Goal: Task Accomplishment & Management: Manage account settings

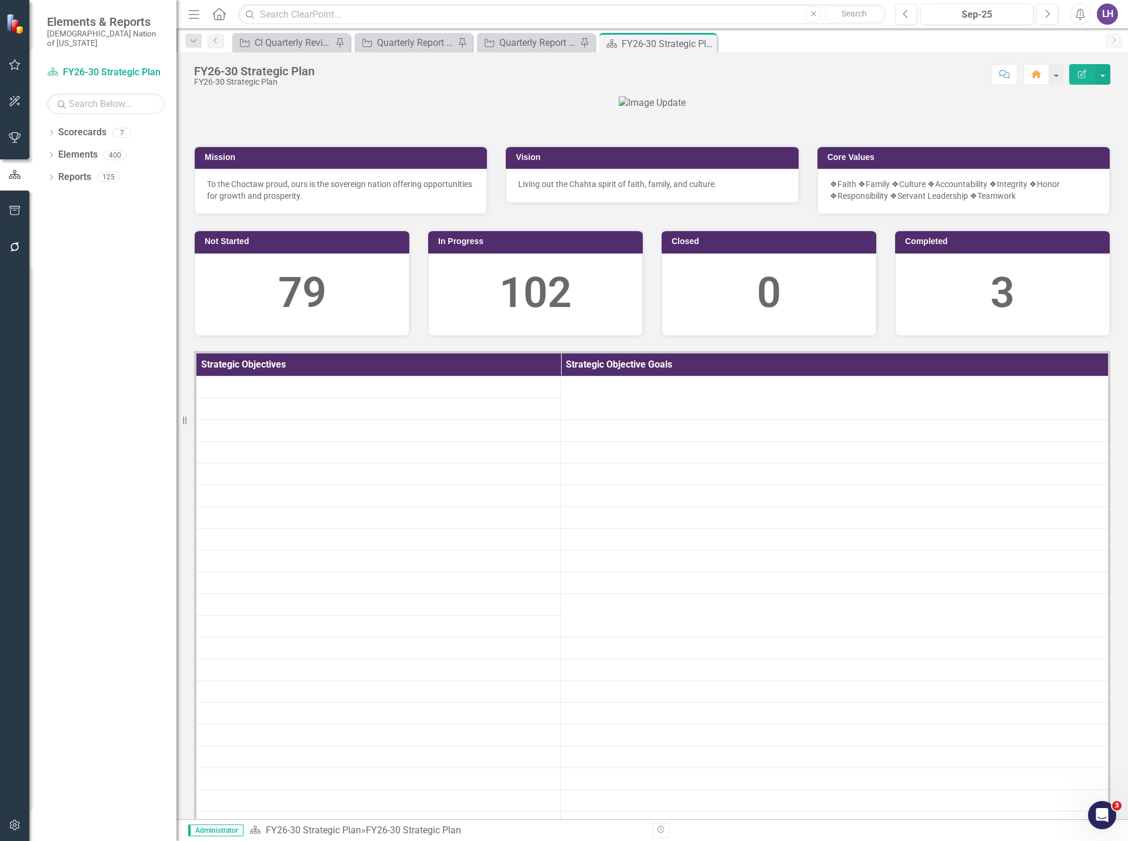
click at [16, 827] on icon "button" at bounding box center [15, 824] width 12 height 9
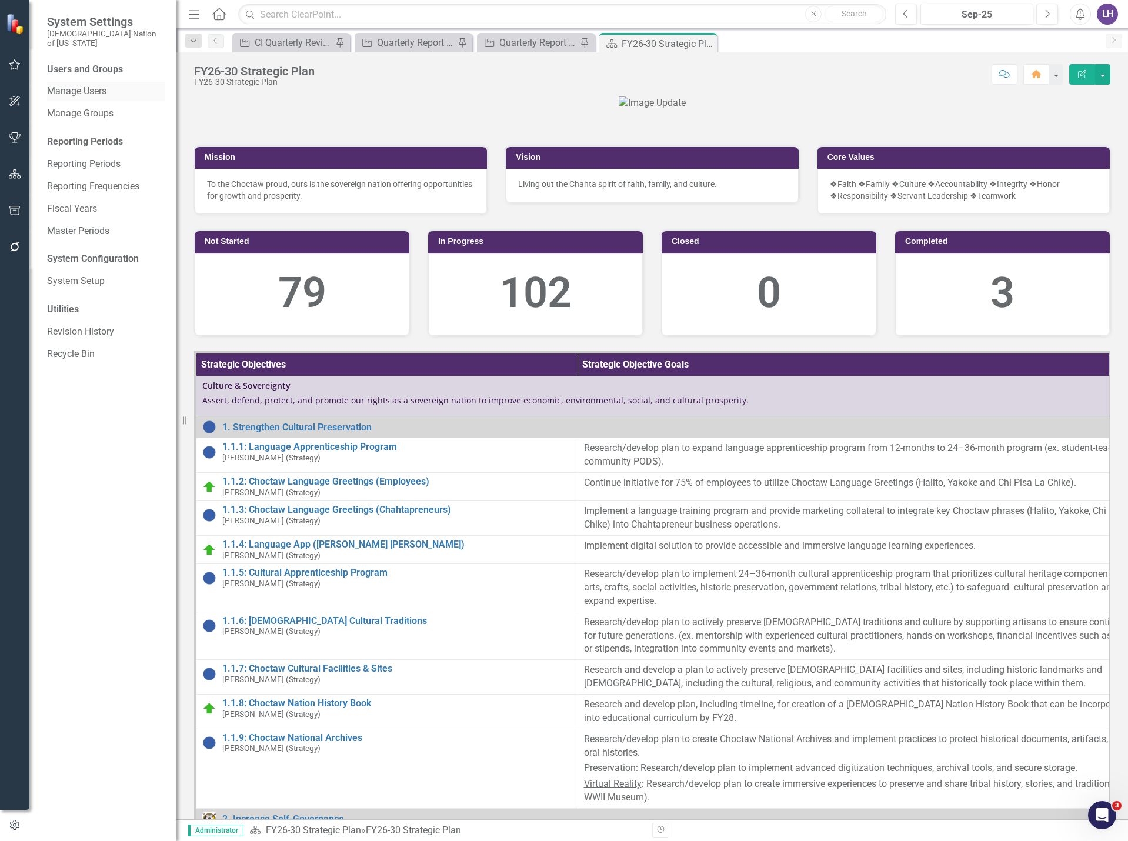
click at [99, 85] on link "Manage Users" at bounding box center [106, 92] width 118 height 14
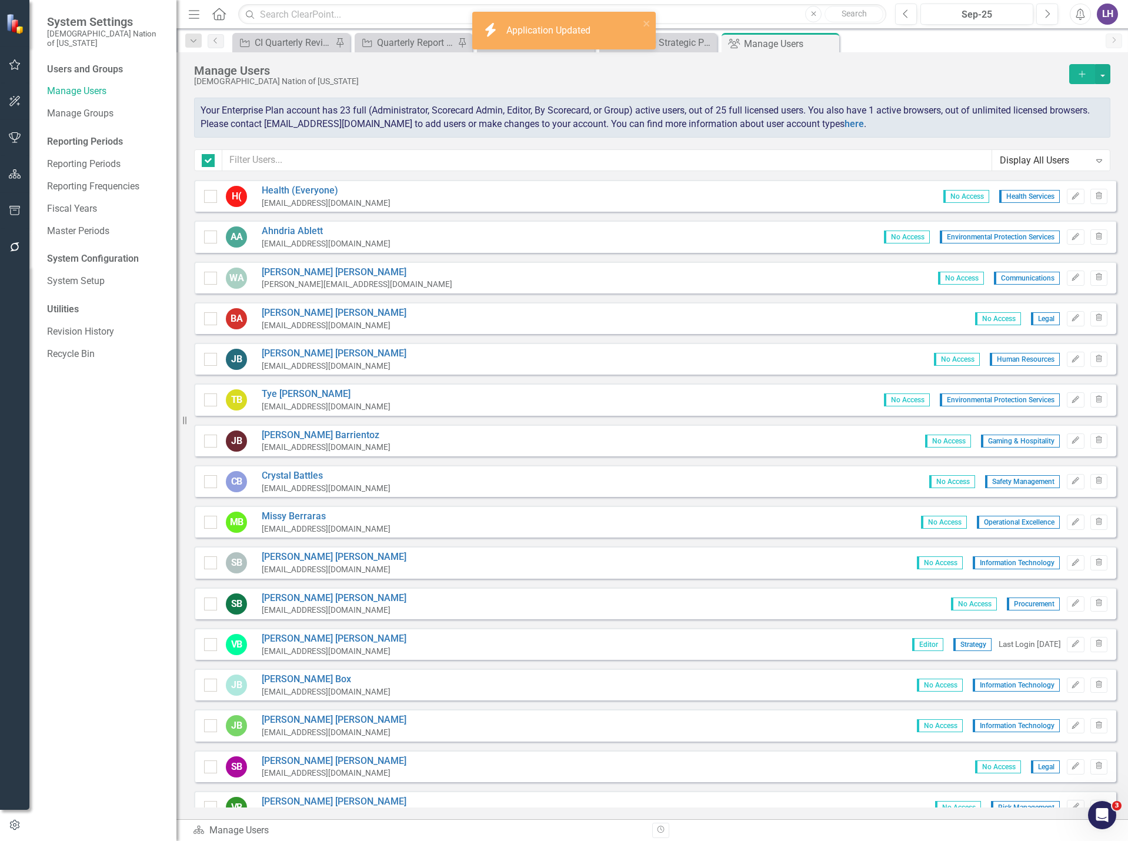
checkbox input "false"
click at [347, 162] on input "text" at bounding box center [607, 160] width 770 height 22
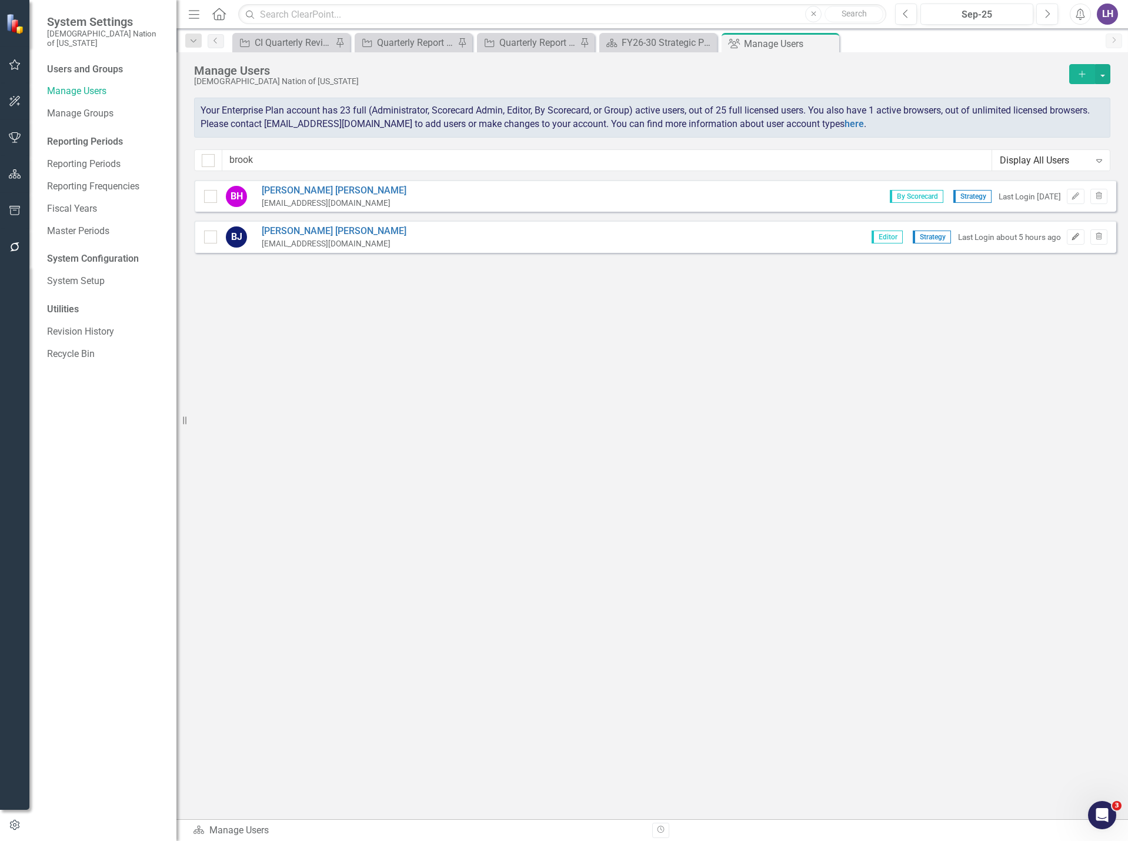
click at [1072, 234] on icon "Edit" at bounding box center [1075, 236] width 9 height 7
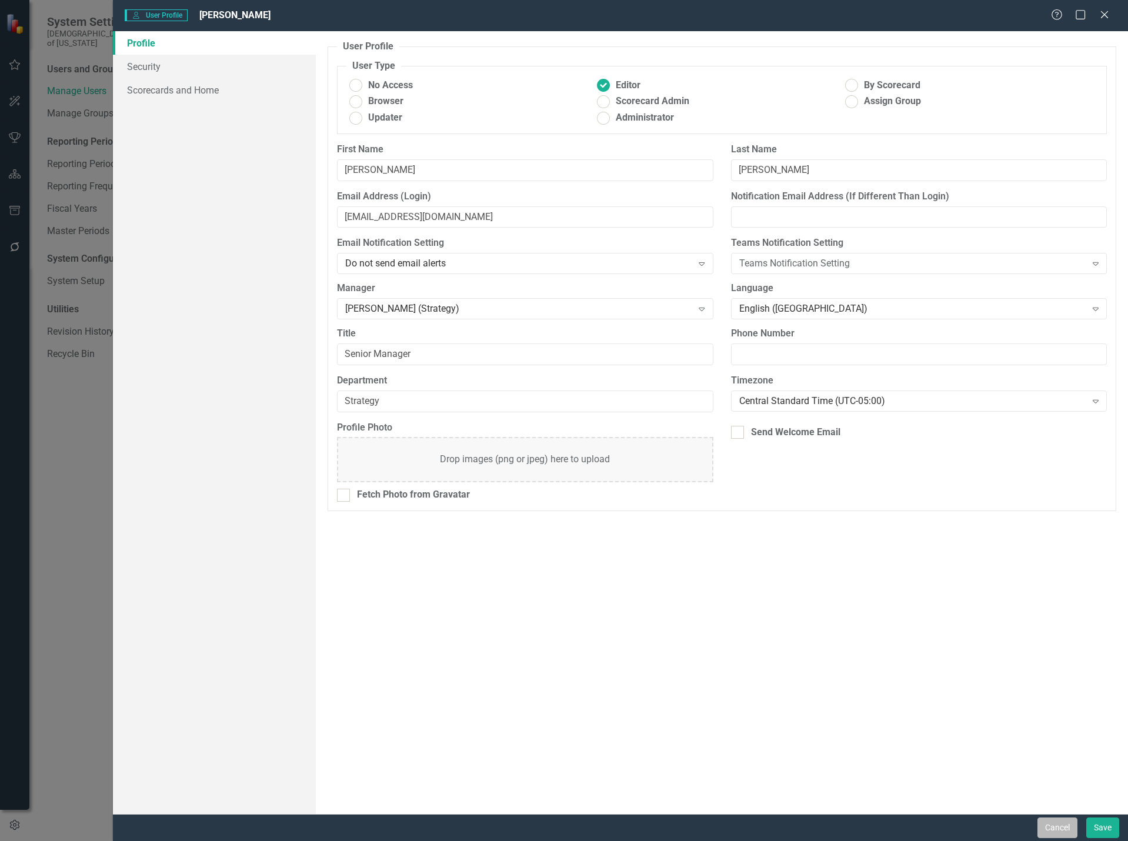
click at [1041, 825] on button "Cancel" at bounding box center [1057, 827] width 40 height 21
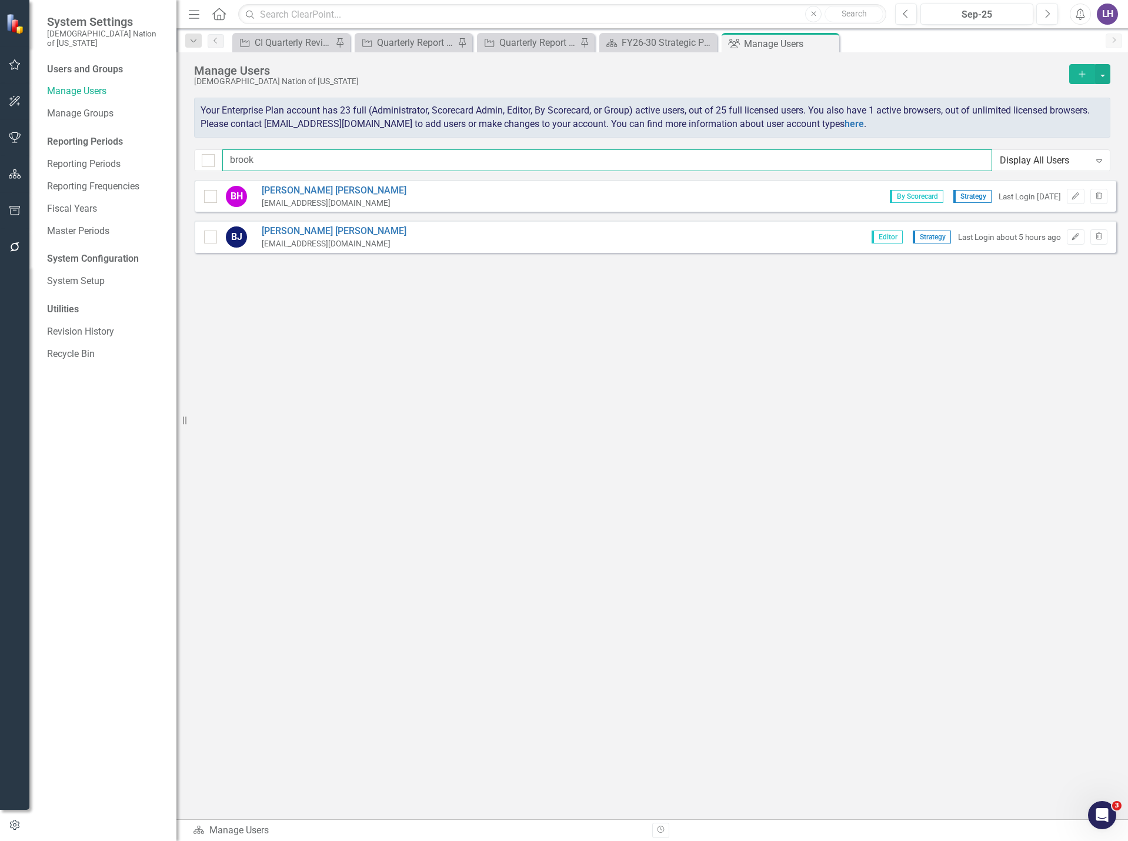
drag, startPoint x: 249, startPoint y: 156, endPoint x: 193, endPoint y: 159, distance: 56.5
click at [193, 159] on div "Manage Users Choctaw Nation of [US_STATE] Add Your Enterprise Plan account has …" at bounding box center [651, 116] width 951 height 128
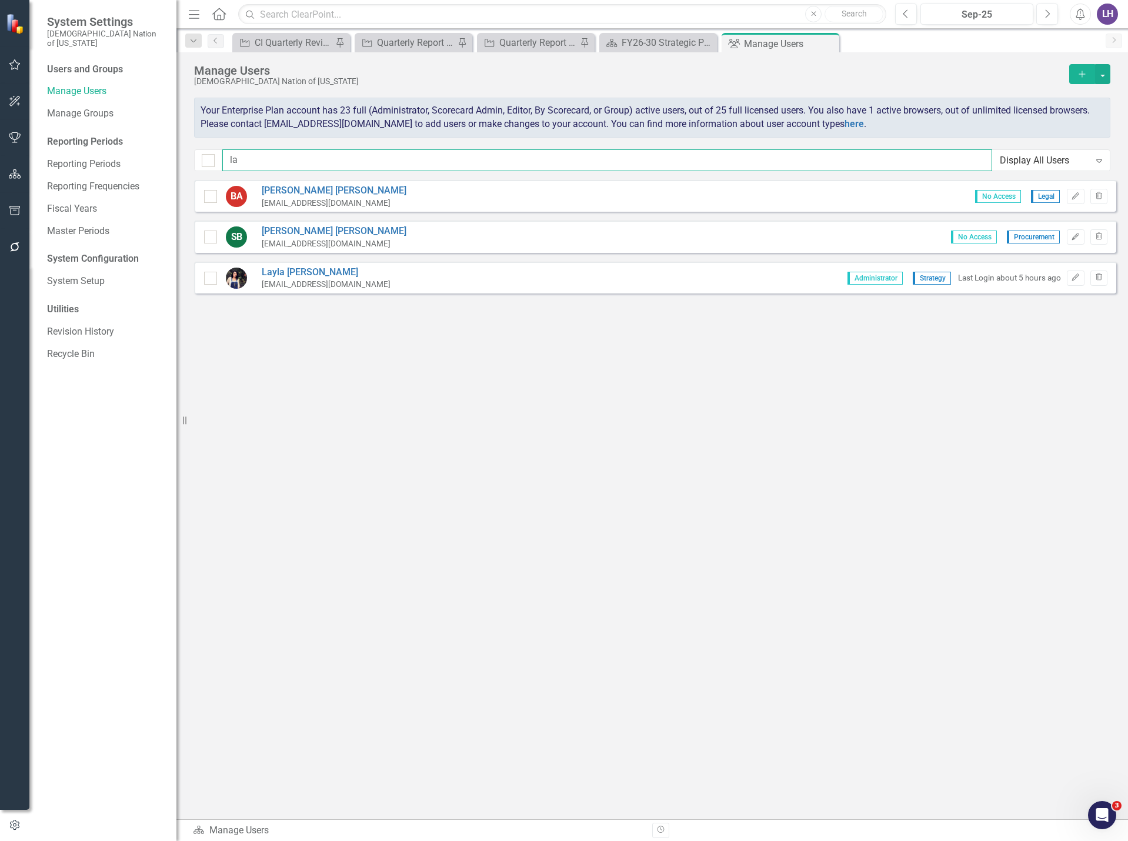
type input "l"
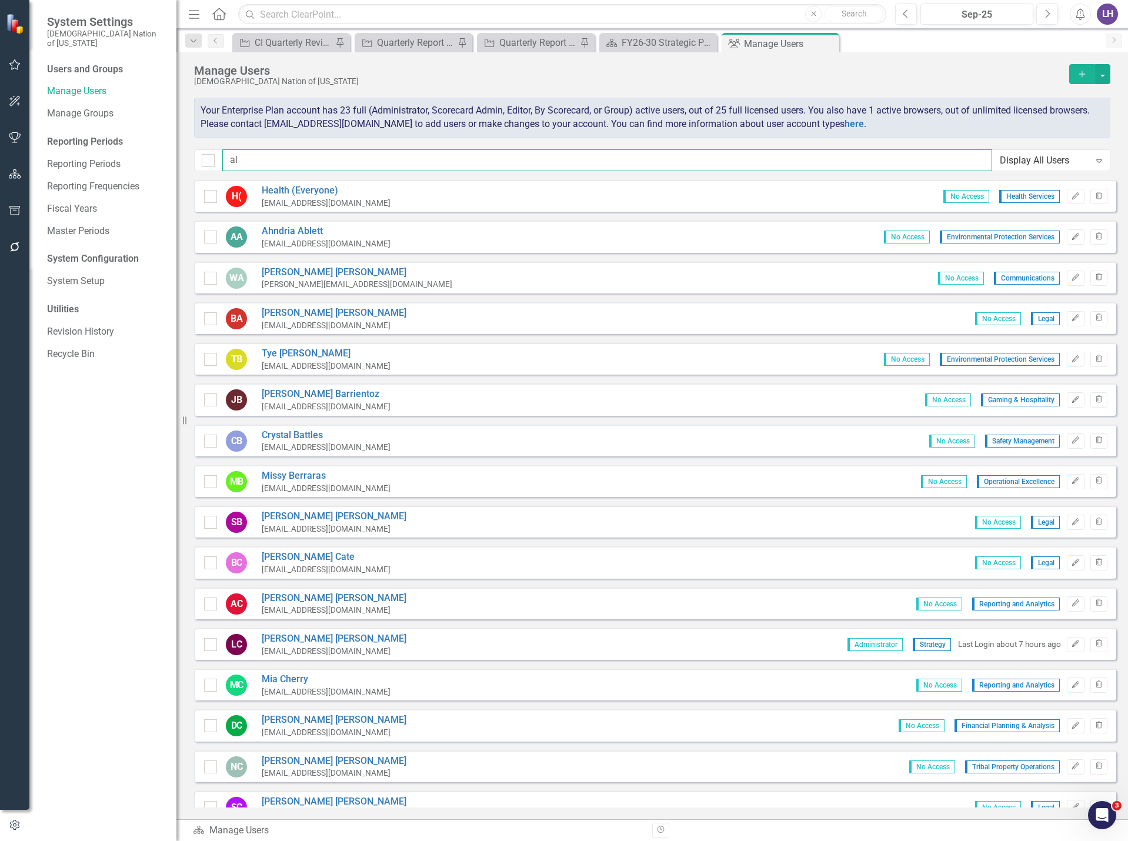
type input "a"
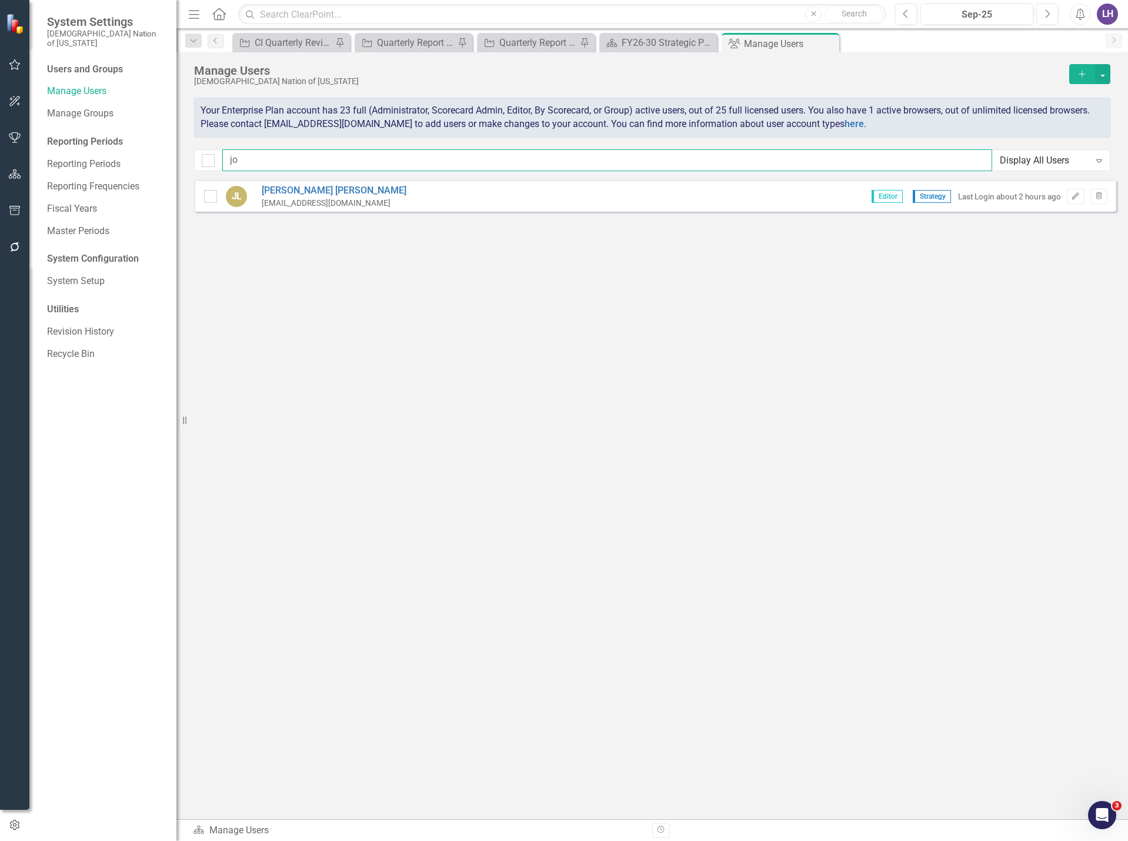
type input "j"
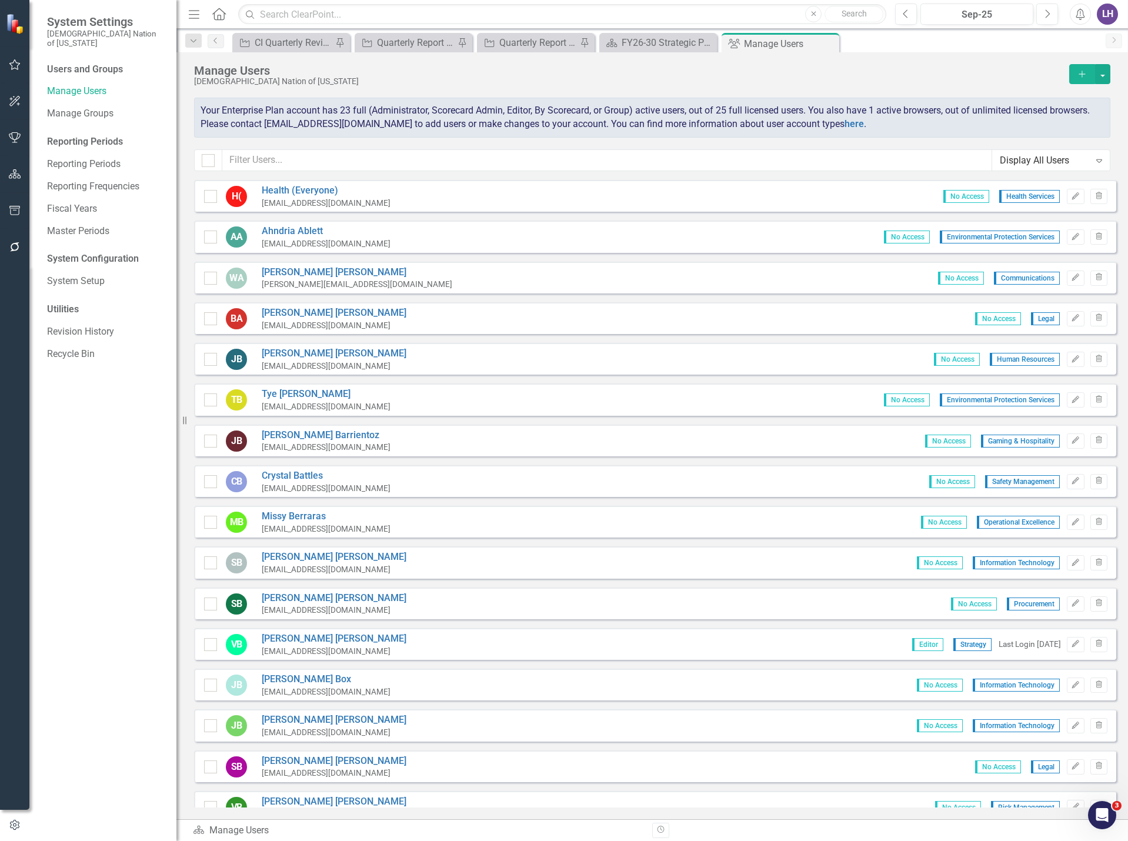
click at [1084, 73] on icon "Add" at bounding box center [1081, 74] width 11 height 8
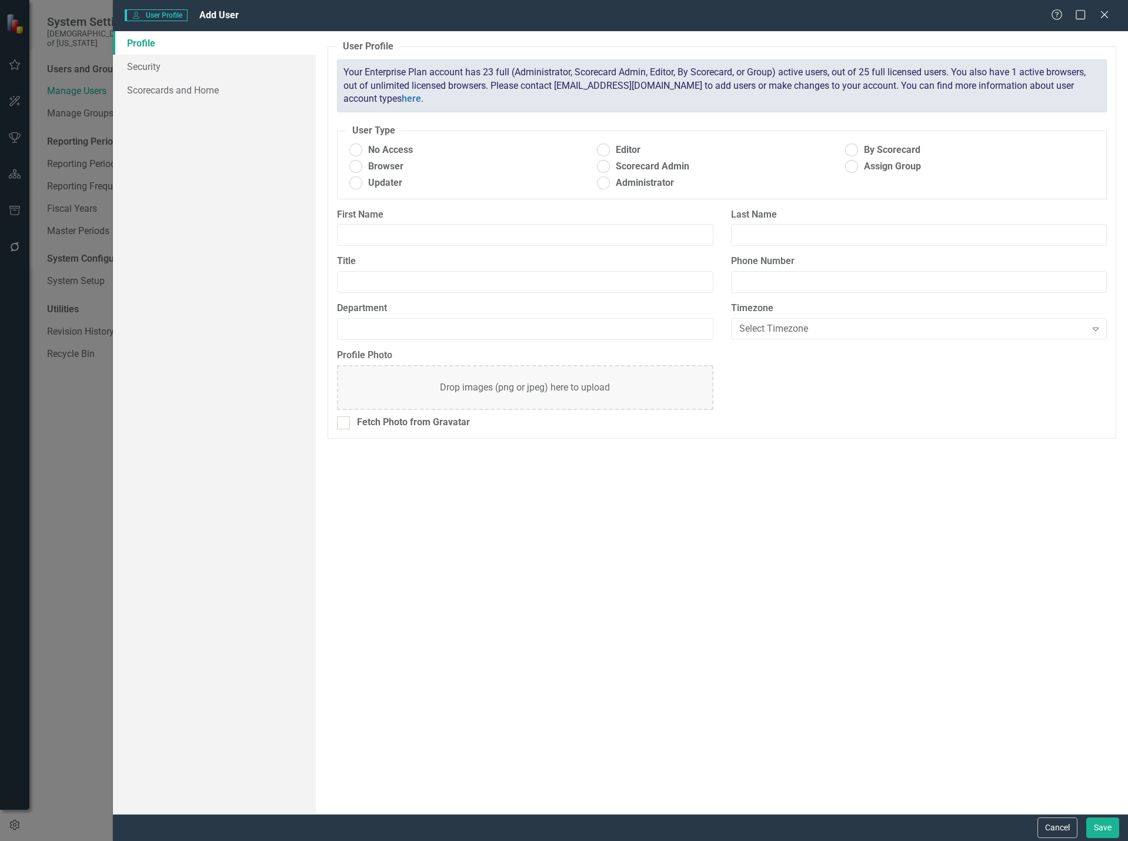
radio input "true"
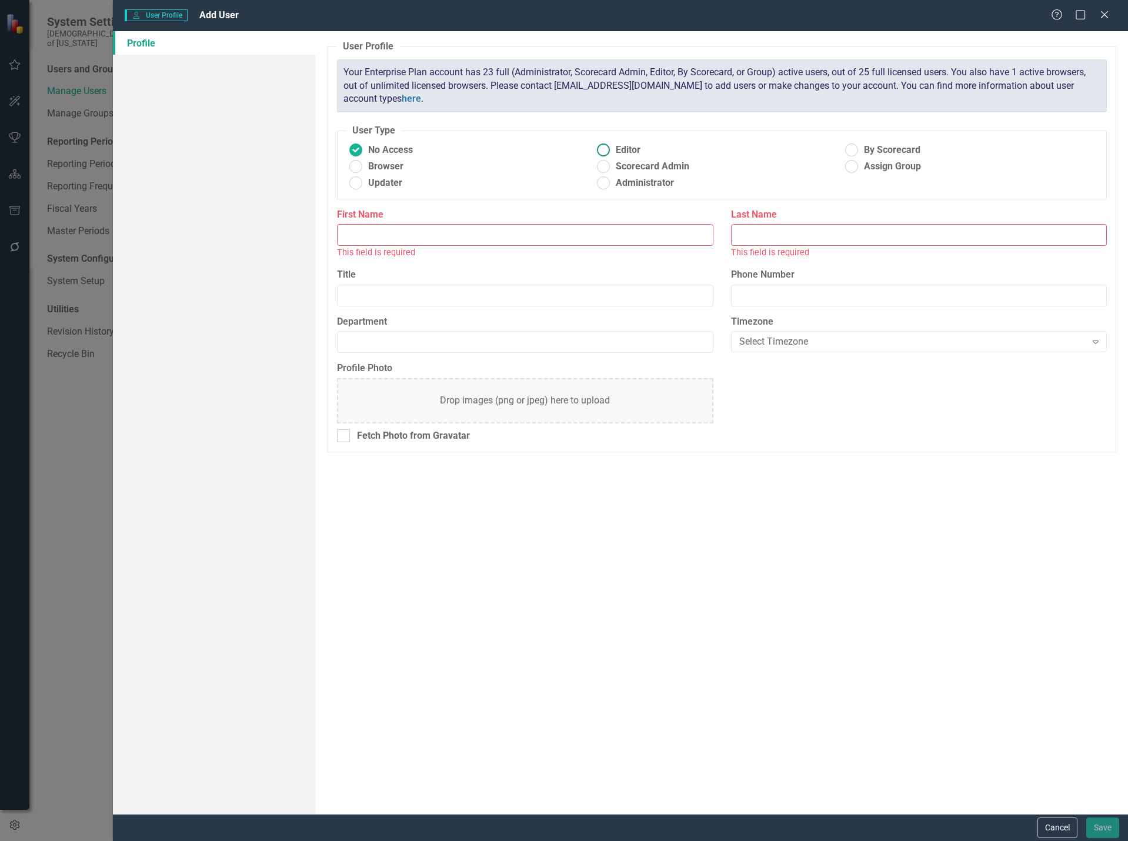
click at [607, 145] on ins at bounding box center [603, 150] width 18 height 18
click at [607, 145] on input "Editor" at bounding box center [603, 150] width 18 height 18
radio input "true"
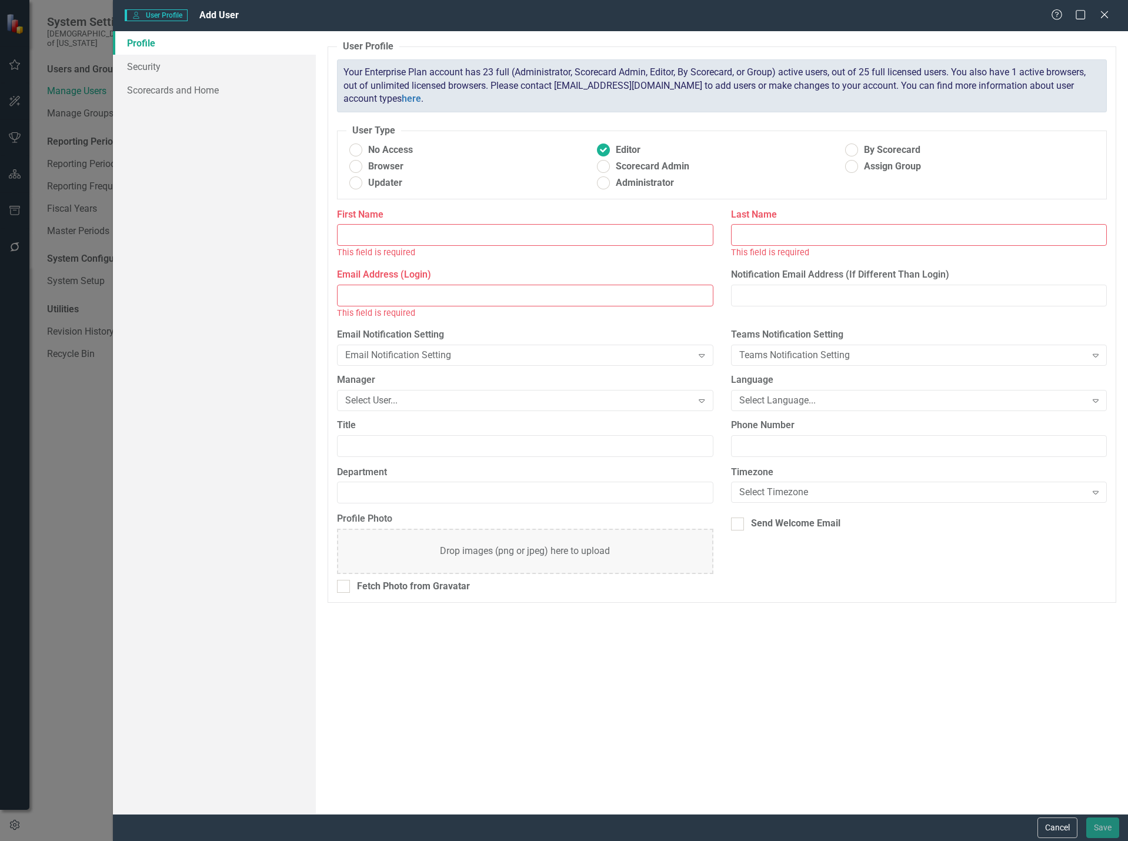
click at [581, 237] on input "First Name" at bounding box center [525, 235] width 376 height 22
type input "[PERSON_NAME]"
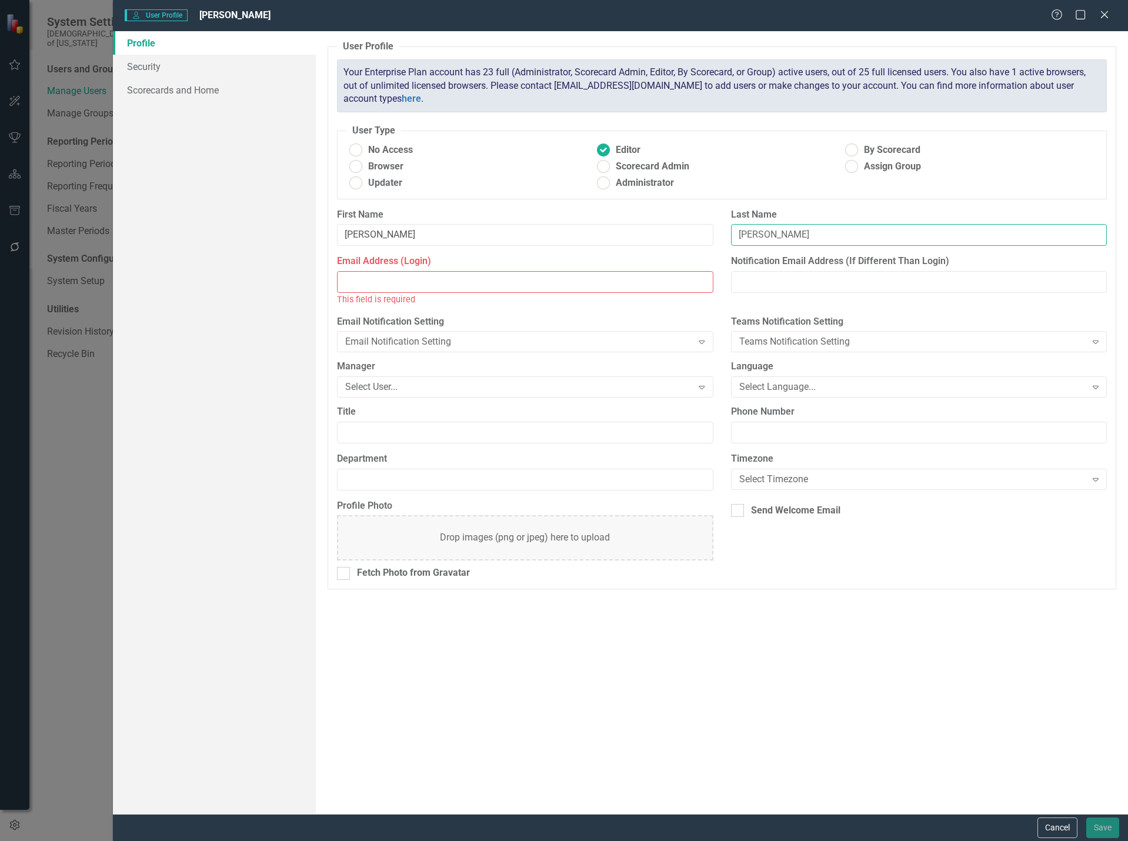
type input "[PERSON_NAME]"
click at [396, 277] on input "Email Address (Login)" at bounding box center [525, 282] width 376 height 22
paste input "[EMAIL_ADDRESS][DOMAIN_NAME]"
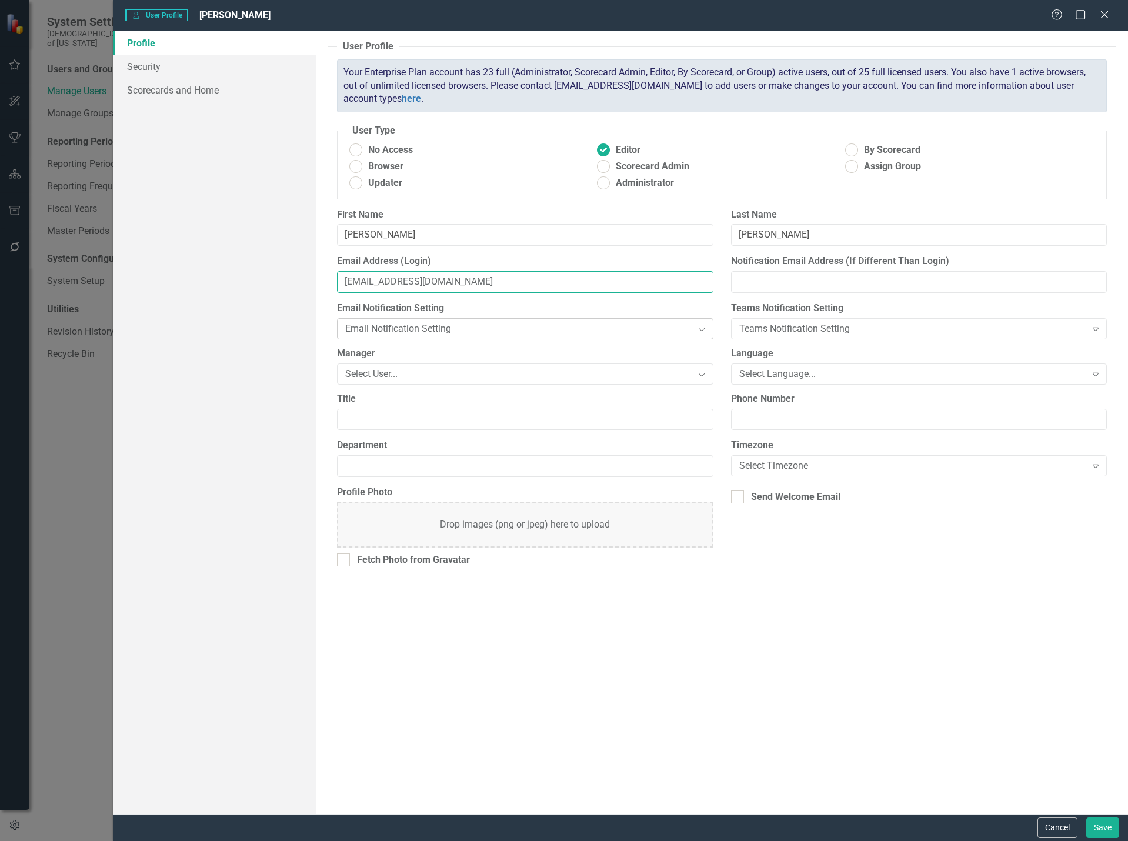
type input "[EMAIL_ADDRESS][DOMAIN_NAME]"
click at [491, 329] on div "Email Notification Setting" at bounding box center [518, 329] width 347 height 14
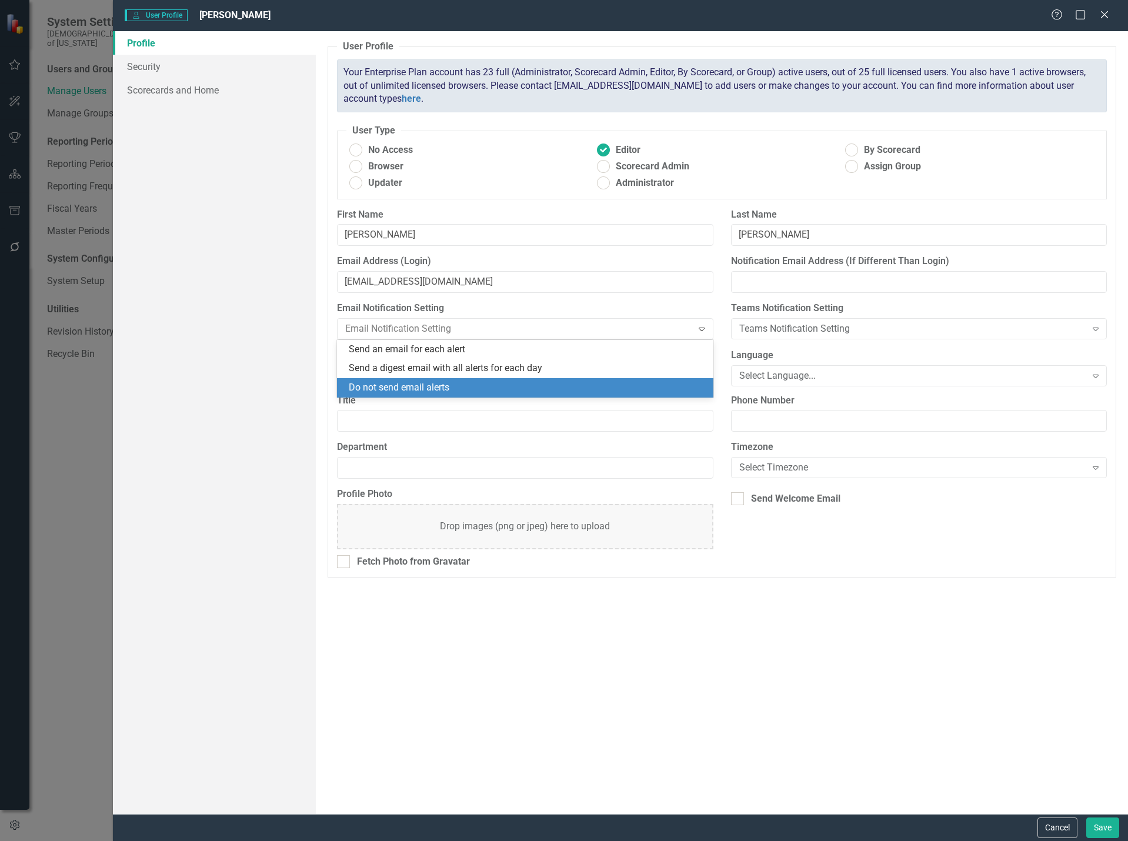
click at [461, 387] on div "Do not send email alerts" at bounding box center [527, 388] width 357 height 14
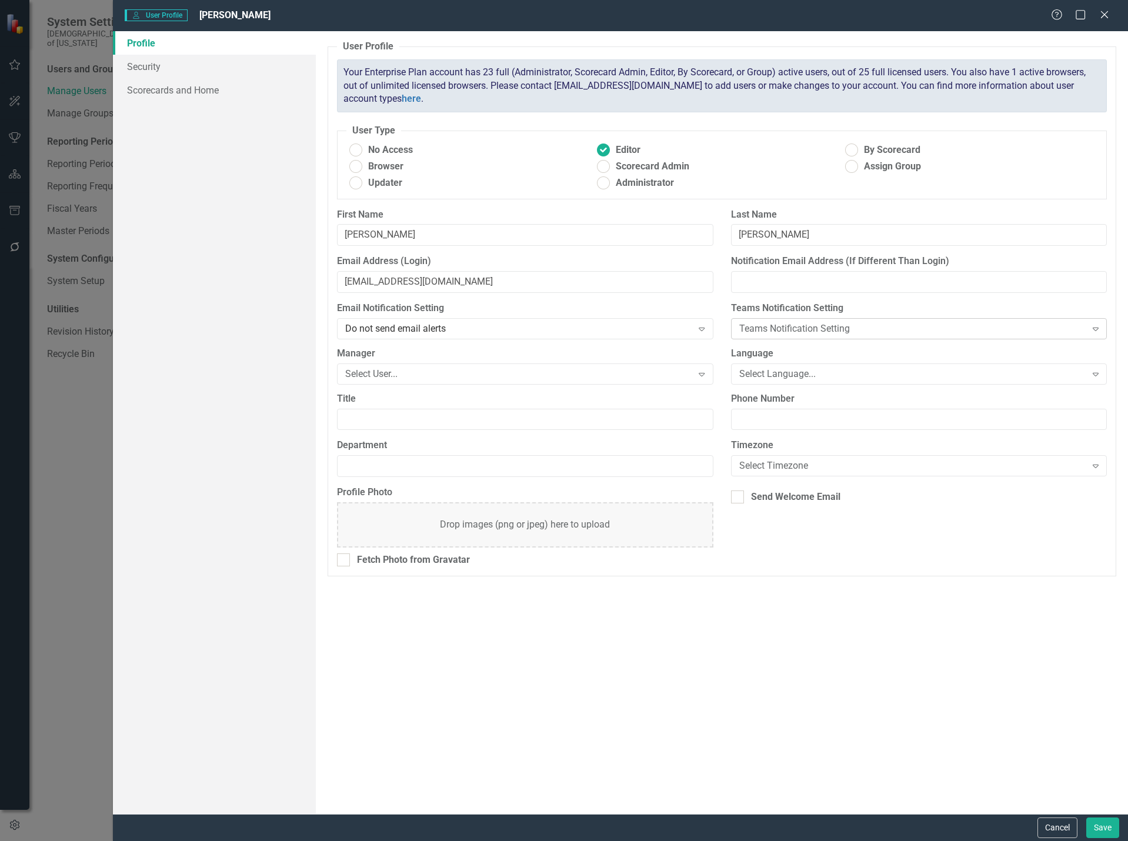
click at [799, 329] on div "Teams Notification Setting" at bounding box center [912, 329] width 347 height 14
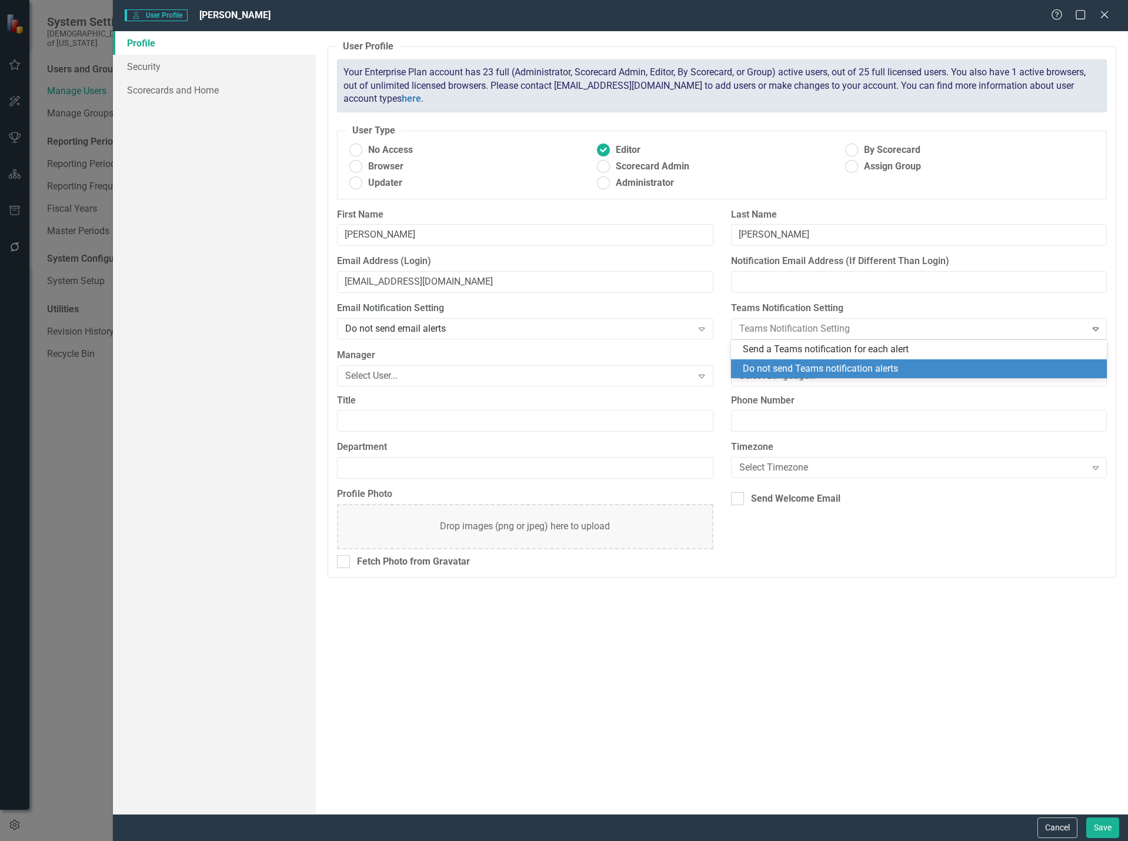
click at [807, 373] on div "Do not send Teams notification alerts" at bounding box center [920, 369] width 357 height 14
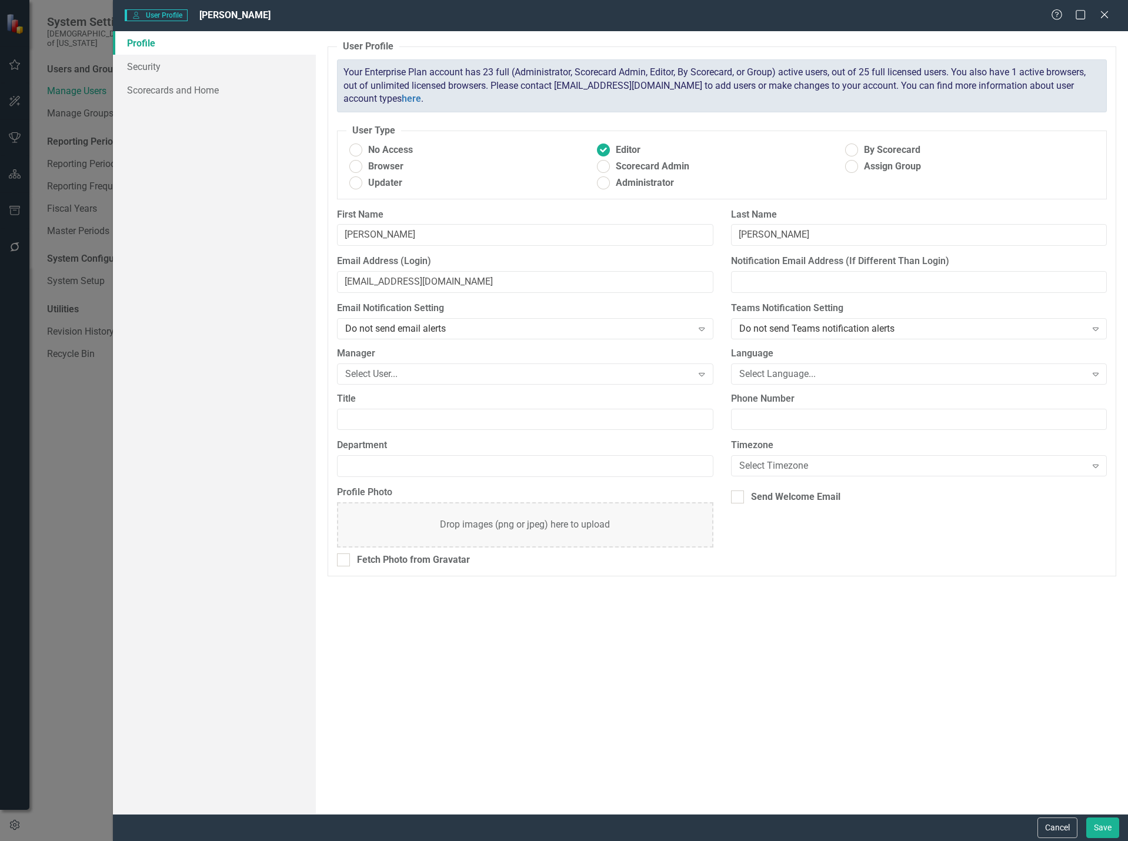
click at [537, 387] on div "Manager Select User... Expand" at bounding box center [524, 369] width 393 height 45
click at [527, 375] on div "Select User..." at bounding box center [518, 374] width 347 height 14
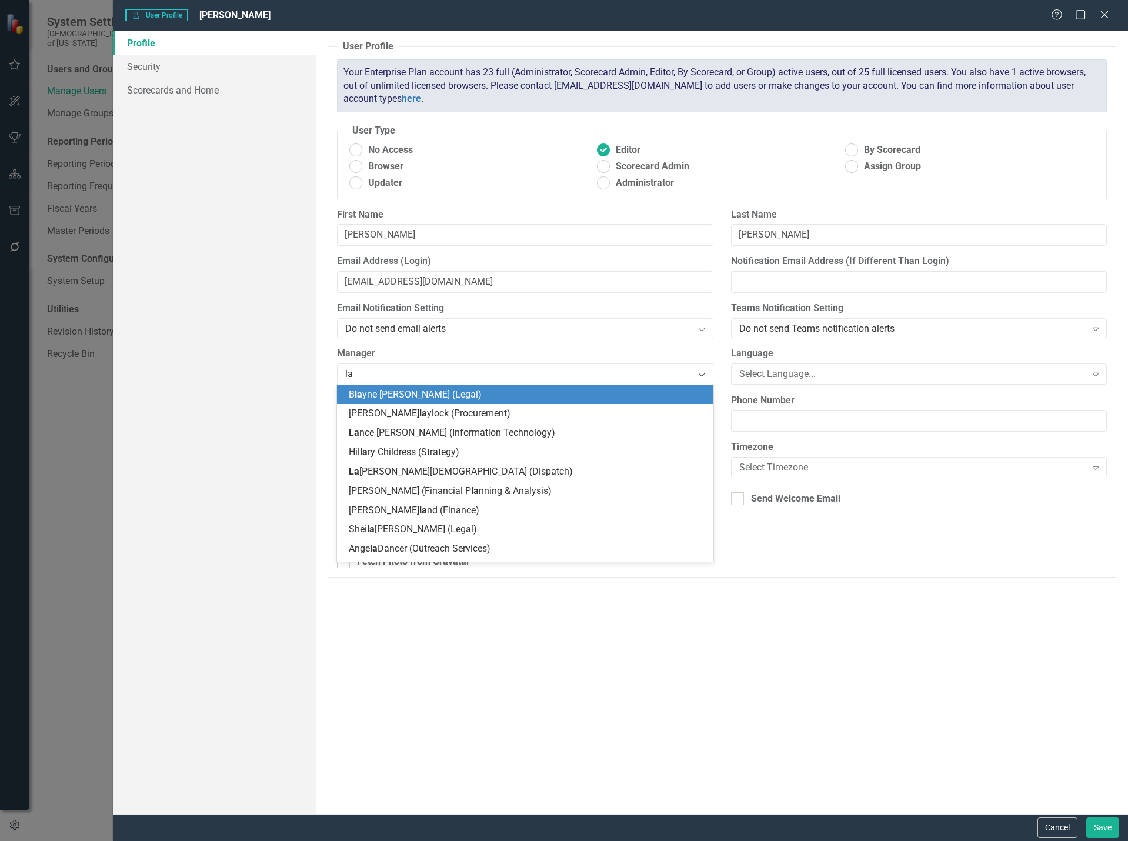
type input "lay"
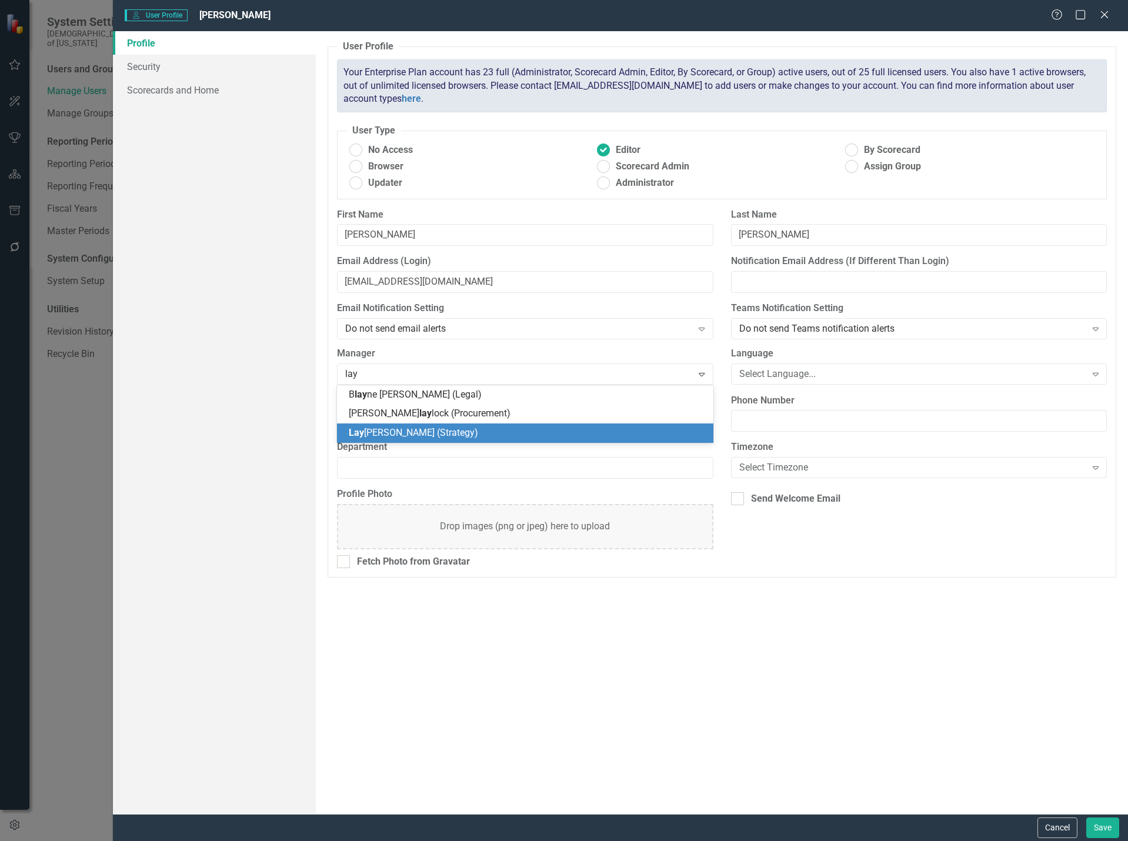
click at [463, 430] on div "Lay [PERSON_NAME] (Strategy)" at bounding box center [527, 433] width 357 height 14
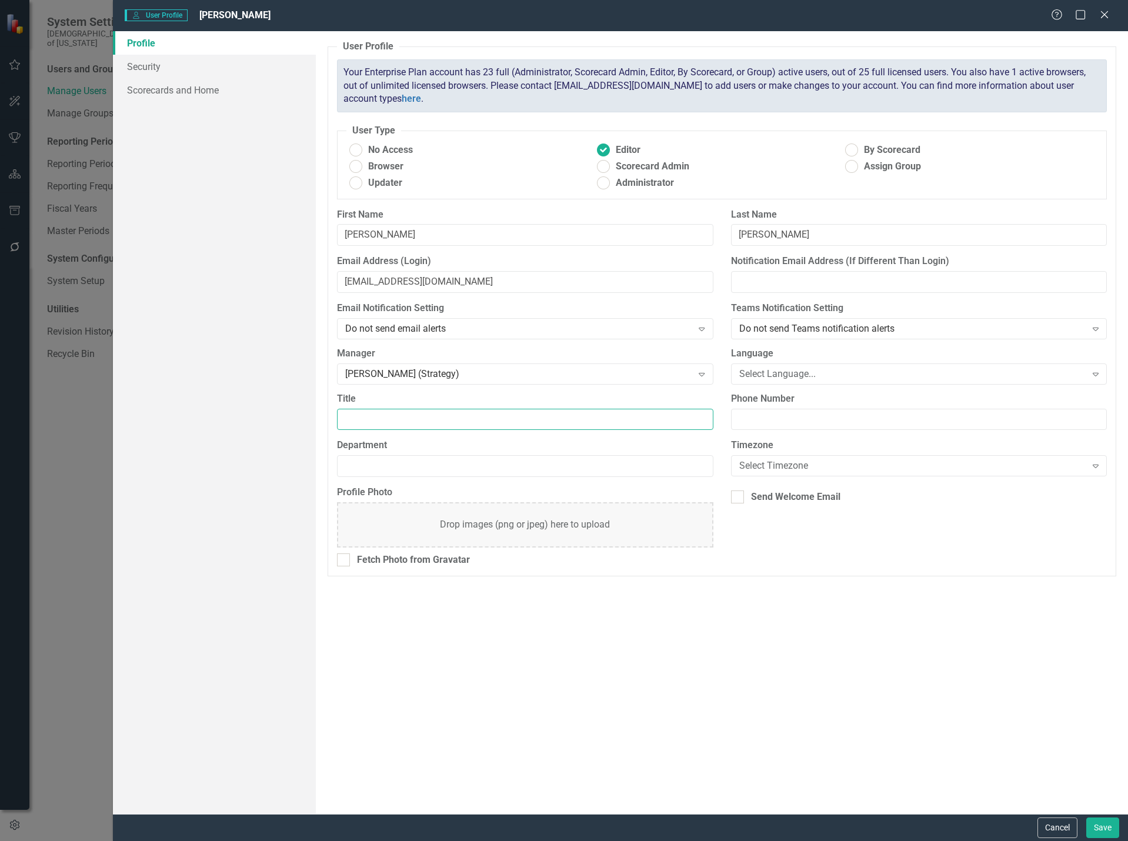
click at [675, 422] on input "Title" at bounding box center [525, 420] width 376 height 22
type input "Strategy Senior Manager"
click at [673, 463] on input "Department" at bounding box center [525, 466] width 376 height 22
type input "Strategy"
click at [630, 419] on input "Strategy Senior Manager" at bounding box center [525, 420] width 376 height 22
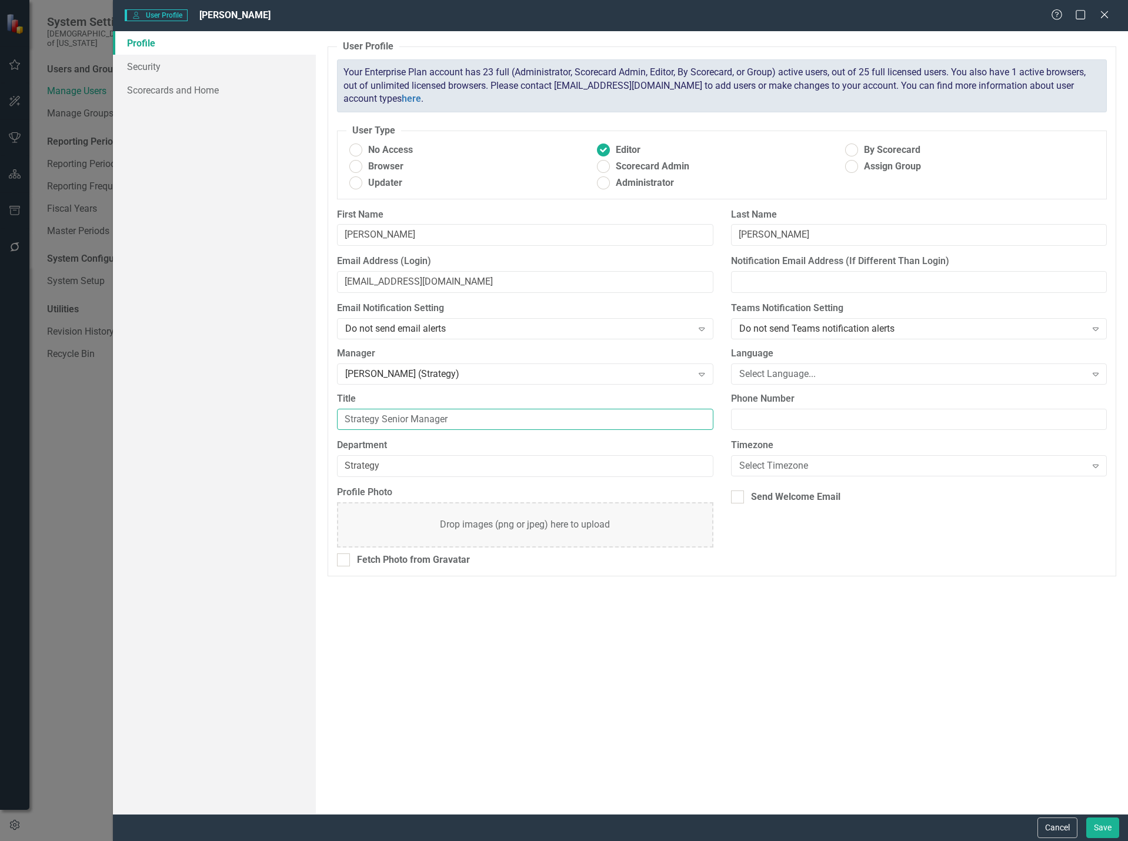
drag, startPoint x: 295, startPoint y: 386, endPoint x: 225, endPoint y: 385, distance: 70.0
click at [225, 385] on div "Profile Security Scorecards and Home User Profile ClearPoint has a wealth of op…" at bounding box center [620, 422] width 1015 height 782
type input "D"
type input "S"
click at [737, 494] on input "Send Welcome Email" at bounding box center [735, 494] width 8 height 8
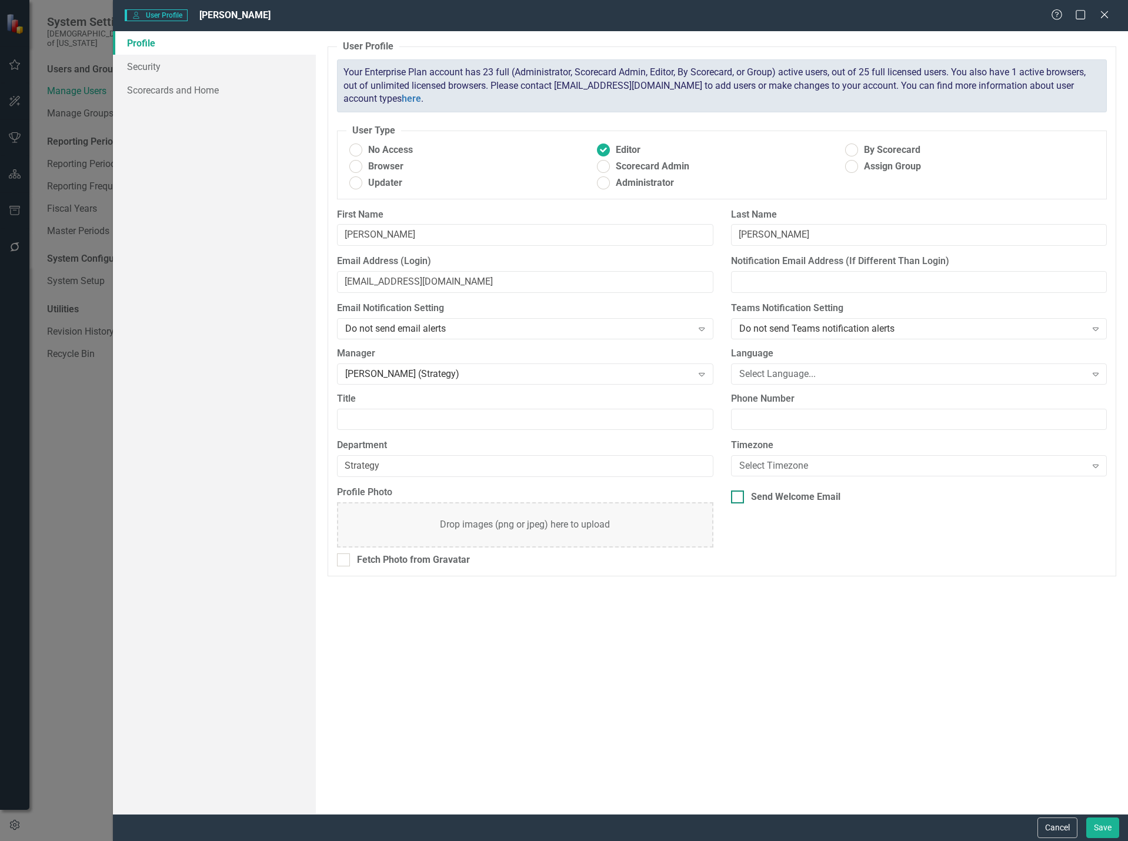
checkbox input "true"
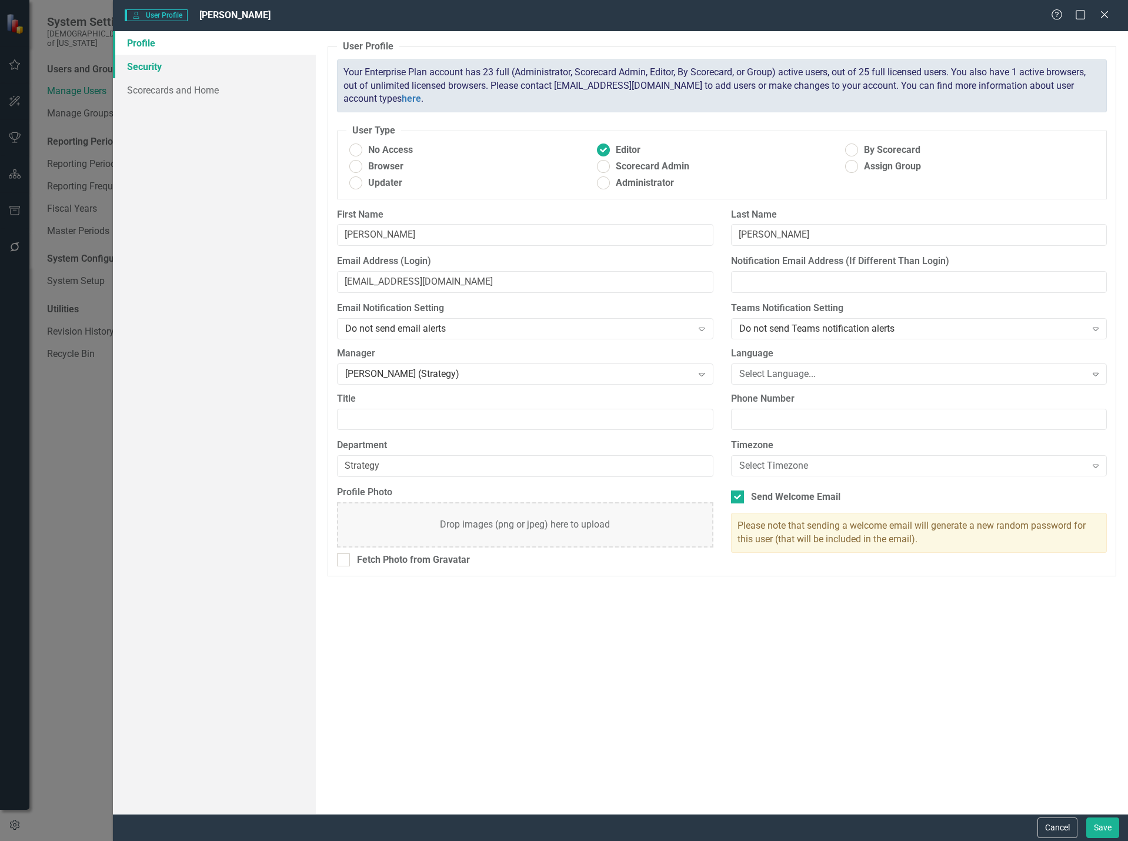
click at [176, 71] on link "Security" at bounding box center [214, 67] width 203 height 24
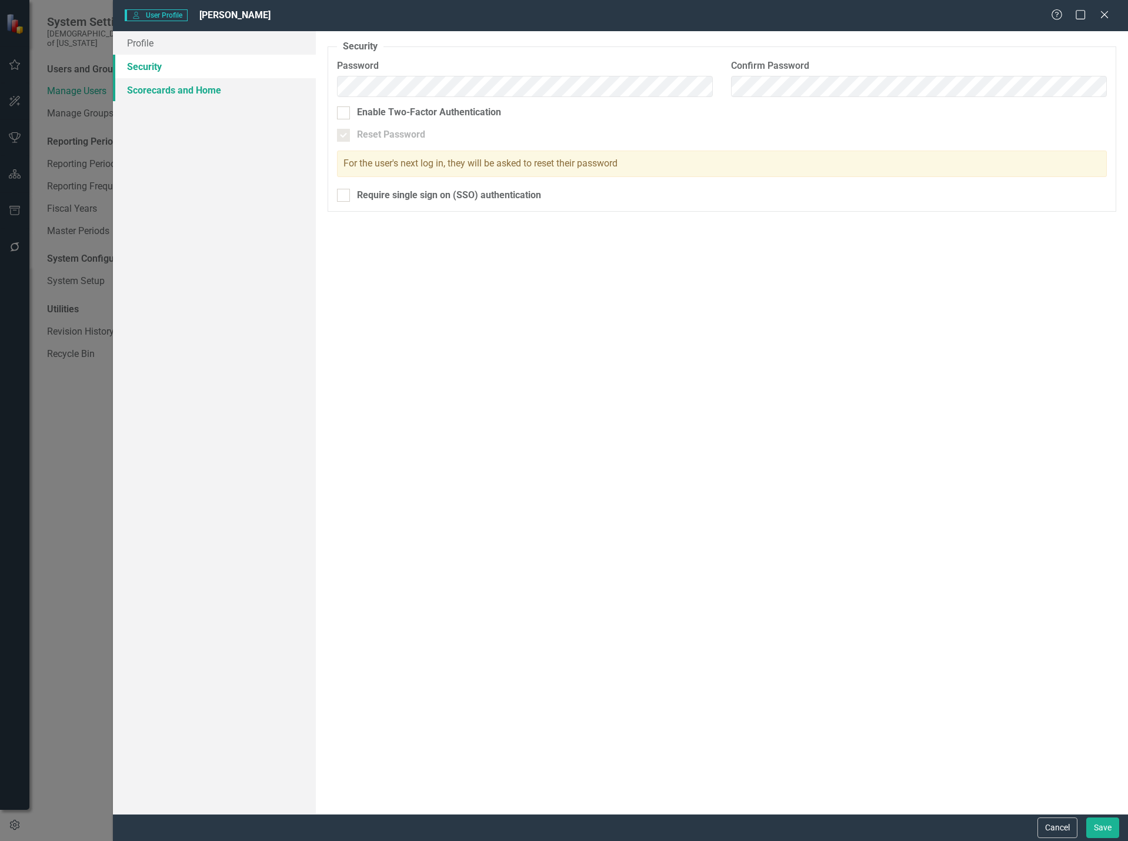
click at [183, 80] on link "Scorecards and Home" at bounding box center [214, 90] width 203 height 24
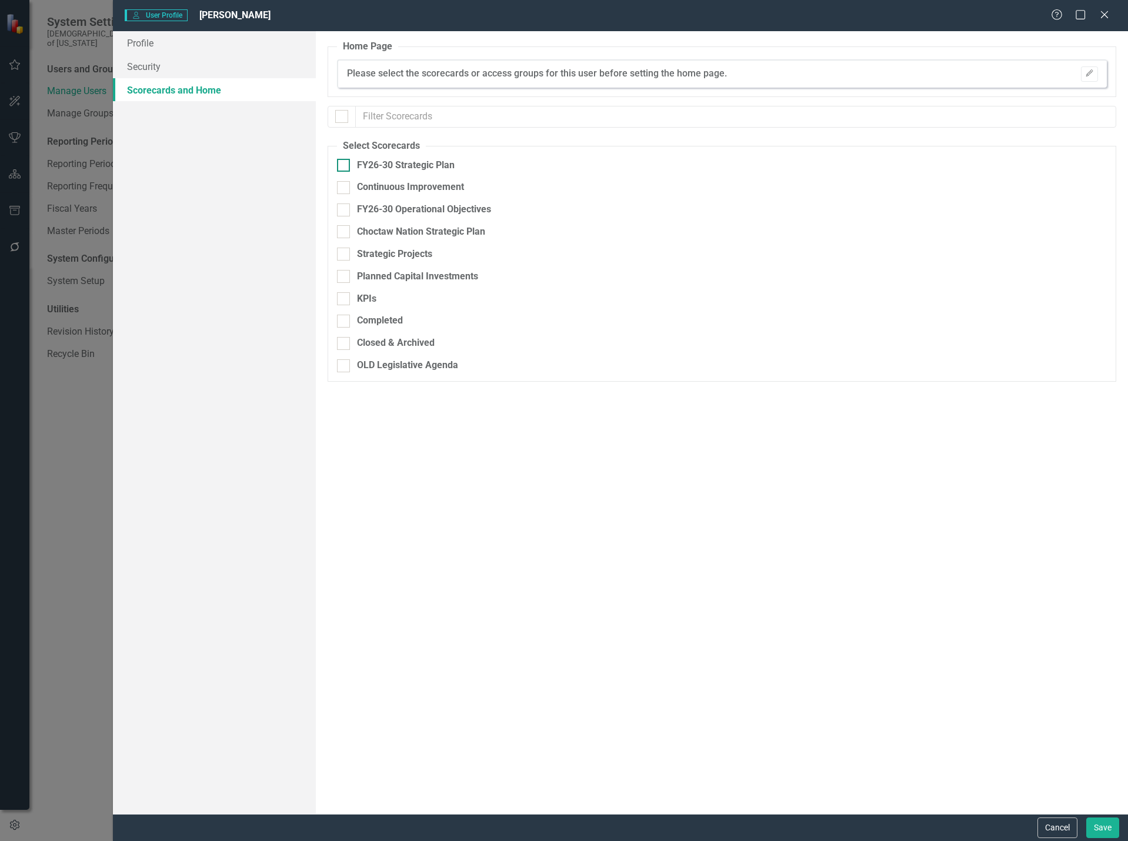
click at [347, 163] on div at bounding box center [343, 165] width 13 height 13
click at [344, 163] on input "FY26-30 Strategic Plan" at bounding box center [341, 163] width 8 height 8
checkbox input "true"
click at [347, 186] on div at bounding box center [343, 187] width 13 height 13
click at [344, 186] on input "Continuous Improvement" at bounding box center [341, 185] width 8 height 8
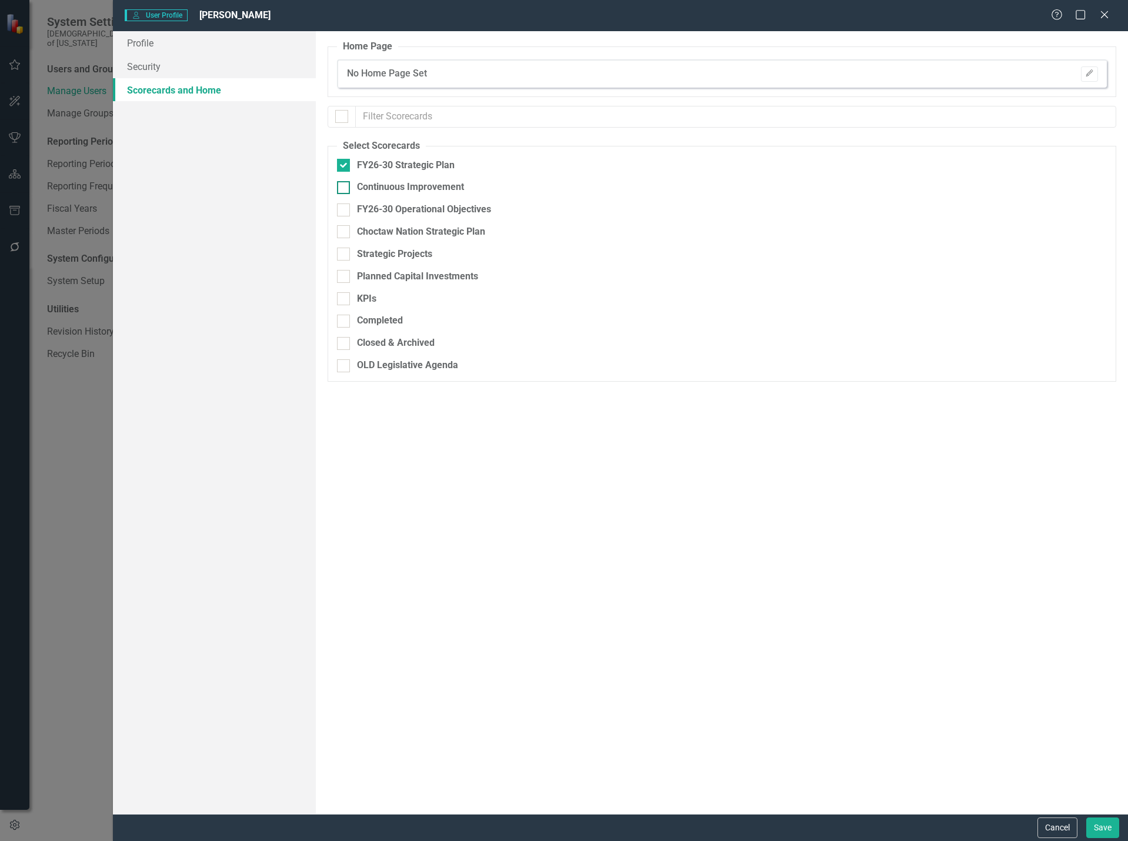
checkbox input "true"
click at [344, 207] on input "FY26-30 Operational Objectives" at bounding box center [341, 207] width 8 height 8
checkbox input "true"
click at [347, 346] on div at bounding box center [343, 343] width 13 height 13
click at [344, 344] on input "Closed & Archived" at bounding box center [341, 341] width 8 height 8
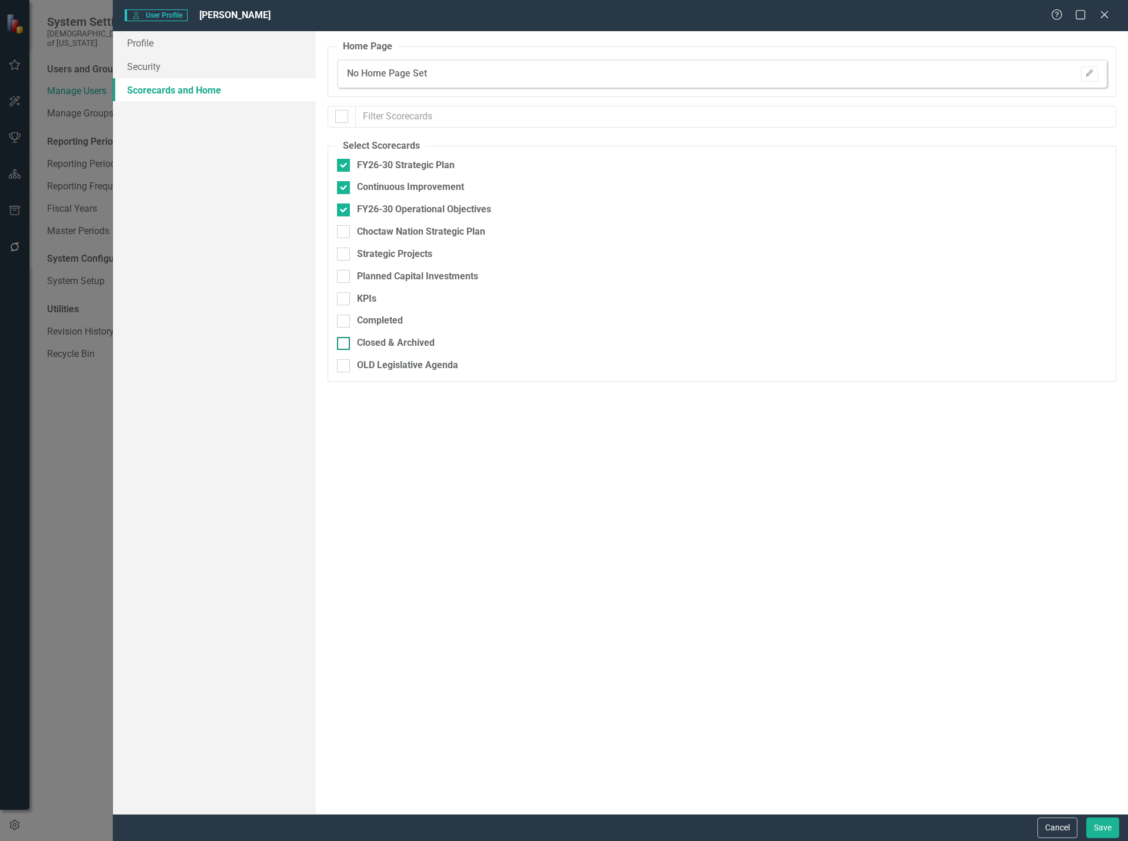
checkbox input "true"
click at [1095, 829] on button "Save" at bounding box center [1102, 827] width 33 height 21
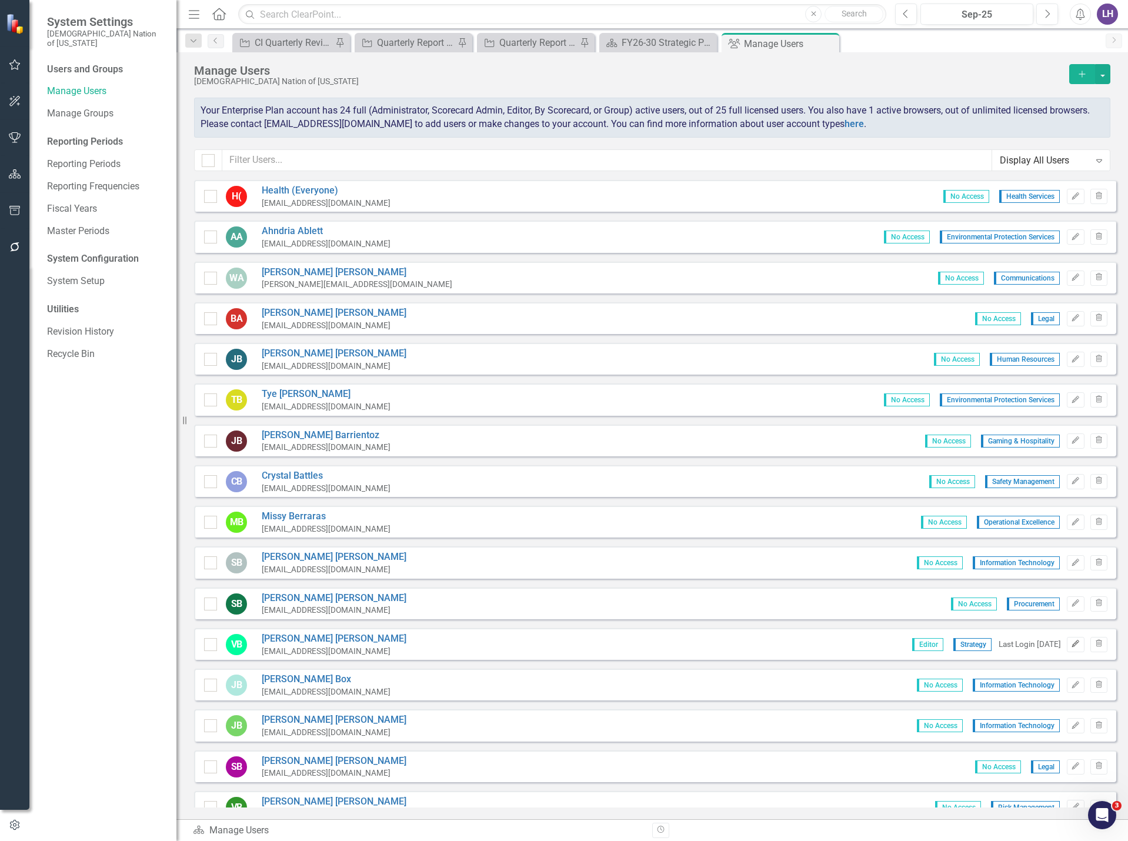
click at [1071, 643] on icon "Edit" at bounding box center [1075, 643] width 9 height 7
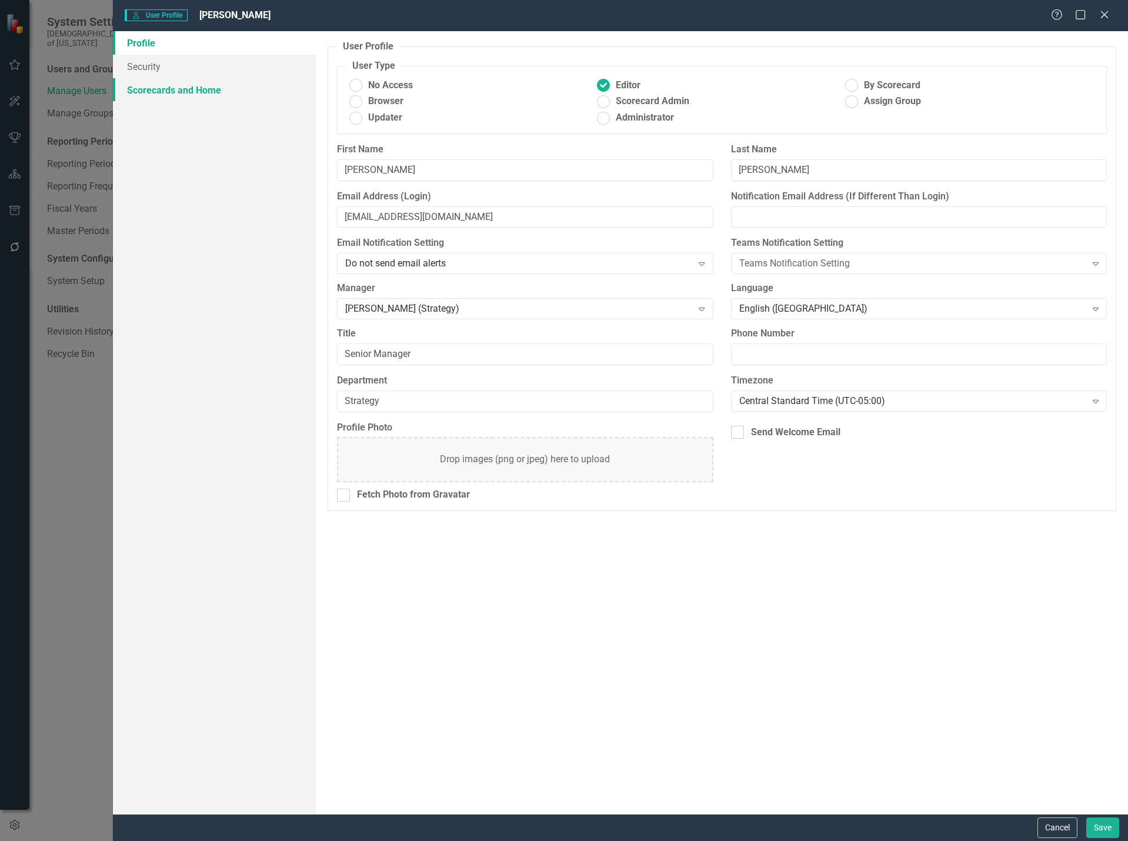
click at [193, 89] on link "Scorecards and Home" at bounding box center [214, 90] width 203 height 24
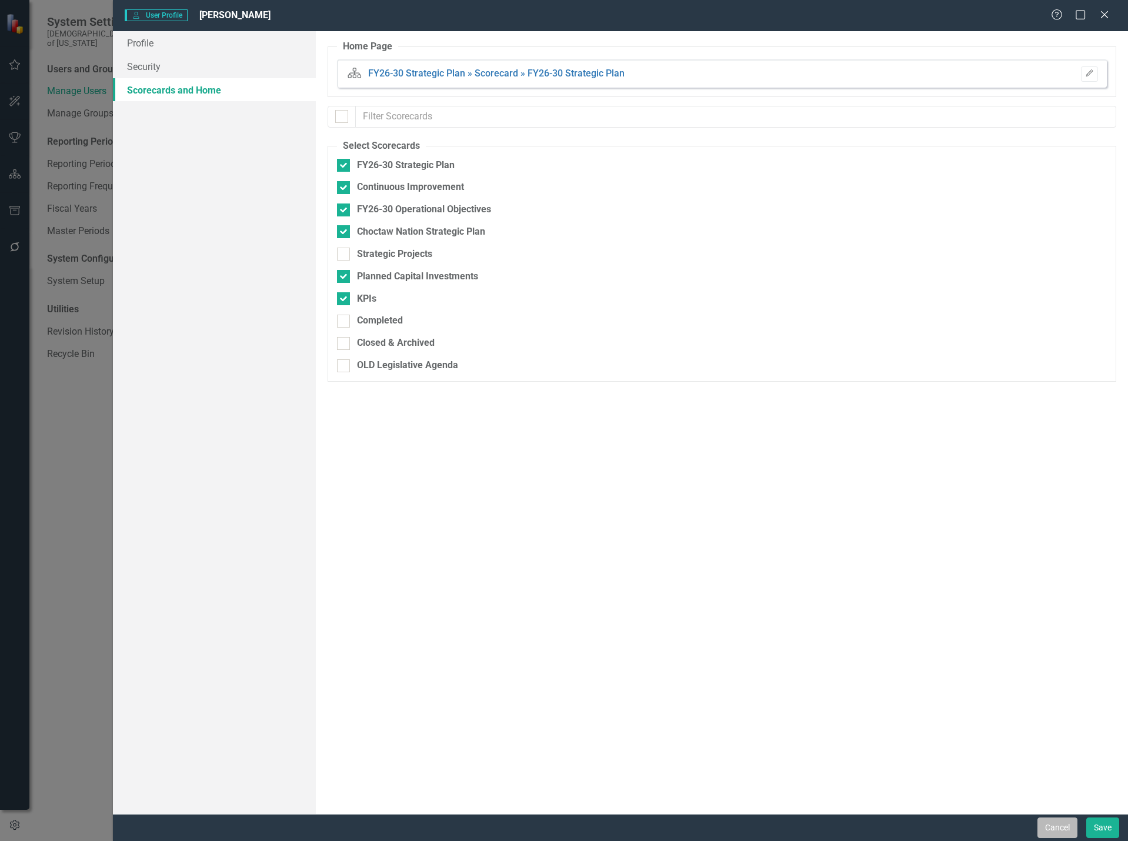
click at [1061, 822] on button "Cancel" at bounding box center [1057, 827] width 40 height 21
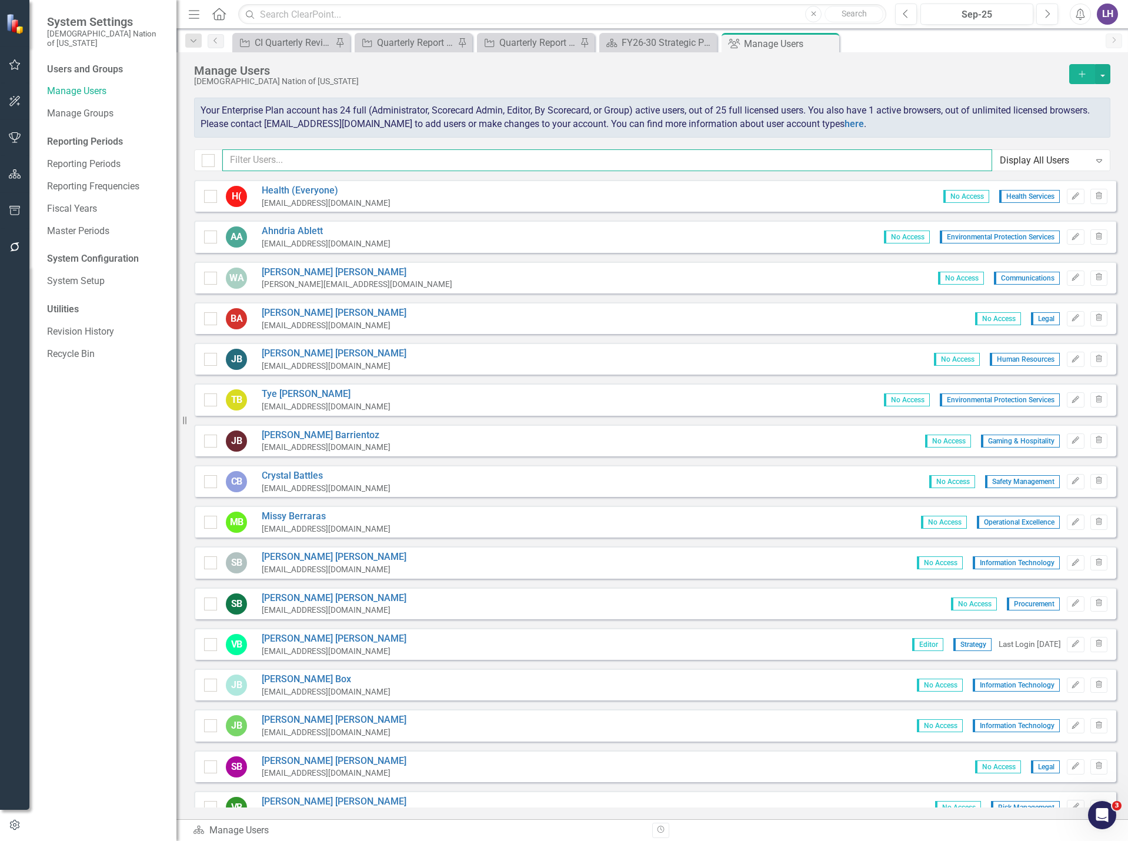
click at [390, 158] on input "text" at bounding box center [607, 160] width 770 height 22
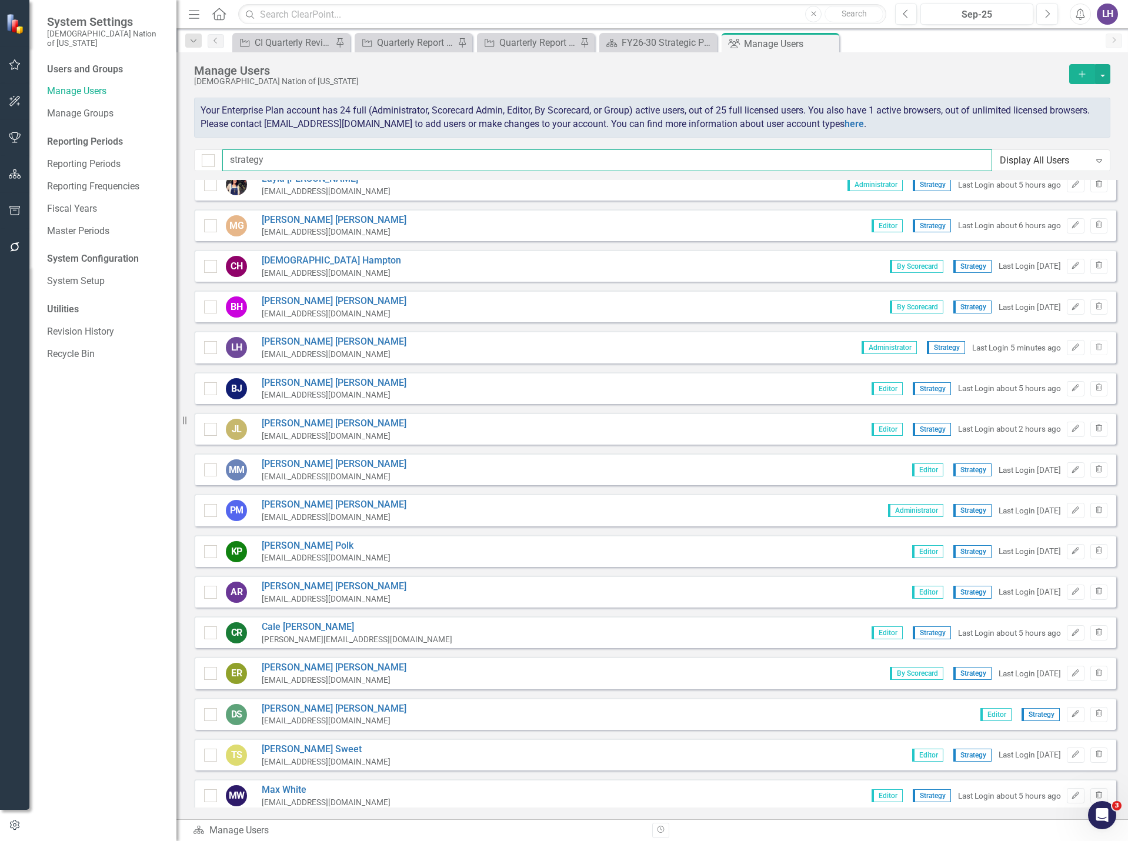
scroll to position [298, 0]
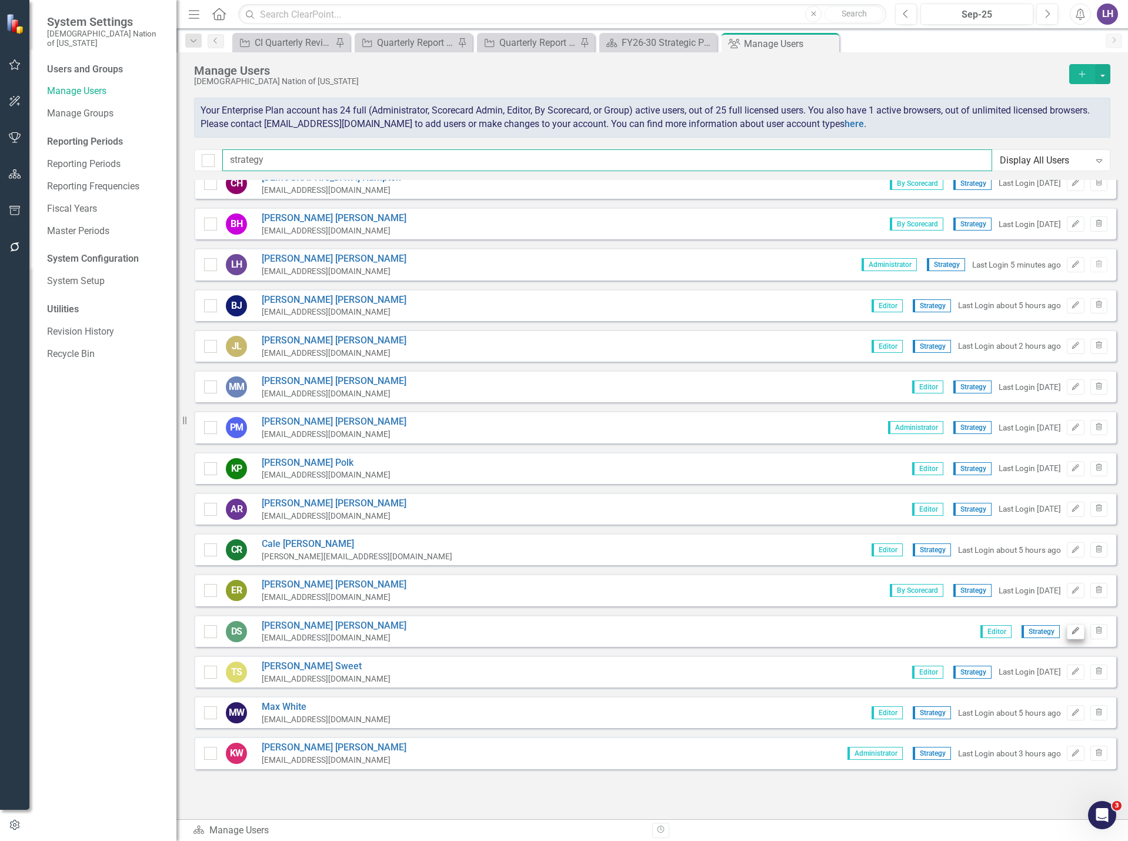
type input "strategy"
click at [1071, 631] on icon "Edit" at bounding box center [1075, 630] width 9 height 7
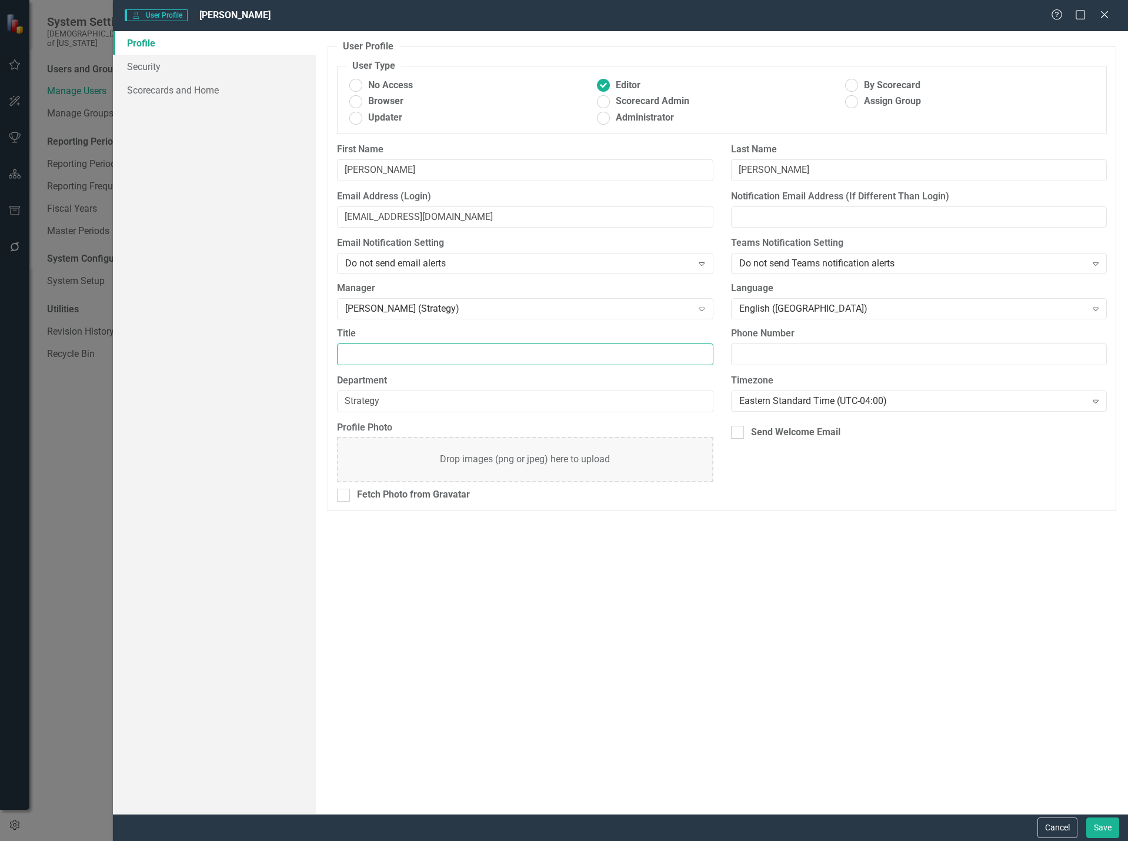
click at [367, 361] on input "Title" at bounding box center [525, 354] width 376 height 22
type input "Senior Manager"
click at [1100, 825] on button "Save" at bounding box center [1102, 827] width 33 height 21
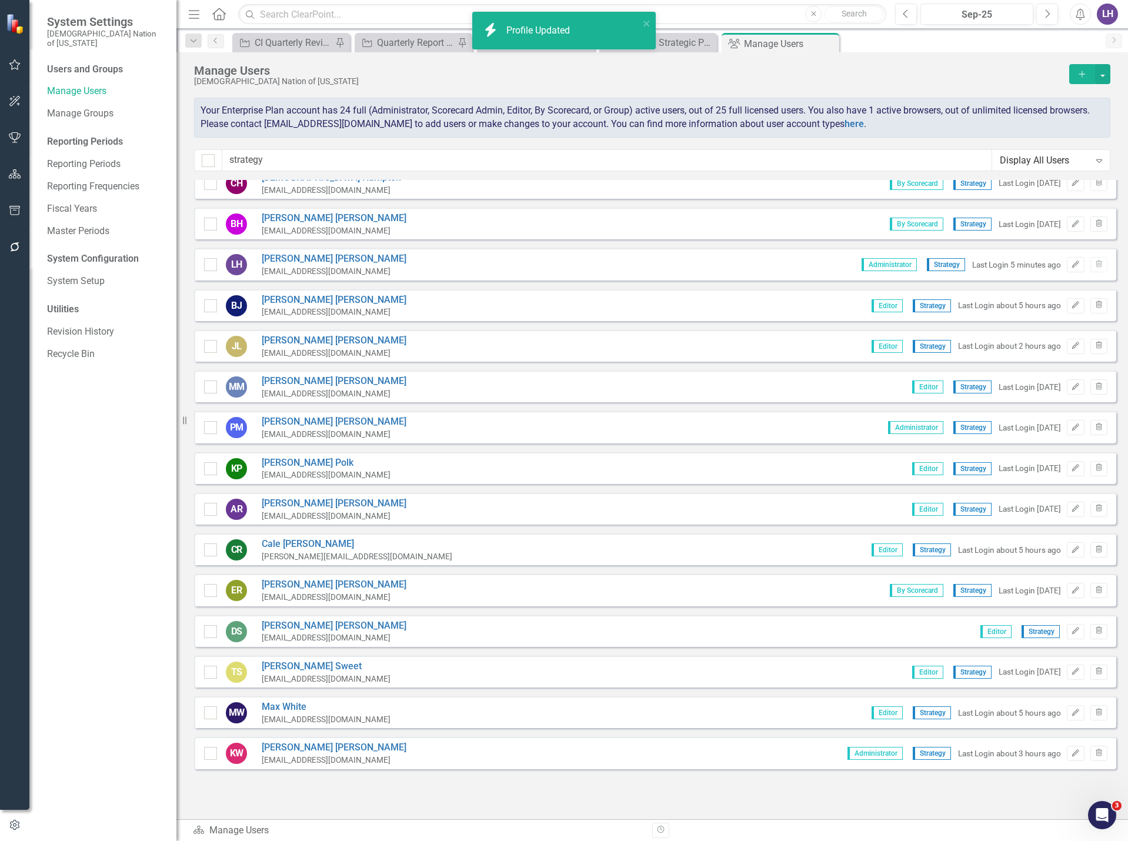
scroll to position [0, 0]
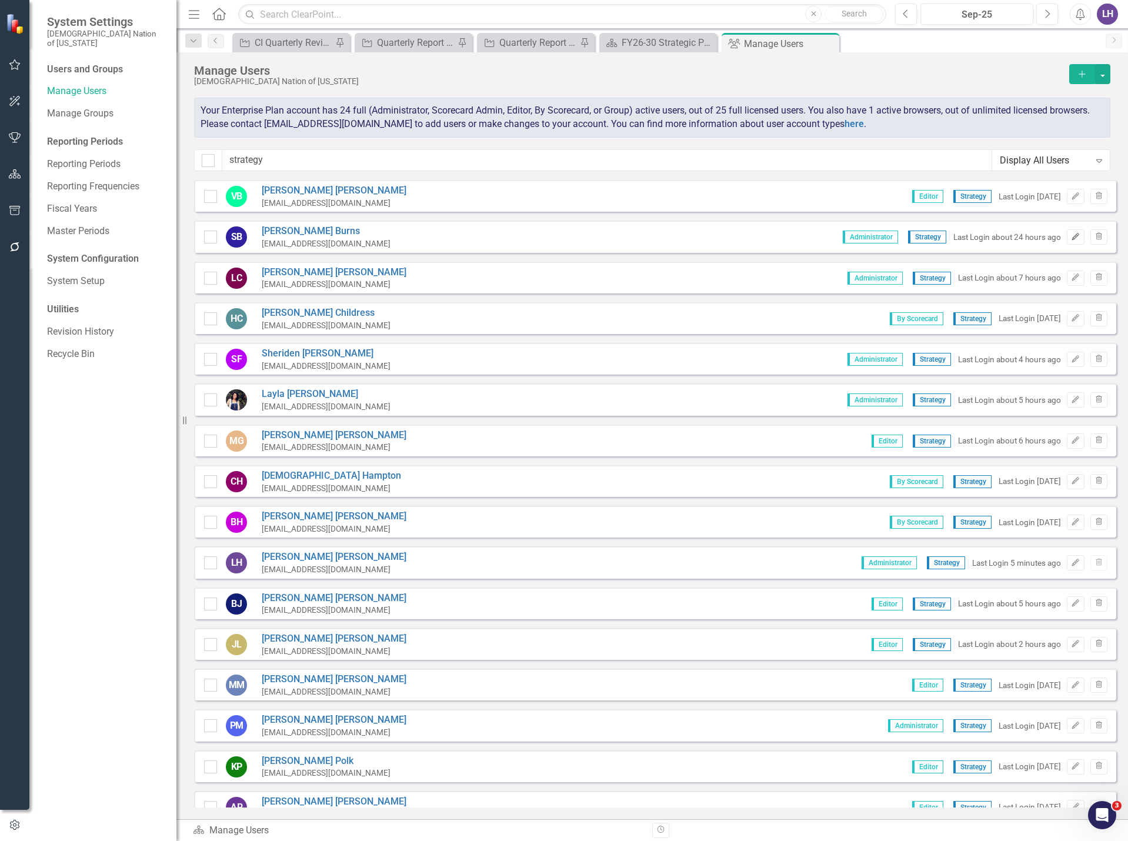
click at [1071, 237] on icon "Edit" at bounding box center [1075, 236] width 9 height 7
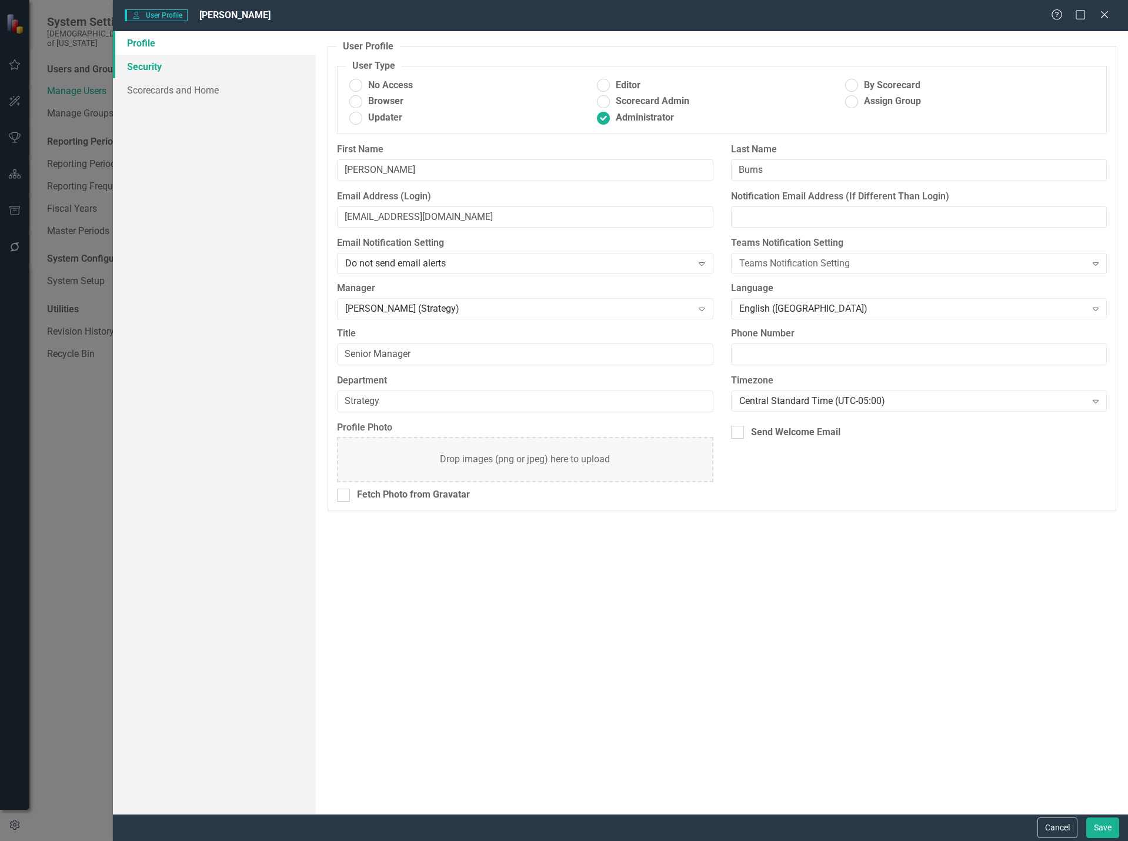
click at [191, 66] on link "Security" at bounding box center [214, 67] width 203 height 24
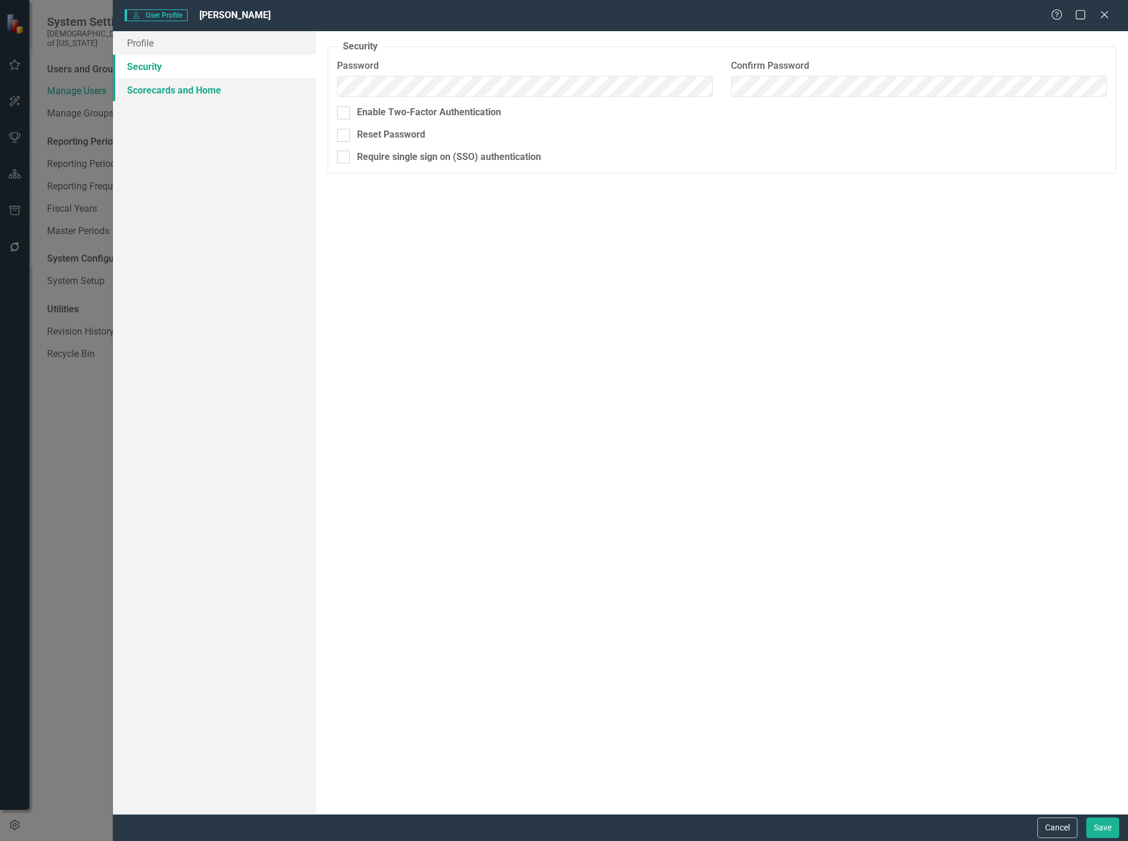
click at [203, 93] on link "Scorecards and Home" at bounding box center [214, 90] width 203 height 24
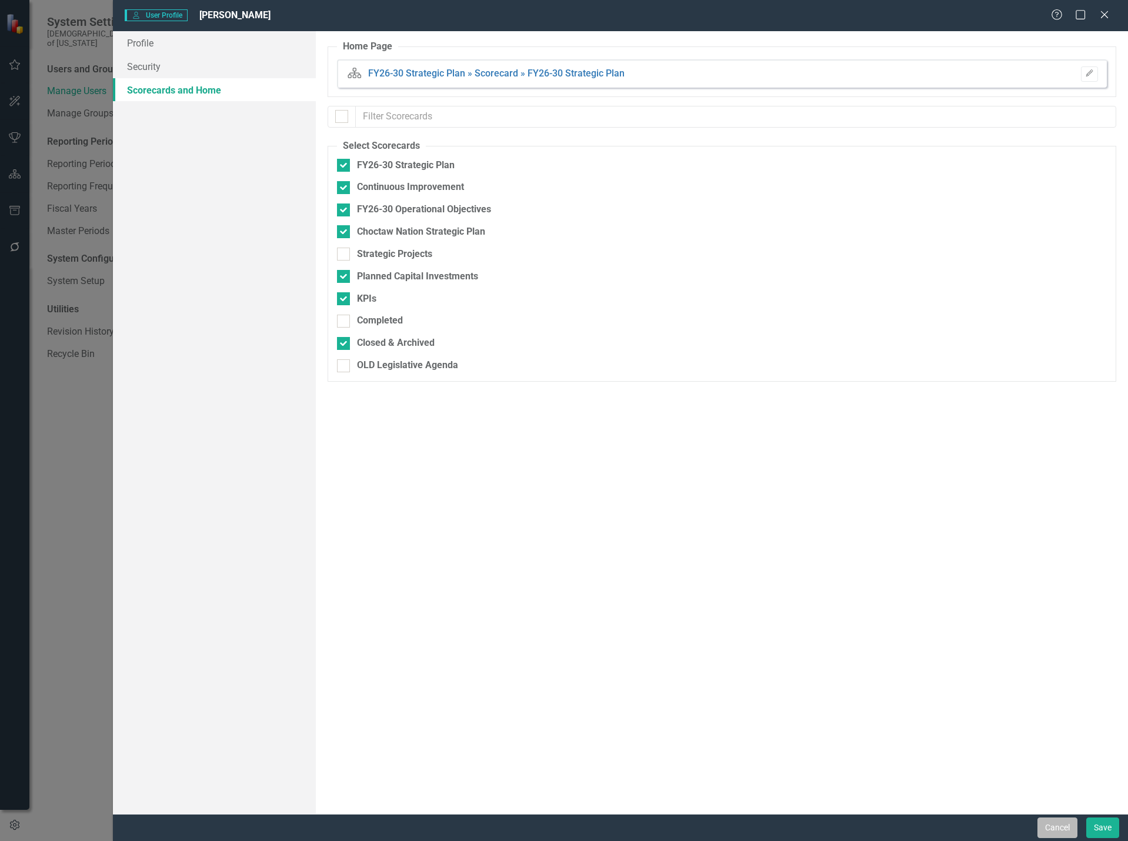
click at [1049, 833] on button "Cancel" at bounding box center [1057, 827] width 40 height 21
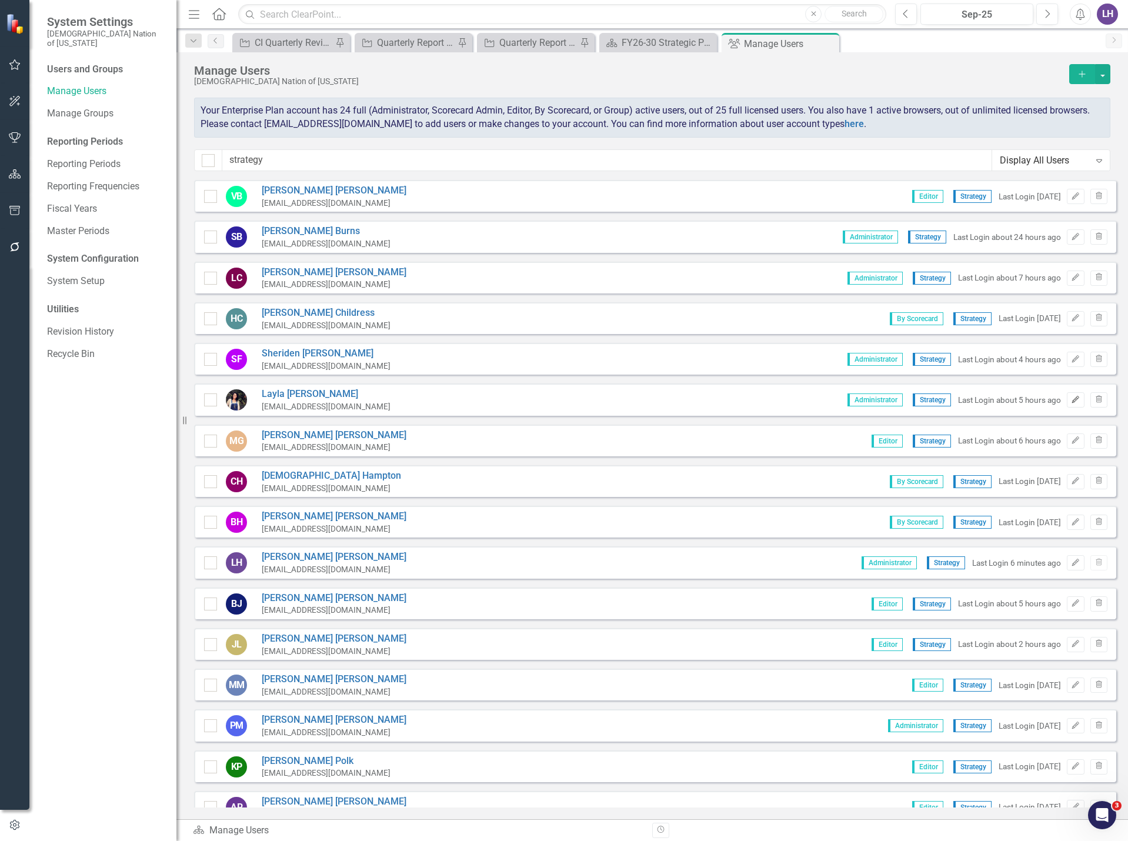
click at [1071, 400] on icon "Edit" at bounding box center [1075, 399] width 9 height 7
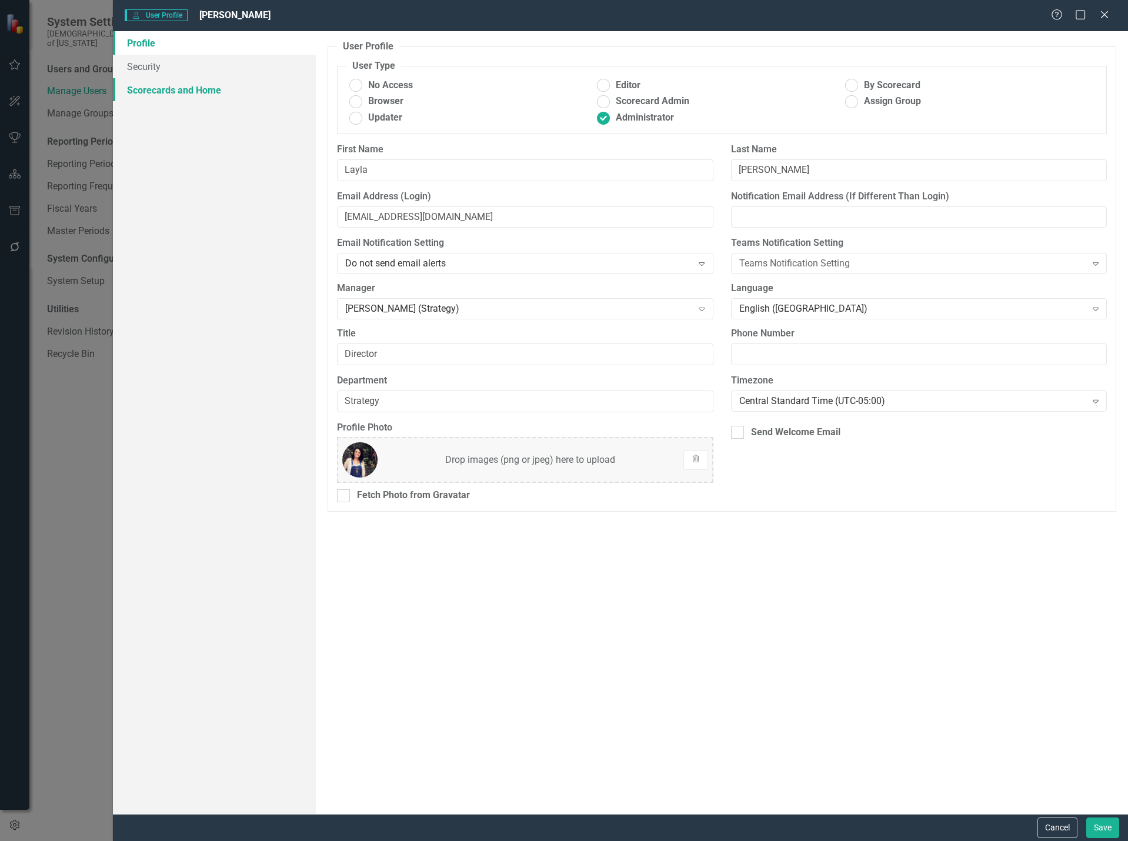
click at [198, 88] on link "Scorecards and Home" at bounding box center [214, 90] width 203 height 24
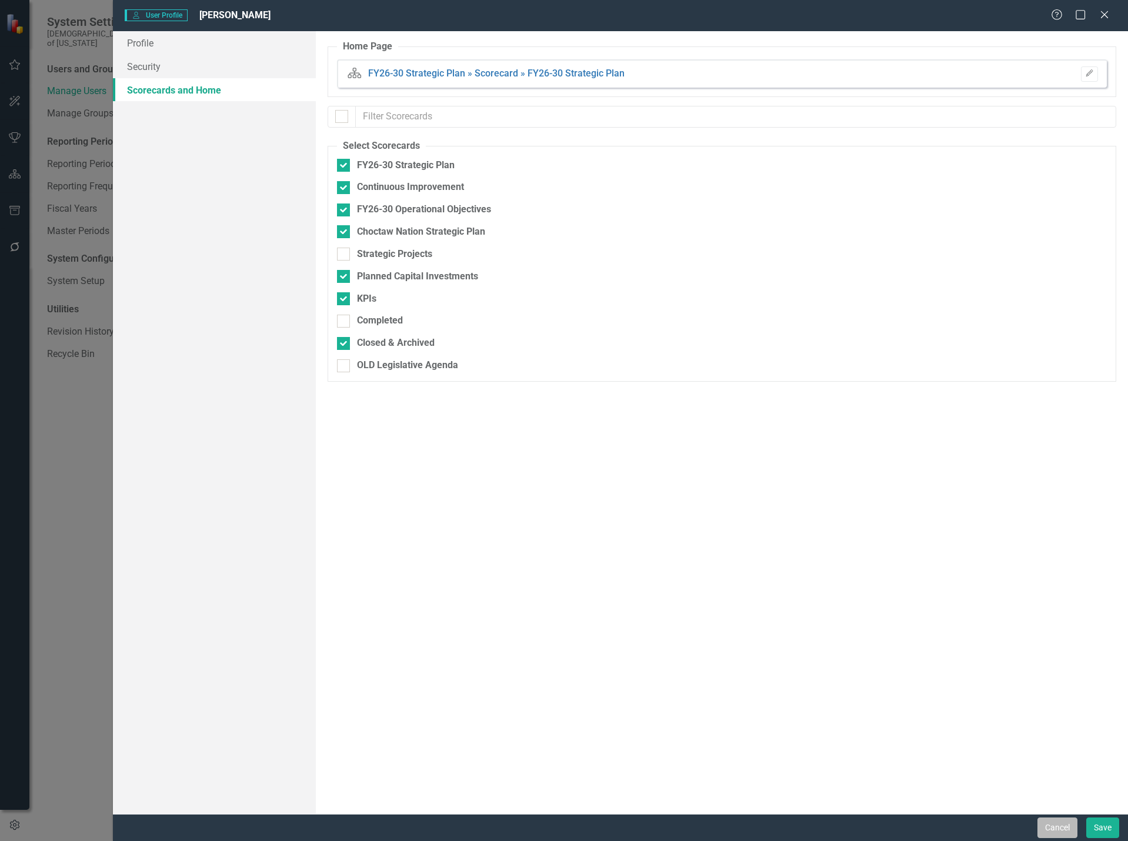
click at [1065, 831] on button "Cancel" at bounding box center [1057, 827] width 40 height 21
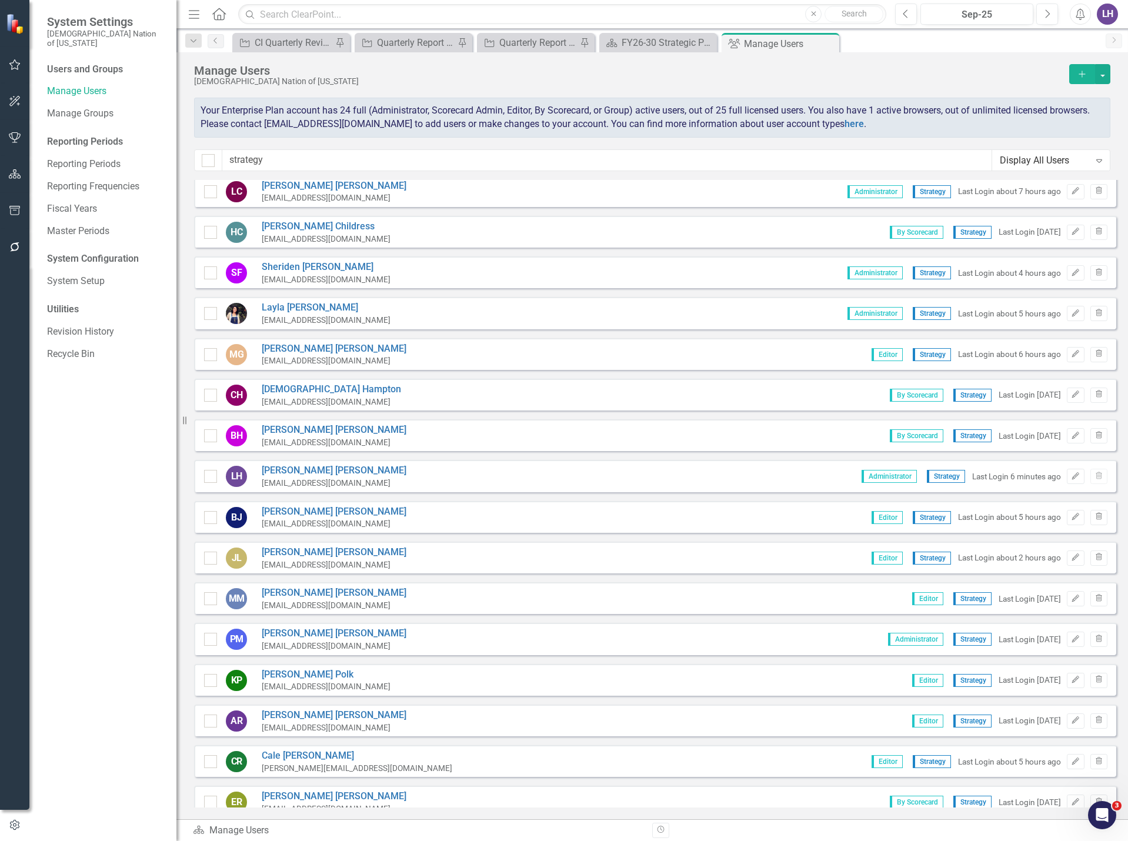
scroll to position [118, 0]
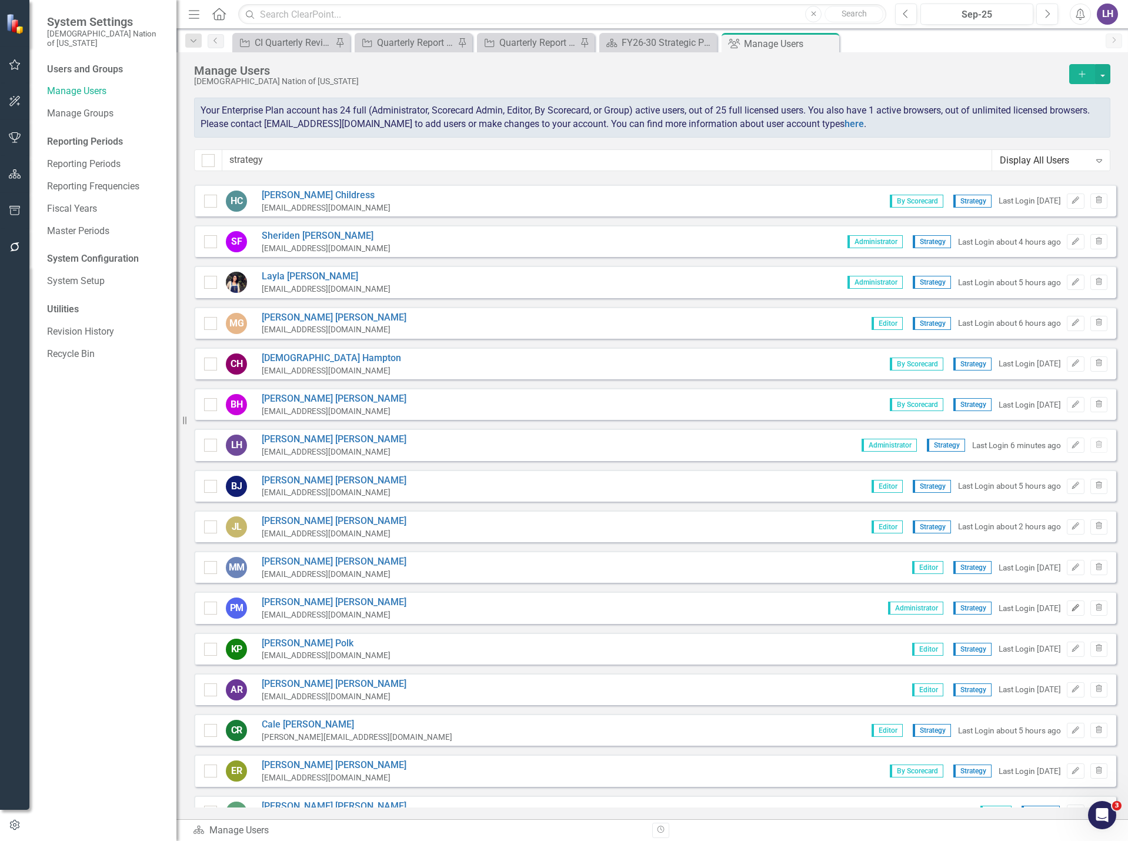
click at [1069, 603] on button "Edit" at bounding box center [1074, 607] width 17 height 15
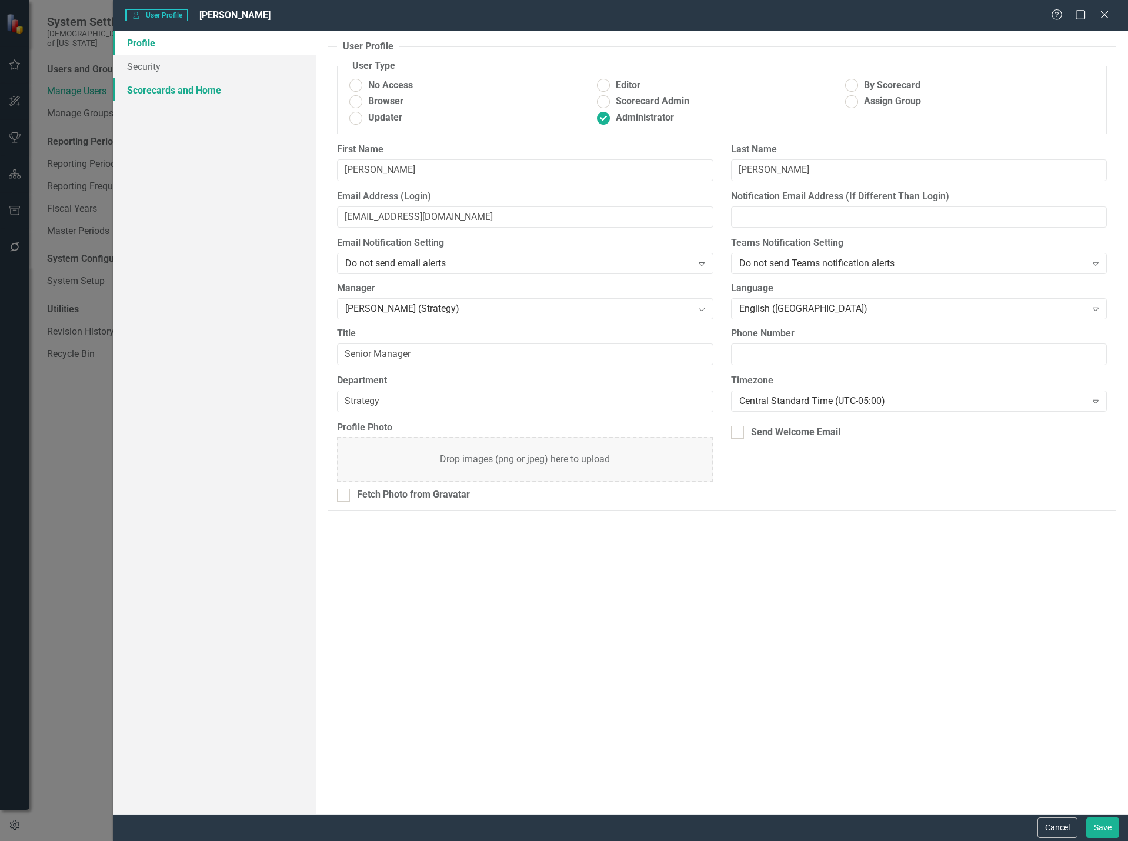
click at [197, 90] on link "Scorecards and Home" at bounding box center [214, 90] width 203 height 24
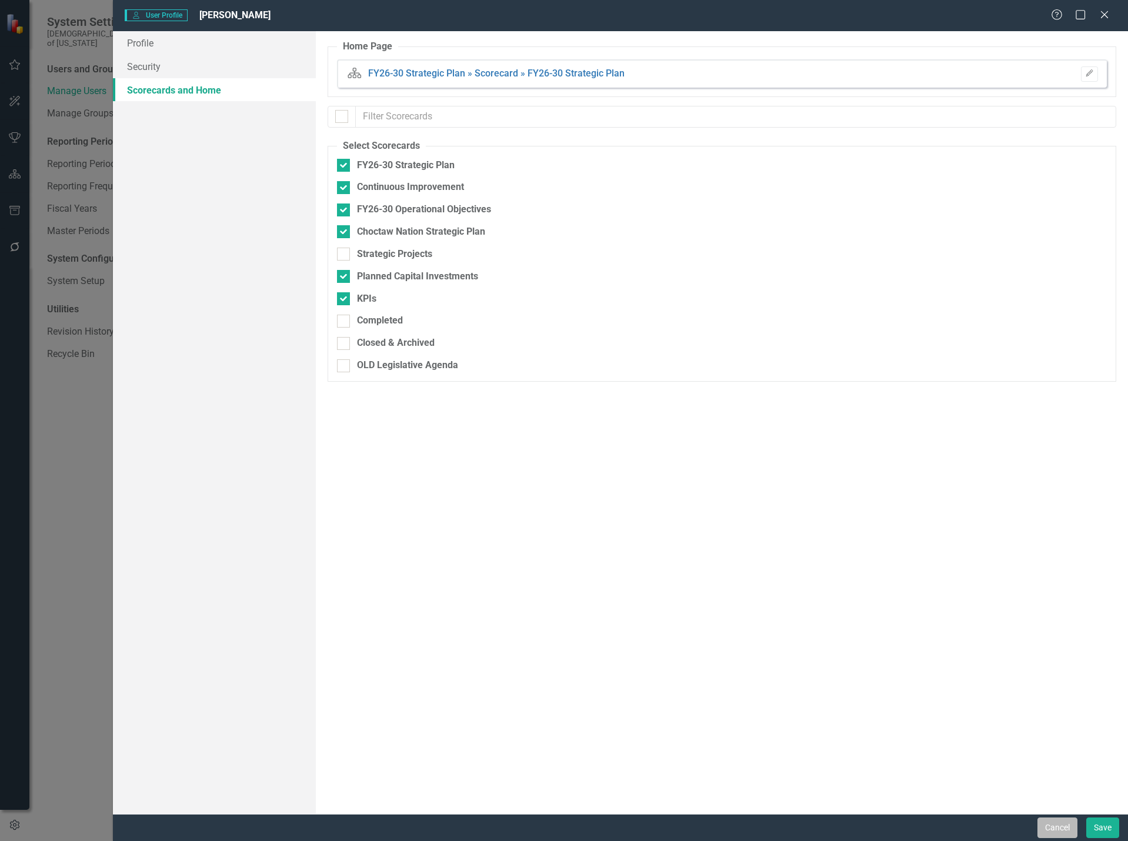
click at [1063, 822] on button "Cancel" at bounding box center [1057, 827] width 40 height 21
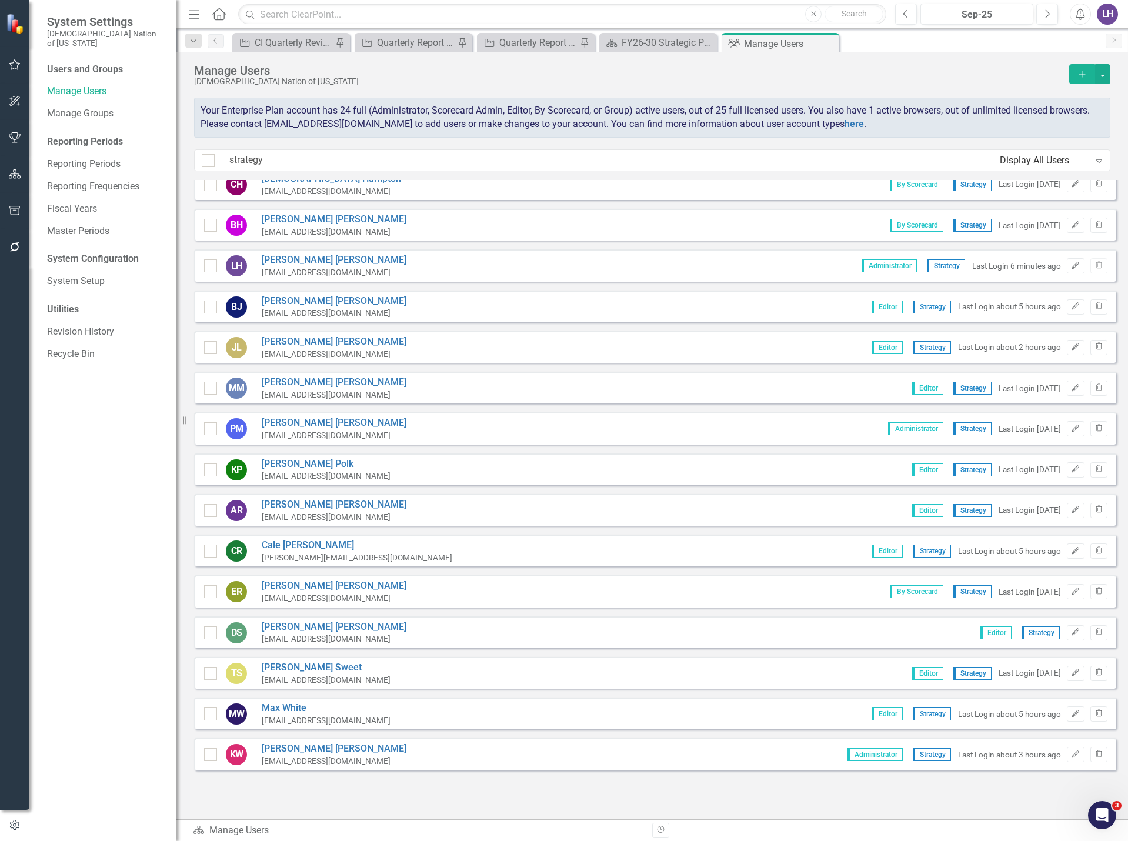
scroll to position [298, 0]
click at [1071, 593] on icon "Edit" at bounding box center [1075, 590] width 9 height 7
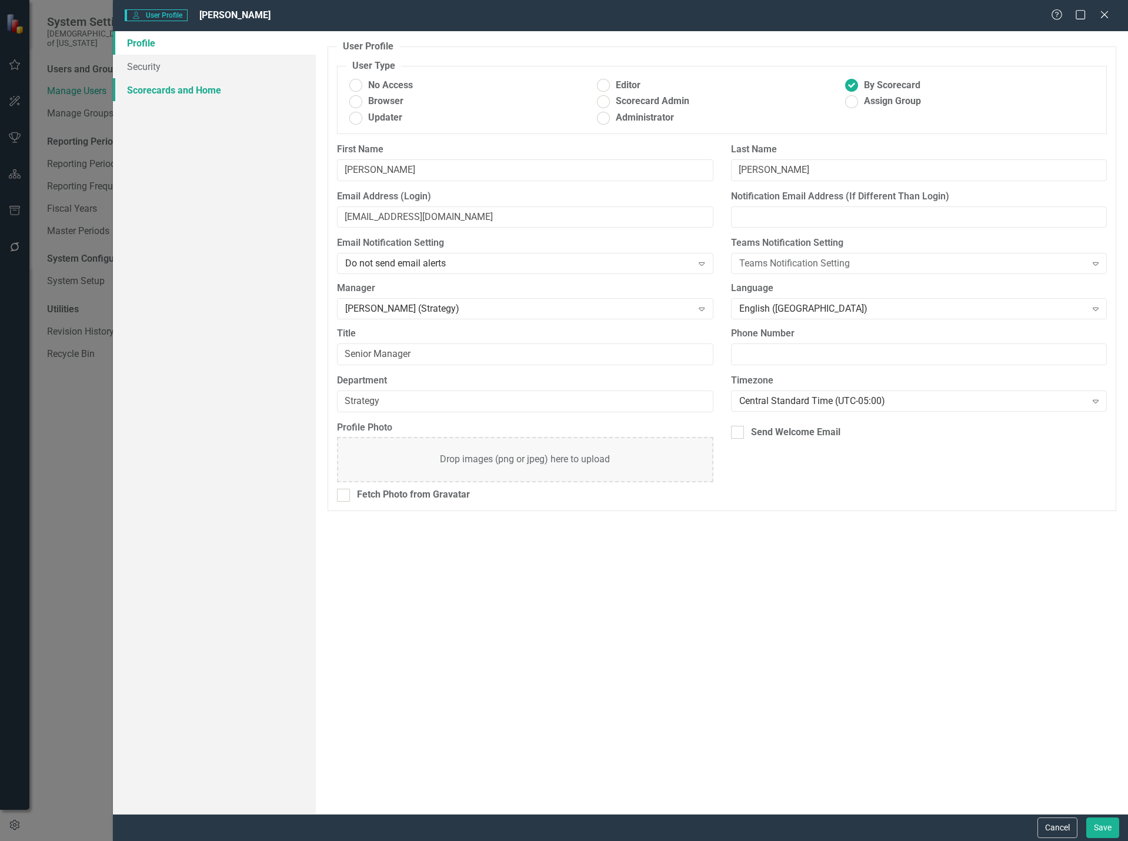
click at [208, 83] on link "Scorecards and Home" at bounding box center [214, 90] width 203 height 24
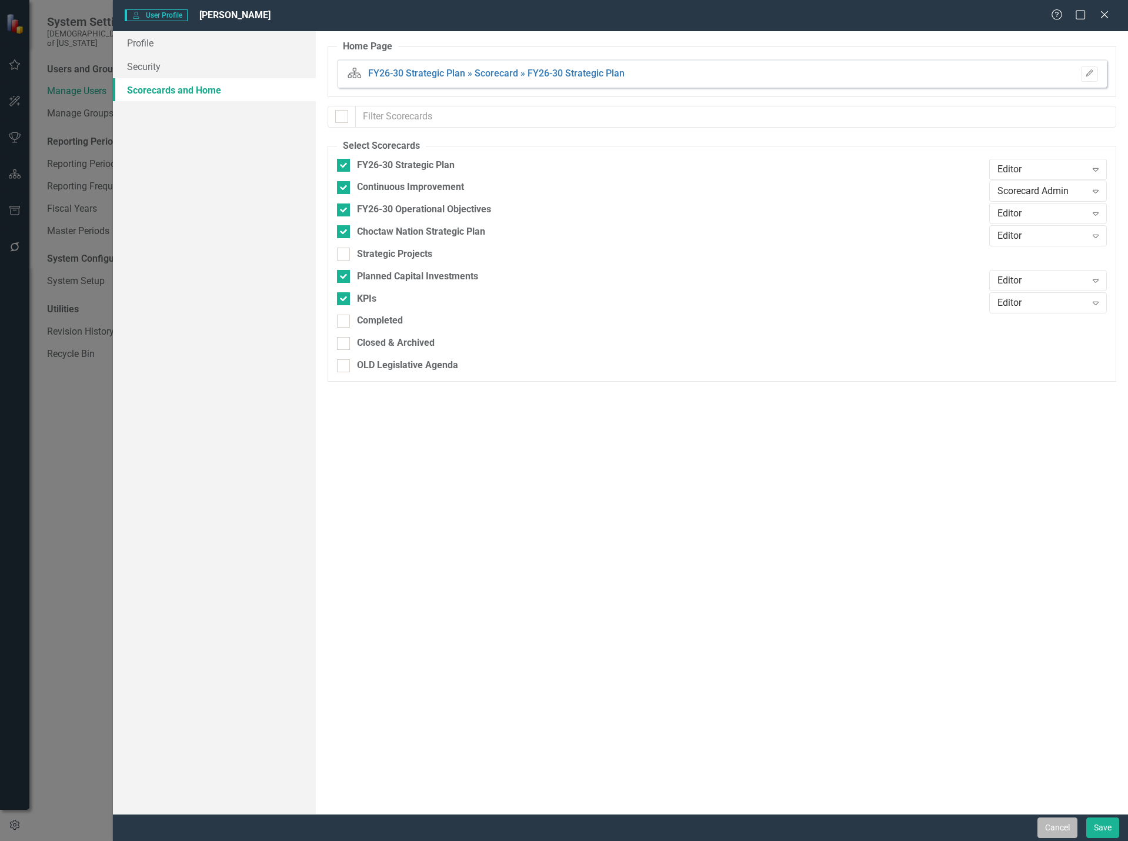
click at [1065, 831] on button "Cancel" at bounding box center [1057, 827] width 40 height 21
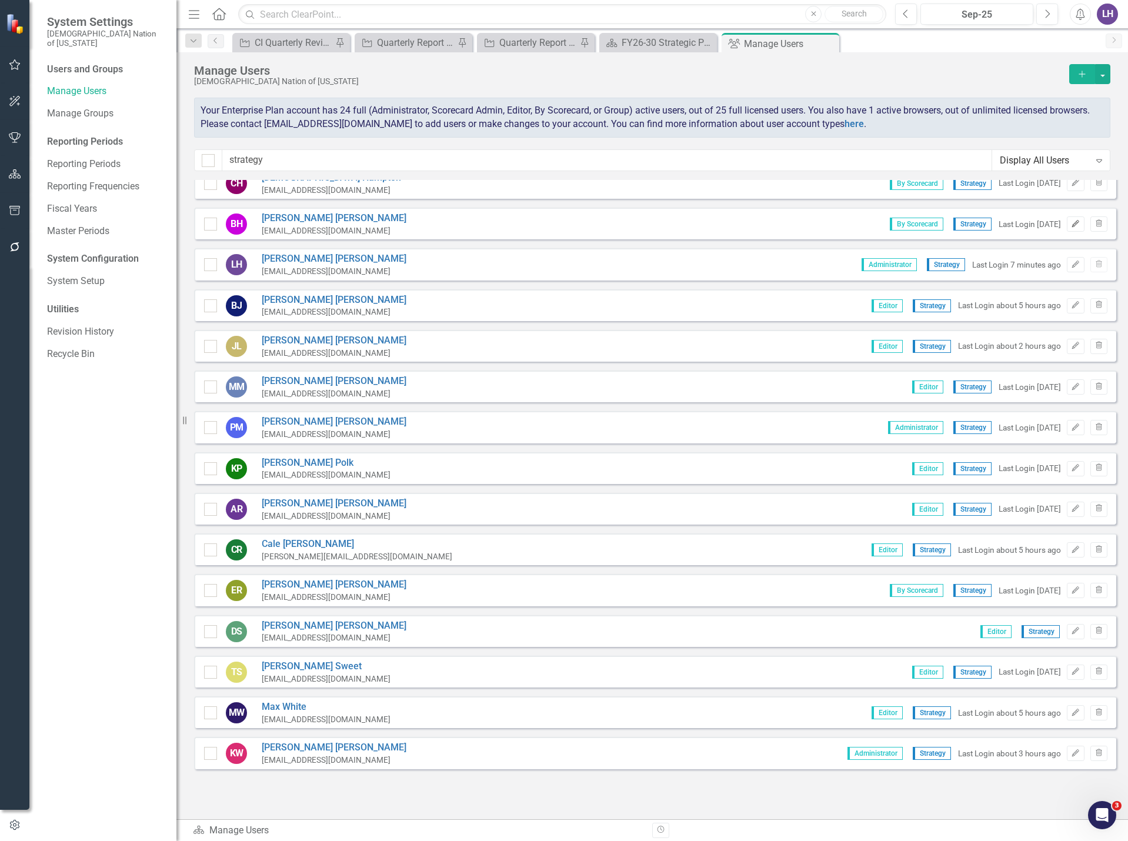
click at [1072, 225] on icon "button" at bounding box center [1075, 223] width 7 height 7
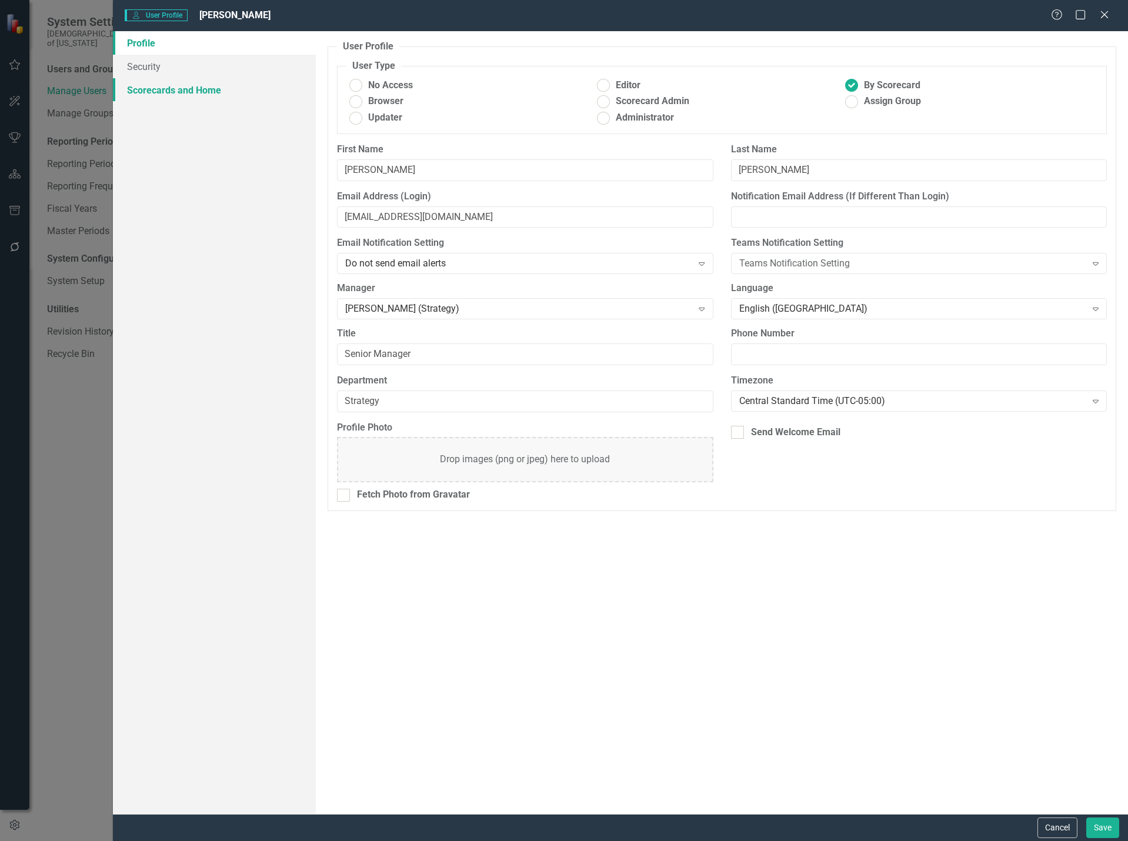
click at [188, 88] on link "Scorecards and Home" at bounding box center [214, 90] width 203 height 24
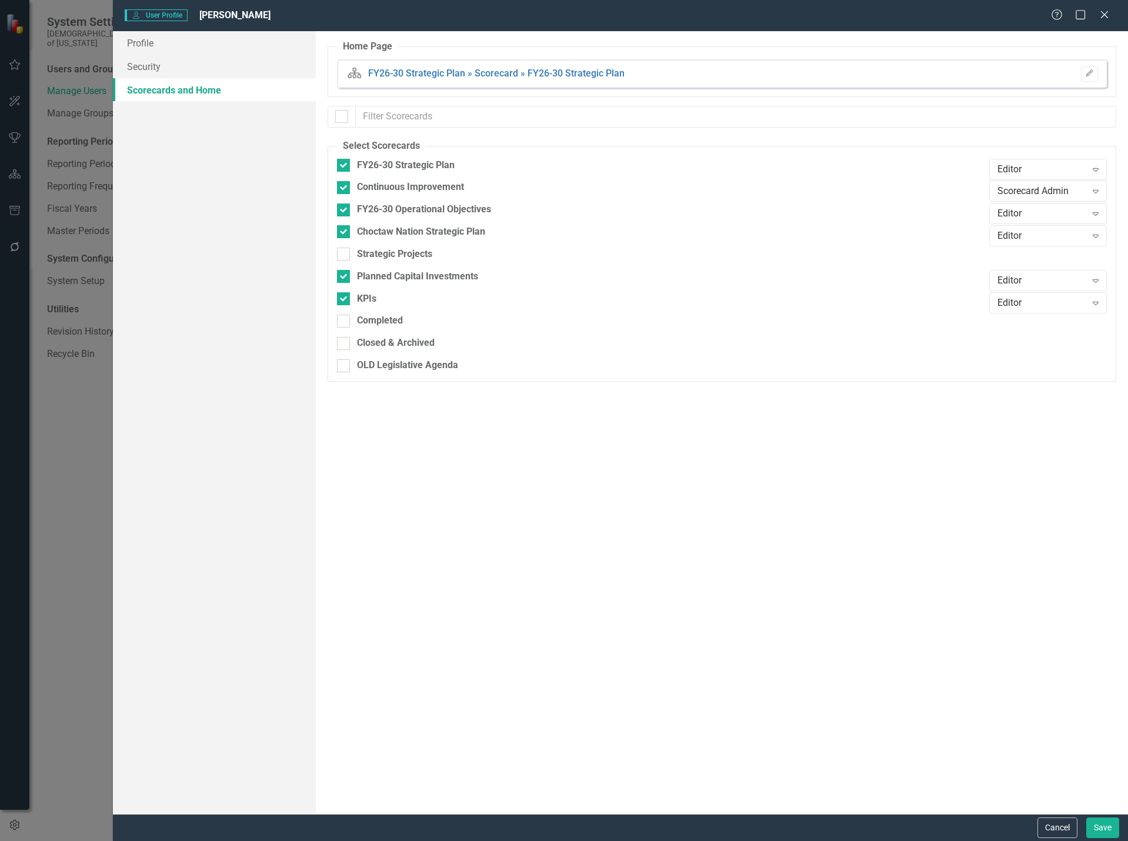
drag, startPoint x: 1070, startPoint y: 826, endPoint x: 1038, endPoint y: 798, distance: 42.5
click at [1070, 825] on button "Cancel" at bounding box center [1057, 827] width 40 height 21
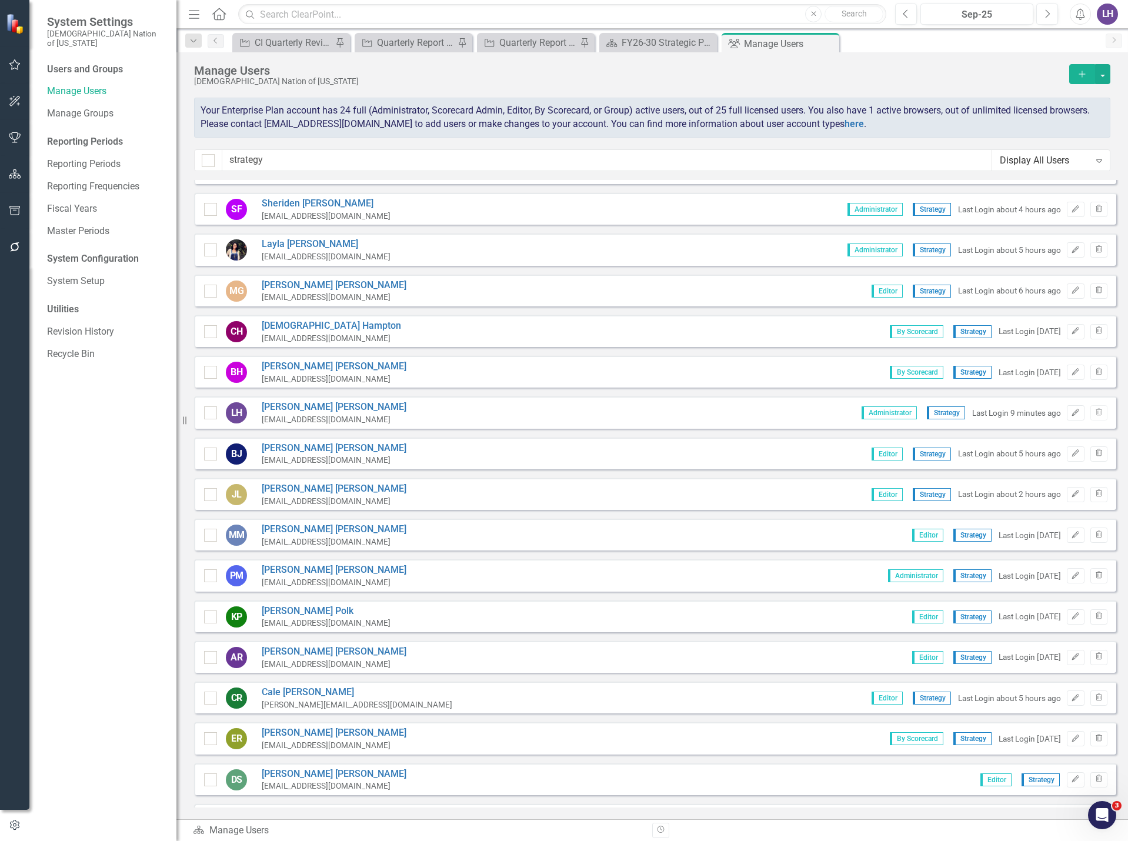
scroll to position [0, 0]
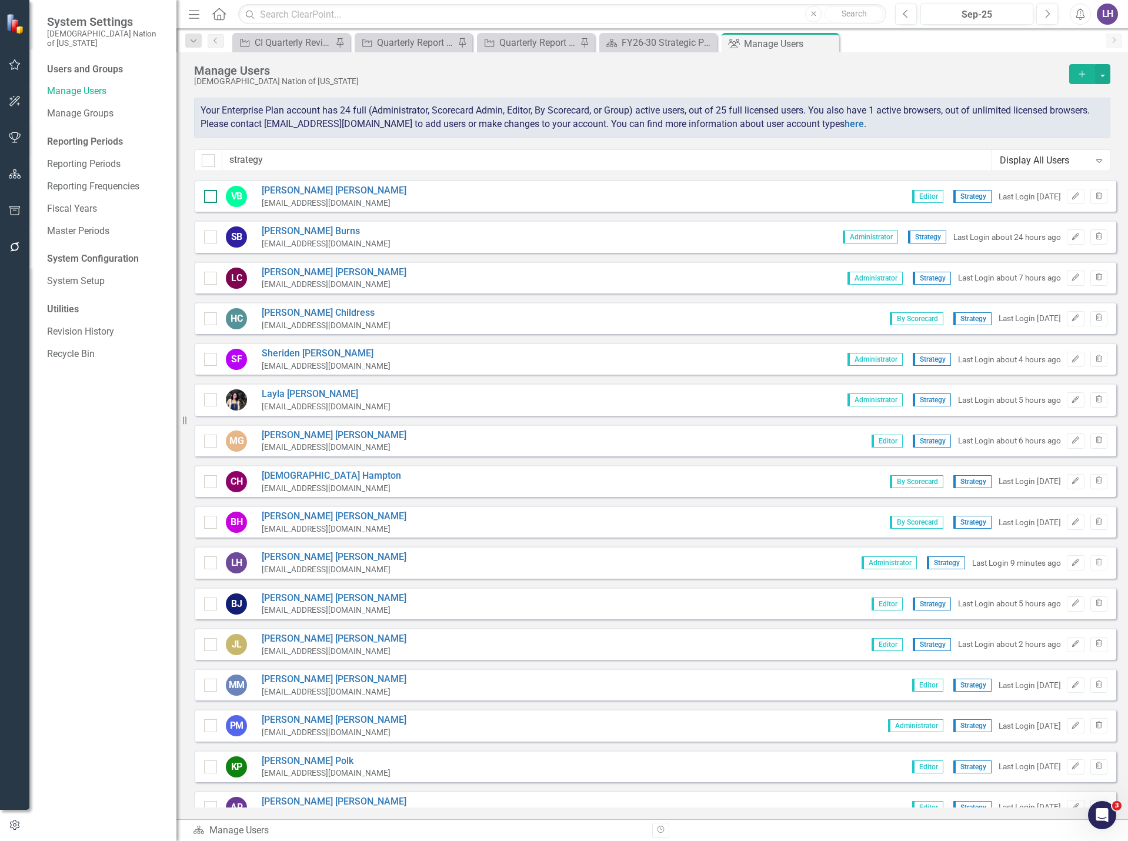
click at [208, 196] on input "checkbox" at bounding box center [208, 194] width 8 height 8
checkbox input "true"
click at [209, 441] on input "checkbox" at bounding box center [208, 438] width 8 height 8
checkbox input "true"
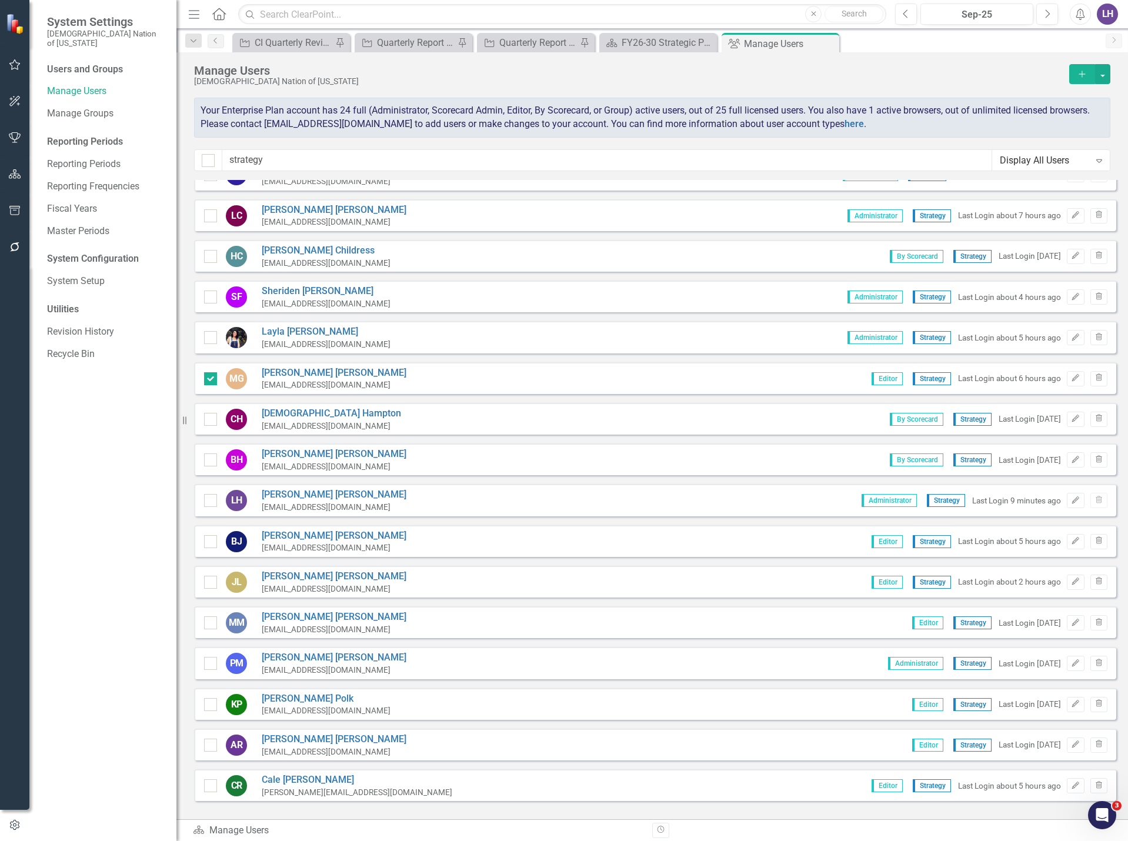
scroll to position [118, 0]
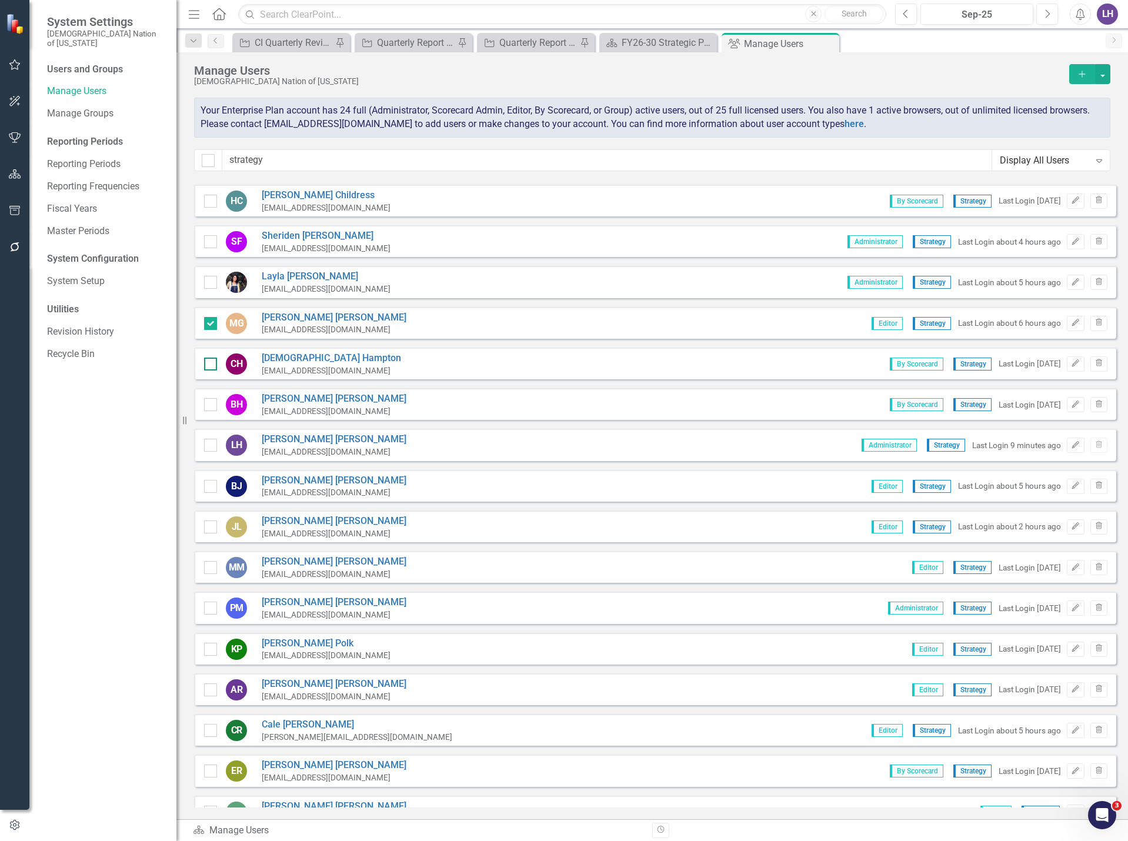
click at [212, 365] on div at bounding box center [210, 363] width 13 height 13
click at [212, 365] on input "checkbox" at bounding box center [208, 361] width 8 height 8
checkbox input "true"
click at [212, 398] on div at bounding box center [210, 404] width 13 height 13
click at [212, 398] on input "checkbox" at bounding box center [208, 402] width 8 height 8
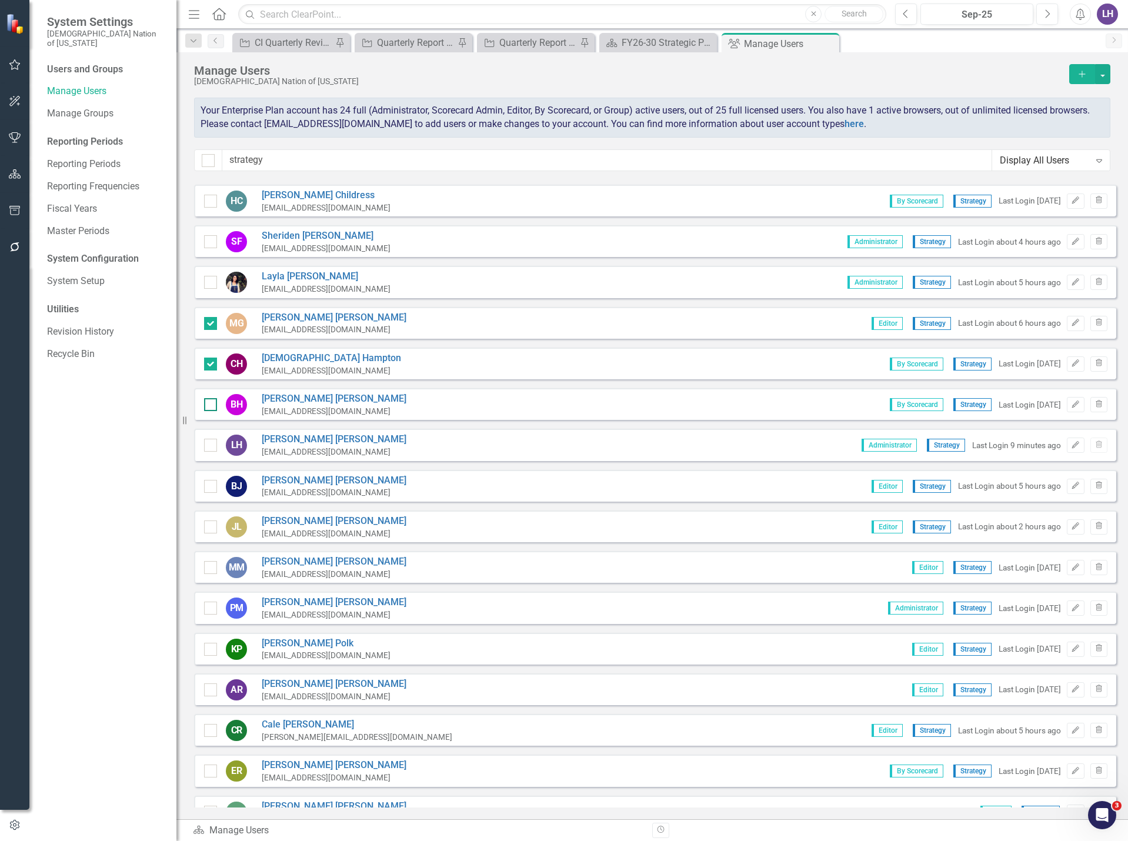
checkbox input "true"
click at [210, 430] on div "LH [PERSON_NAME] [EMAIL_ADDRESS][DOMAIN_NAME] Administrator Strategy Last Login…" at bounding box center [655, 445] width 922 height 32
click at [212, 440] on div at bounding box center [210, 445] width 13 height 13
click at [212, 440] on input "checkbox" at bounding box center [208, 443] width 8 height 8
checkbox input "true"
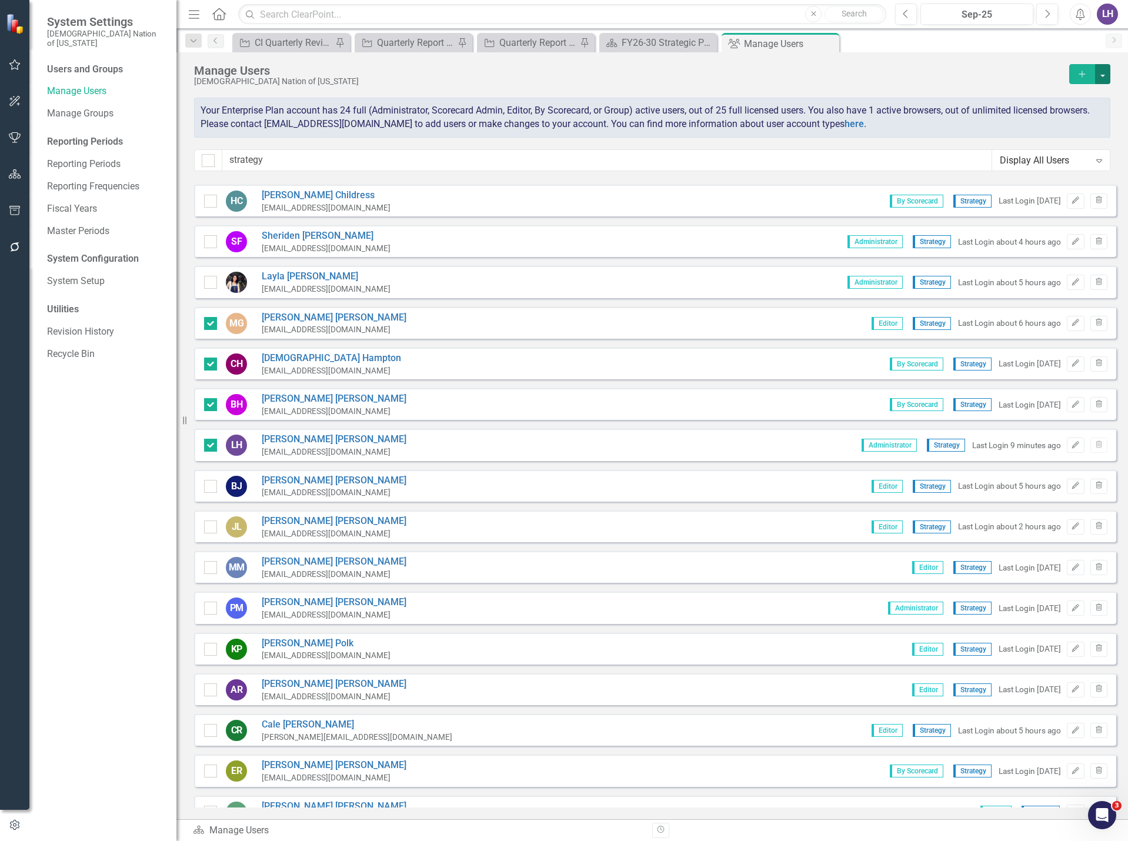
click at [1100, 69] on button "button" at bounding box center [1102, 74] width 15 height 20
click at [1060, 141] on link "Edit Multiple Edit Multiple" at bounding box center [1055, 139] width 109 height 22
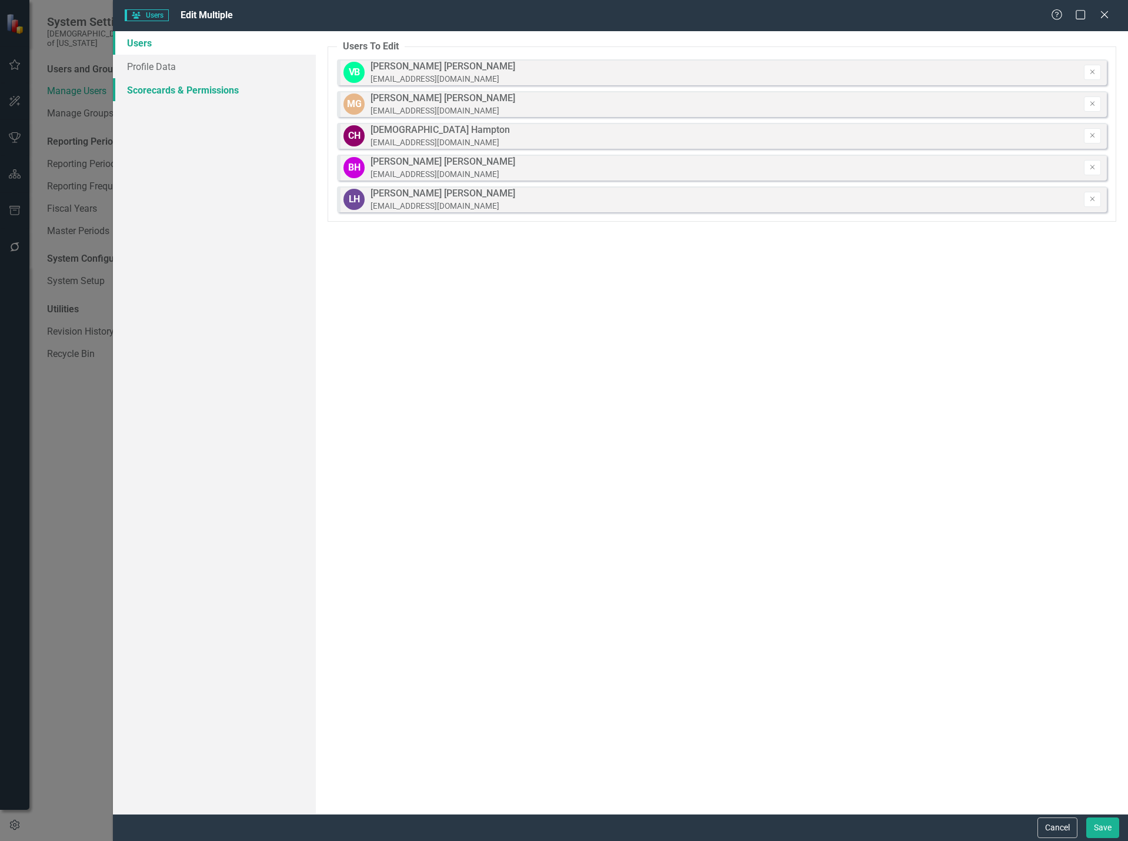
click at [179, 86] on link "Scorecards & Permissions" at bounding box center [214, 90] width 203 height 24
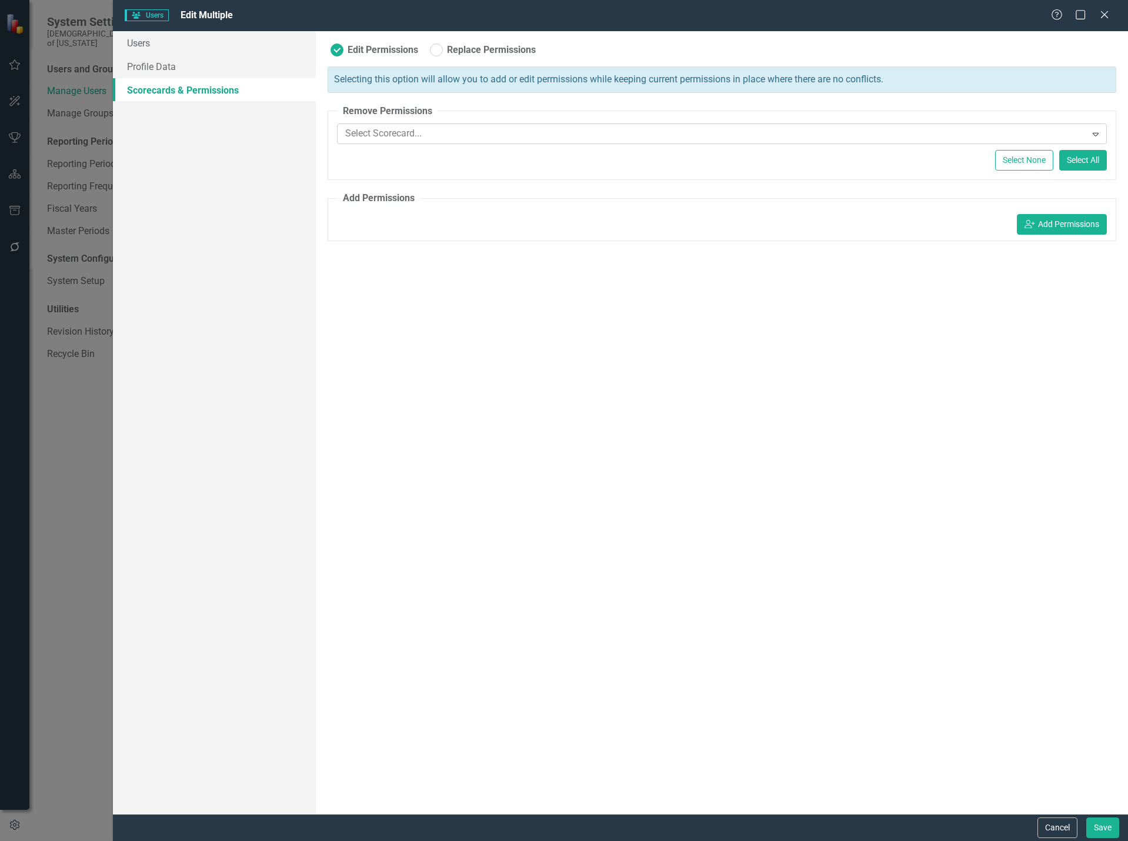
click at [450, 127] on div at bounding box center [712, 134] width 745 height 16
click at [829, 586] on div "Edit Permissions Replace Permissions Selecting this option will allow you to ad…" at bounding box center [722, 422] width 812 height 782
click at [1070, 825] on button "Cancel" at bounding box center [1057, 827] width 40 height 21
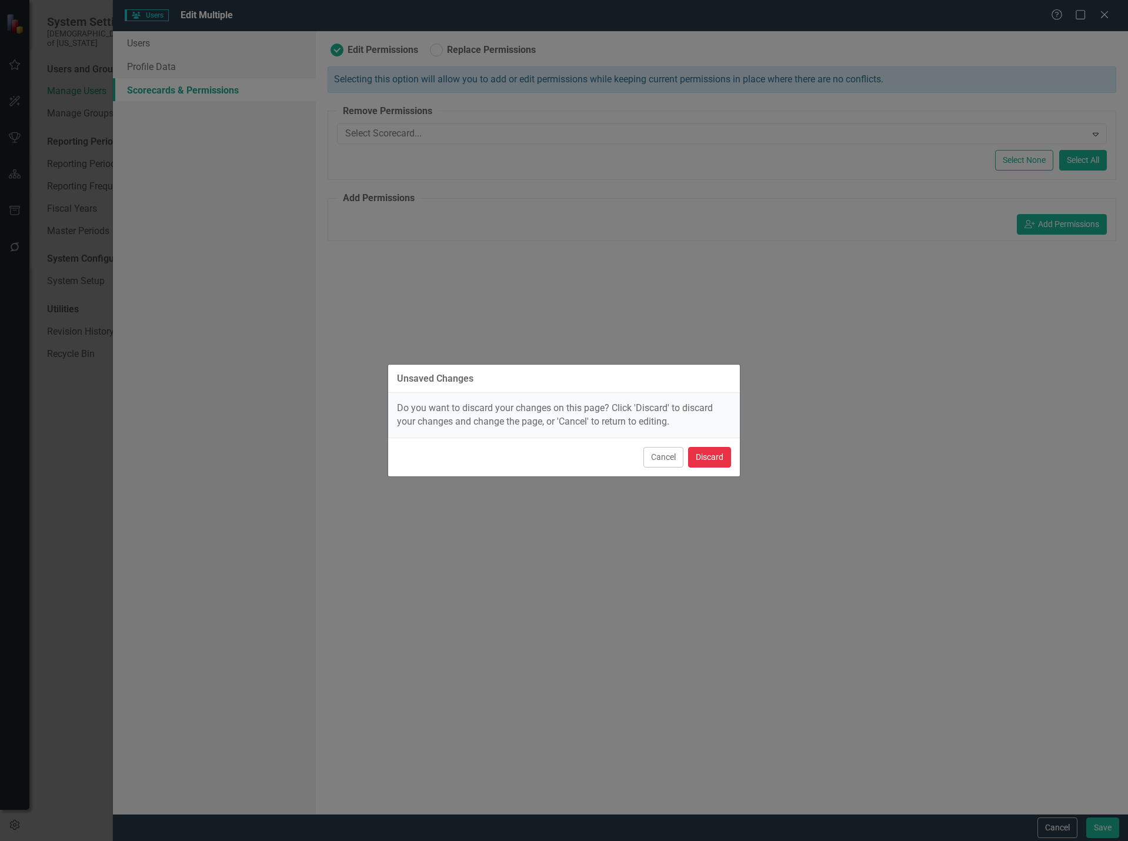
click at [708, 456] on button "Discard" at bounding box center [709, 457] width 43 height 21
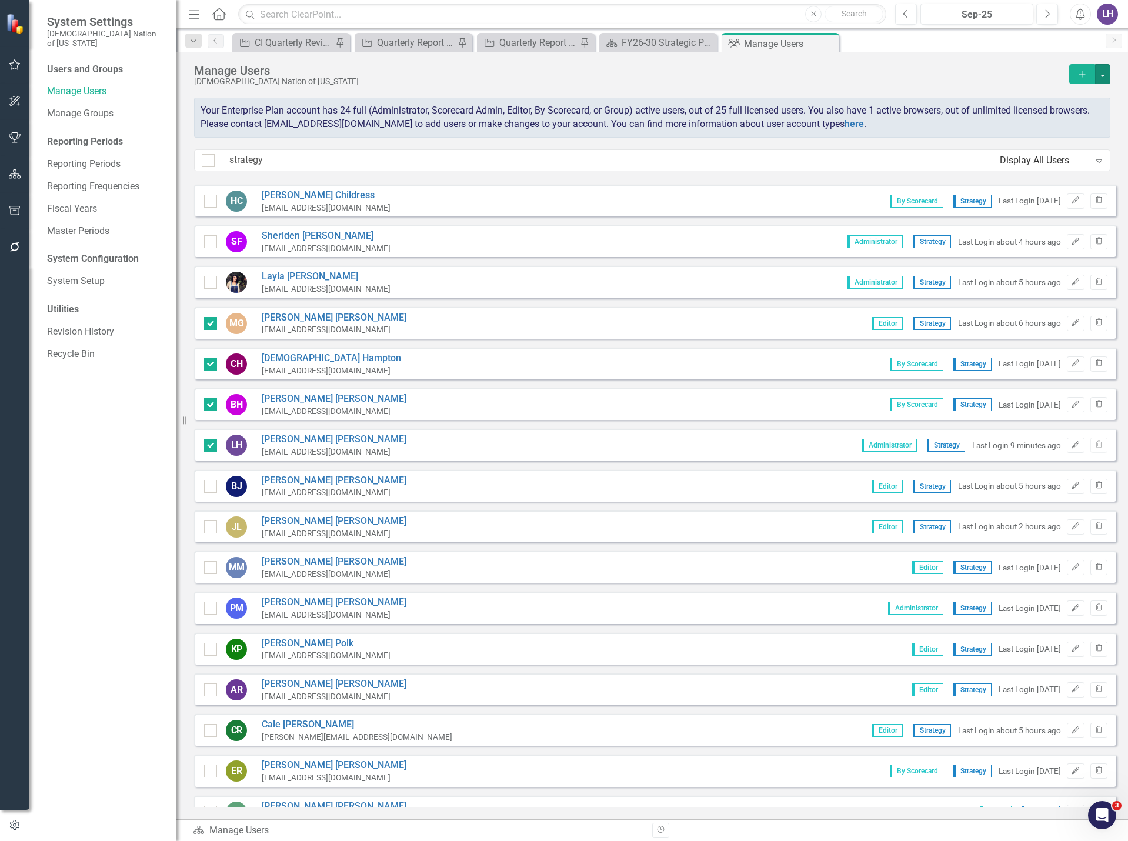
scroll to position [0, 0]
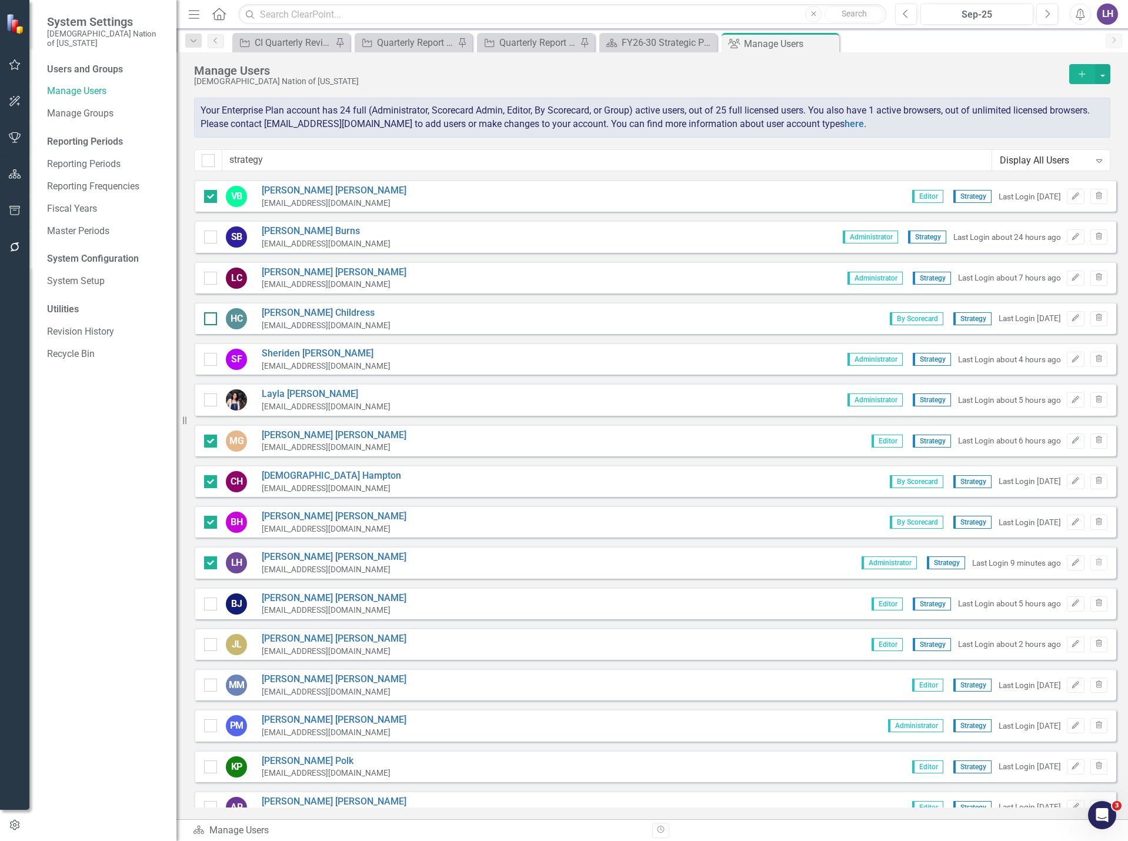
click at [208, 319] on input "checkbox" at bounding box center [208, 316] width 8 height 8
checkbox input "true"
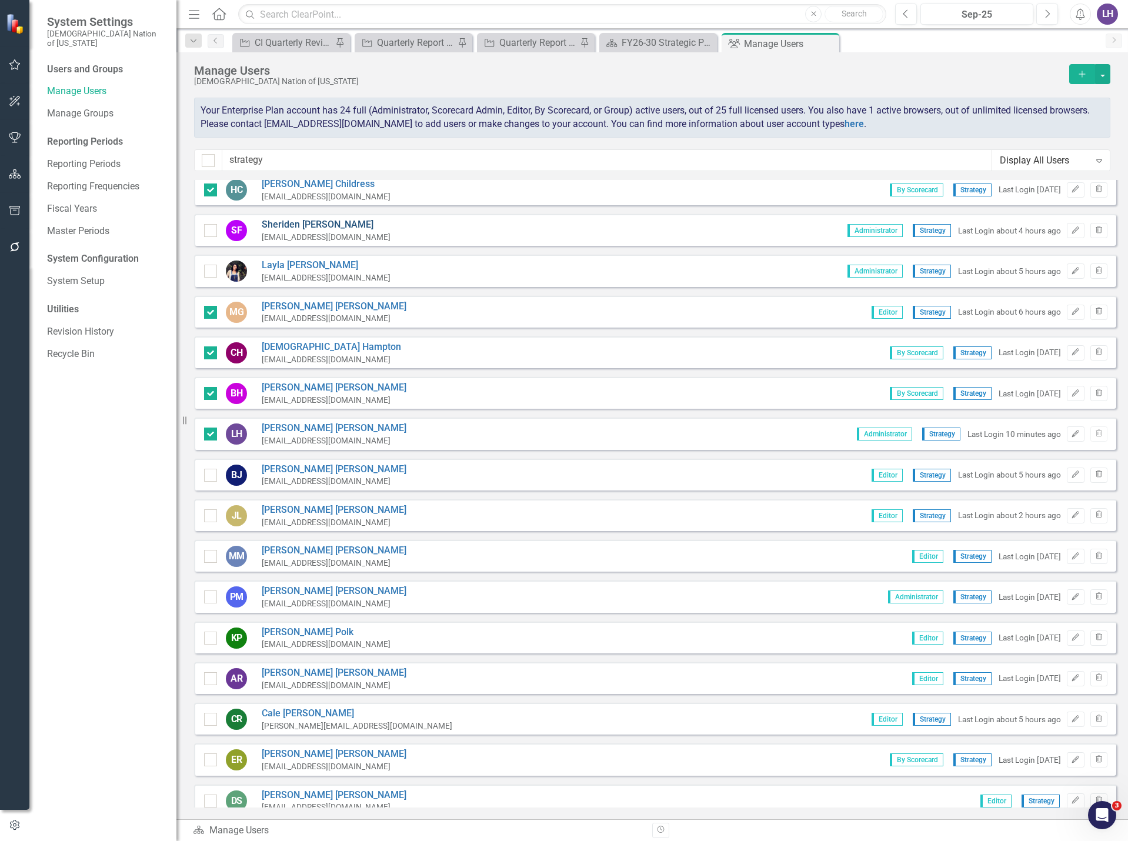
scroll to position [235, 0]
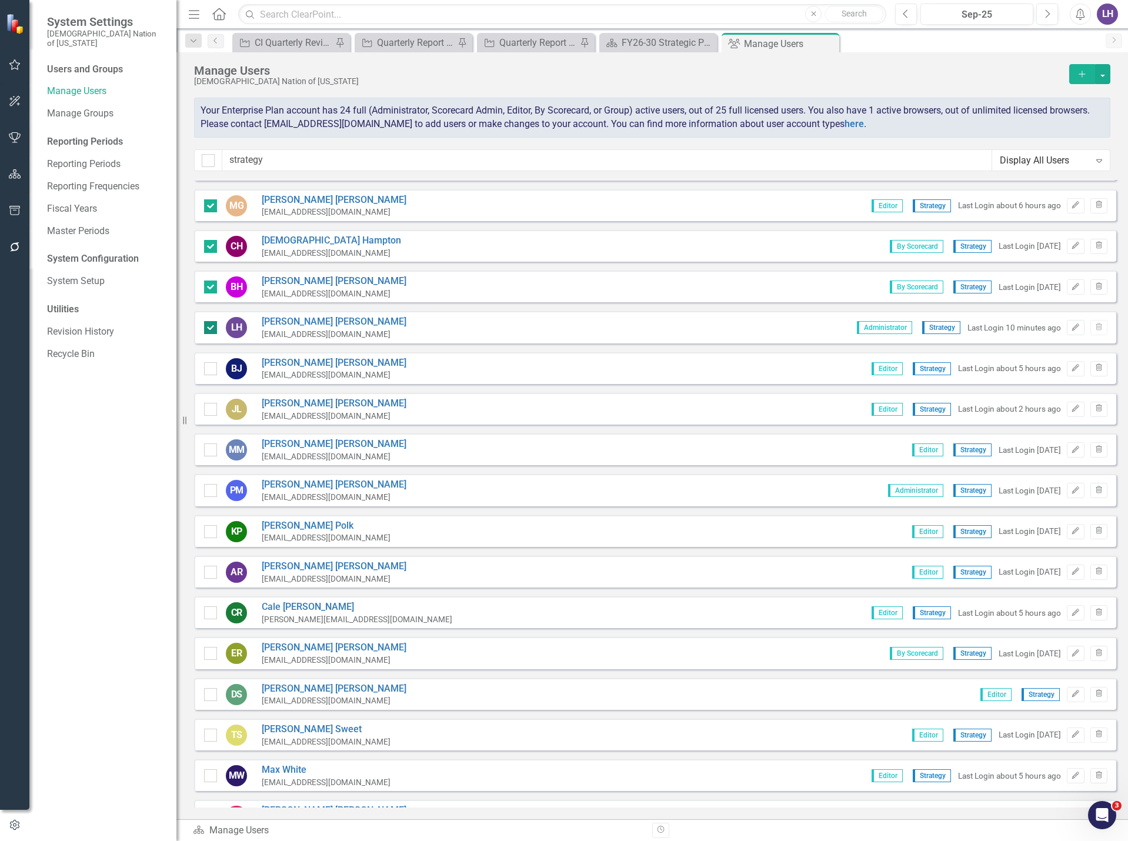
click at [212, 326] on div at bounding box center [210, 327] width 13 height 13
click at [212, 326] on input "checkbox" at bounding box center [208, 325] width 8 height 8
checkbox input "false"
click at [209, 371] on div at bounding box center [210, 368] width 13 height 13
click at [209, 370] on input "checkbox" at bounding box center [208, 366] width 8 height 8
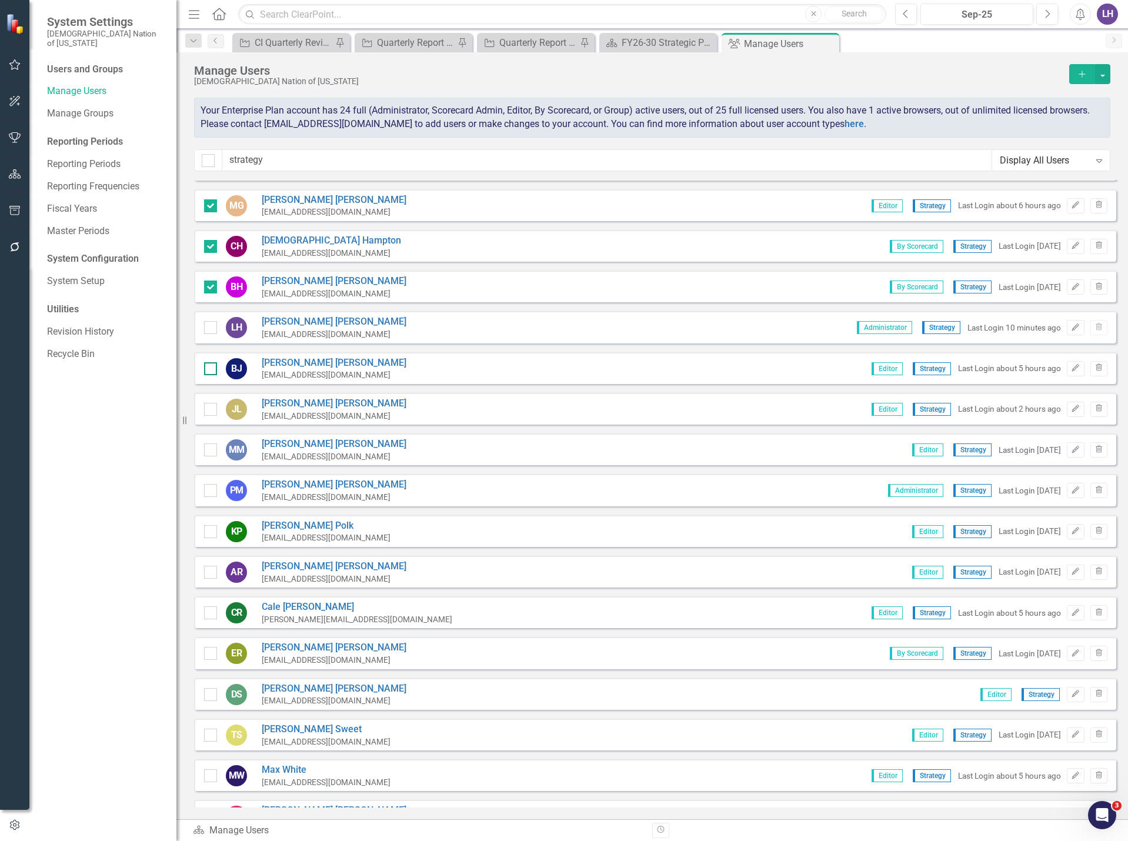
checkbox input "true"
click at [213, 409] on div at bounding box center [210, 409] width 13 height 13
click at [212, 409] on input "checkbox" at bounding box center [208, 407] width 8 height 8
checkbox input "true"
click at [213, 452] on div at bounding box center [210, 449] width 13 height 13
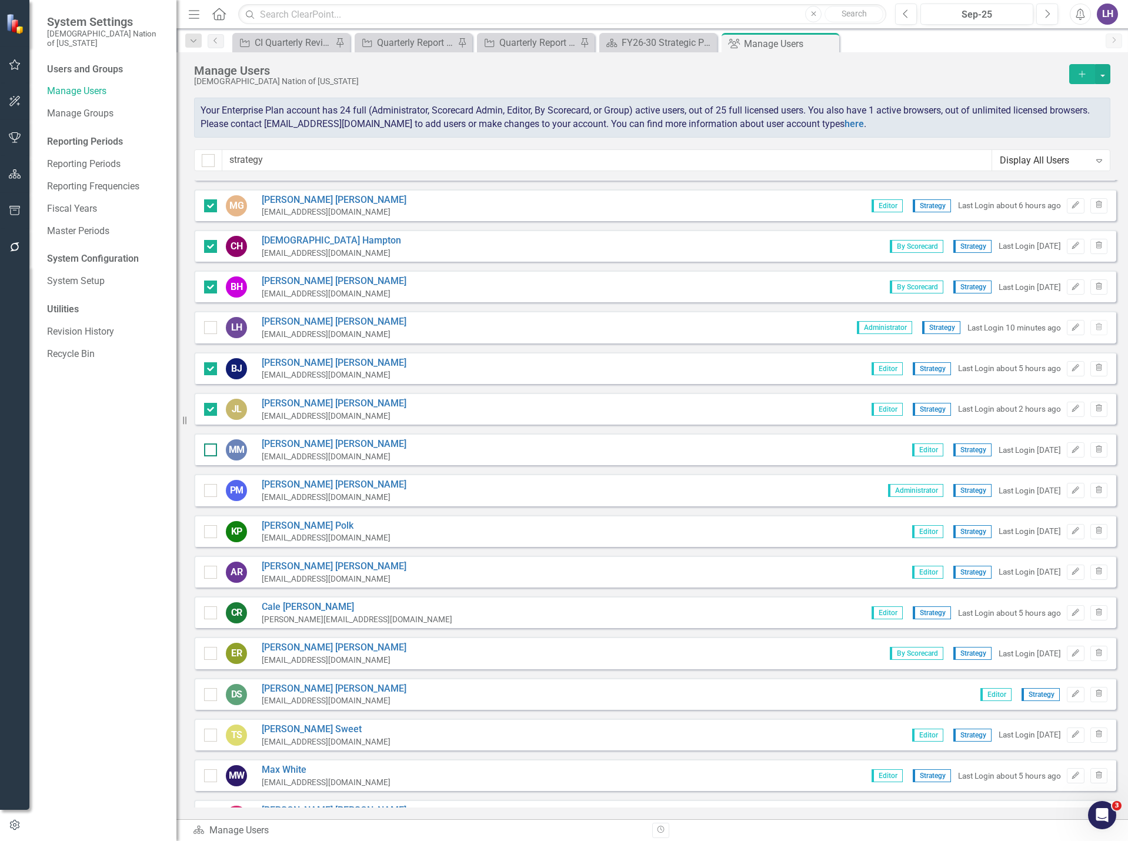
click at [212, 451] on input "checkbox" at bounding box center [208, 447] width 8 height 8
checkbox input "true"
click at [210, 493] on div at bounding box center [210, 490] width 13 height 13
click at [210, 491] on input "checkbox" at bounding box center [208, 488] width 8 height 8
click at [210, 490] on input "checkbox" at bounding box center [208, 488] width 8 height 8
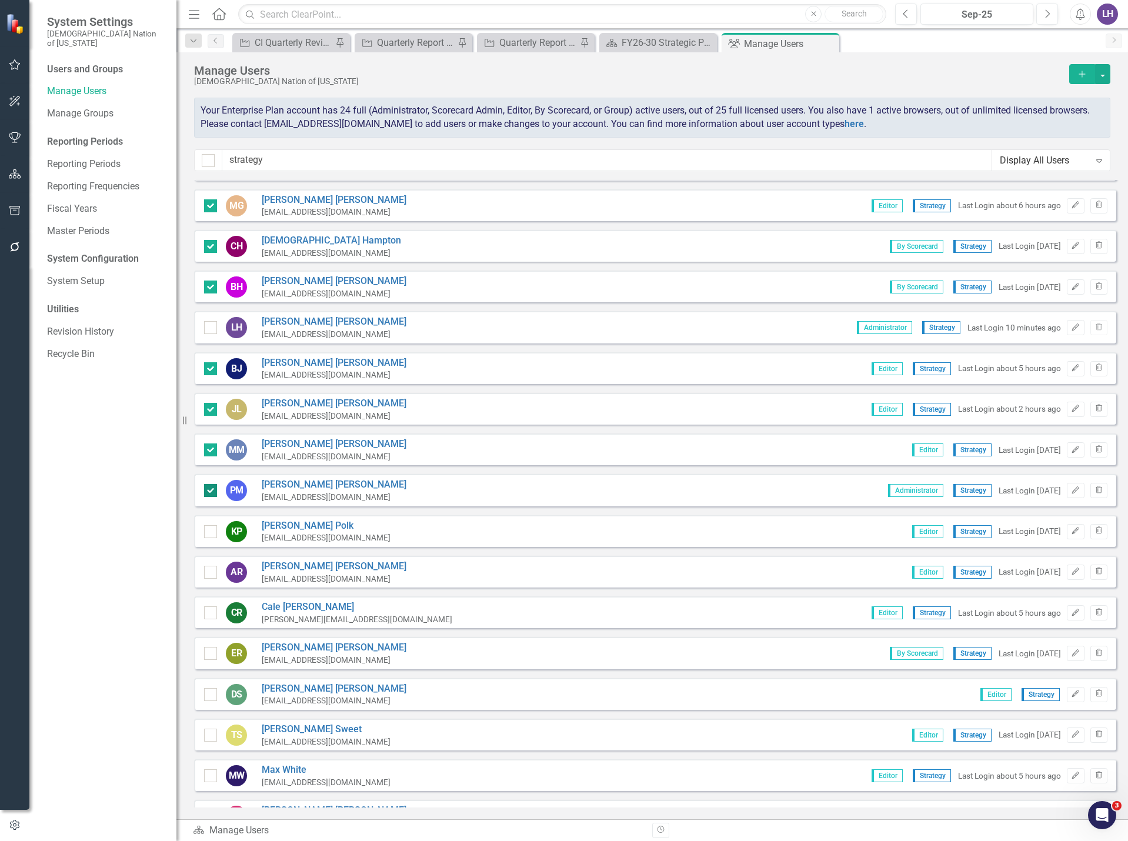
checkbox input "false"
click at [214, 533] on div at bounding box center [210, 531] width 13 height 13
click at [212, 533] on input "checkbox" at bounding box center [208, 529] width 8 height 8
checkbox input "true"
click at [210, 575] on div at bounding box center [210, 572] width 13 height 13
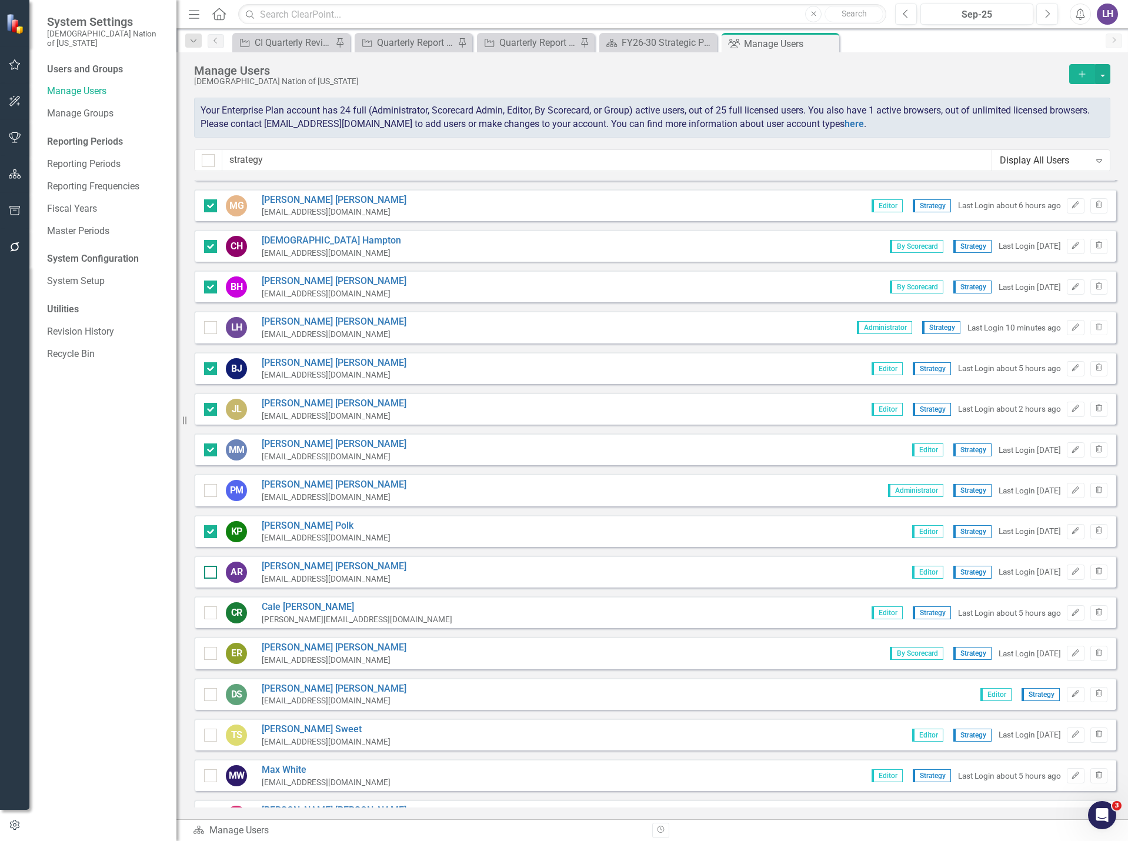
click at [210, 573] on input "checkbox" at bounding box center [208, 570] width 8 height 8
checkbox input "true"
click at [207, 615] on div at bounding box center [210, 612] width 13 height 13
click at [207, 614] on input "checkbox" at bounding box center [208, 610] width 8 height 8
checkbox input "true"
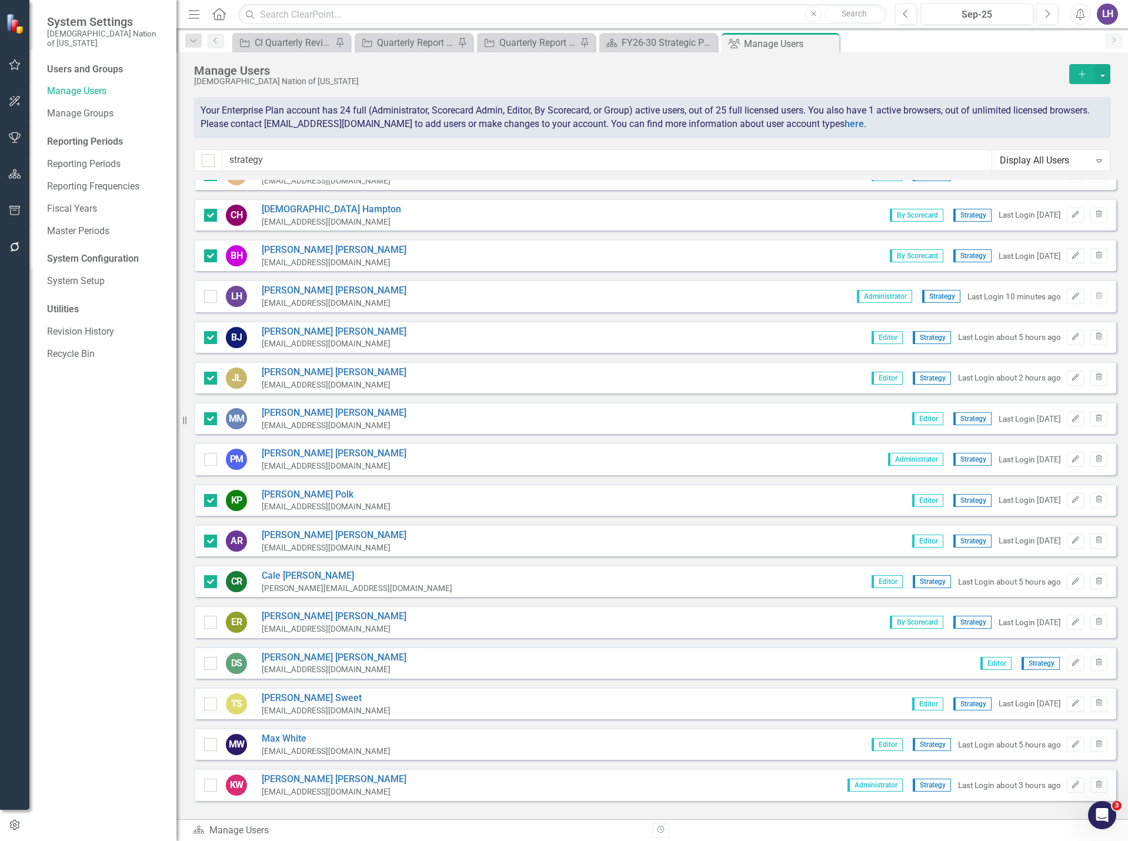
scroll to position [298, 0]
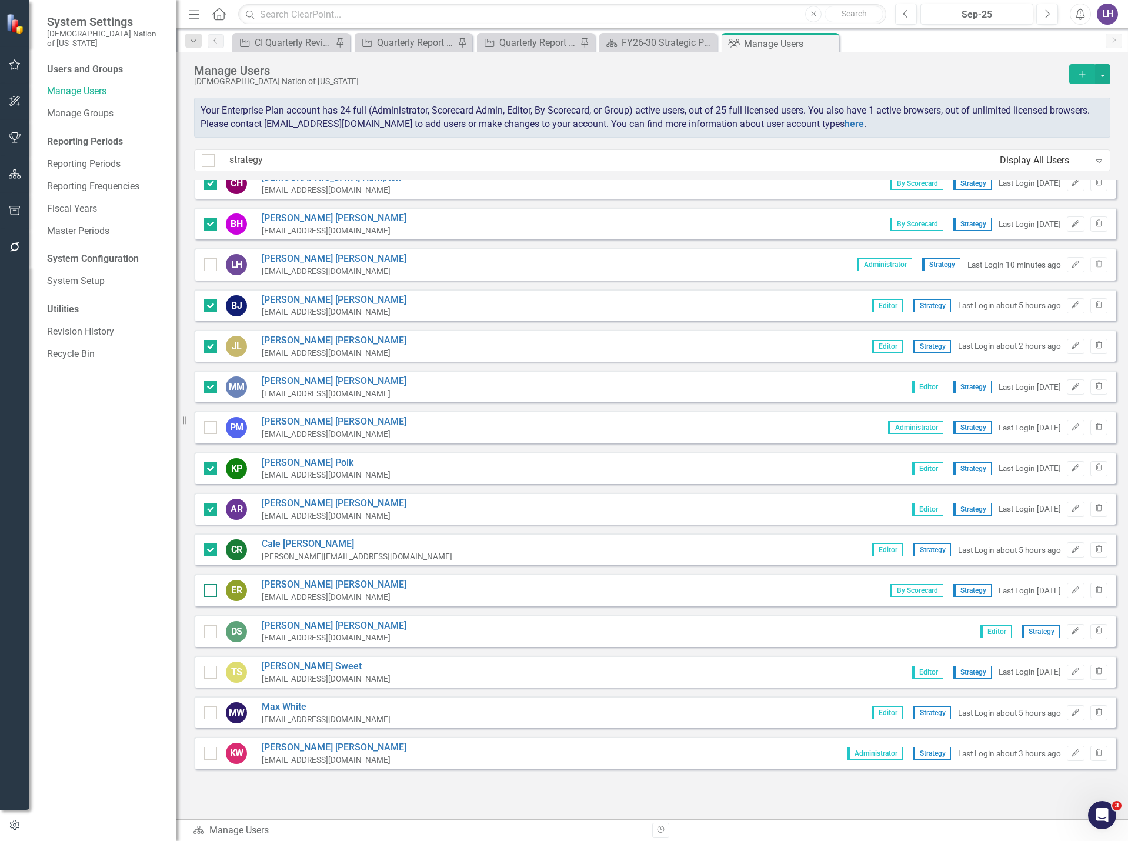
click at [208, 591] on input "checkbox" at bounding box center [208, 588] width 8 height 8
checkbox input "true"
click at [210, 633] on div at bounding box center [210, 631] width 13 height 13
click at [210, 633] on input "checkbox" at bounding box center [208, 629] width 8 height 8
checkbox input "true"
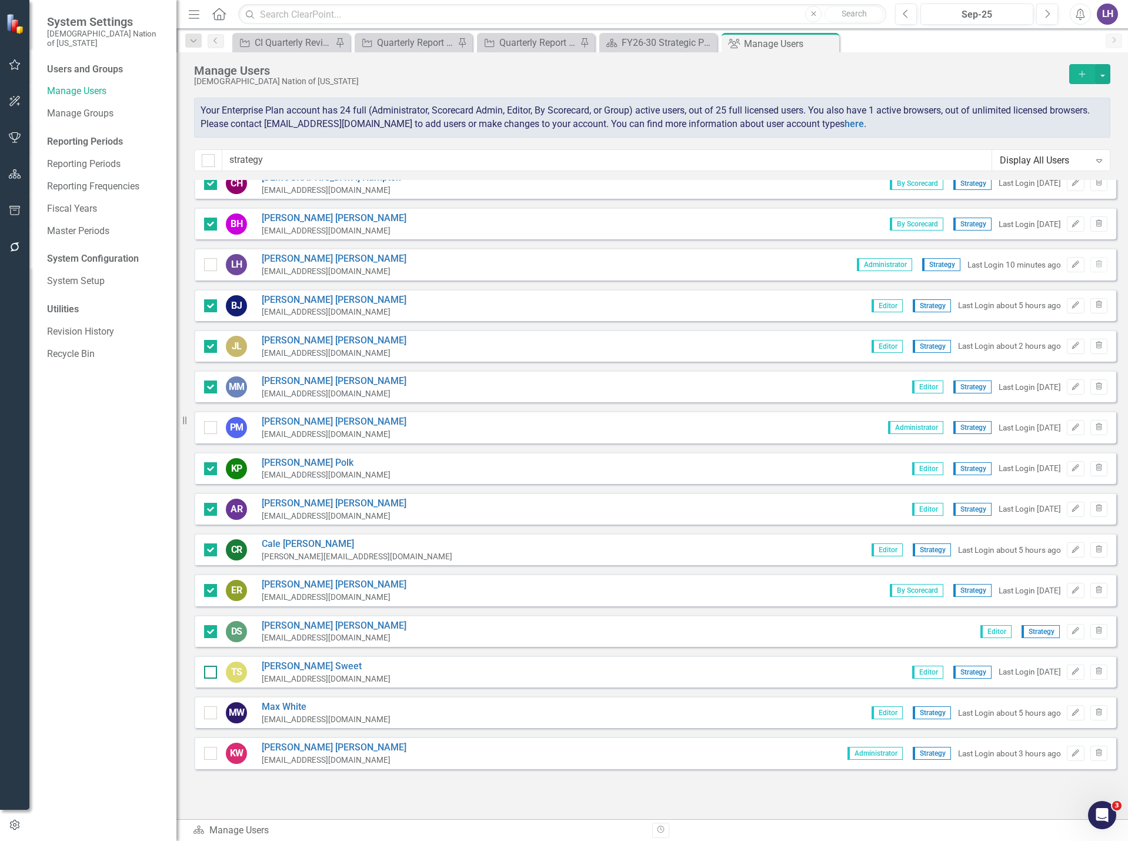
click at [214, 673] on div at bounding box center [210, 671] width 13 height 13
click at [212, 673] on input "checkbox" at bounding box center [208, 669] width 8 height 8
checkbox input "true"
click at [208, 718] on div at bounding box center [210, 712] width 13 height 13
click at [208, 714] on input "checkbox" at bounding box center [208, 710] width 8 height 8
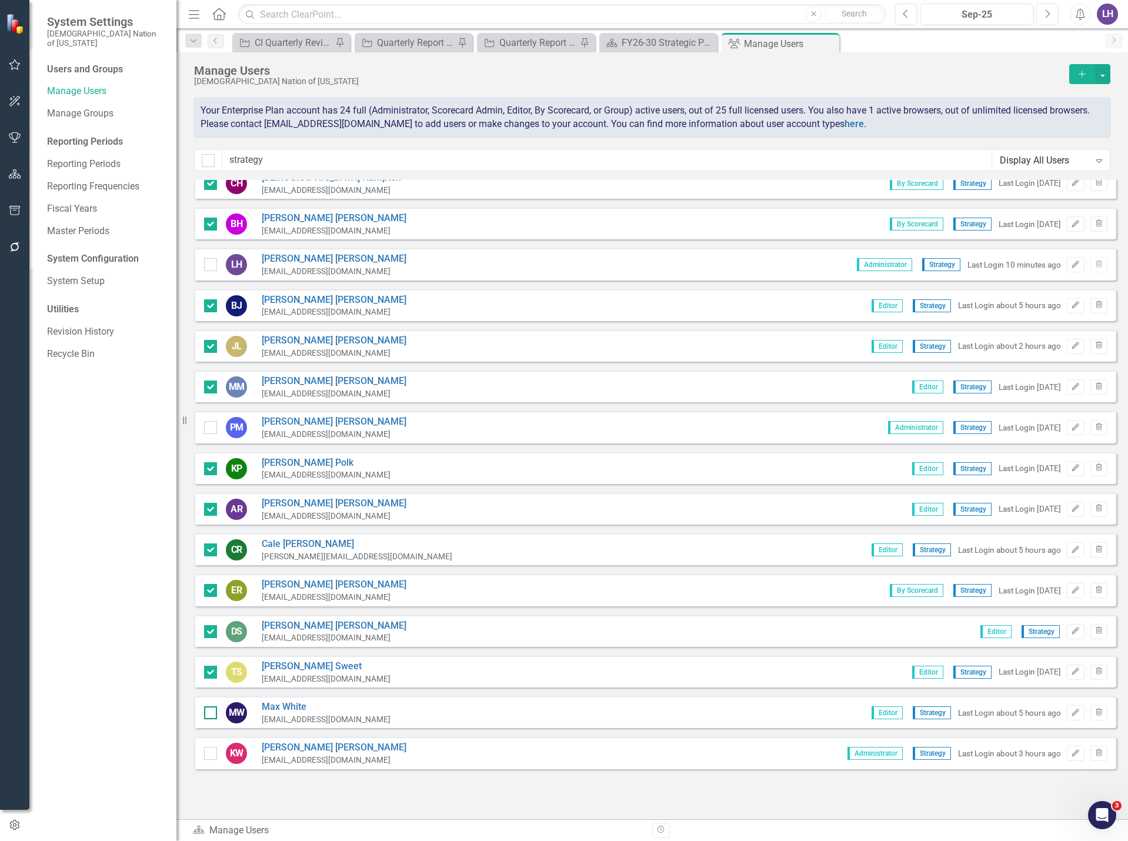
checkbox input "true"
click at [1097, 75] on button "button" at bounding box center [1102, 74] width 15 height 20
click at [1070, 145] on link "Edit Multiple Edit Multiple" at bounding box center [1055, 139] width 109 height 22
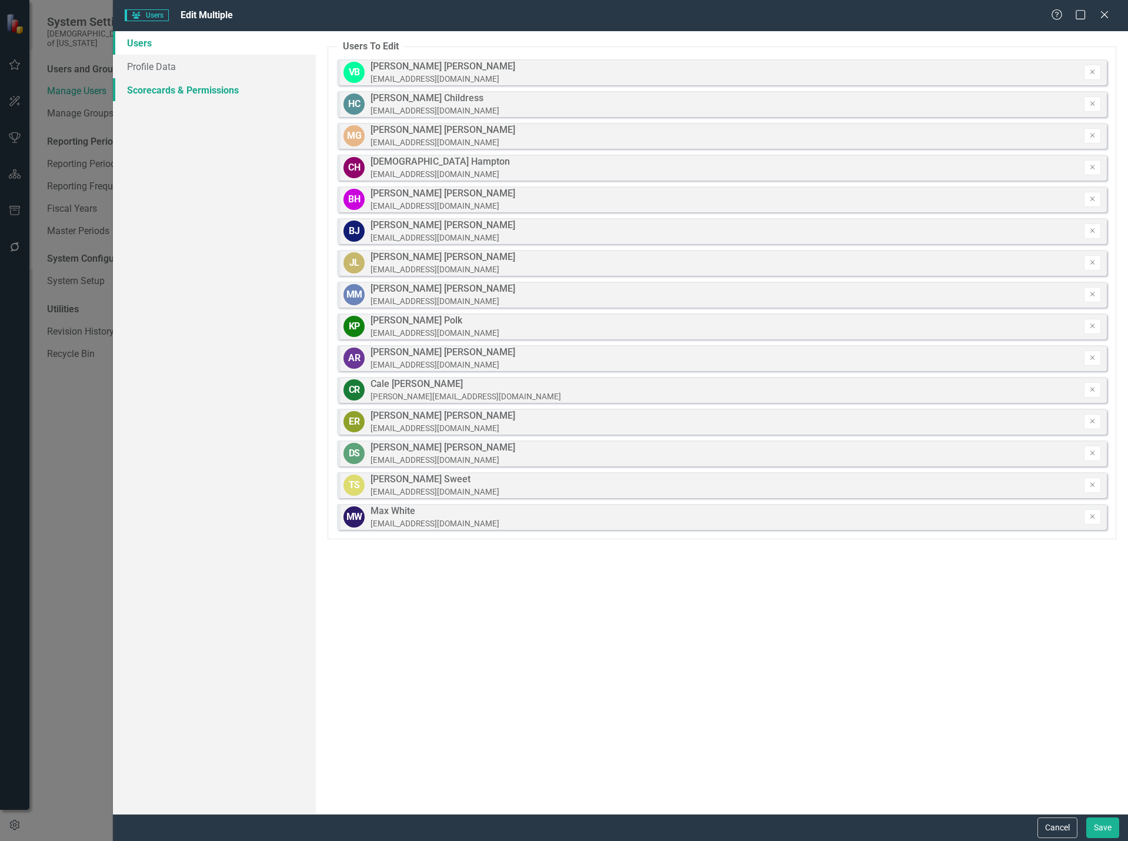
click at [199, 96] on link "Scorecards & Permissions" at bounding box center [214, 90] width 203 height 24
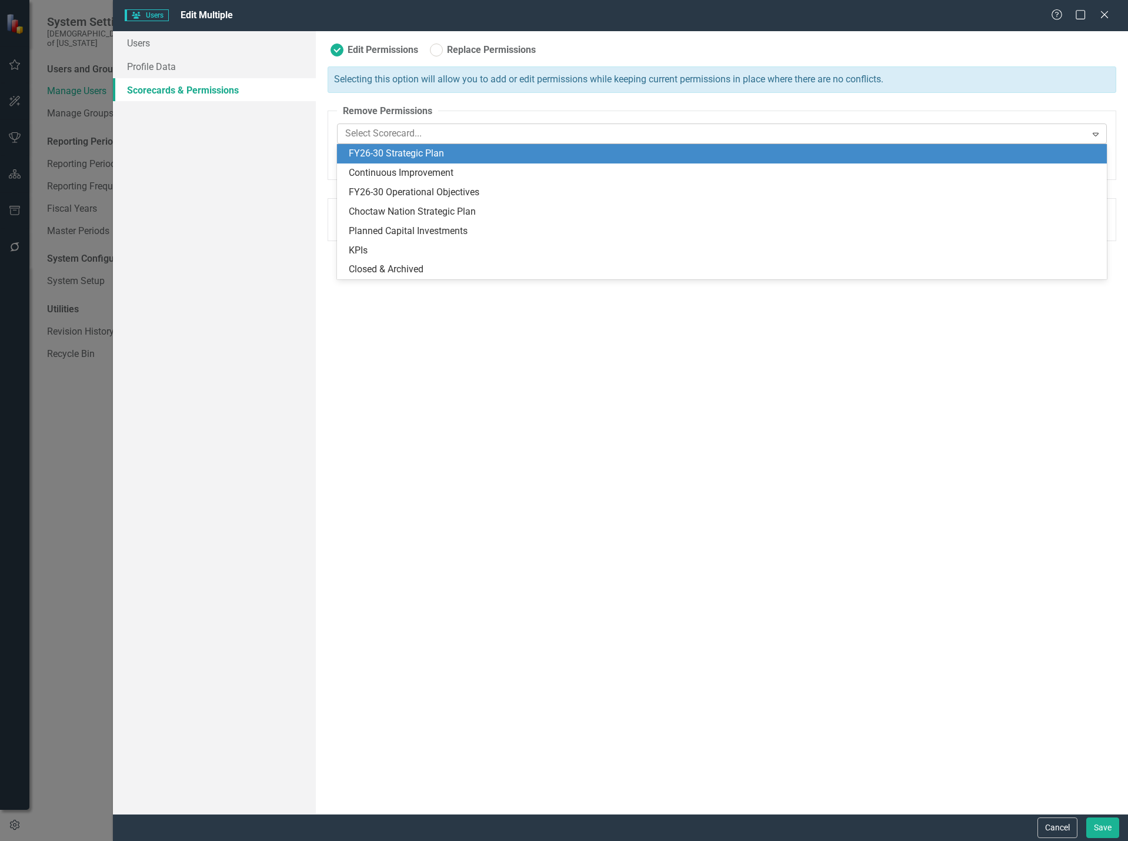
click at [808, 136] on div at bounding box center [712, 134] width 745 height 16
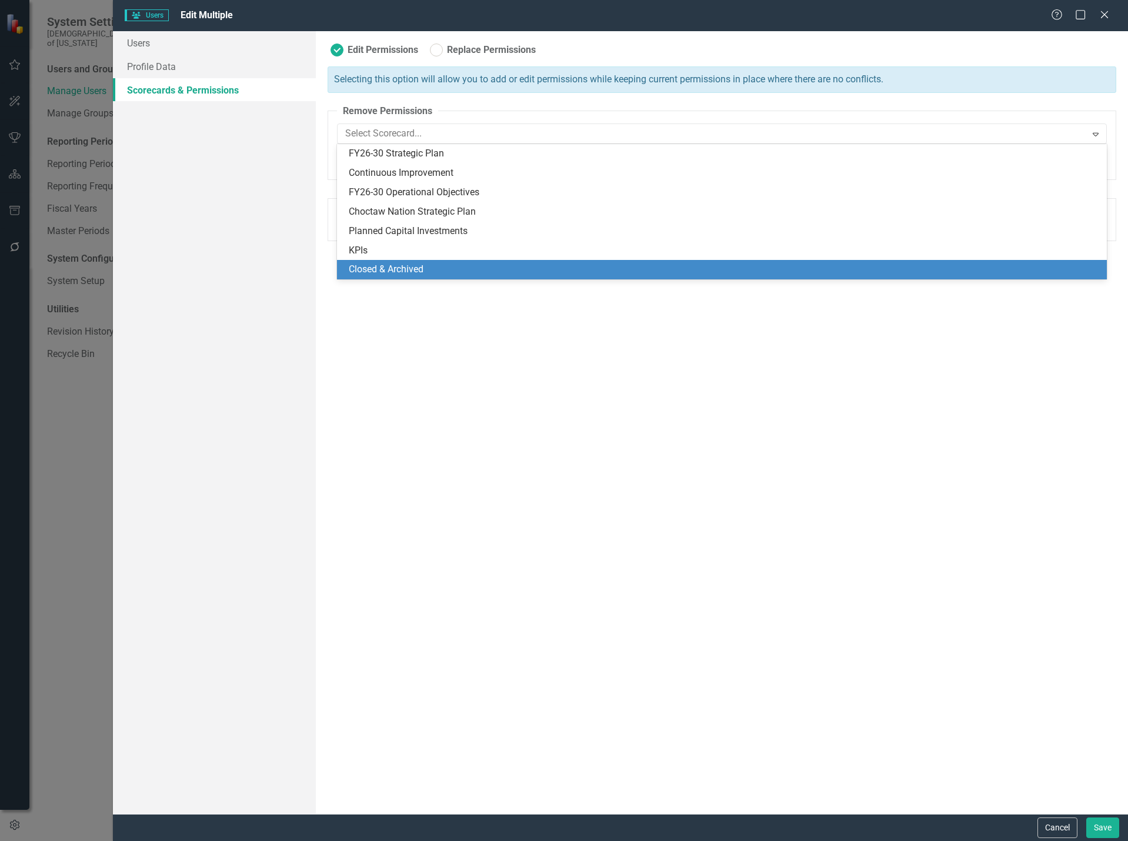
click at [452, 268] on div "Closed & Archived" at bounding box center [724, 270] width 751 height 14
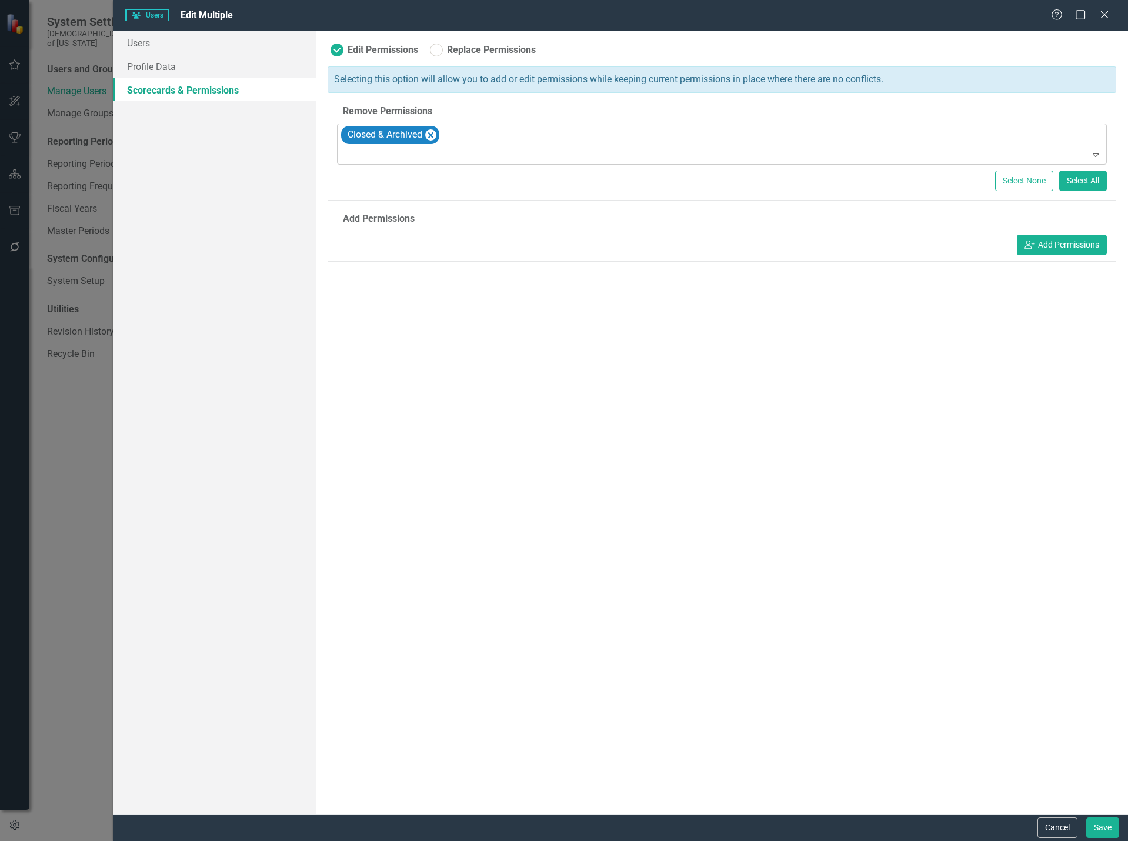
click at [504, 155] on div at bounding box center [722, 155] width 764 height 16
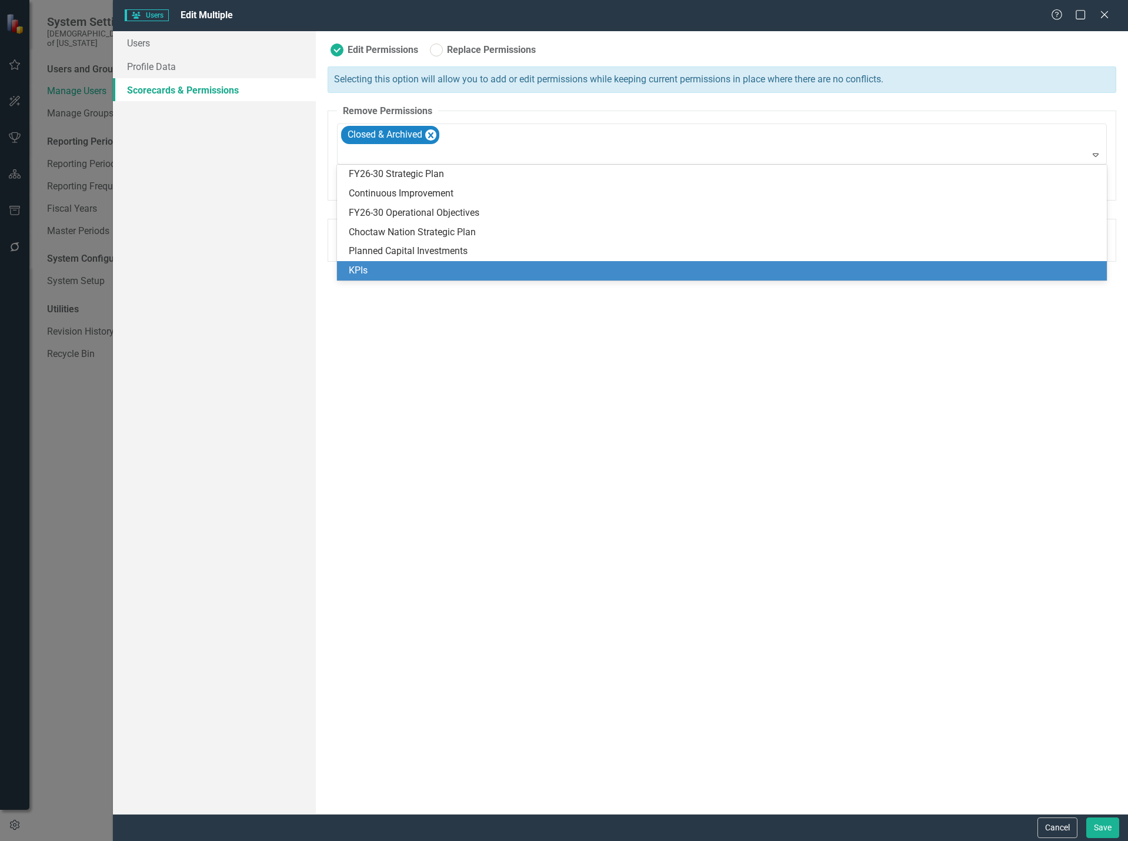
click at [419, 266] on div "KPIs" at bounding box center [724, 271] width 751 height 14
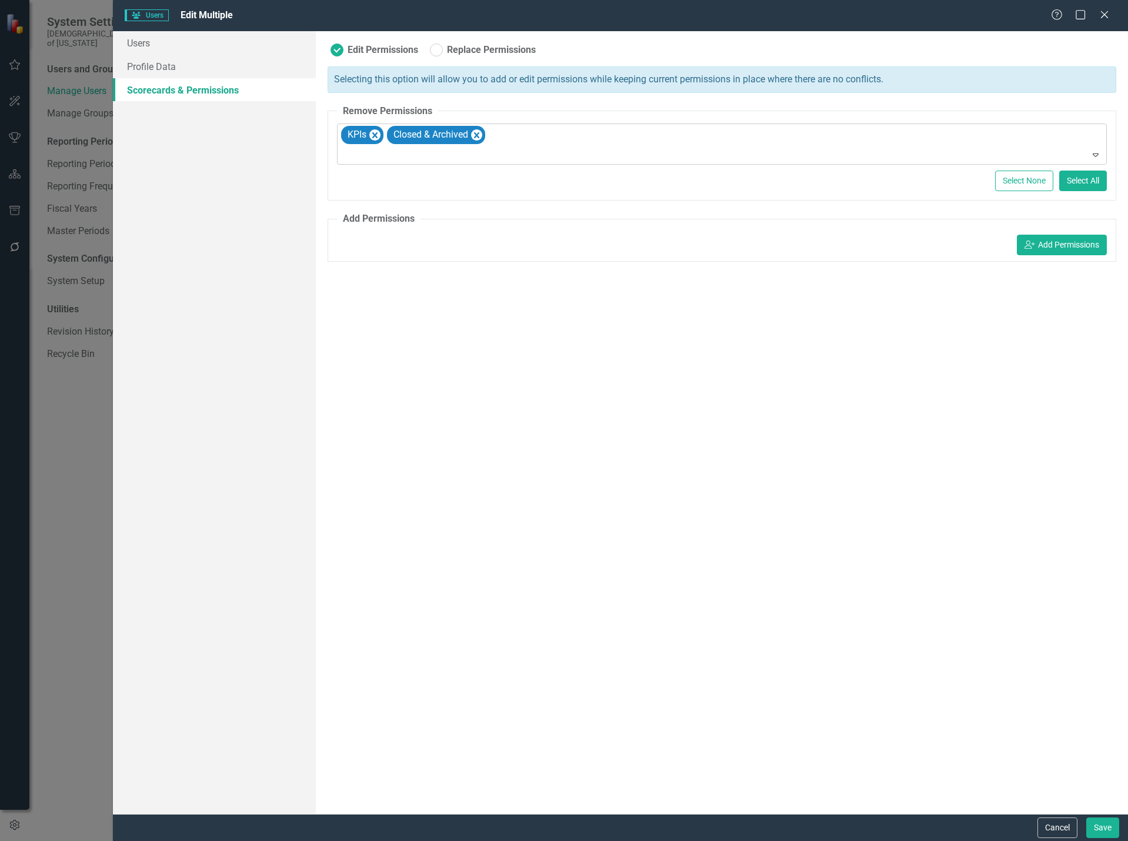
click at [469, 155] on div at bounding box center [722, 155] width 764 height 16
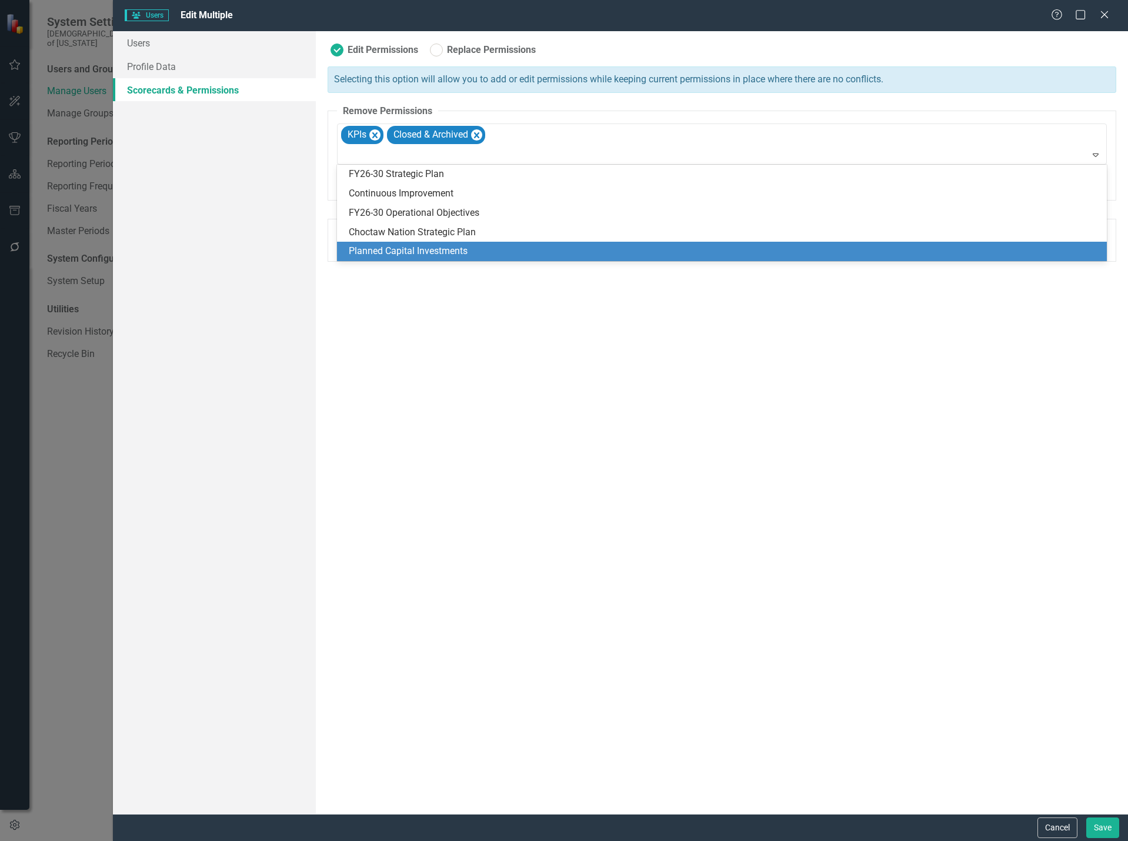
click at [447, 246] on div "Planned Capital Investments" at bounding box center [724, 252] width 751 height 14
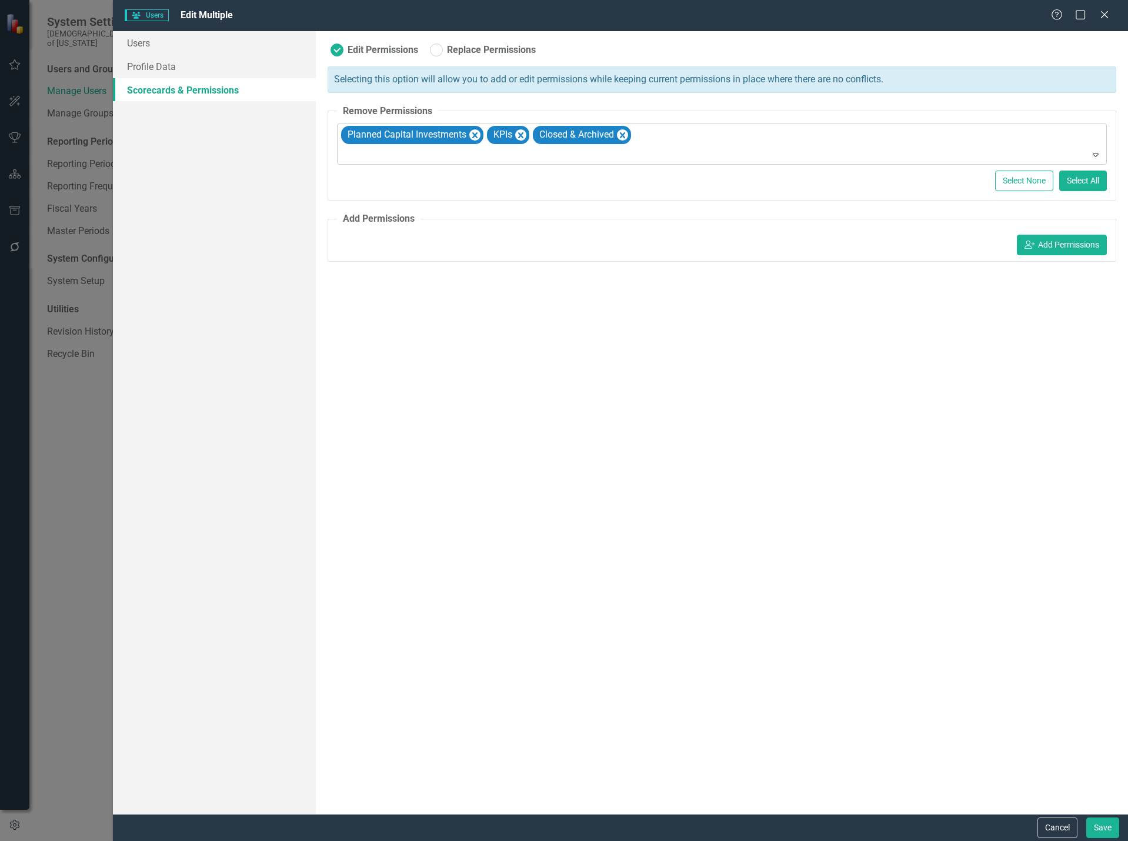
click at [473, 156] on div at bounding box center [722, 155] width 764 height 16
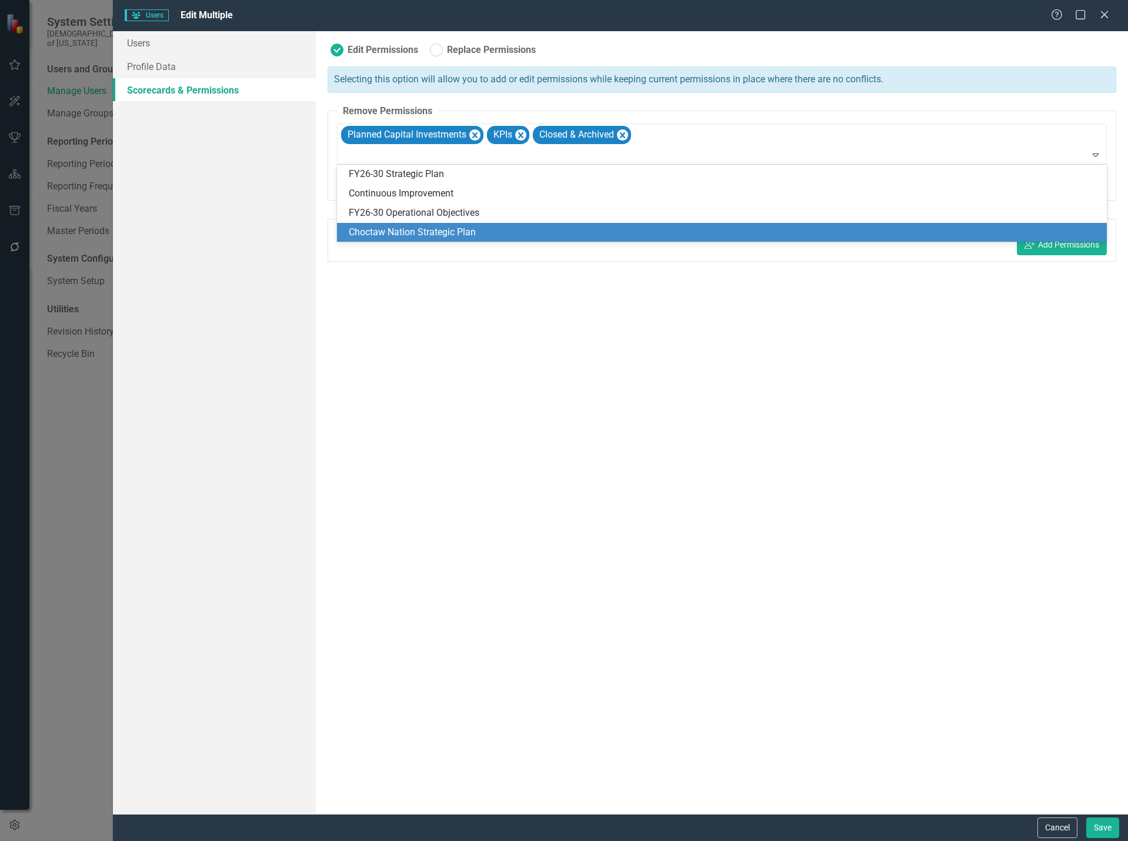
click at [461, 232] on div "Choctaw Nation Strategic Plan" at bounding box center [724, 233] width 751 height 14
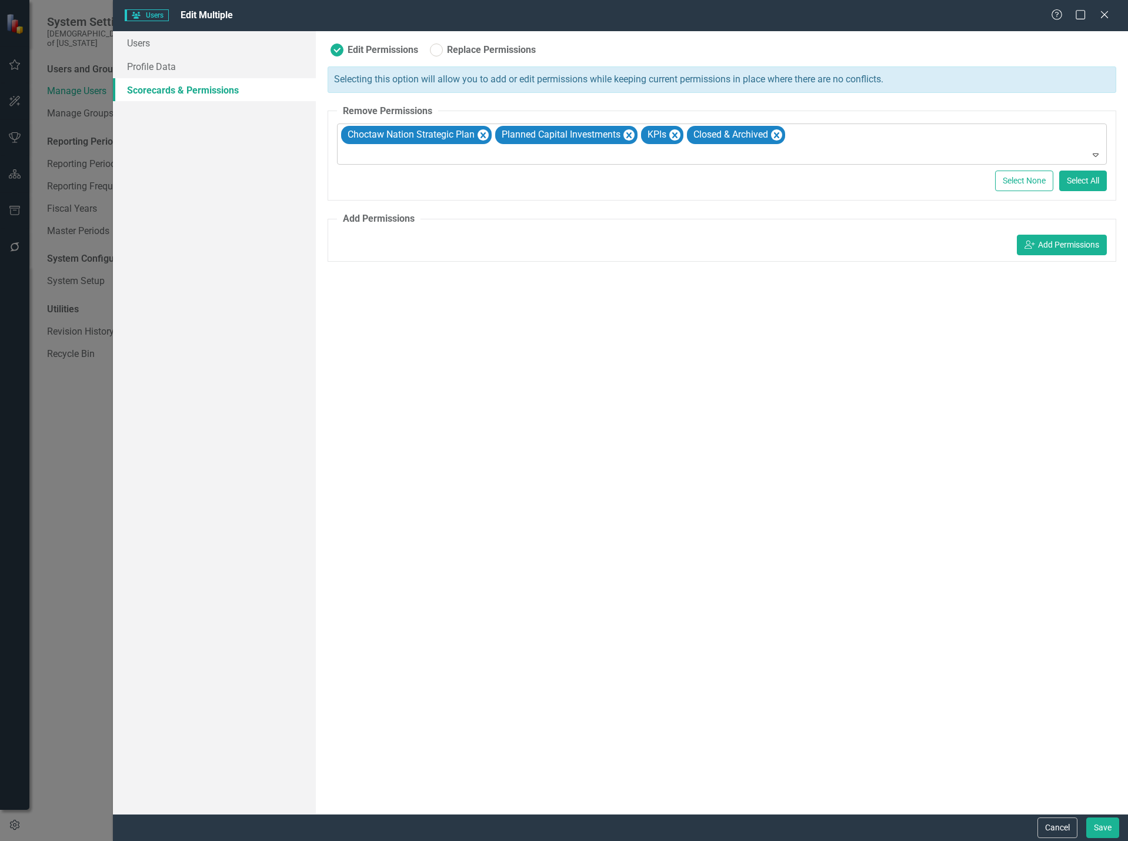
click at [484, 158] on div at bounding box center [722, 155] width 764 height 16
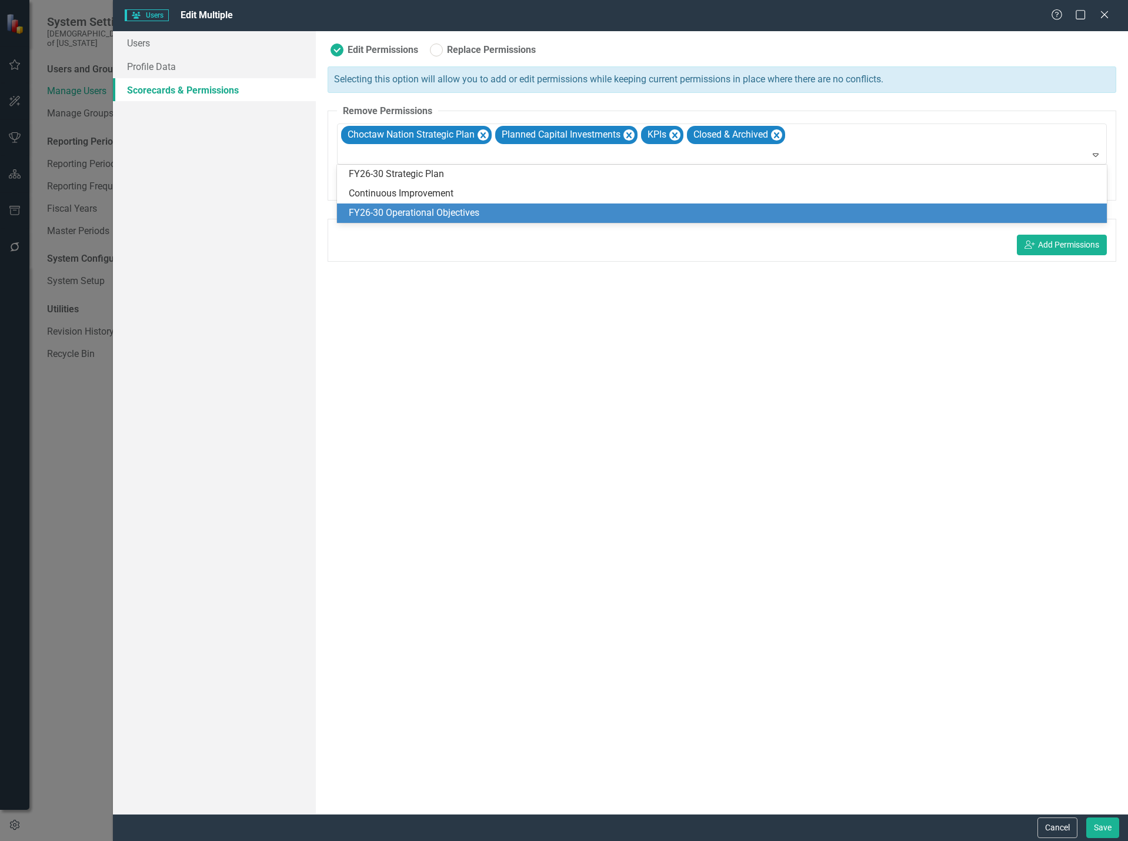
click at [556, 389] on div "Edit Permissions Replace Permissions Selecting this option will allow you to ad…" at bounding box center [722, 422] width 812 height 782
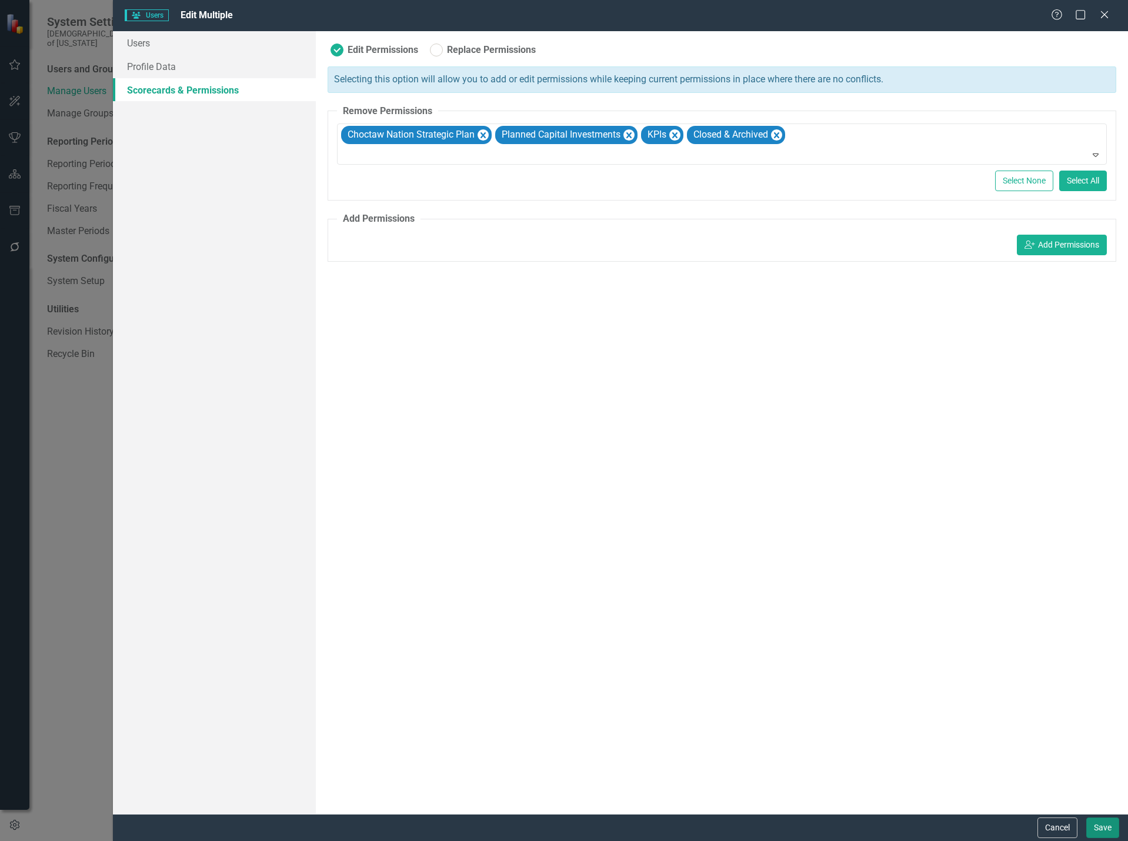
click at [1112, 832] on button "Save" at bounding box center [1102, 827] width 33 height 21
checkbox input "false"
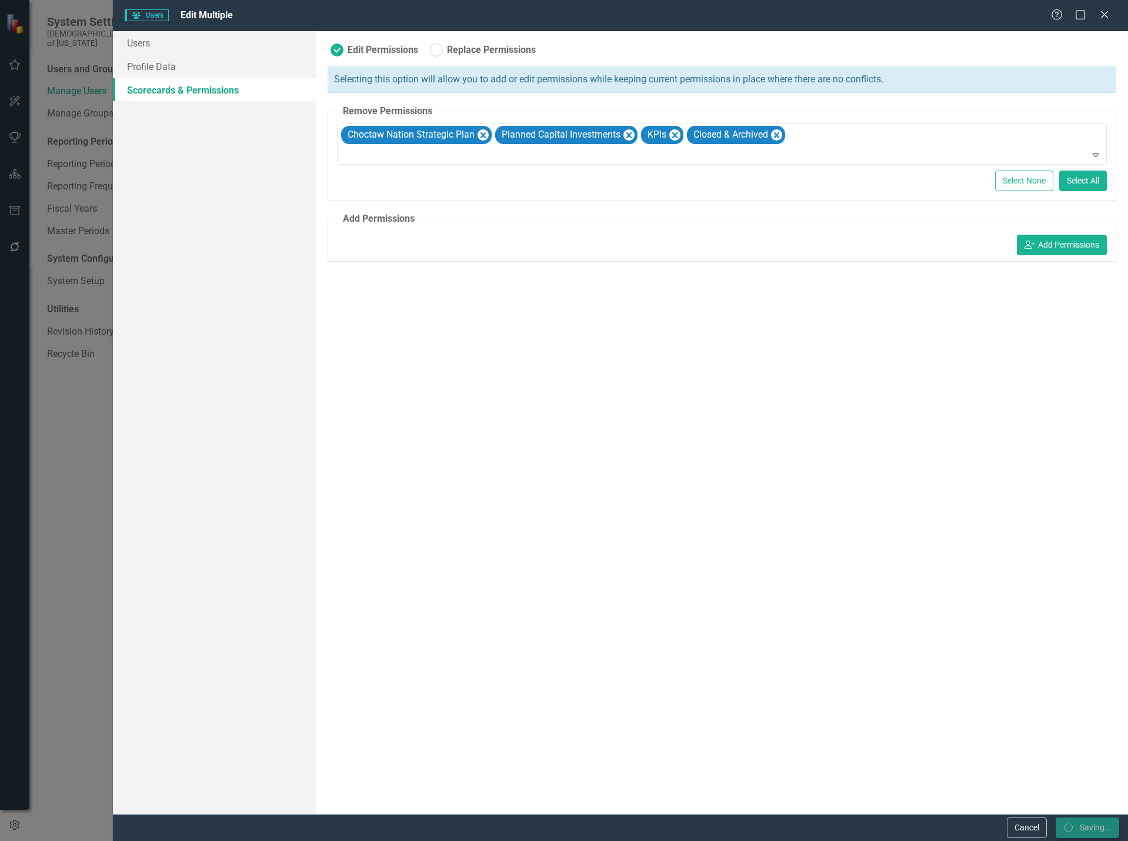
checkbox input "false"
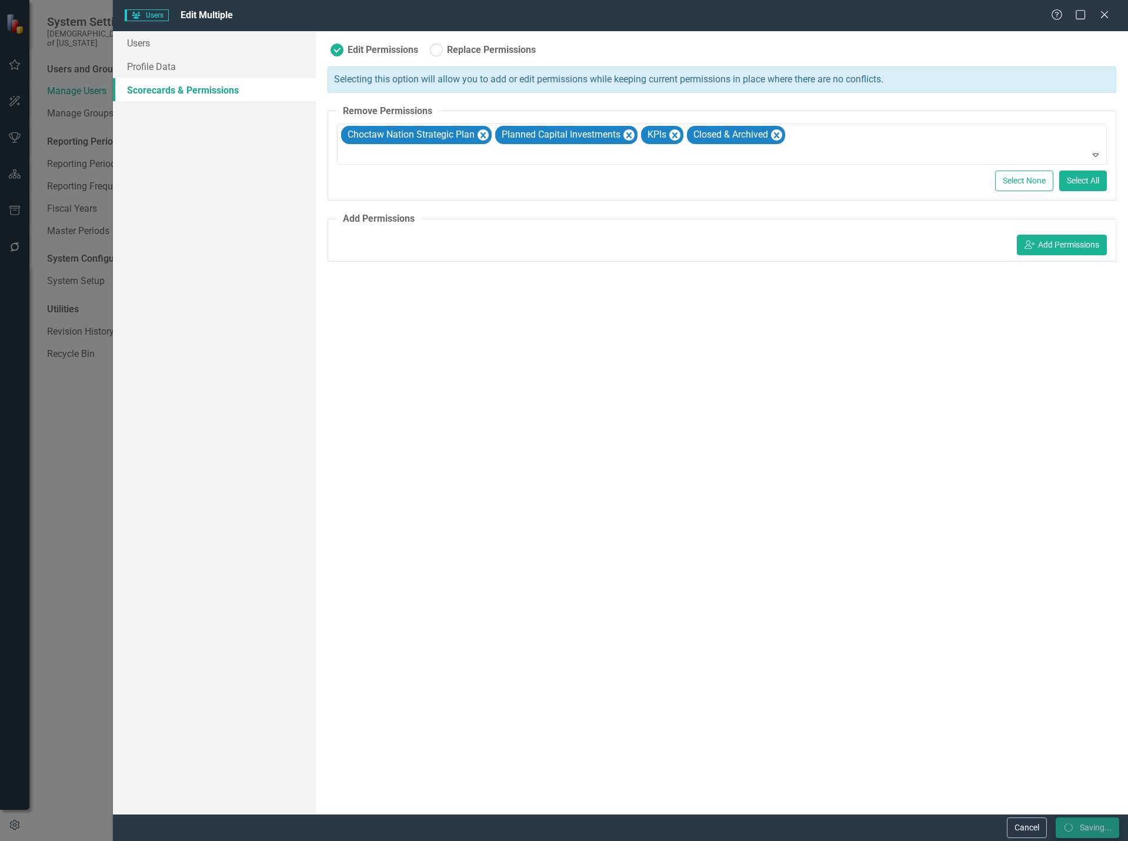
checkbox input "false"
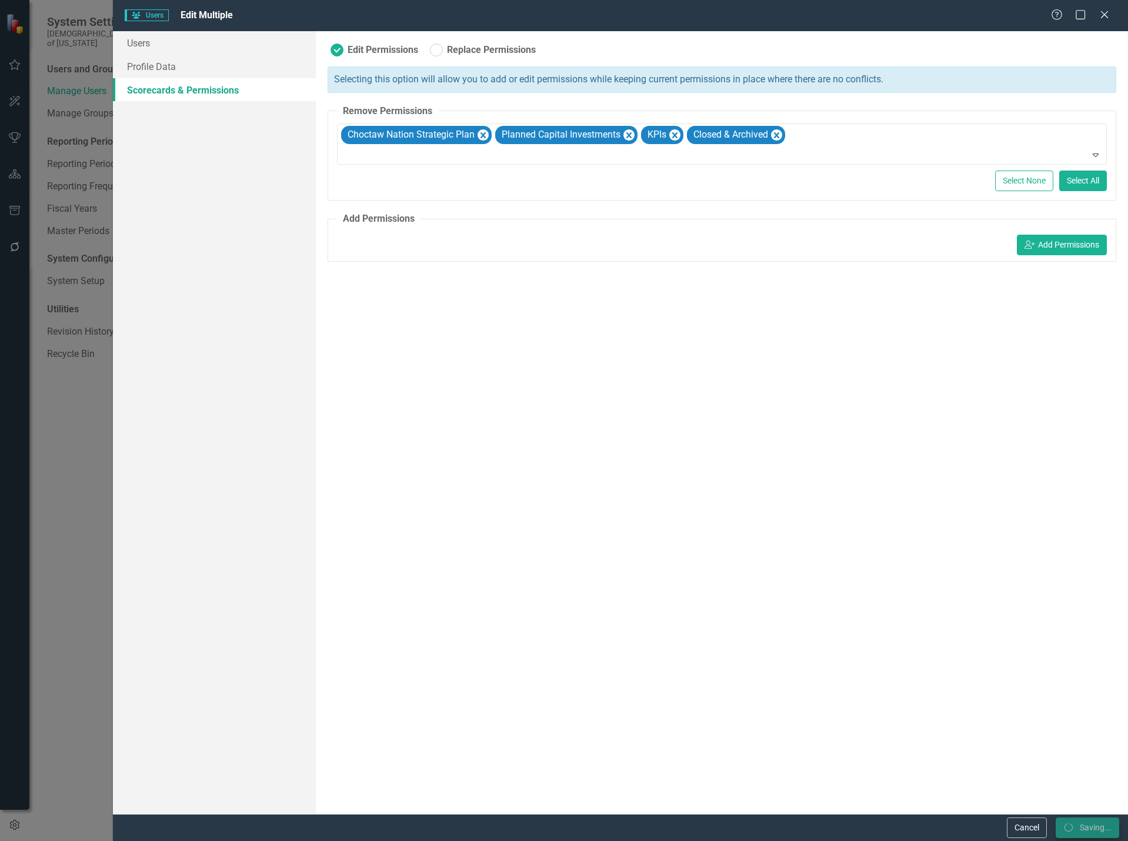
checkbox input "false"
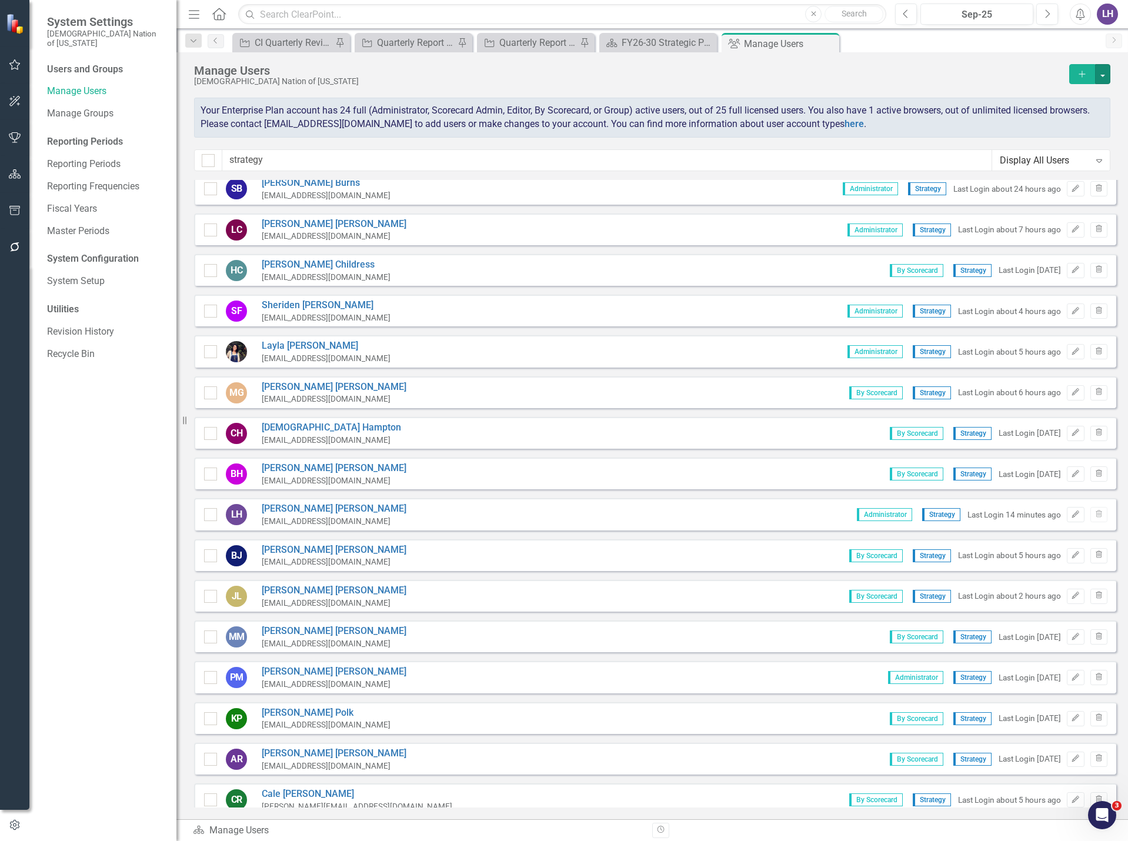
scroll to position [0, 0]
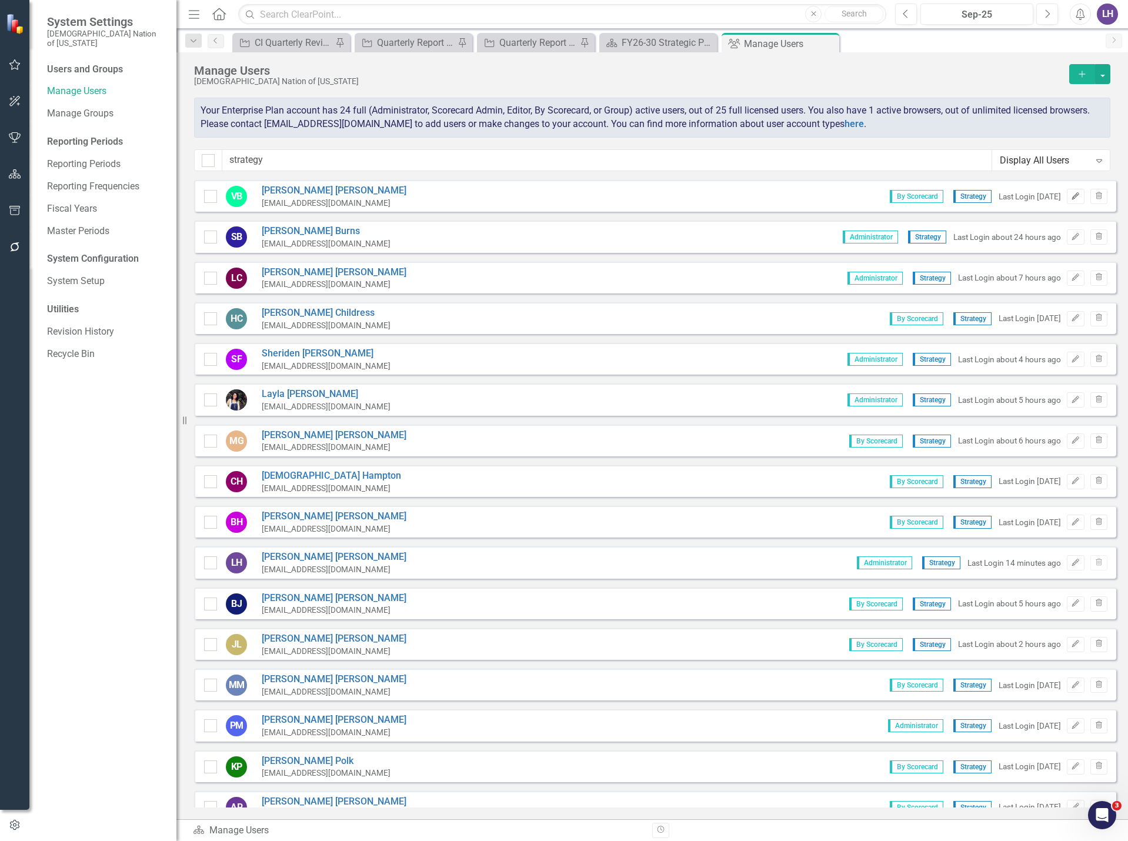
click at [1071, 198] on icon "Edit" at bounding box center [1075, 196] width 9 height 7
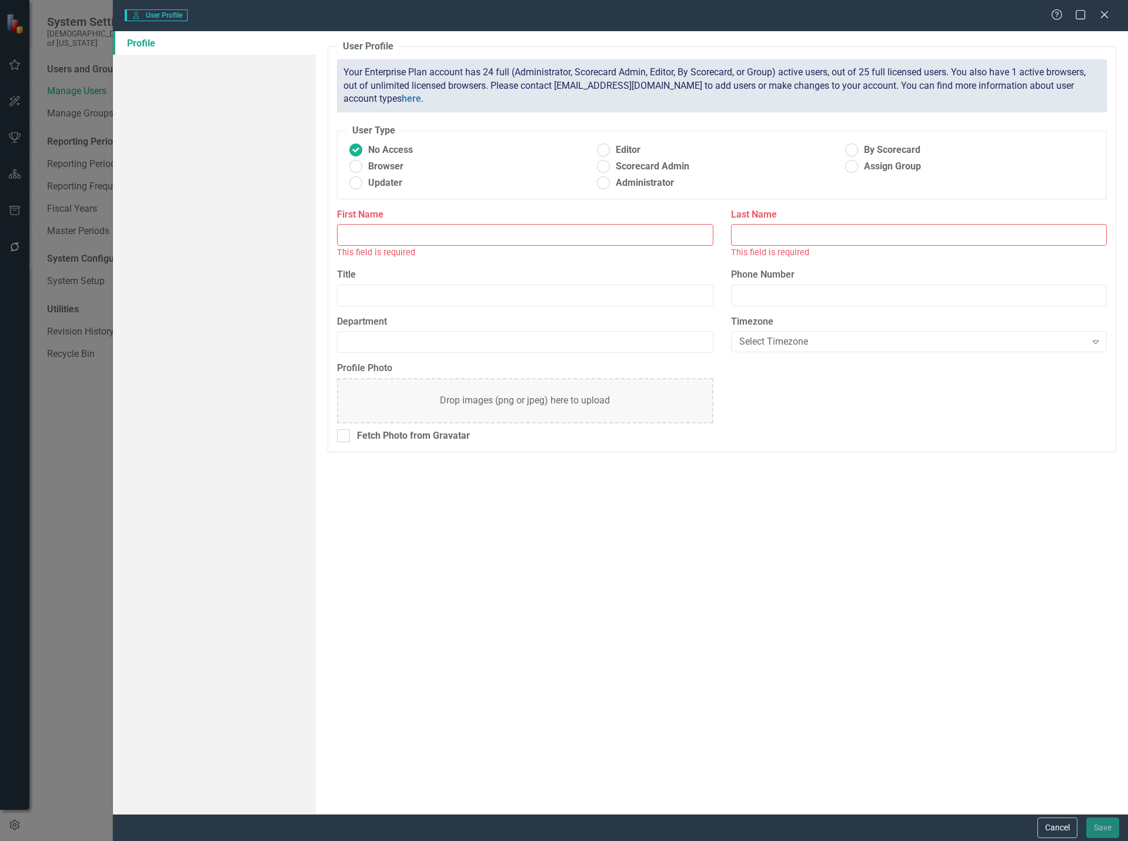
type input "[PERSON_NAME]"
type input "Senior Manager"
type input "Strategy"
radio input "false"
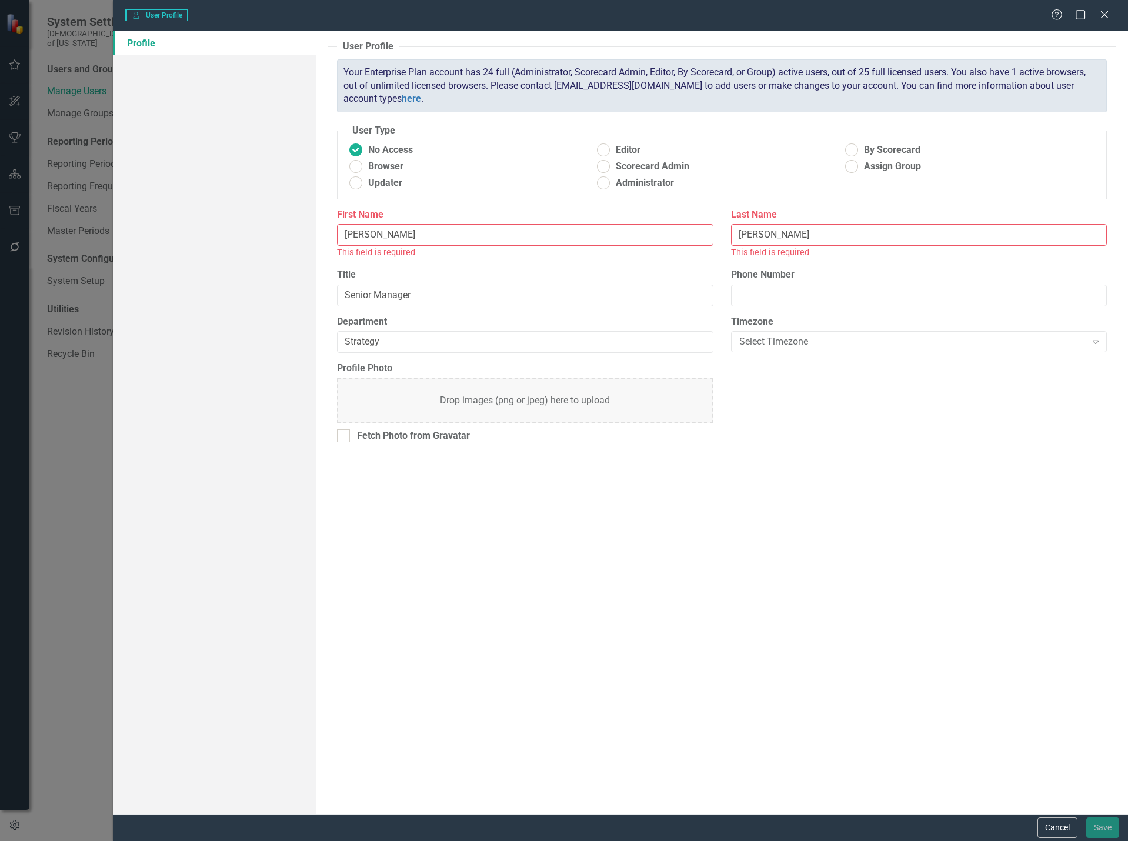
radio input "true"
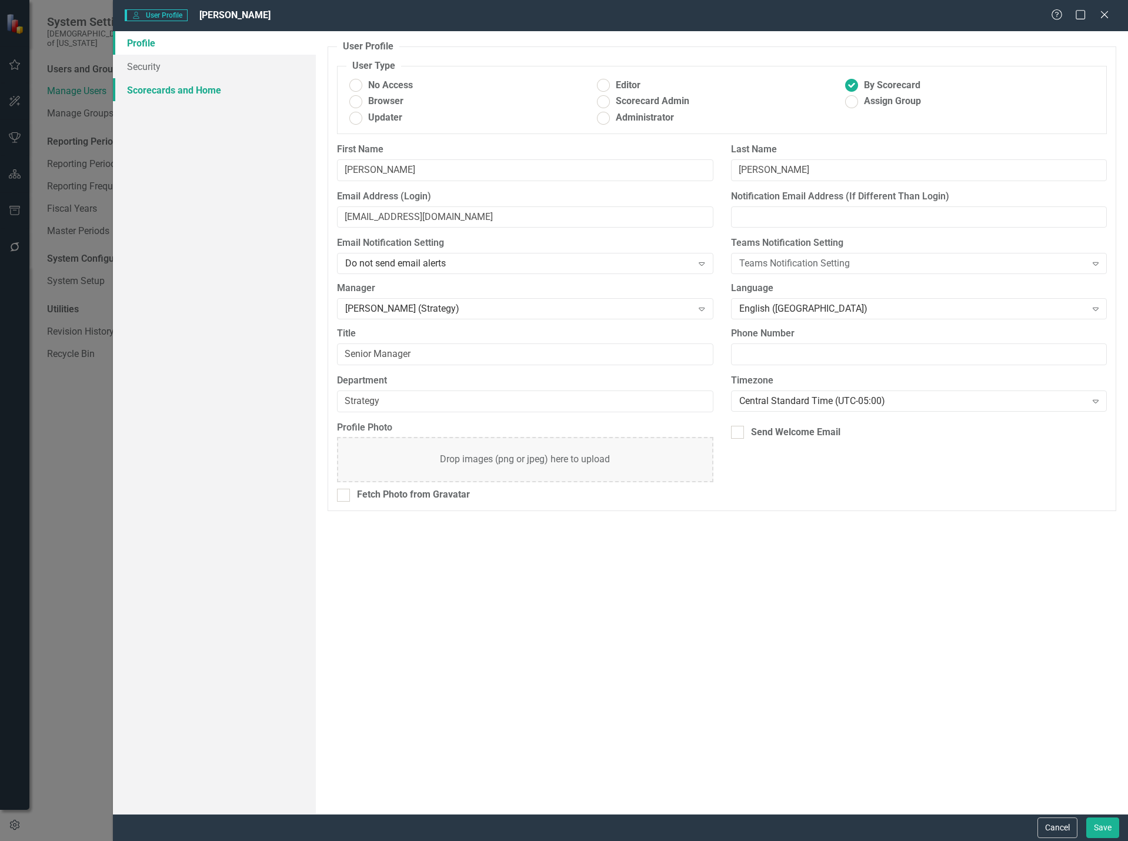
click at [198, 95] on link "Scorecards and Home" at bounding box center [214, 90] width 203 height 24
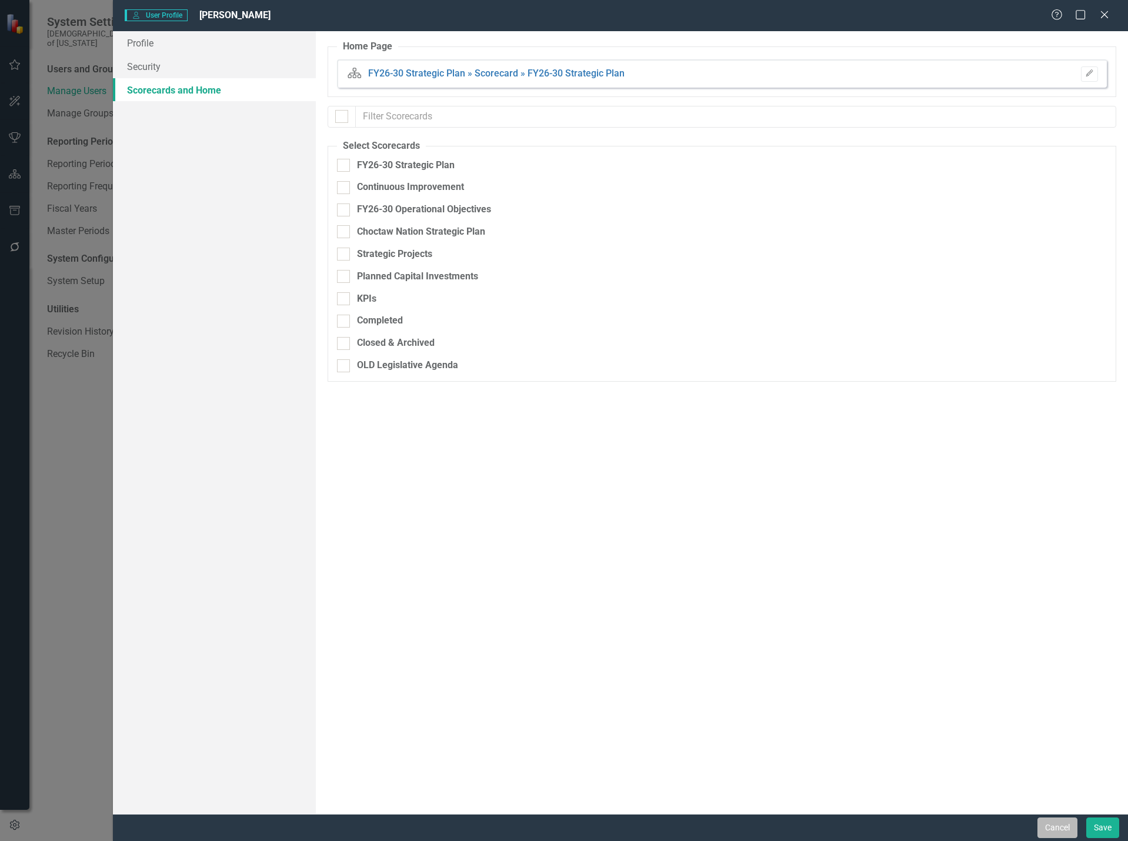
click at [1058, 827] on button "Cancel" at bounding box center [1057, 827] width 40 height 21
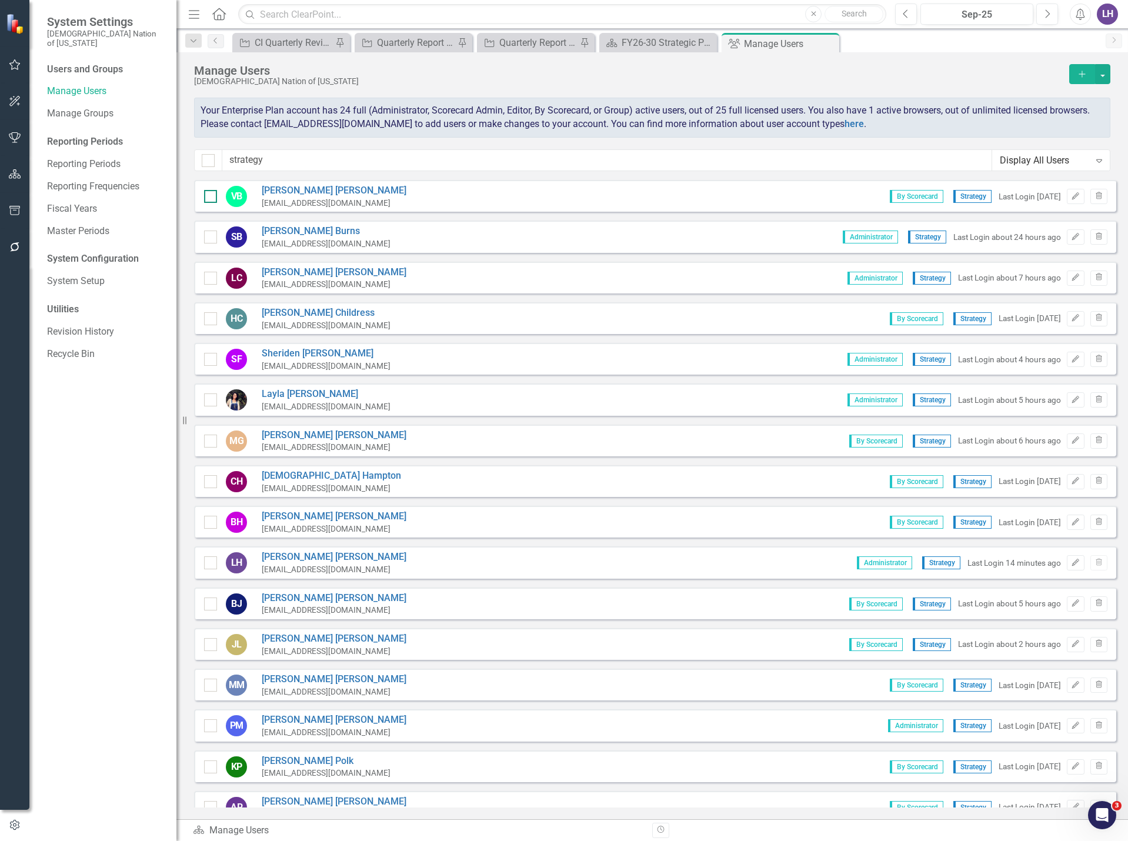
click at [209, 196] on input "checkbox" at bounding box center [208, 194] width 8 height 8
checkbox input "true"
click at [212, 319] on div at bounding box center [210, 318] width 13 height 13
click at [212, 319] on input "checkbox" at bounding box center [208, 316] width 8 height 8
checkbox input "true"
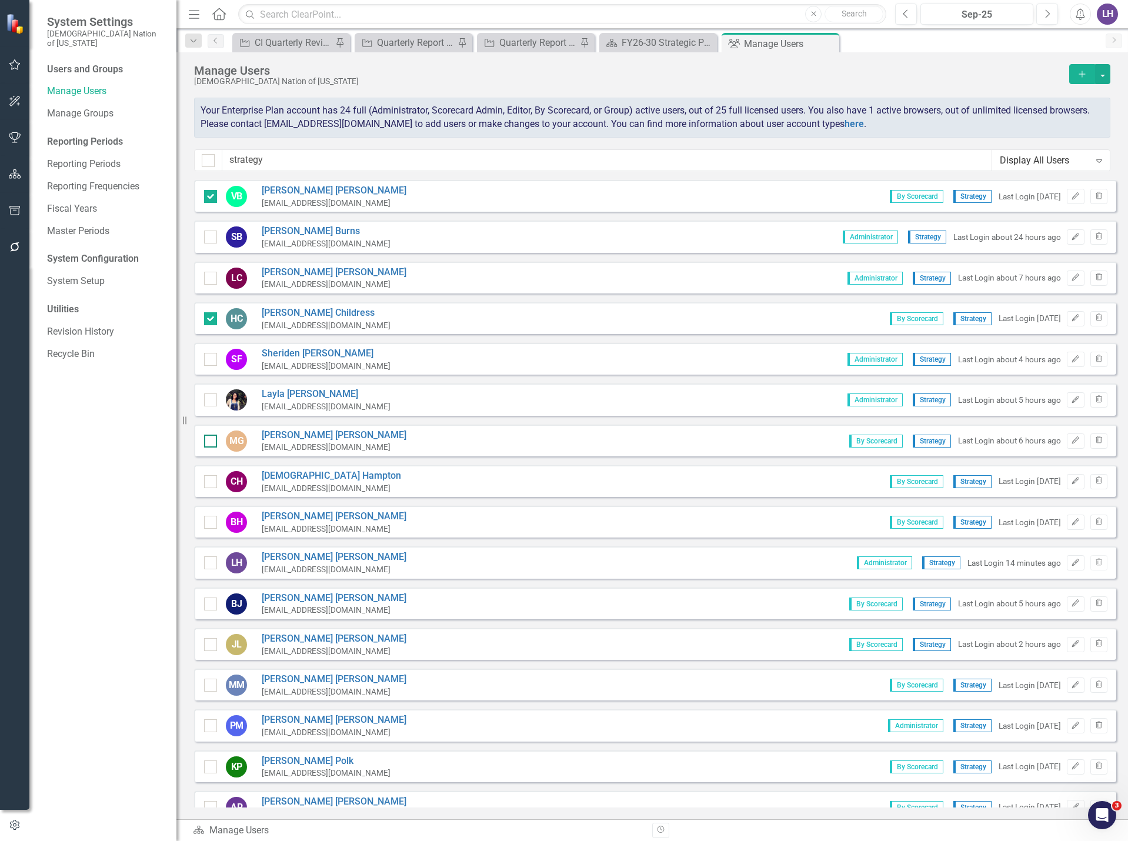
click at [209, 444] on div at bounding box center [210, 440] width 13 height 13
click at [209, 442] on input "checkbox" at bounding box center [208, 438] width 8 height 8
checkbox input "true"
click at [213, 483] on div at bounding box center [210, 481] width 13 height 13
click at [212, 483] on input "checkbox" at bounding box center [208, 479] width 8 height 8
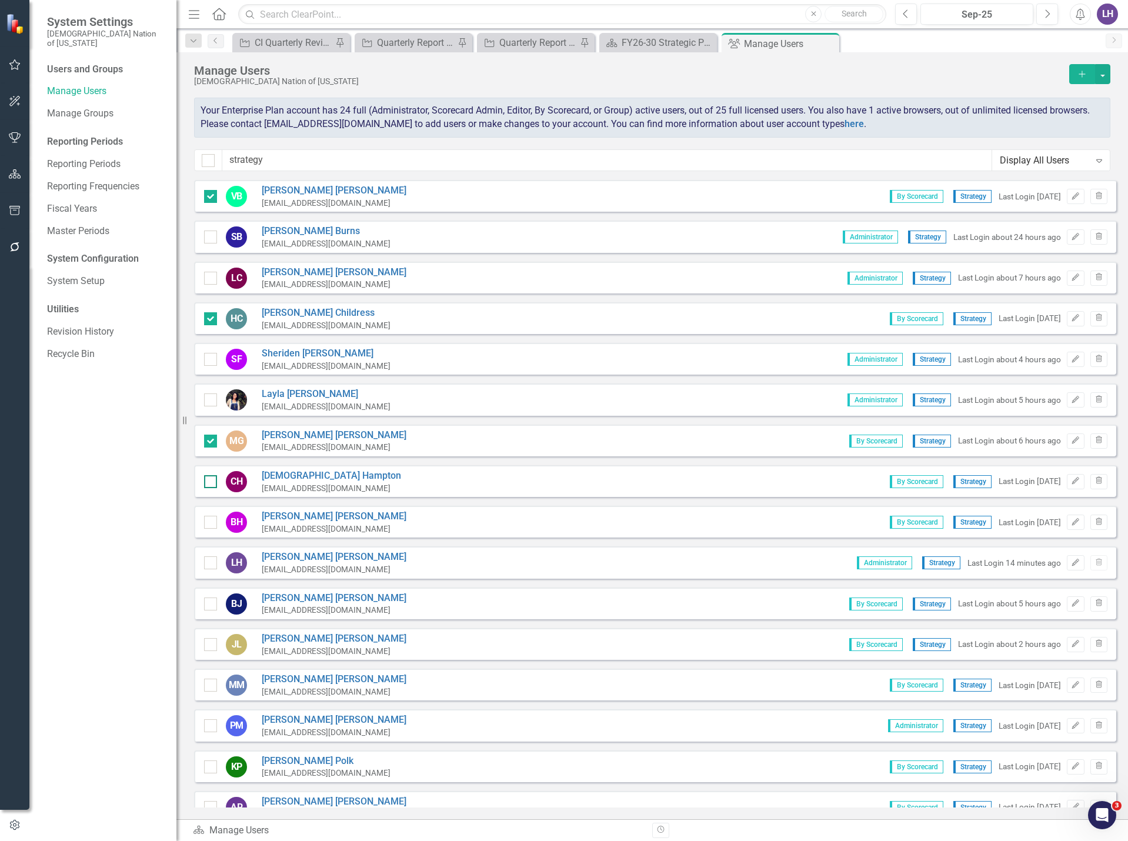
checkbox input "true"
click at [209, 522] on input "checkbox" at bounding box center [208, 520] width 8 height 8
checkbox input "true"
click at [206, 607] on div at bounding box center [210, 603] width 13 height 13
click at [206, 605] on input "checkbox" at bounding box center [208, 601] width 8 height 8
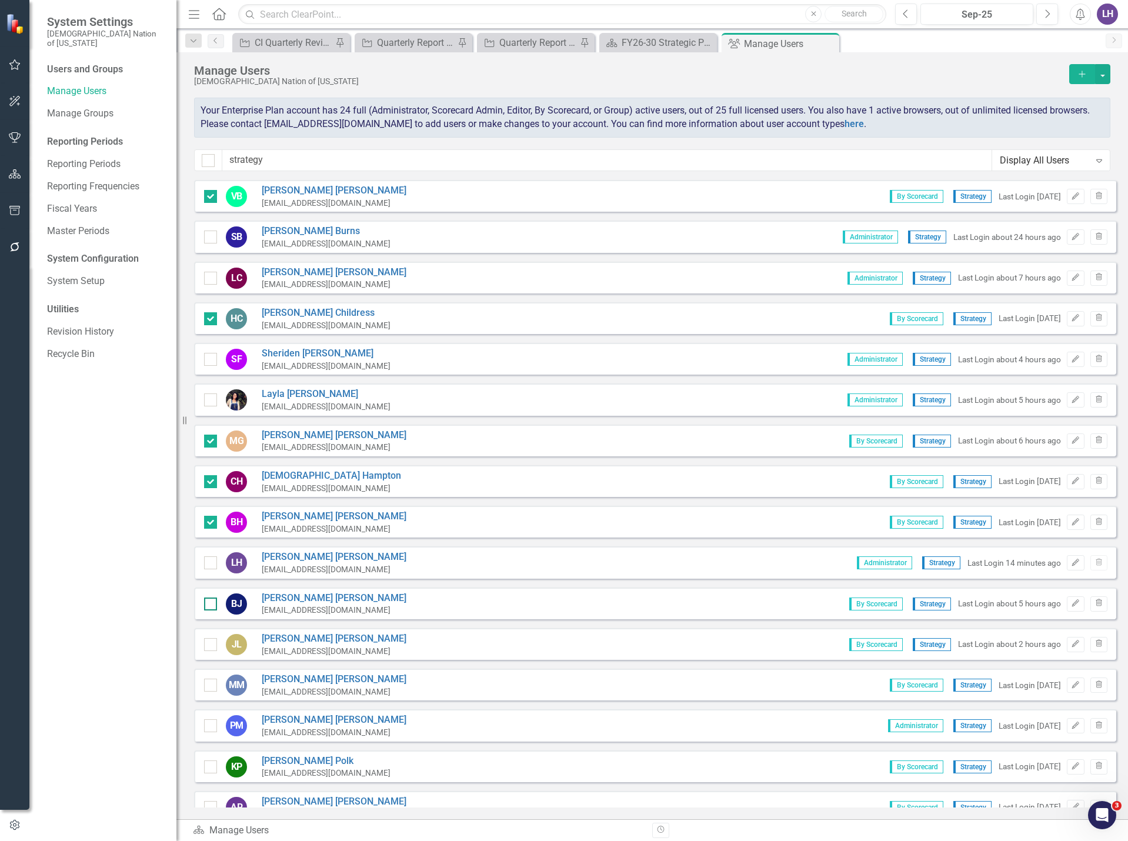
checkbox input "true"
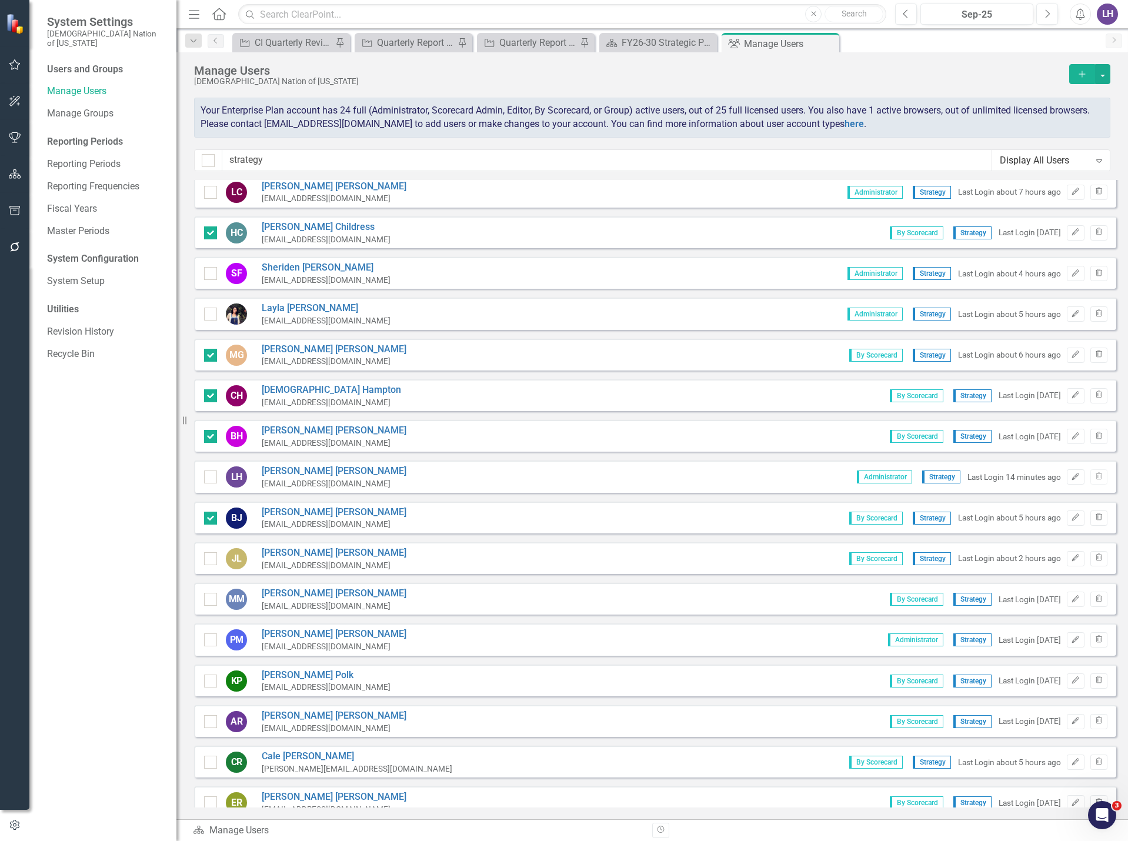
scroll to position [176, 0]
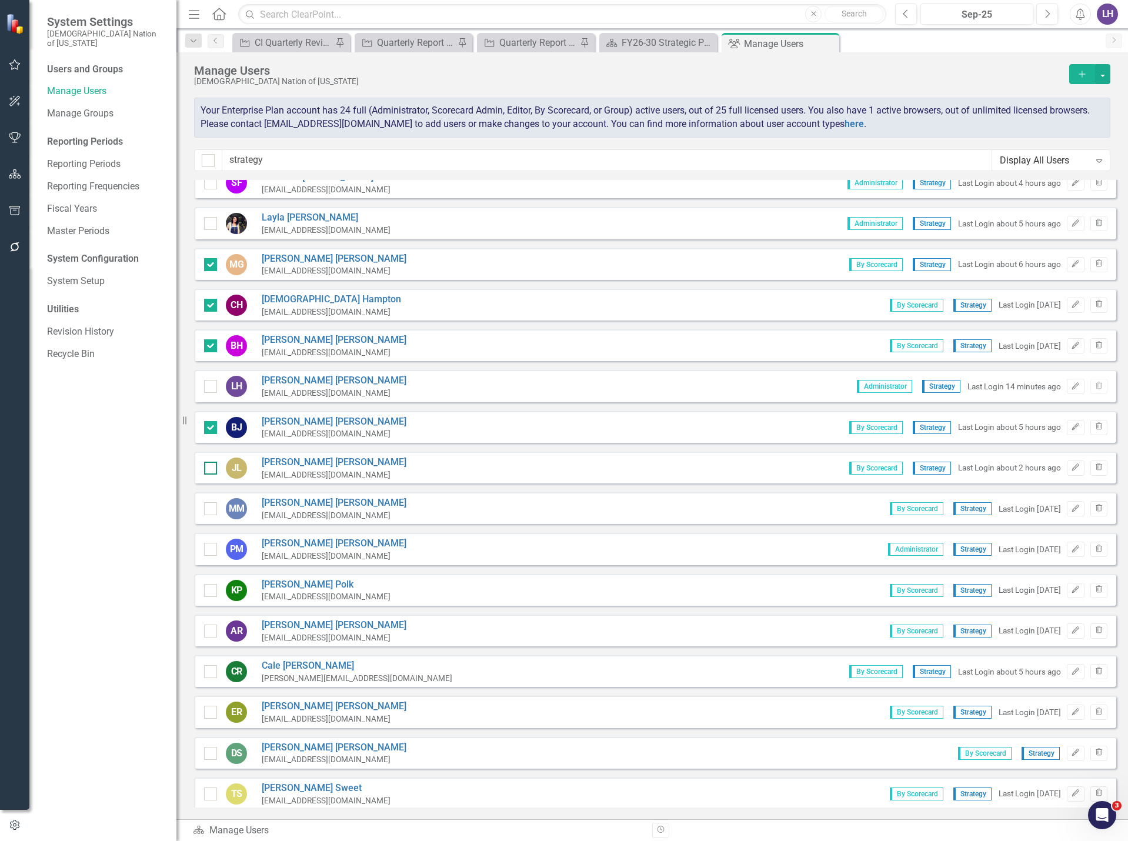
click at [209, 469] on input "checkbox" at bounding box center [208, 465] width 8 height 8
checkbox input "true"
click at [209, 510] on div at bounding box center [210, 508] width 13 height 13
click at [209, 510] on input "checkbox" at bounding box center [208, 506] width 8 height 8
checkbox input "true"
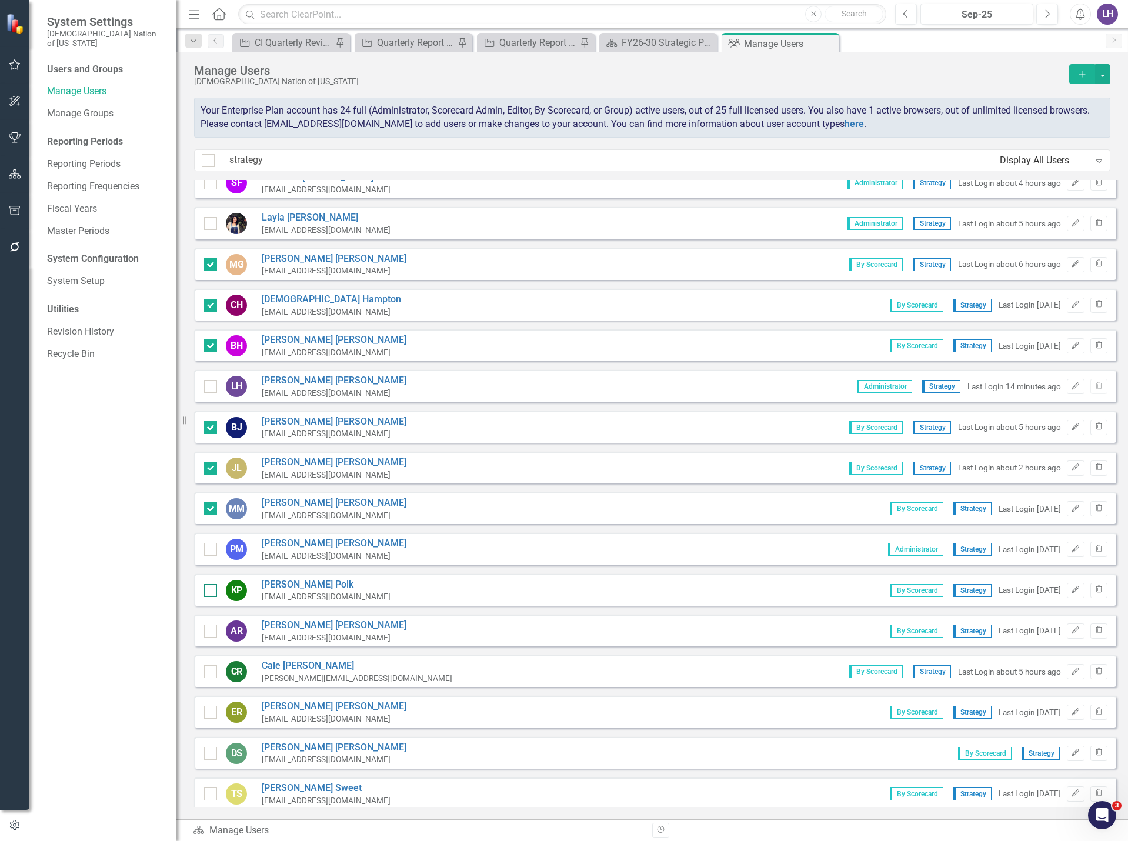
click at [208, 594] on div at bounding box center [210, 590] width 13 height 13
click at [208, 591] on input "checkbox" at bounding box center [208, 588] width 8 height 8
checkbox input "true"
click at [204, 628] on input "checkbox" at bounding box center [208, 628] width 8 height 8
checkbox input "true"
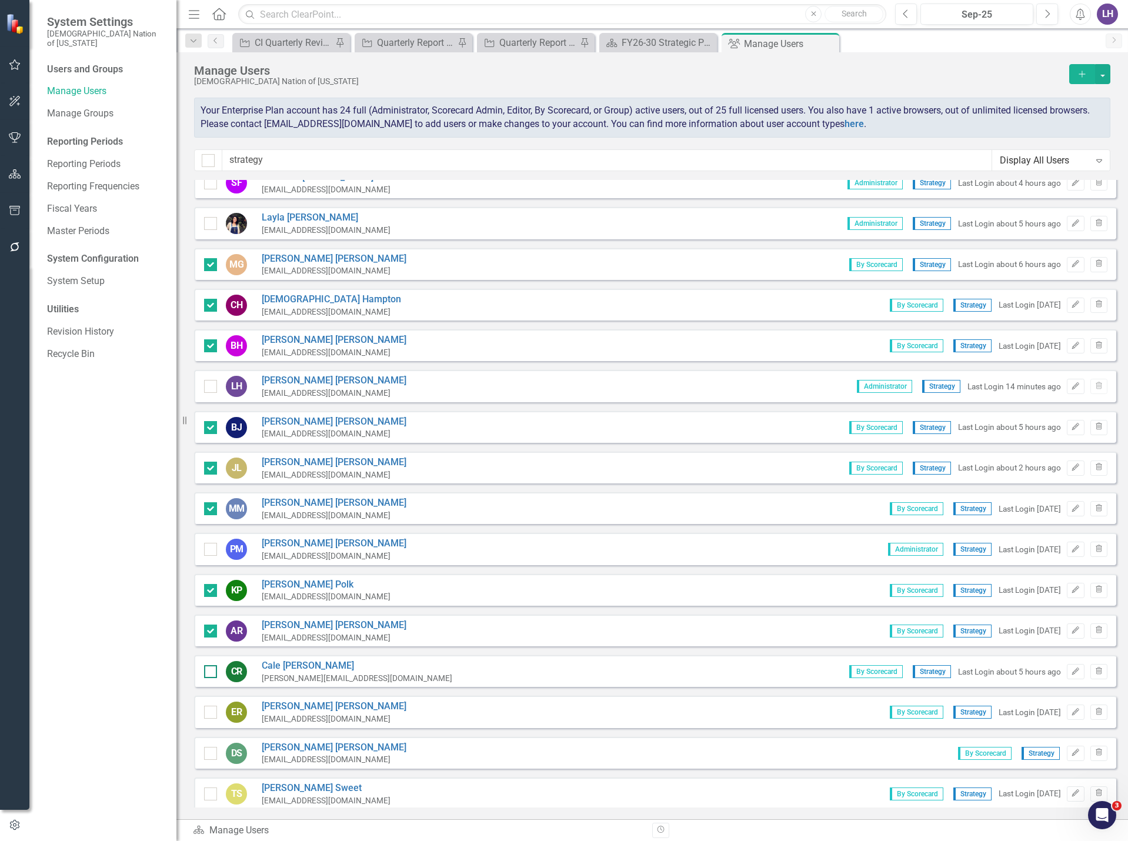
click at [211, 670] on input "checkbox" at bounding box center [208, 669] width 8 height 8
checkbox input "true"
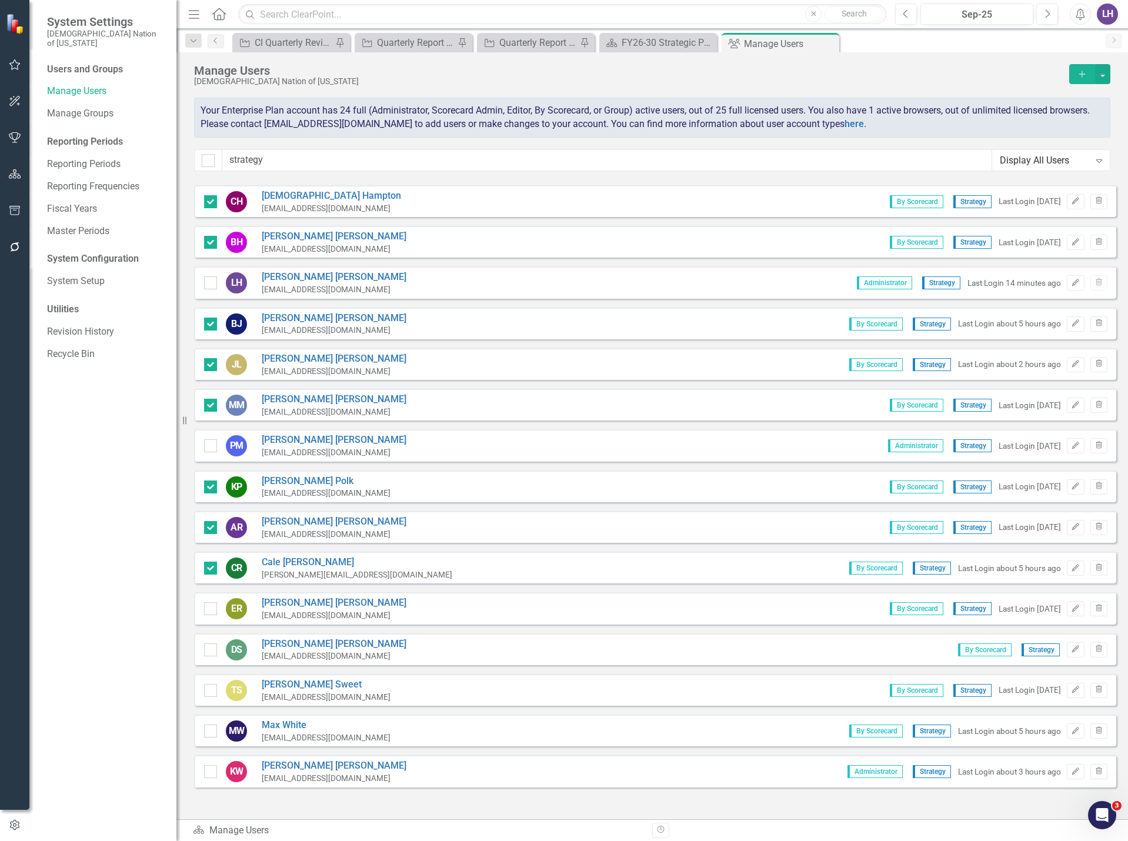
scroll to position [298, 0]
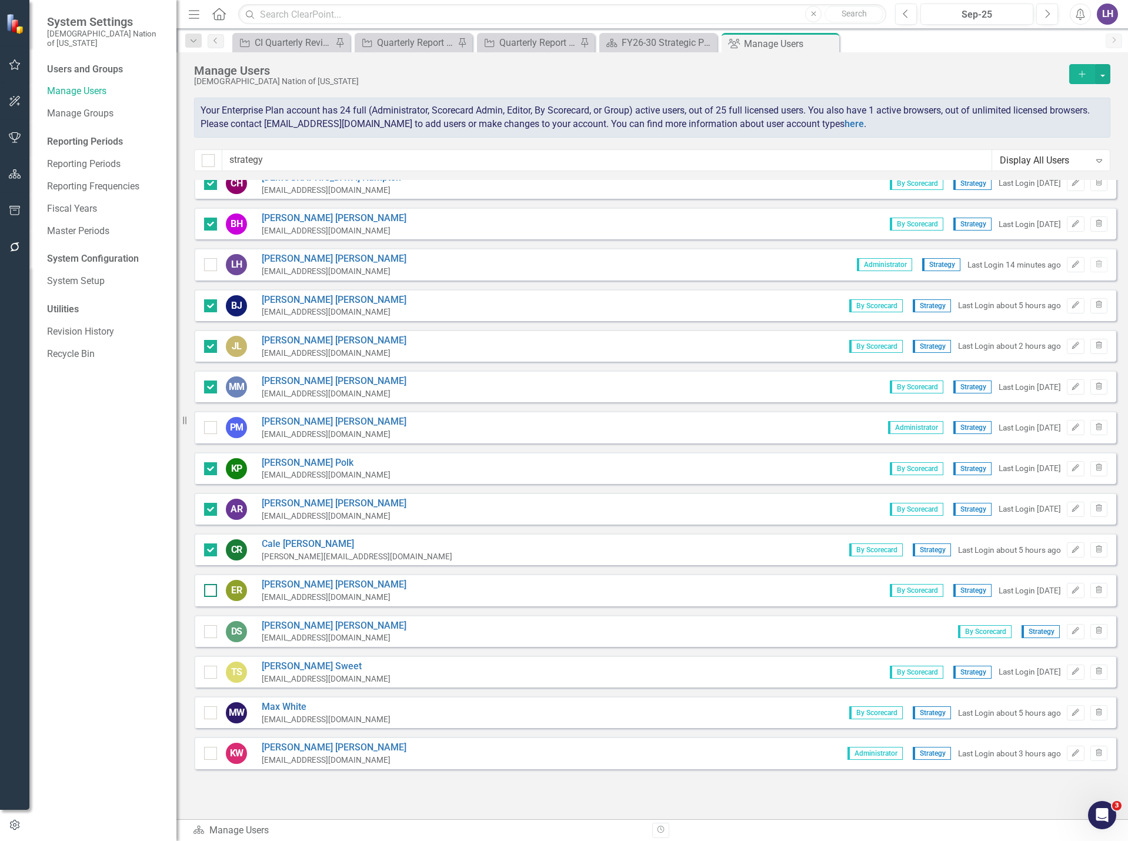
click at [211, 588] on input "checkbox" at bounding box center [208, 588] width 8 height 8
checkbox input "true"
click at [210, 635] on div at bounding box center [210, 631] width 13 height 13
click at [210, 633] on input "checkbox" at bounding box center [208, 629] width 8 height 8
checkbox input "true"
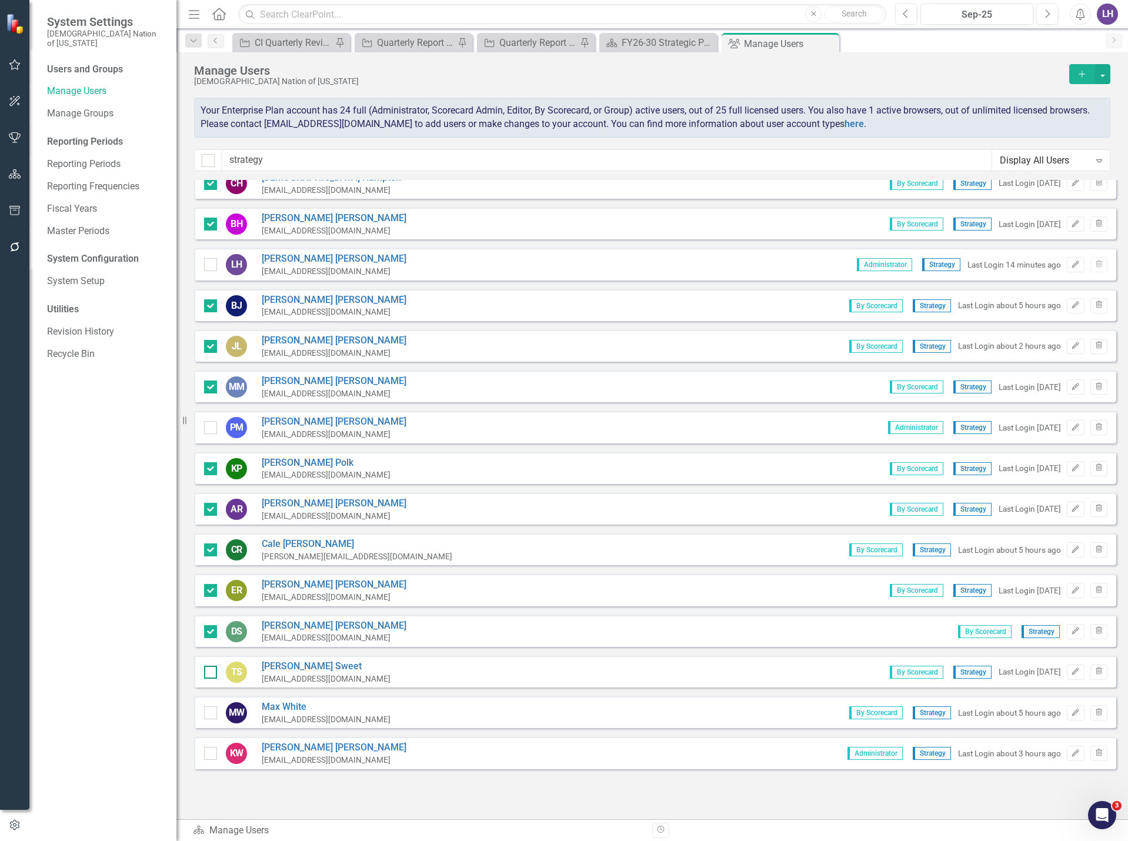
click at [210, 668] on input "checkbox" at bounding box center [208, 669] width 8 height 8
checkbox input "true"
click at [215, 711] on div at bounding box center [210, 712] width 13 height 13
click at [212, 711] on input "checkbox" at bounding box center [208, 710] width 8 height 8
checkbox input "true"
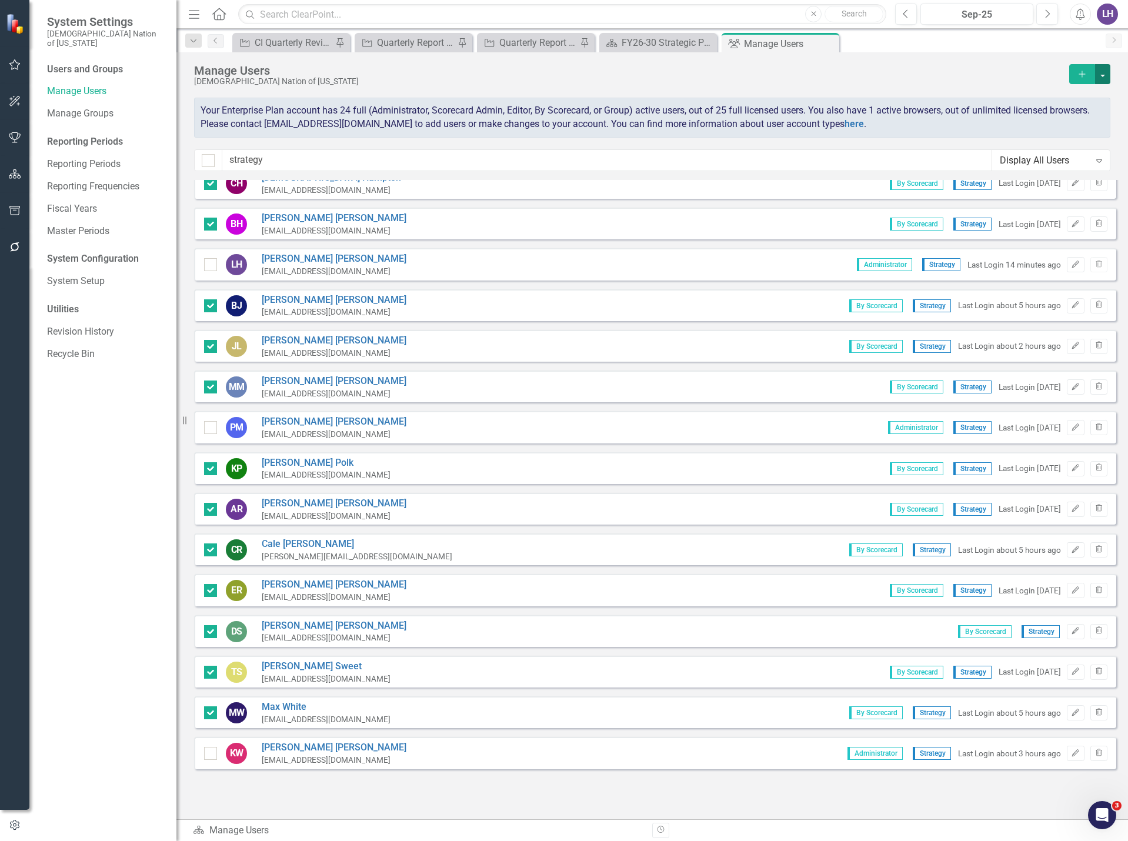
click at [1103, 71] on button "button" at bounding box center [1102, 74] width 15 height 20
click at [1071, 144] on link "Edit Multiple Edit Multiple" at bounding box center [1055, 139] width 109 height 22
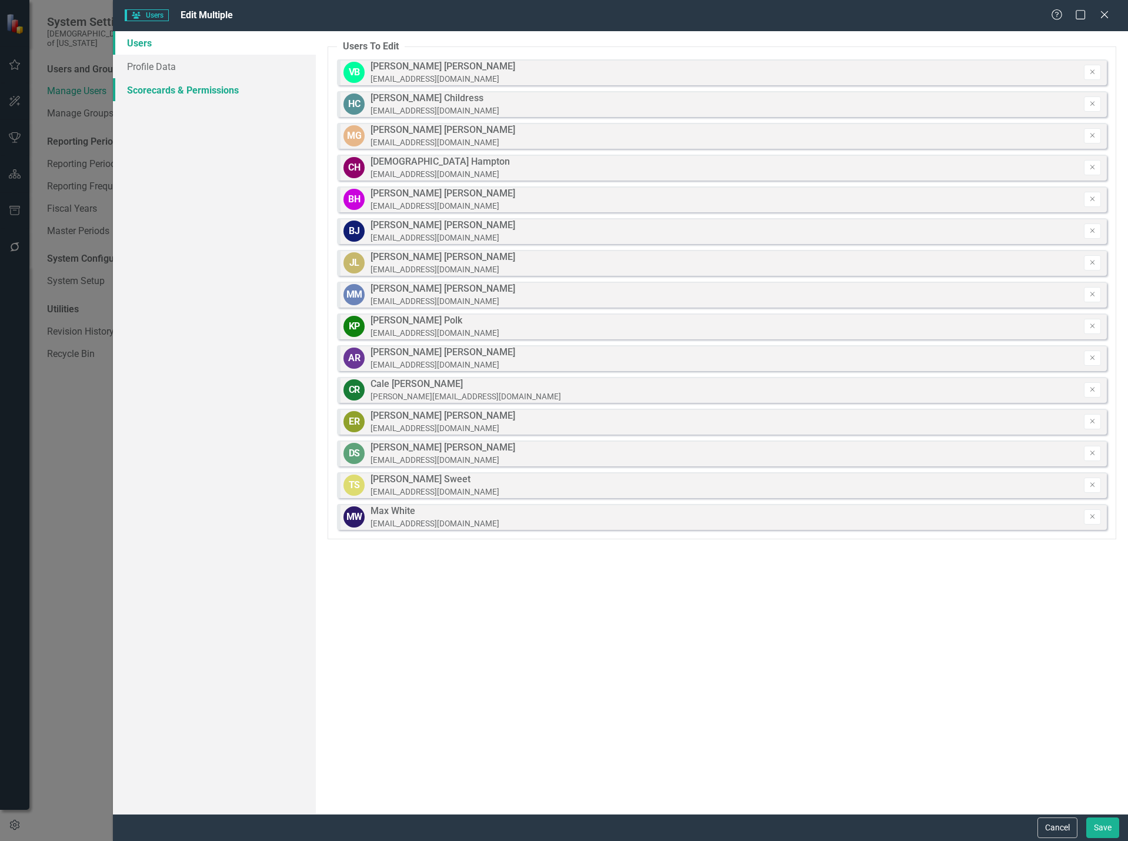
click at [205, 97] on link "Scorecards & Permissions" at bounding box center [214, 90] width 203 height 24
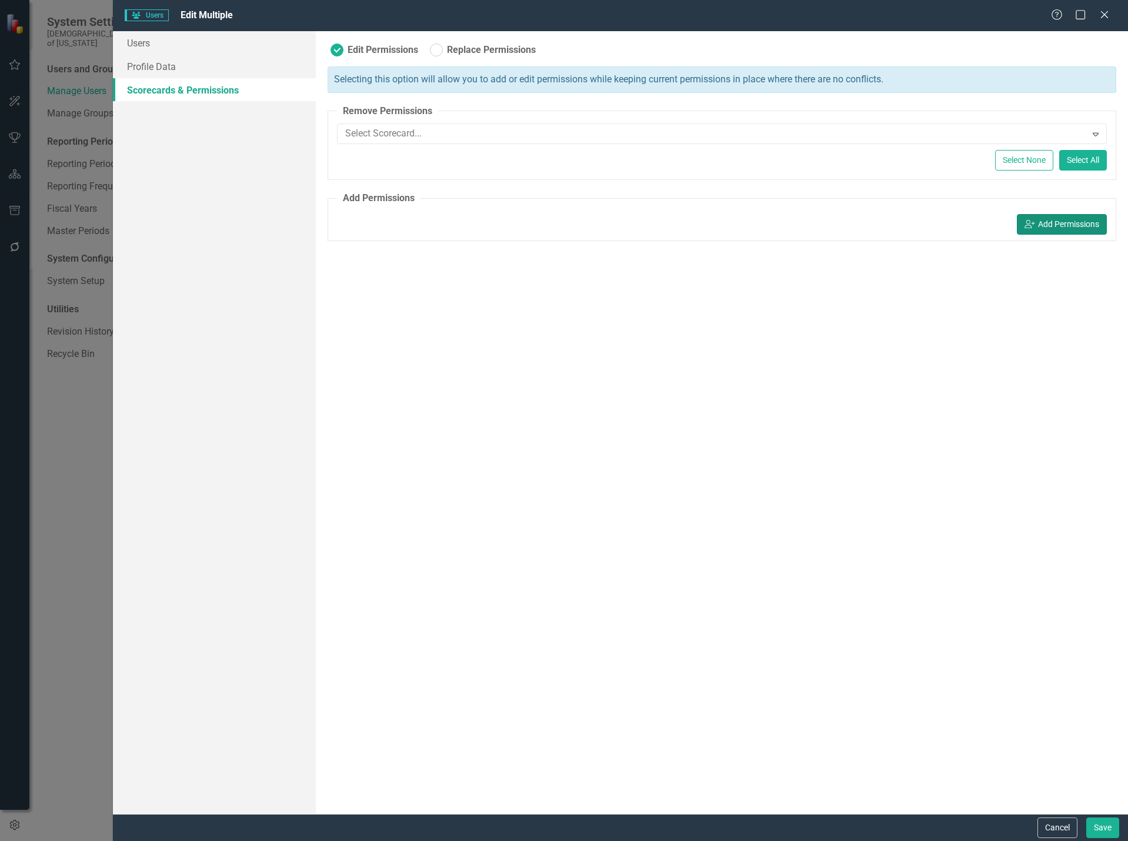
click at [1042, 226] on button "icon.userAdd Add Permissions" at bounding box center [1061, 224] width 90 height 21
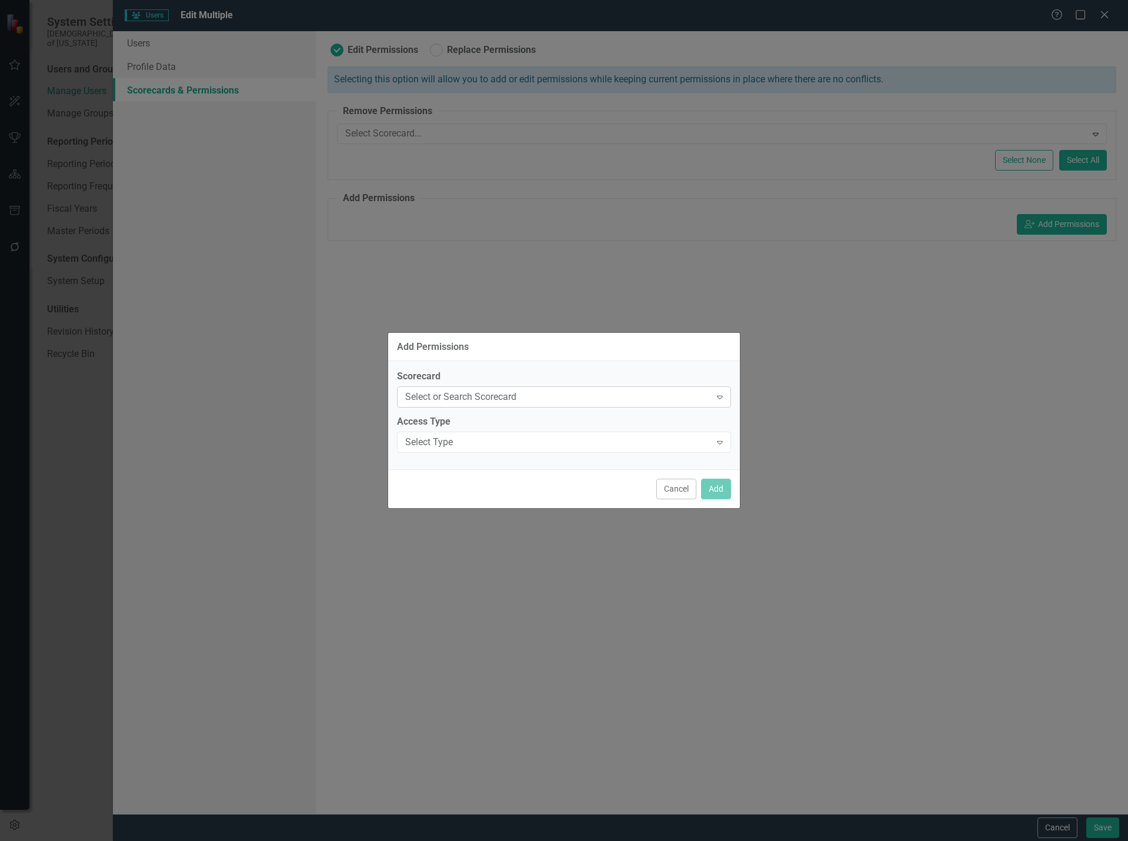
click at [451, 393] on div "Select or Search Scorecard" at bounding box center [557, 397] width 305 height 14
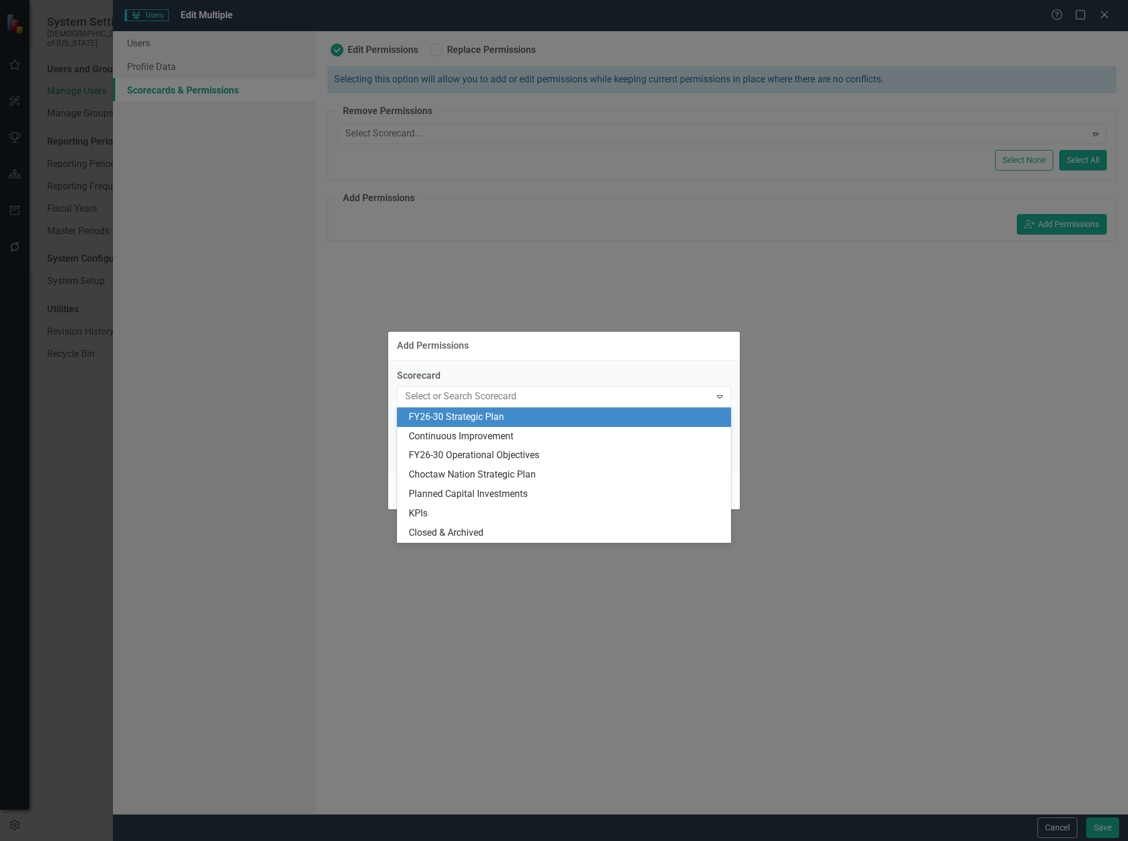
click at [483, 420] on div "FY26-30 Strategic Plan" at bounding box center [566, 417] width 315 height 14
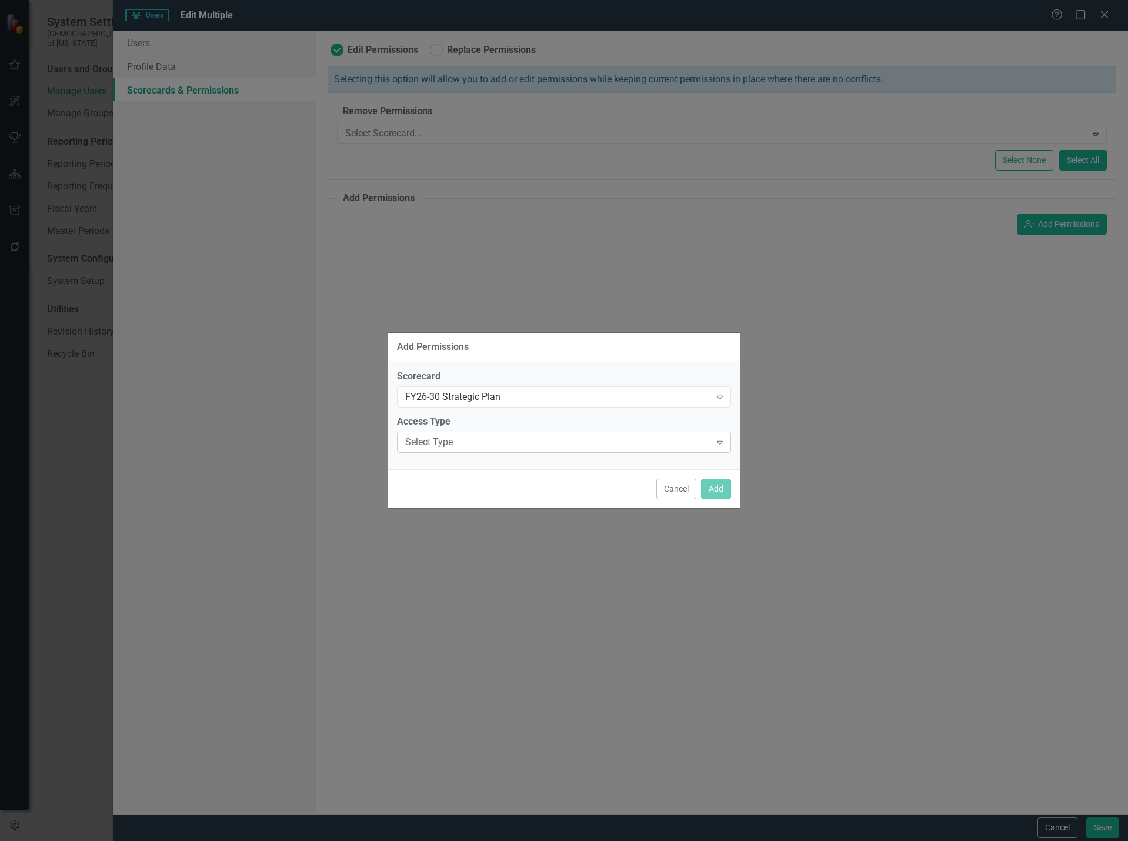
click at [524, 443] on div "Select Type" at bounding box center [557, 443] width 305 height 14
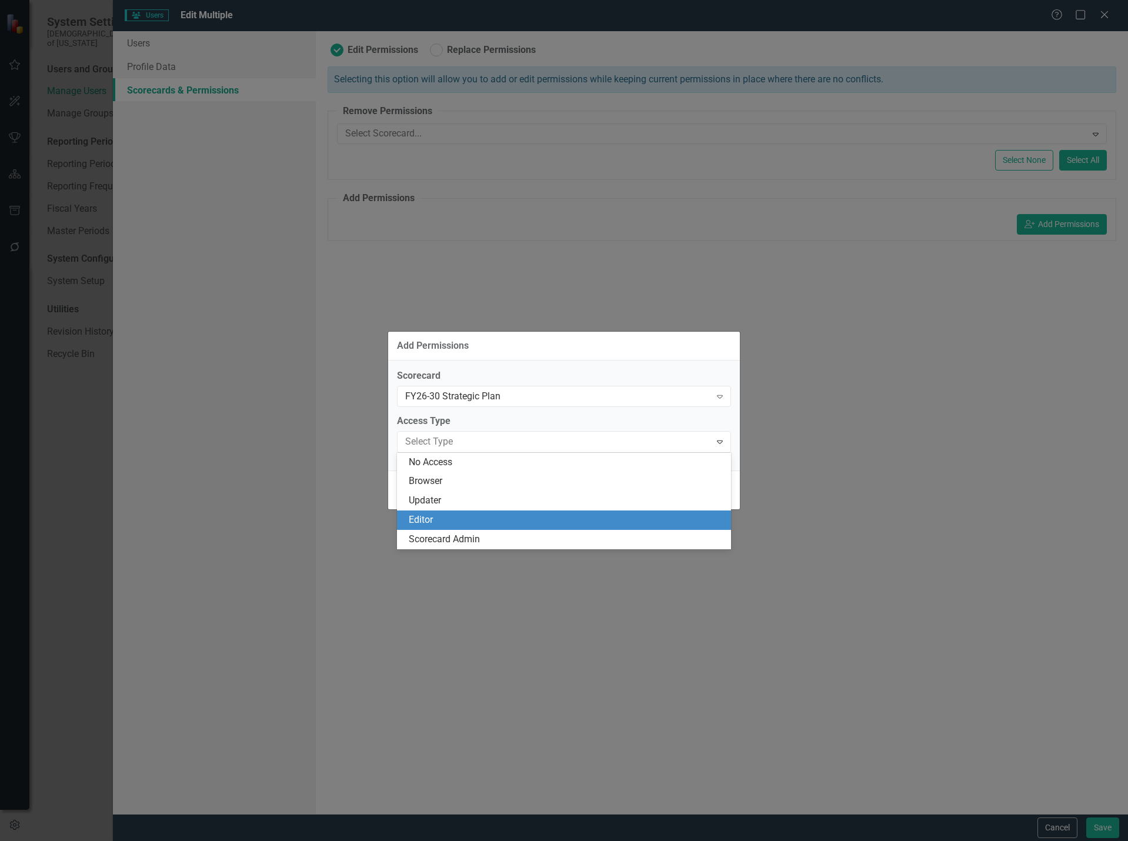
click at [454, 514] on div "Editor" at bounding box center [566, 520] width 315 height 14
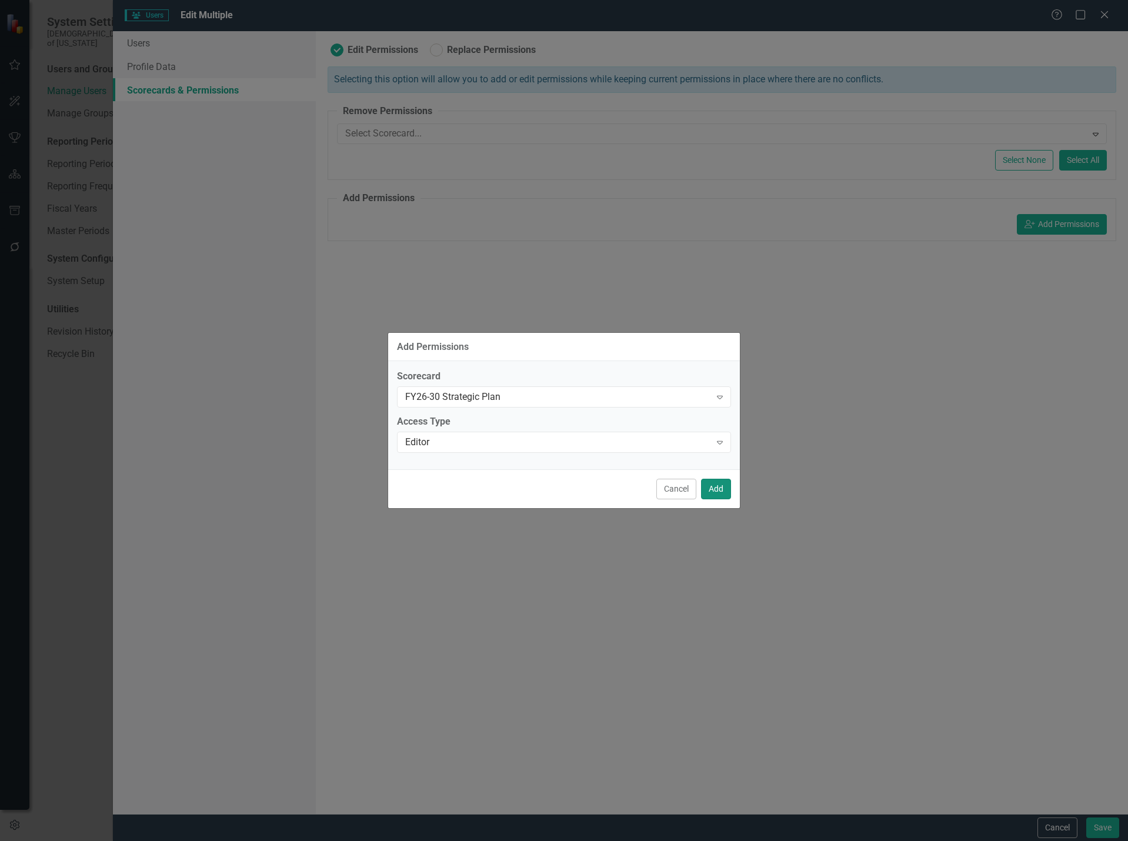
click at [718, 490] on button "Add" at bounding box center [716, 489] width 30 height 21
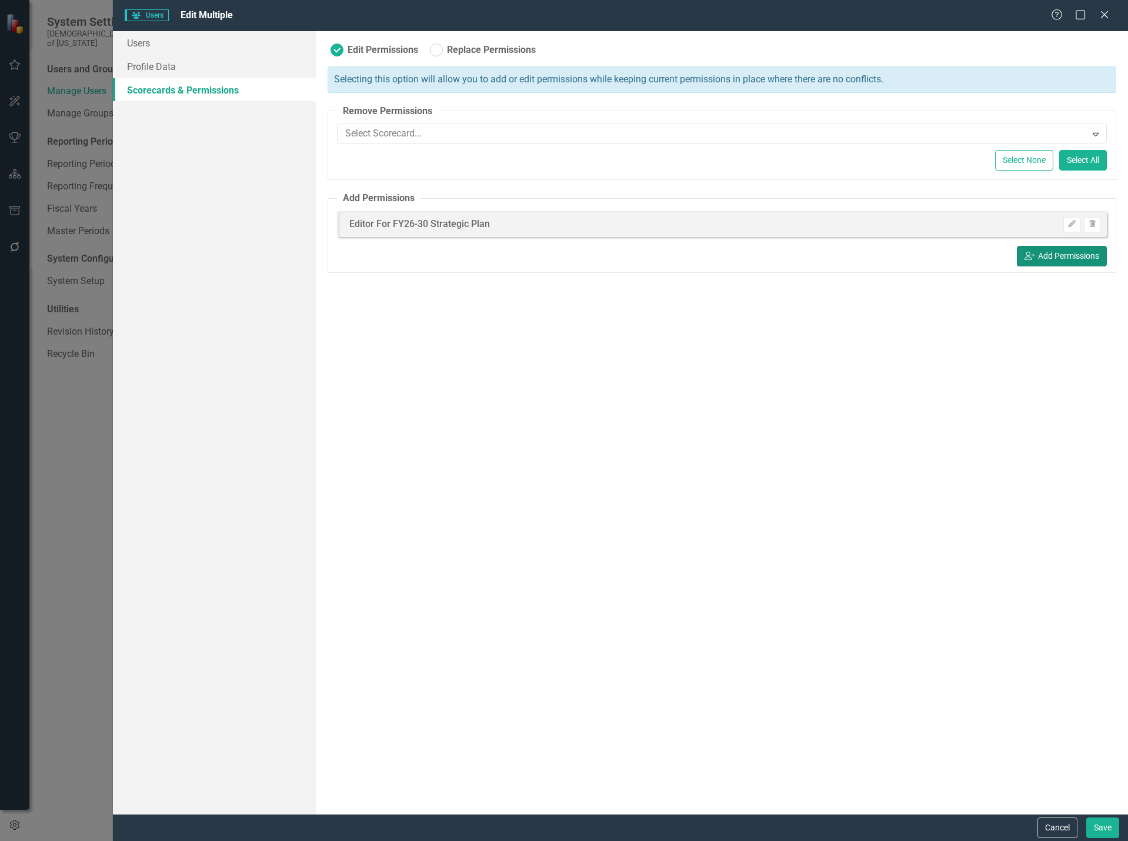
click at [1058, 259] on button "icon.userAdd Add Permissions" at bounding box center [1061, 256] width 90 height 21
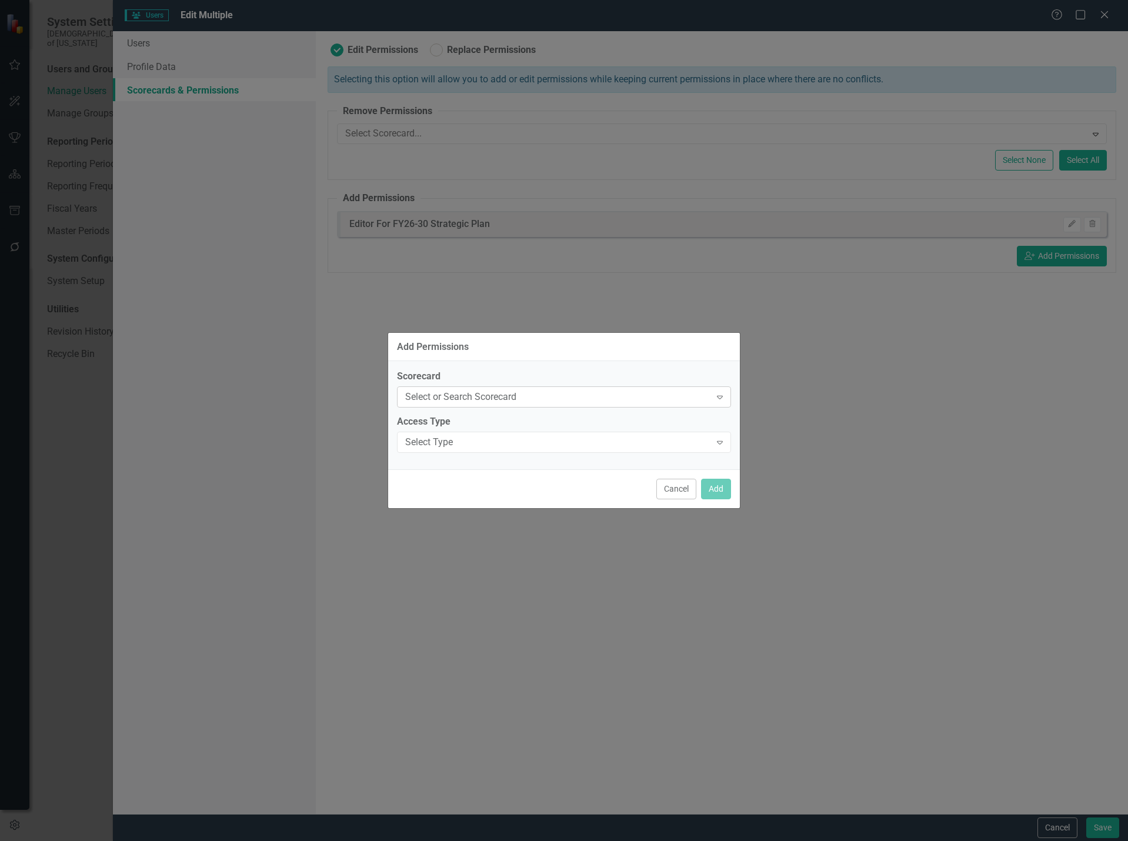
click at [519, 400] on div "Select or Search Scorecard" at bounding box center [557, 397] width 305 height 14
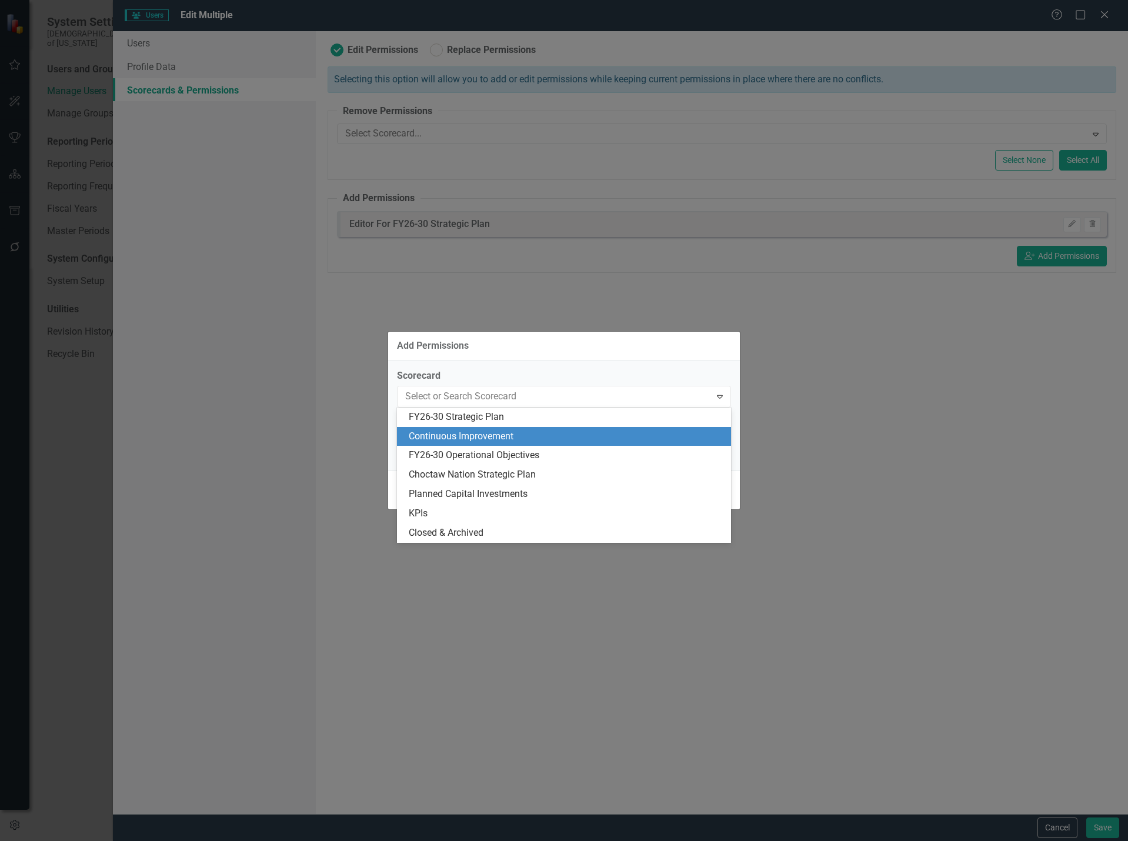
click at [511, 443] on div "Continuous Improvement" at bounding box center [566, 437] width 315 height 14
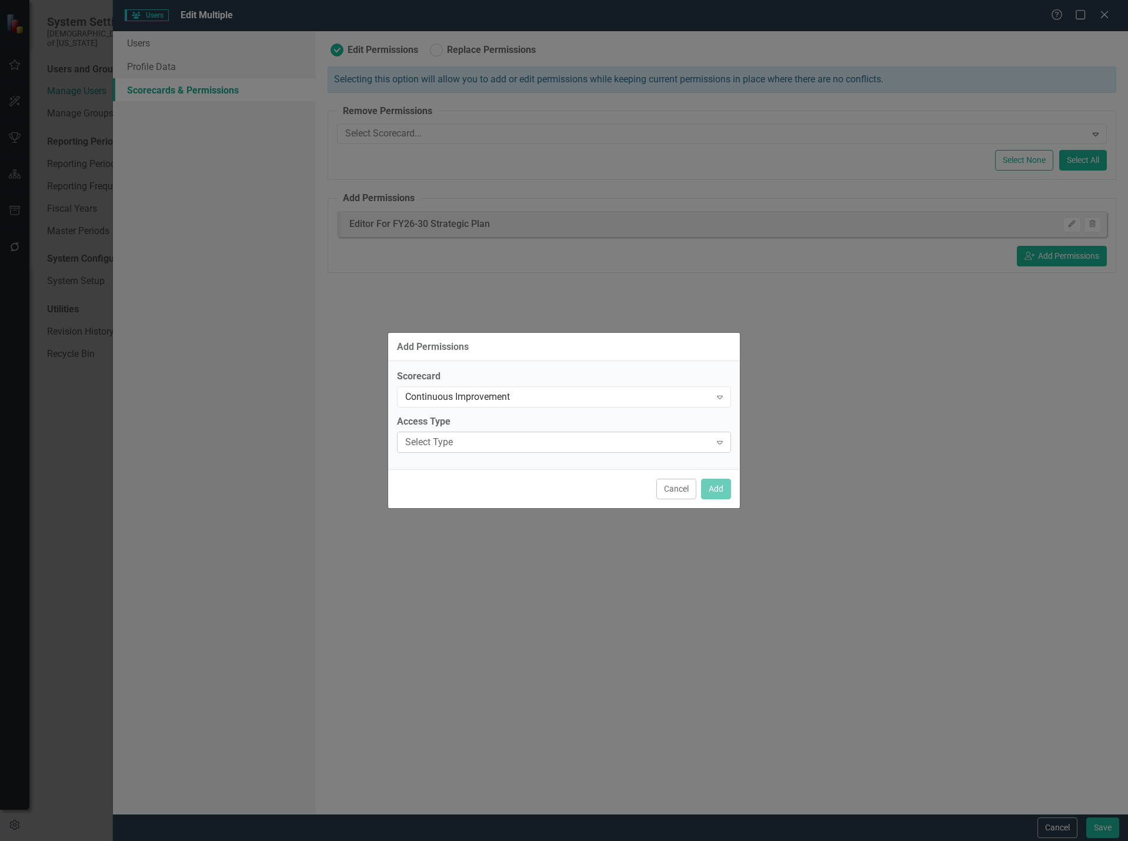
click at [638, 437] on div "Select Type" at bounding box center [557, 443] width 305 height 14
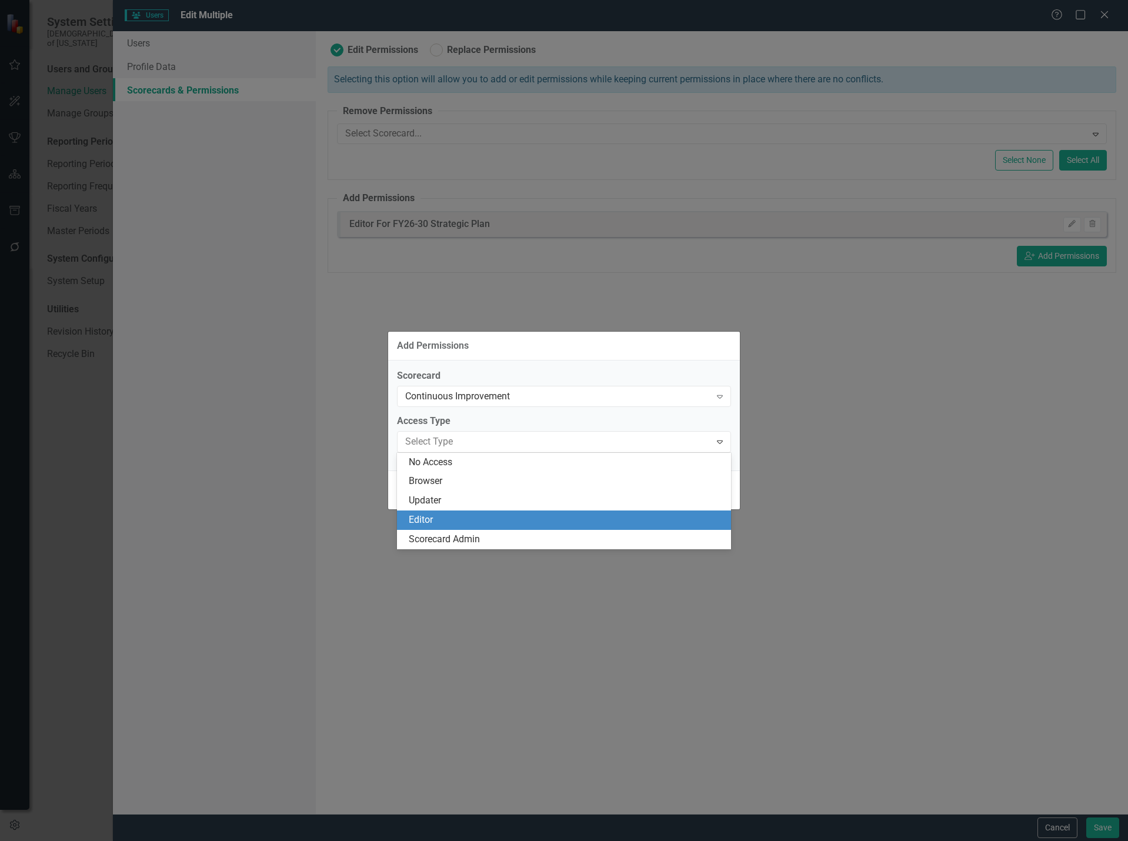
click at [509, 517] on div "Editor" at bounding box center [566, 520] width 315 height 14
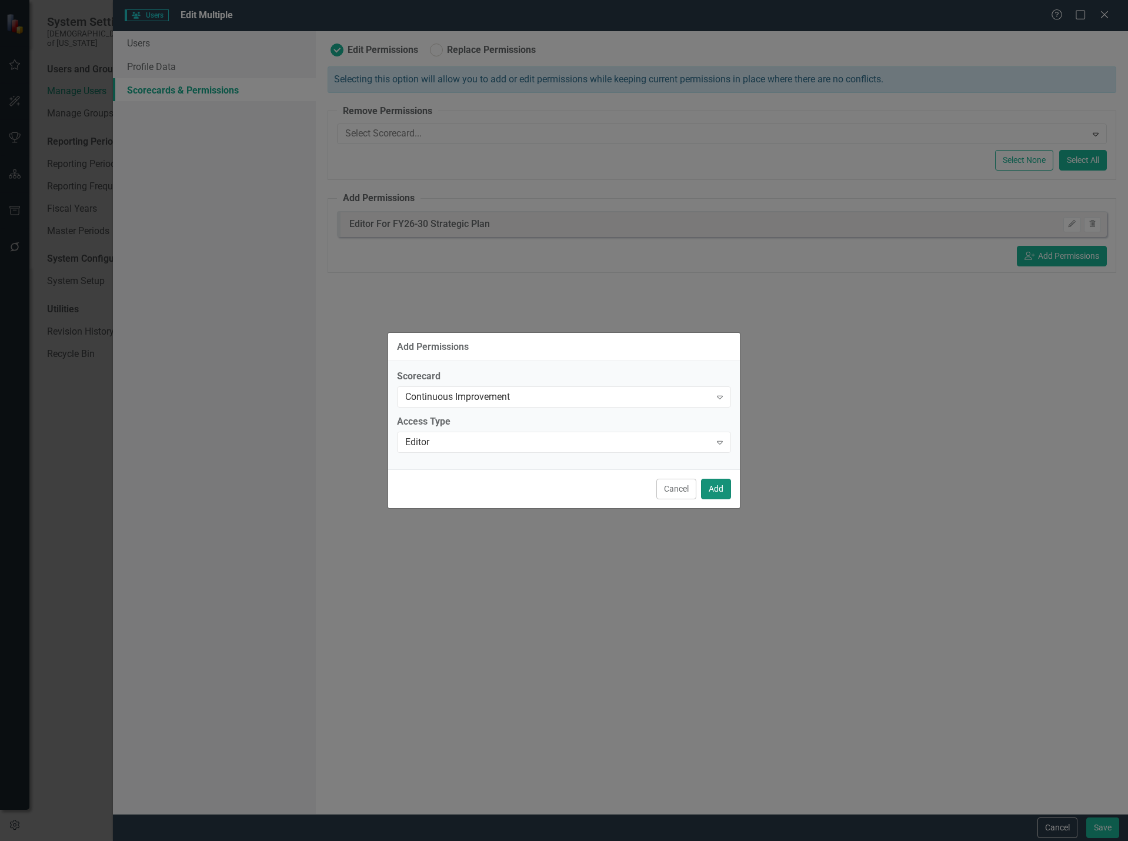
click at [723, 491] on button "Add" at bounding box center [716, 489] width 30 height 21
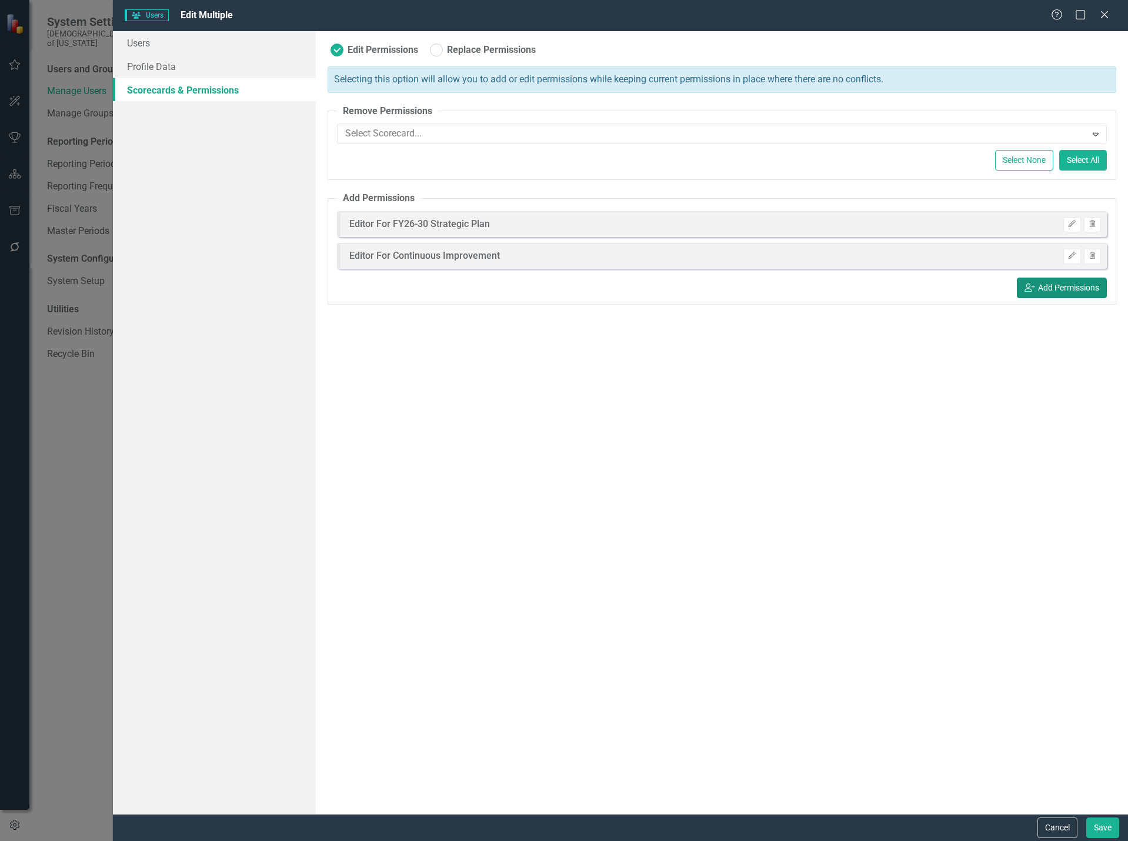
click at [1049, 286] on button "icon.userAdd Add Permissions" at bounding box center [1061, 287] width 90 height 21
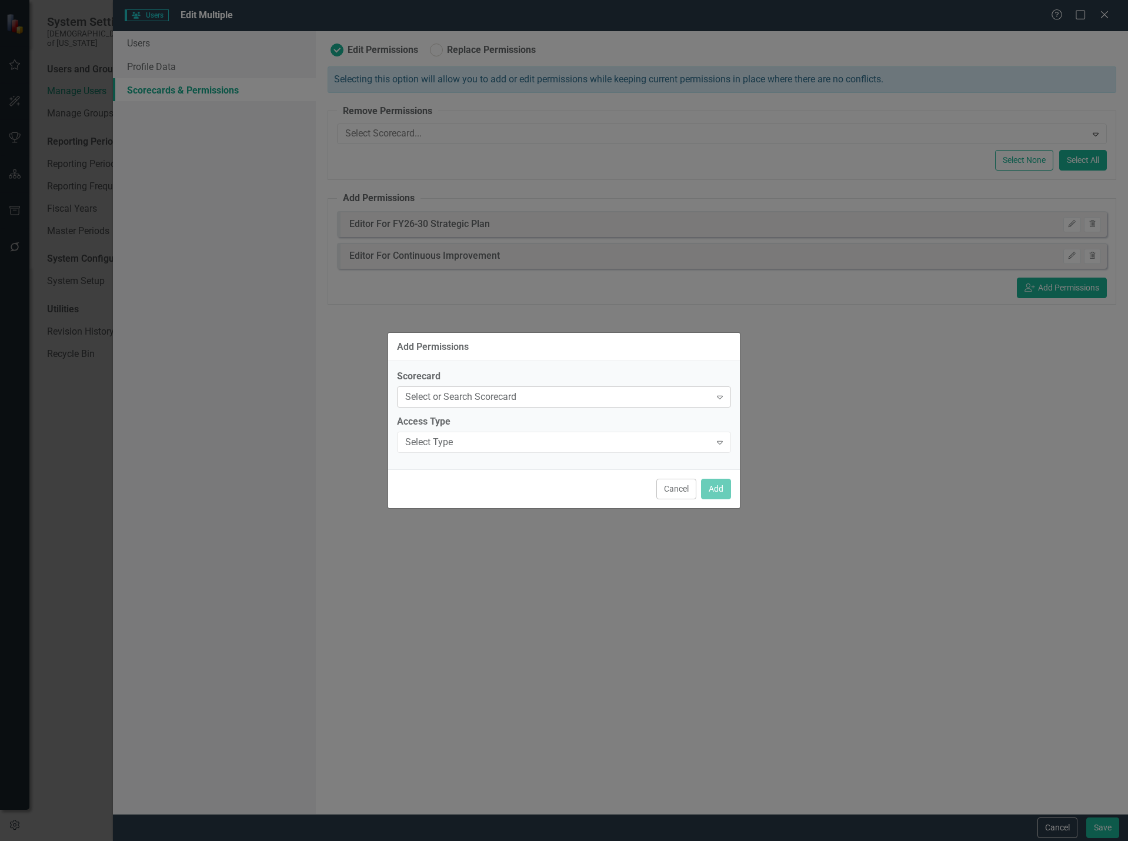
click at [468, 399] on div "Select or Search Scorecard" at bounding box center [557, 397] width 305 height 14
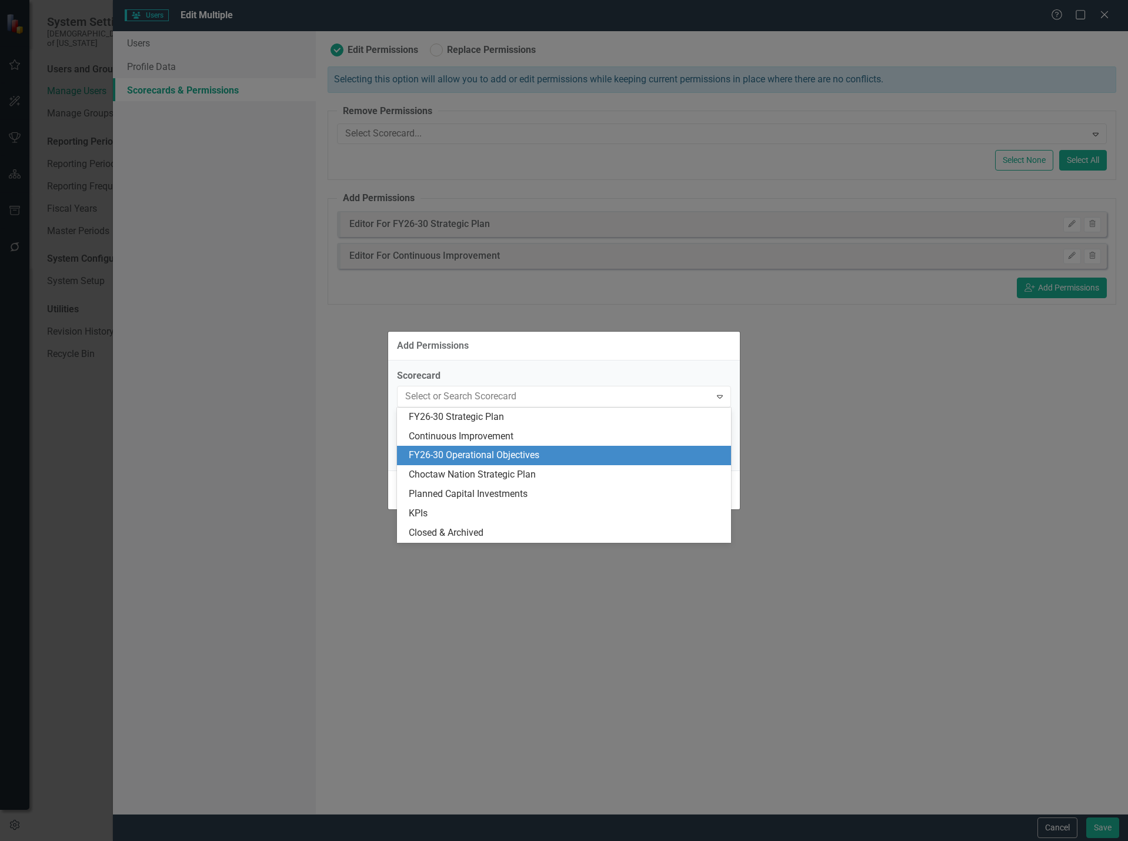
click at [481, 450] on div "FY26-30 Operational Objectives" at bounding box center [566, 456] width 315 height 14
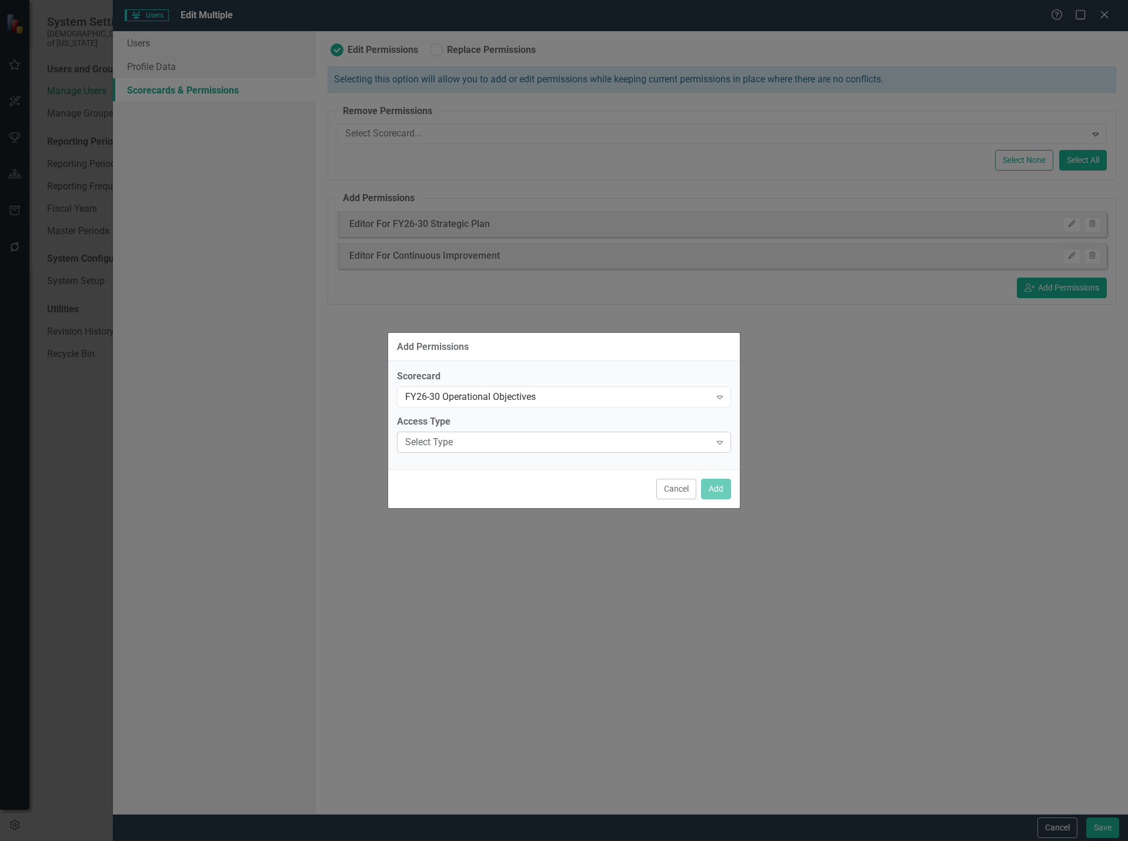
click at [517, 445] on div "Select Type" at bounding box center [557, 443] width 305 height 14
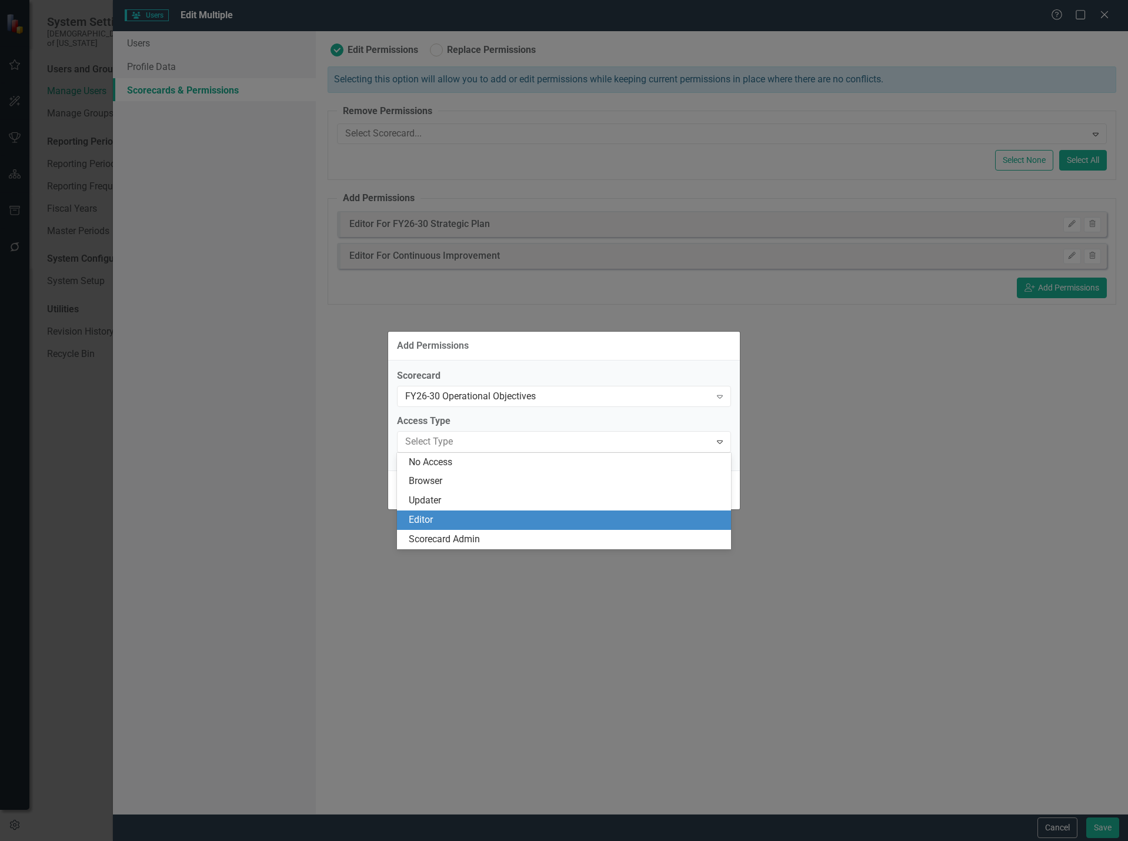
click at [456, 521] on div "Editor" at bounding box center [566, 520] width 315 height 14
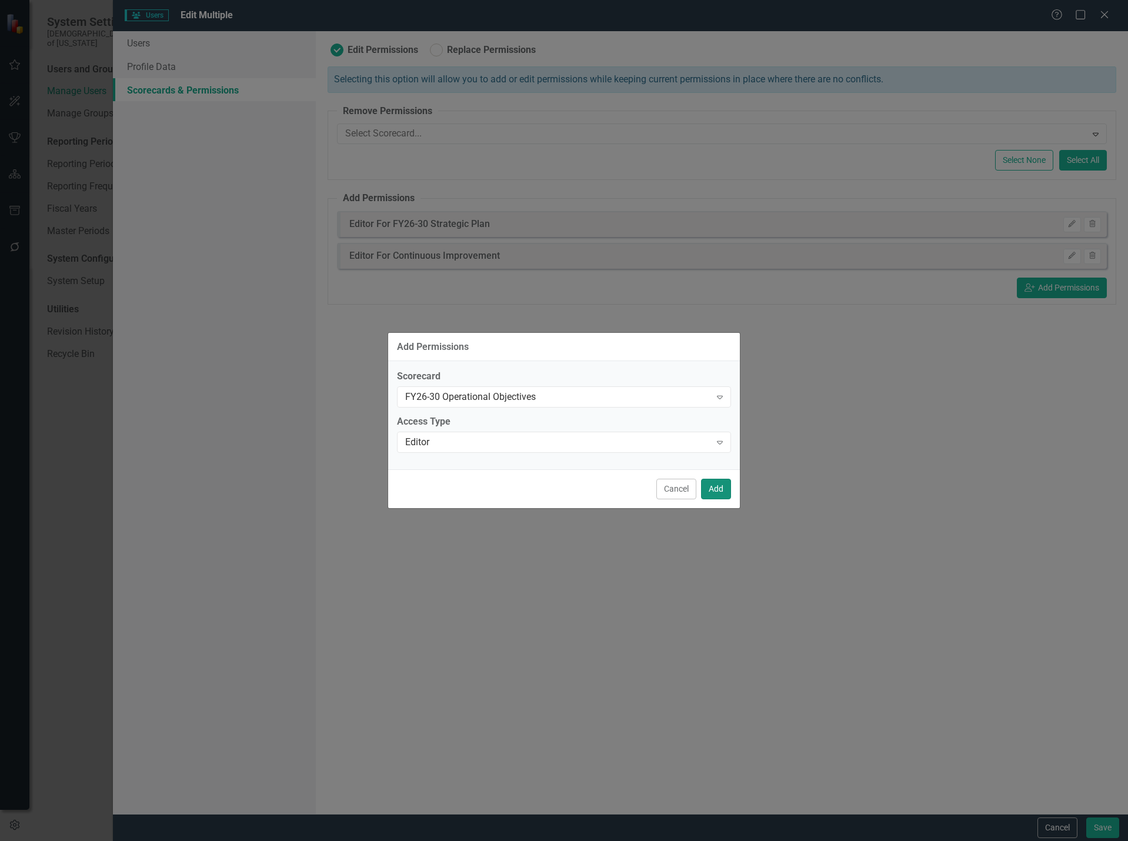
click at [712, 488] on button "Add" at bounding box center [716, 489] width 30 height 21
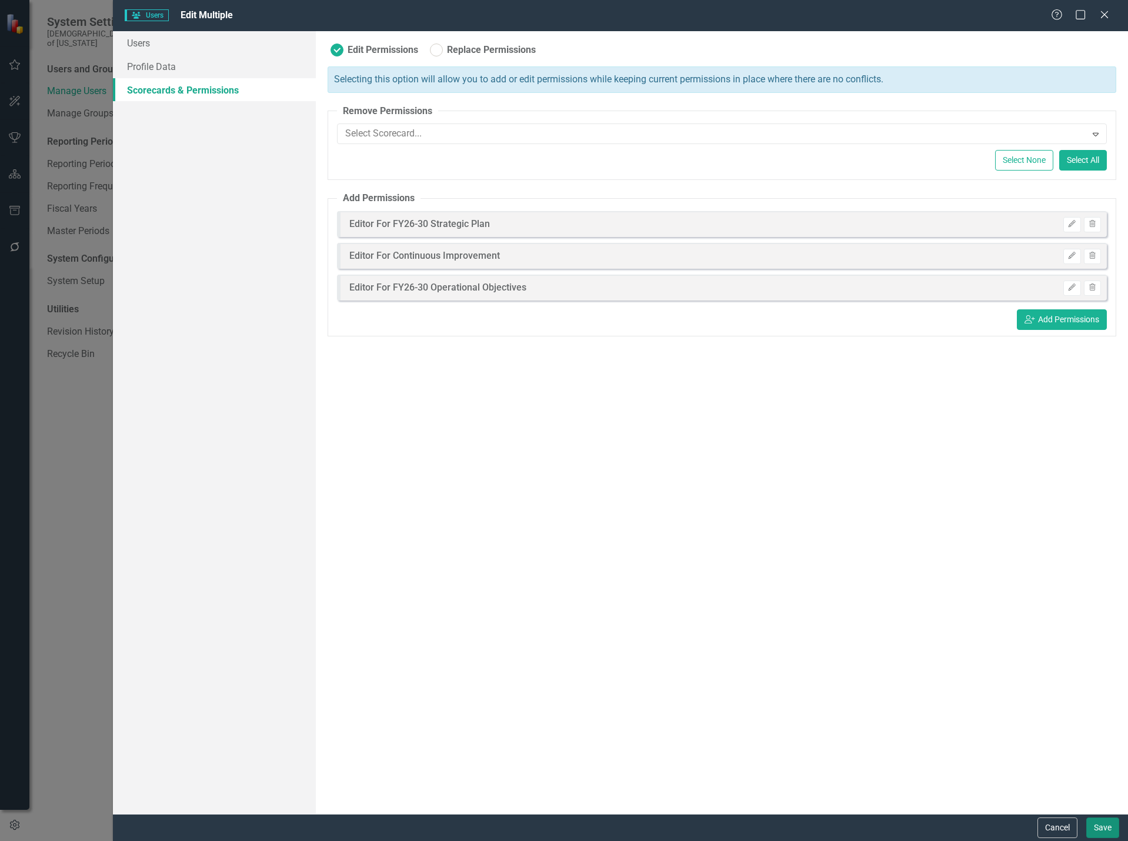
click at [1110, 825] on button "Save" at bounding box center [1102, 827] width 33 height 21
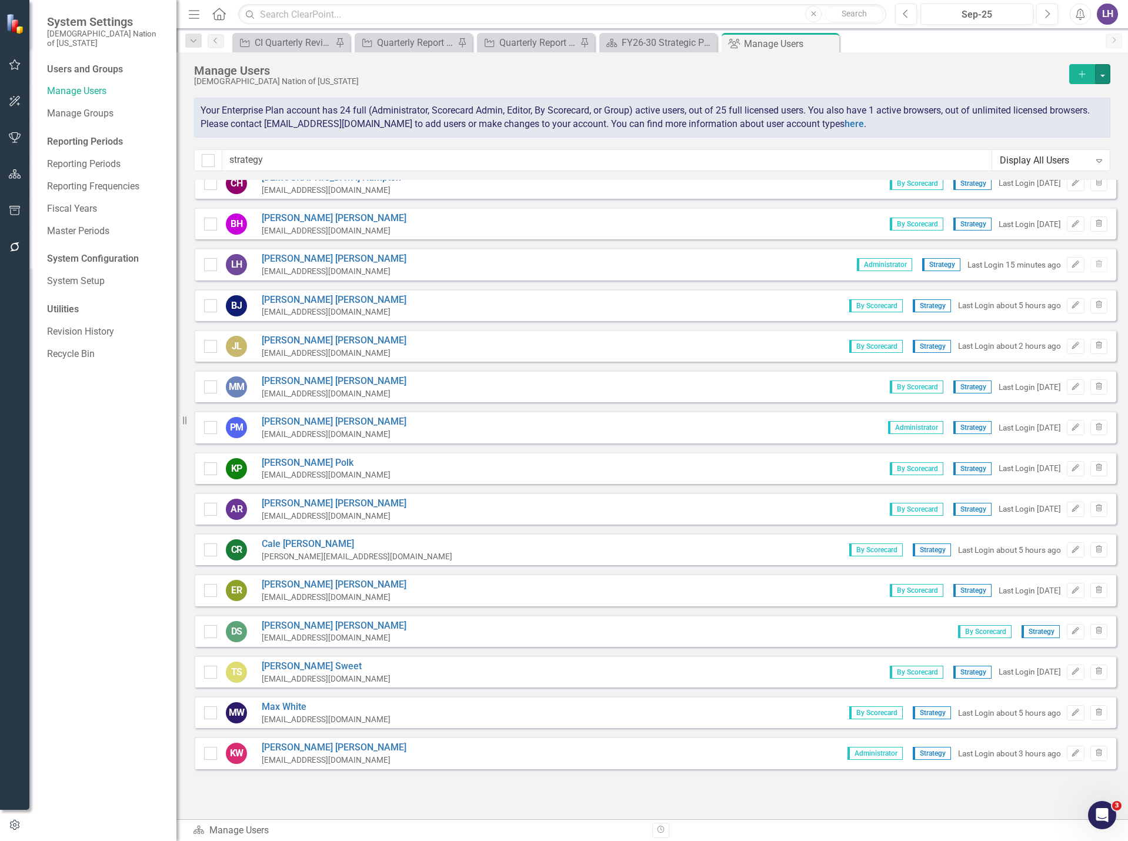
checkbox input "false"
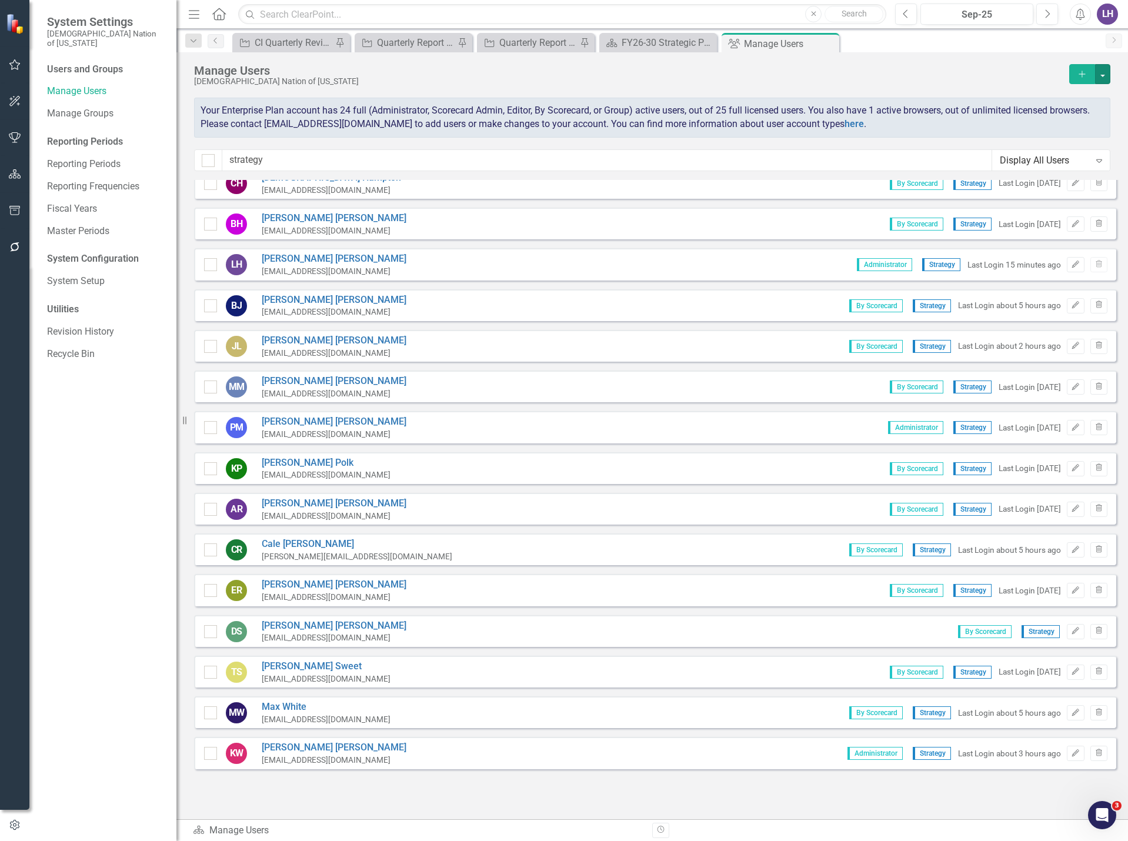
checkbox input "false"
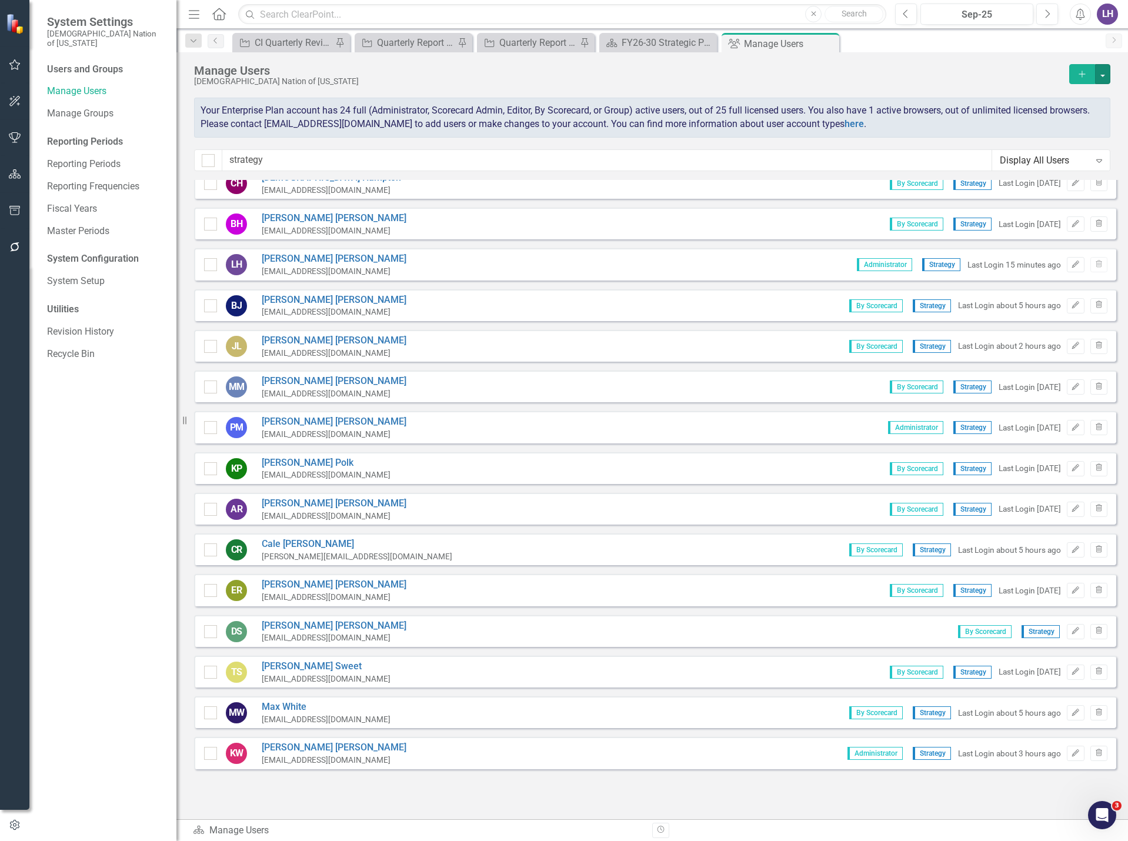
checkbox input "false"
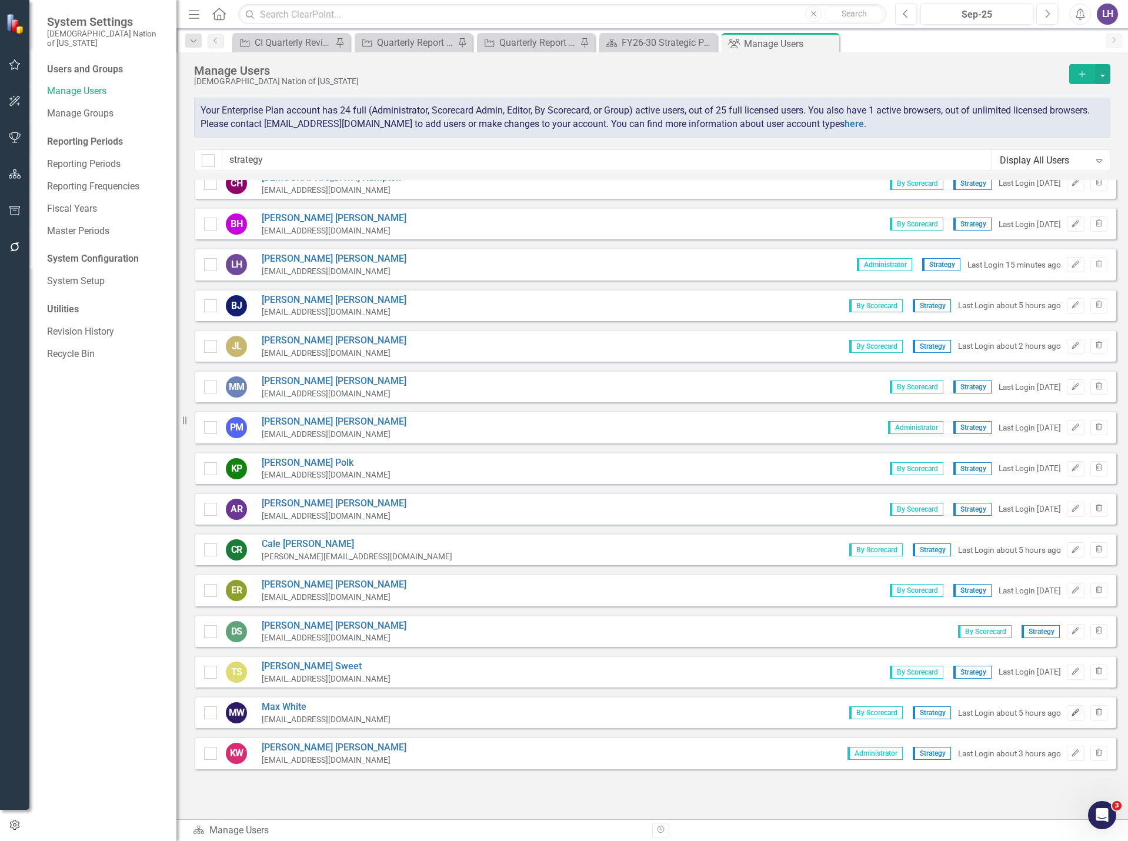
click at [1071, 715] on icon "Edit" at bounding box center [1075, 712] width 9 height 7
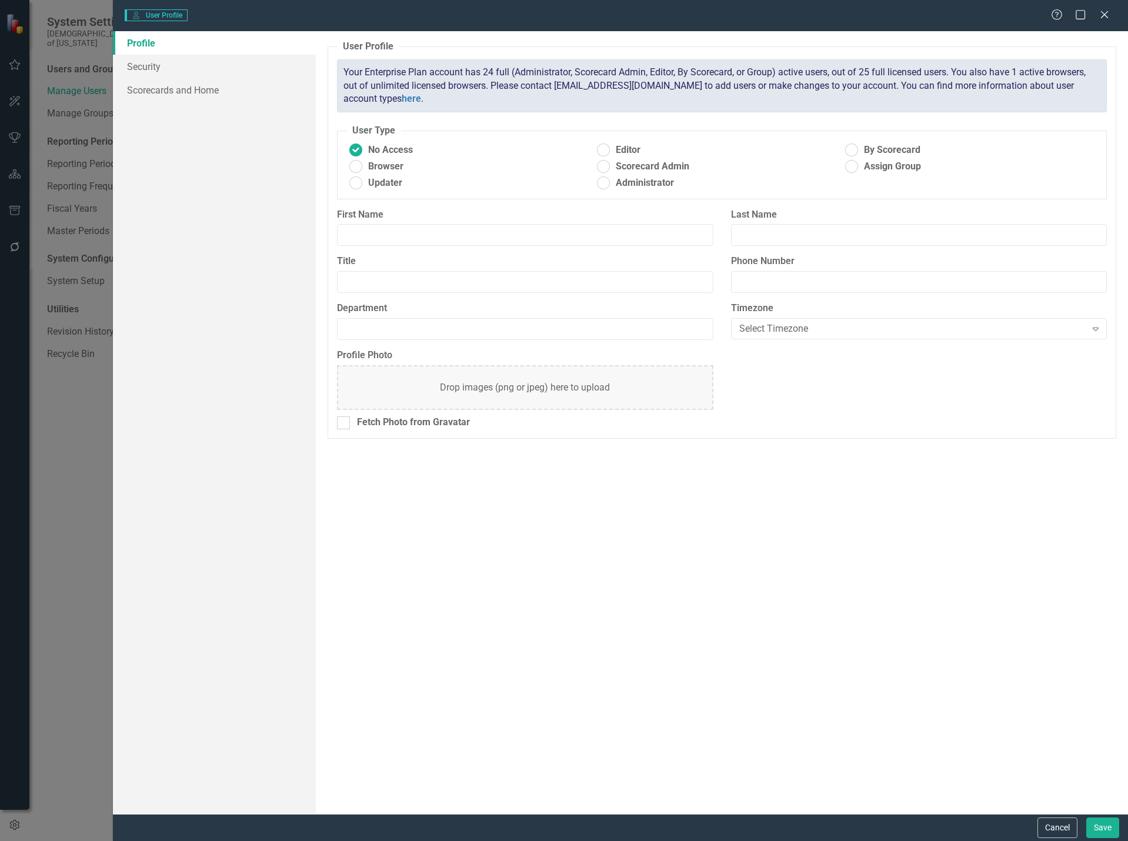
type input "Max"
type input "White"
type input "Senior Manager"
type input "Strategy"
radio input "false"
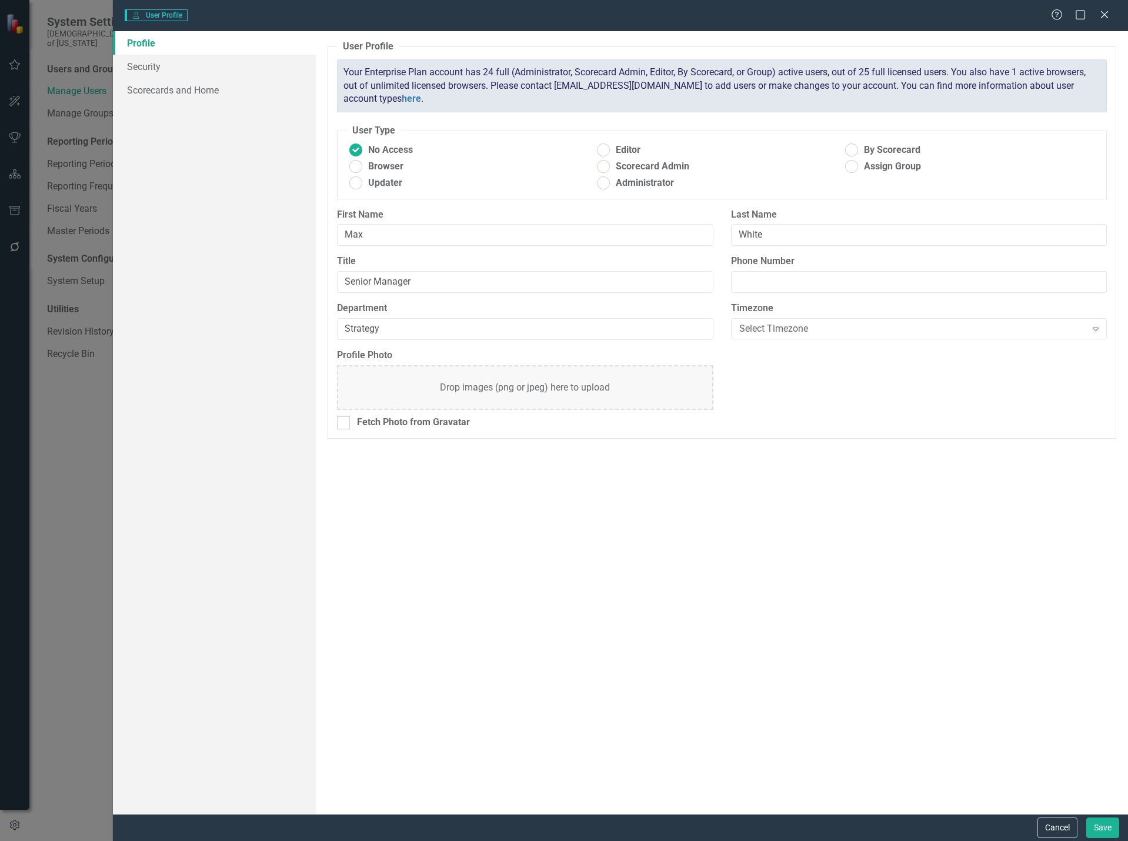
radio input "true"
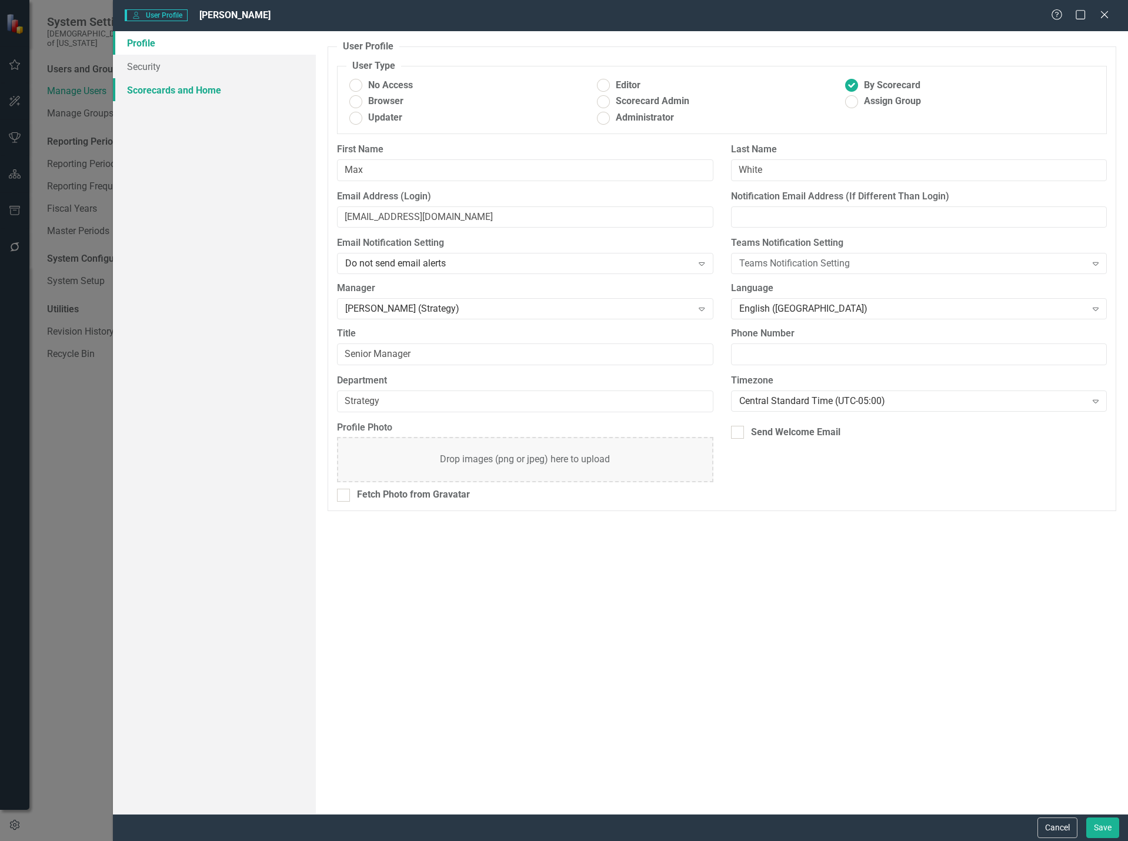
click at [153, 93] on link "Scorecards and Home" at bounding box center [214, 90] width 203 height 24
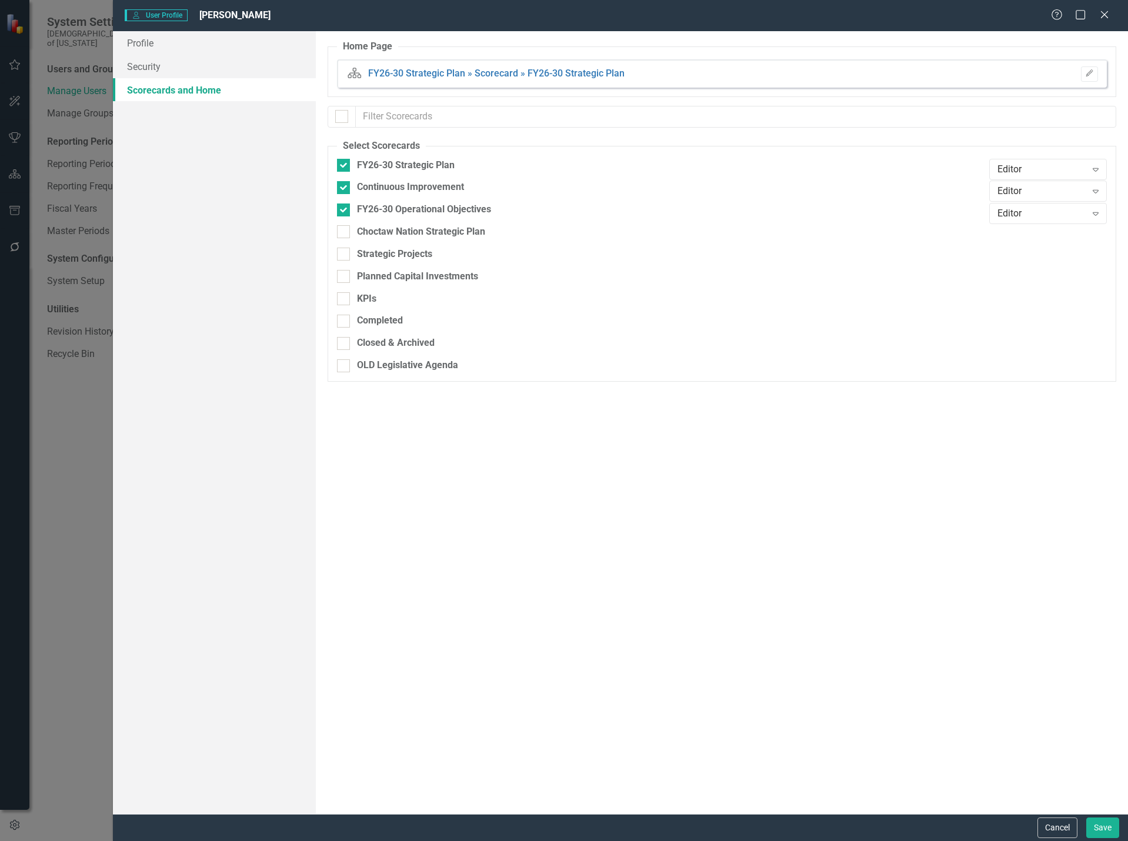
checkbox input "false"
click at [153, 42] on link "Profile" at bounding box center [214, 43] width 203 height 24
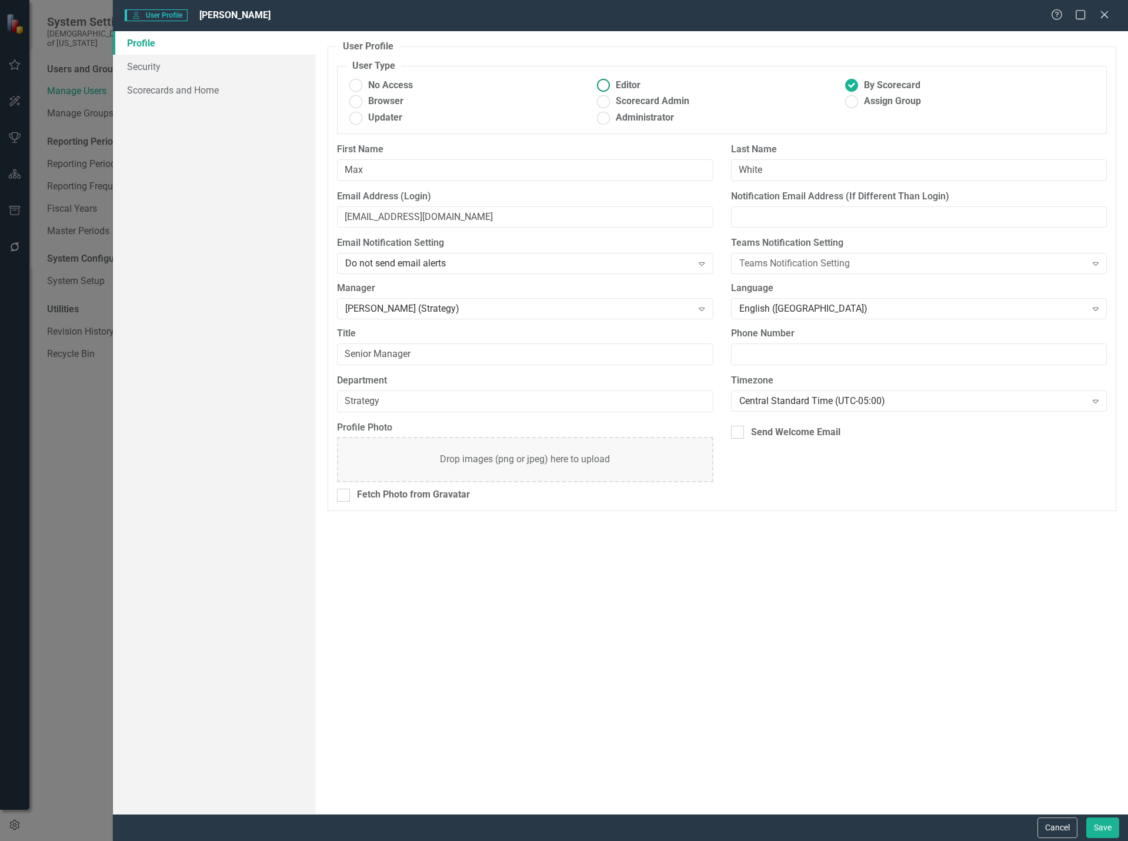
click at [601, 83] on ins at bounding box center [603, 85] width 18 height 18
click at [601, 83] on input "Editor" at bounding box center [603, 85] width 18 height 18
radio input "true"
click at [208, 89] on link "Scorecards and Home" at bounding box center [214, 90] width 203 height 24
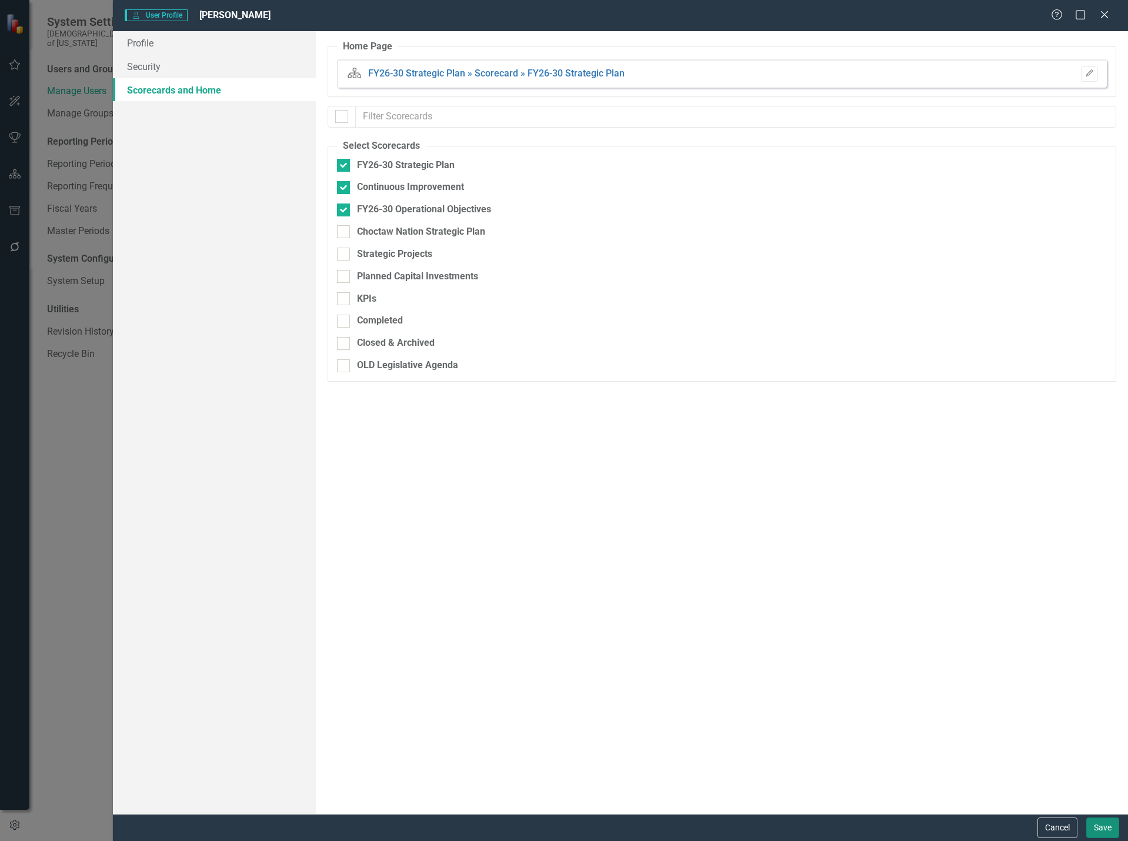
click at [1106, 830] on button "Save" at bounding box center [1102, 827] width 33 height 21
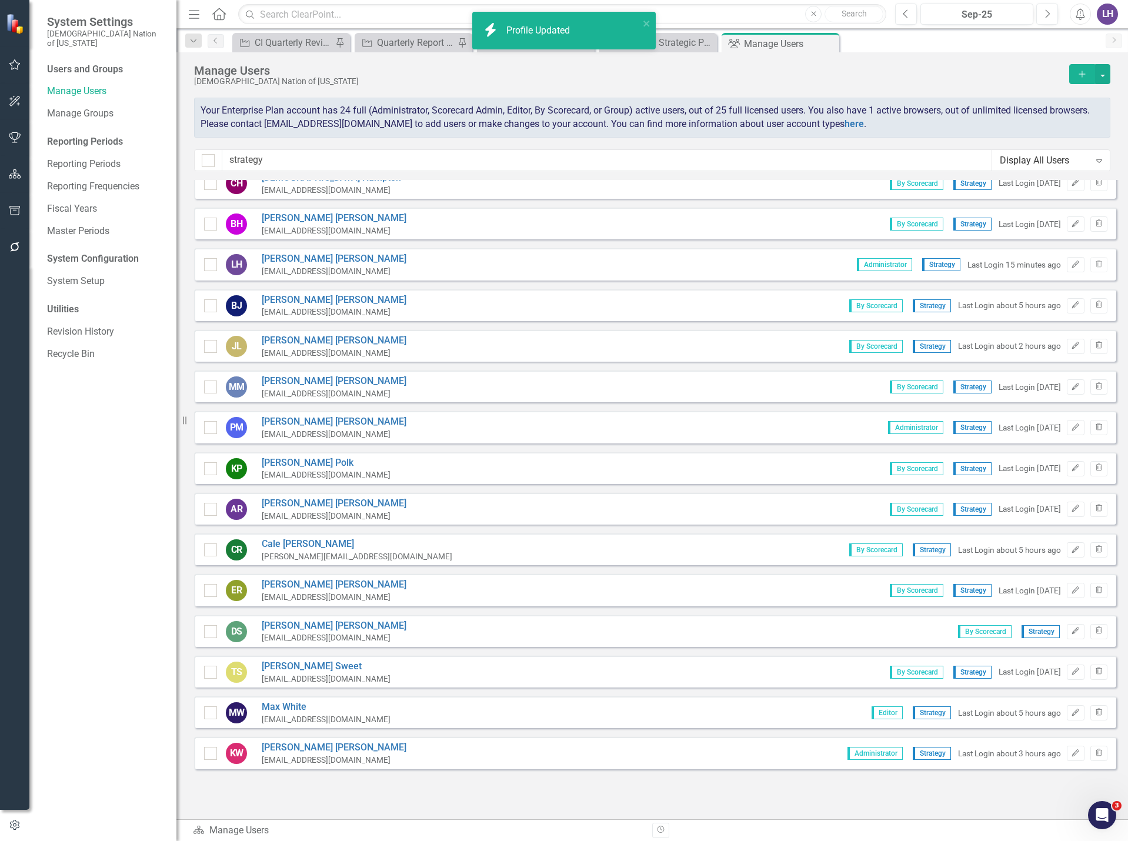
scroll to position [0, 0]
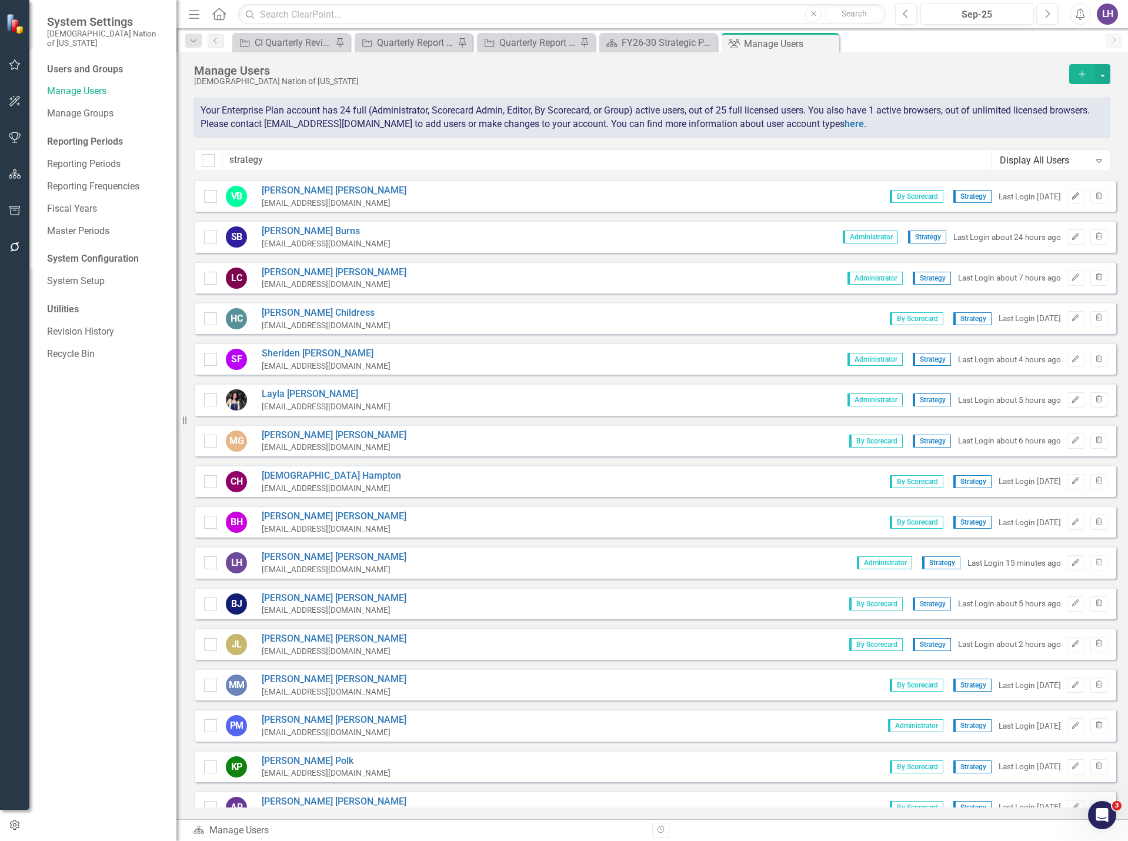
click at [1072, 196] on icon "button" at bounding box center [1075, 195] width 7 height 7
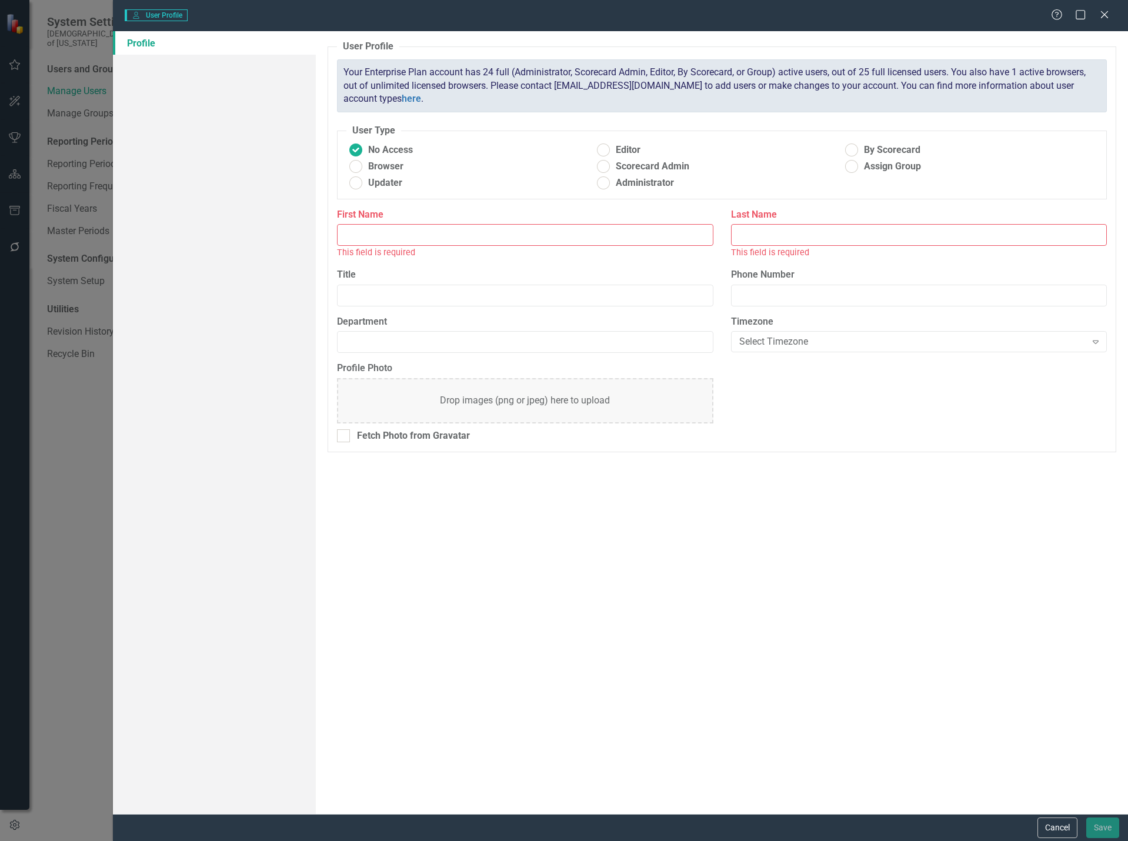
type input "[PERSON_NAME]"
type input "Senior Manager"
type input "Strategy"
radio input "false"
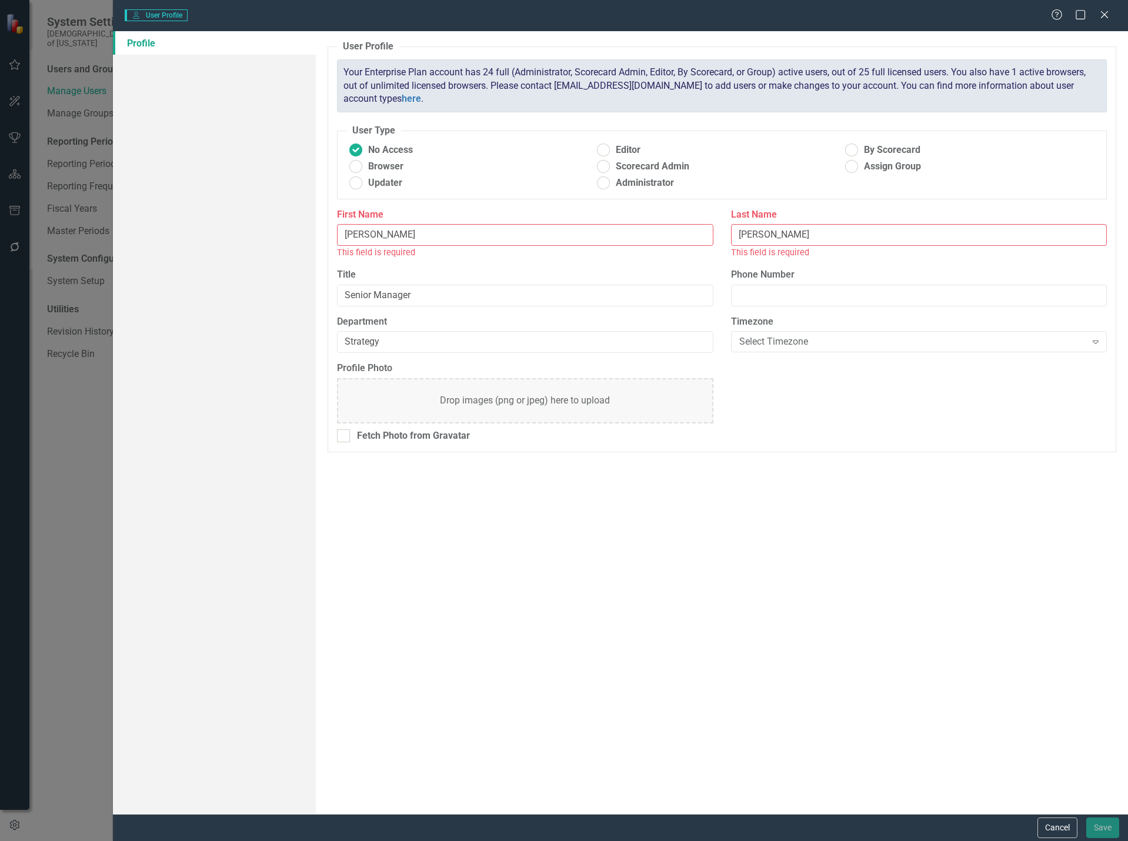
radio input "true"
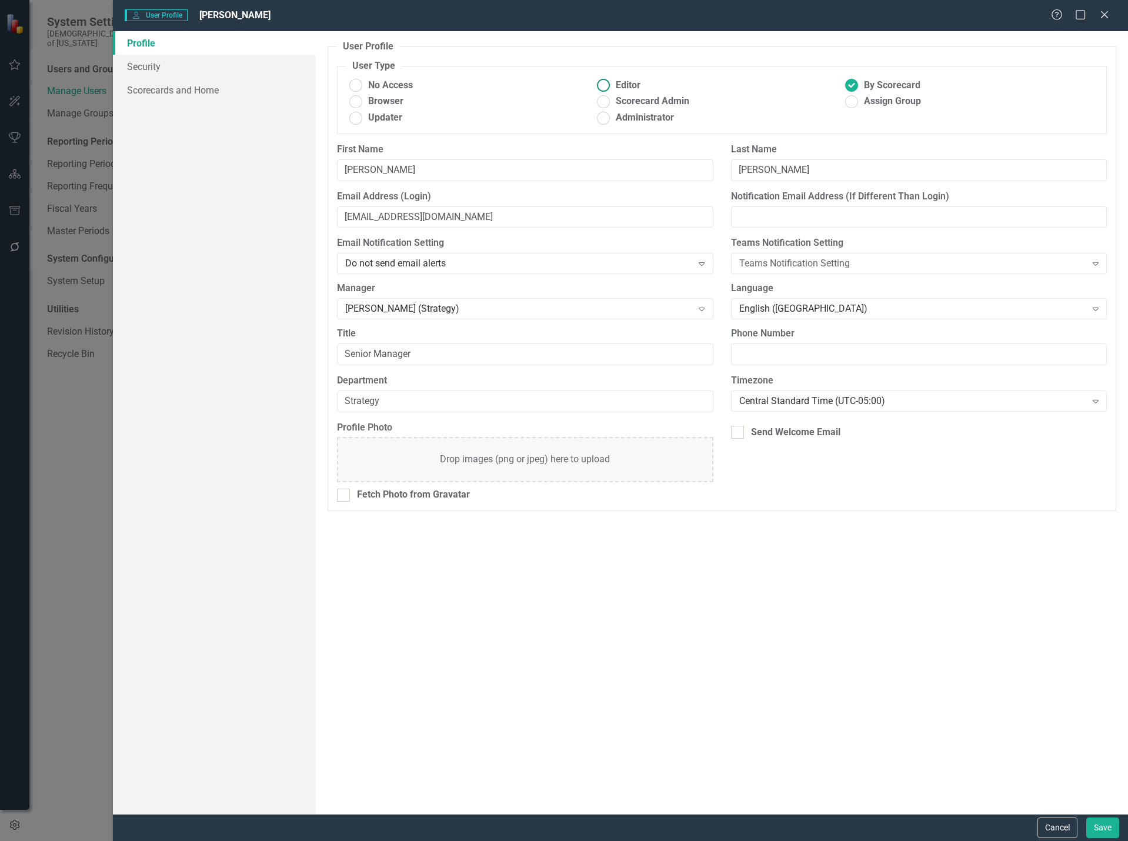
drag, startPoint x: 606, startPoint y: 85, endPoint x: 584, endPoint y: 88, distance: 22.6
click at [606, 85] on ins at bounding box center [603, 85] width 18 height 18
click at [606, 85] on input "Editor" at bounding box center [603, 85] width 18 height 18
radio input "true"
click at [232, 91] on link "Scorecards and Home" at bounding box center [214, 90] width 203 height 24
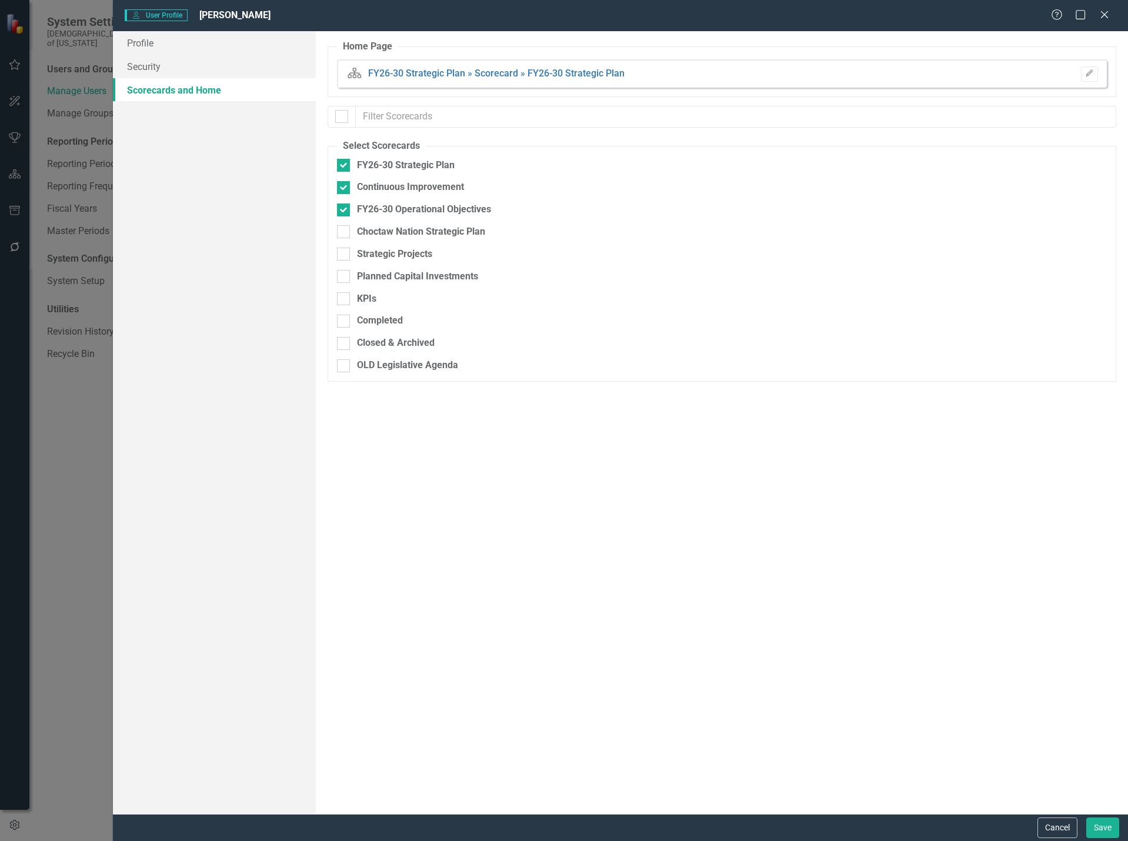
checkbox input "false"
click at [1104, 830] on button "Save" at bounding box center [1102, 827] width 33 height 21
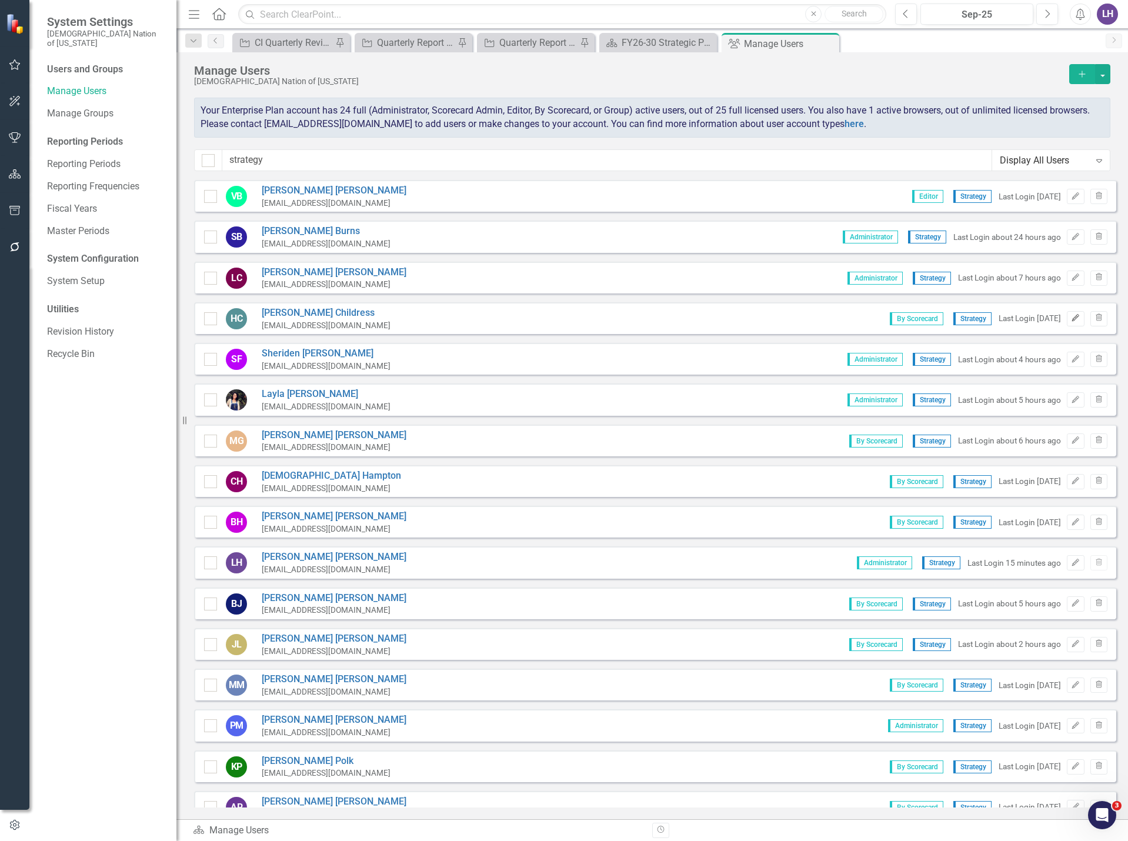
click at [1071, 320] on icon "Edit" at bounding box center [1075, 318] width 9 height 7
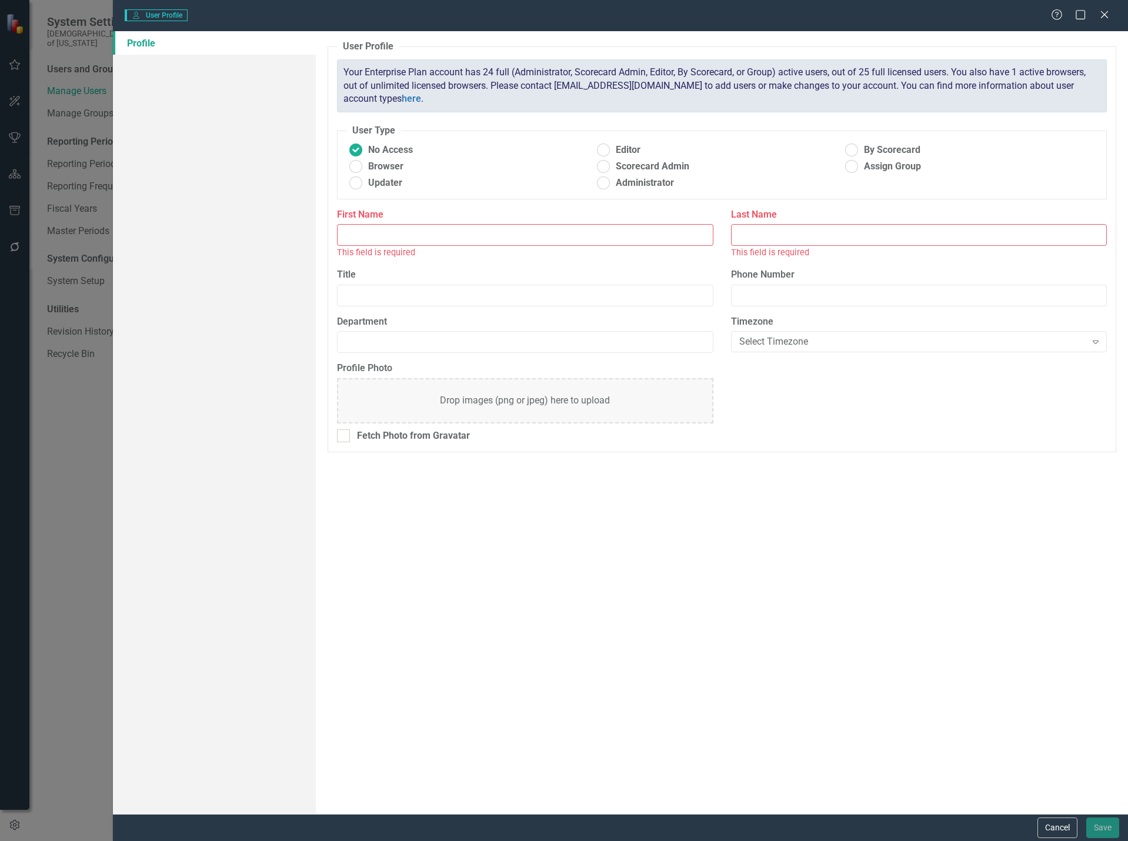
type input "[PERSON_NAME]"
type input "Childress"
type input "Senior Manager"
type input "Strategy"
radio input "false"
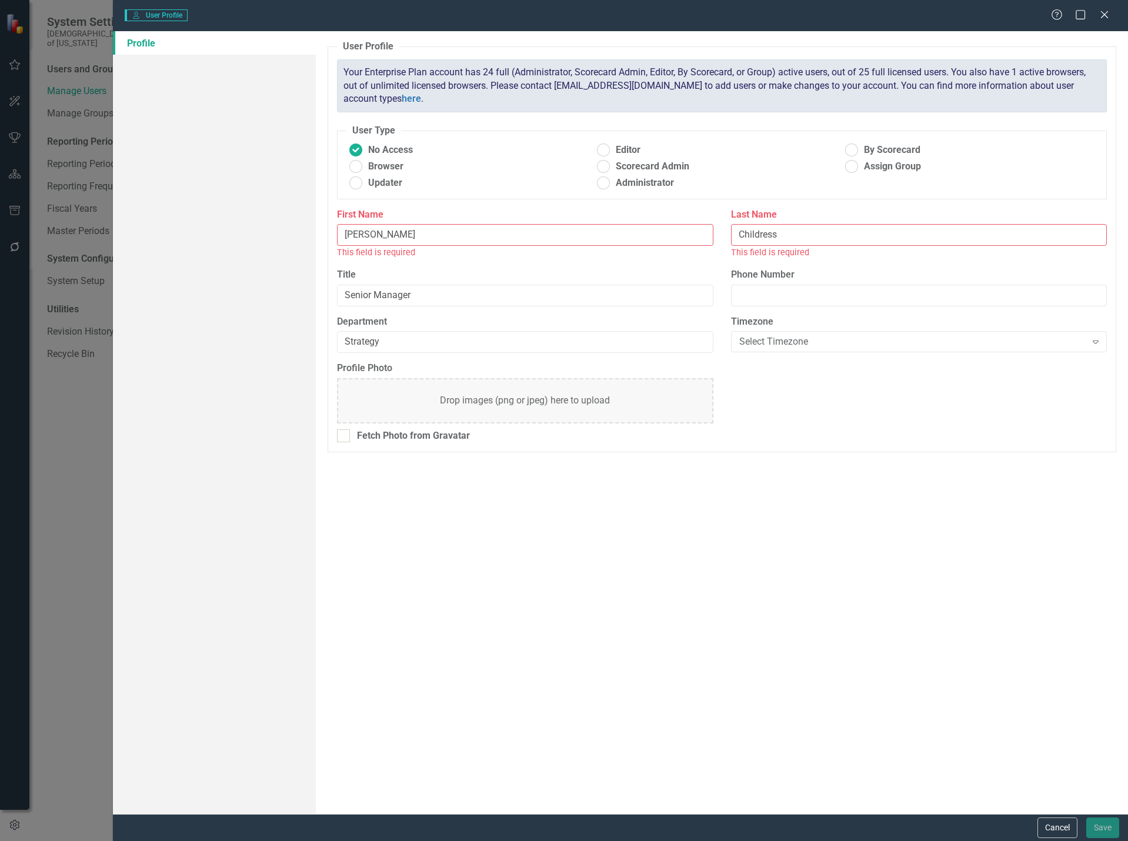
radio input "true"
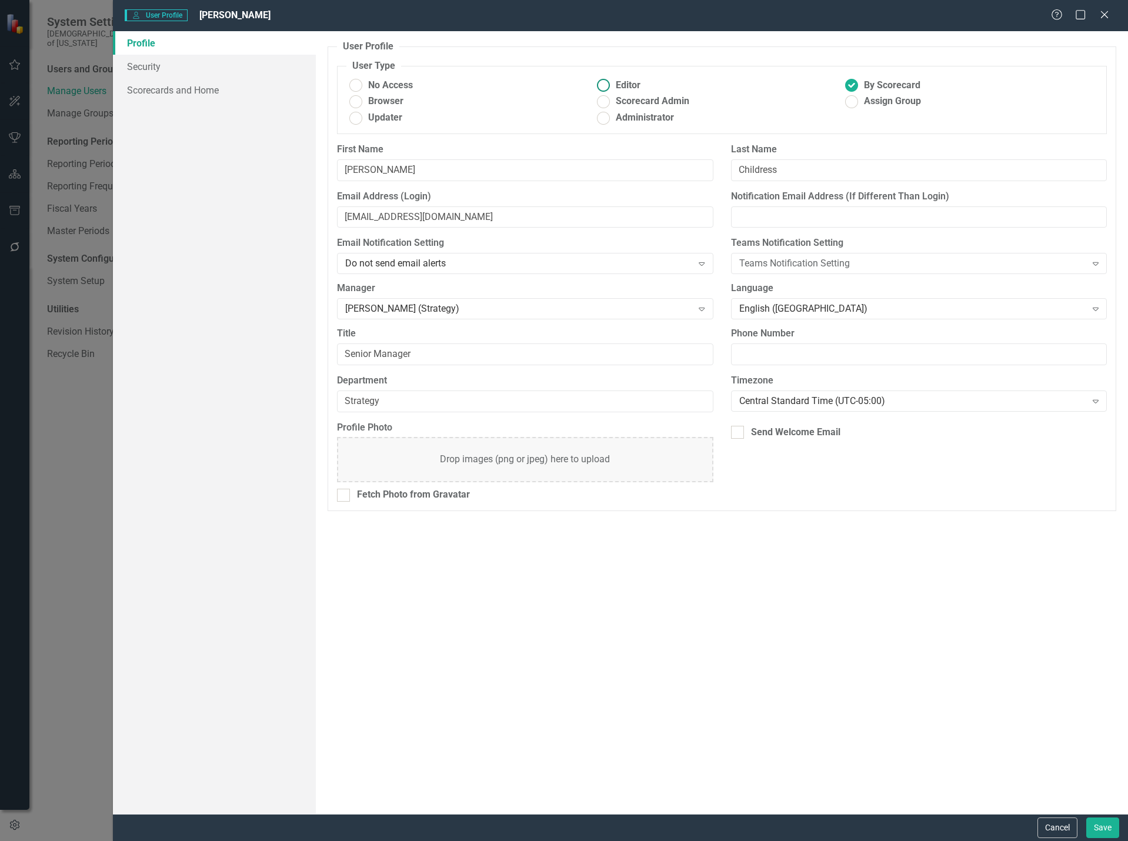
click at [598, 84] on ins at bounding box center [603, 85] width 18 height 18
click at [598, 84] on input "Editor" at bounding box center [603, 85] width 18 height 18
radio input "true"
click at [852, 81] on ins at bounding box center [851, 85] width 18 height 18
click at [852, 81] on input "By Scorecard" at bounding box center [851, 85] width 18 height 18
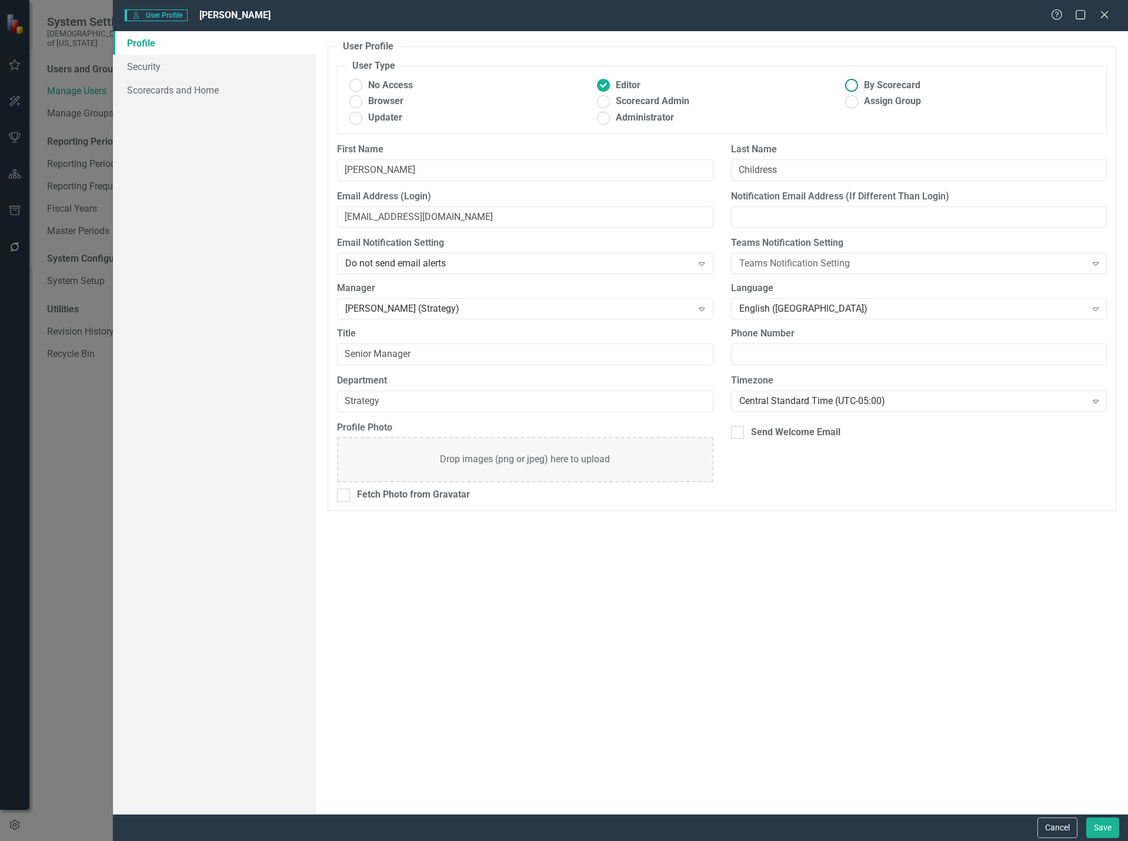
radio input "true"
click at [155, 89] on link "Scorecards and Home" at bounding box center [214, 90] width 203 height 24
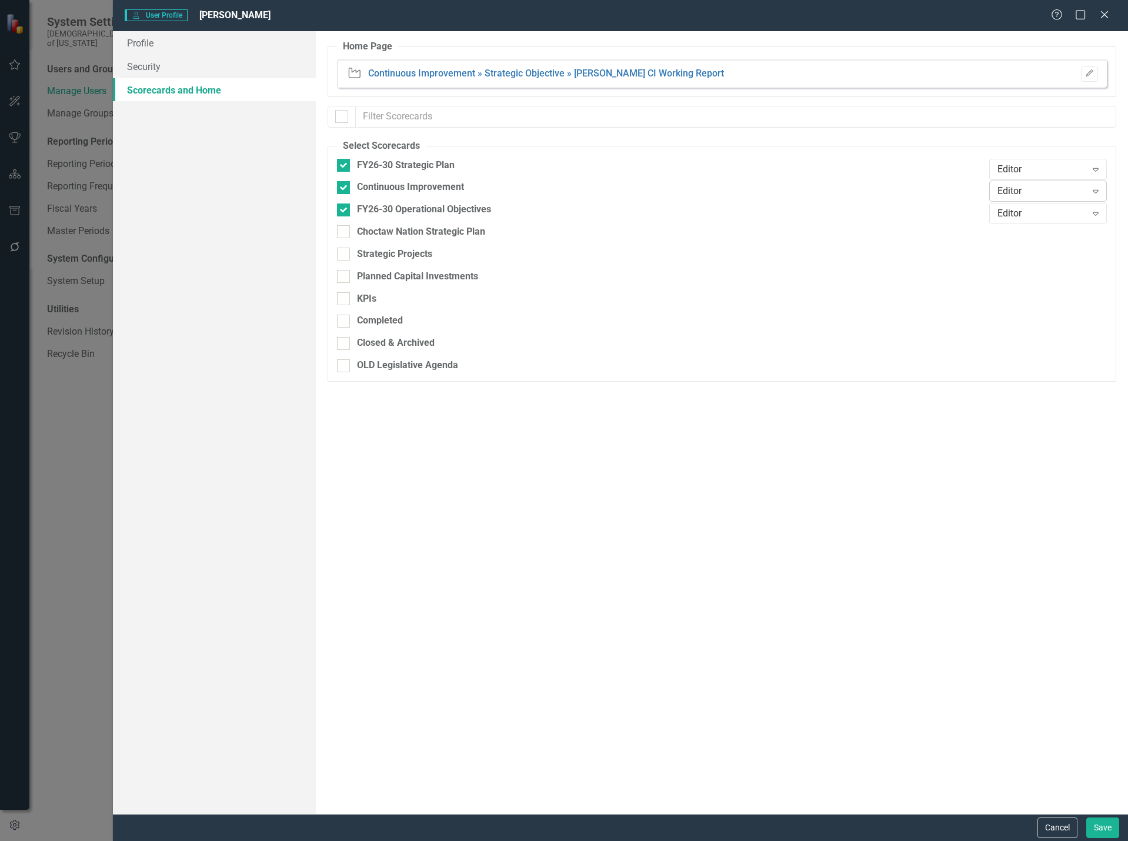
click at [1047, 186] on div "Editor" at bounding box center [1041, 192] width 89 height 14
click at [1063, 269] on div "Scorecard Admin" at bounding box center [1050, 270] width 99 height 14
click at [1110, 831] on button "Save" at bounding box center [1102, 827] width 33 height 21
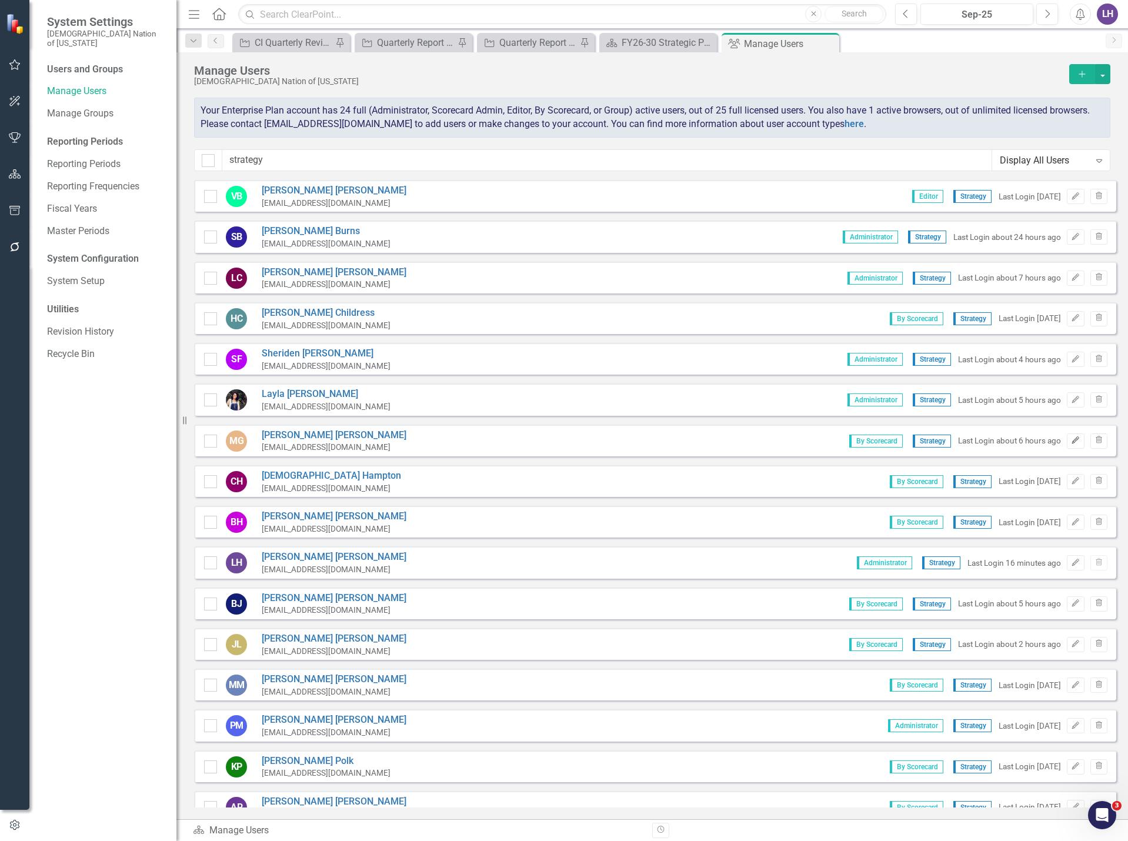
click at [1071, 437] on icon "Edit" at bounding box center [1075, 440] width 9 height 7
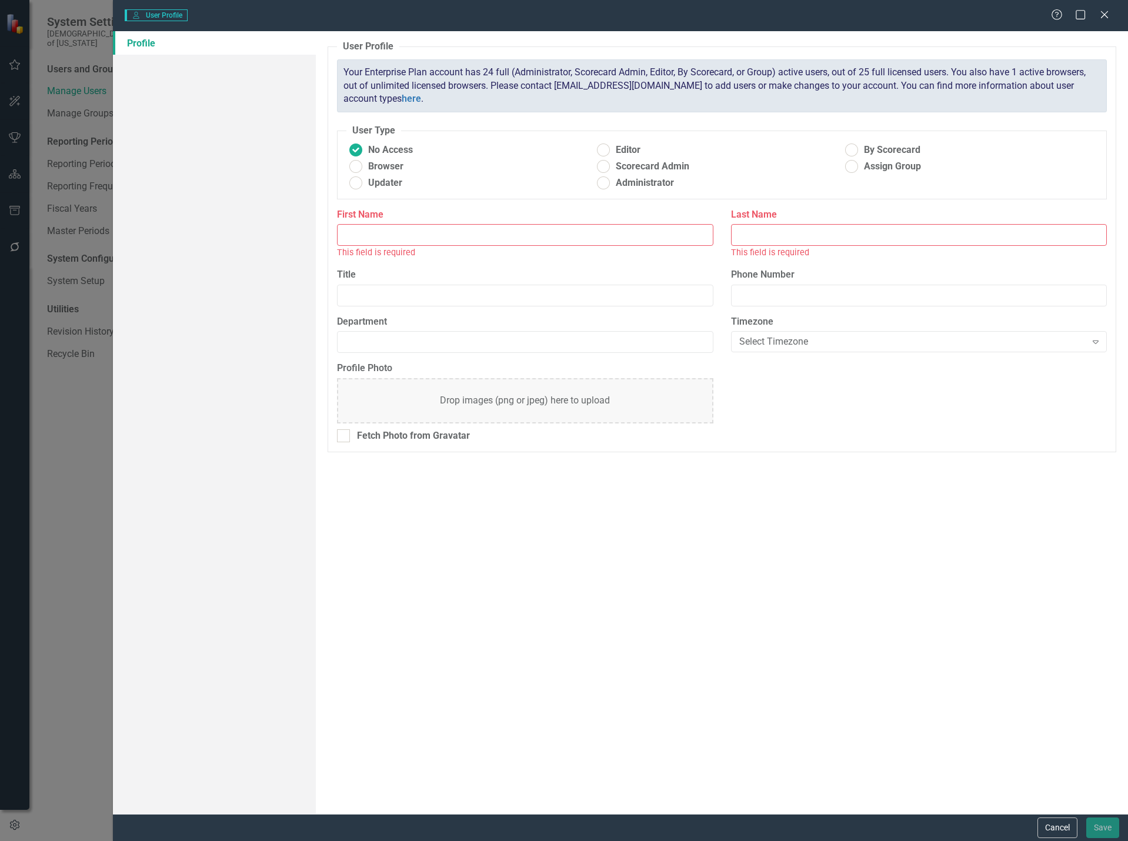
type input "[PERSON_NAME]"
type input "Senior Manager"
type input "Strategy"
radio input "false"
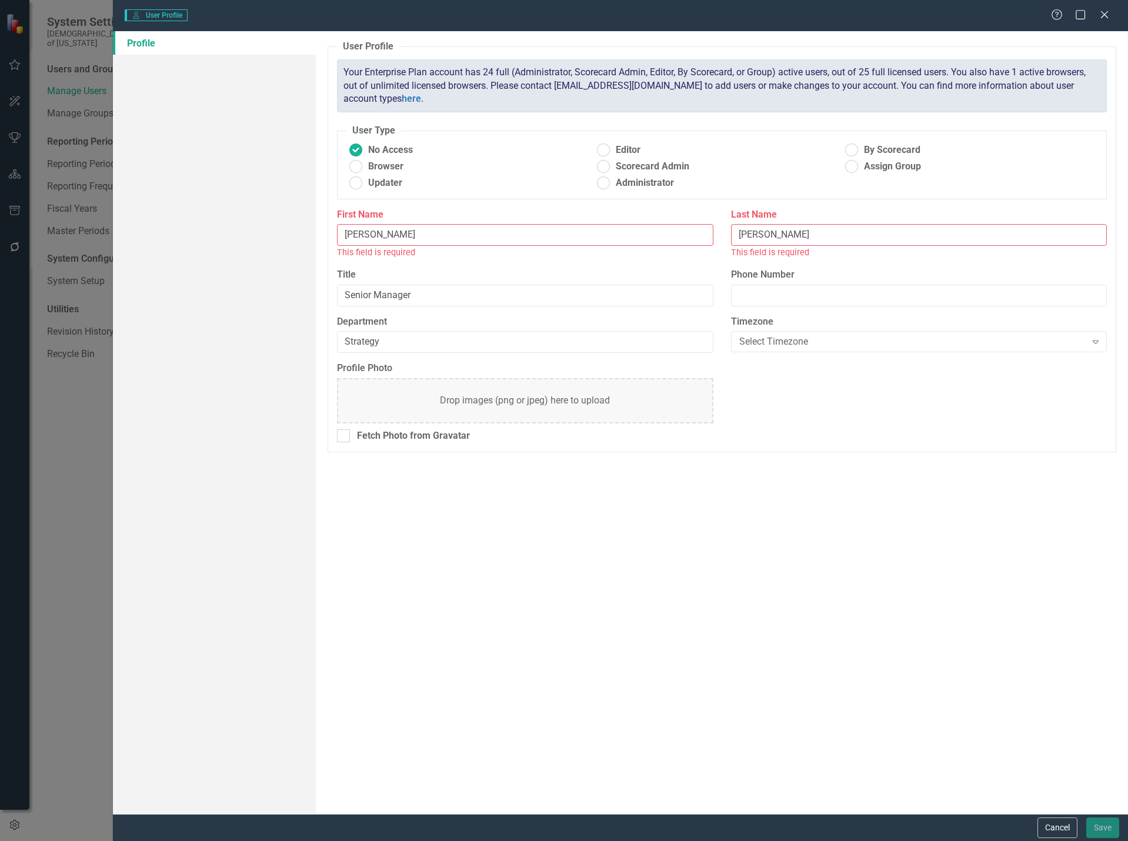
radio input "true"
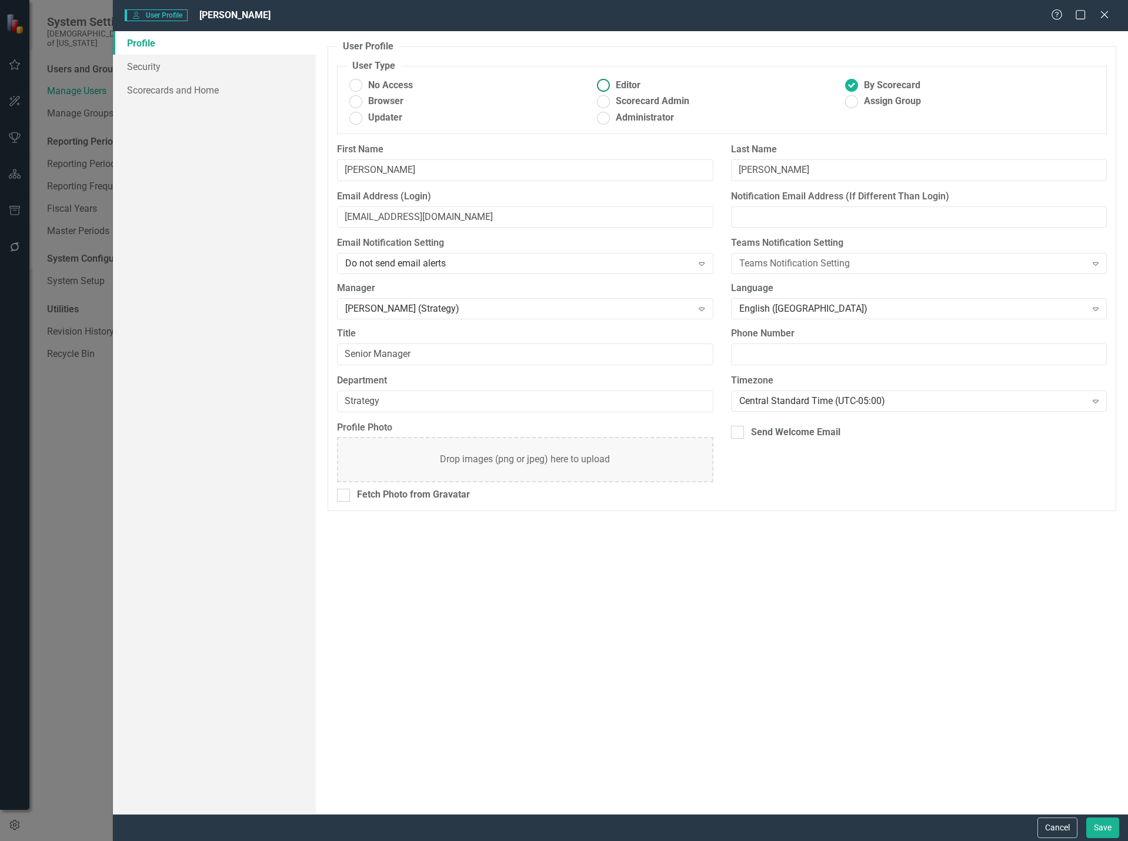
click at [602, 81] on ins at bounding box center [603, 85] width 18 height 18
click at [602, 81] on input "Editor" at bounding box center [603, 85] width 18 height 18
radio input "true"
click at [153, 87] on link "Scorecards and Home" at bounding box center [214, 90] width 203 height 24
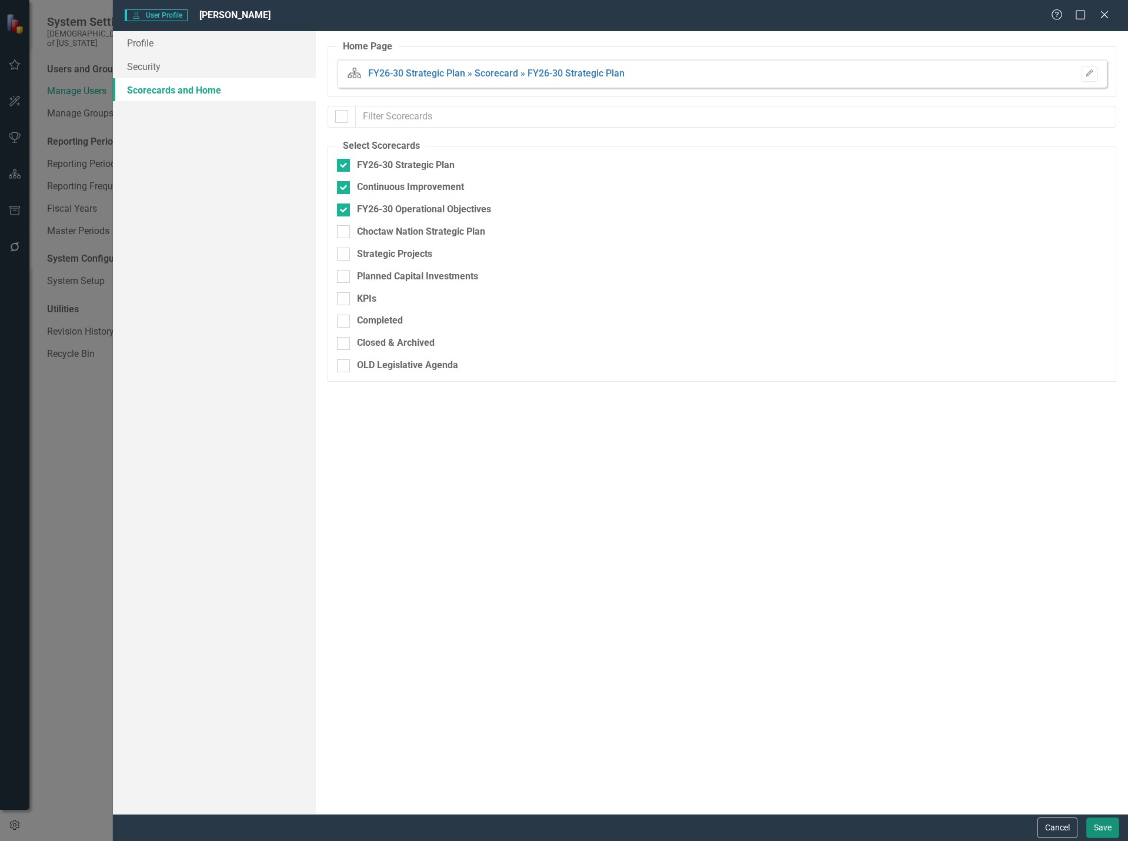
click at [1108, 824] on button "Save" at bounding box center [1102, 827] width 33 height 21
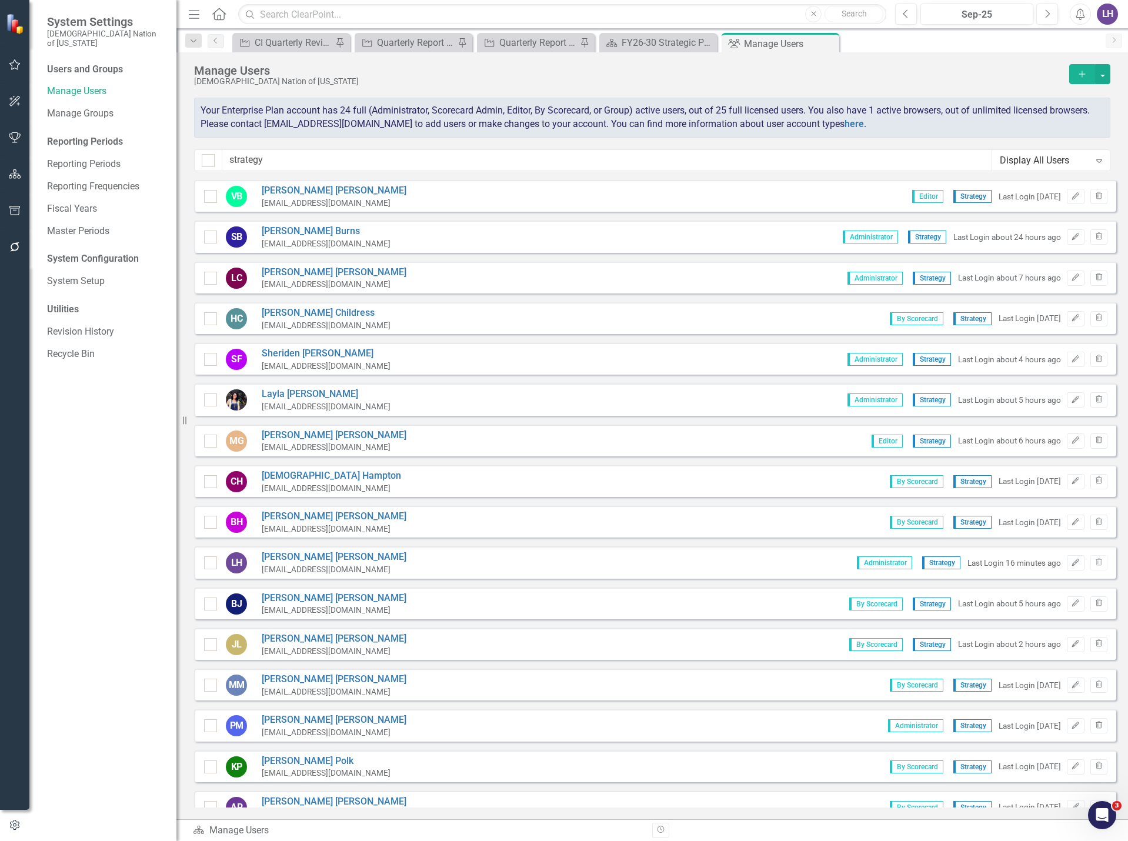
scroll to position [59, 0]
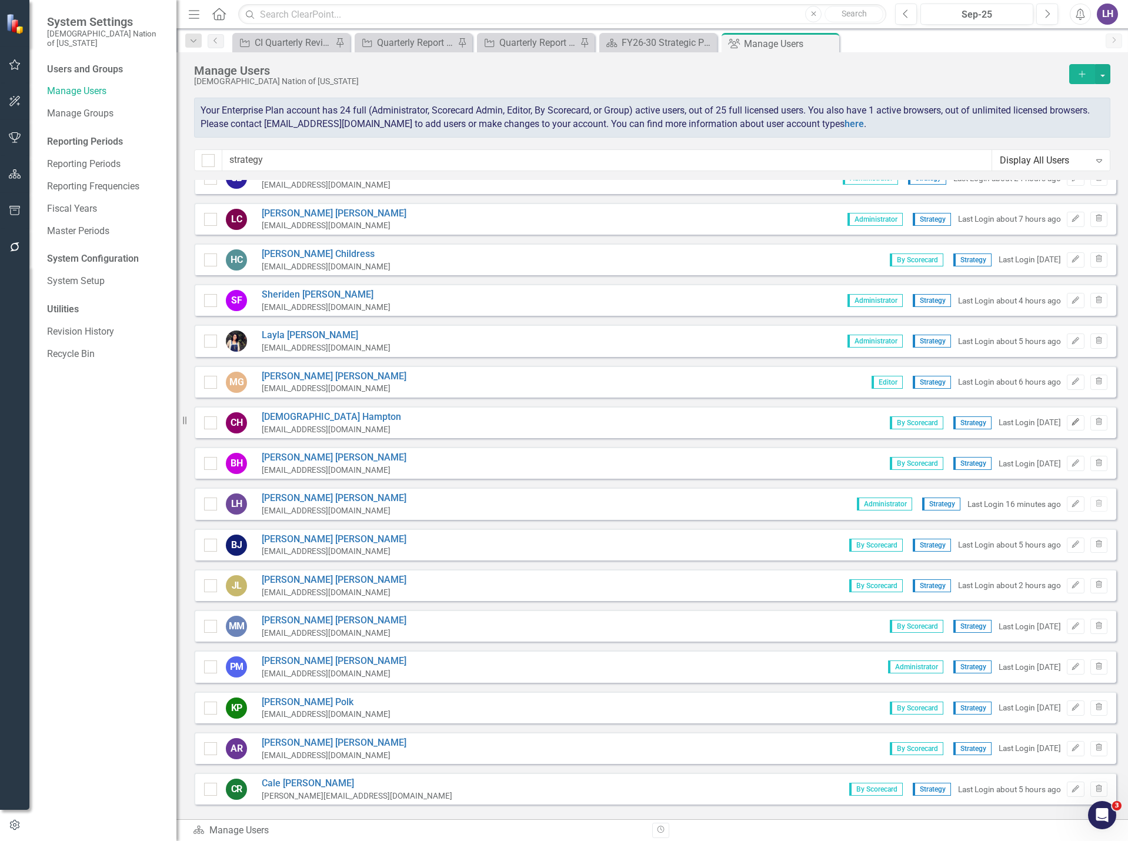
click at [1072, 424] on icon "button" at bounding box center [1075, 422] width 7 height 7
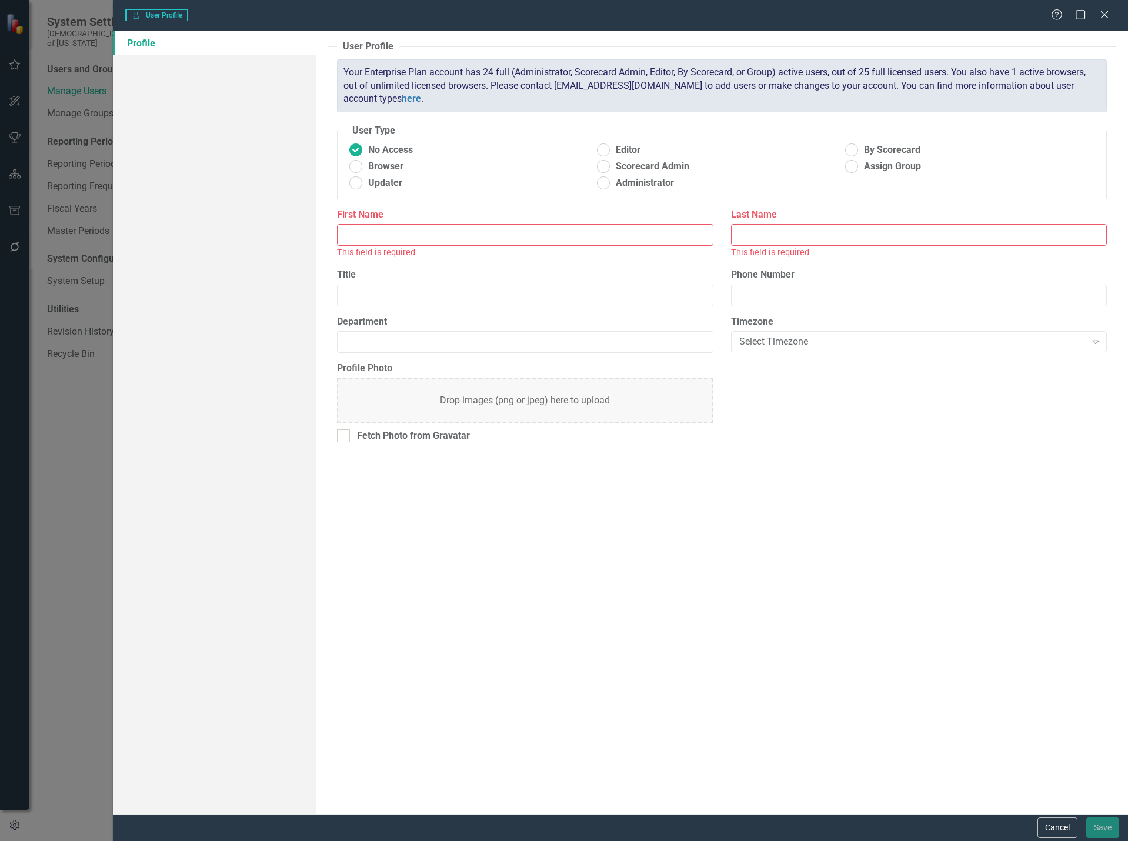
type input "[DEMOGRAPHIC_DATA]"
type input "Hampton"
type input "Senior Manager"
type input "Strategy"
radio input "false"
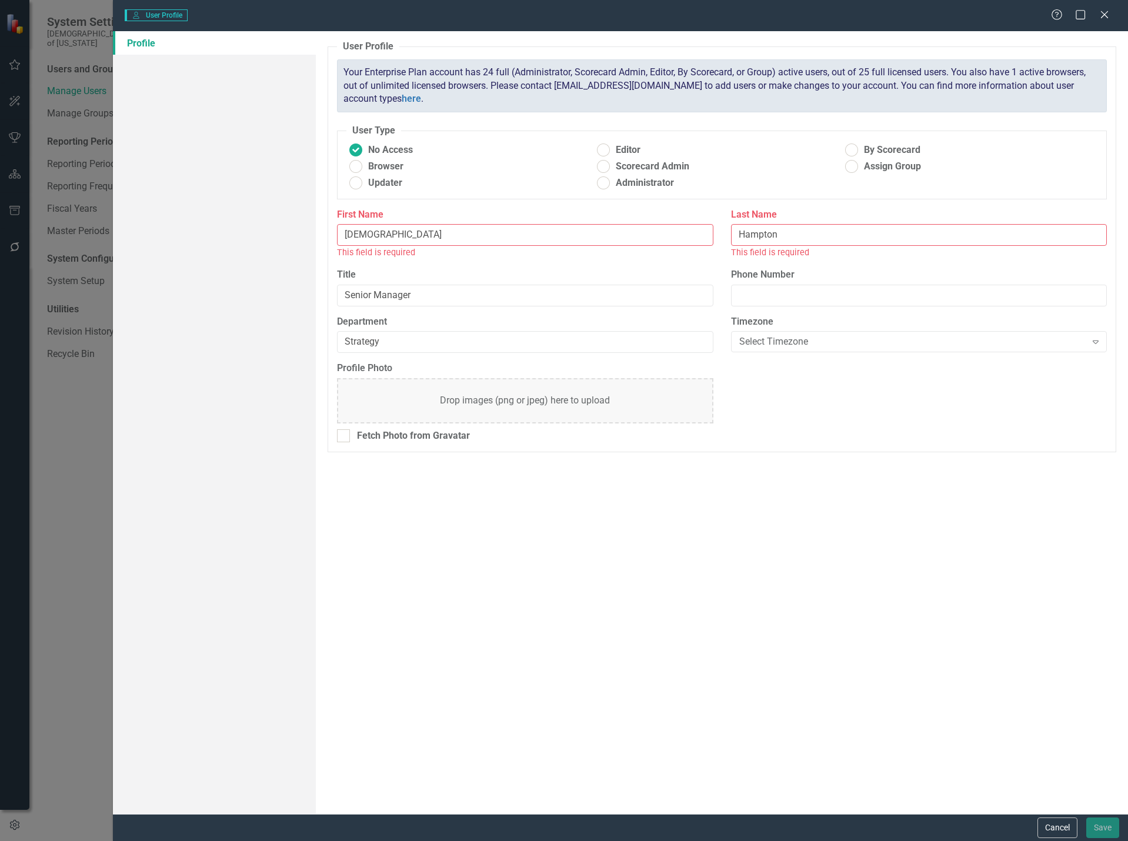
radio input "true"
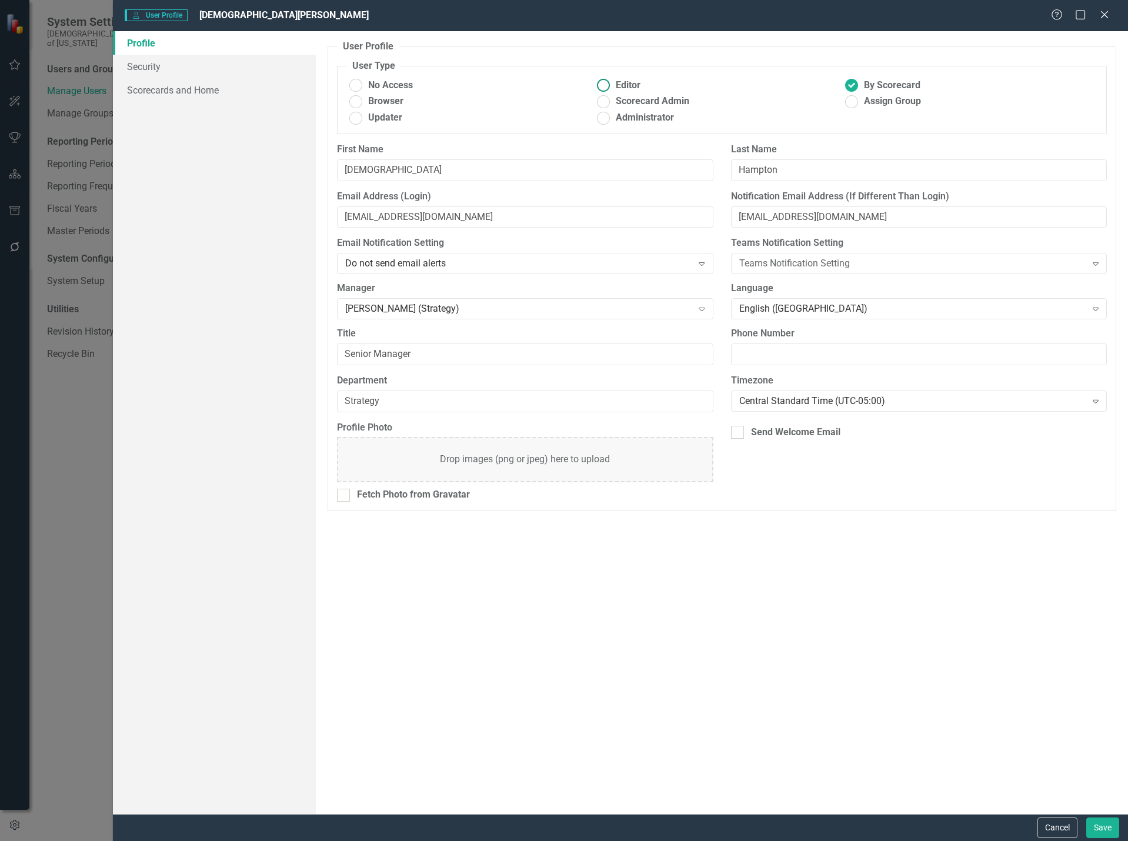
click at [602, 85] on ins at bounding box center [603, 85] width 18 height 18
click at [602, 85] on input "Editor" at bounding box center [603, 85] width 18 height 18
radio input "true"
click at [201, 88] on link "Scorecards and Home" at bounding box center [214, 90] width 203 height 24
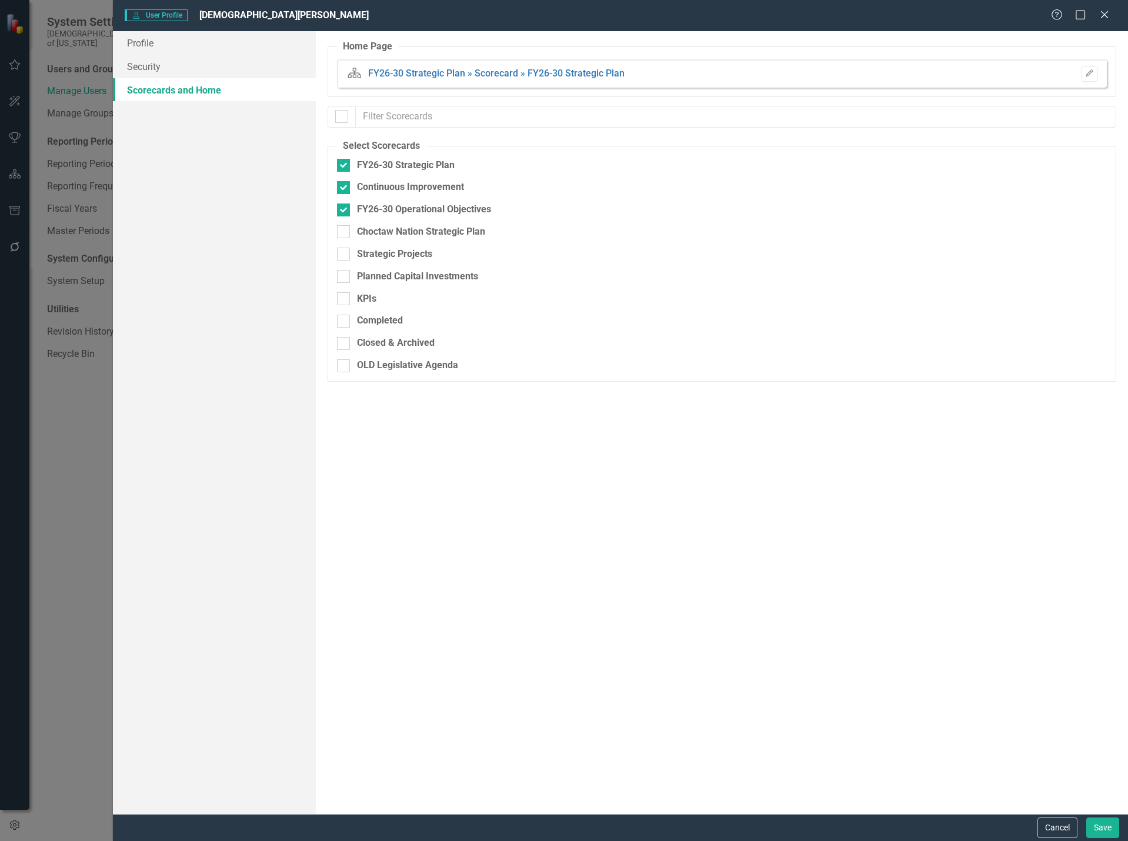
checkbox input "false"
click at [159, 28] on div "User User Profile [DEMOGRAPHIC_DATA][PERSON_NAME] Help Maximize Close" at bounding box center [620, 15] width 1015 height 31
click at [162, 32] on link "Profile" at bounding box center [214, 43] width 203 height 24
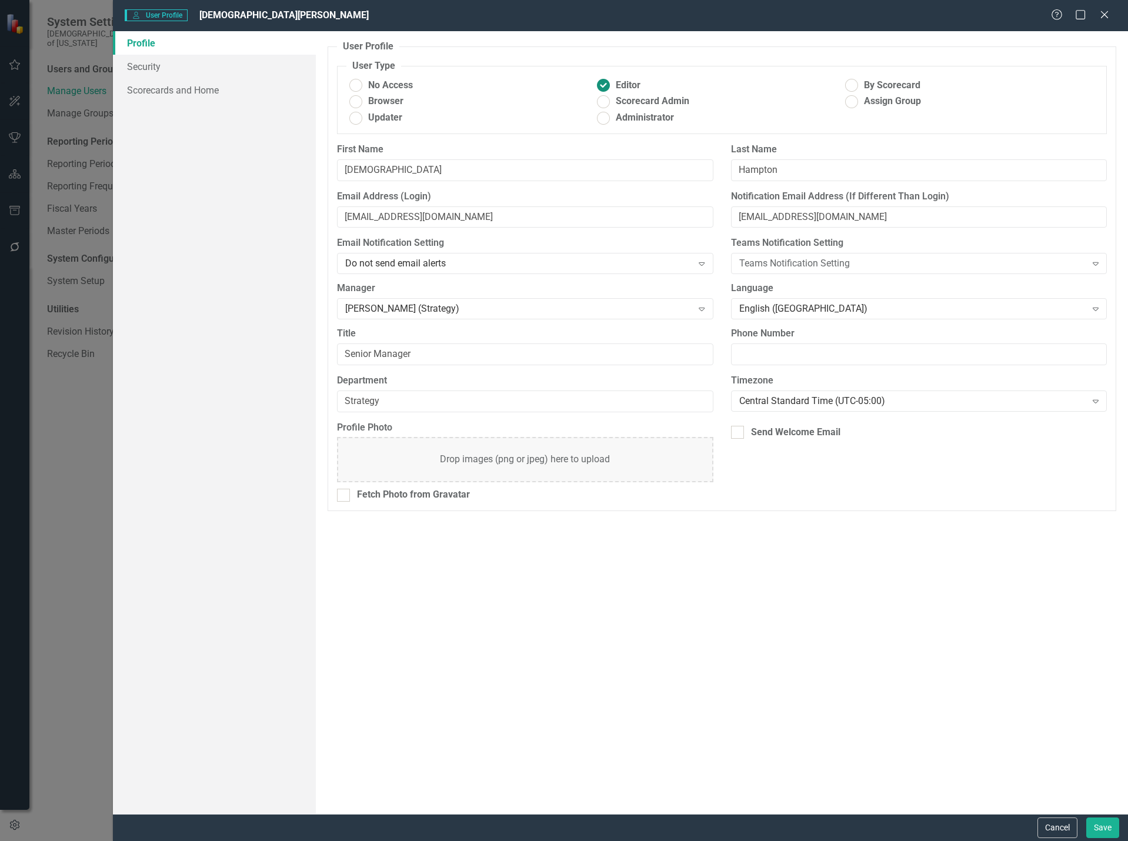
click at [848, 88] on ins at bounding box center [851, 85] width 18 height 18
click at [848, 88] on input "By Scorecard" at bounding box center [851, 85] width 18 height 18
radio input "true"
click at [221, 96] on link "Scorecards and Home" at bounding box center [214, 90] width 203 height 24
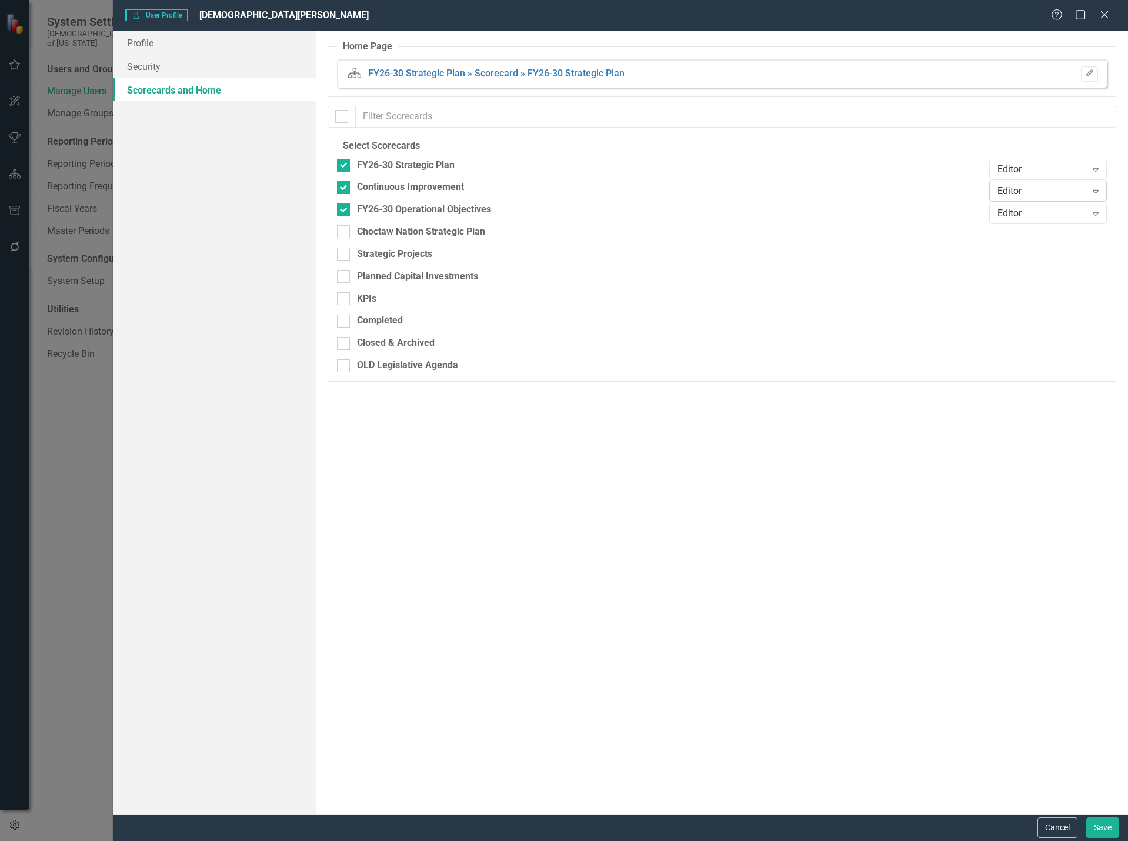
click at [1062, 192] on div "Editor" at bounding box center [1041, 192] width 89 height 14
click at [1059, 266] on div "Scorecard Admin" at bounding box center [1050, 270] width 99 height 14
click at [1096, 827] on button "Save" at bounding box center [1102, 827] width 33 height 21
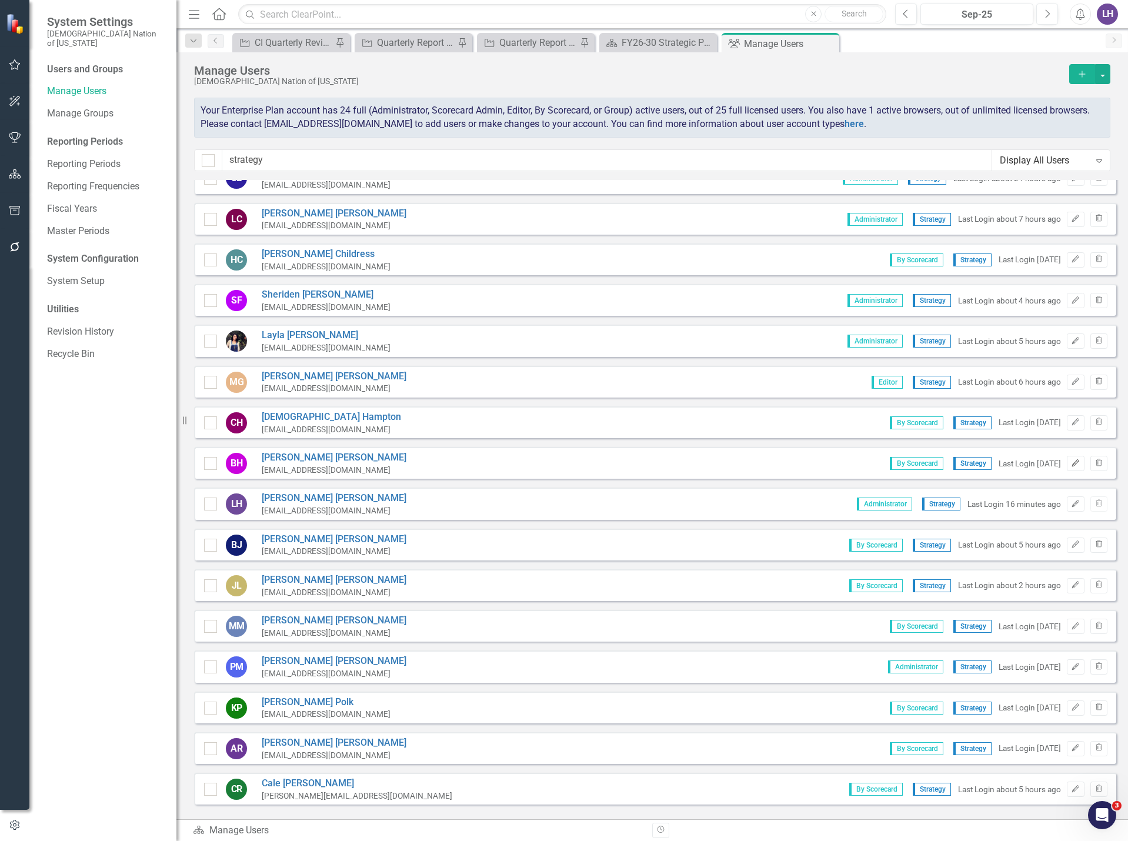
click at [1072, 463] on icon "button" at bounding box center [1075, 462] width 7 height 7
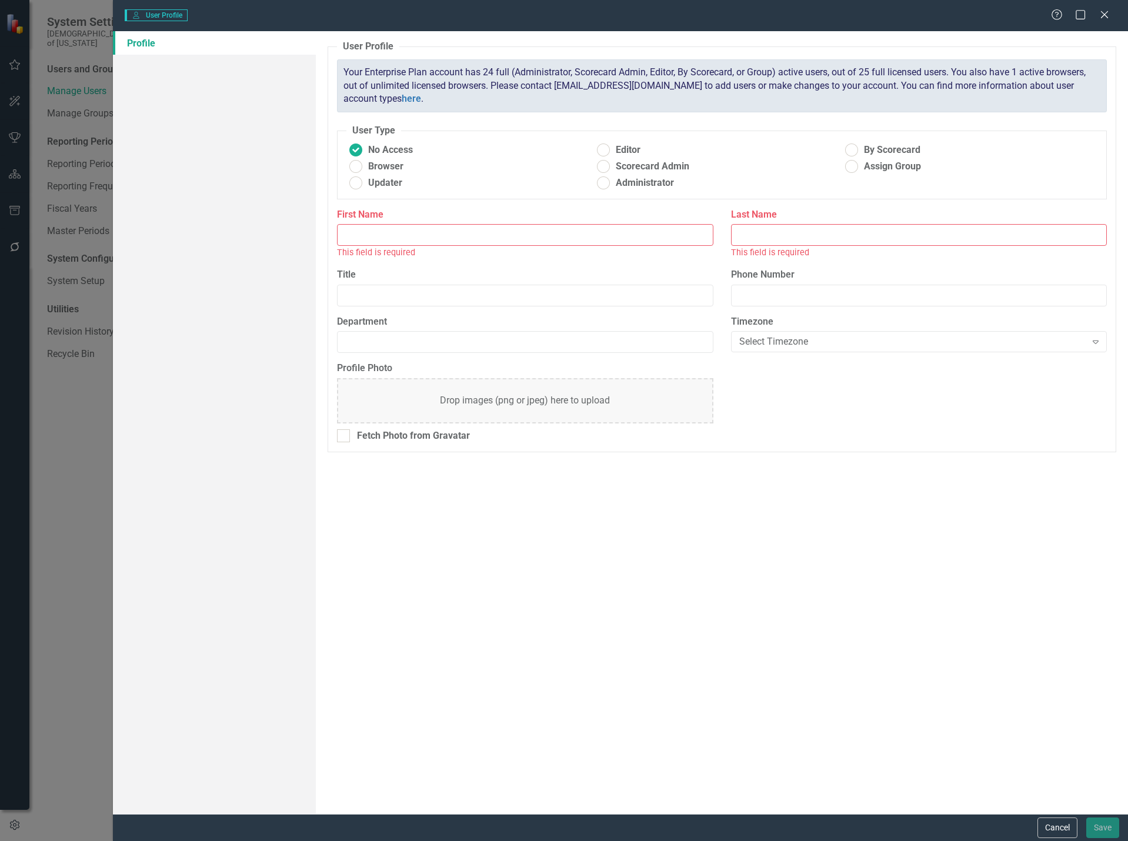
type input "[PERSON_NAME]"
type input "Senior Manager"
type input "Strategy"
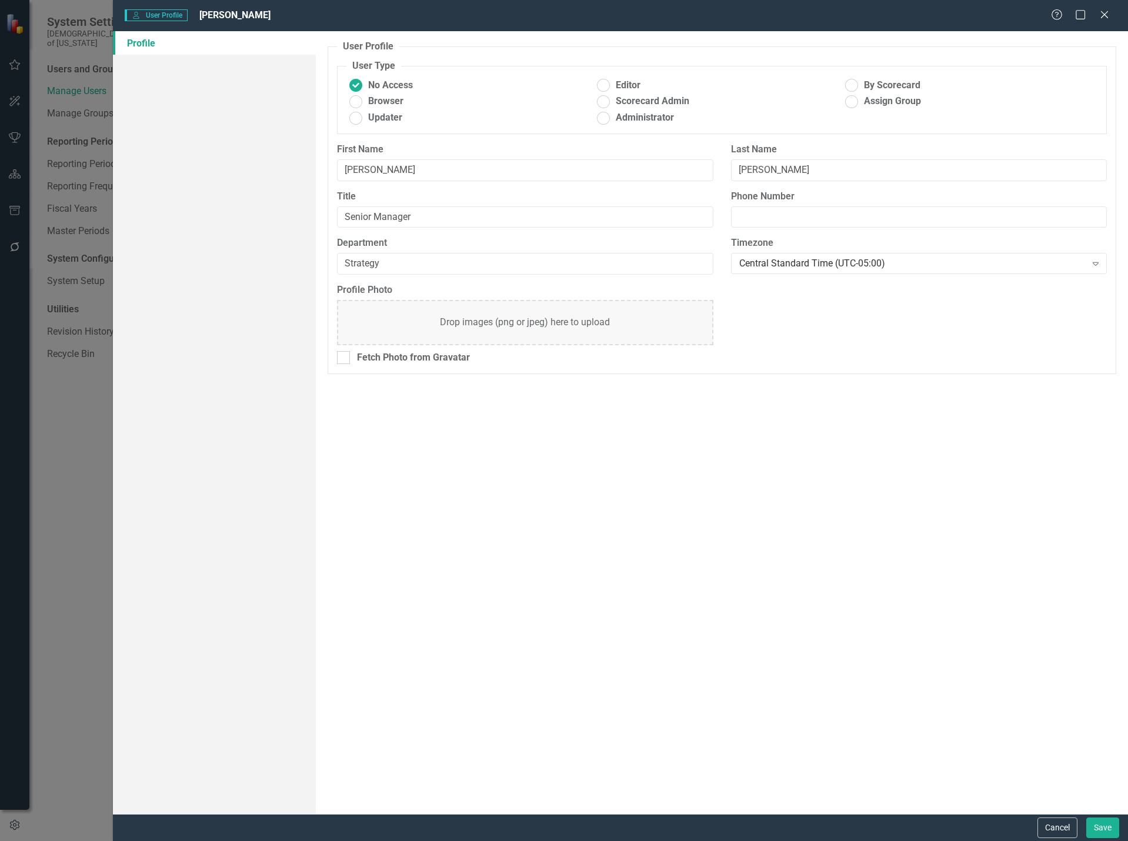
radio input "false"
radio input "true"
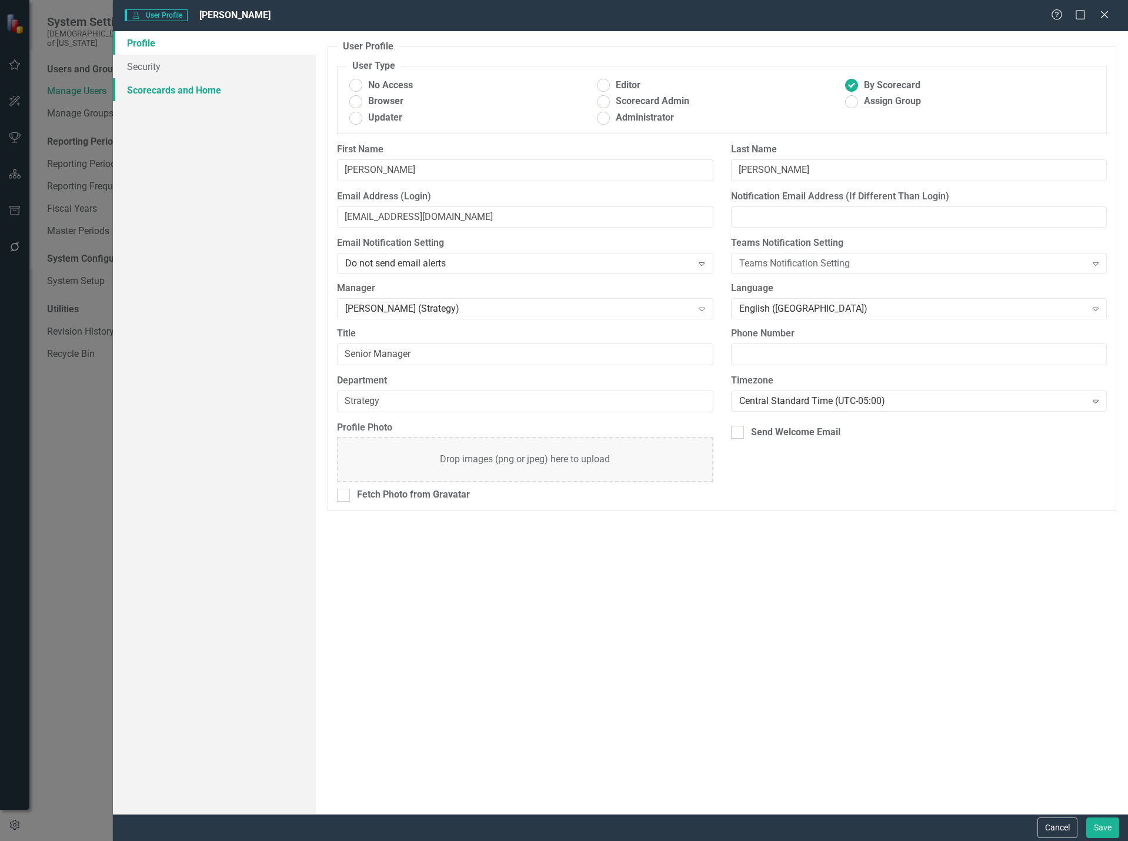
click at [199, 85] on link "Scorecards and Home" at bounding box center [214, 90] width 203 height 24
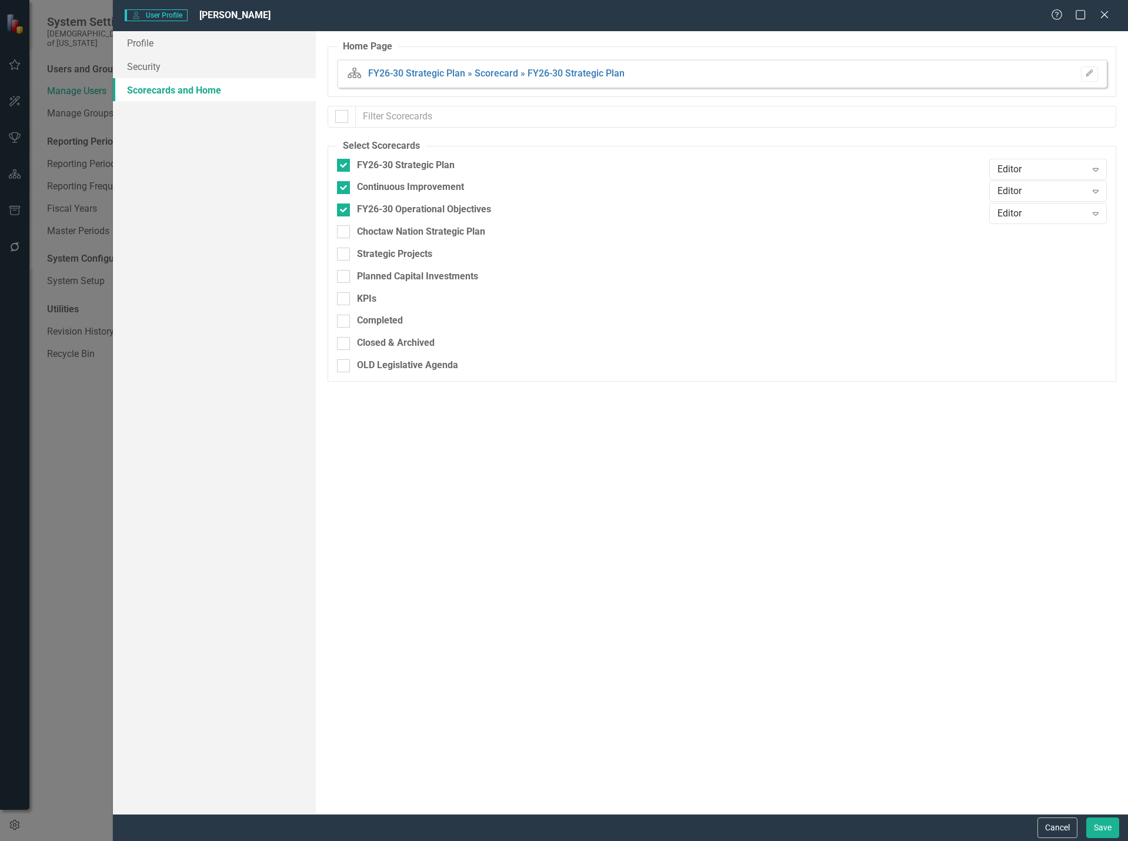
checkbox input "false"
click at [1065, 190] on div "Editor" at bounding box center [1041, 192] width 89 height 14
click at [1030, 272] on div "Scorecard Admin" at bounding box center [1050, 270] width 99 height 14
click at [1106, 824] on button "Save" at bounding box center [1102, 827] width 33 height 21
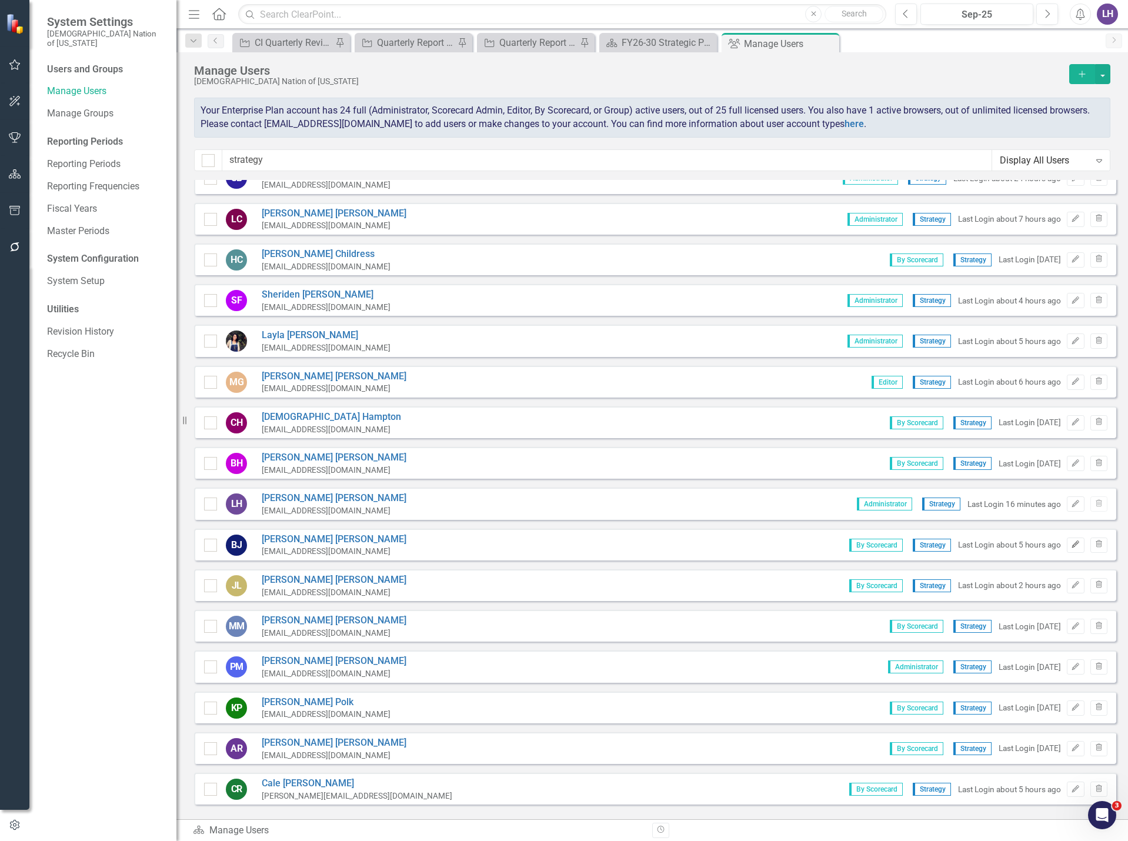
click at [1072, 549] on button "Edit" at bounding box center [1074, 544] width 17 height 15
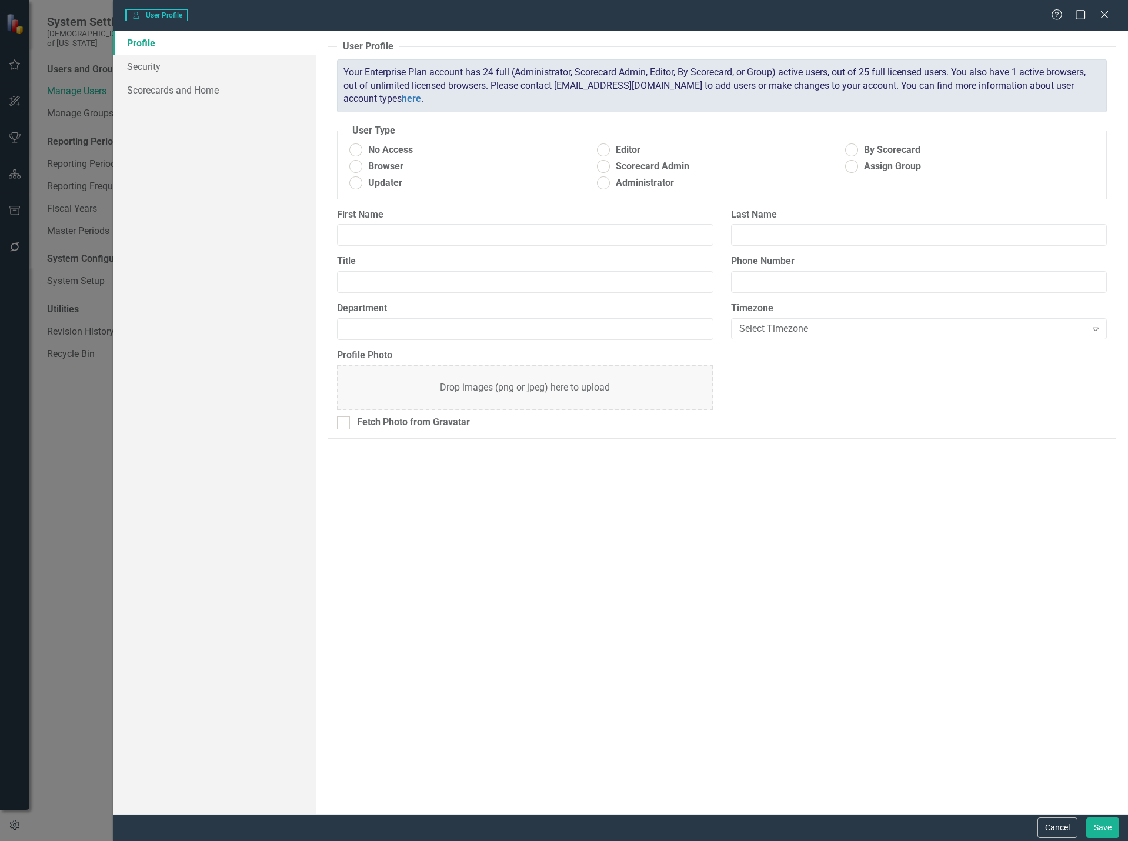
radio input "true"
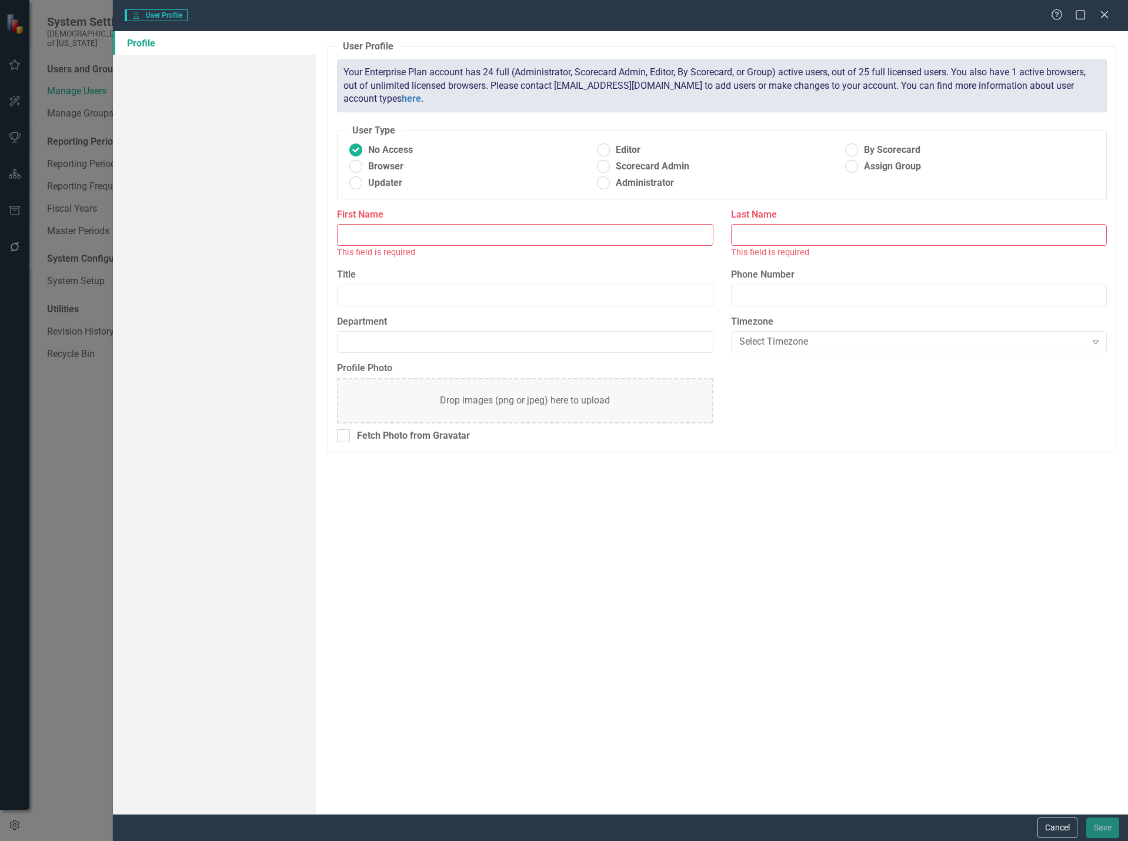
type input "[PERSON_NAME]"
type input "Senior Manager"
type input "Strategy"
radio input "false"
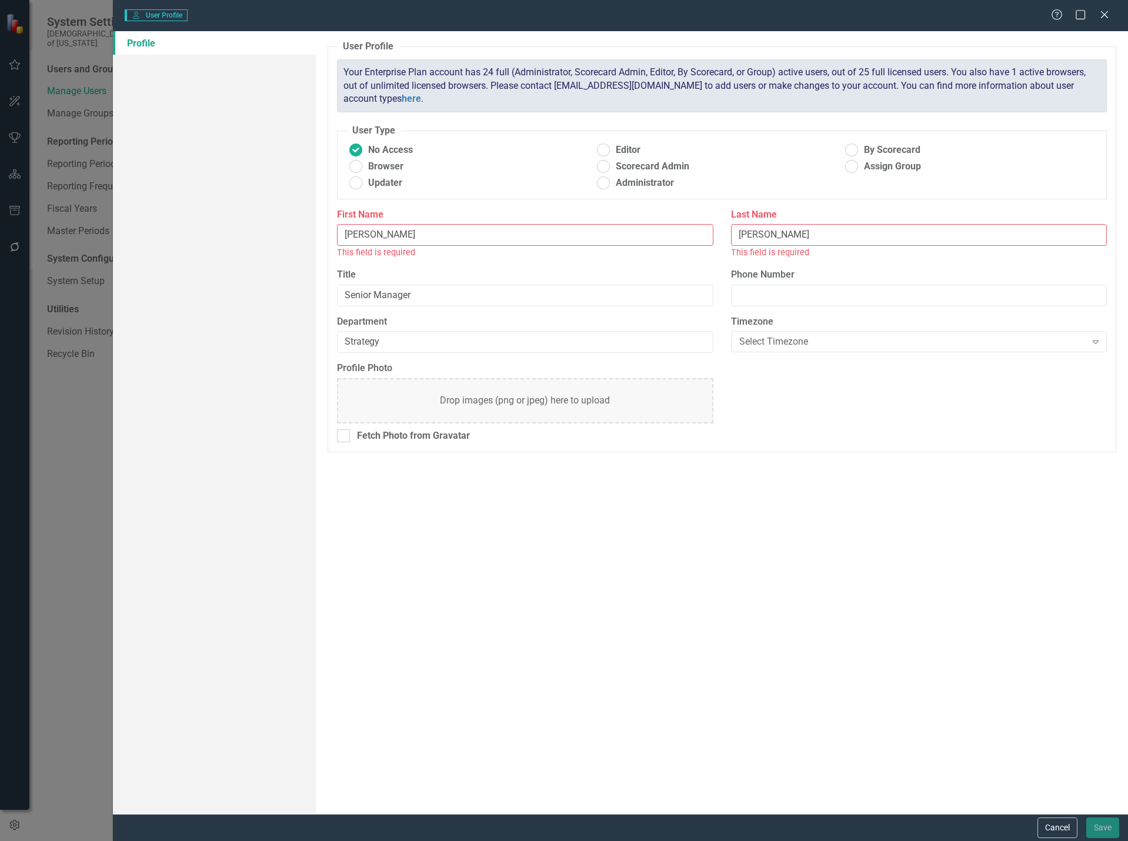
radio input "true"
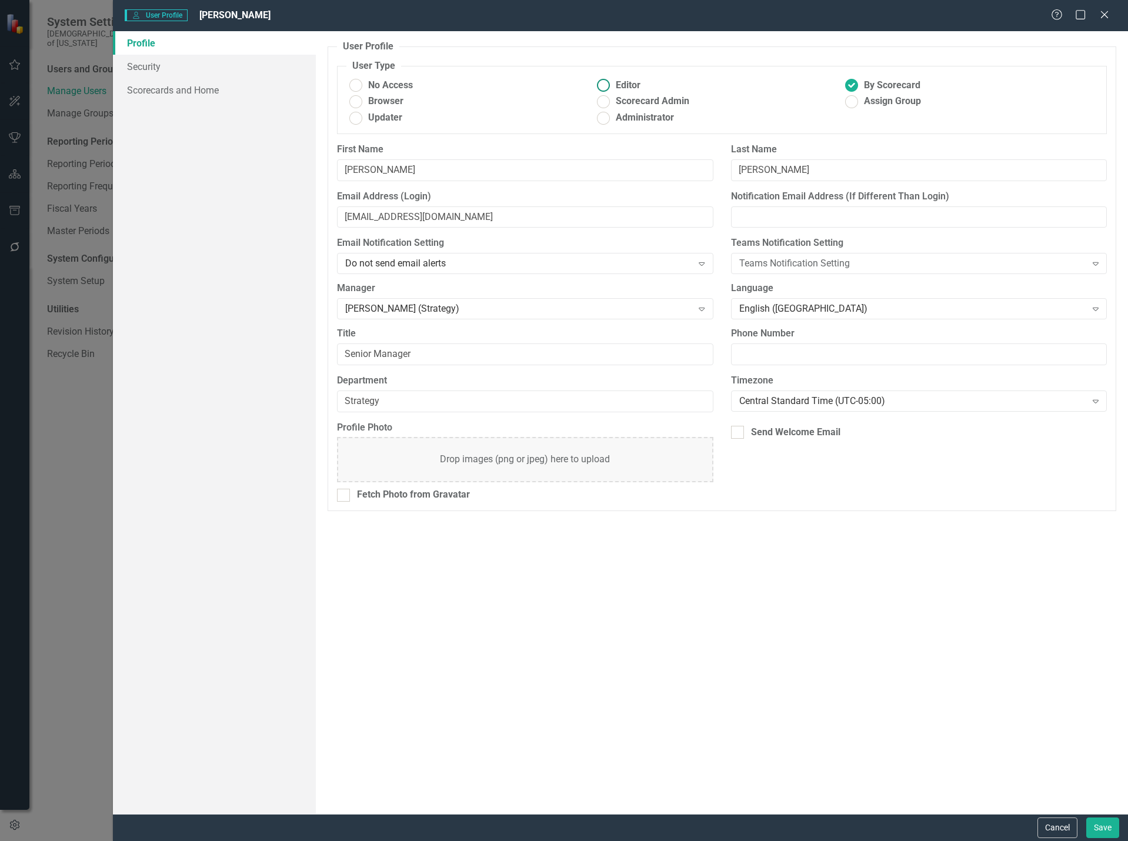
click at [598, 83] on ins at bounding box center [603, 85] width 18 height 18
click at [598, 83] on input "Editor" at bounding box center [603, 85] width 18 height 18
radio input "true"
click at [224, 88] on link "Scorecards and Home" at bounding box center [214, 90] width 203 height 24
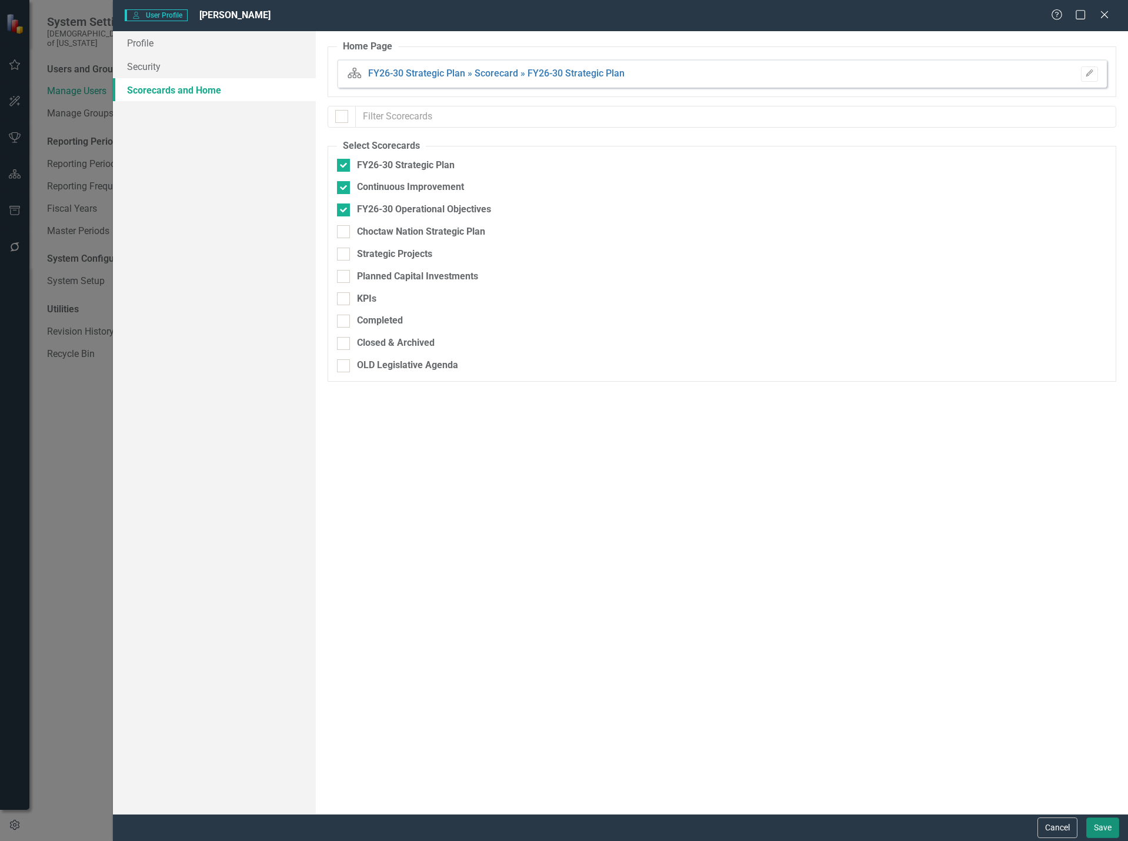
click at [1092, 825] on button "Save" at bounding box center [1102, 827] width 33 height 21
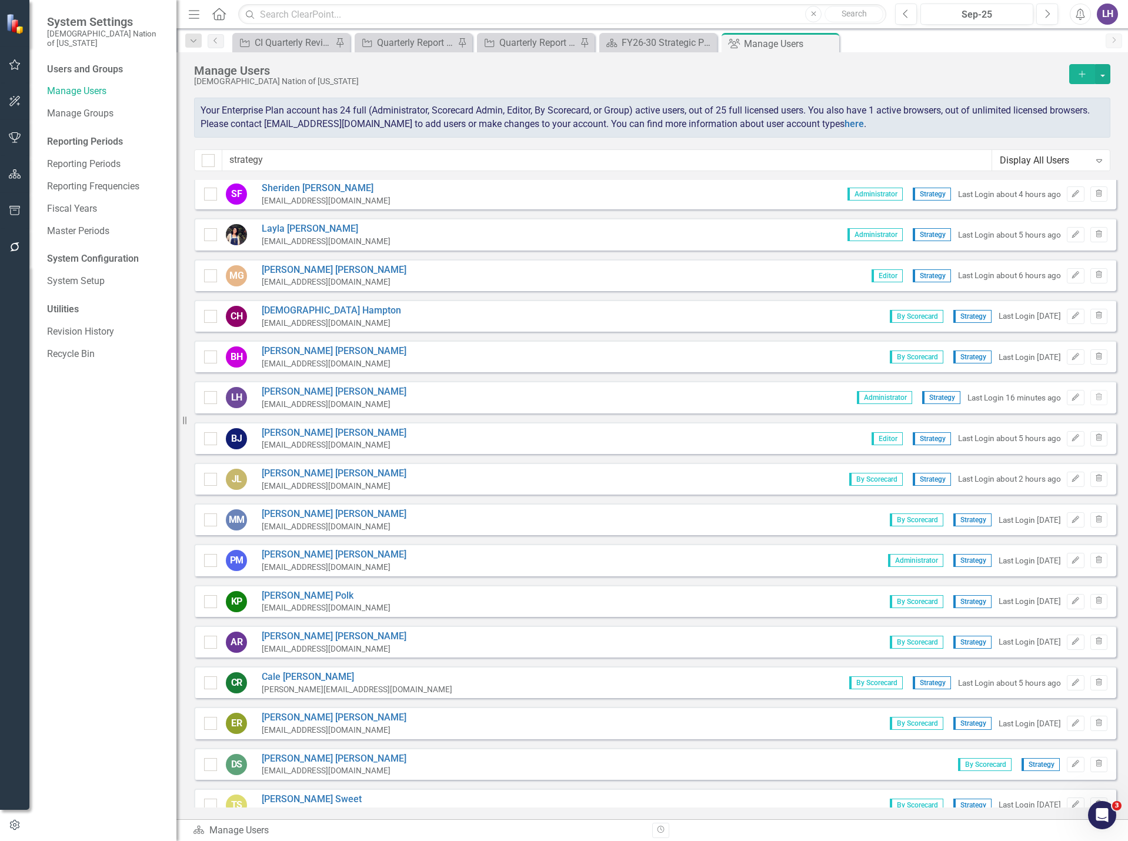
scroll to position [176, 0]
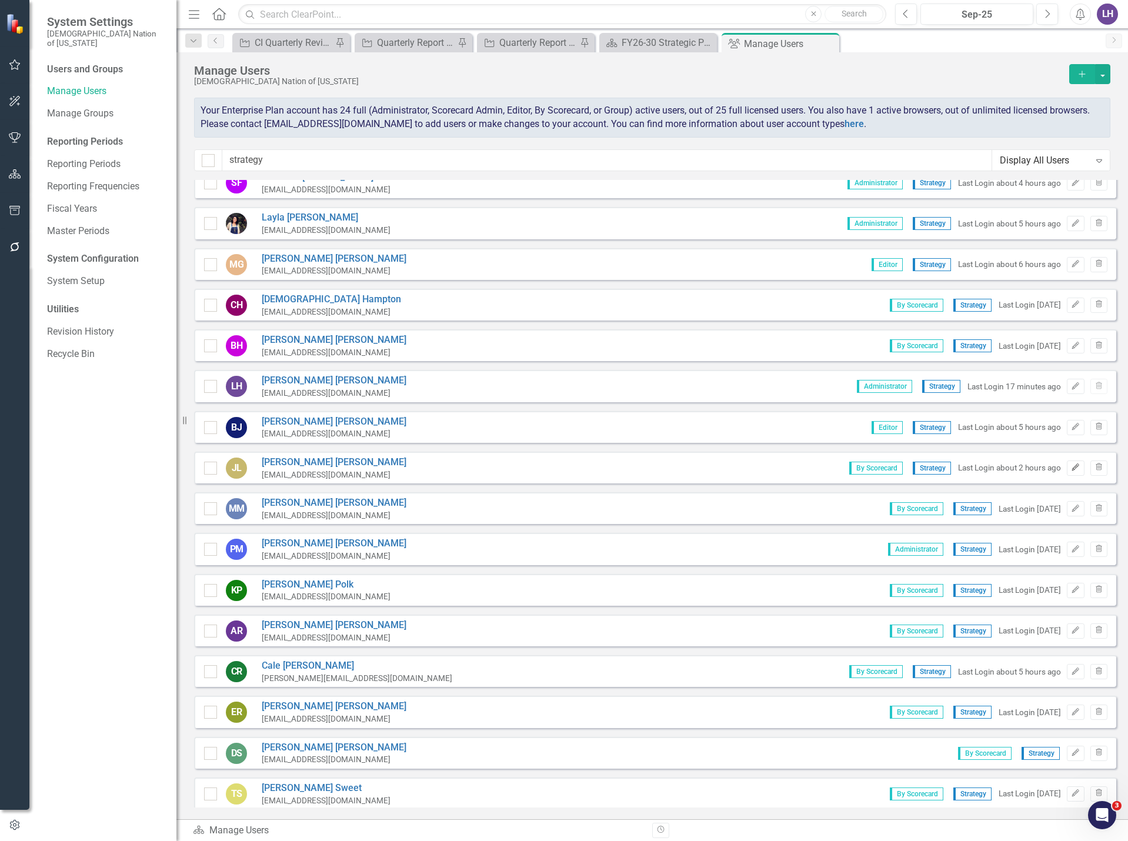
click at [1071, 465] on icon "Edit" at bounding box center [1075, 467] width 9 height 7
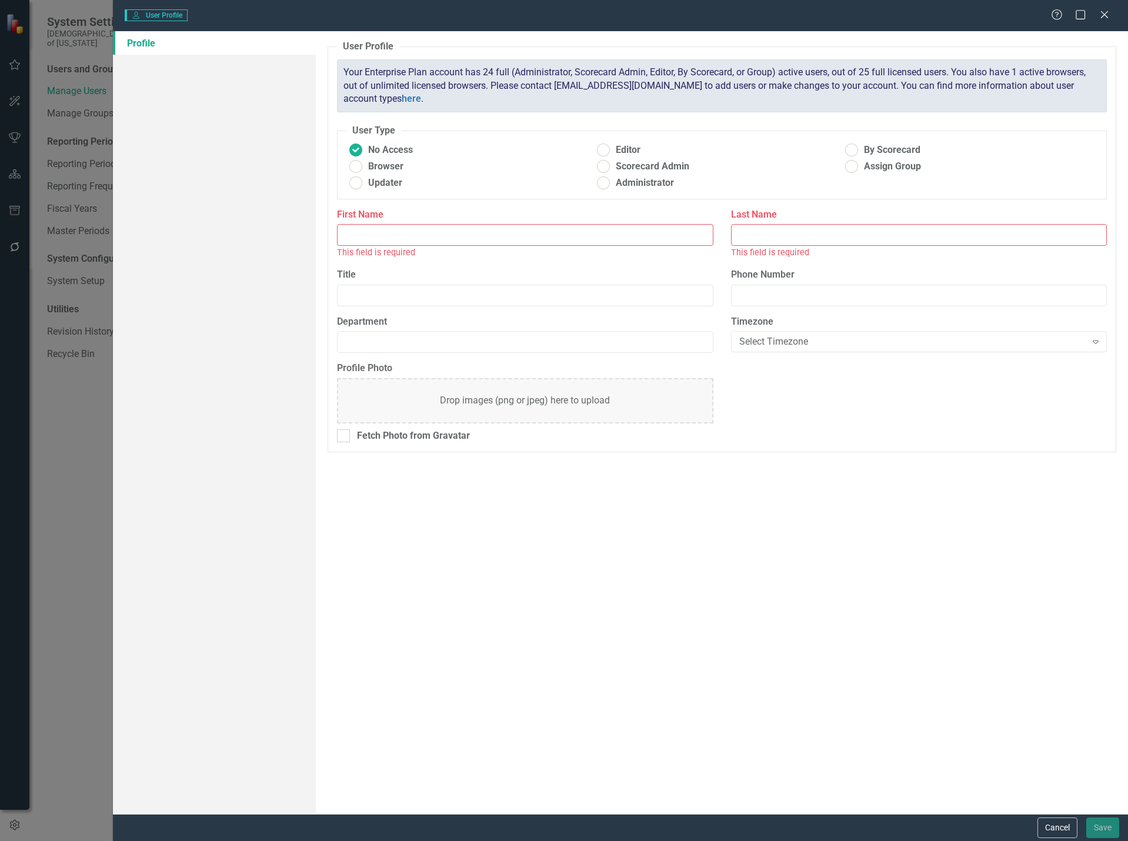
type input "[PERSON_NAME]"
type input "Senior Manager"
type input "Strategy"
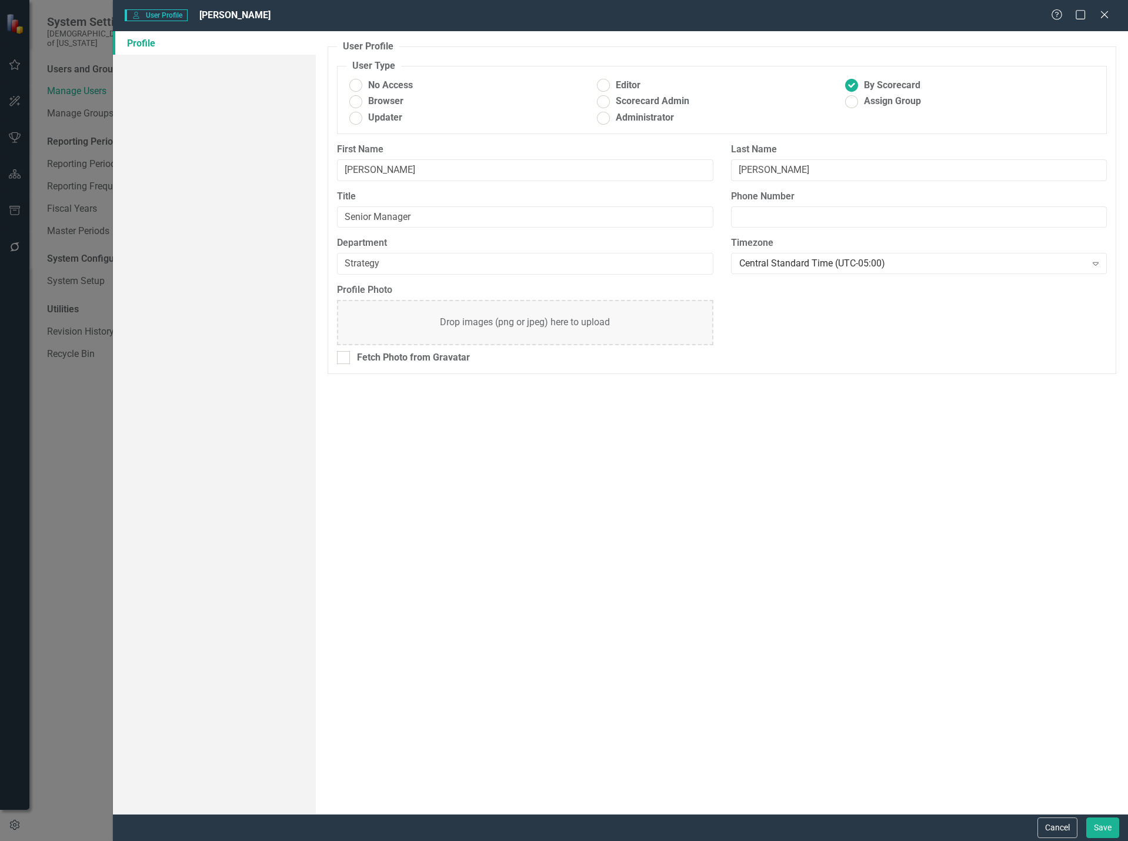
radio input "false"
radio input "true"
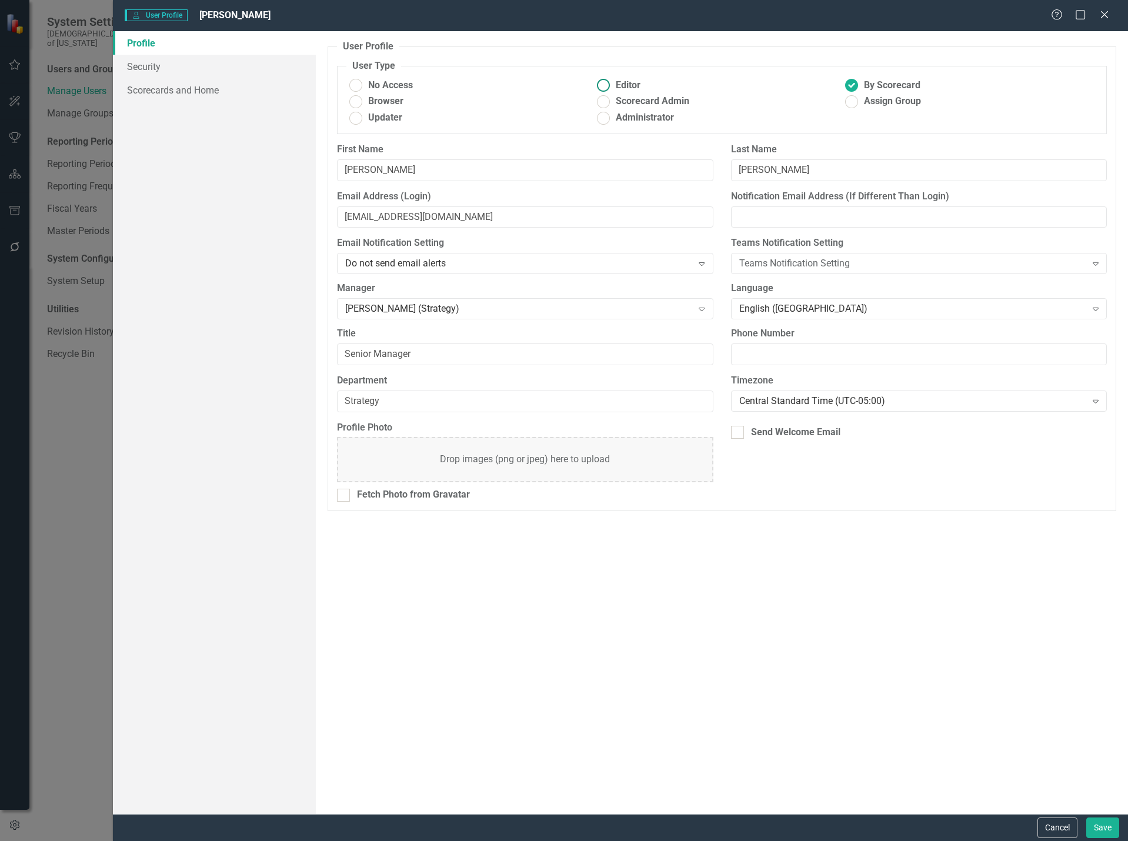
click at [610, 88] on ins at bounding box center [603, 85] width 18 height 18
click at [610, 88] on input "Editor" at bounding box center [603, 85] width 18 height 18
radio input "true"
click at [231, 91] on link "Scorecards and Home" at bounding box center [214, 90] width 203 height 24
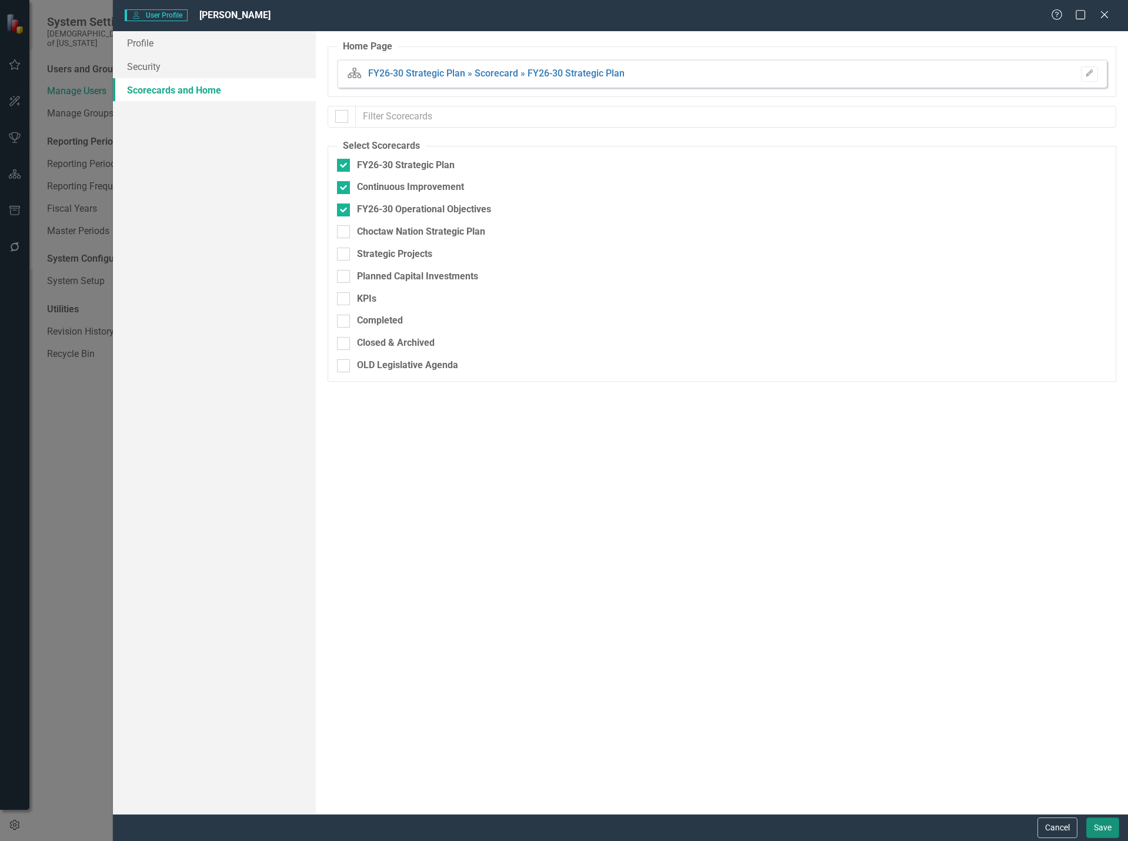
click at [1097, 835] on button "Save" at bounding box center [1102, 827] width 33 height 21
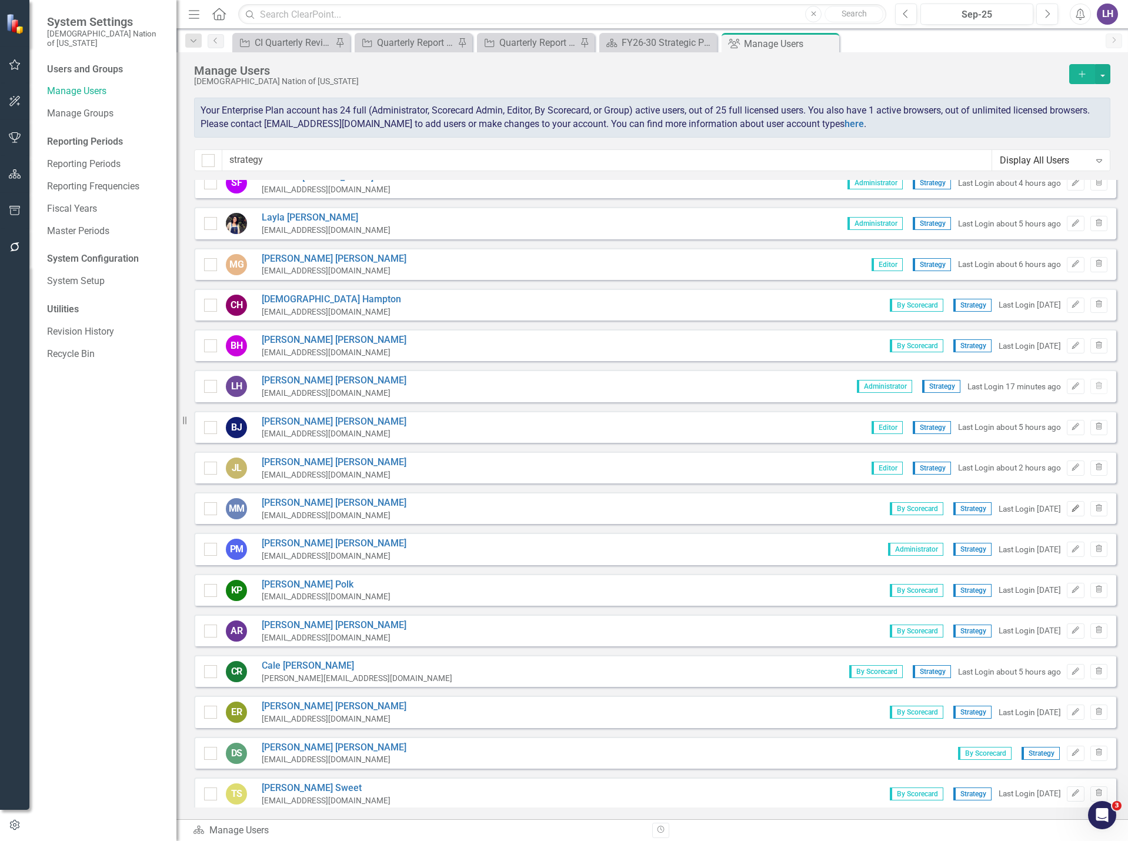
click at [1071, 507] on icon "Edit" at bounding box center [1075, 508] width 9 height 7
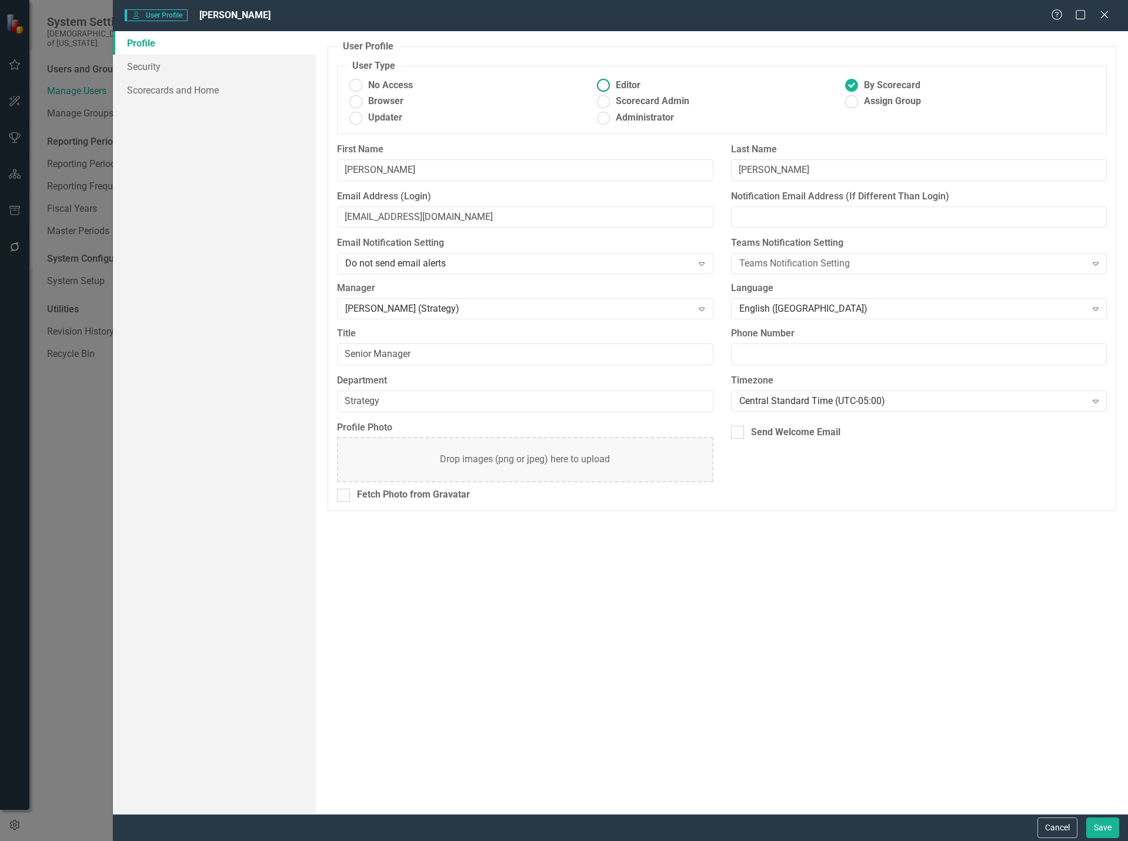
click at [606, 83] on ins at bounding box center [603, 85] width 18 height 18
click at [606, 83] on input "Editor" at bounding box center [603, 85] width 18 height 18
radio input "true"
click at [254, 91] on link "Scorecards and Home" at bounding box center [214, 90] width 203 height 24
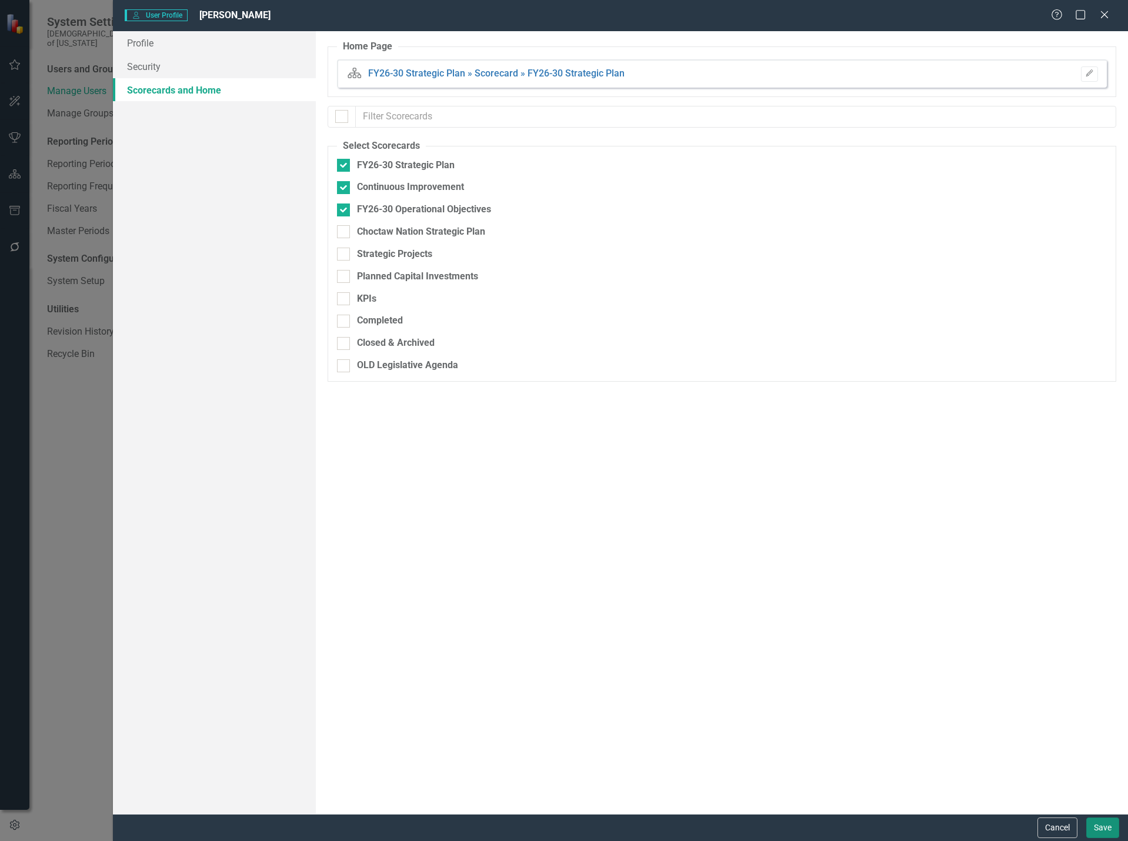
click at [1110, 829] on button "Save" at bounding box center [1102, 827] width 33 height 21
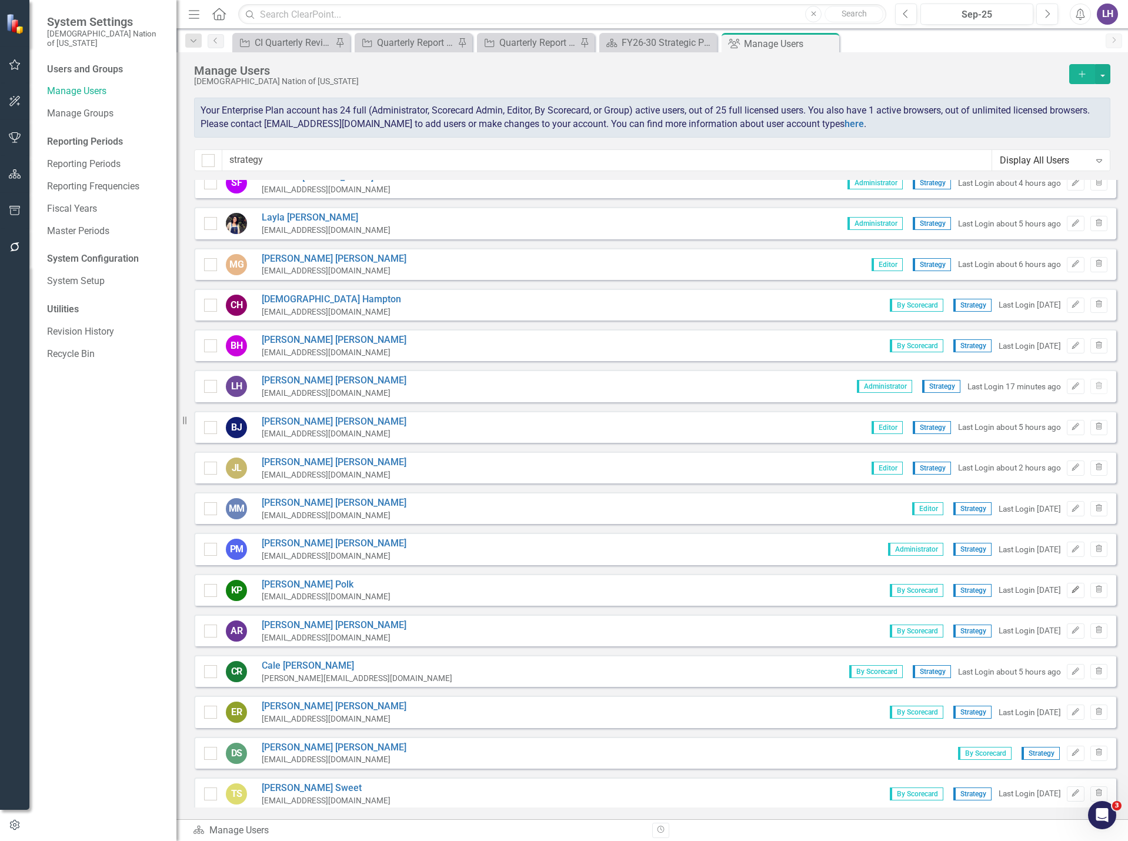
click at [1071, 591] on icon "Edit" at bounding box center [1075, 589] width 9 height 7
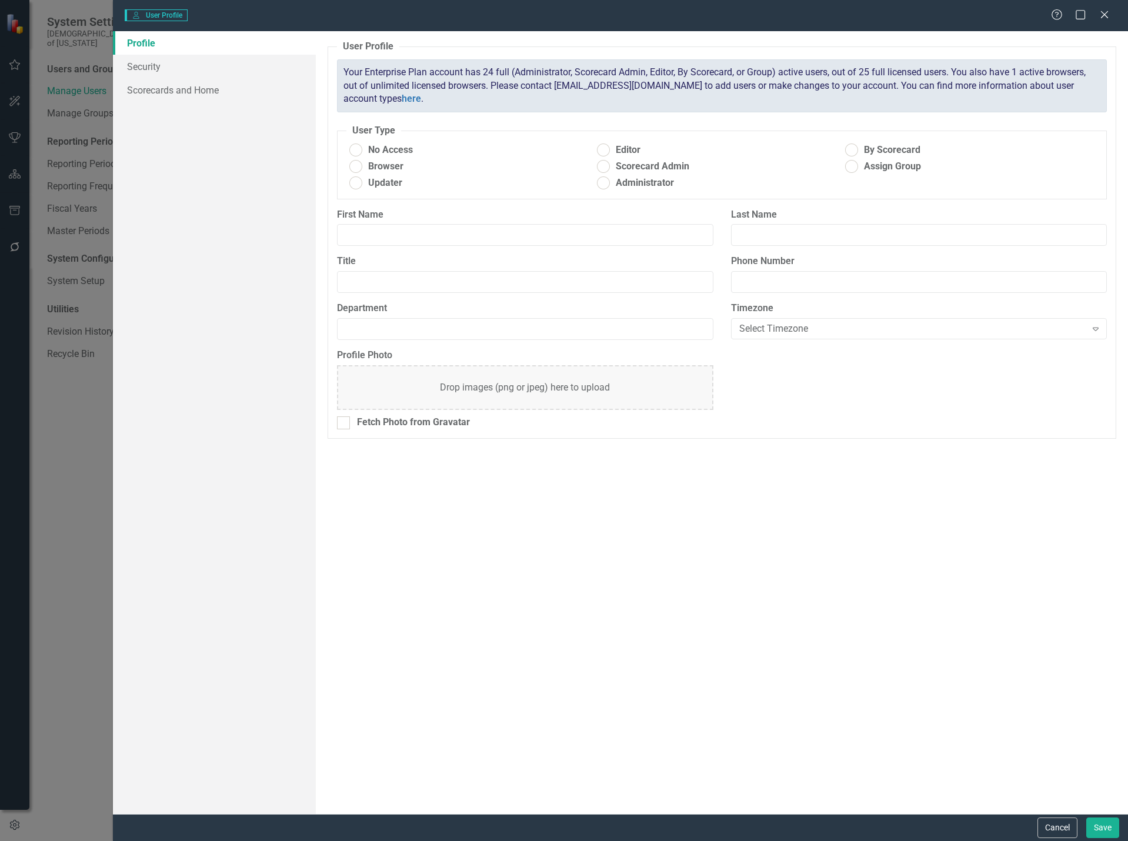
radio input "true"
type input "[PERSON_NAME]"
type input "Polk"
type input "Senior Manager"
type input "Strategy"
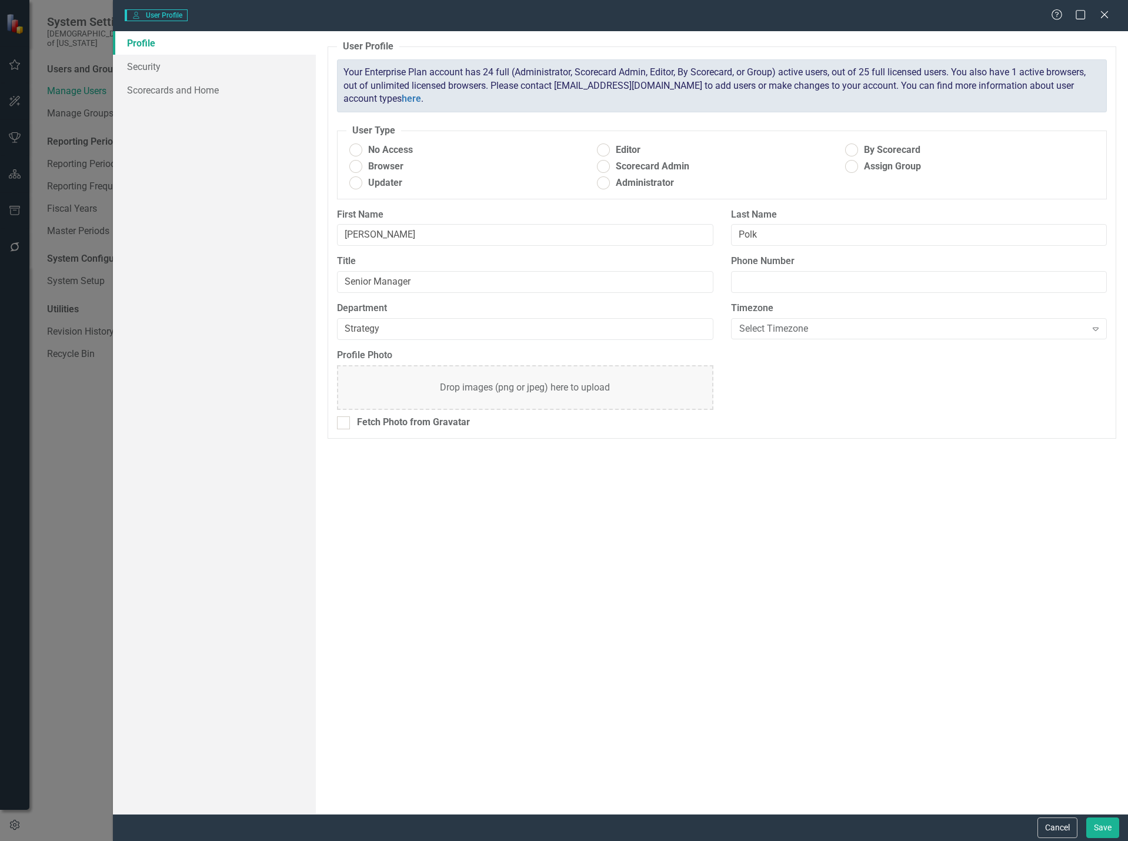
radio input "false"
radio input "true"
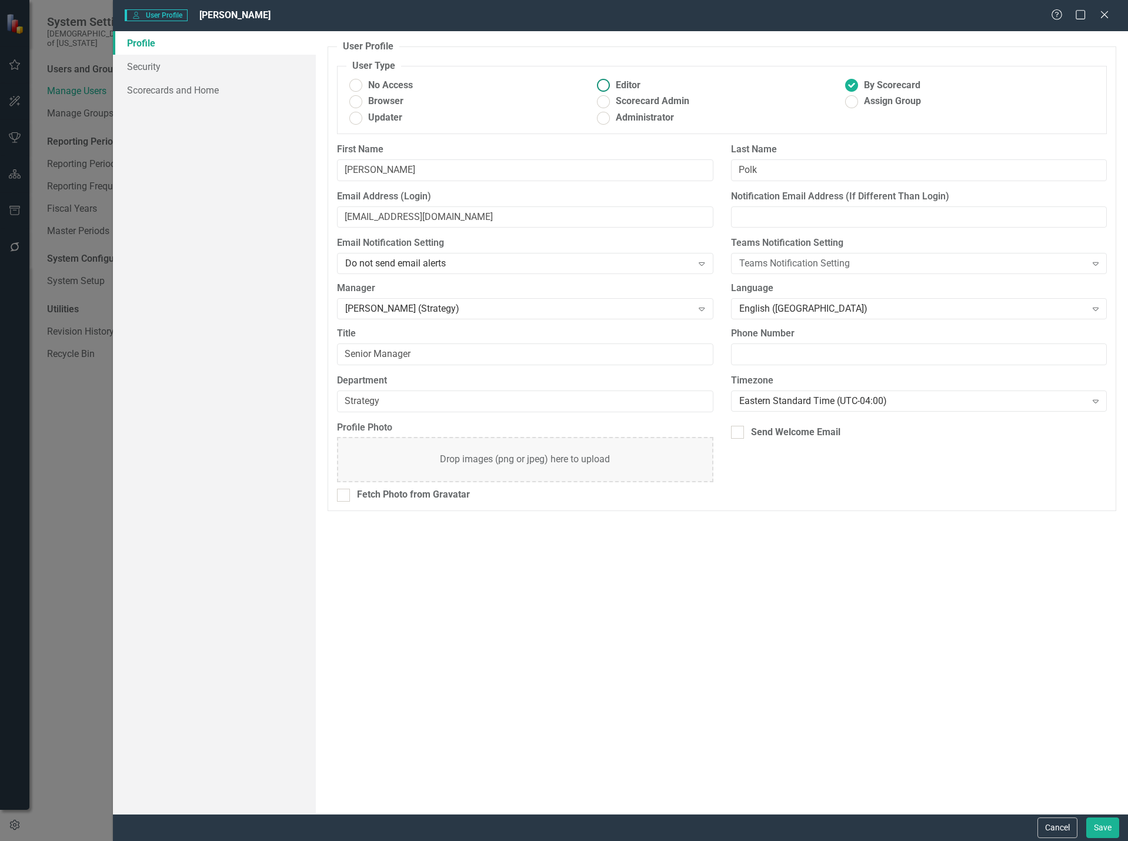
click at [605, 85] on ins at bounding box center [603, 85] width 18 height 18
click at [605, 85] on input "Editor" at bounding box center [603, 85] width 18 height 18
radio input "true"
click at [246, 95] on link "Scorecards and Home" at bounding box center [214, 90] width 203 height 24
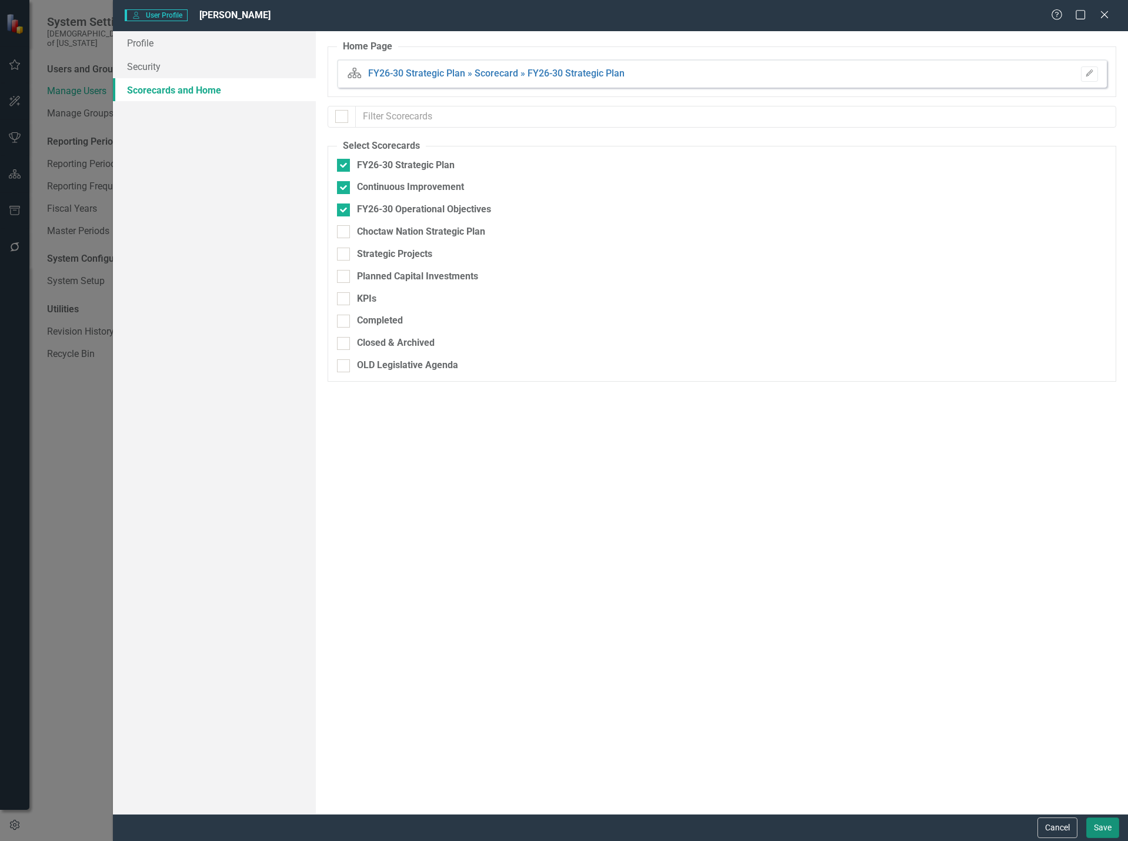
click at [1097, 829] on button "Save" at bounding box center [1102, 827] width 33 height 21
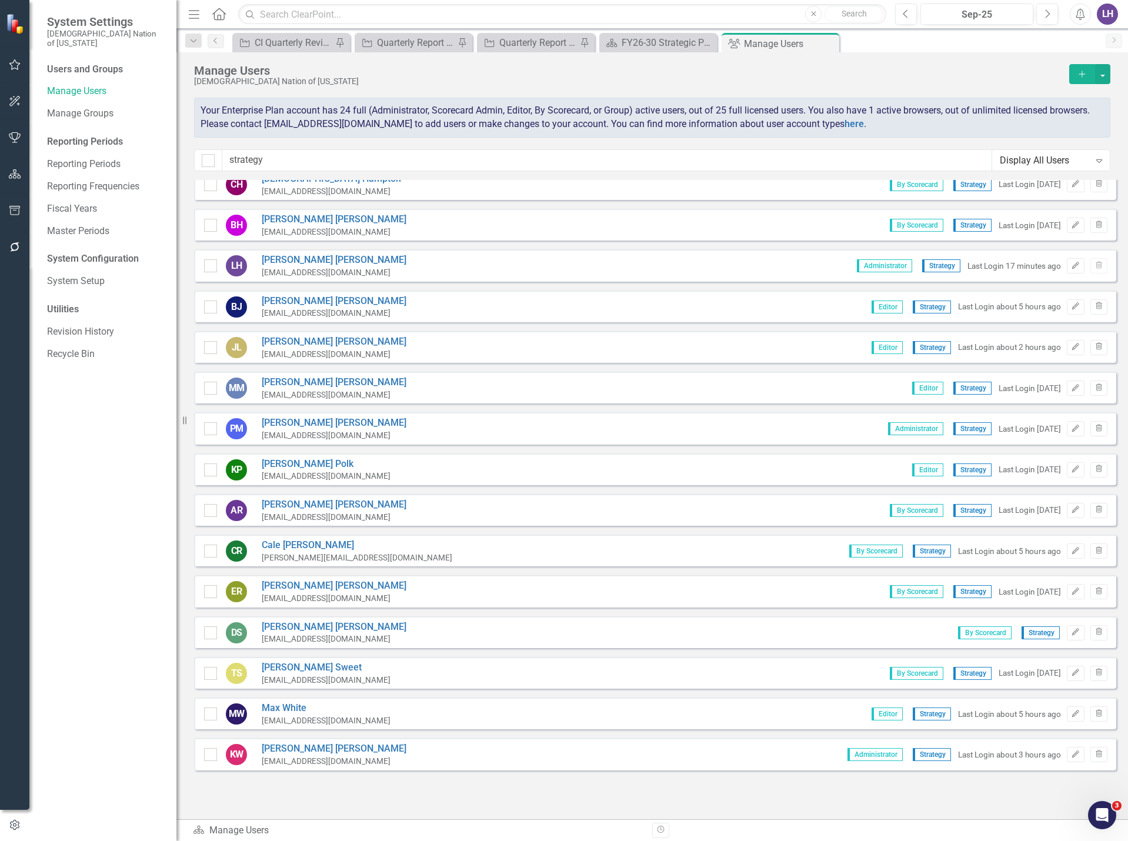
scroll to position [298, 0]
click at [1071, 511] on icon "Edit" at bounding box center [1075, 508] width 9 height 7
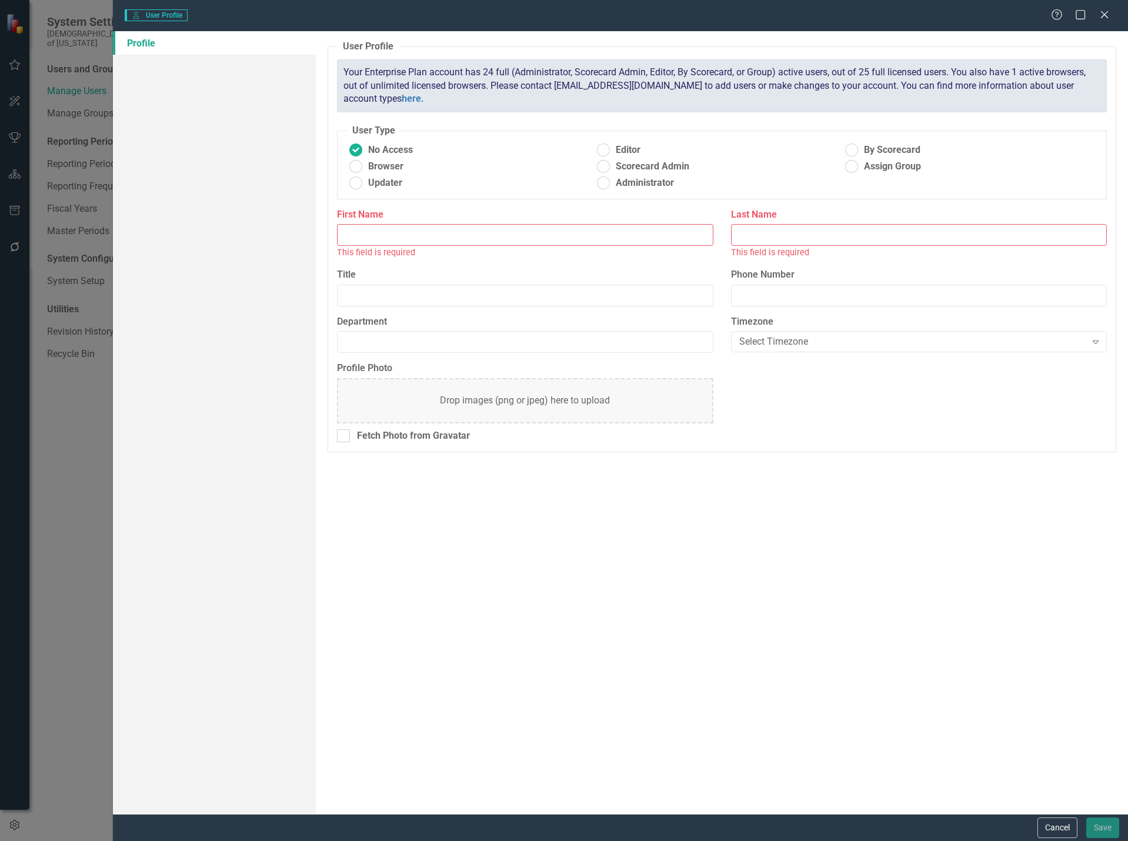
type input "[PERSON_NAME]"
type input "Senior Manager"
type input "Strategy"
radio input "false"
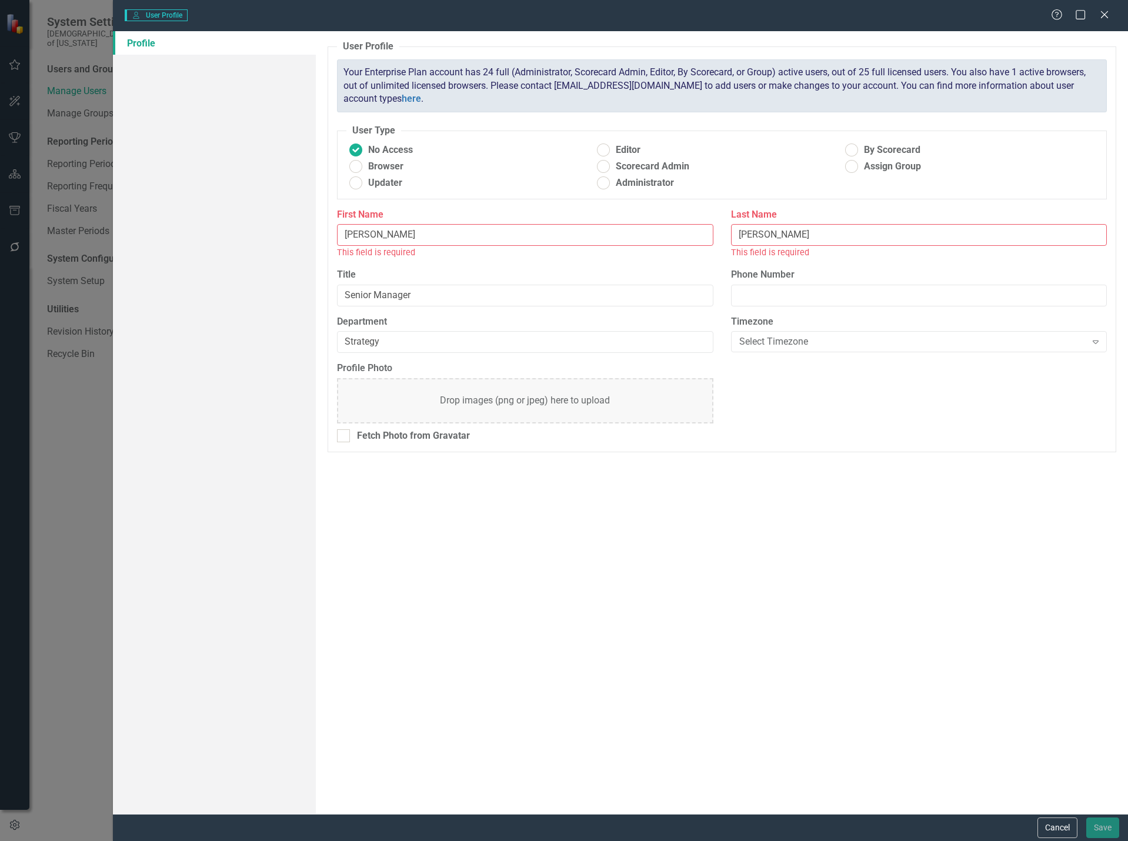
radio input "true"
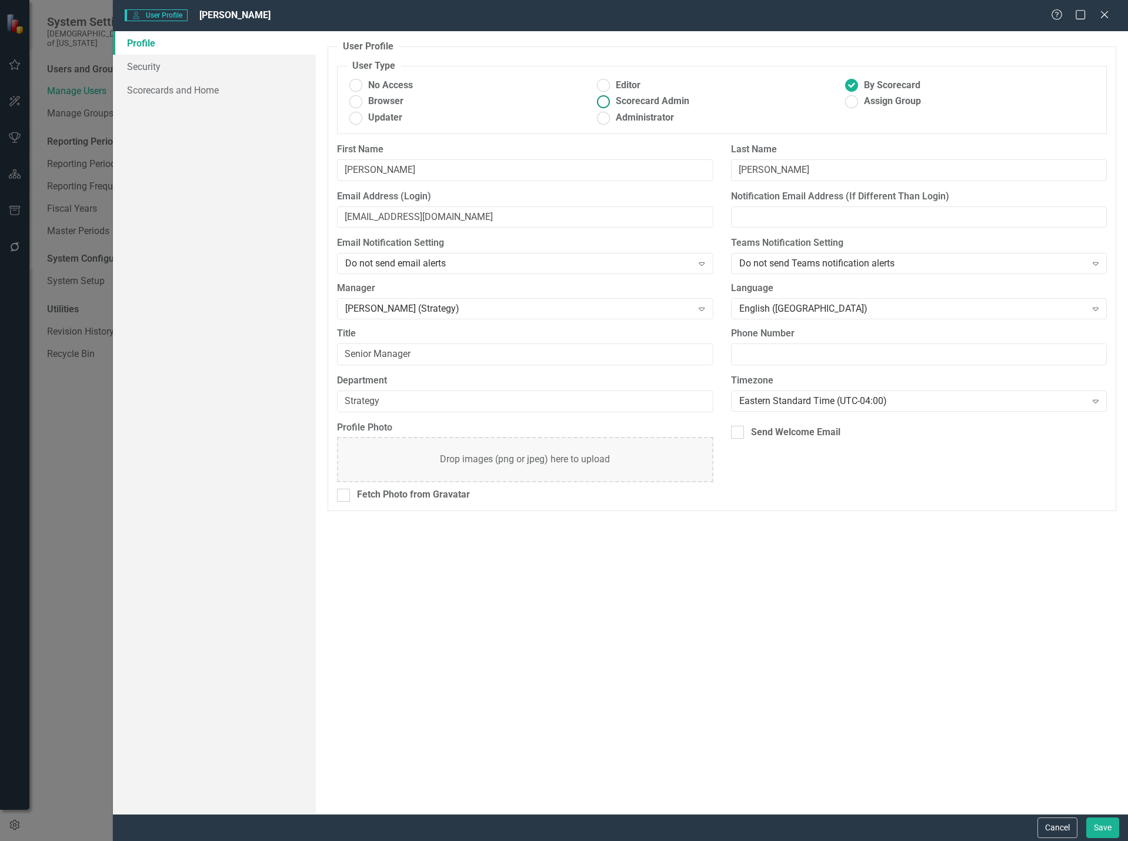
click at [601, 84] on ins at bounding box center [603, 85] width 18 height 18
click at [601, 84] on input "Editor" at bounding box center [603, 85] width 18 height 18
radio input "true"
click at [208, 86] on link "Scorecards and Home" at bounding box center [214, 90] width 203 height 24
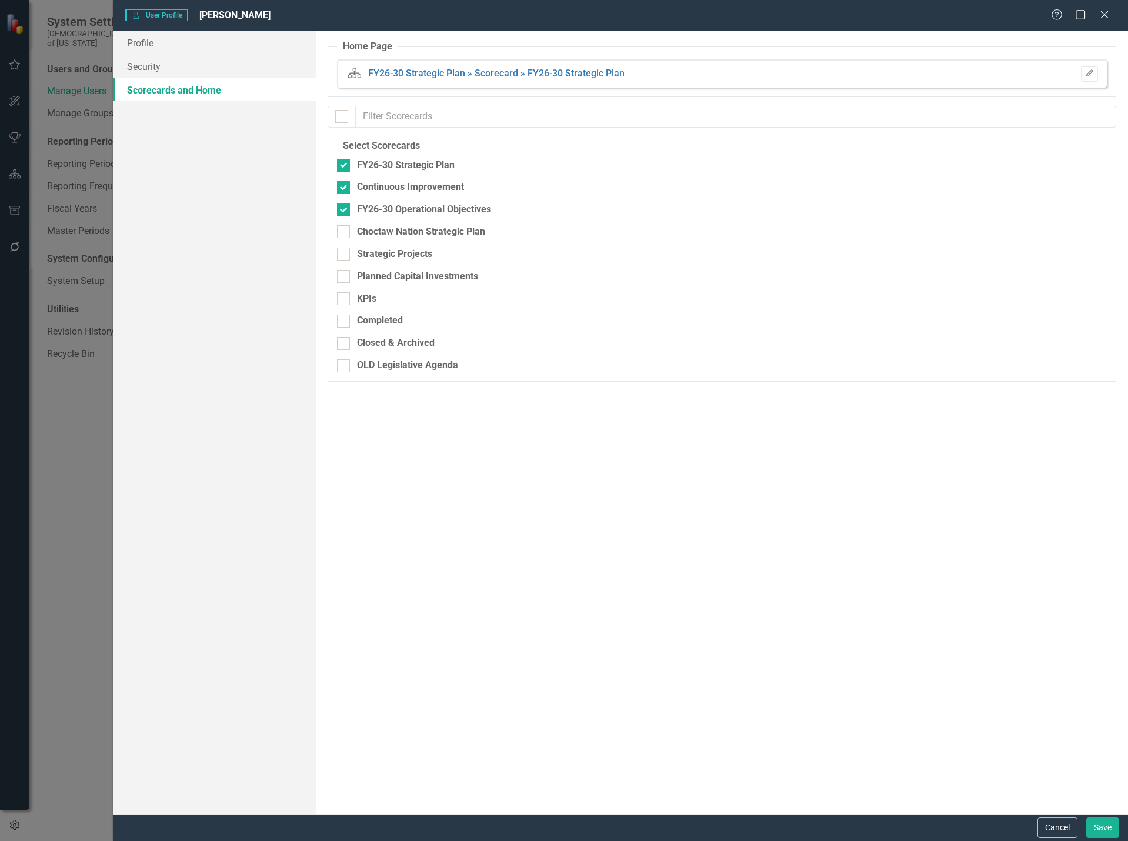
click at [1098, 816] on div "Cancel Save" at bounding box center [620, 827] width 1015 height 27
click at [1100, 825] on button "Save" at bounding box center [1102, 827] width 33 height 21
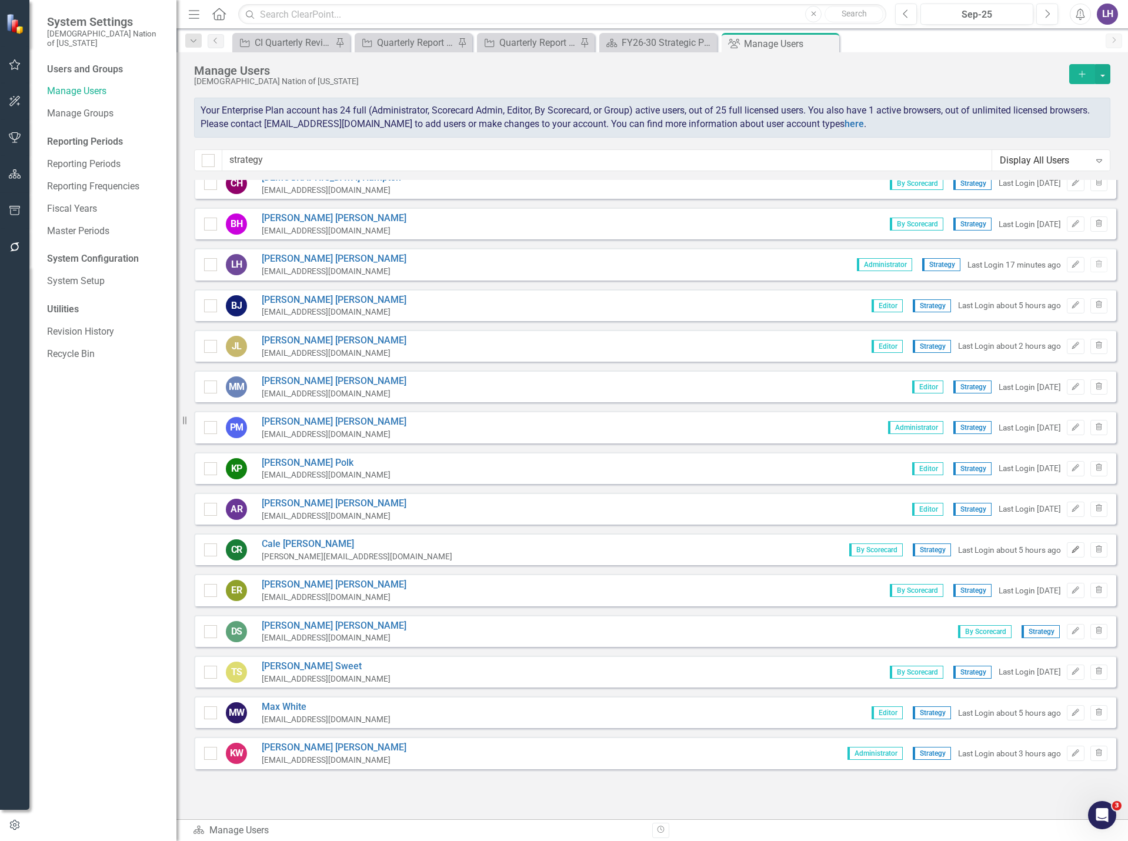
click at [1071, 549] on icon "Edit" at bounding box center [1075, 549] width 9 height 7
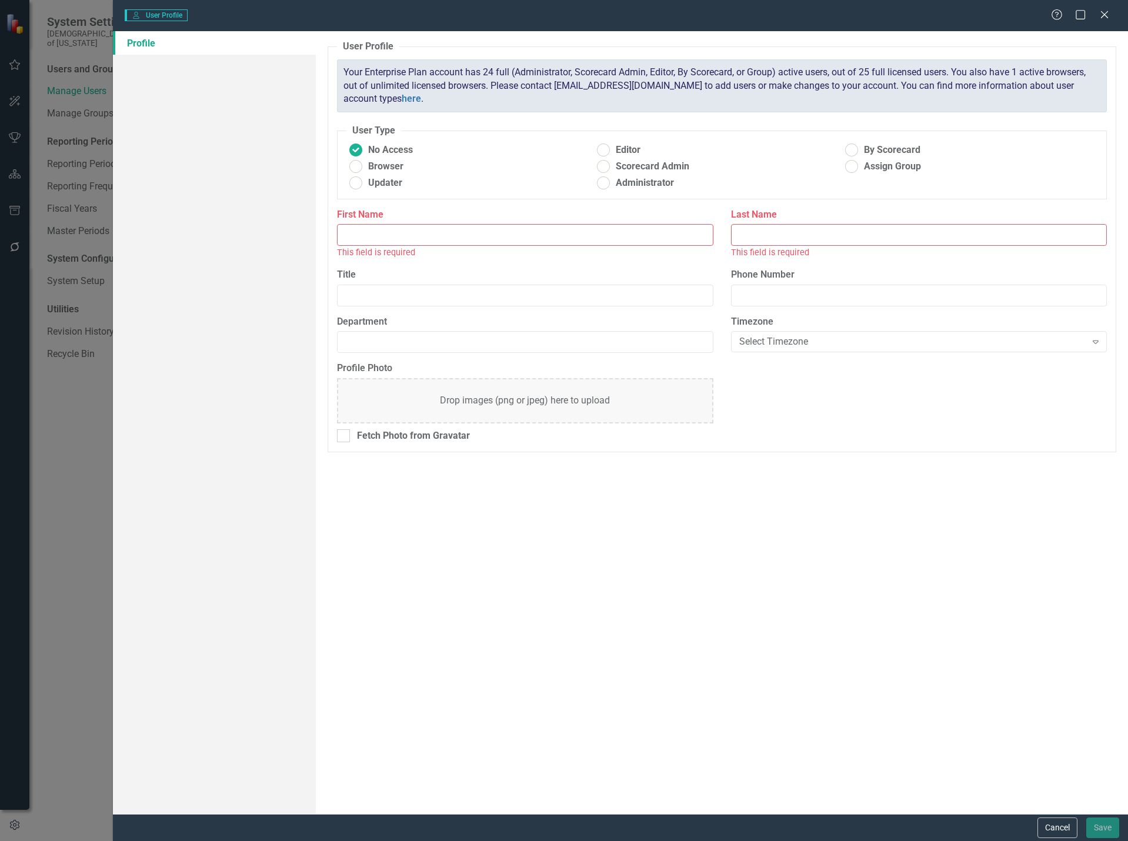
type input "Cale"
type input "[PERSON_NAME]"
type input "Senior Manager"
type input "Strategy"
radio input "false"
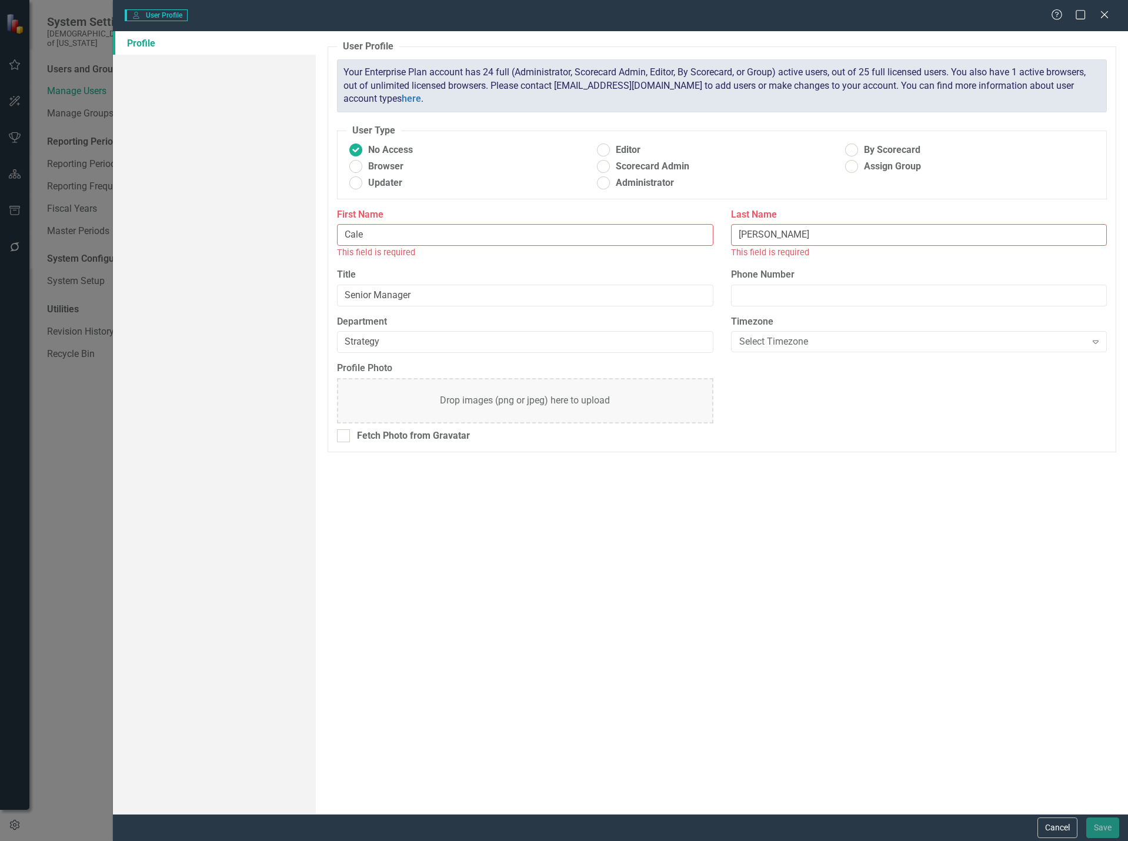
radio input "true"
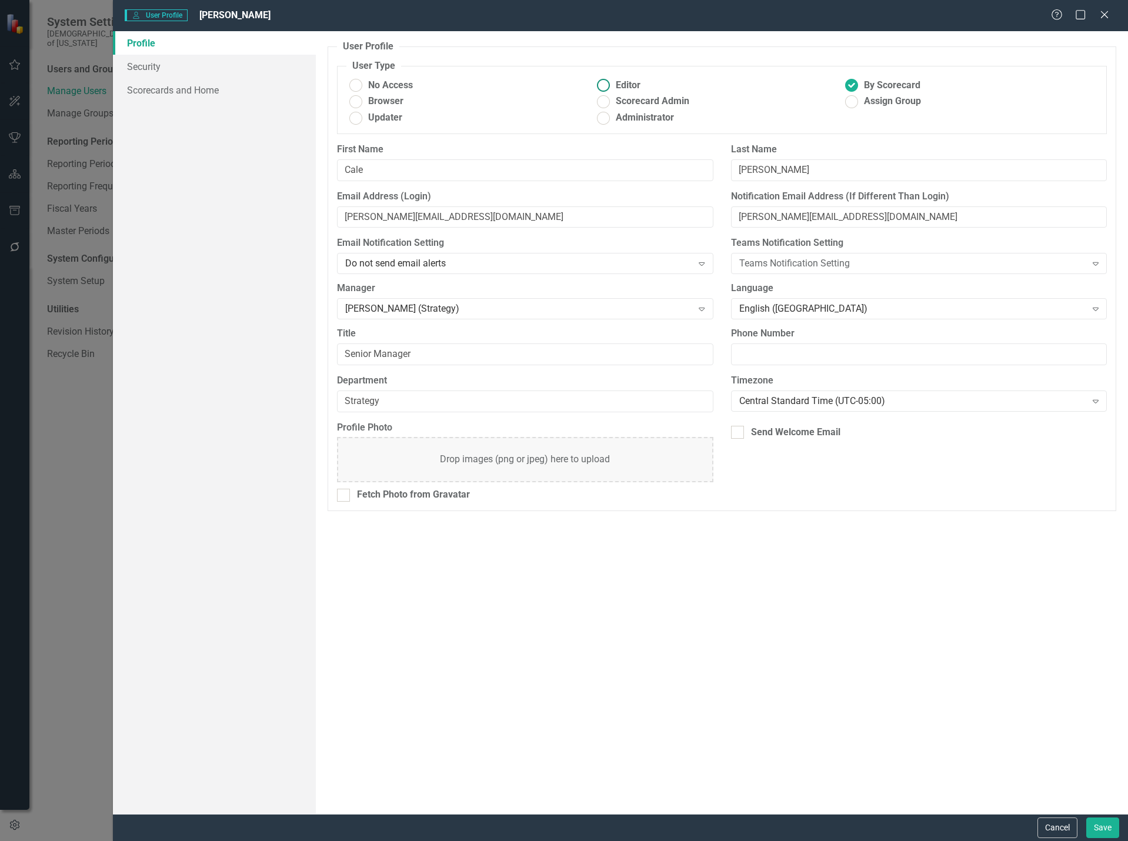
click at [598, 85] on ins at bounding box center [603, 85] width 18 height 18
click at [598, 85] on input "Editor" at bounding box center [603, 85] width 18 height 18
radio input "true"
click at [189, 82] on link "Scorecards and Home" at bounding box center [214, 90] width 203 height 24
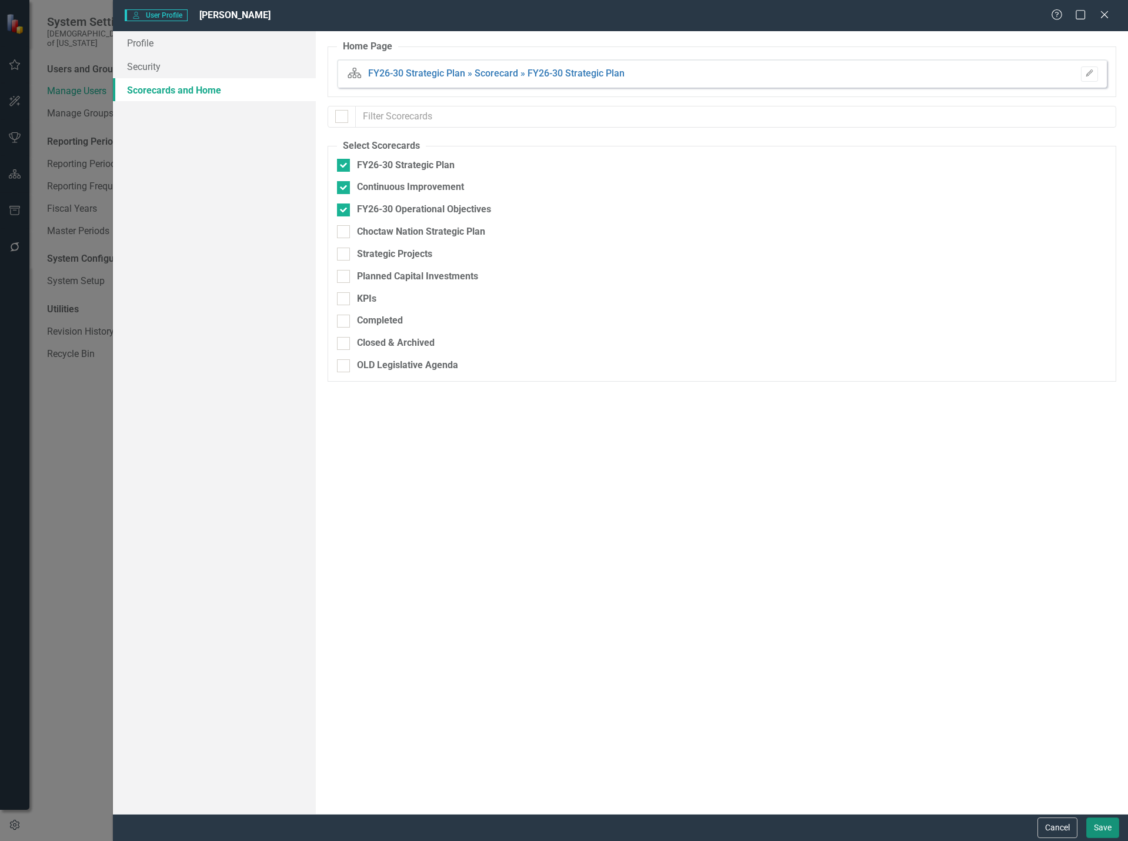
click at [1105, 834] on button "Save" at bounding box center [1102, 827] width 33 height 21
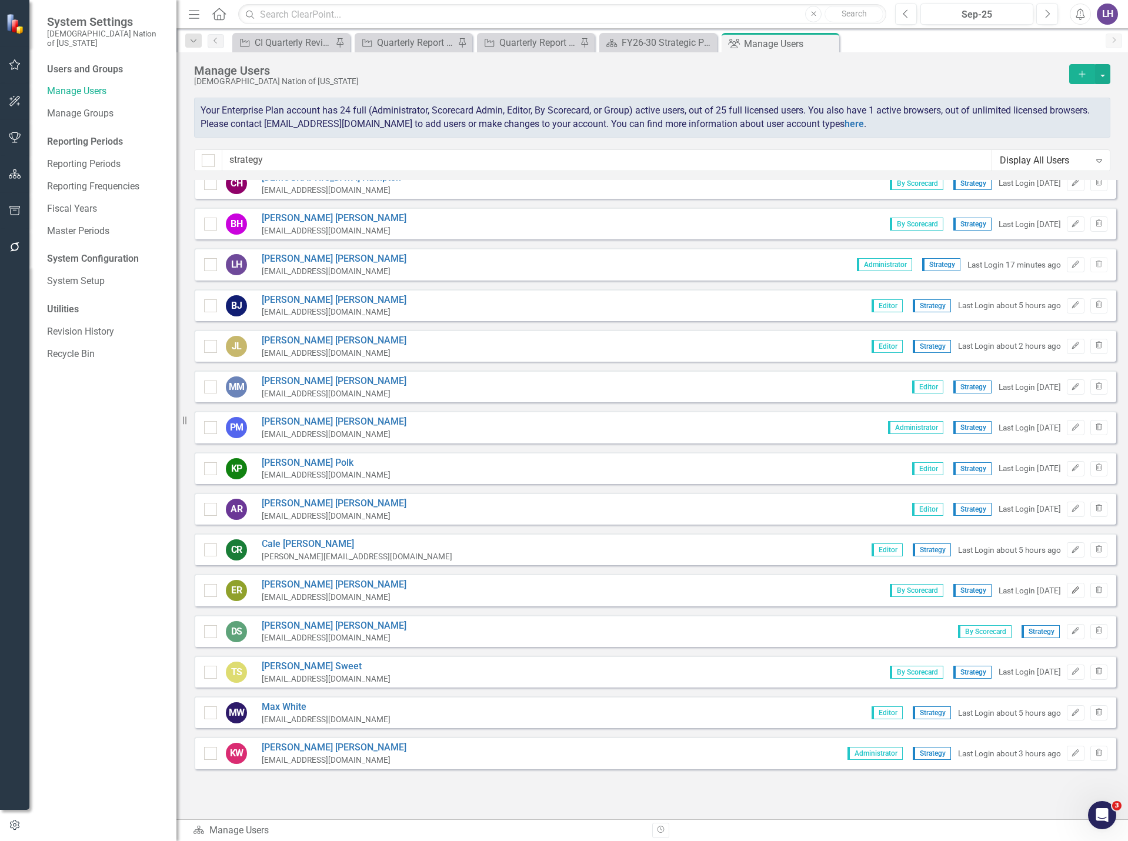
click at [1071, 591] on icon "Edit" at bounding box center [1075, 590] width 9 height 7
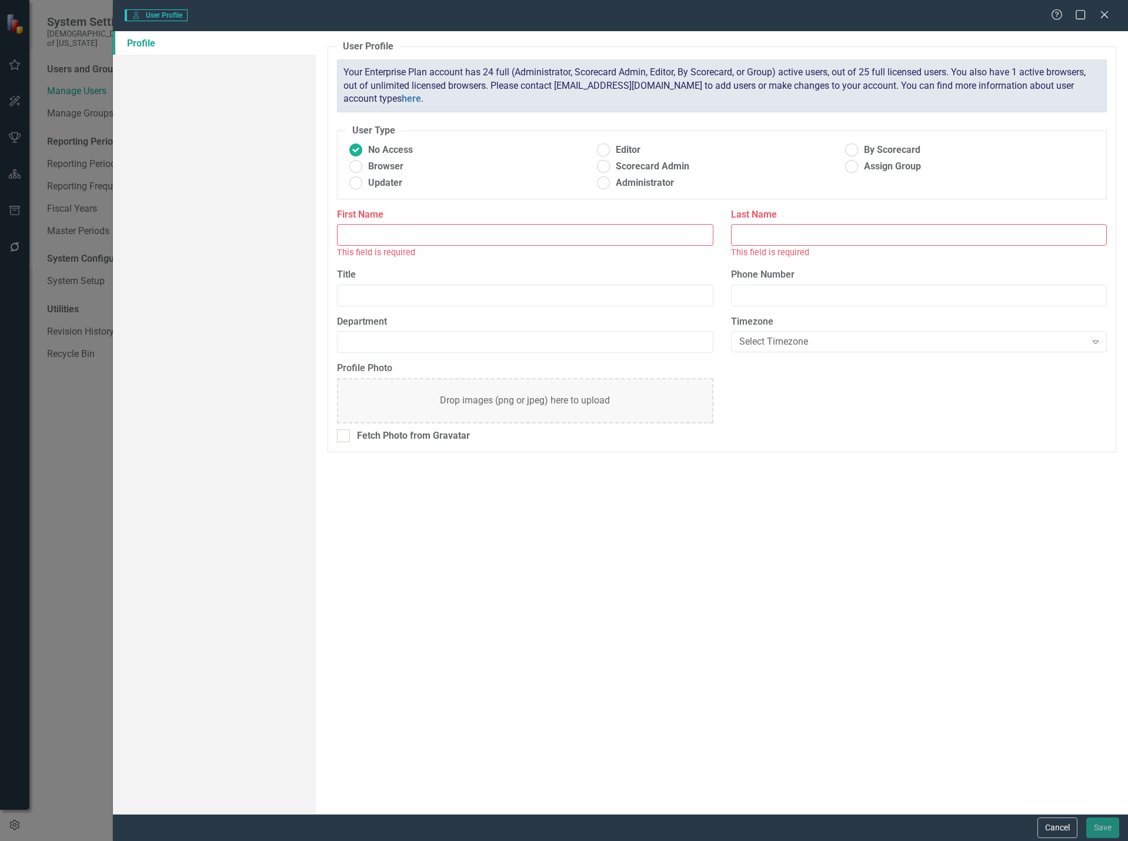
type input "[PERSON_NAME]"
type input "Senior Manager"
type input "Strategy"
radio input "false"
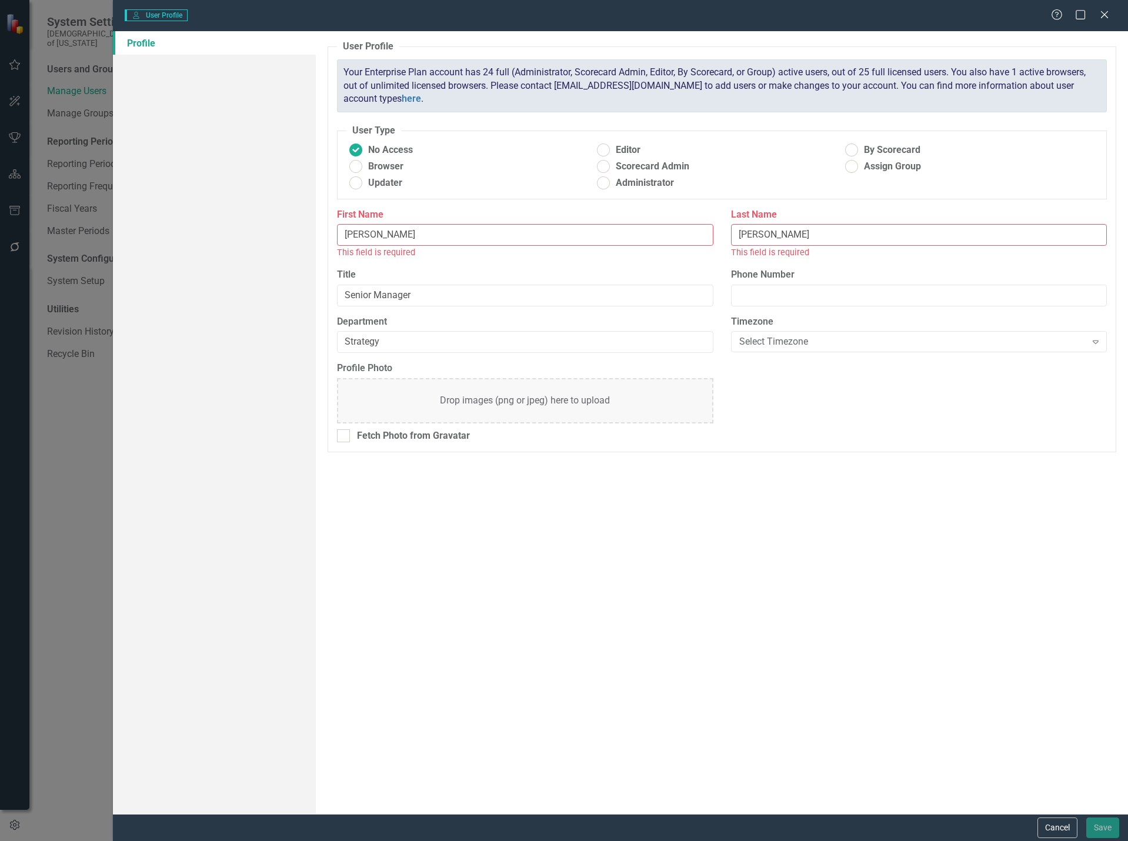
radio input "true"
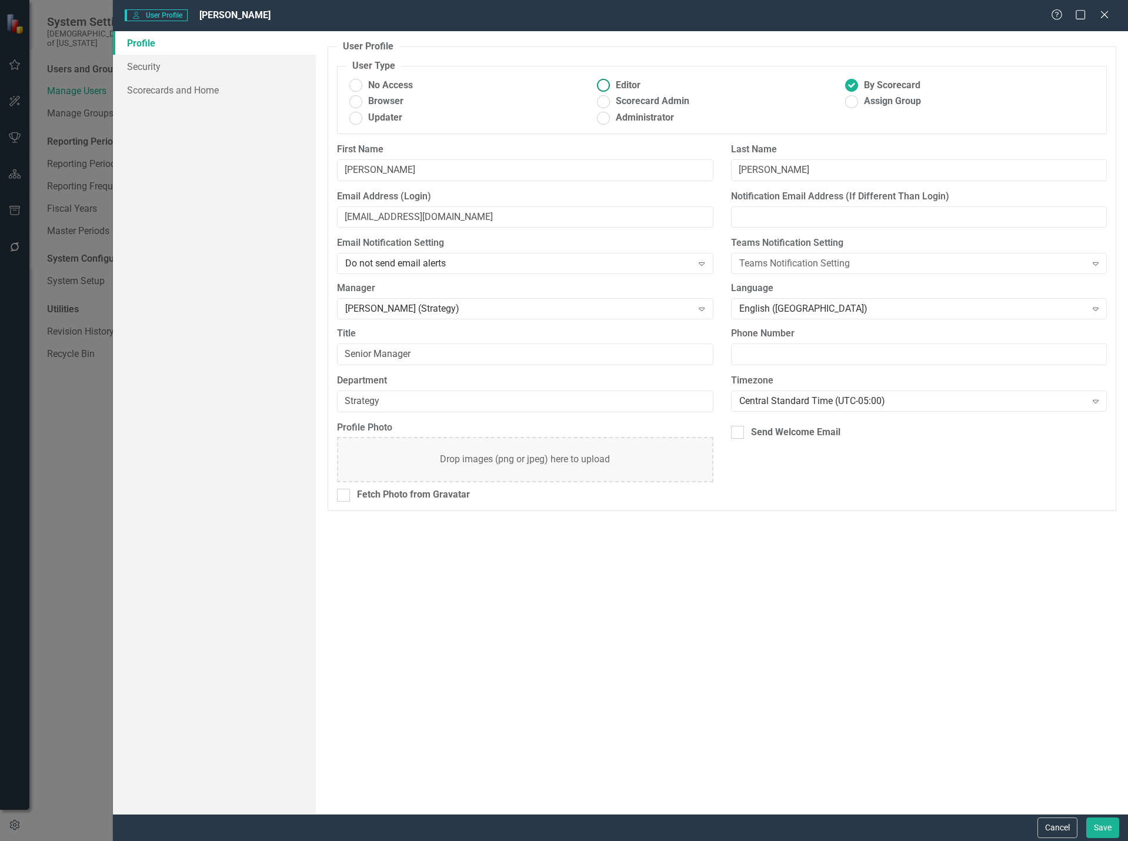
click at [604, 85] on ins at bounding box center [603, 85] width 18 height 18
click at [604, 85] on input "Editor" at bounding box center [603, 85] width 18 height 18
radio input "true"
click at [200, 88] on link "Scorecards and Home" at bounding box center [214, 90] width 203 height 24
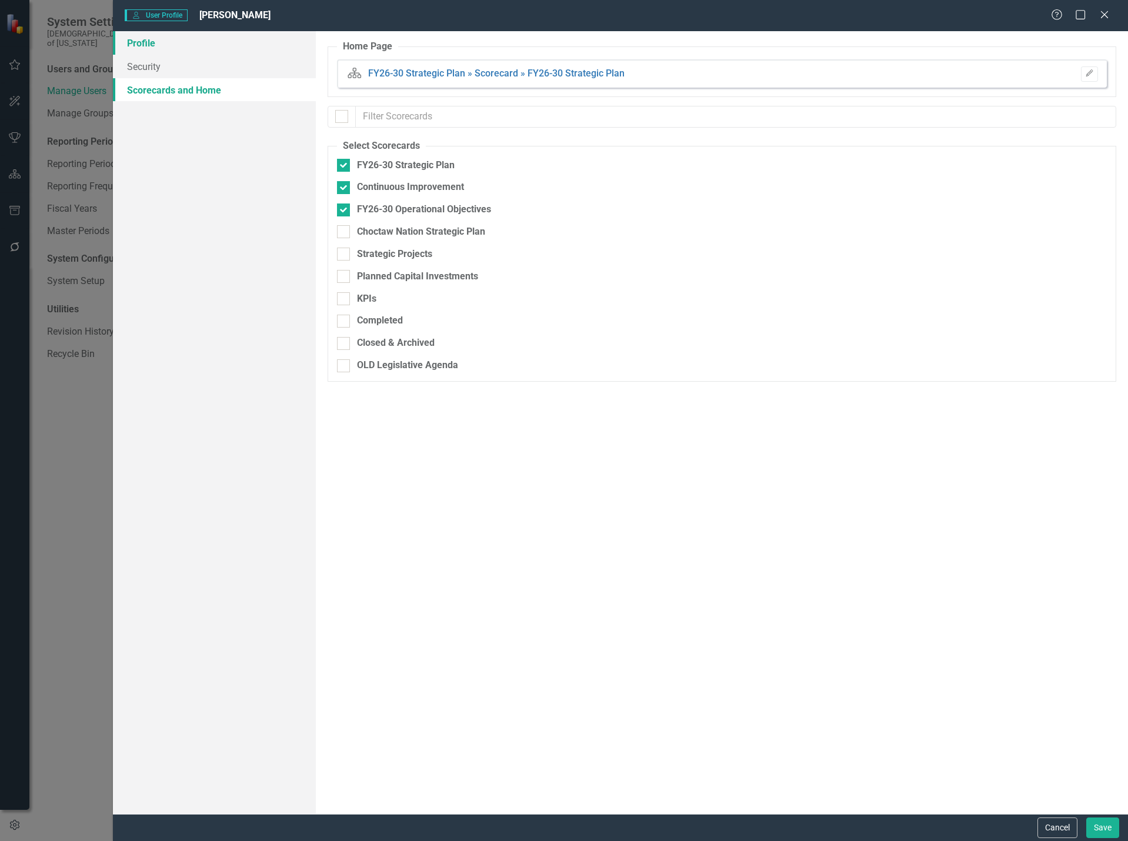
click at [168, 44] on link "Profile" at bounding box center [214, 43] width 203 height 24
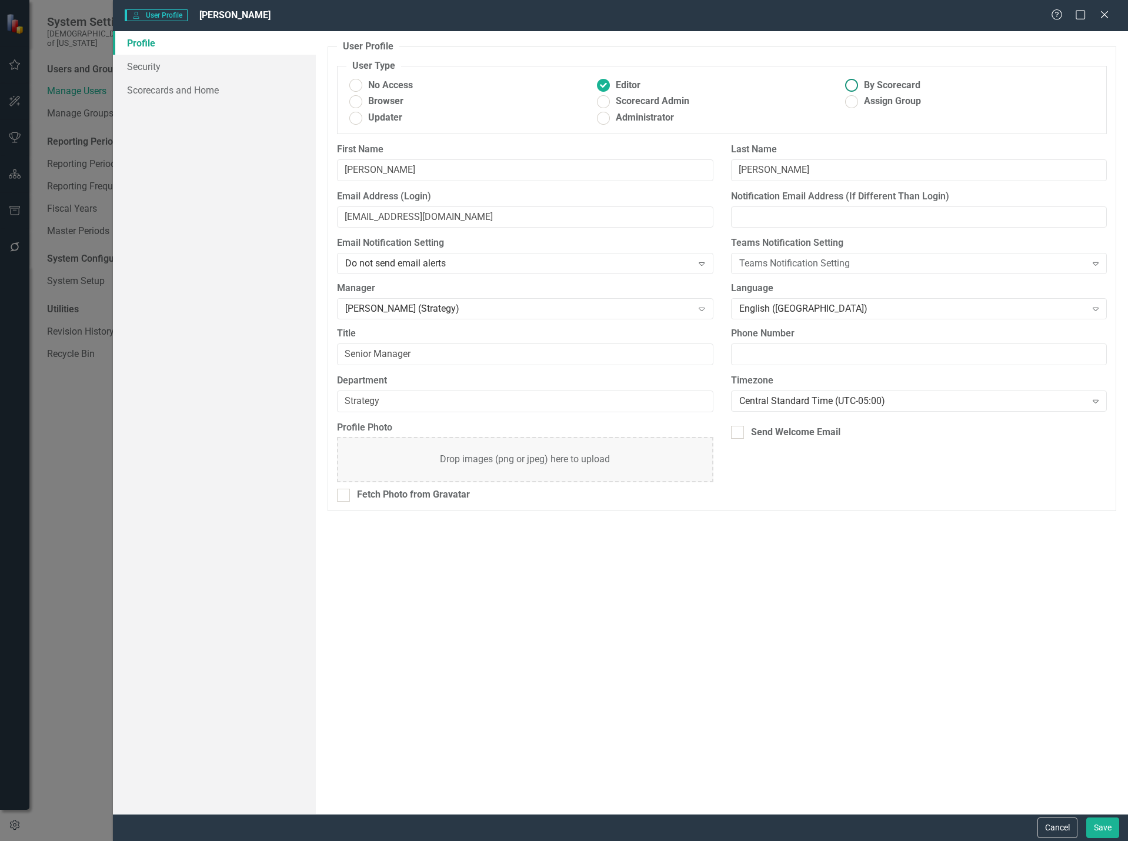
click at [857, 84] on ins at bounding box center [851, 85] width 18 height 18
click at [857, 84] on input "By Scorecard" at bounding box center [851, 85] width 18 height 18
radio input "true"
click at [192, 92] on link "Scorecards and Home" at bounding box center [214, 90] width 203 height 24
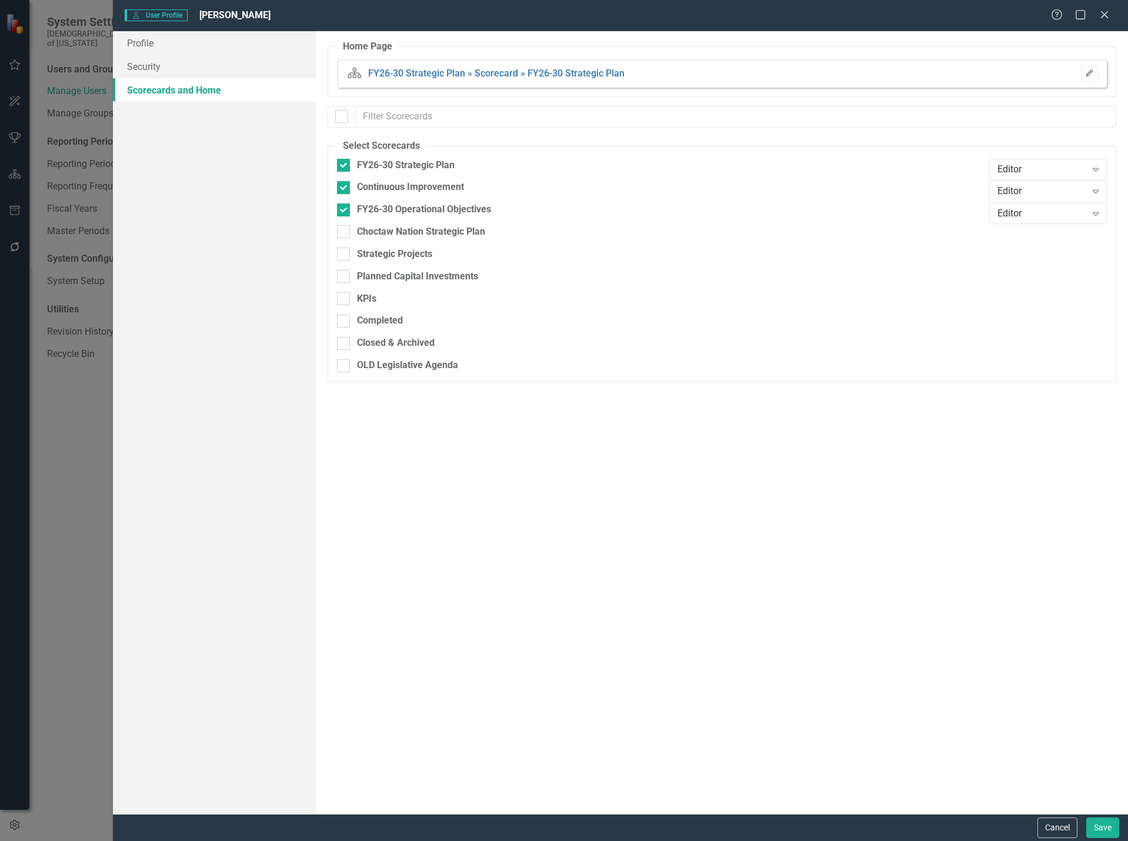
click at [1088, 72] on icon "button" at bounding box center [1088, 72] width 7 height 7
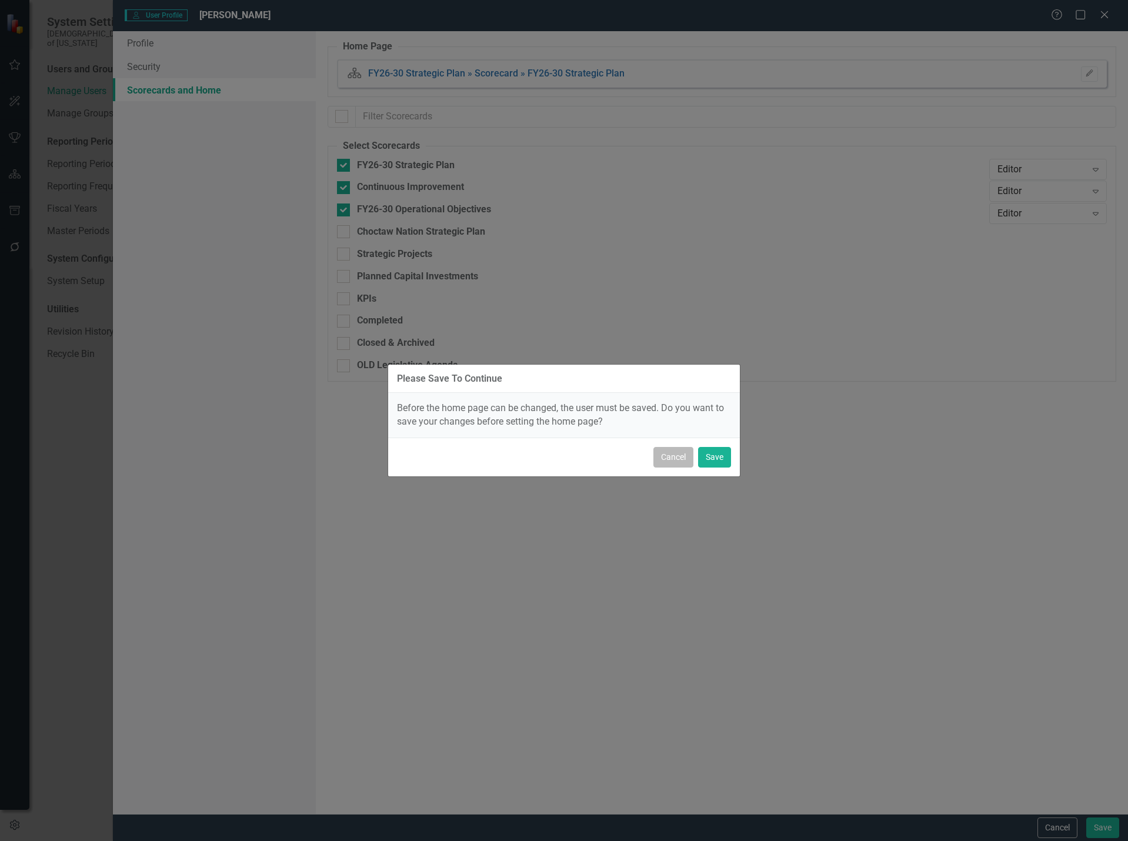
click at [684, 461] on button "Cancel" at bounding box center [673, 457] width 40 height 21
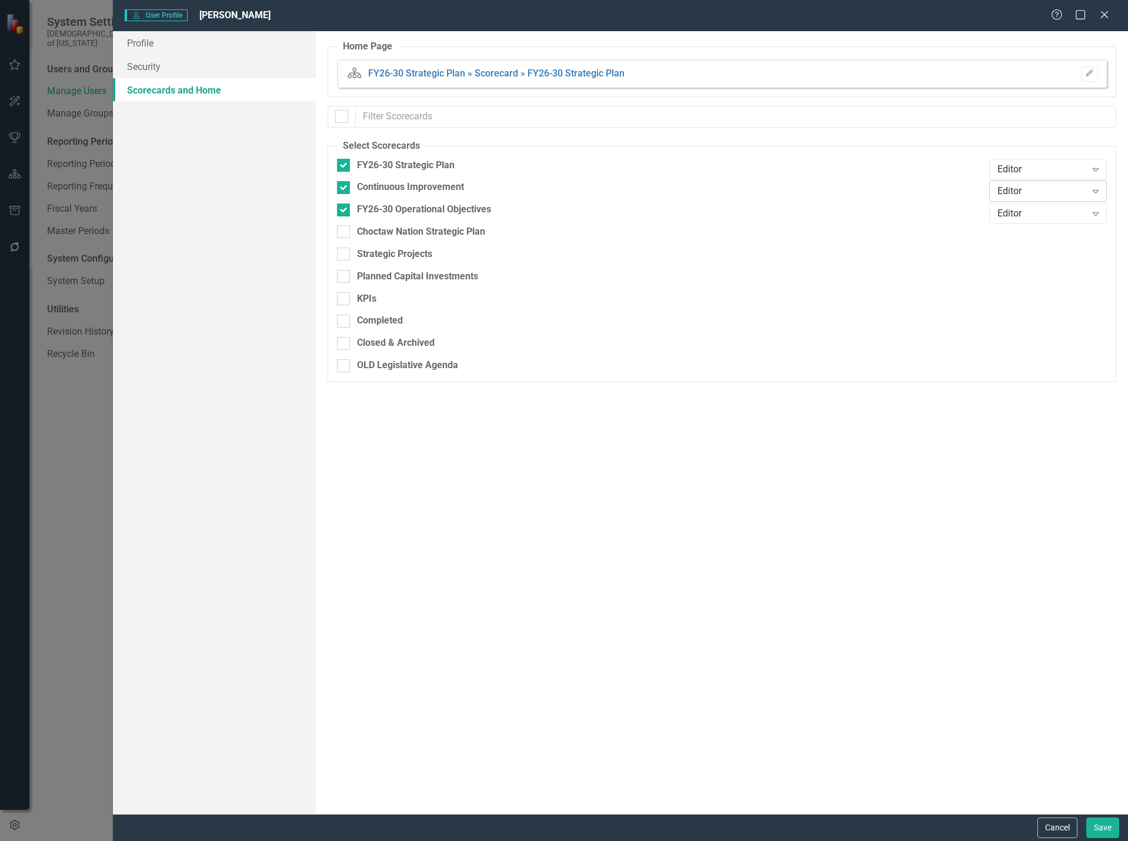
click at [1007, 190] on div "Editor" at bounding box center [1041, 192] width 89 height 14
click at [1025, 265] on div "Scorecard Admin" at bounding box center [1050, 270] width 99 height 14
click at [1109, 831] on button "Save" at bounding box center [1102, 827] width 33 height 21
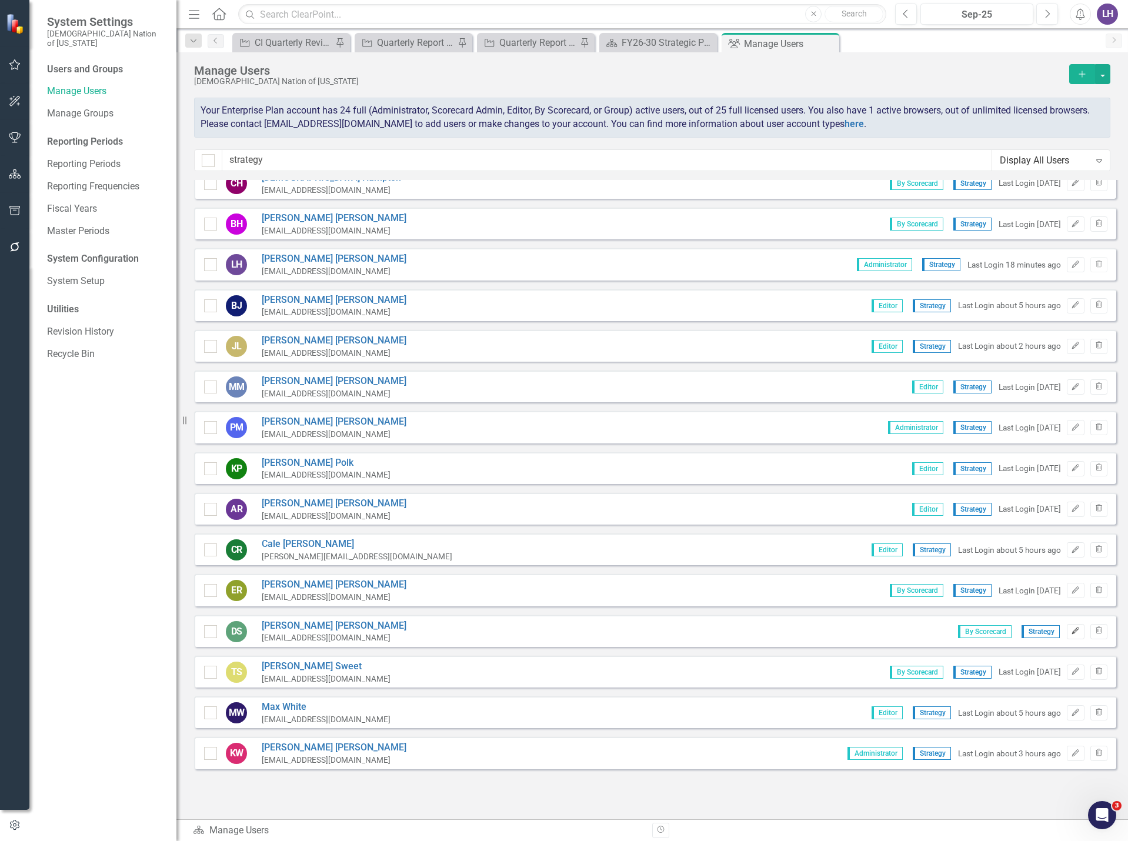
click at [1071, 629] on icon "Edit" at bounding box center [1075, 630] width 9 height 7
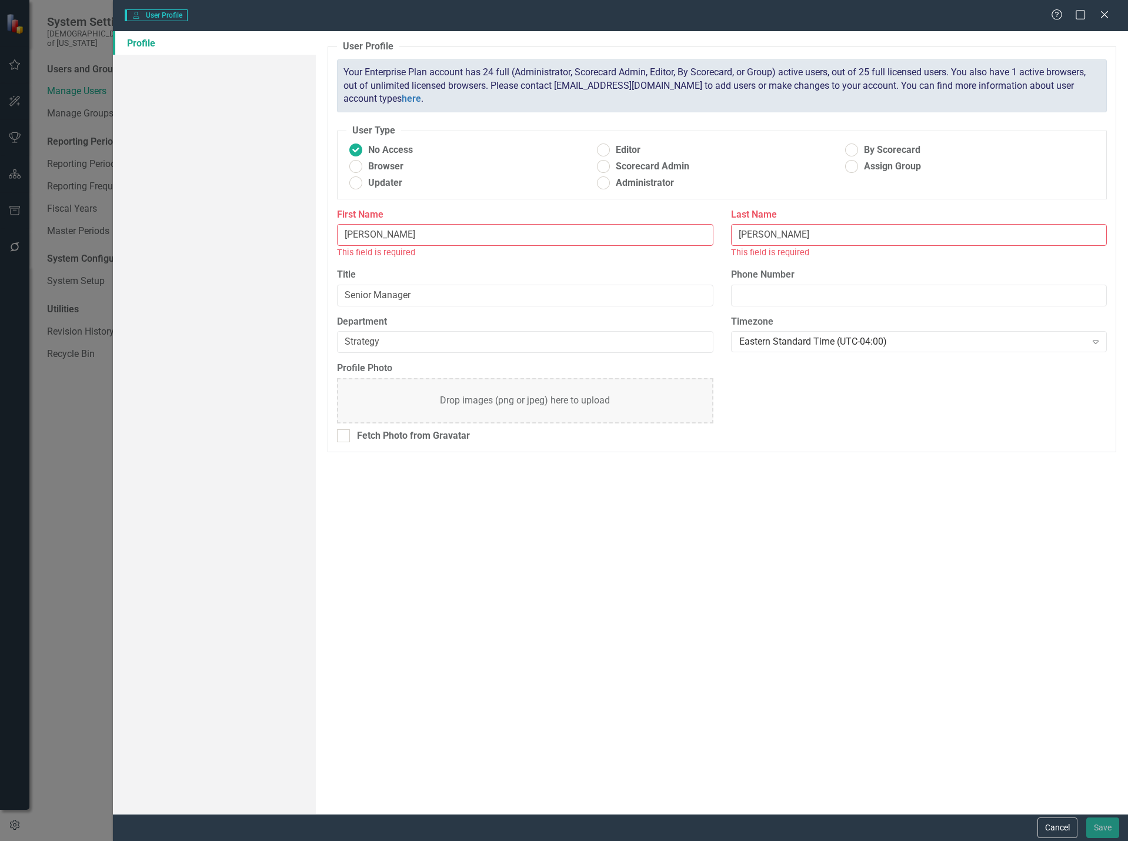
radio input "false"
radio input "true"
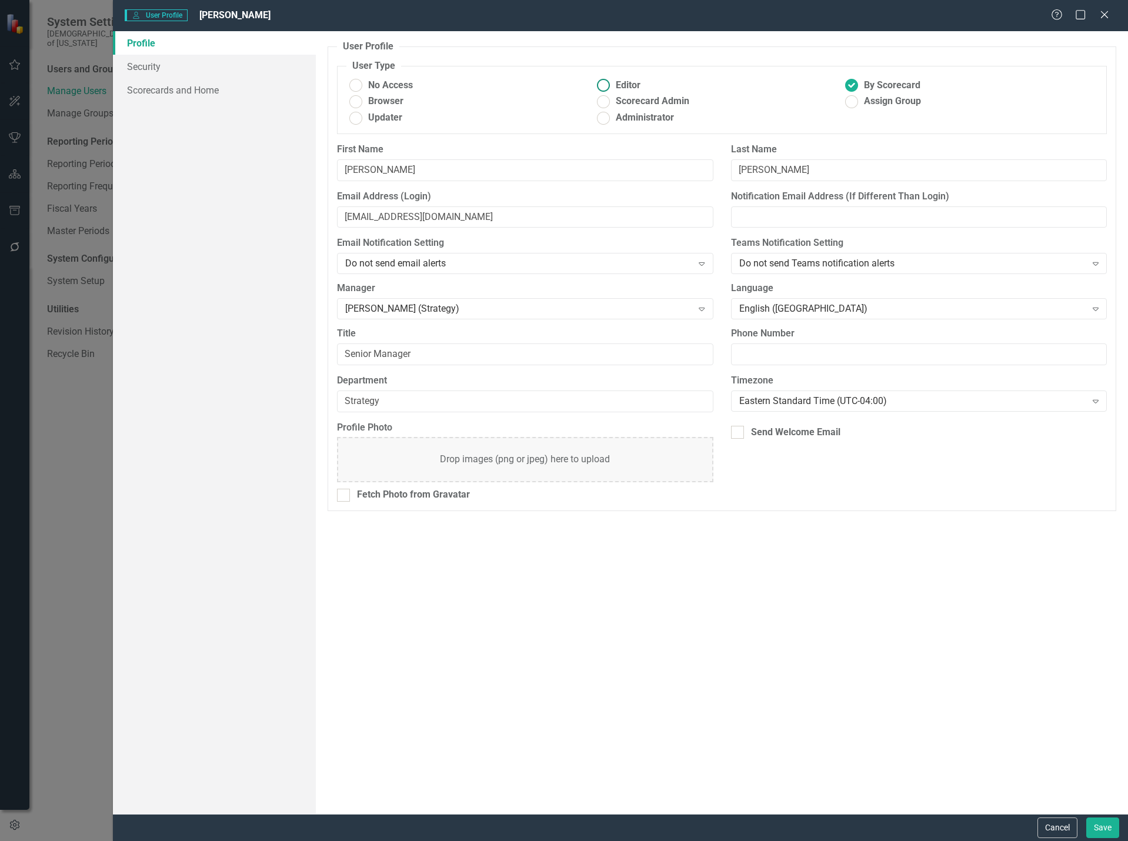
click at [605, 88] on ins at bounding box center [603, 85] width 18 height 18
click at [605, 88] on input "Editor" at bounding box center [603, 85] width 18 height 18
radio input "true"
click at [176, 91] on link "Scorecards and Home" at bounding box center [214, 90] width 203 height 24
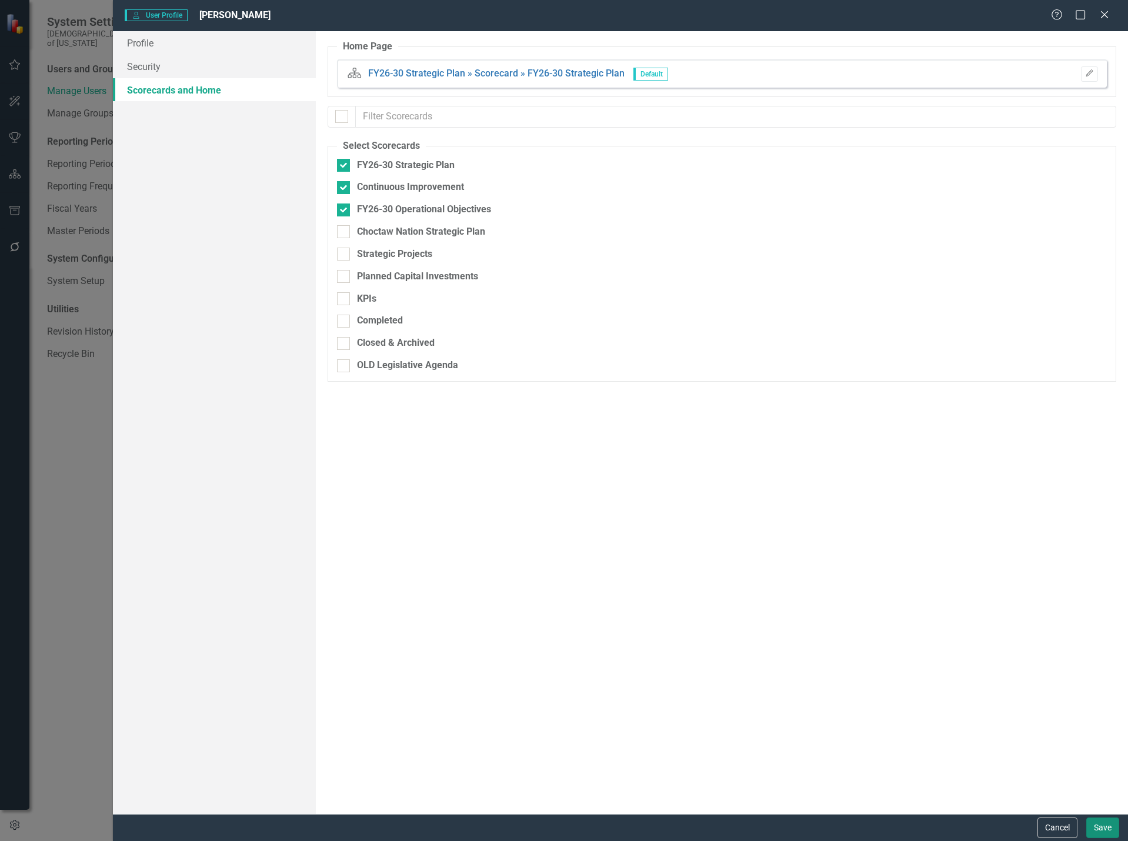
click at [1099, 830] on button "Save" at bounding box center [1102, 827] width 33 height 21
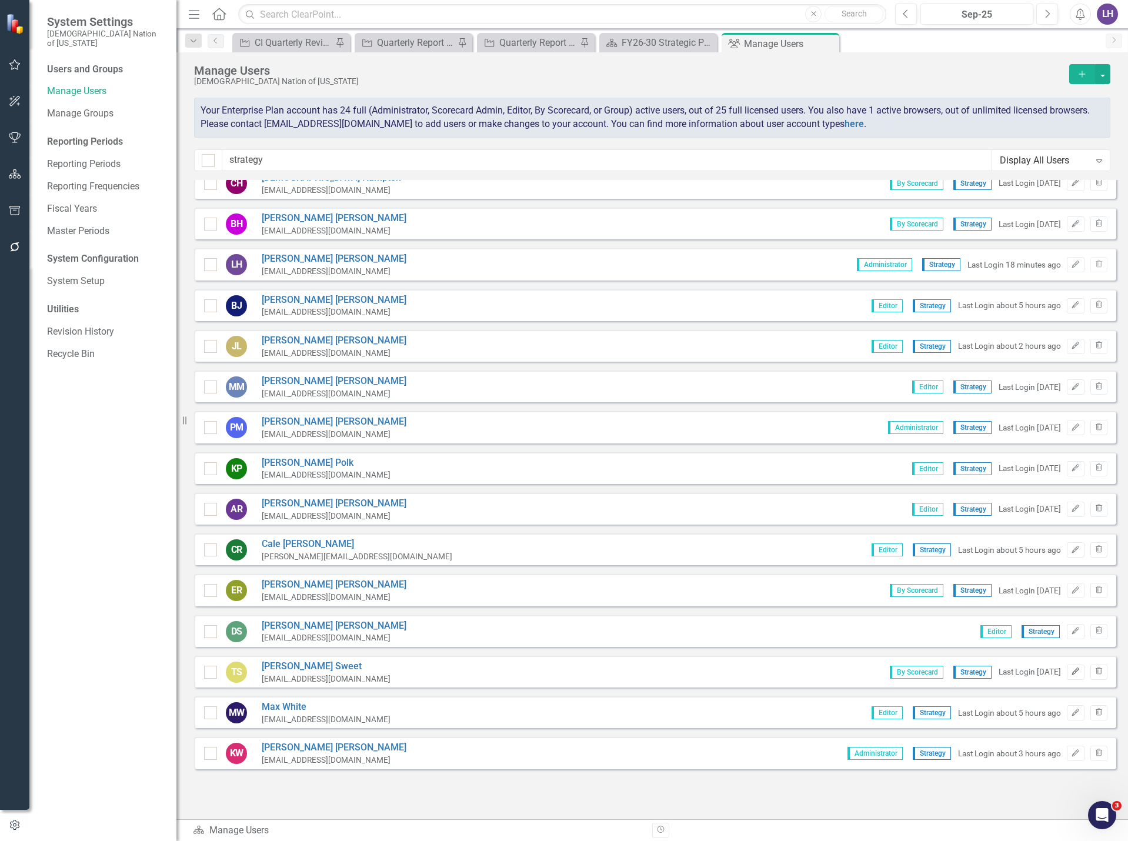
click at [1071, 675] on icon "Edit" at bounding box center [1075, 671] width 9 height 7
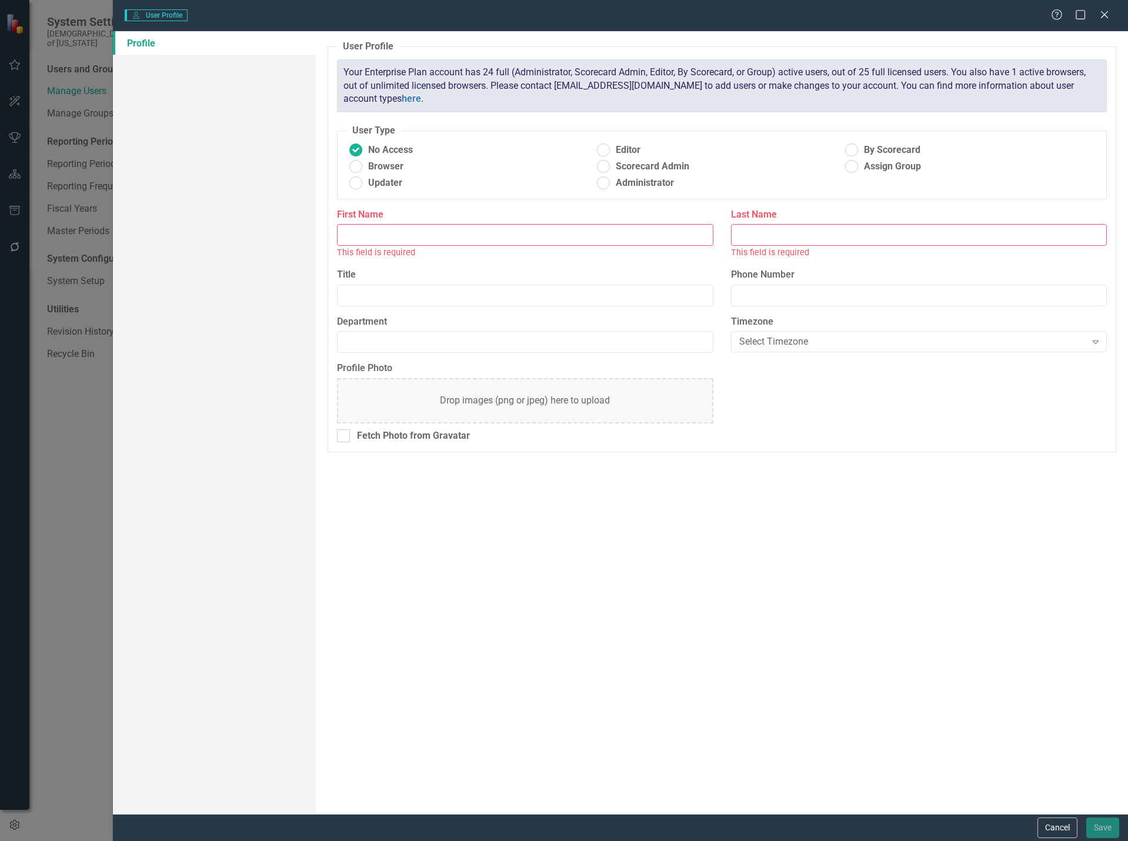
type input "[PERSON_NAME]"
type input "Sweet"
type input "Senior Manager"
type input "Strategy"
radio input "false"
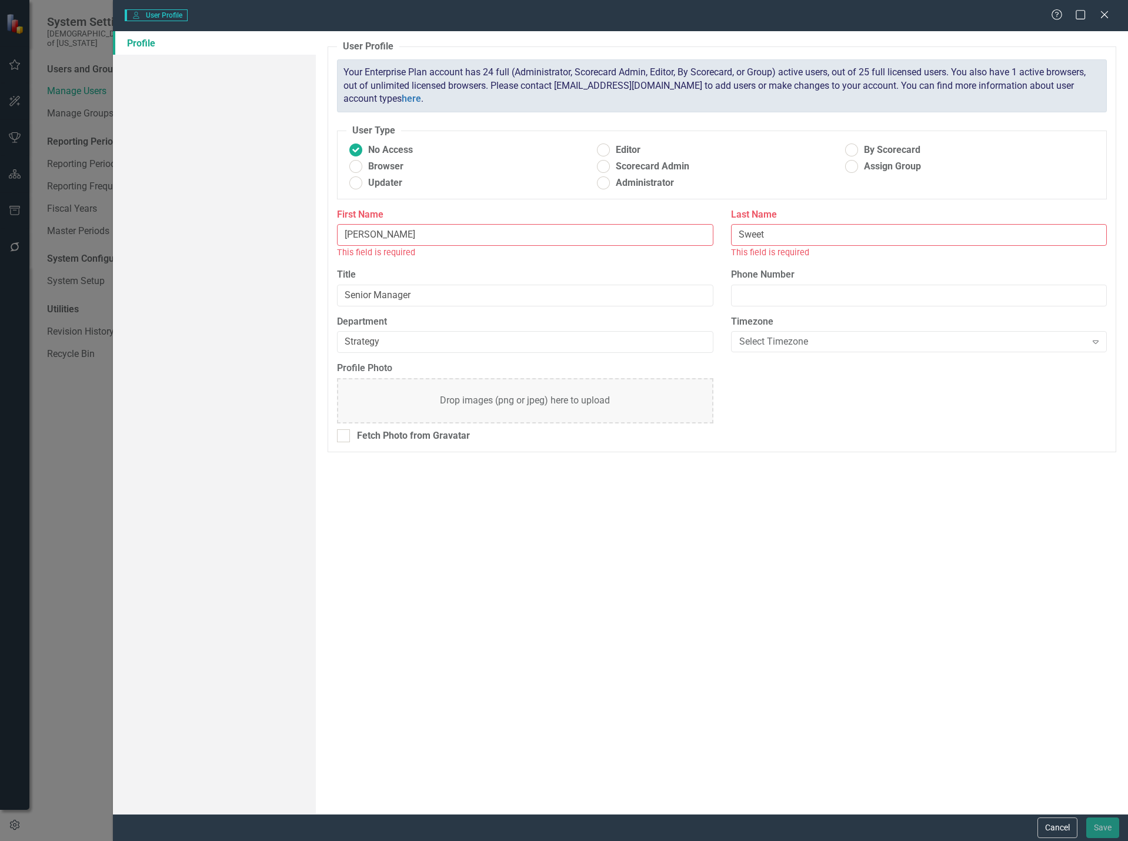
radio input "true"
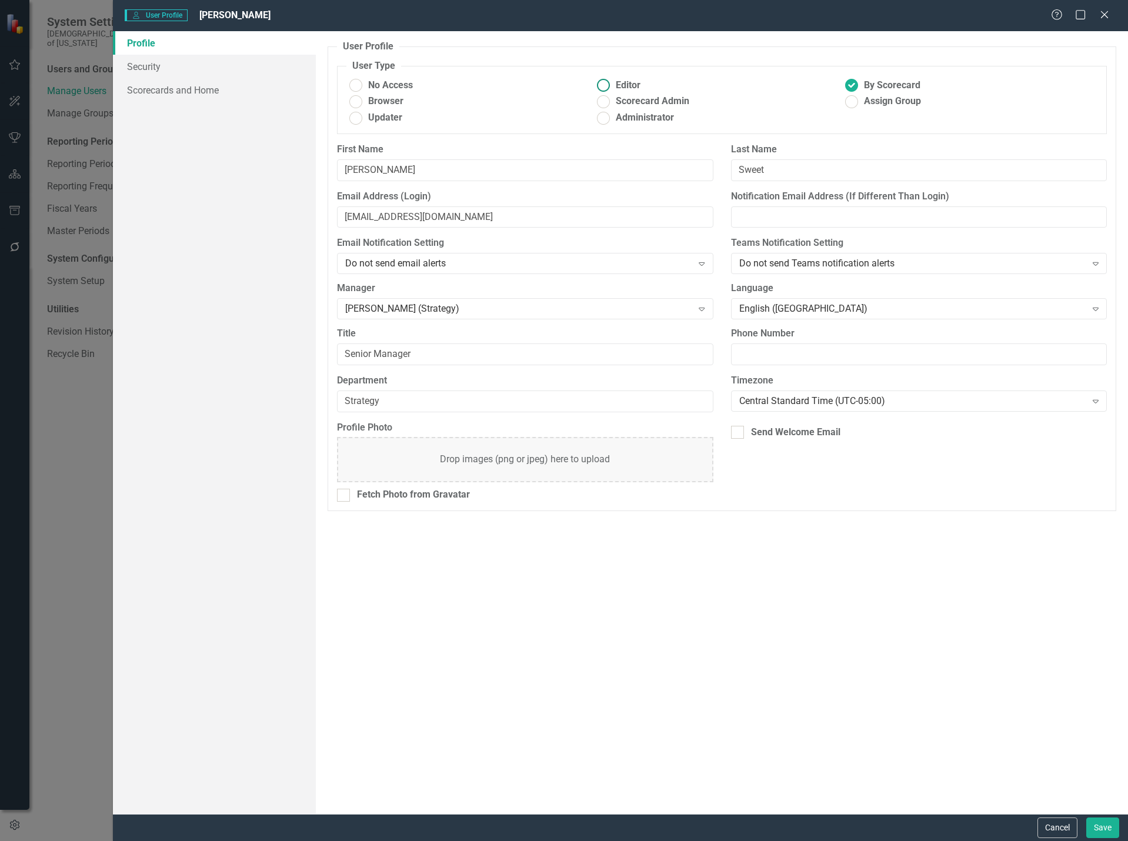
click at [603, 82] on ins at bounding box center [603, 85] width 18 height 18
click at [603, 82] on input "Editor" at bounding box center [603, 85] width 18 height 18
radio input "true"
click at [149, 92] on link "Scorecards and Home" at bounding box center [214, 90] width 203 height 24
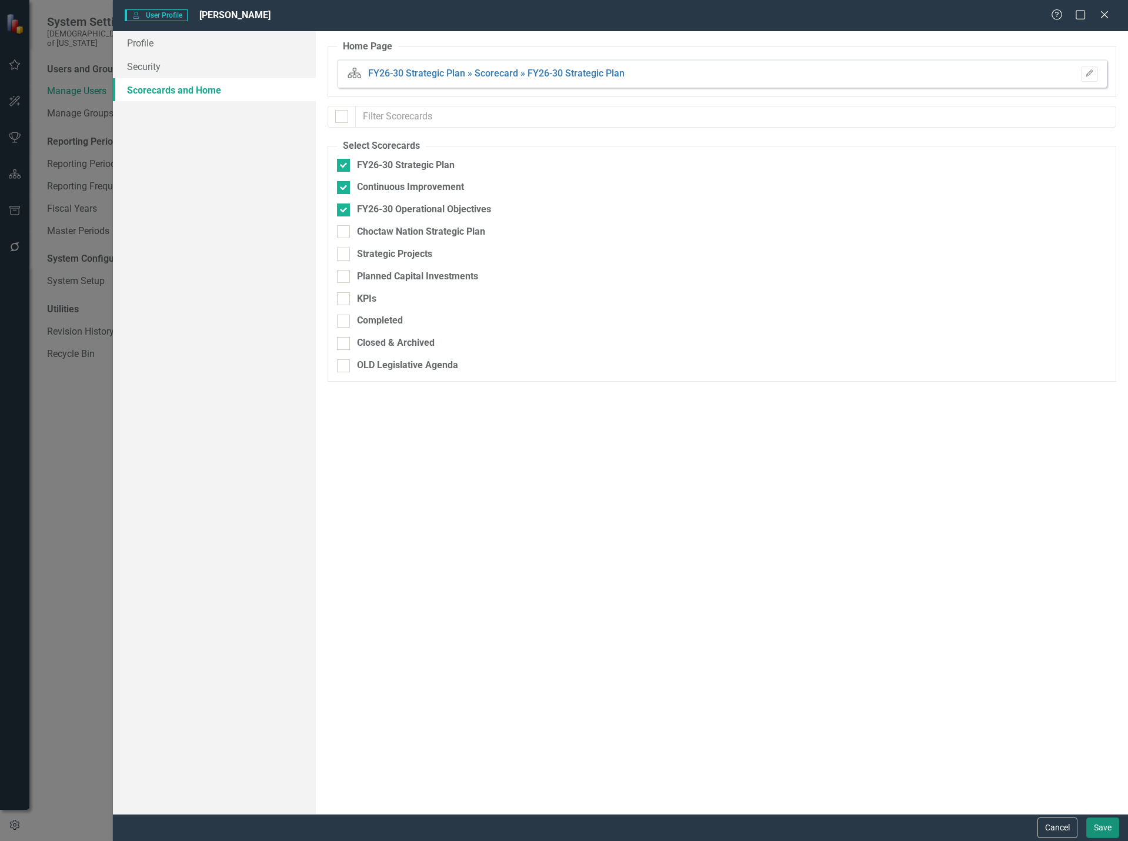
click at [1109, 830] on button "Save" at bounding box center [1102, 827] width 33 height 21
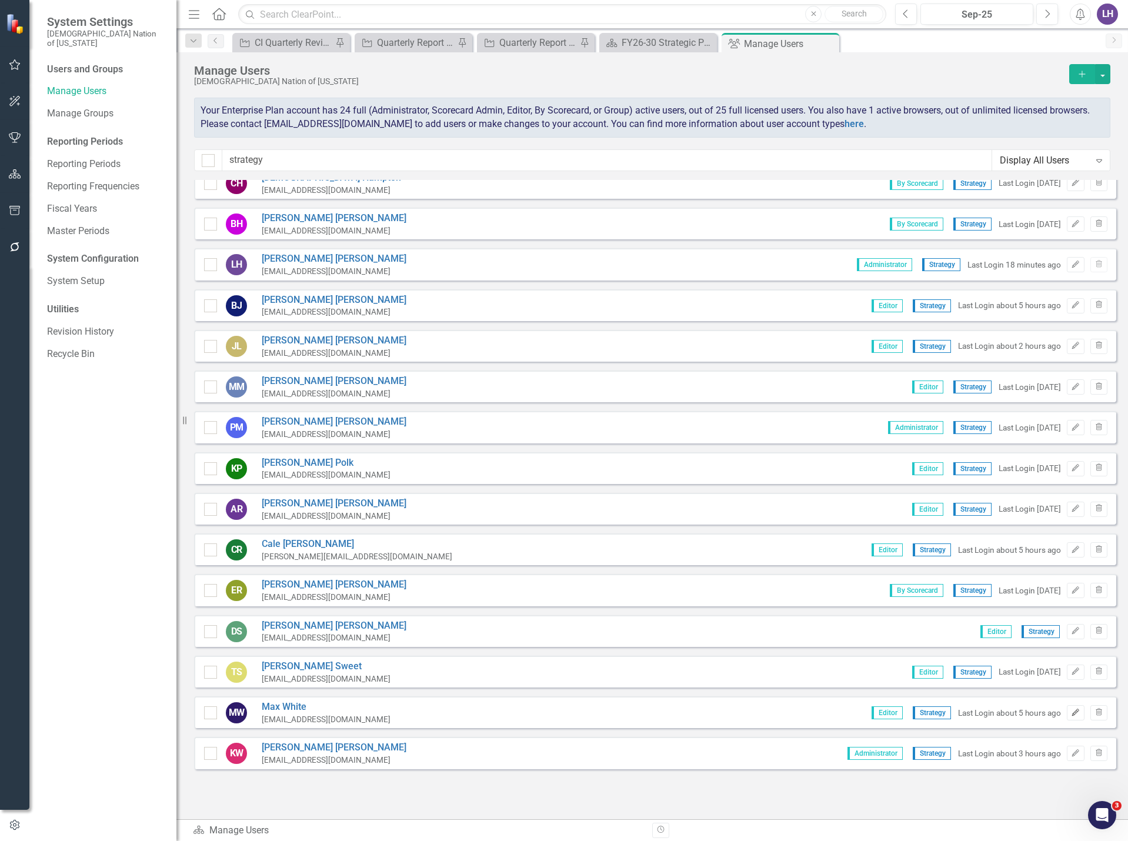
click at [1066, 717] on button "Edit" at bounding box center [1074, 712] width 17 height 15
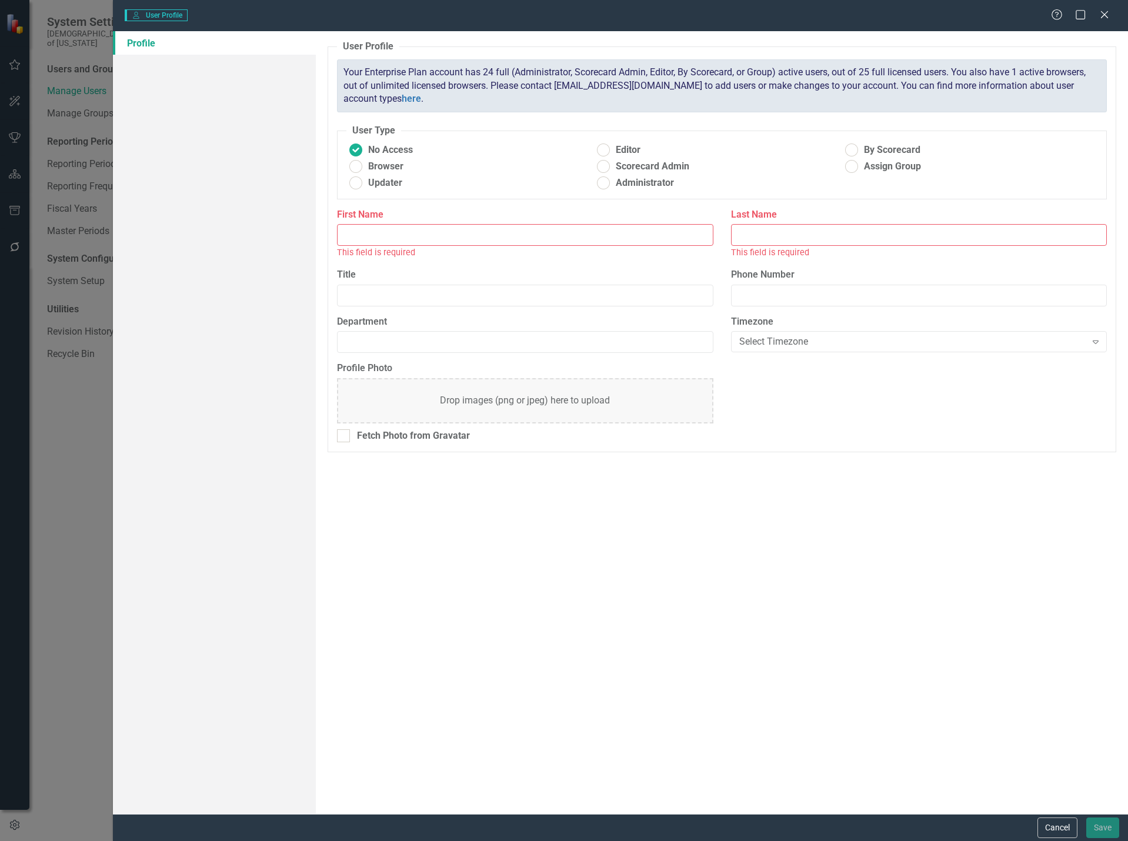
type input "Max"
type input "White"
type input "Senior Manager"
type input "Strategy"
radio input "false"
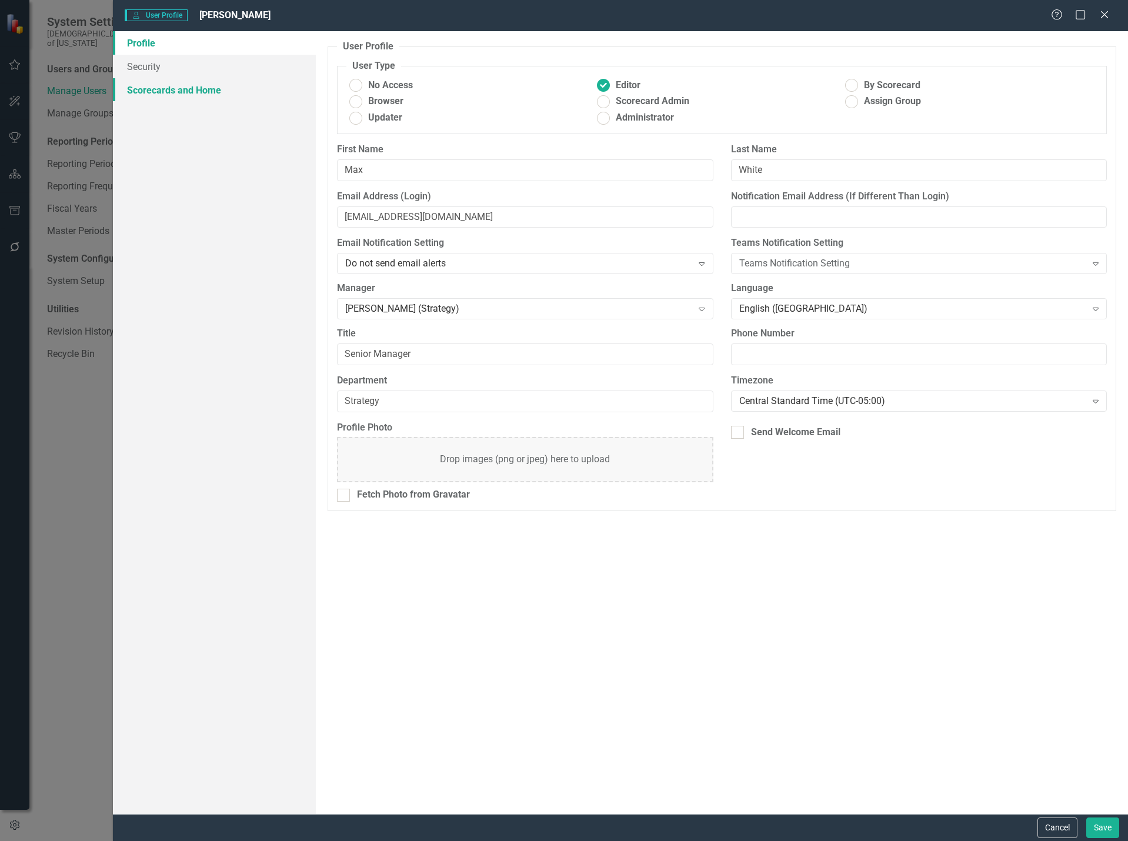
click at [192, 84] on link "Scorecards and Home" at bounding box center [214, 90] width 203 height 24
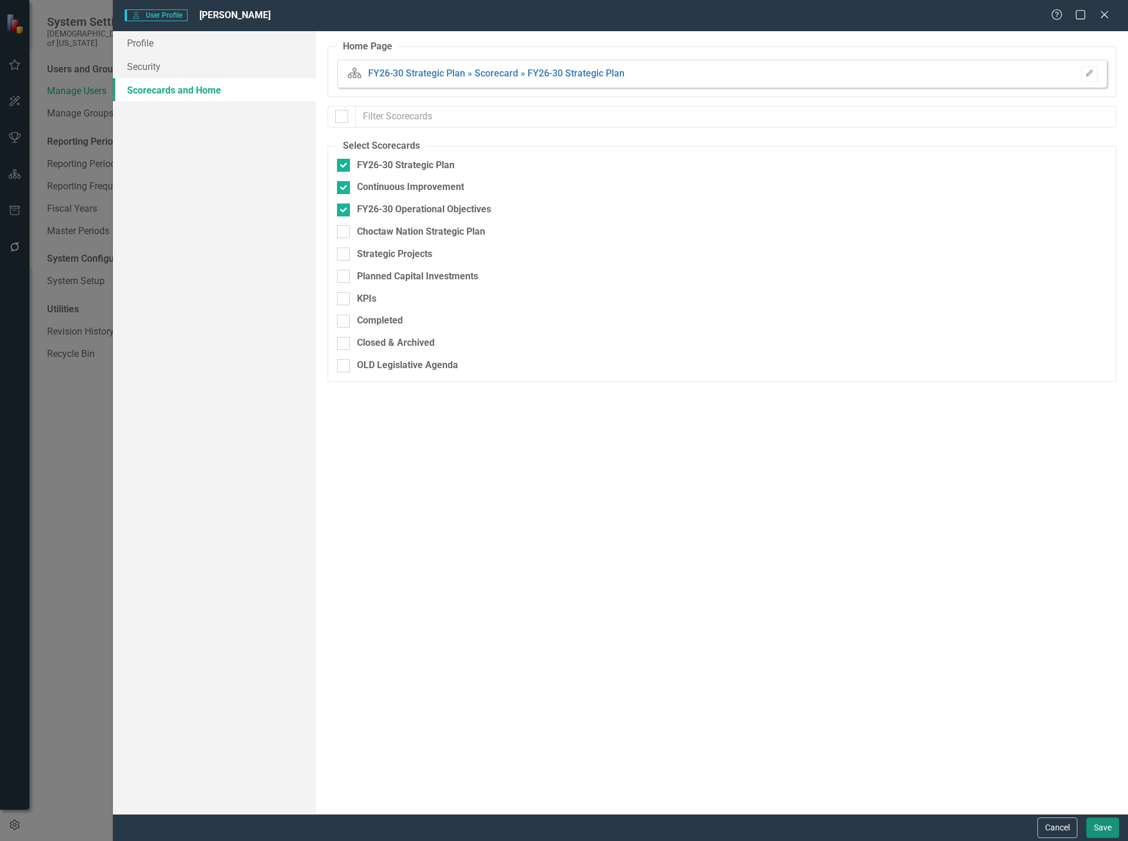
click at [1101, 828] on button "Save" at bounding box center [1102, 827] width 33 height 21
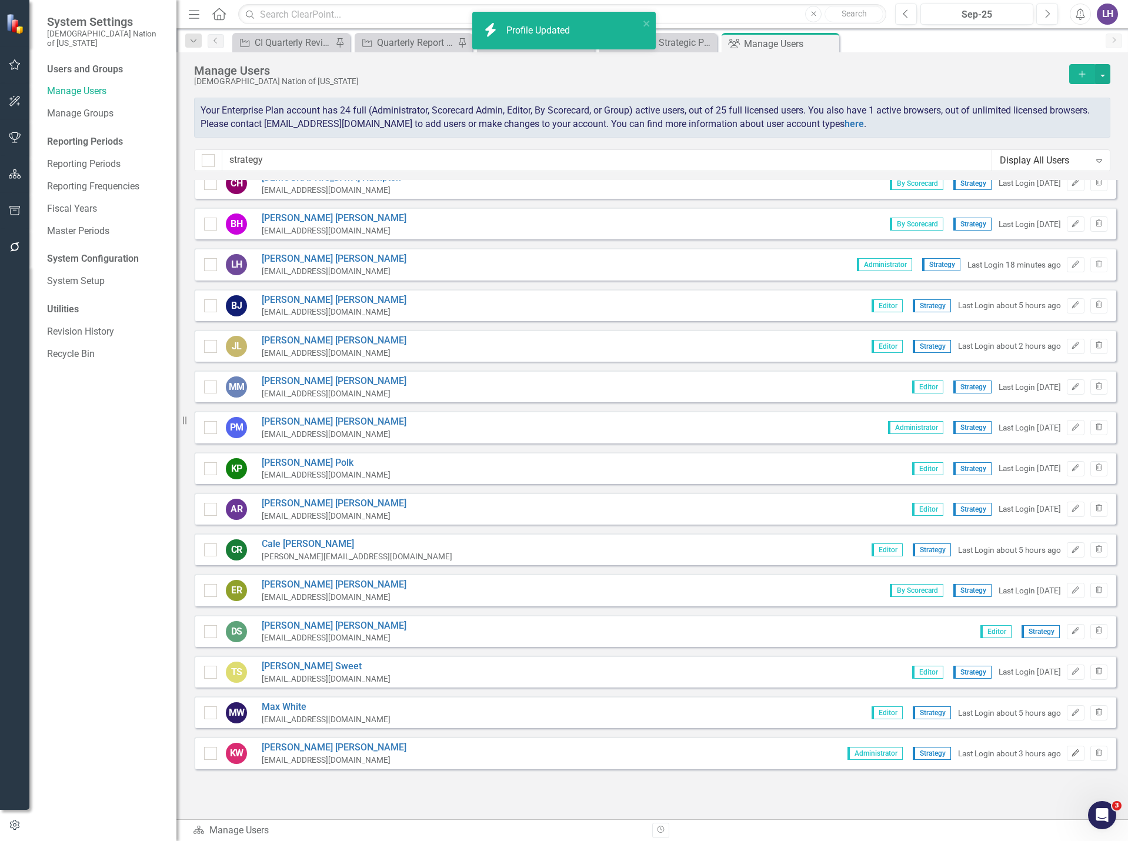
click at [1071, 753] on icon "Edit" at bounding box center [1075, 753] width 9 height 7
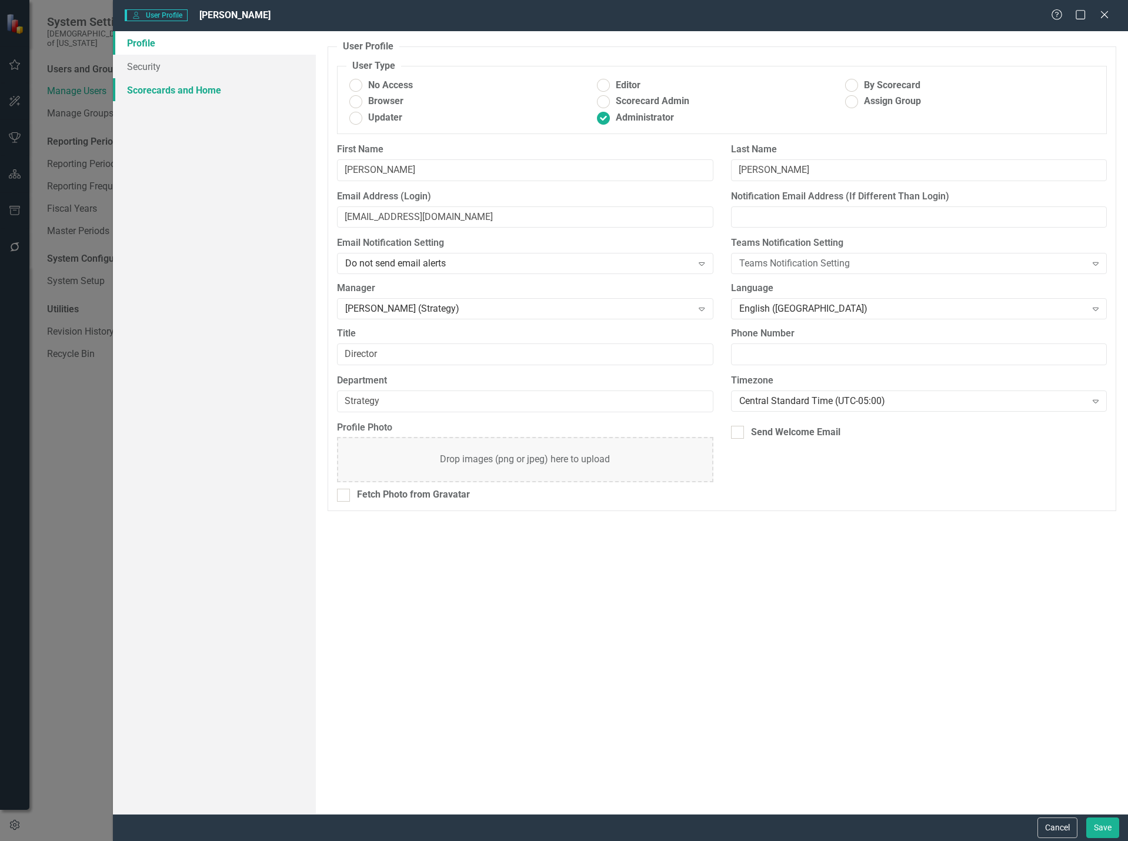
click at [206, 88] on link "Scorecards and Home" at bounding box center [214, 90] width 203 height 24
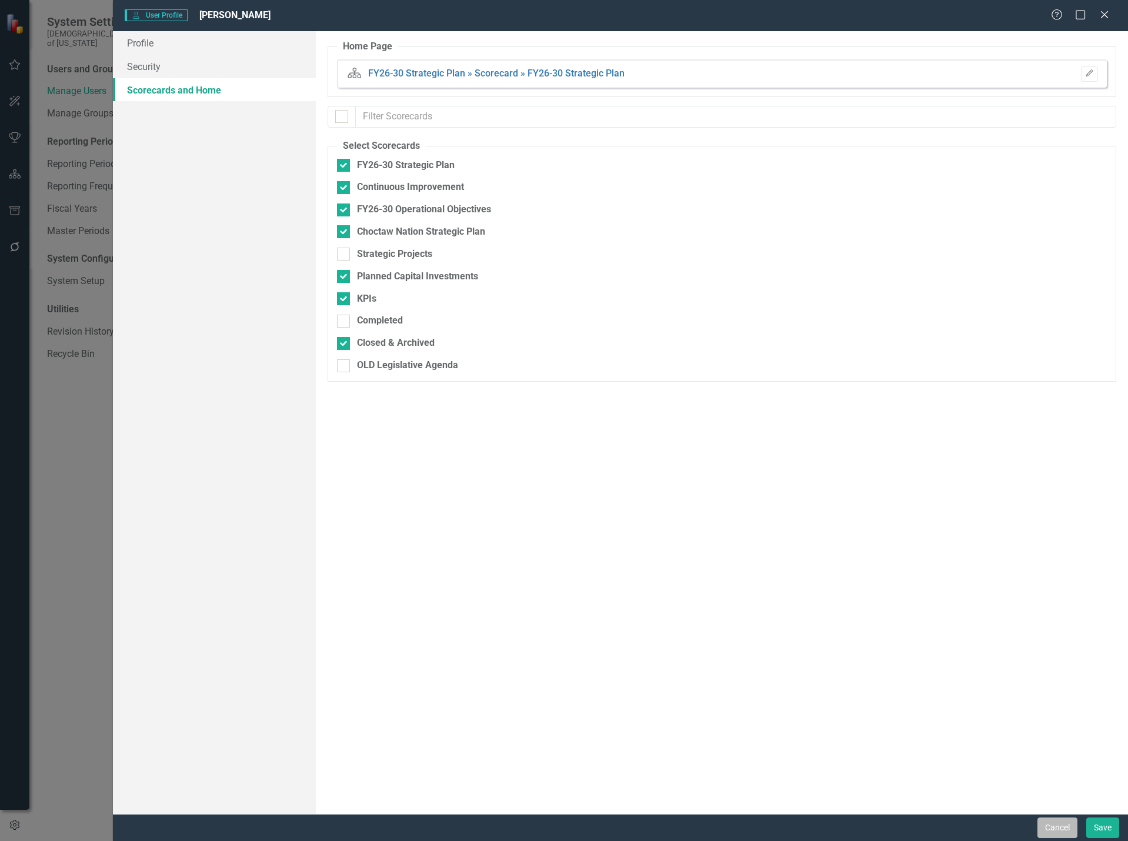
click at [1052, 827] on button "Cancel" at bounding box center [1057, 827] width 40 height 21
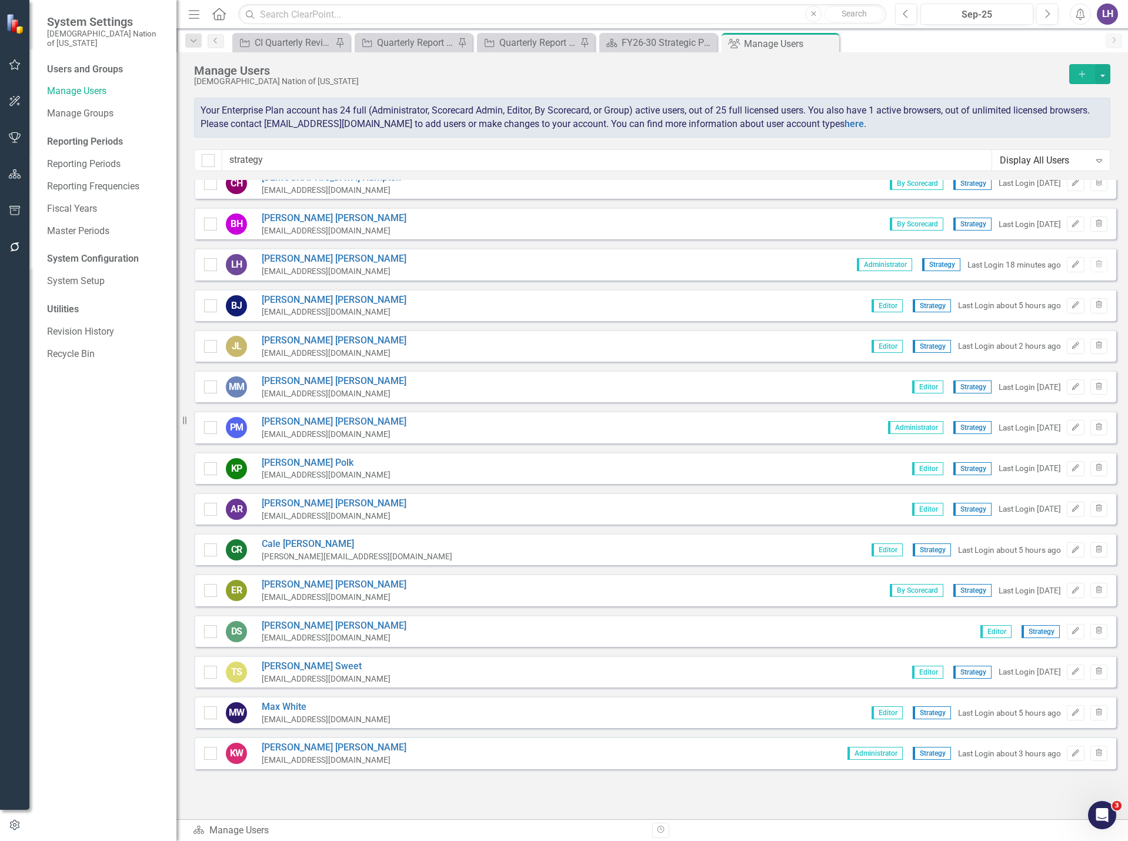
scroll to position [0, 0]
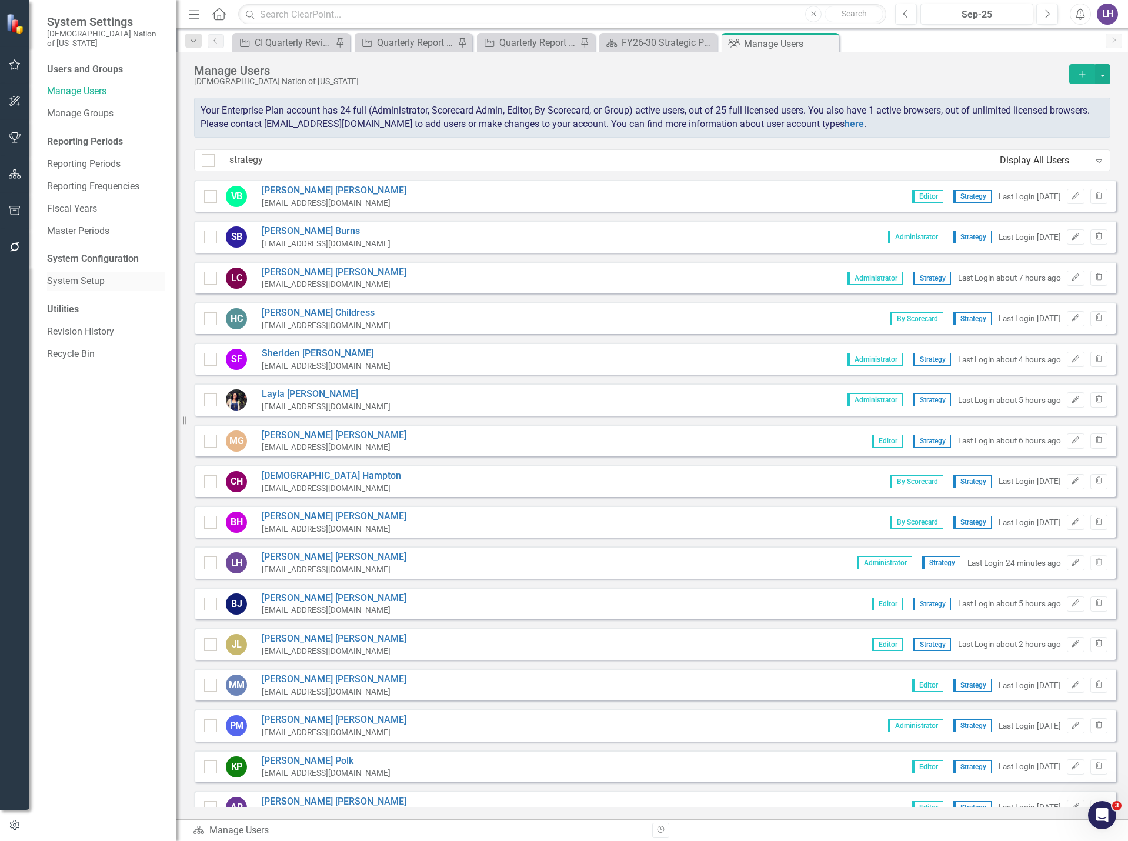
click at [99, 275] on link "System Setup" at bounding box center [106, 282] width 118 height 14
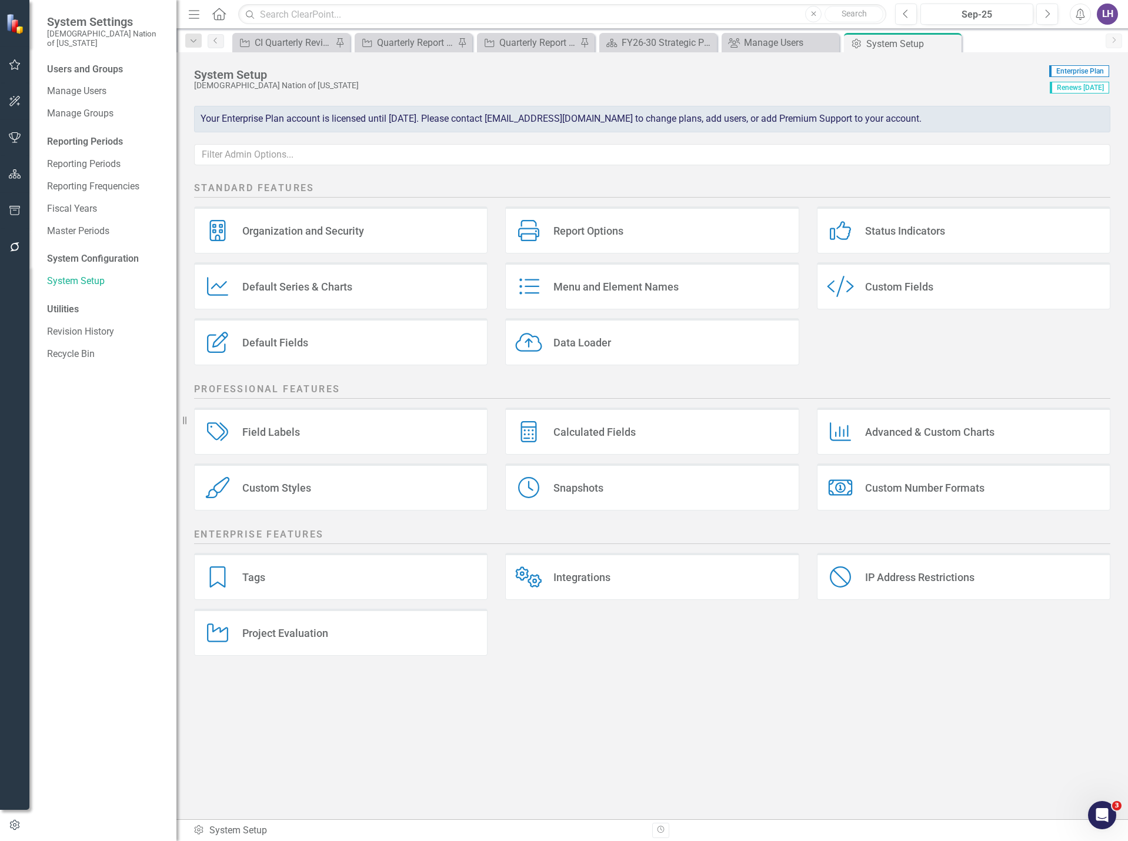
click at [928, 290] on div "Custom Fields" at bounding box center [899, 287] width 68 height 14
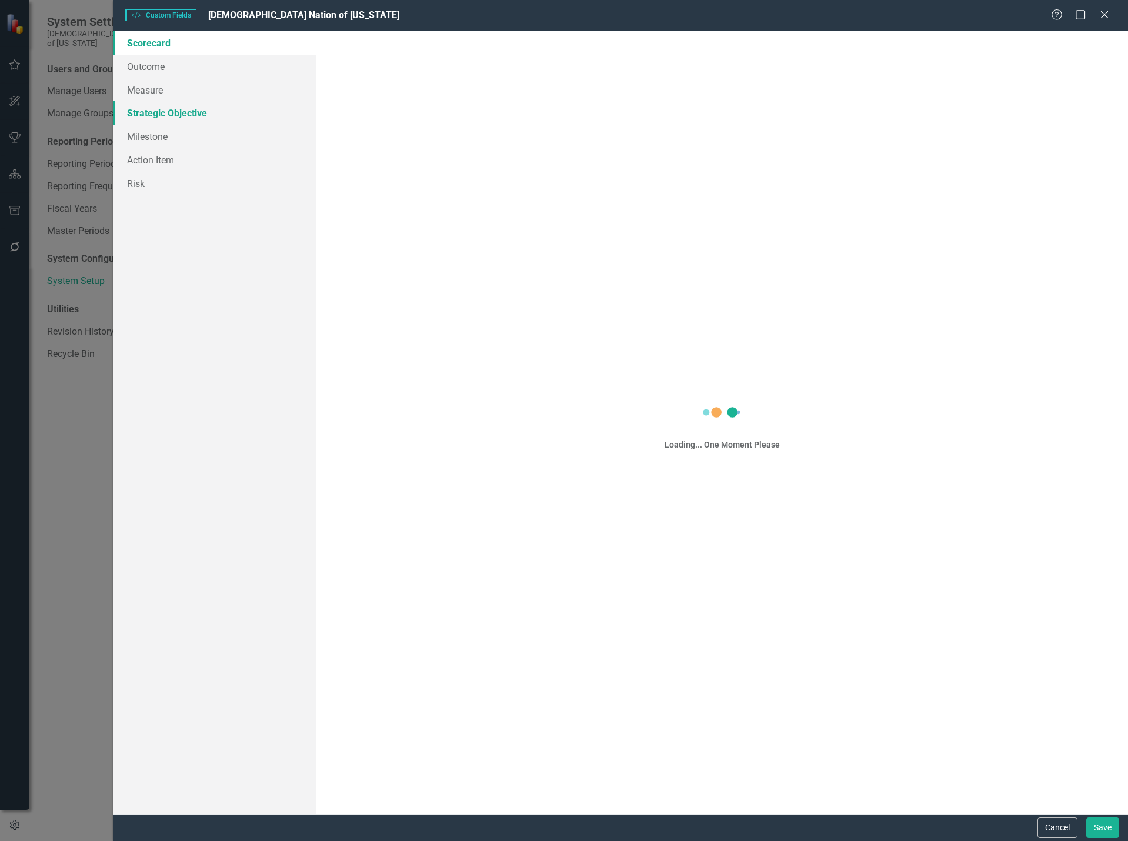
click at [176, 105] on link "Strategic Objective" at bounding box center [214, 113] width 203 height 24
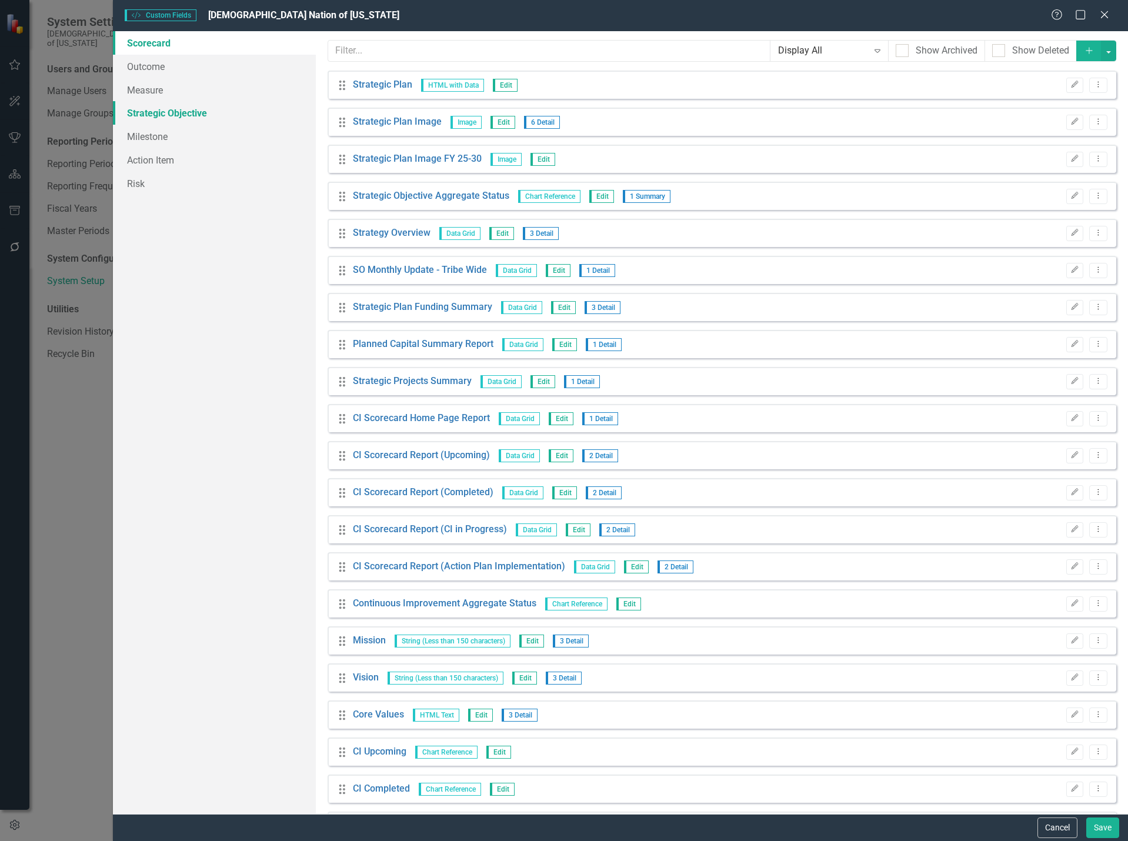
click at [178, 110] on link "Strategic Objective" at bounding box center [214, 113] width 203 height 24
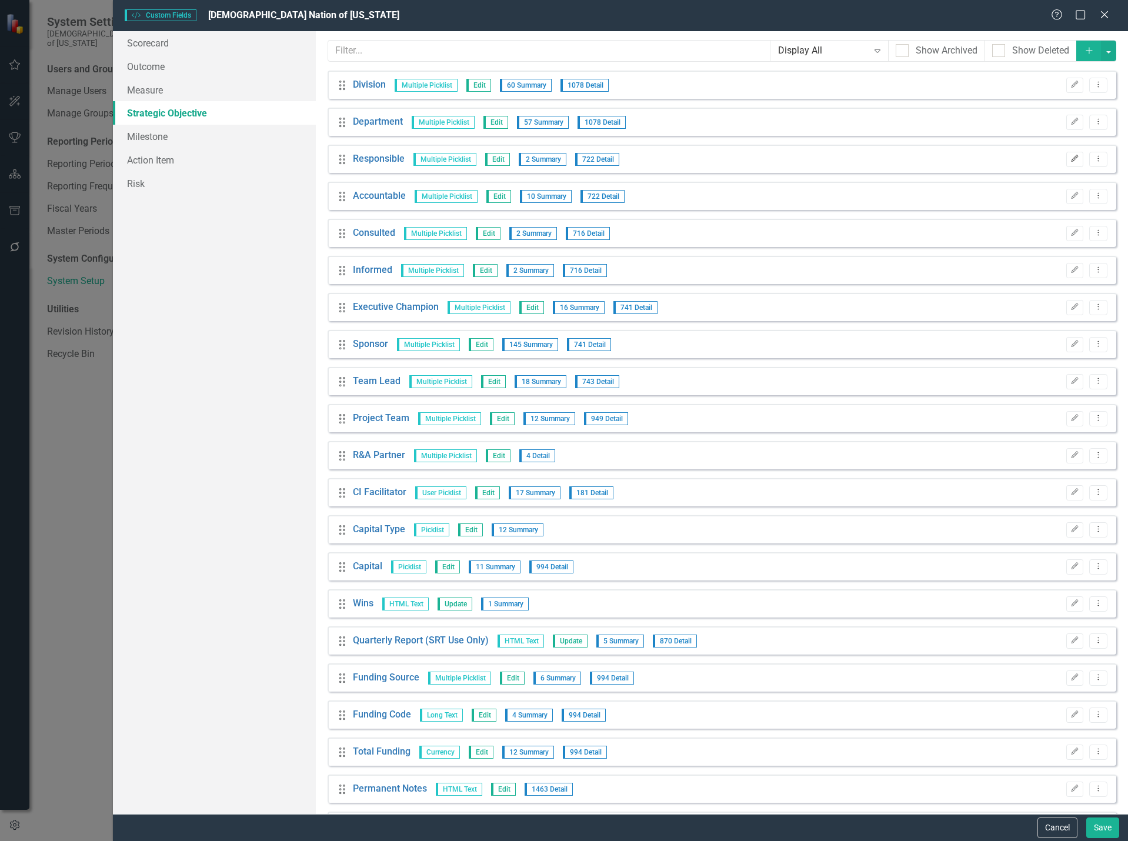
click at [1070, 160] on icon "Edit" at bounding box center [1074, 158] width 9 height 7
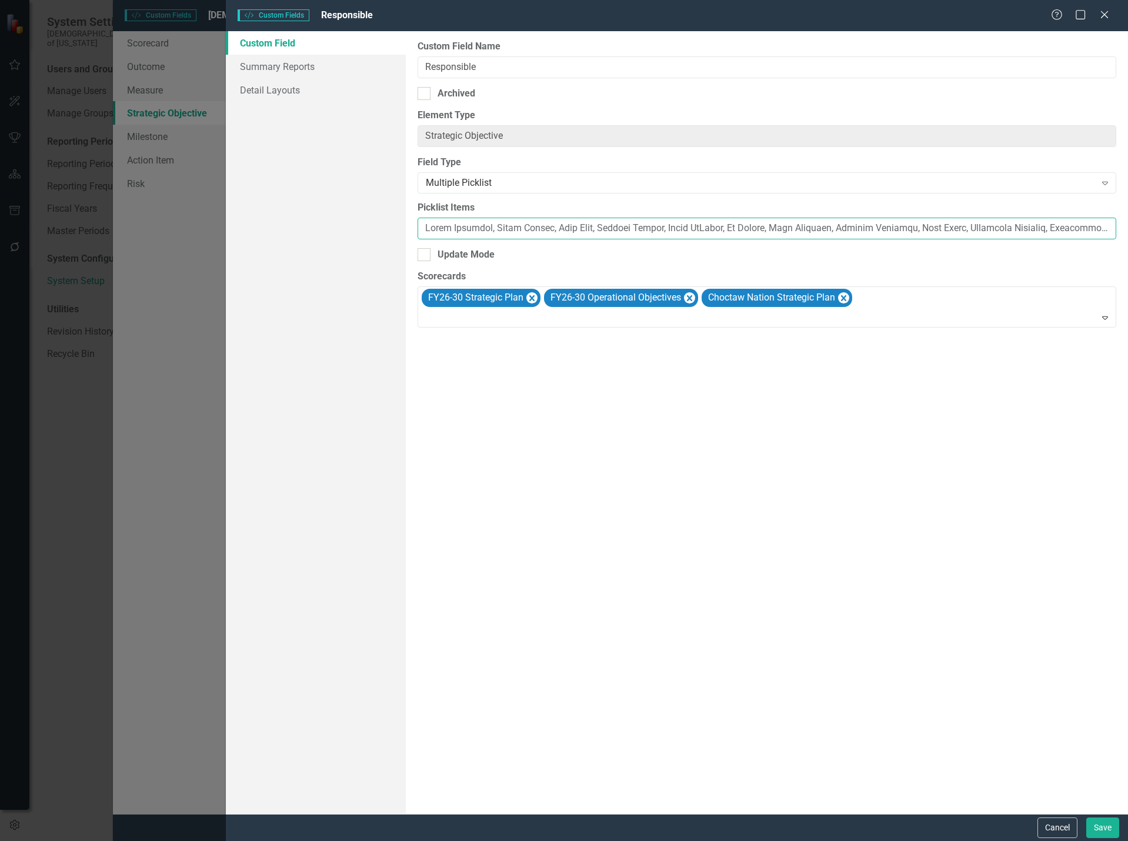
click at [632, 226] on input "Picklist Items" at bounding box center [766, 229] width 698 height 22
paste input "a [PERSON_NAME], [PERSON_NAME], [PERSON_NAME], [PERSON_NAME], [PERSON_NAME], [P…"
click at [845, 299] on icon "Remove Choctaw Nation Strategic Plan" at bounding box center [843, 298] width 5 height 6
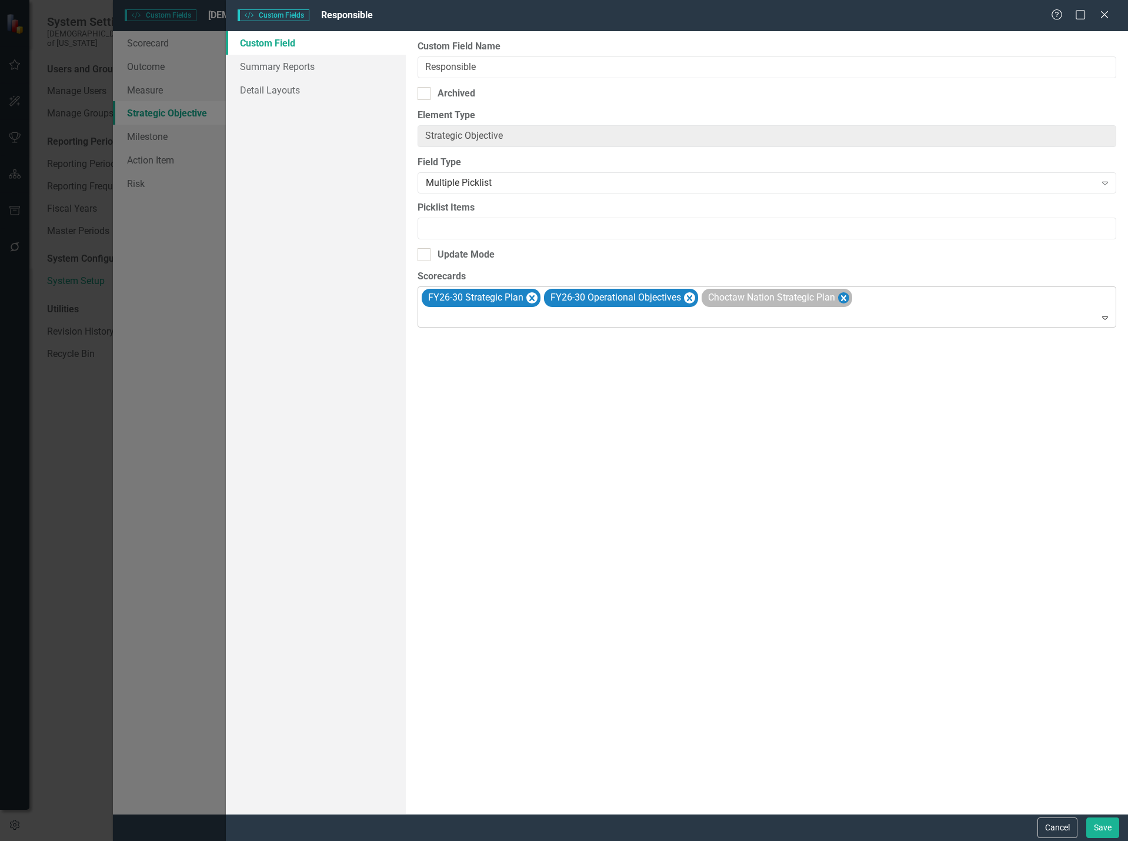
scroll to position [0, 0]
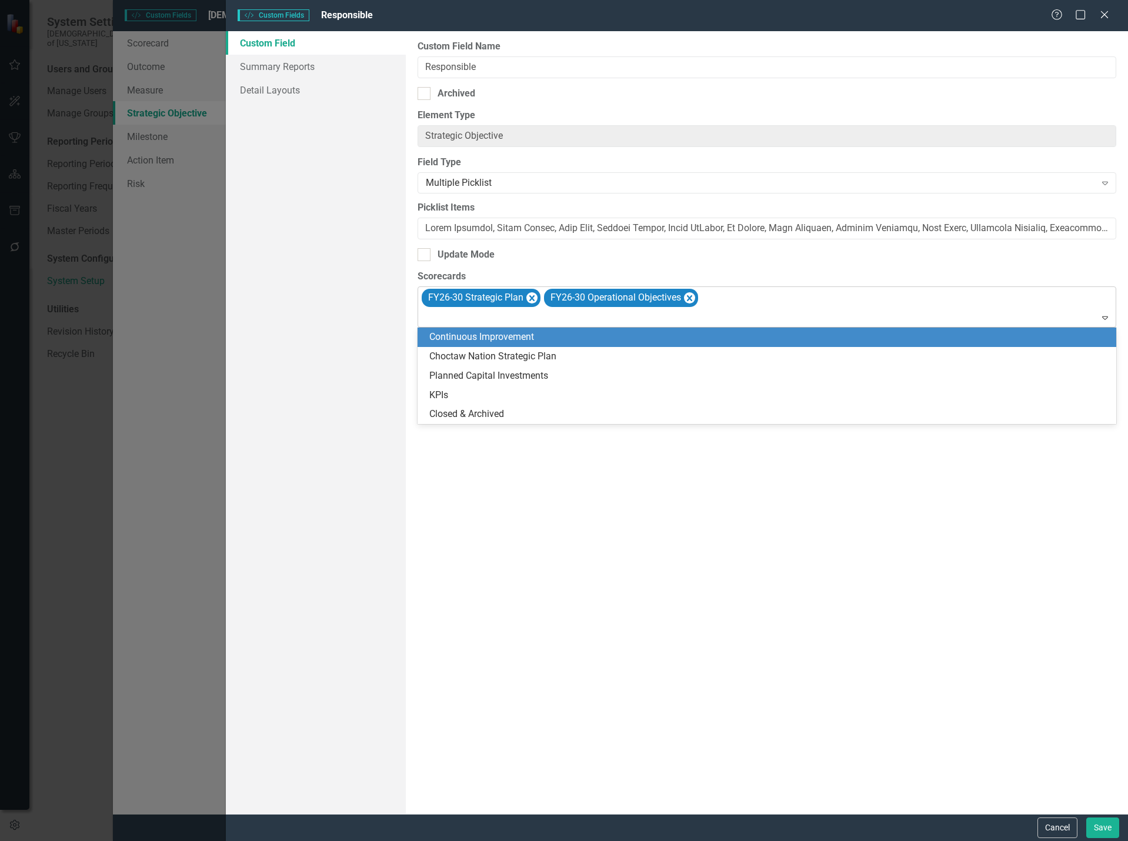
click at [838, 304] on div "FY26-30 Strategic Plan FY26-30 Operational Objectives" at bounding box center [767, 307] width 695 height 40
click at [486, 339] on div "Continuous Improvement" at bounding box center [769, 337] width 680 height 14
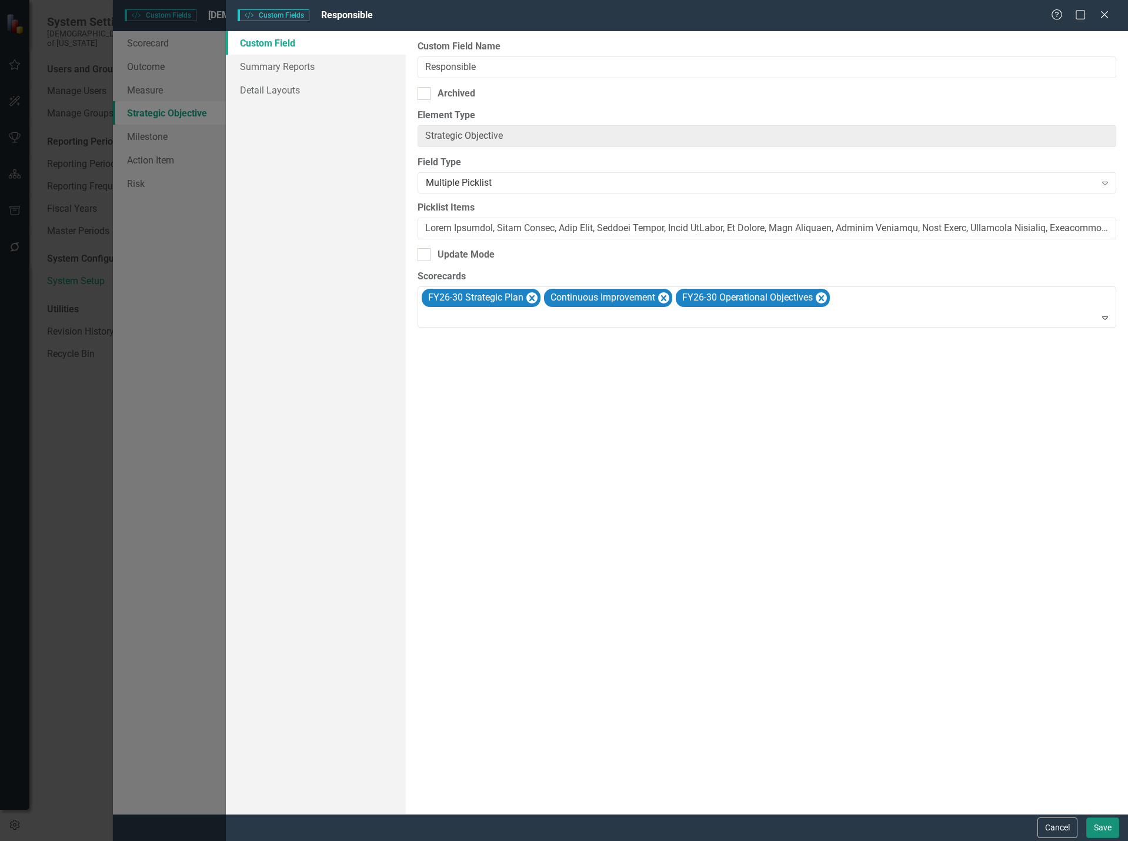
click at [1102, 831] on button "Save" at bounding box center [1102, 827] width 33 height 21
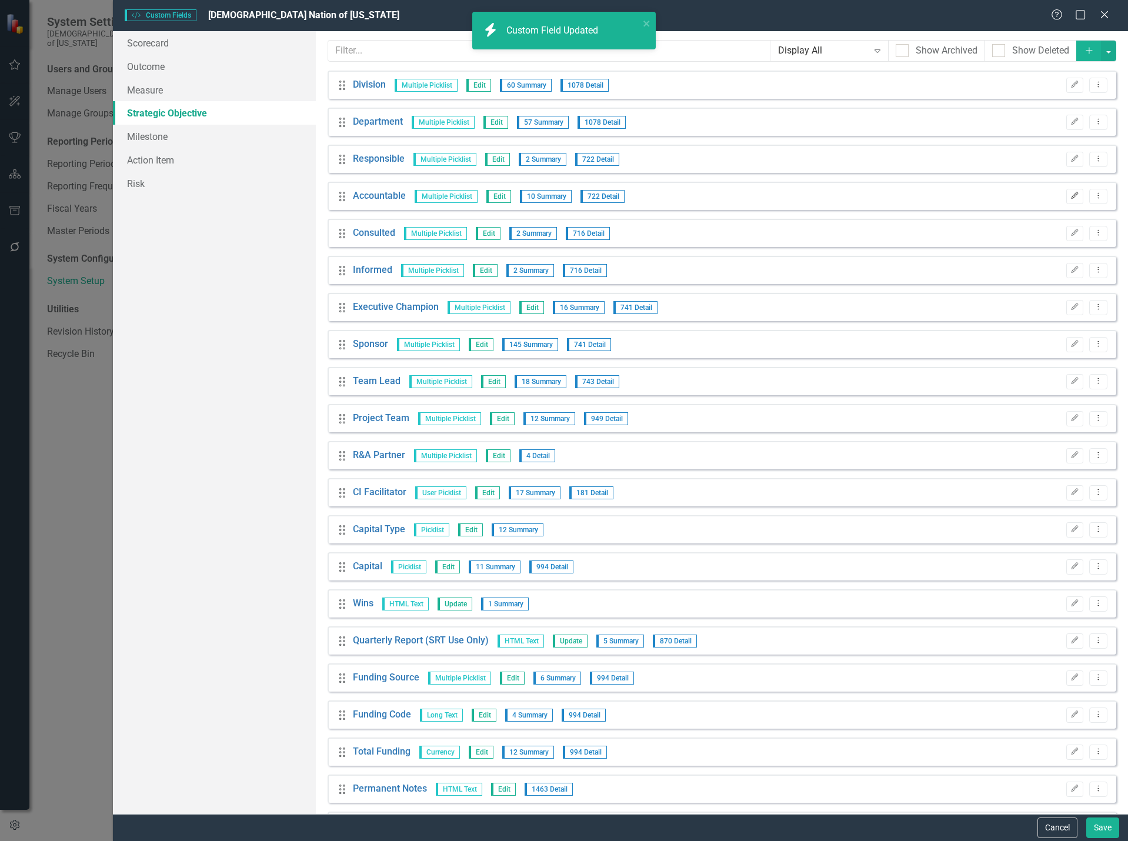
click at [1071, 195] on icon "button" at bounding box center [1074, 195] width 7 height 7
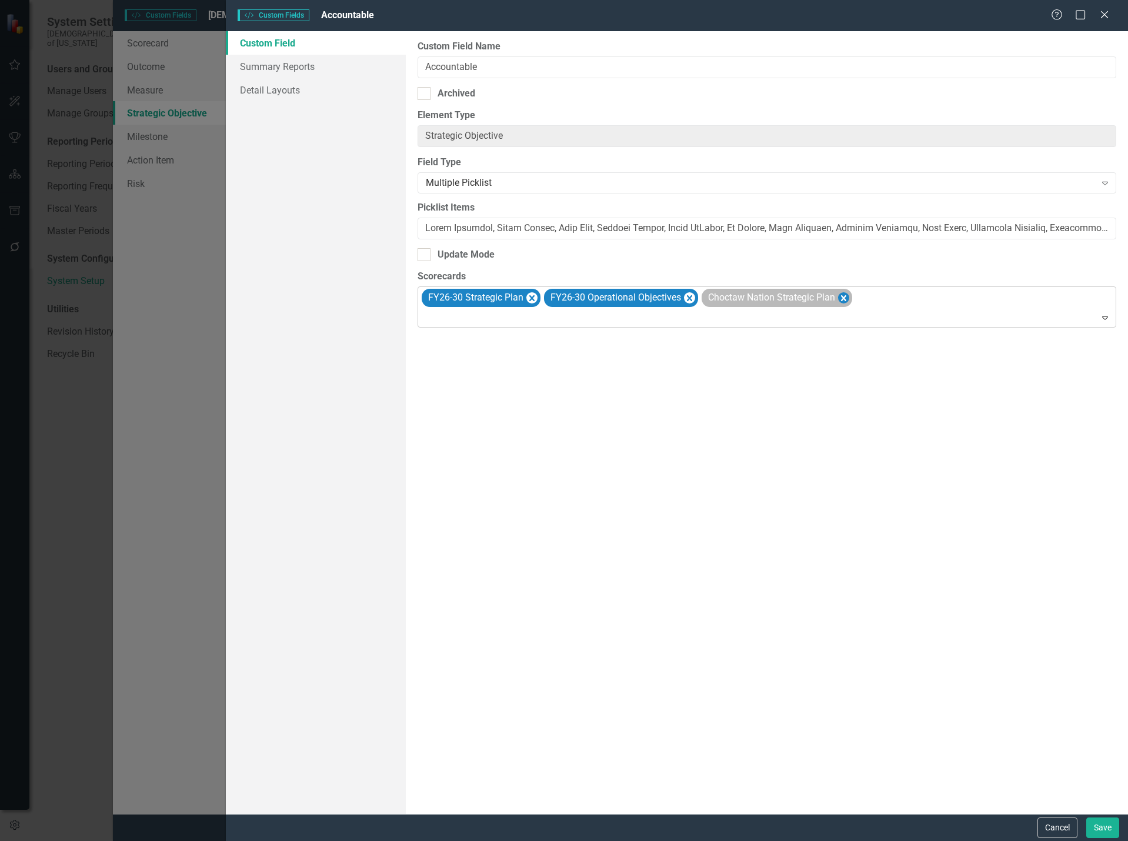
click at [845, 296] on icon "Remove Choctaw Nation Strategic Plan" at bounding box center [843, 298] width 5 height 6
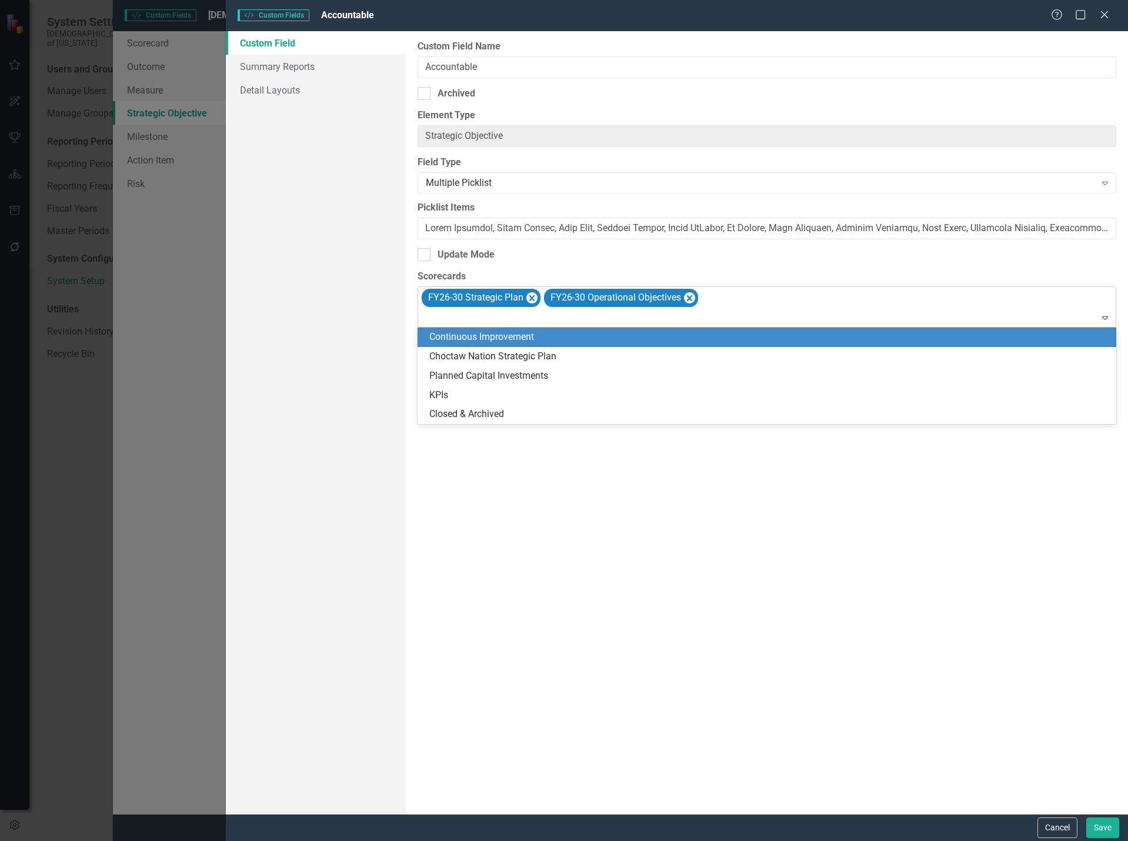
click at [818, 316] on div at bounding box center [767, 318] width 693 height 16
click at [571, 339] on div "Continuous Improvement" at bounding box center [769, 337] width 680 height 14
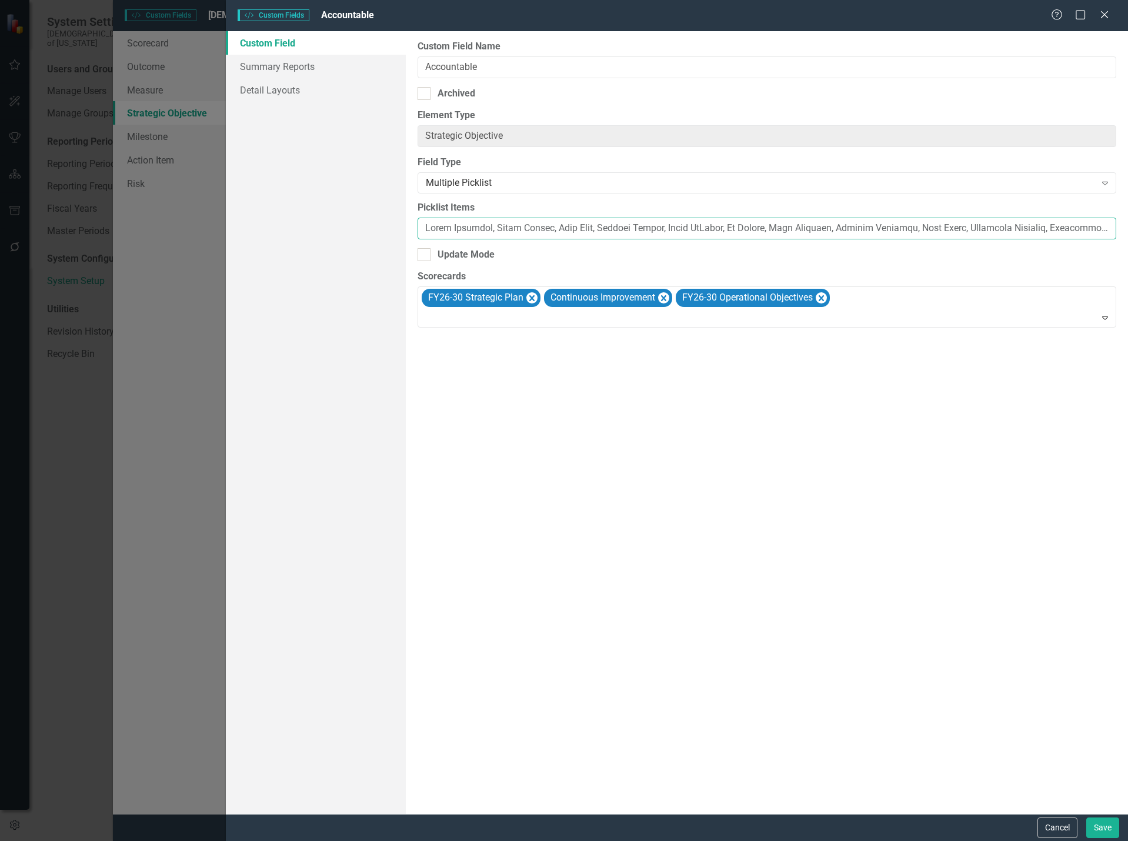
click at [539, 222] on input "Picklist Items" at bounding box center [766, 229] width 698 height 22
paste input "a [PERSON_NAME], [PERSON_NAME], [PERSON_NAME], [PERSON_NAME], [PERSON_NAME], [P…"
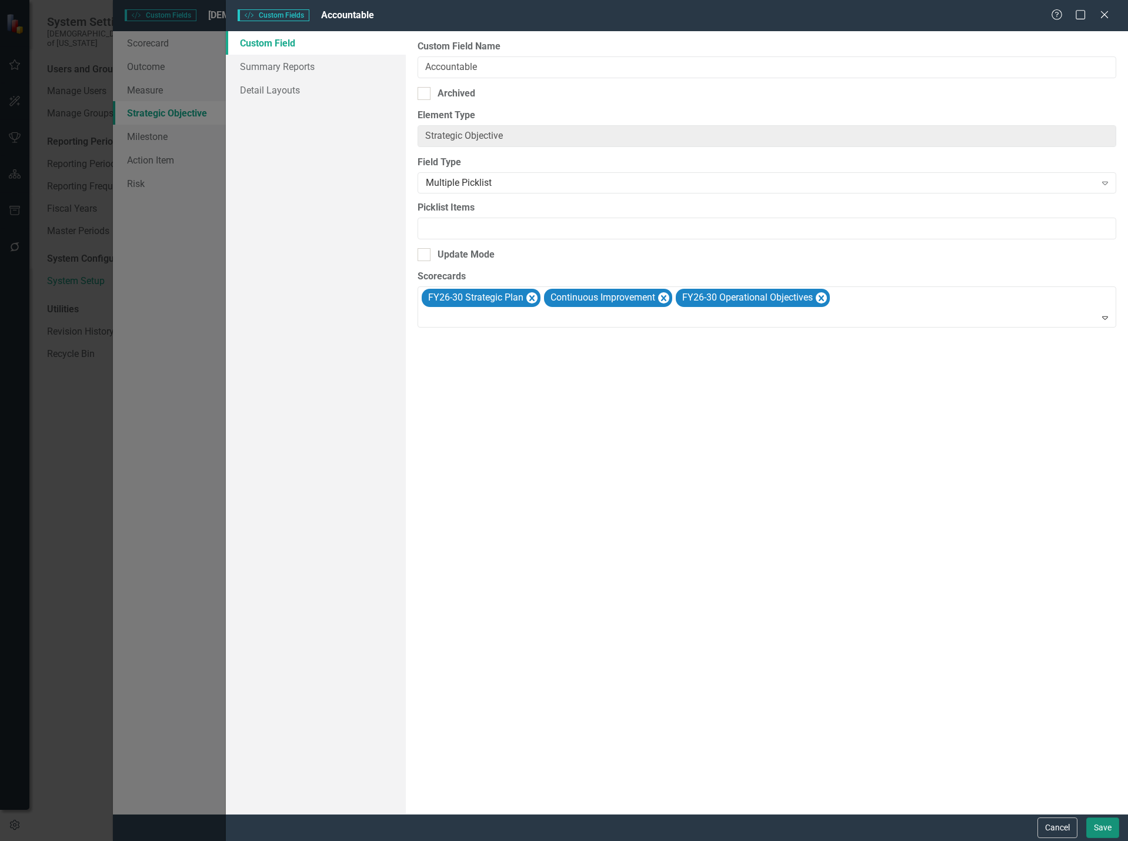
click at [1106, 834] on button "Save" at bounding box center [1102, 827] width 33 height 21
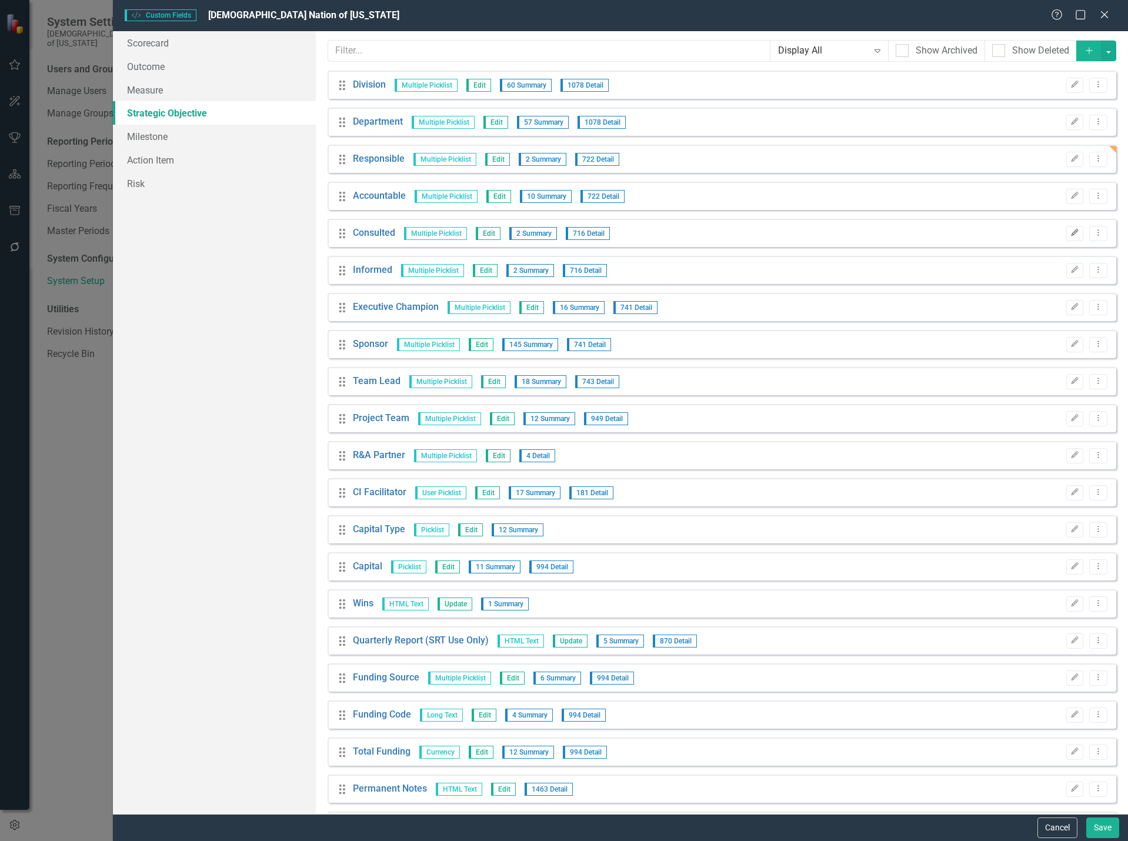
click at [1070, 233] on icon "Edit" at bounding box center [1074, 232] width 9 height 7
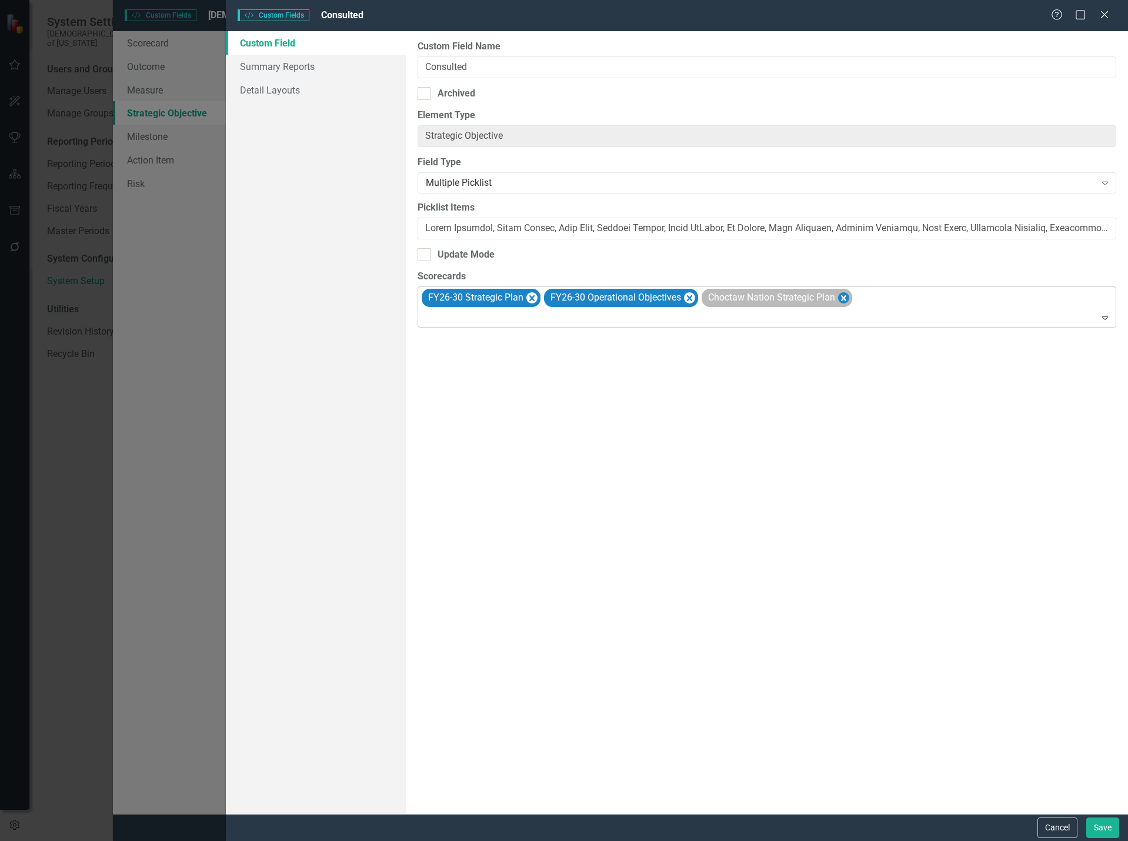
click at [845, 298] on icon "Remove Choctaw Nation Strategic Plan" at bounding box center [843, 298] width 5 height 6
click at [808, 316] on div at bounding box center [767, 318] width 693 height 16
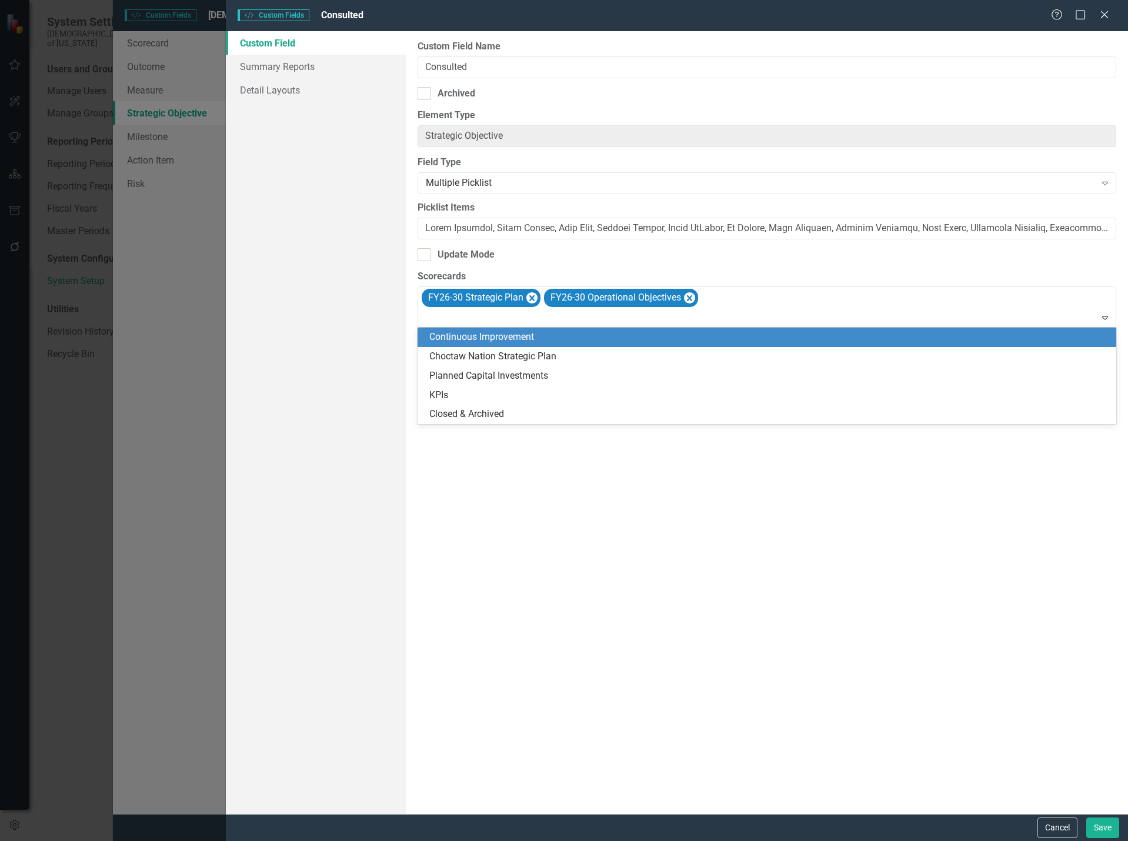
click at [567, 343] on div "Continuous Improvement" at bounding box center [766, 336] width 698 height 19
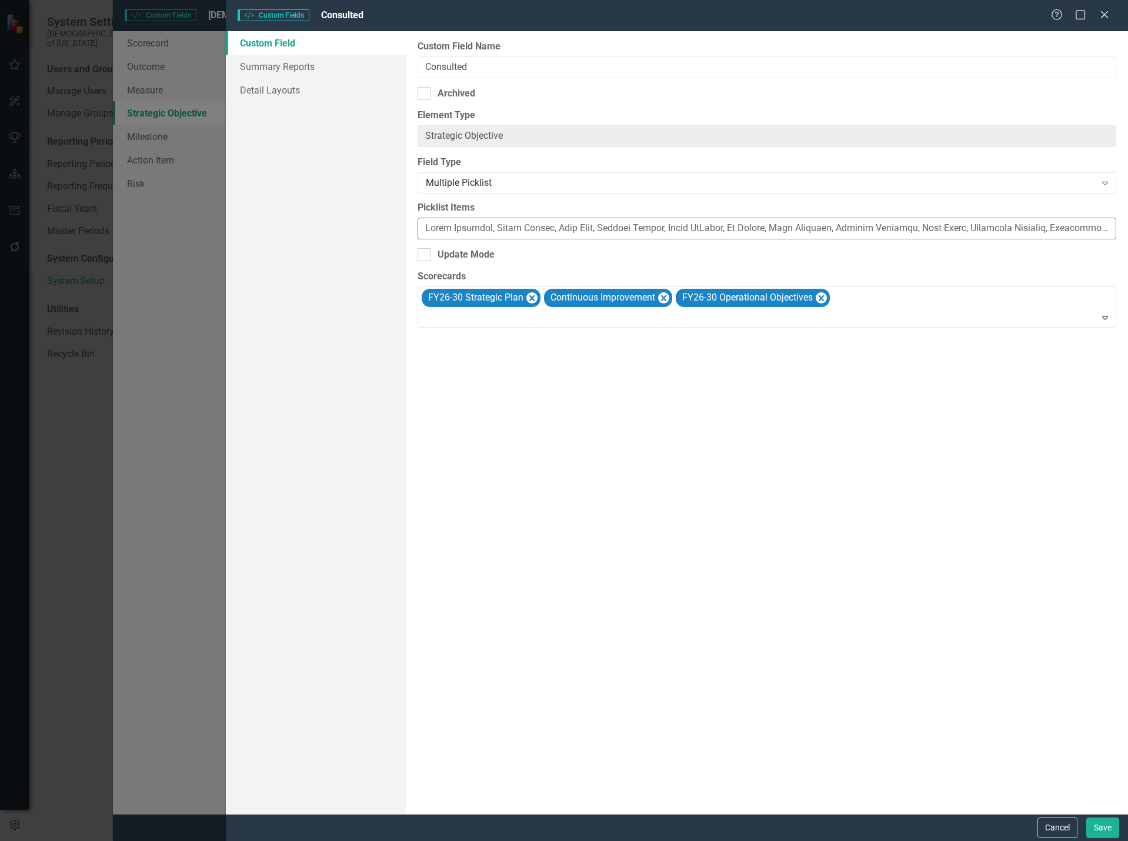
click at [572, 220] on input "Picklist Items" at bounding box center [766, 229] width 698 height 22
paste input "a [PERSON_NAME], [PERSON_NAME], [PERSON_NAME], [PERSON_NAME], [PERSON_NAME], [P…"
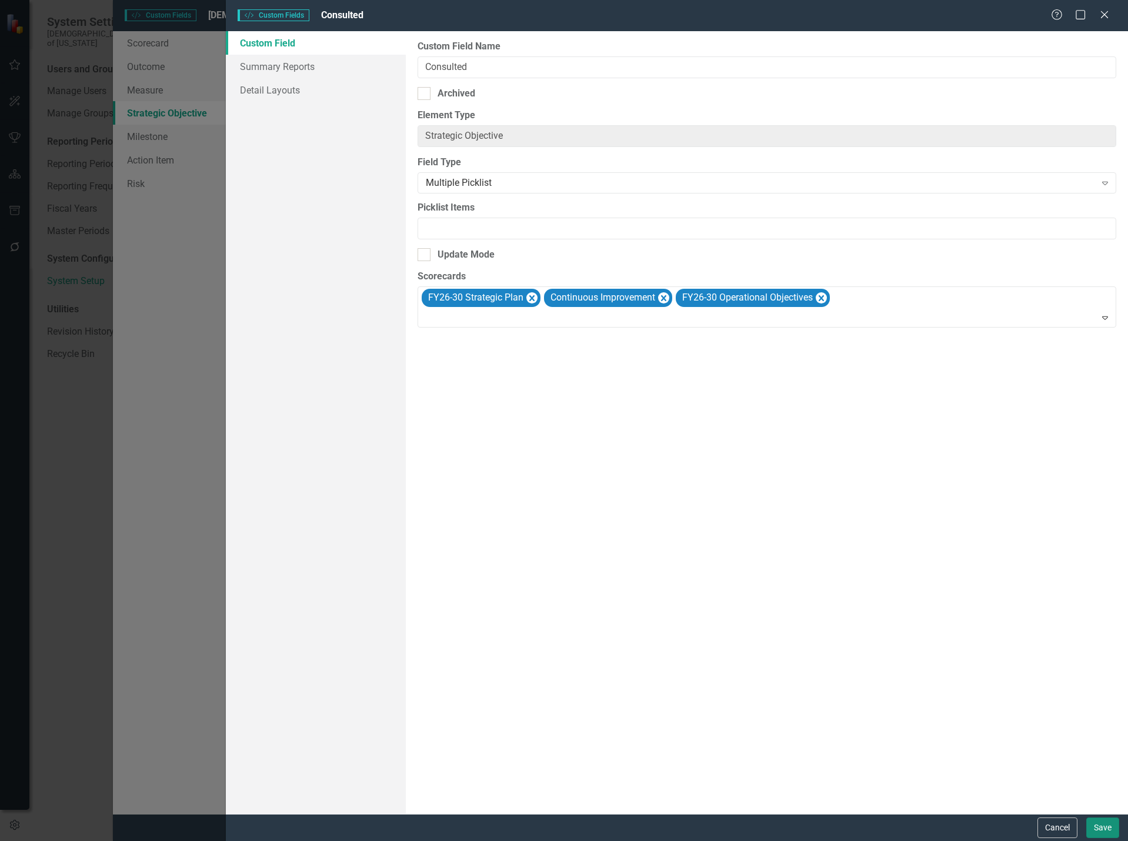
click at [1098, 827] on button "Save" at bounding box center [1102, 827] width 33 height 21
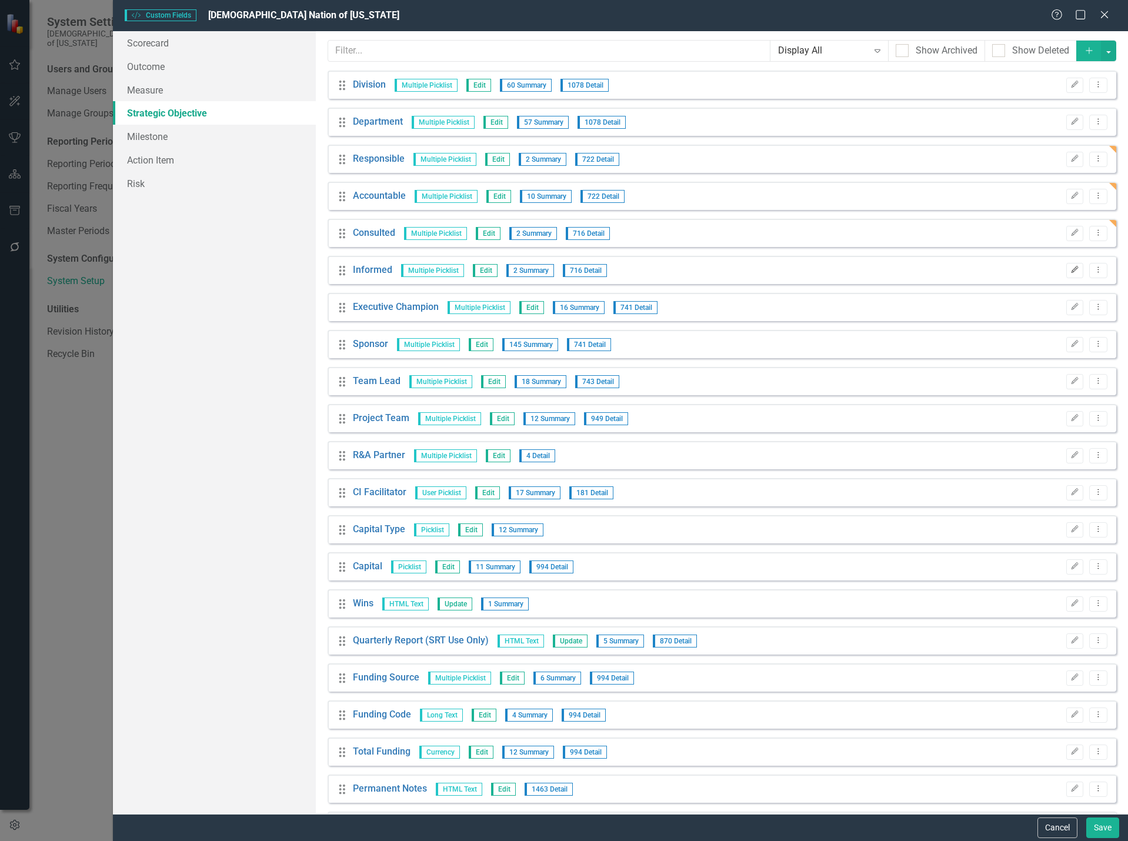
click at [1070, 269] on icon "Edit" at bounding box center [1074, 269] width 9 height 7
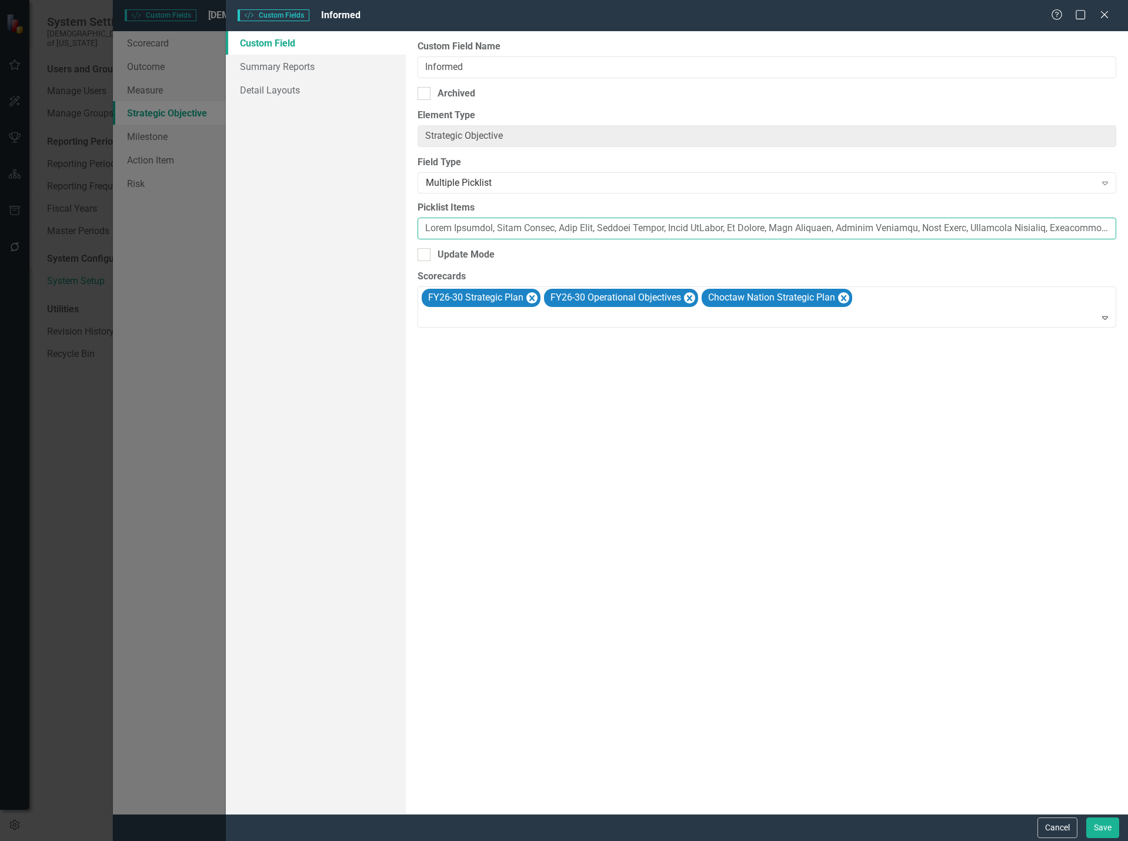
click at [521, 227] on input "Picklist Items" at bounding box center [766, 229] width 698 height 22
paste input "a [PERSON_NAME], [PERSON_NAME], [PERSON_NAME], [PERSON_NAME], [PERSON_NAME], [P…"
click at [846, 300] on icon "Remove Choctaw Nation Strategic Plan" at bounding box center [843, 298] width 5 height 6
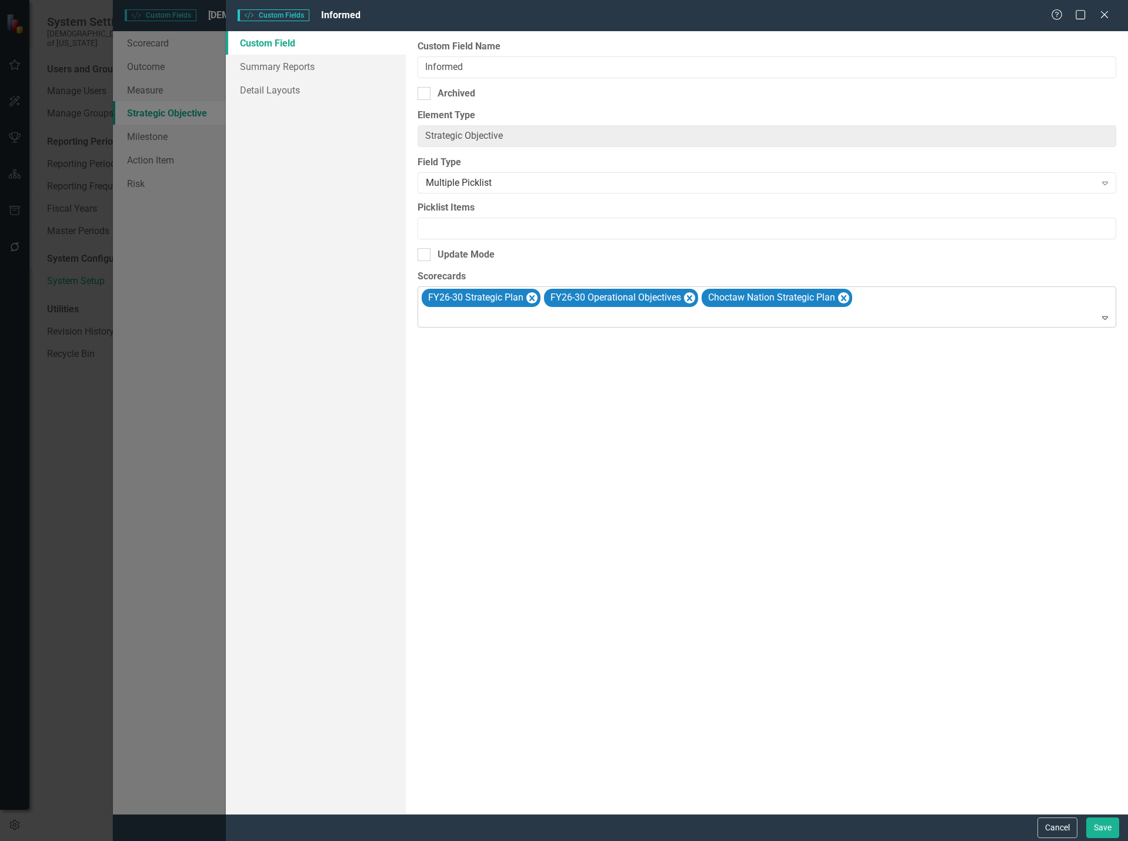
scroll to position [0, 0]
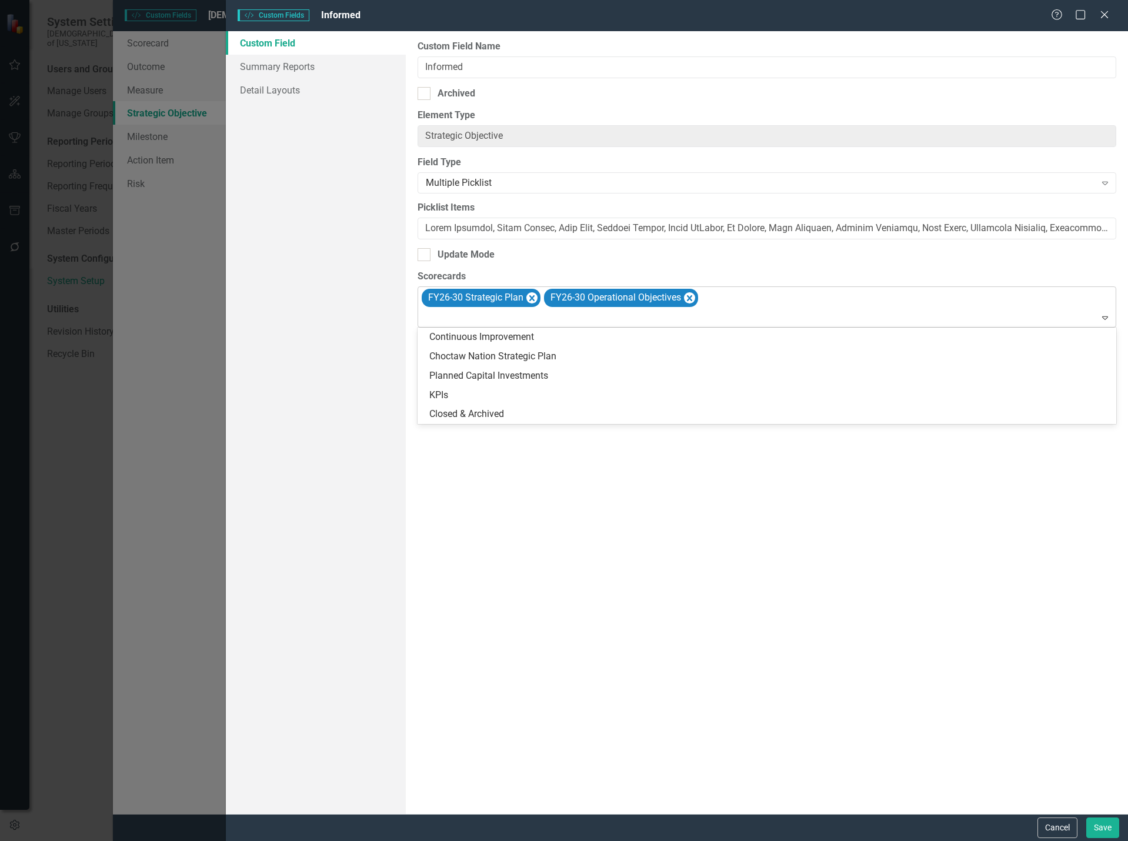
click at [835, 307] on div "FY26-30 Strategic Plan FY26-30 Operational Objectives" at bounding box center [767, 307] width 695 height 40
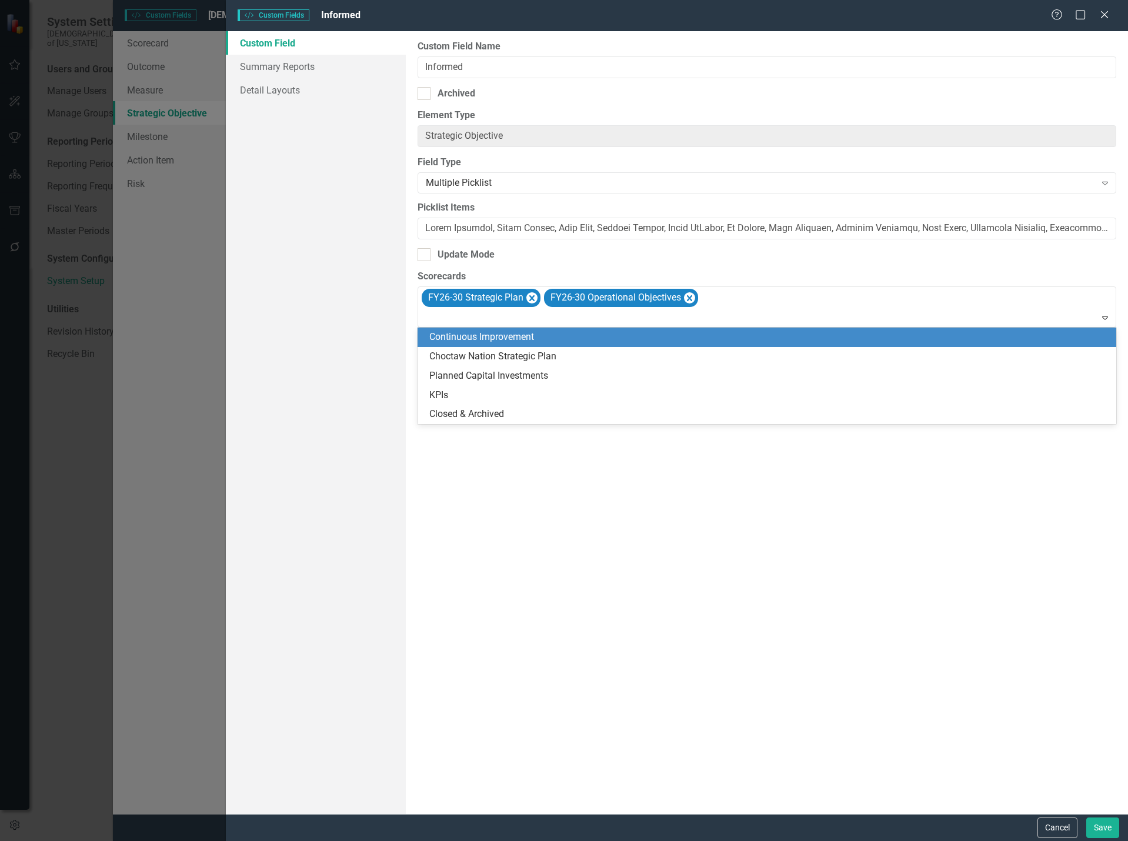
click at [627, 333] on div "Continuous Improvement" at bounding box center [769, 337] width 680 height 14
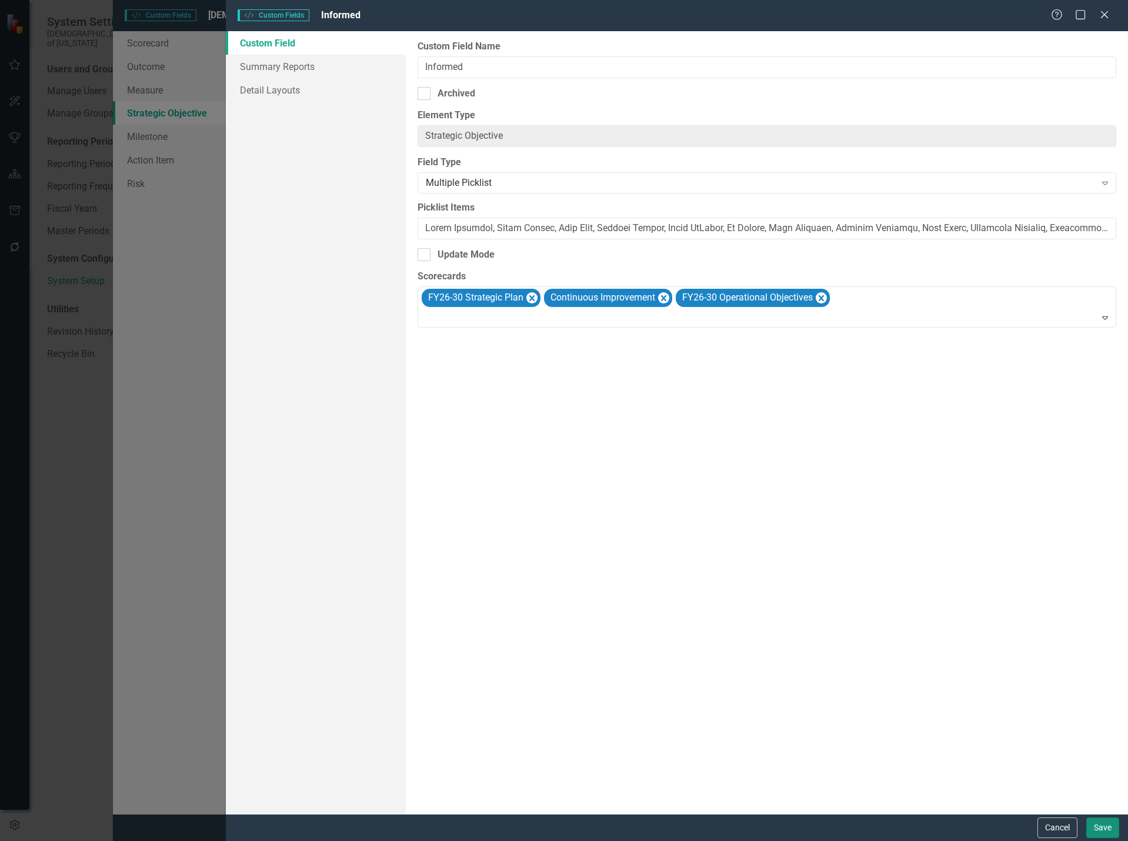
click at [1113, 832] on button "Save" at bounding box center [1102, 827] width 33 height 21
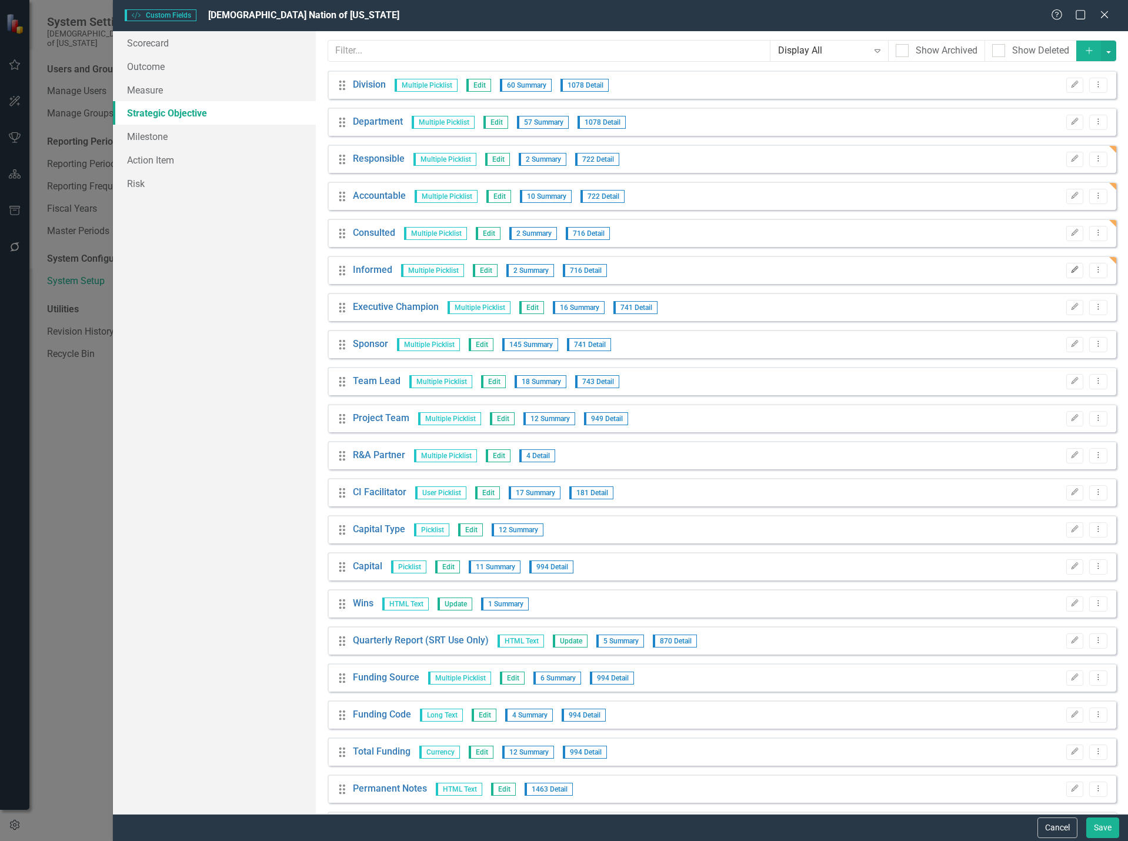
click at [1071, 269] on icon "button" at bounding box center [1074, 269] width 7 height 7
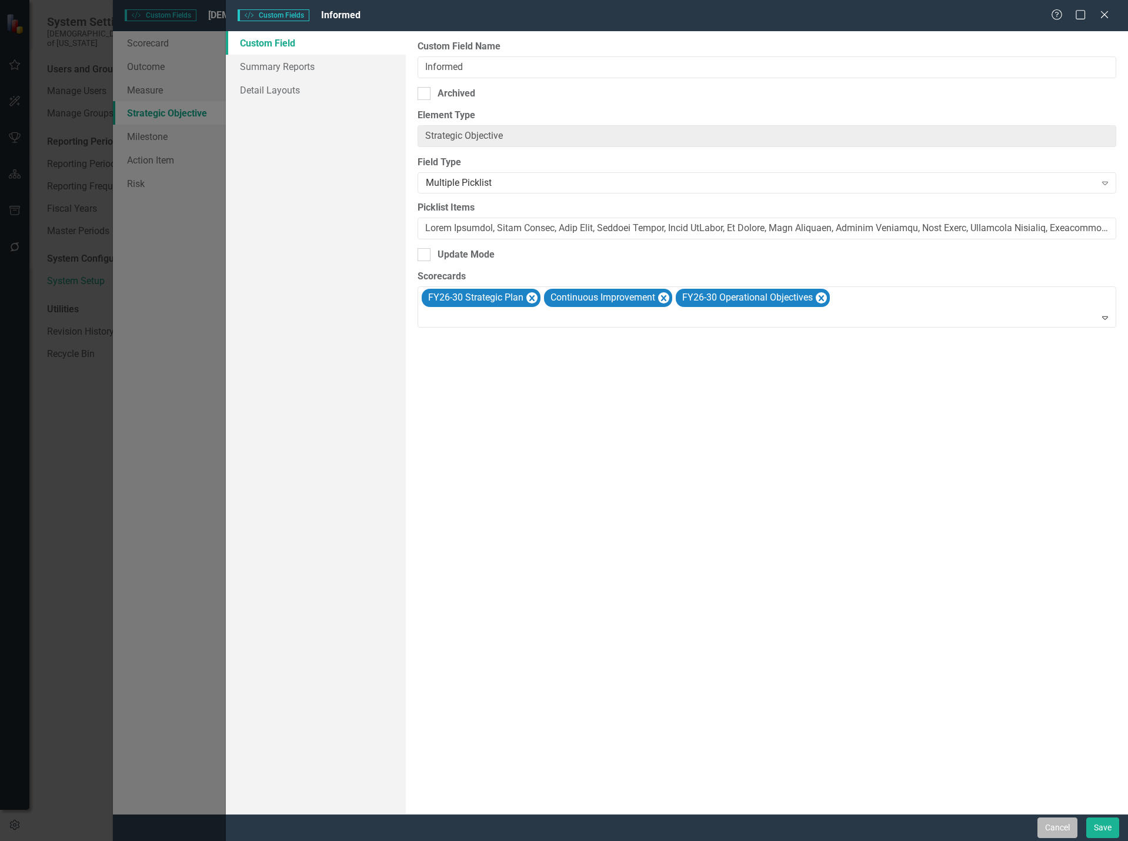
click at [1049, 830] on button "Cancel" at bounding box center [1057, 827] width 40 height 21
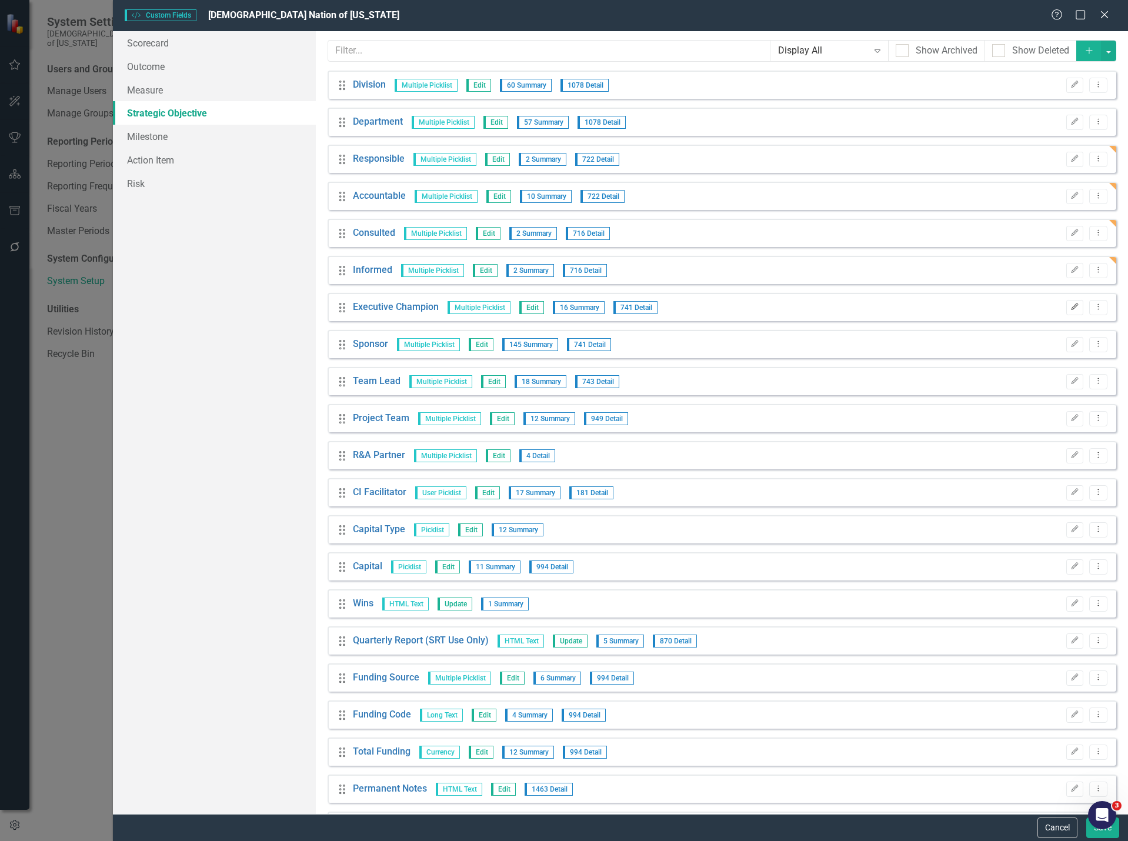
click at [1070, 306] on icon "Edit" at bounding box center [1074, 306] width 9 height 7
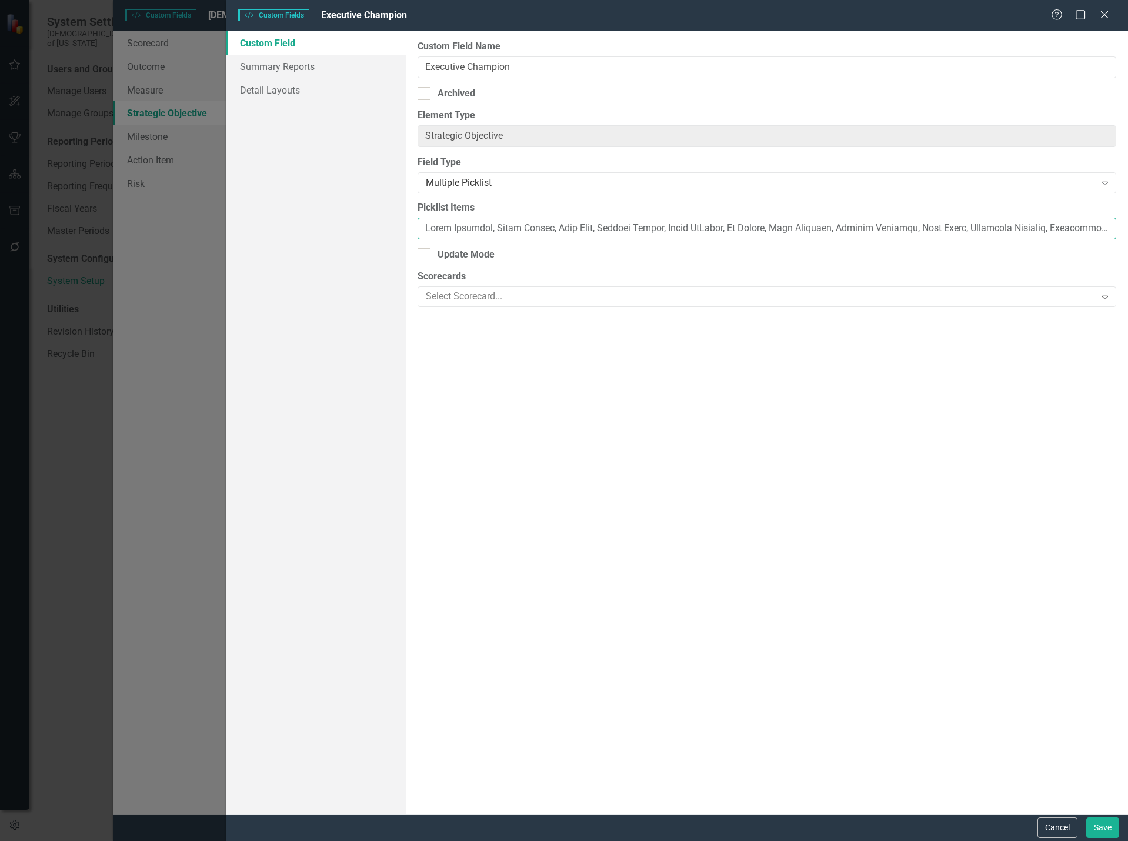
click at [610, 224] on input "Picklist Items" at bounding box center [766, 229] width 698 height 22
paste input "a [PERSON_NAME], [PERSON_NAME], [PERSON_NAME], [PERSON_NAME], [PERSON_NAME], [P…"
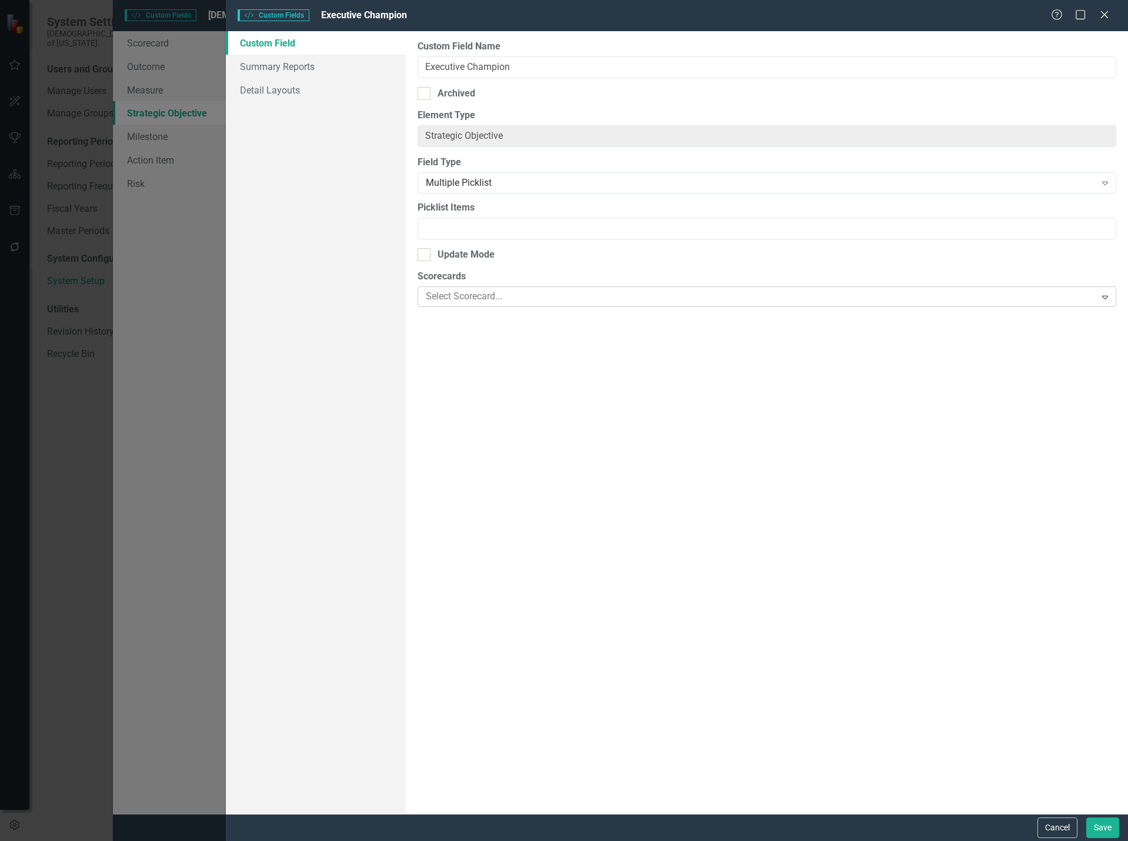
click at [498, 299] on div at bounding box center [758, 297] width 674 height 16
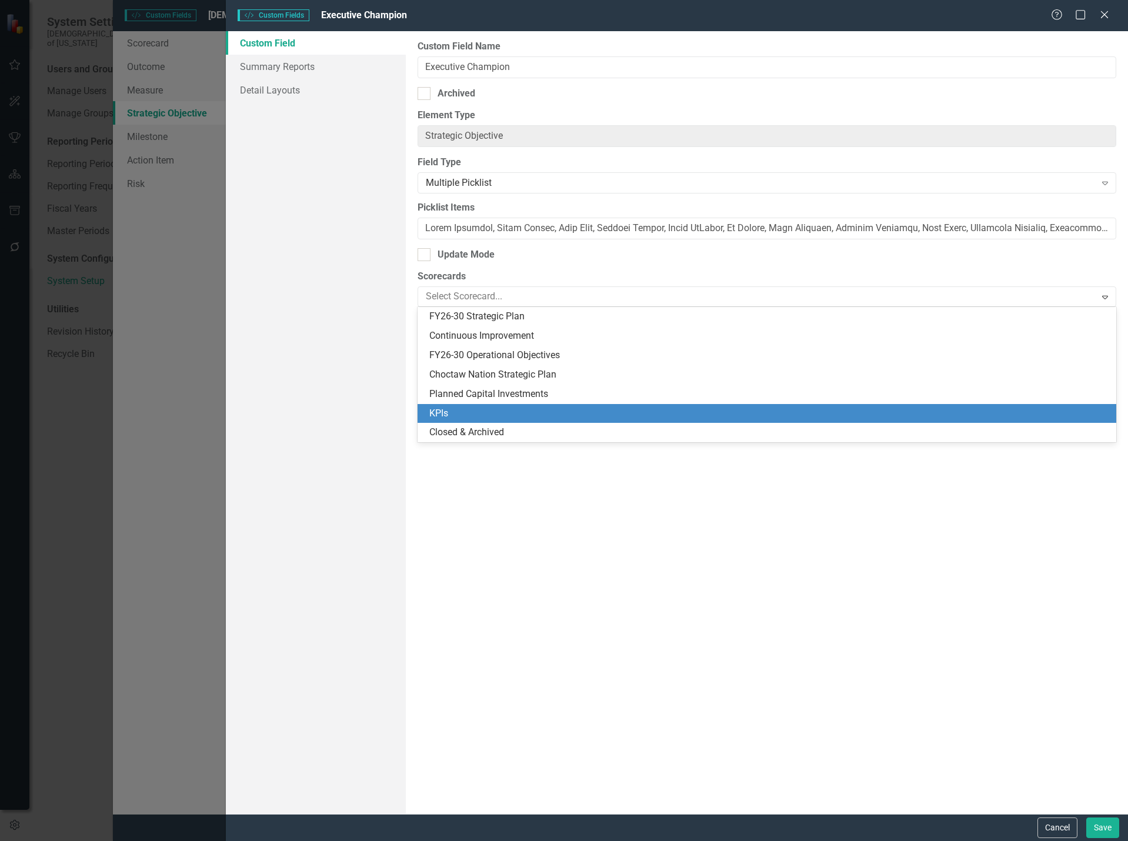
click at [566, 543] on div "Custom Field Name Executive Champion Archived Element Type Strategic Objective …" at bounding box center [767, 422] width 722 height 782
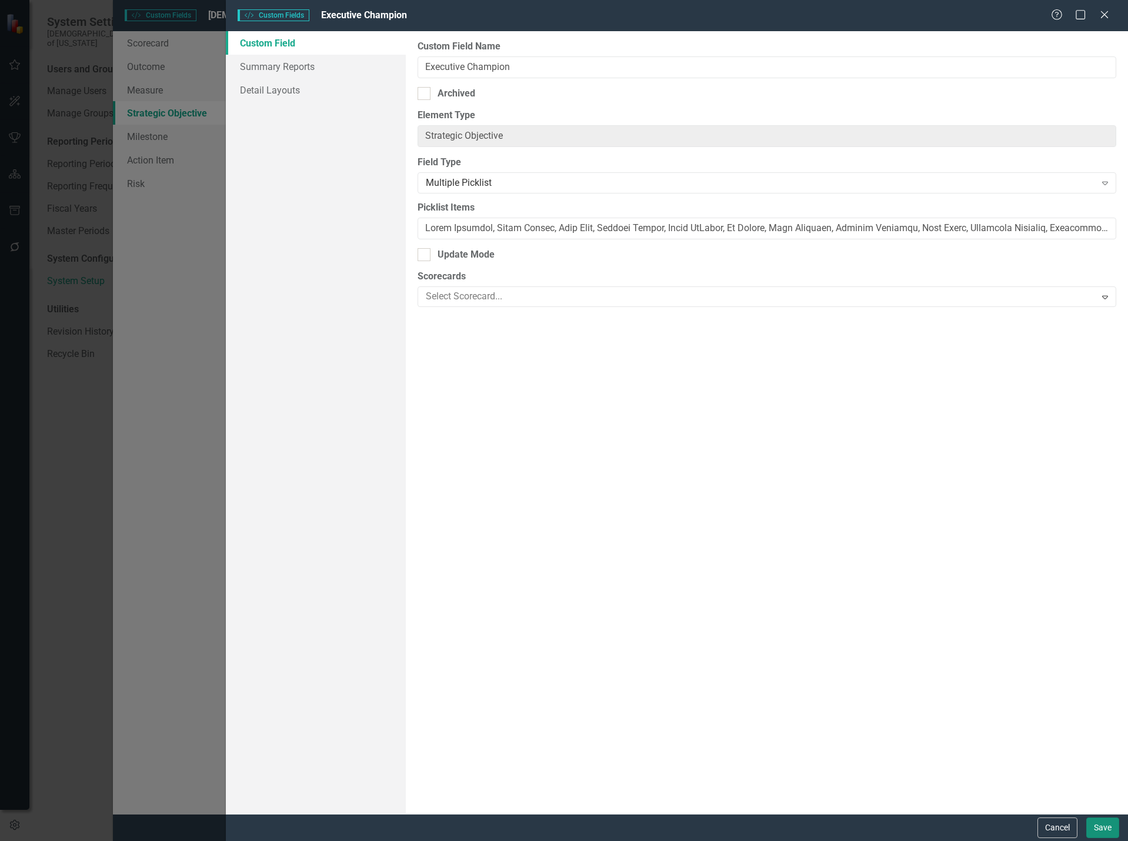
click at [1108, 826] on button "Save" at bounding box center [1102, 827] width 33 height 21
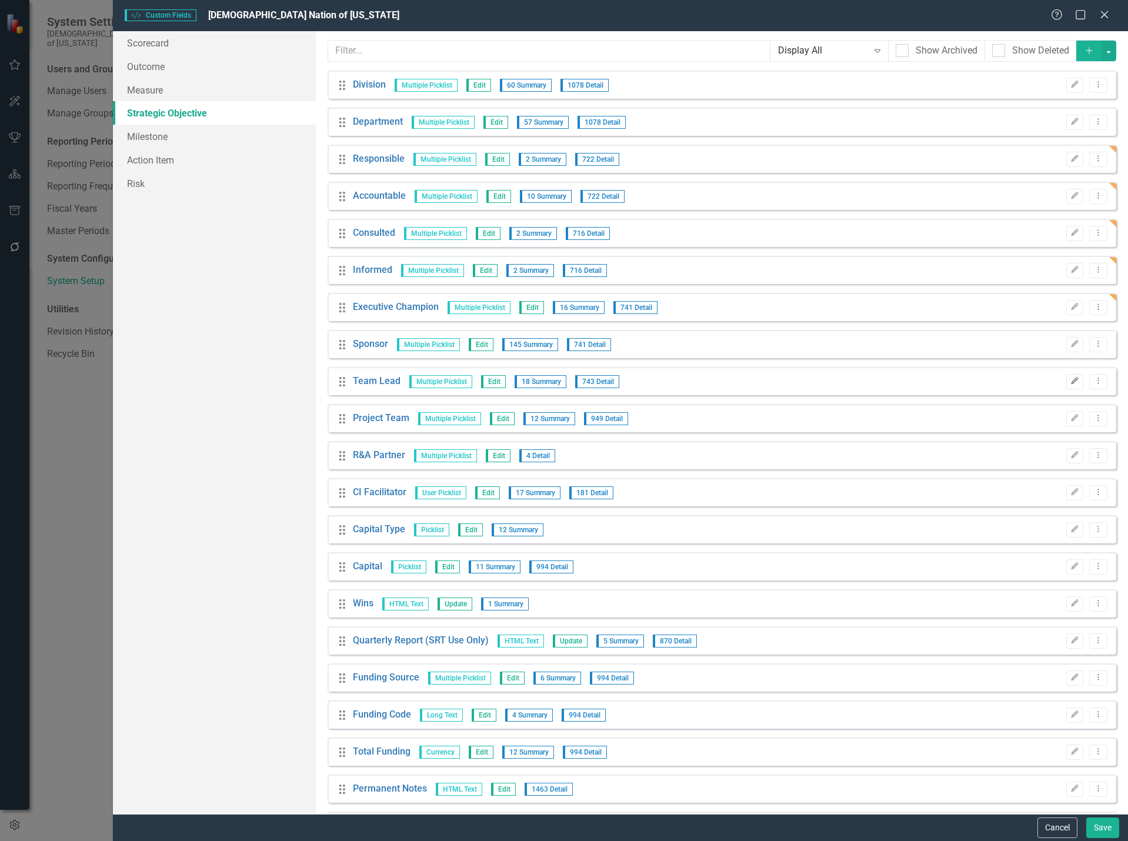
click at [1071, 382] on icon "button" at bounding box center [1074, 380] width 7 height 7
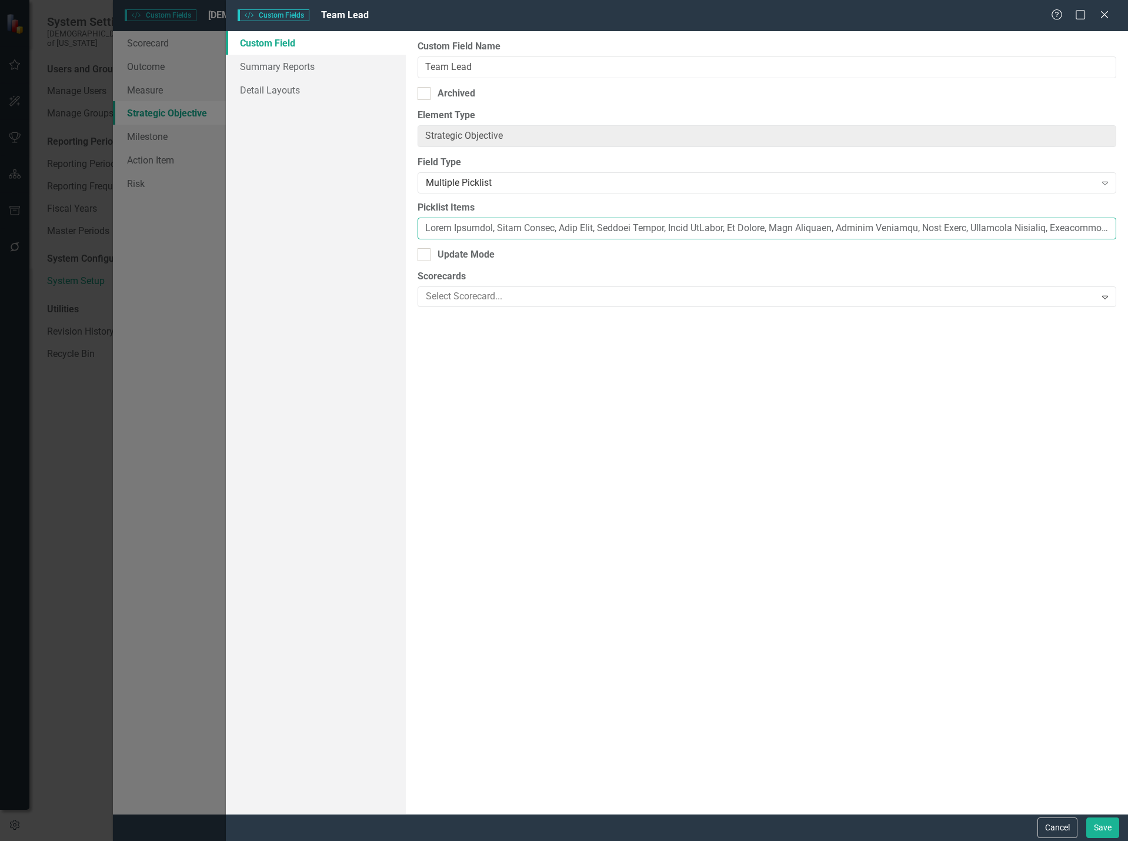
click at [489, 225] on input "Picklist Items" at bounding box center [766, 229] width 698 height 22
paste input "a [PERSON_NAME], [PERSON_NAME], [PERSON_NAME], [PERSON_NAME], [PERSON_NAME], [P…"
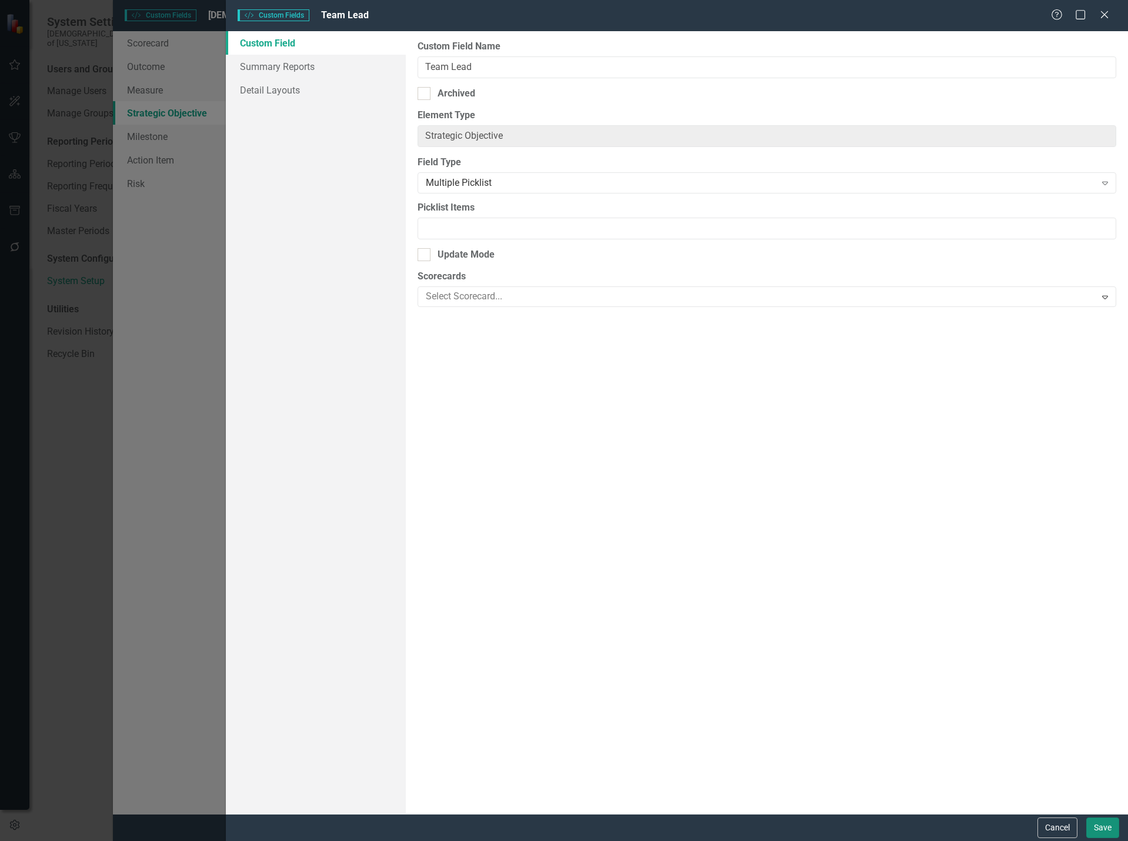
click at [1088, 825] on button "Save" at bounding box center [1102, 827] width 33 height 21
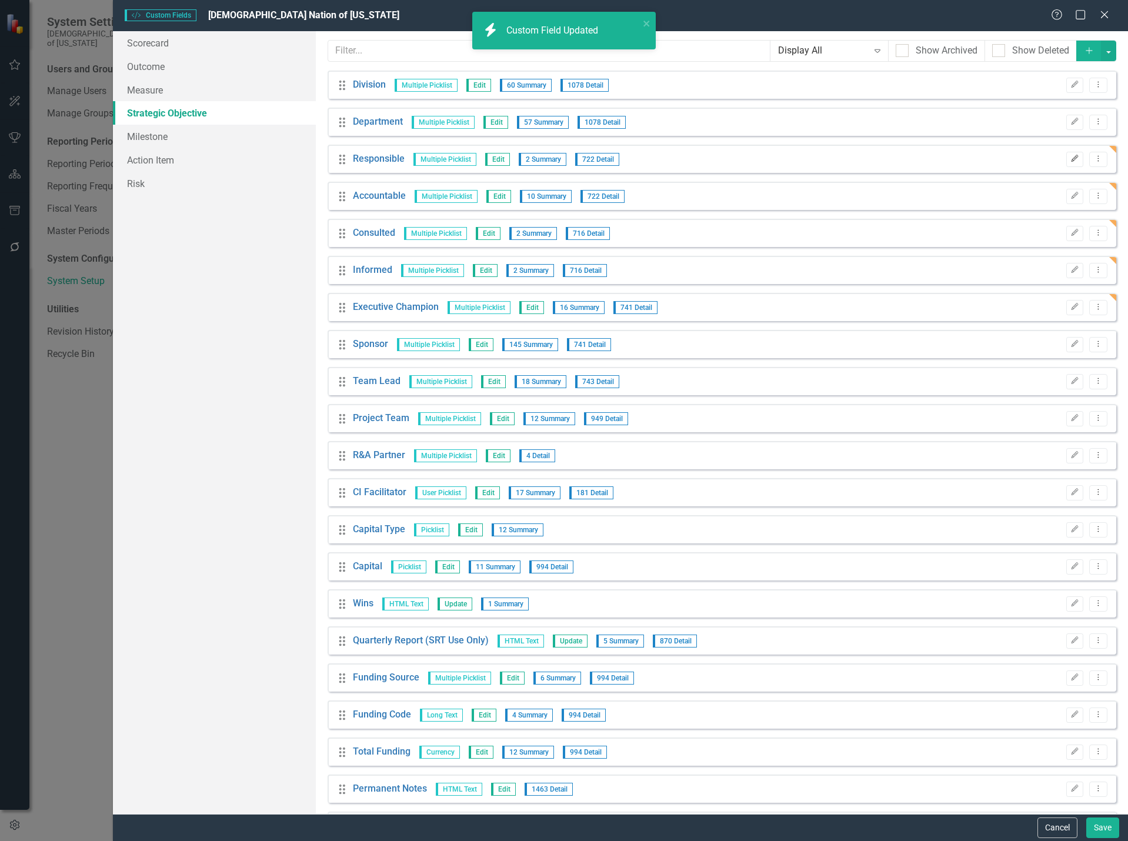
click at [1070, 159] on icon "Edit" at bounding box center [1074, 158] width 9 height 7
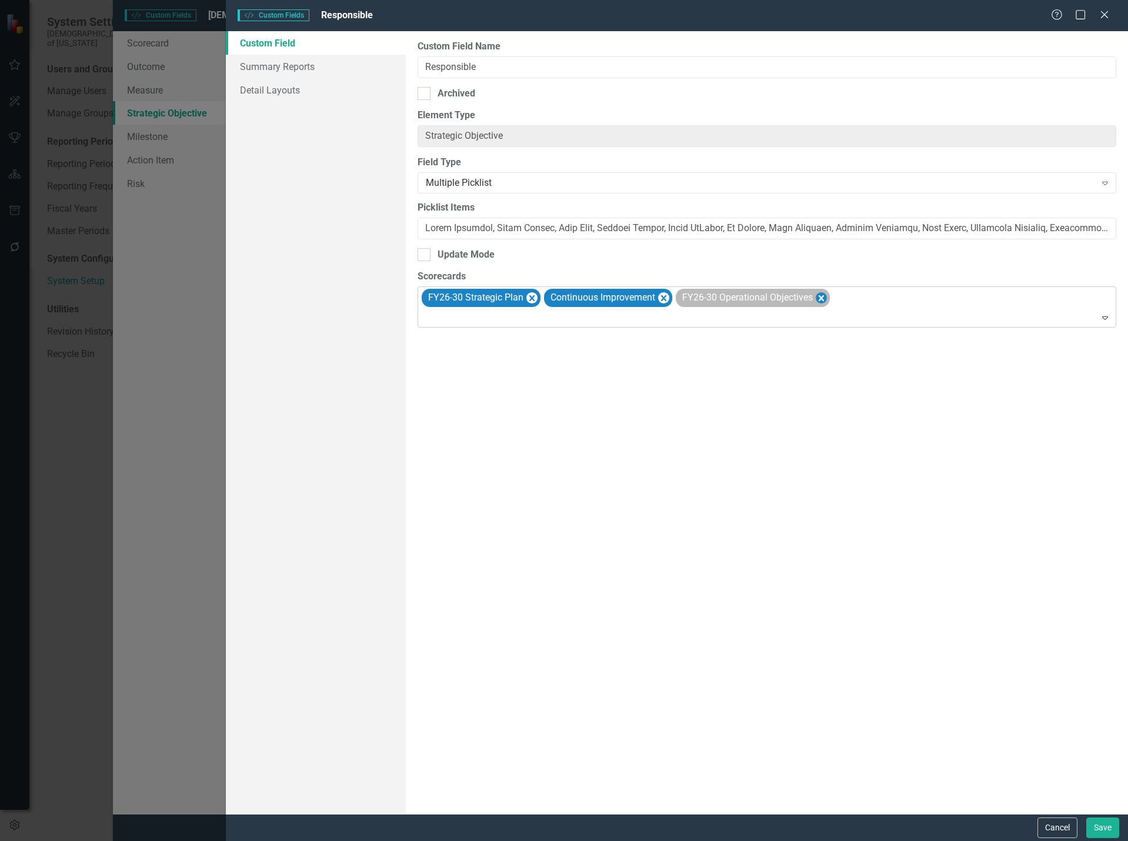
click at [819, 300] on icon "Remove FY26-30 Operational Objectives" at bounding box center [820, 297] width 11 height 15
click at [664, 298] on icon "Remove Continuous Improvement" at bounding box center [663, 298] width 5 height 6
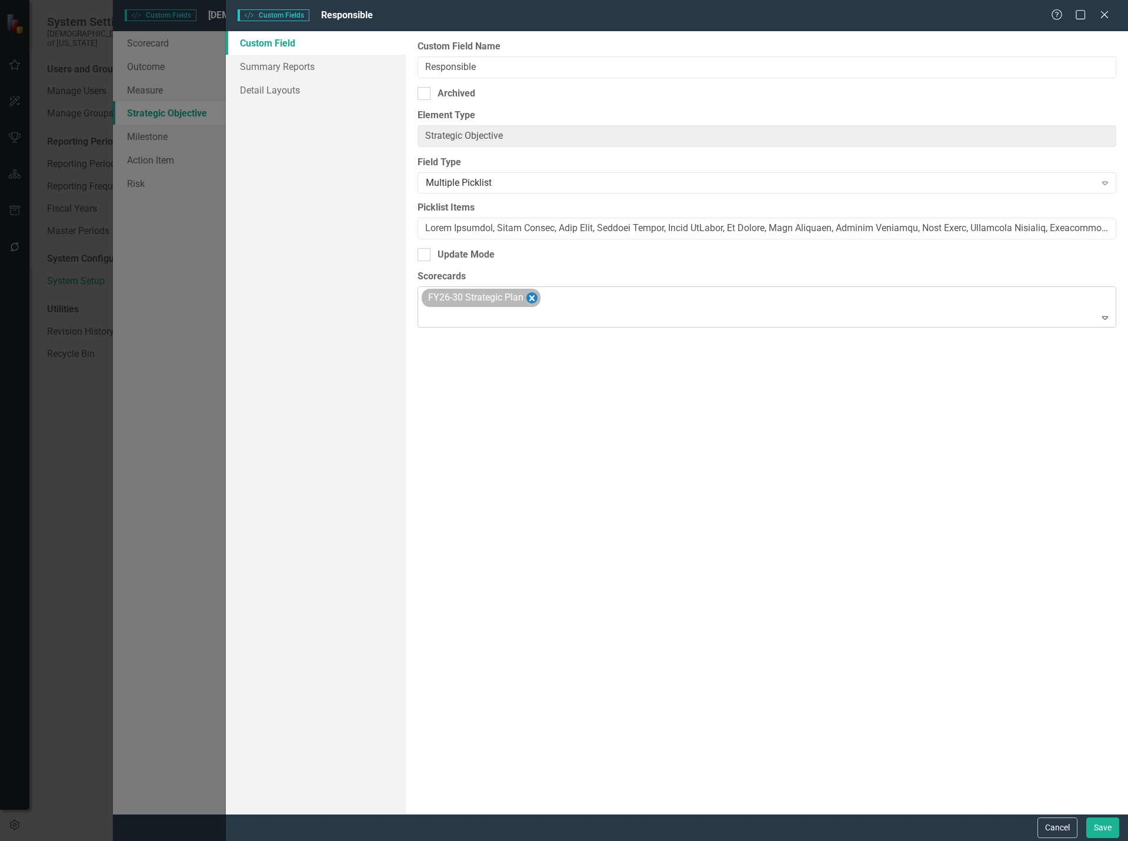
click at [533, 299] on icon "Remove FY26-30 Strategic Plan" at bounding box center [531, 297] width 11 height 15
click at [1099, 833] on button "Save" at bounding box center [1102, 827] width 33 height 21
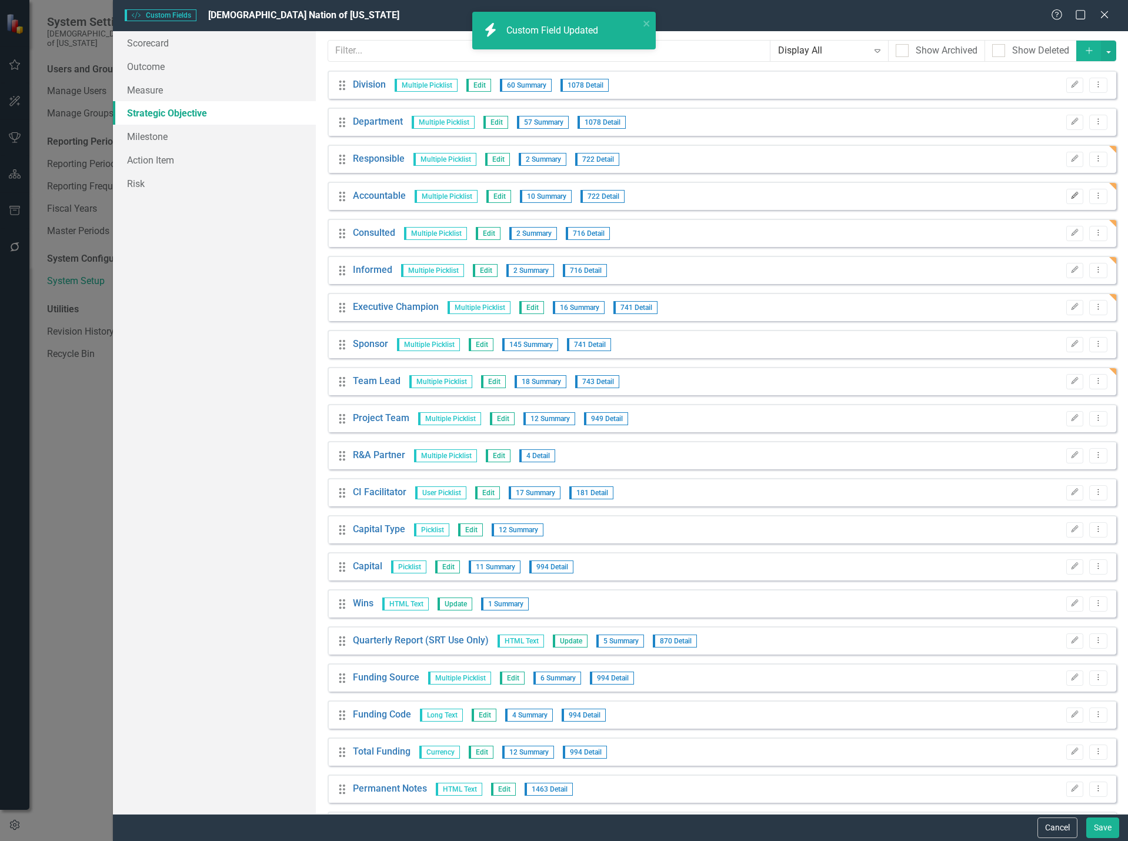
click at [1070, 193] on icon "Edit" at bounding box center [1074, 195] width 9 height 7
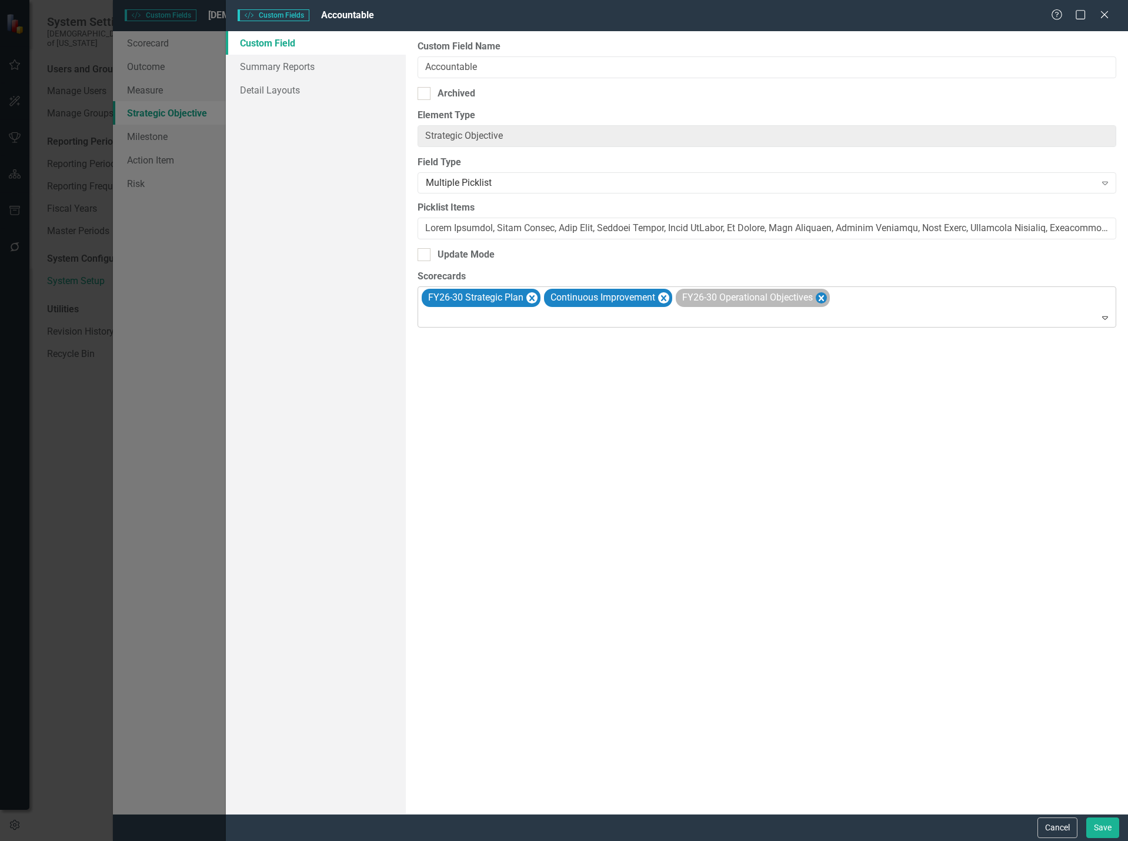
click at [825, 299] on icon "Remove FY26-30 Operational Objectives" at bounding box center [820, 297] width 11 height 15
click at [667, 300] on icon "Remove Continuous Improvement" at bounding box center [663, 297] width 11 height 15
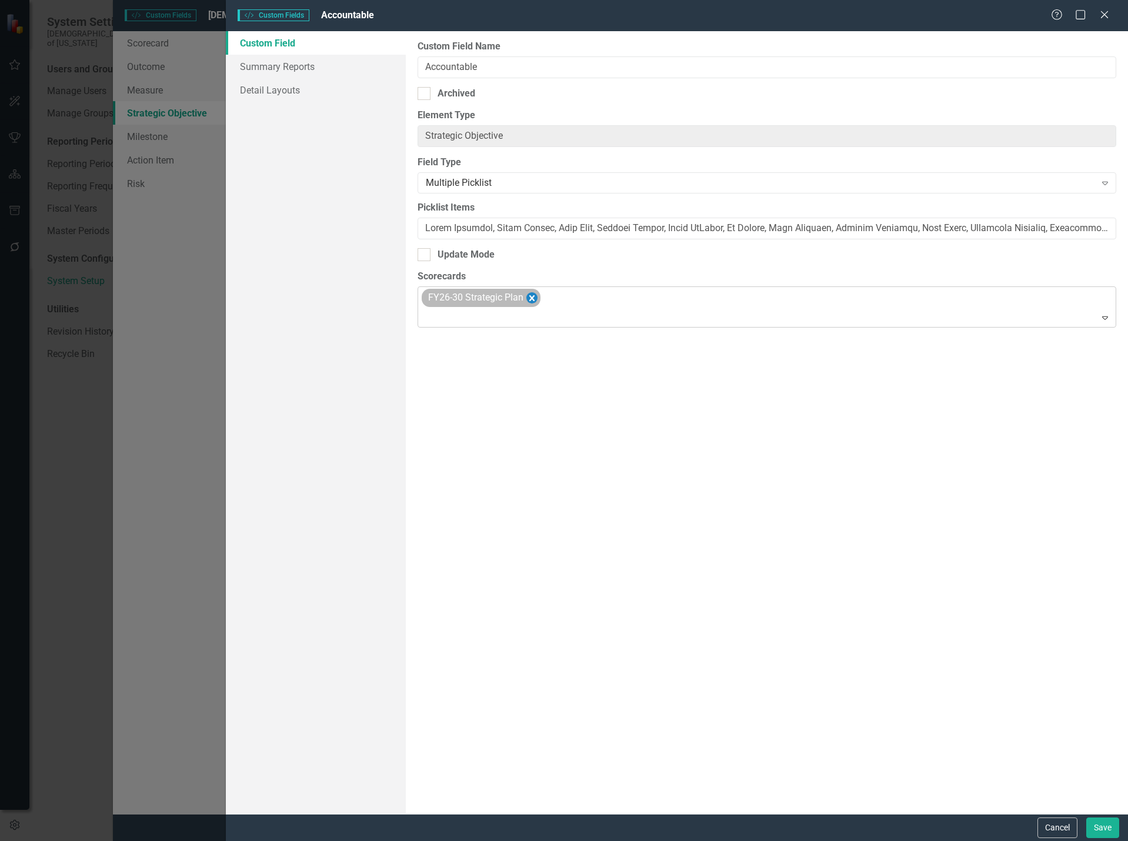
click at [531, 299] on icon "Remove FY26-30 Strategic Plan" at bounding box center [531, 298] width 5 height 6
click at [1099, 819] on button "Save" at bounding box center [1102, 827] width 33 height 21
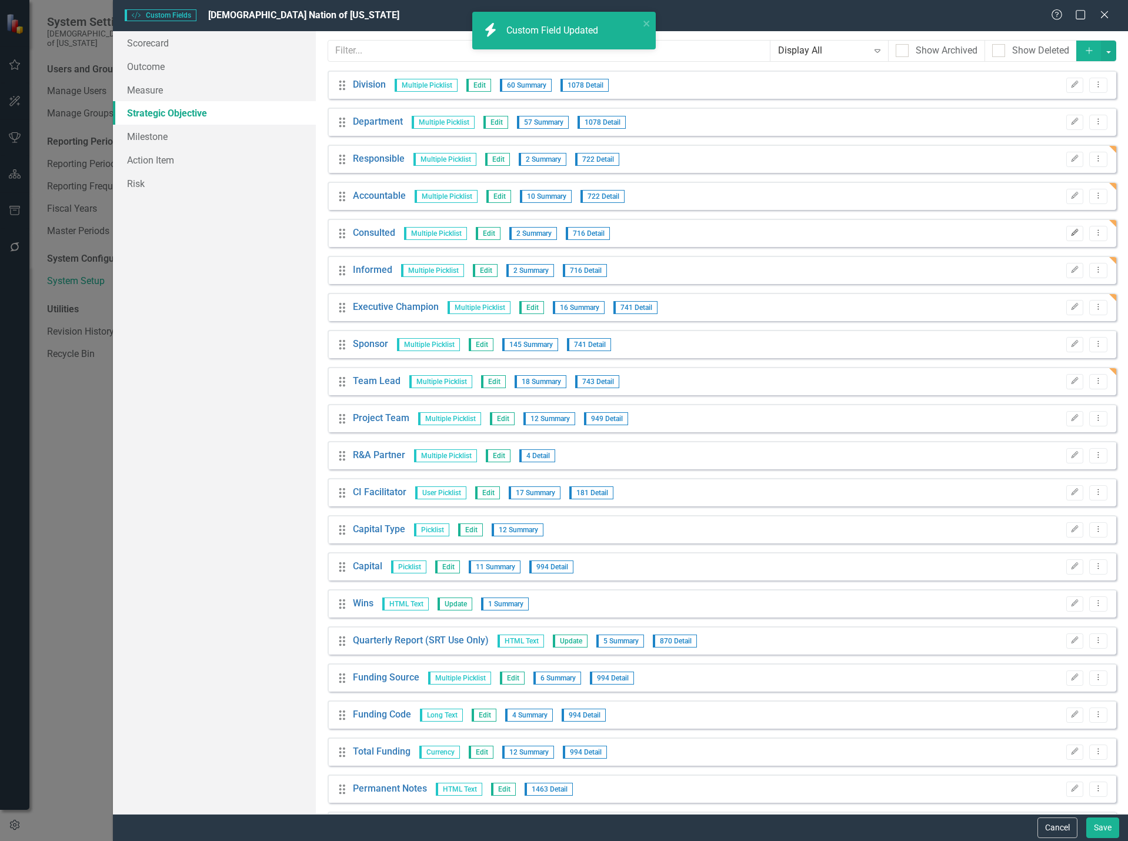
click at [1070, 232] on icon "Edit" at bounding box center [1074, 232] width 9 height 7
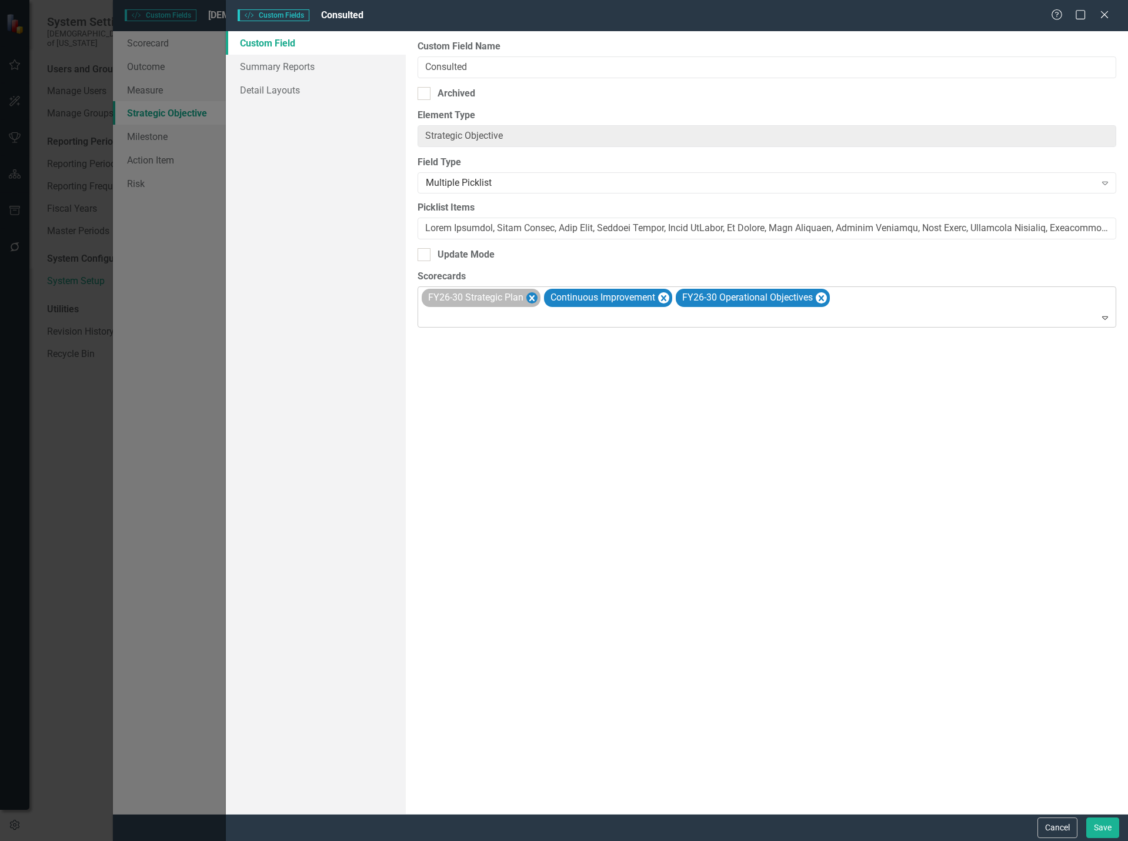
click at [530, 295] on icon "Remove FY26-30 Strategic Plan" at bounding box center [531, 297] width 11 height 15
click at [538, 295] on icon "Remove Continuous Improvement" at bounding box center [541, 297] width 11 height 15
click at [569, 298] on icon "Remove FY26-30 Operational Objectives" at bounding box center [566, 297] width 11 height 15
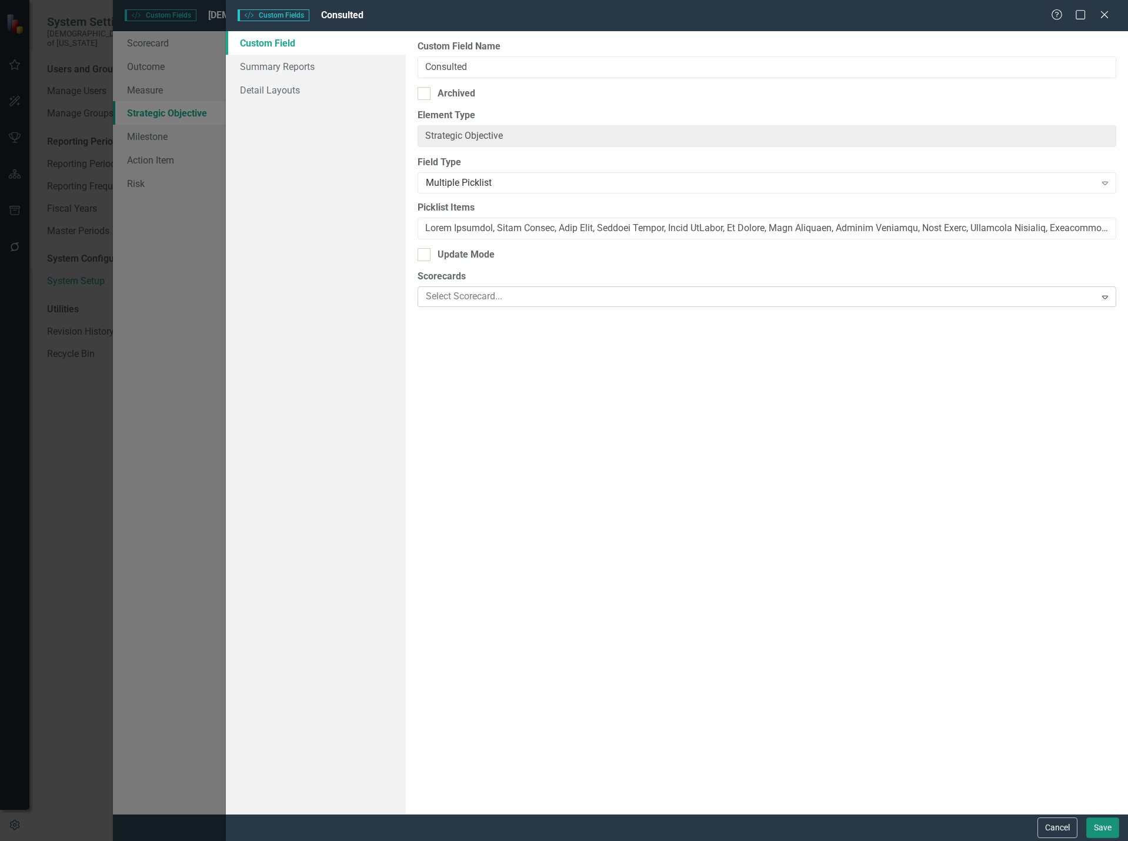
click at [1100, 828] on button "Save" at bounding box center [1102, 827] width 33 height 21
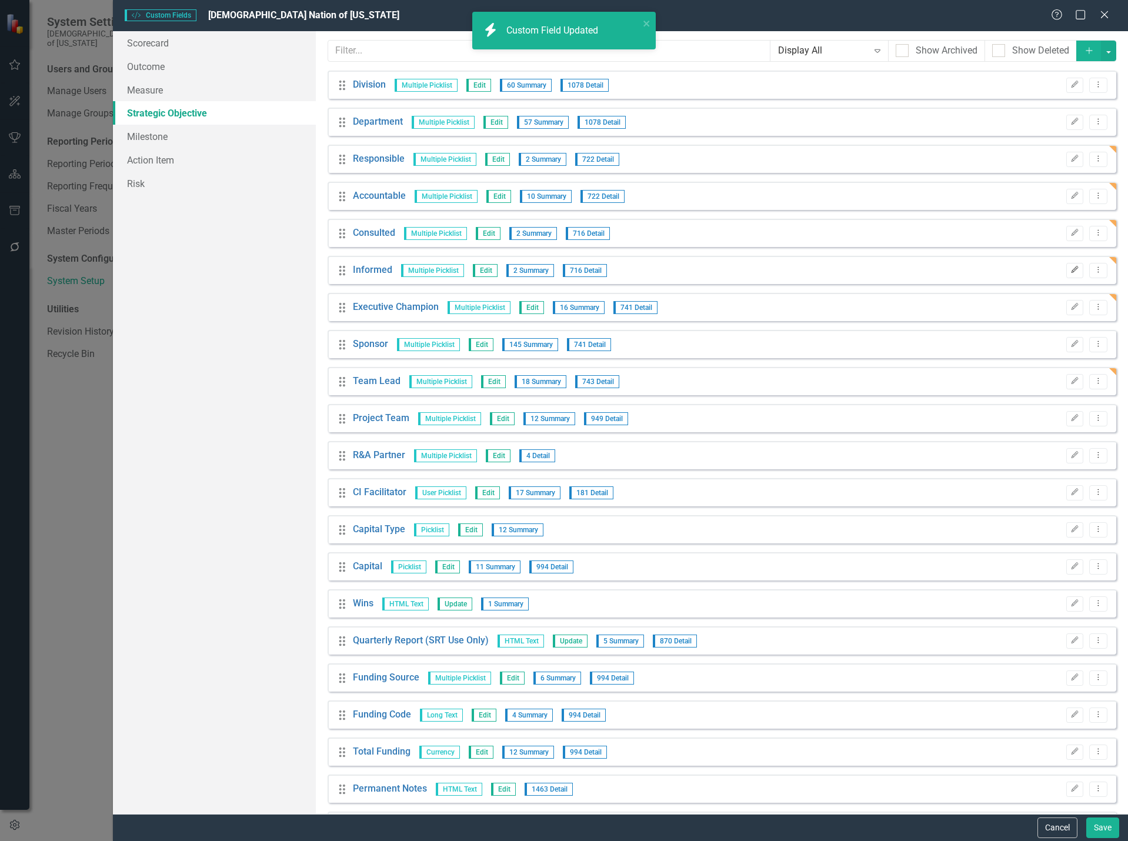
click at [1071, 269] on icon "button" at bounding box center [1074, 269] width 7 height 7
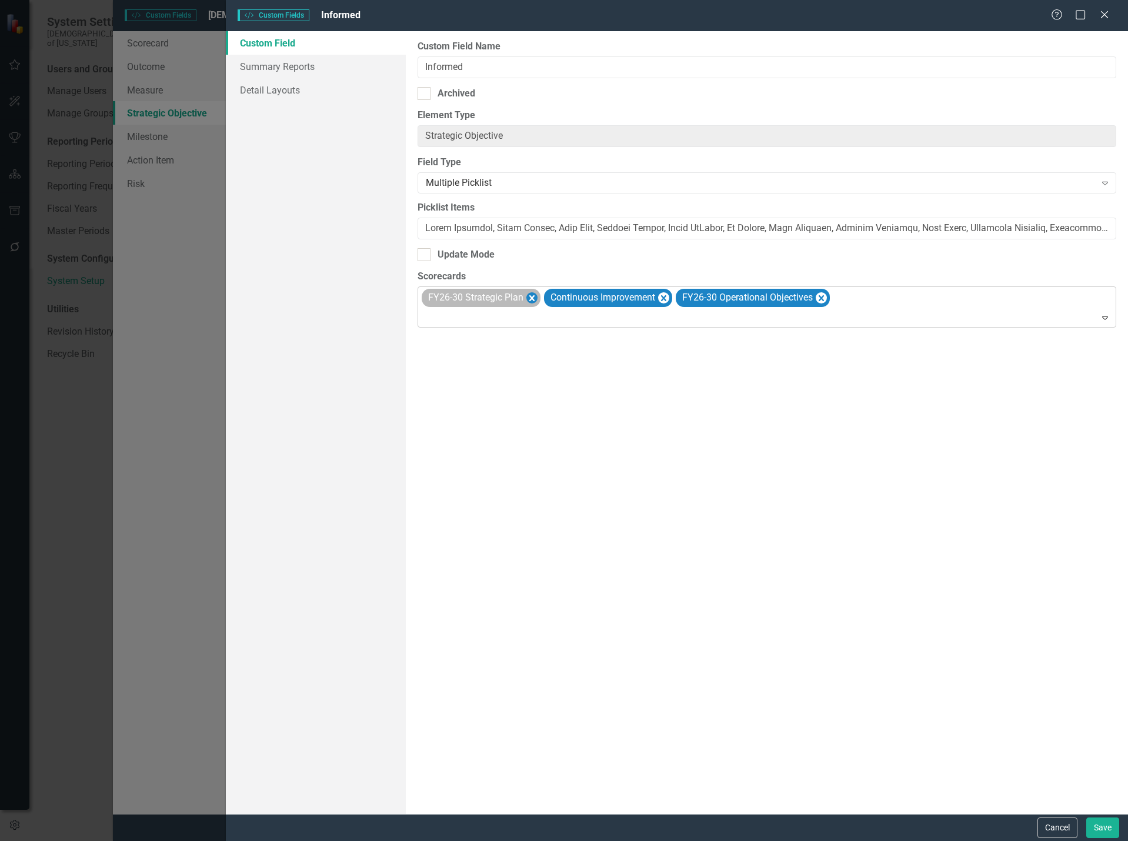
click at [530, 297] on icon "Remove FY26-30 Strategic Plan" at bounding box center [531, 297] width 11 height 15
click at [539, 298] on icon "Remove Continuous Improvement" at bounding box center [541, 297] width 11 height 15
click at [570, 299] on icon "Remove FY26-30 Operational Objectives" at bounding box center [566, 297] width 11 height 15
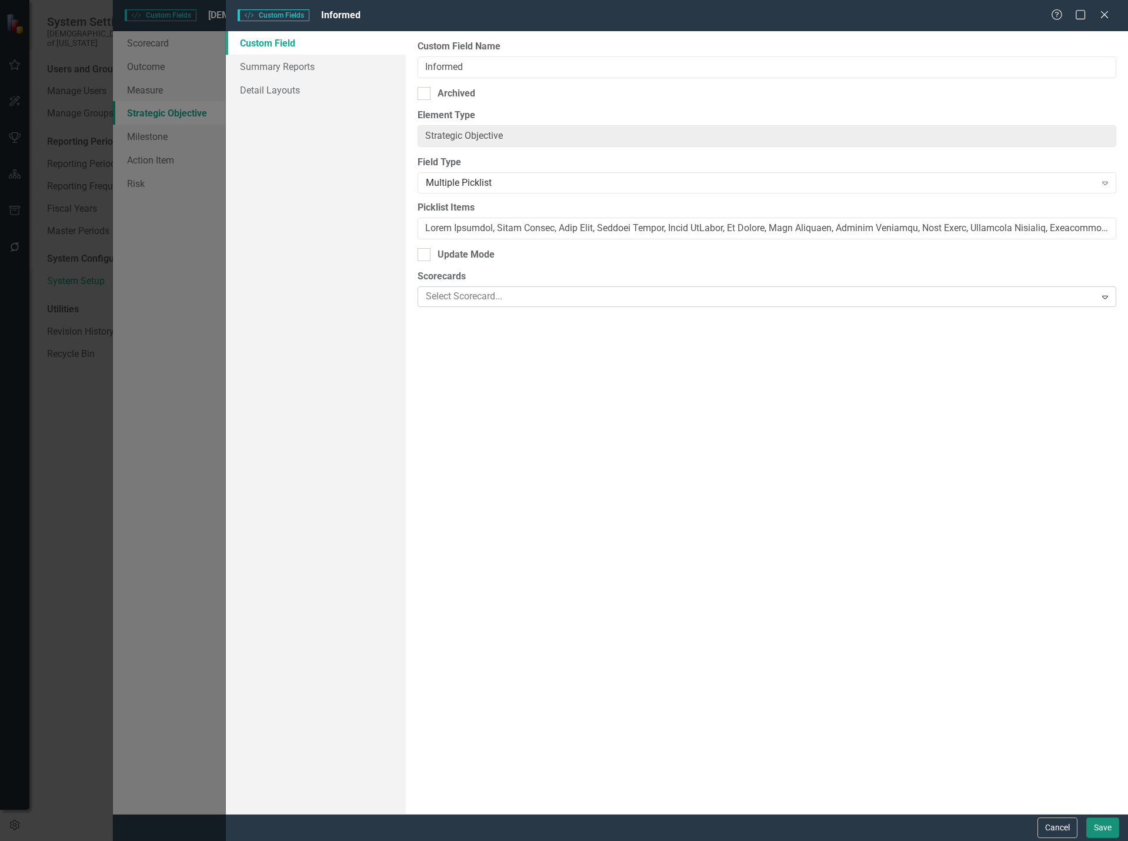
click at [1090, 823] on button "Save" at bounding box center [1102, 827] width 33 height 21
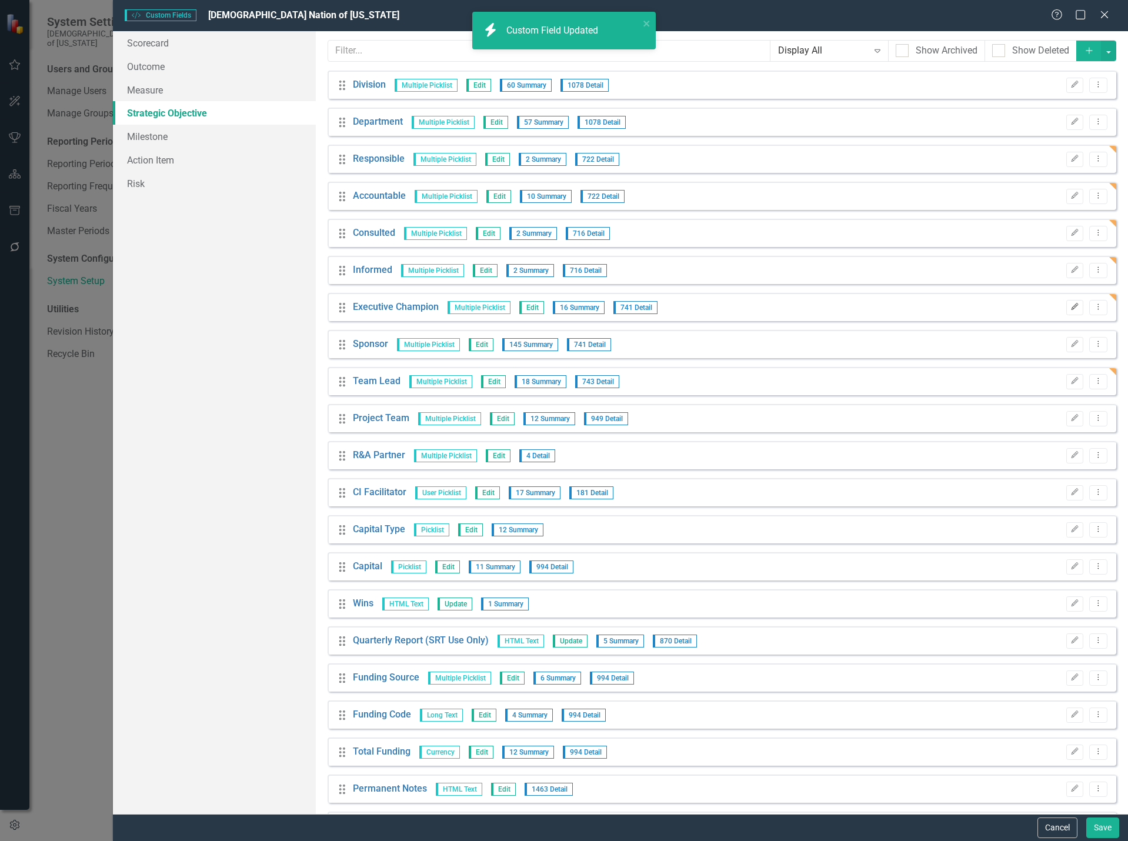
click at [1070, 306] on icon "Edit" at bounding box center [1074, 306] width 9 height 7
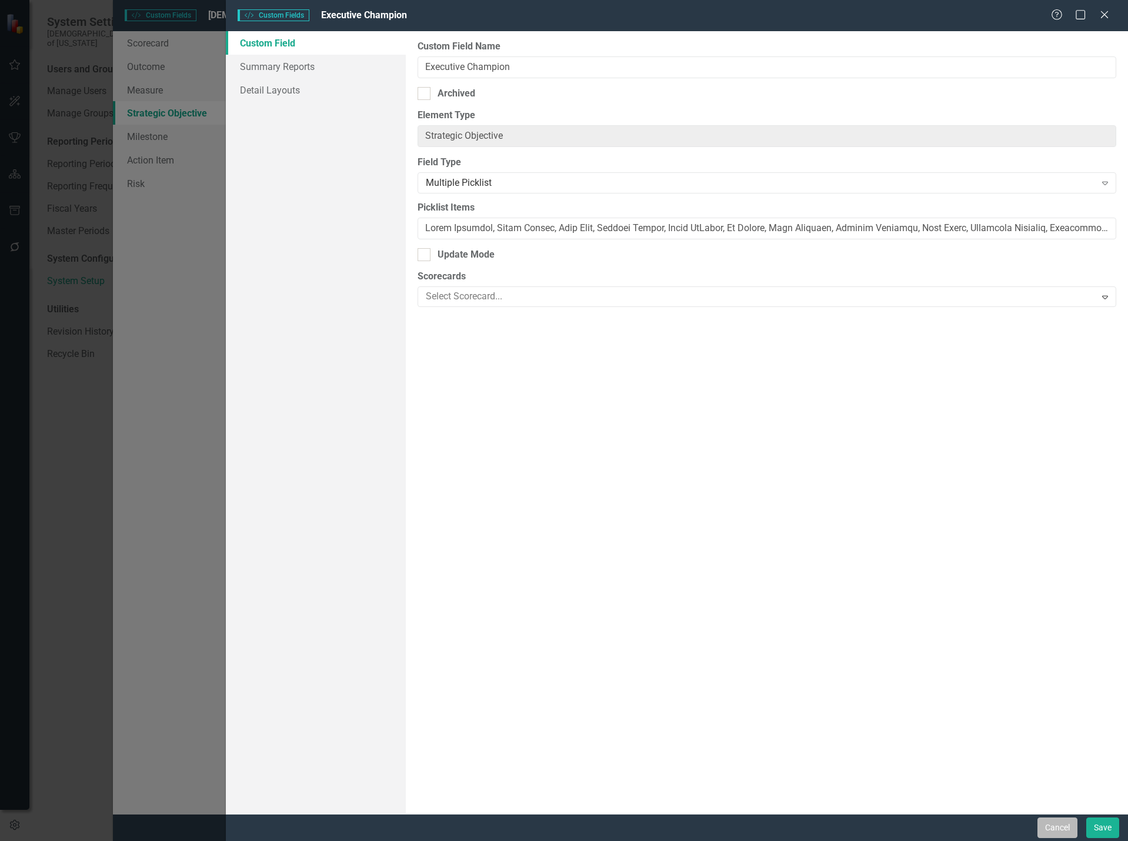
click at [1069, 825] on button "Cancel" at bounding box center [1057, 827] width 40 height 21
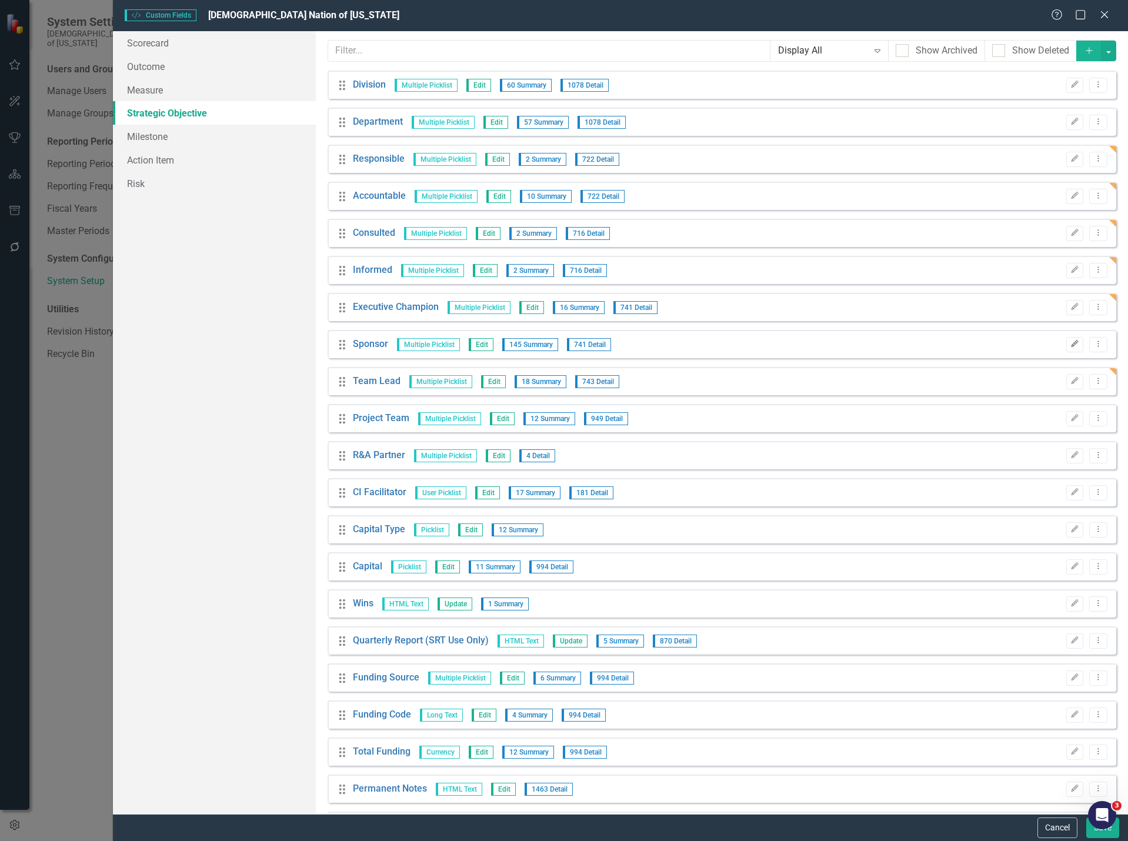
click at [1070, 345] on icon "Edit" at bounding box center [1074, 343] width 9 height 7
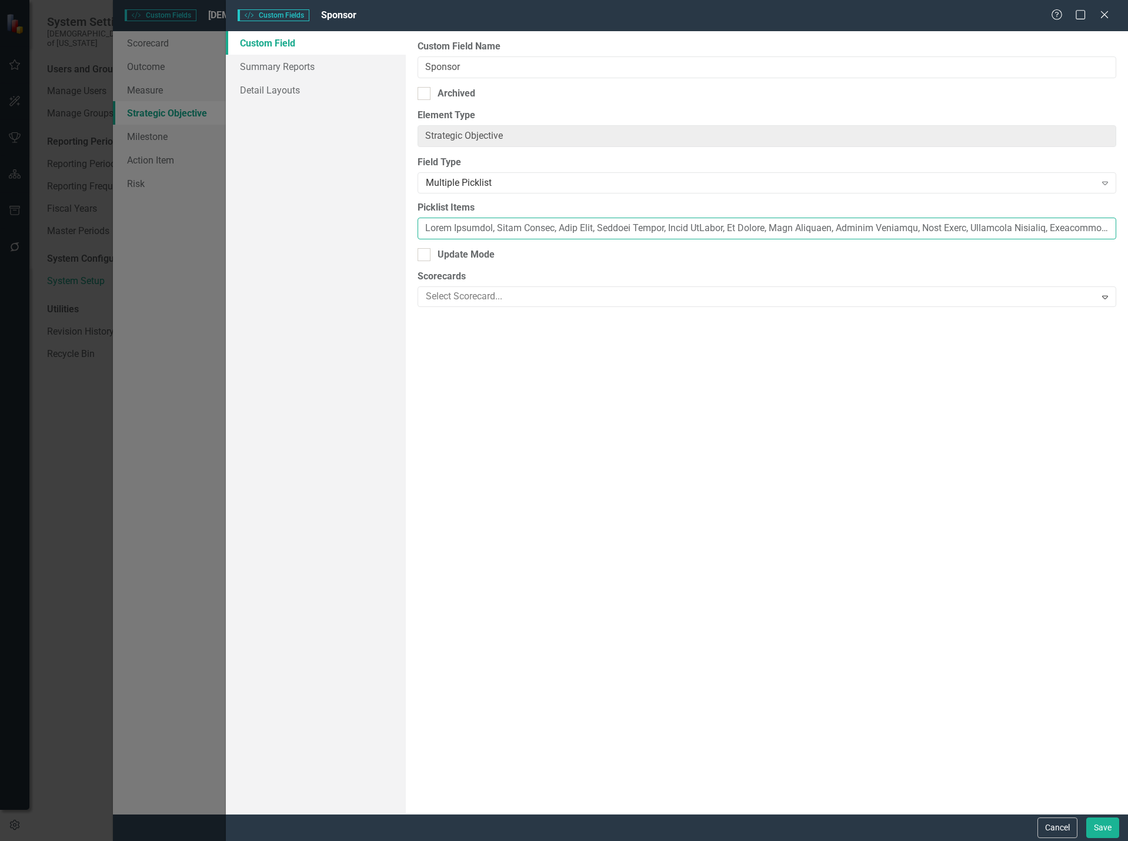
click at [639, 228] on input "Picklist Items" at bounding box center [766, 229] width 698 height 22
paste input "a [PERSON_NAME], [PERSON_NAME], [PERSON_NAME], [PERSON_NAME], [PERSON_NAME], [P…"
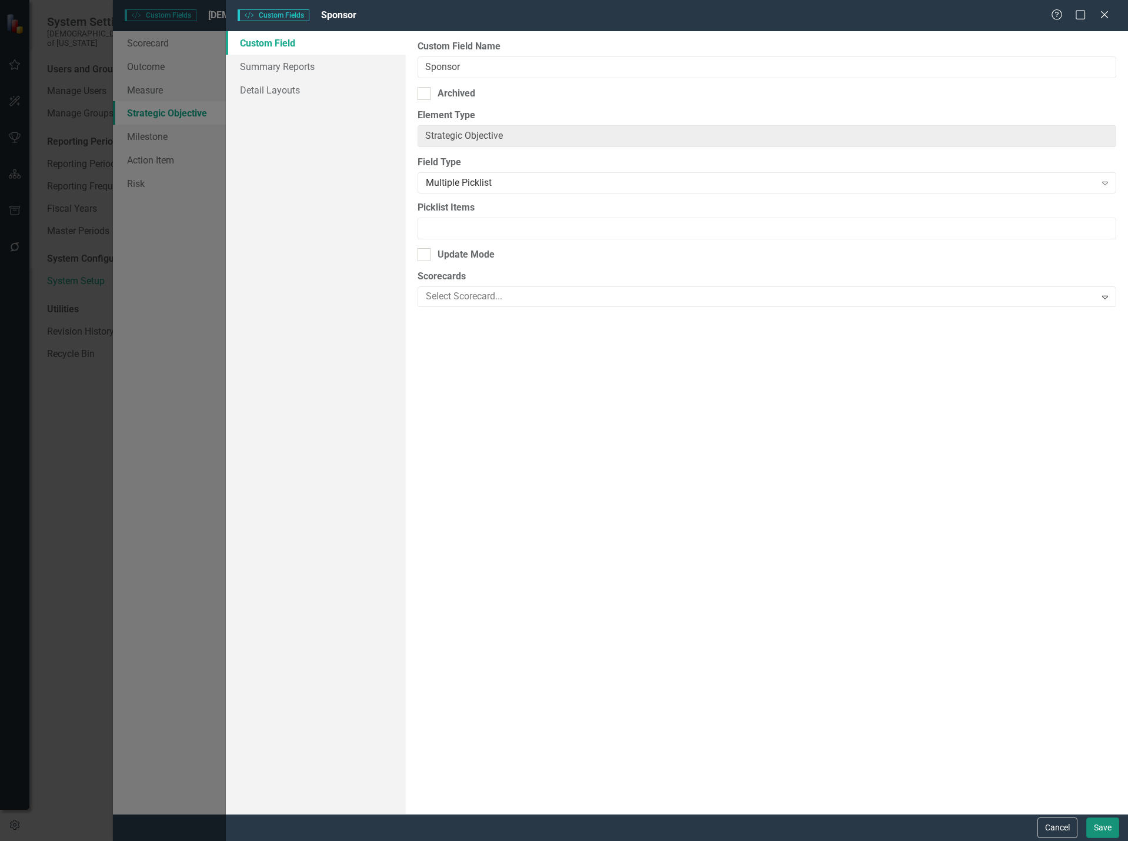
click at [1099, 828] on button "Save" at bounding box center [1102, 827] width 33 height 21
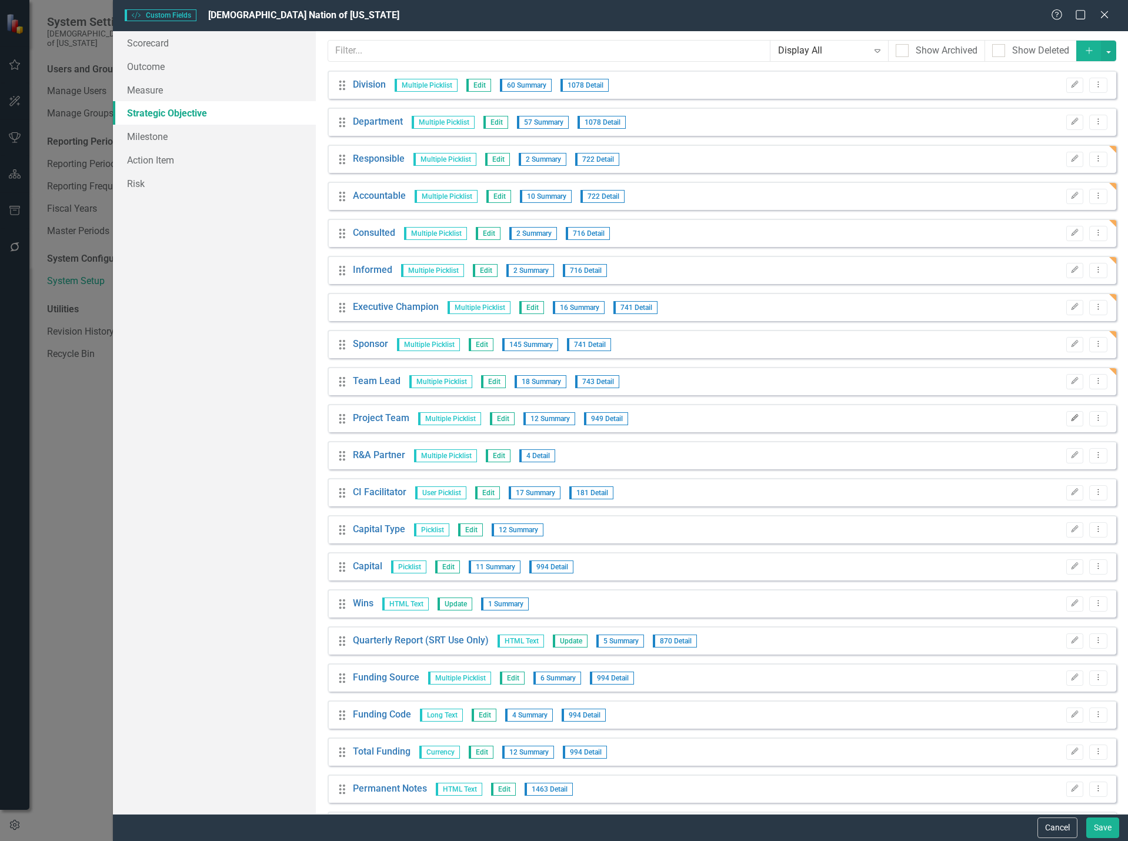
click at [1071, 417] on button "Edit" at bounding box center [1074, 418] width 17 height 15
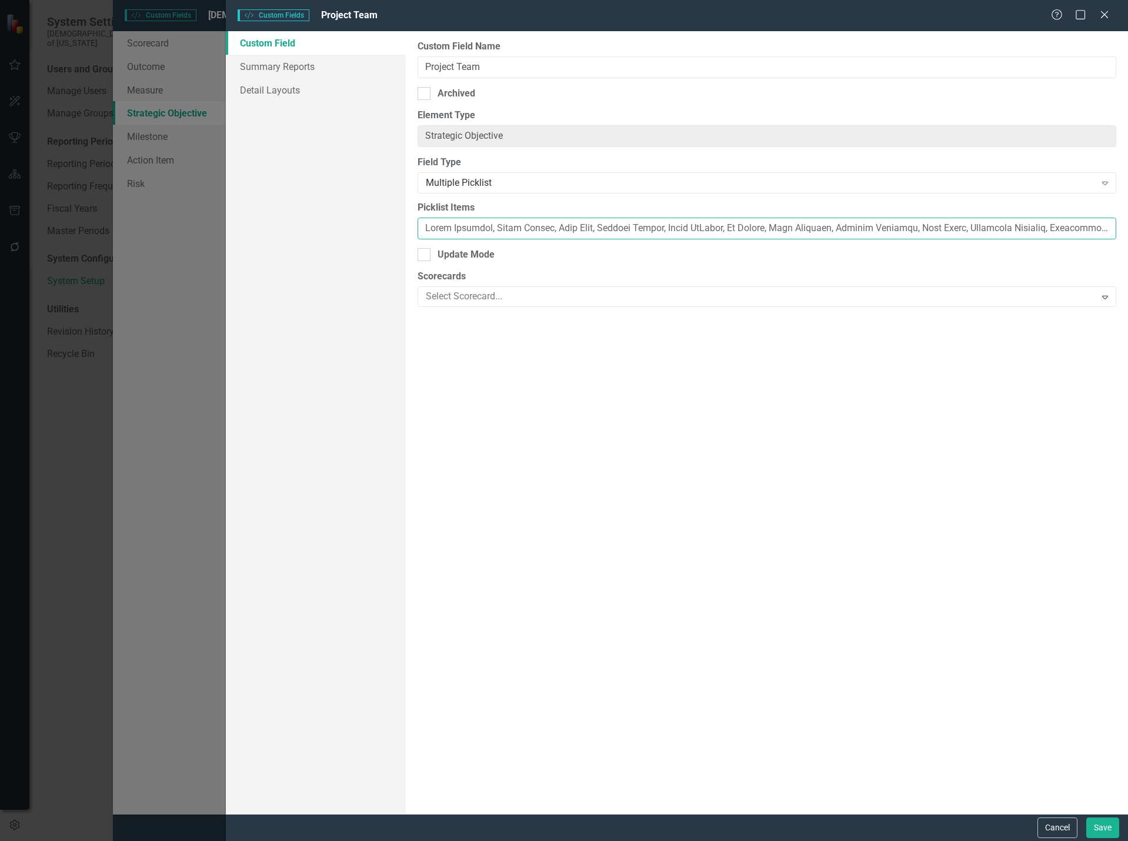
click at [717, 230] on input "Picklist Items" at bounding box center [766, 229] width 698 height 22
paste input "a [PERSON_NAME], [PERSON_NAME], [PERSON_NAME], [PERSON_NAME], [PERSON_NAME], [P…"
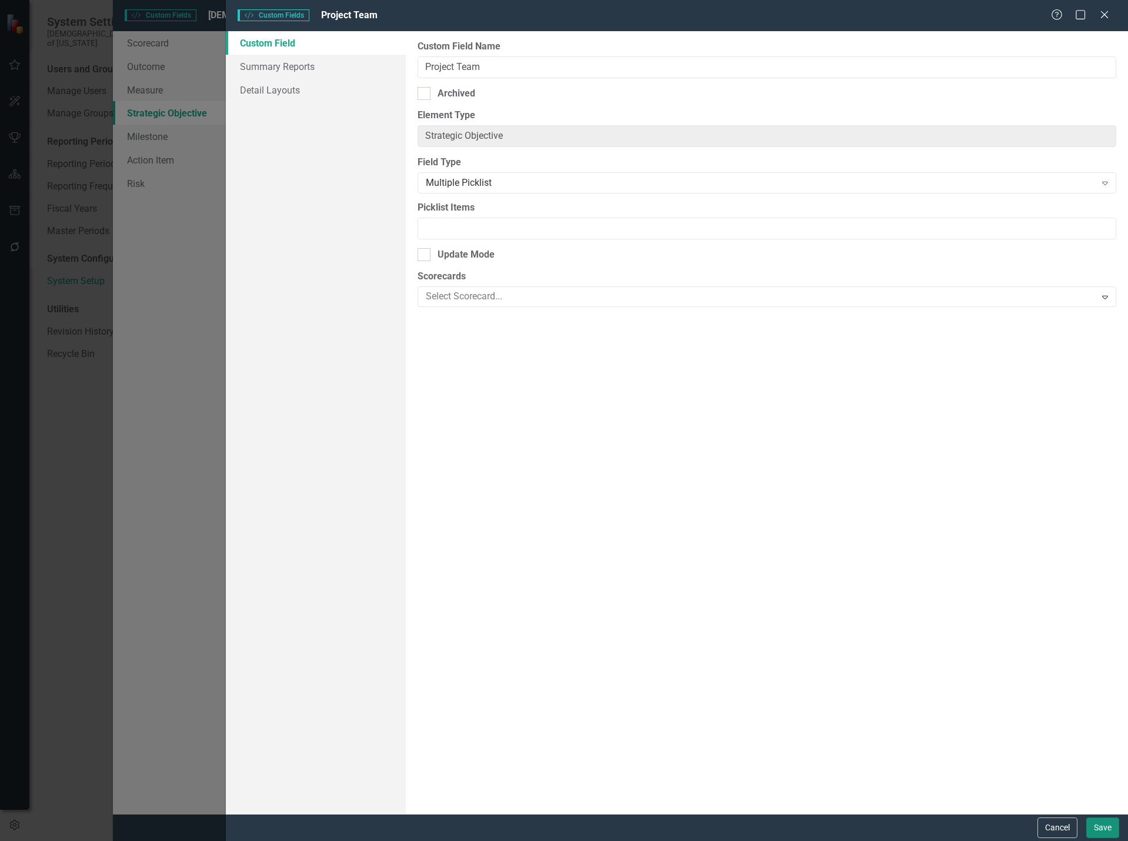
click at [1097, 826] on button "Save" at bounding box center [1102, 827] width 33 height 21
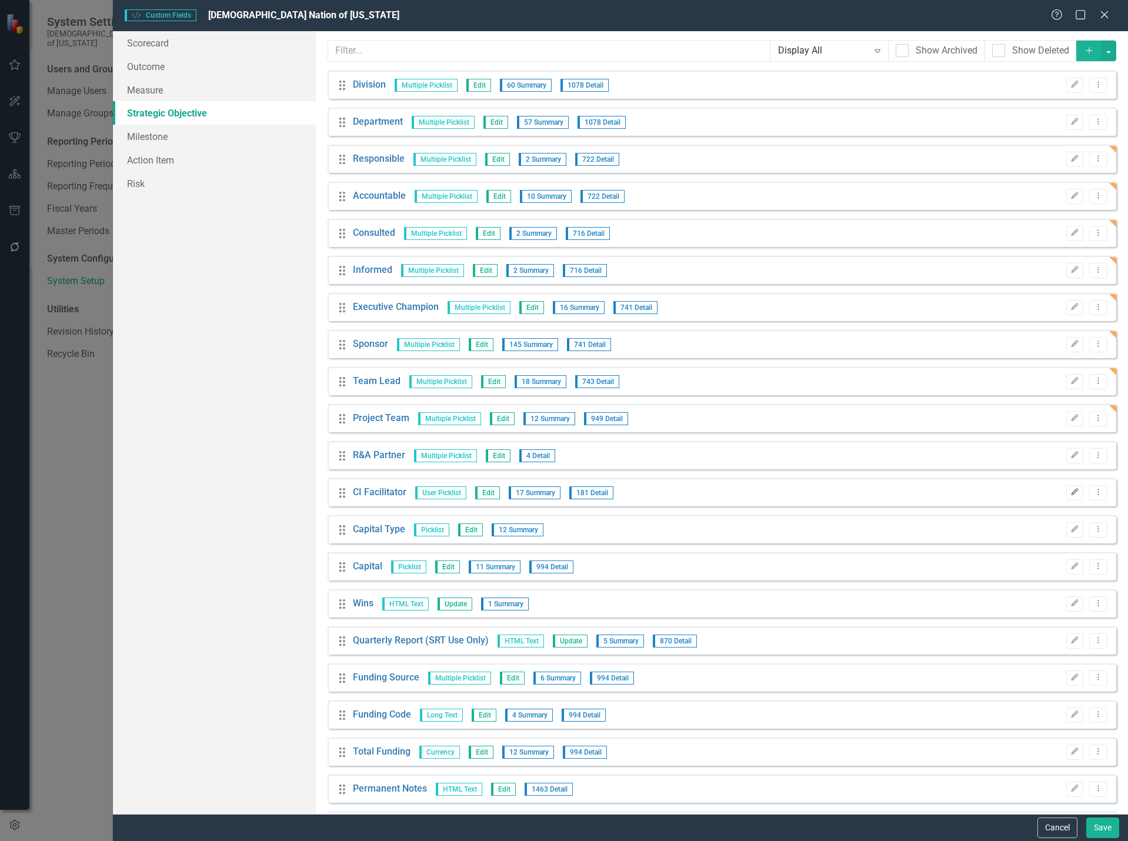
click at [1070, 490] on icon "Edit" at bounding box center [1074, 492] width 9 height 7
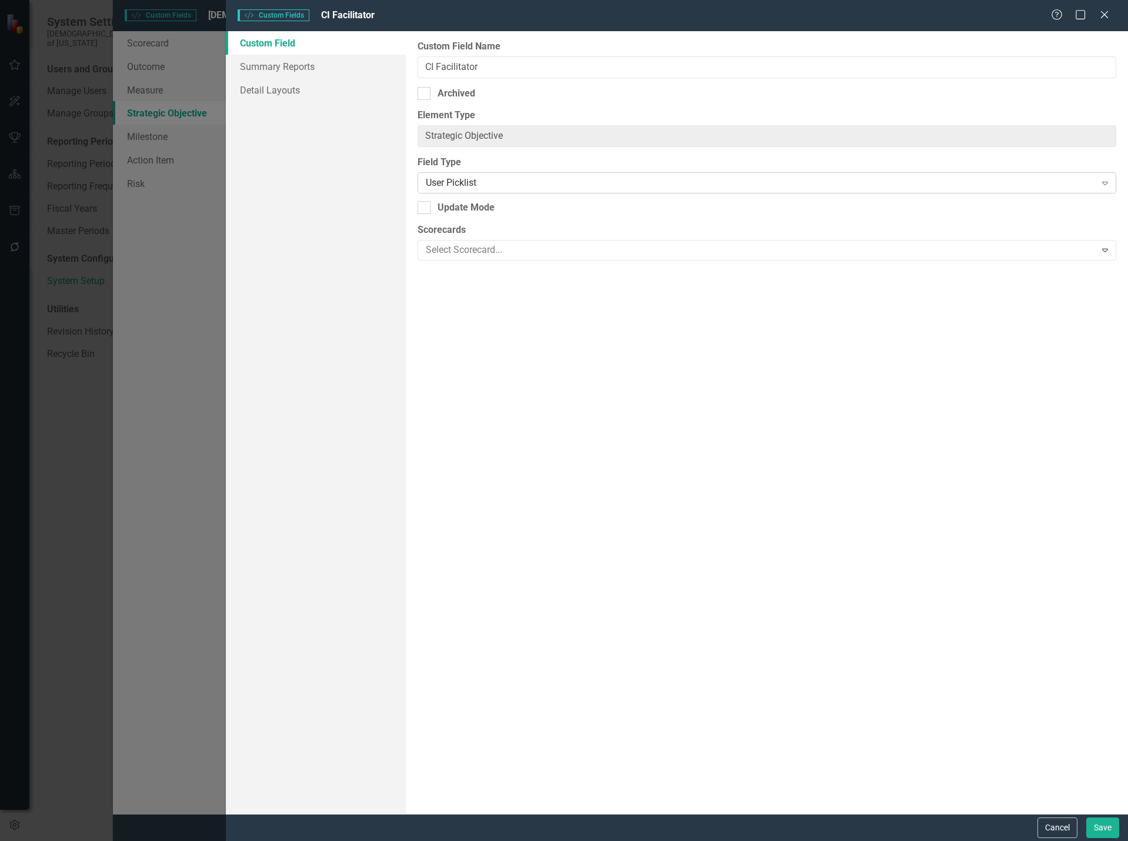
click at [489, 182] on div "User Picklist" at bounding box center [760, 183] width 669 height 14
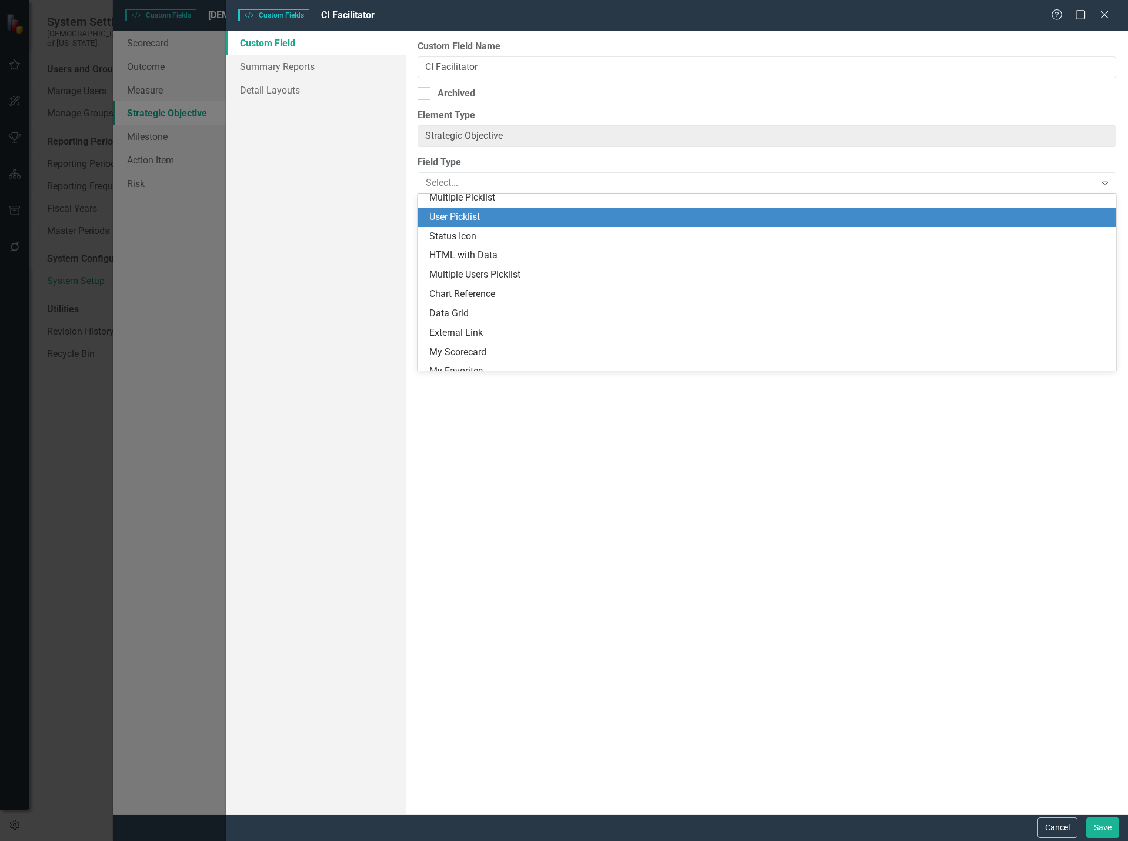
scroll to position [248, 0]
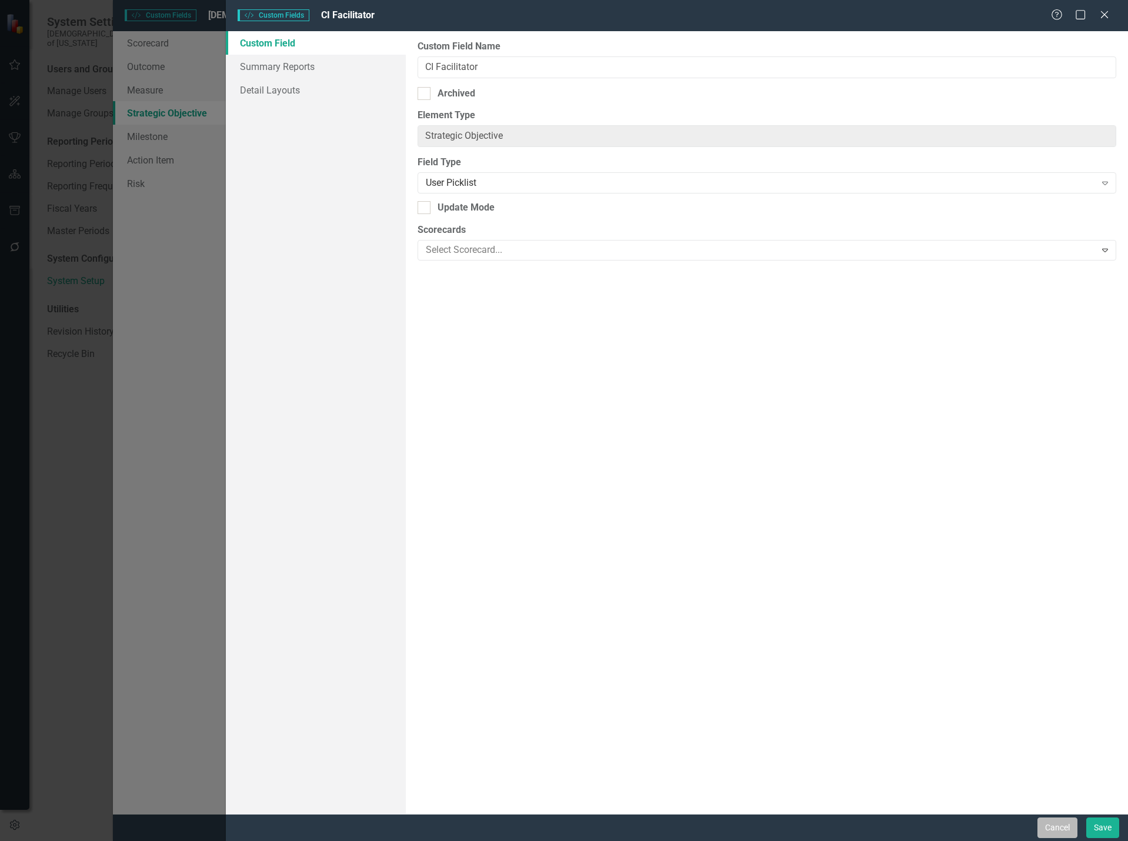
click at [1067, 830] on button "Cancel" at bounding box center [1057, 827] width 40 height 21
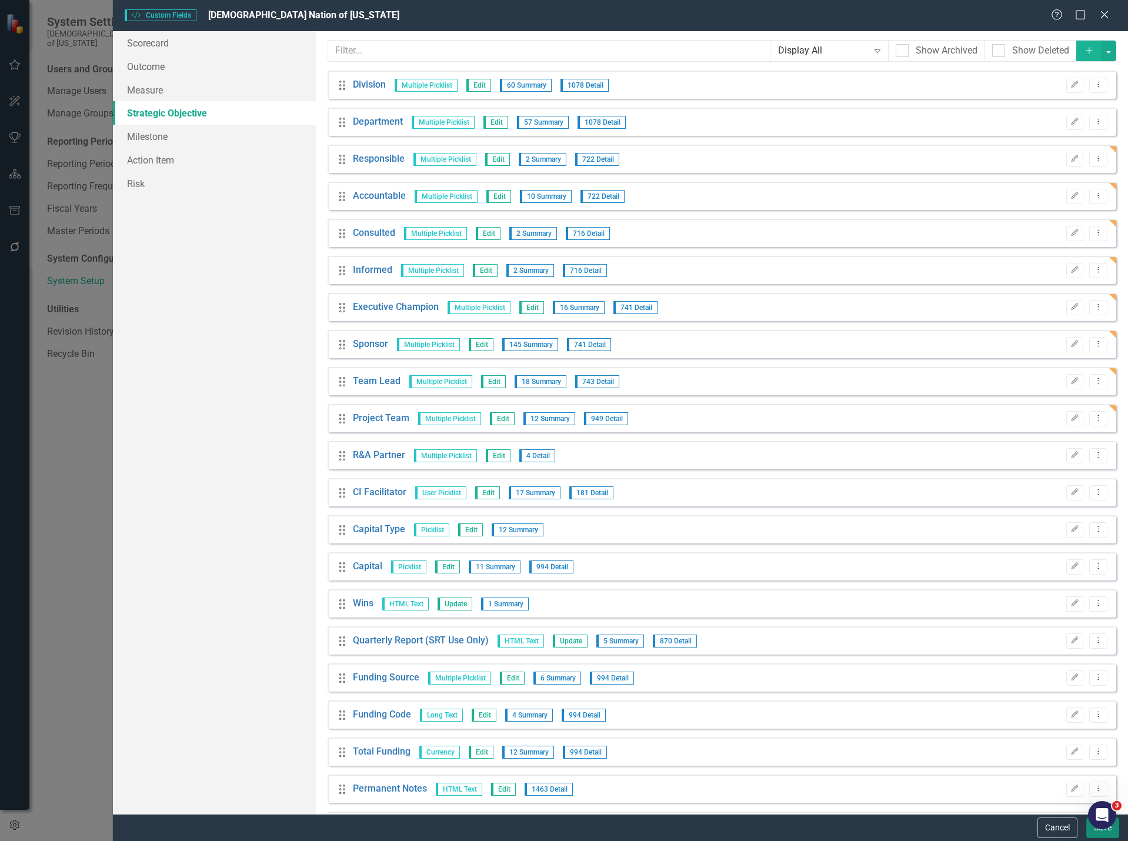
click at [1115, 833] on button "Save" at bounding box center [1102, 827] width 33 height 21
